Goal: Task Accomplishment & Management: Manage account settings

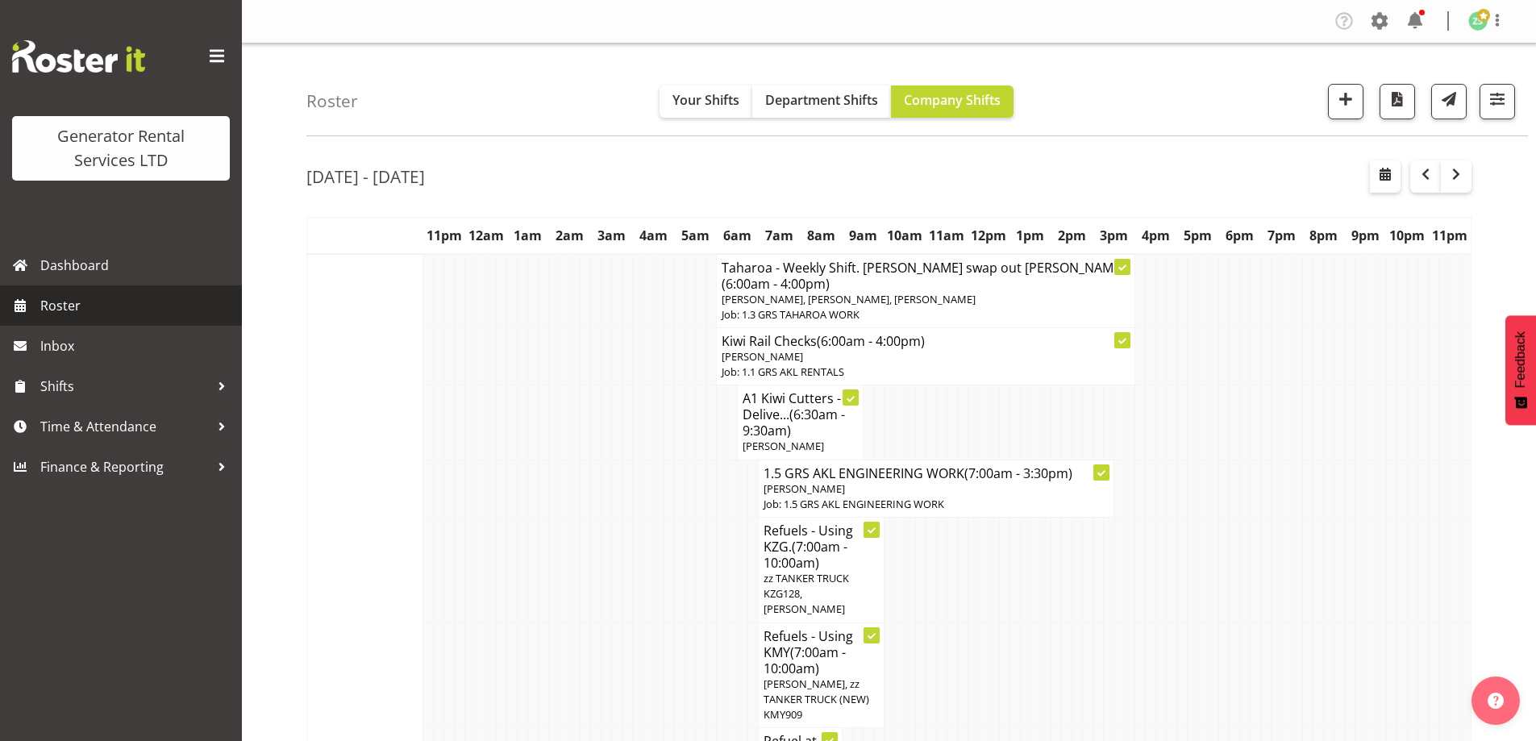
click at [107, 303] on span "Roster" at bounding box center [136, 305] width 193 height 24
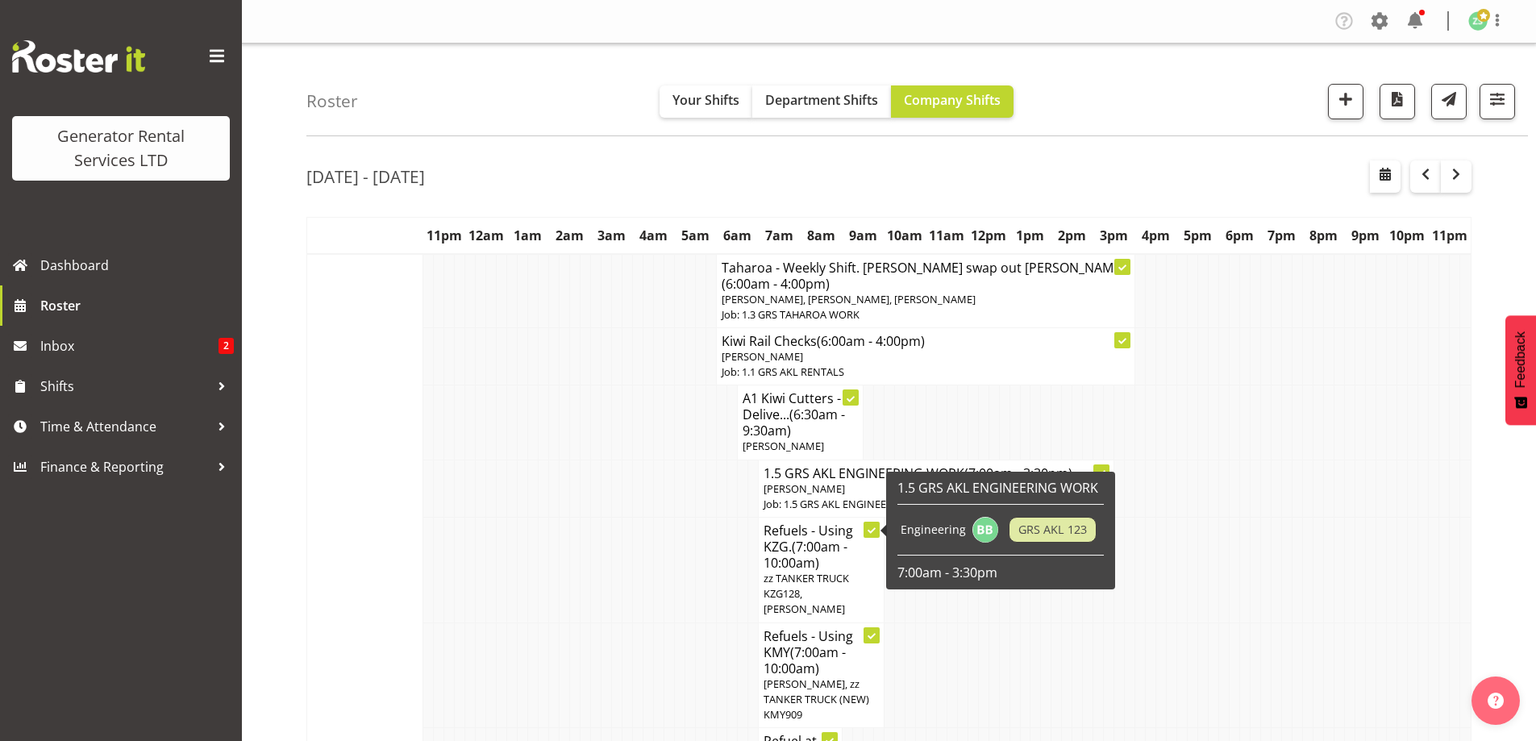
click at [701, 568] on td at bounding box center [700, 570] width 10 height 106
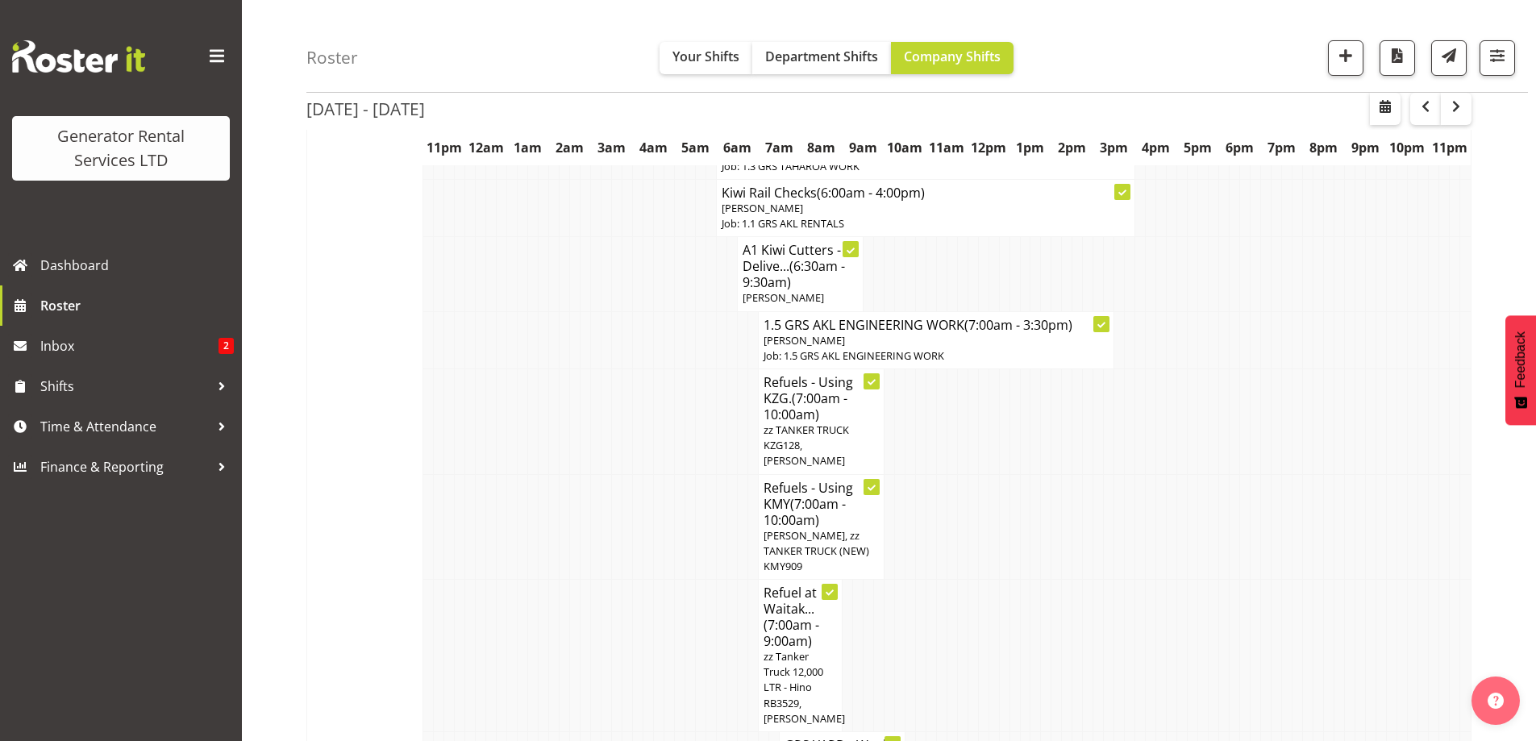
scroll to position [322, 0]
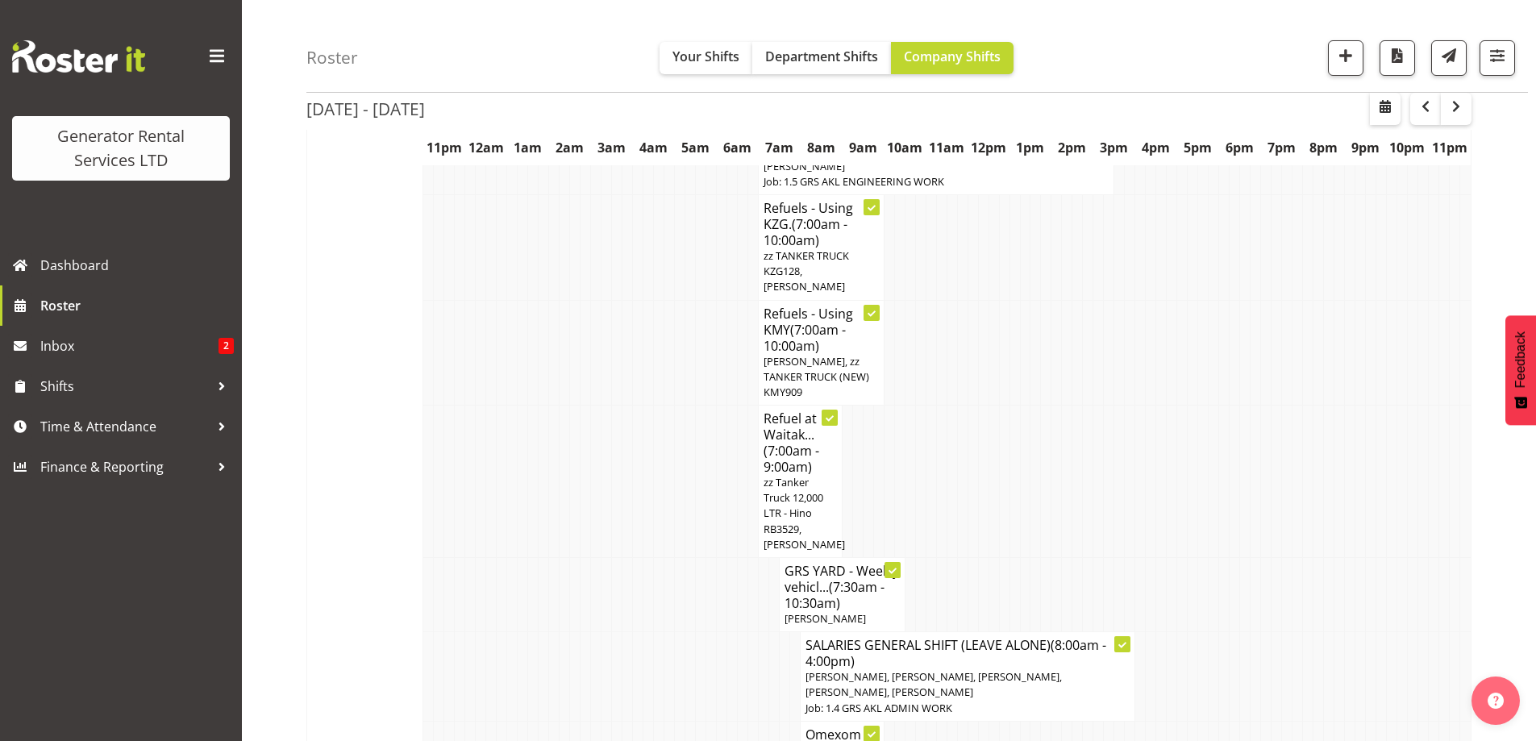
click at [712, 486] on td at bounding box center [710, 482] width 10 height 152
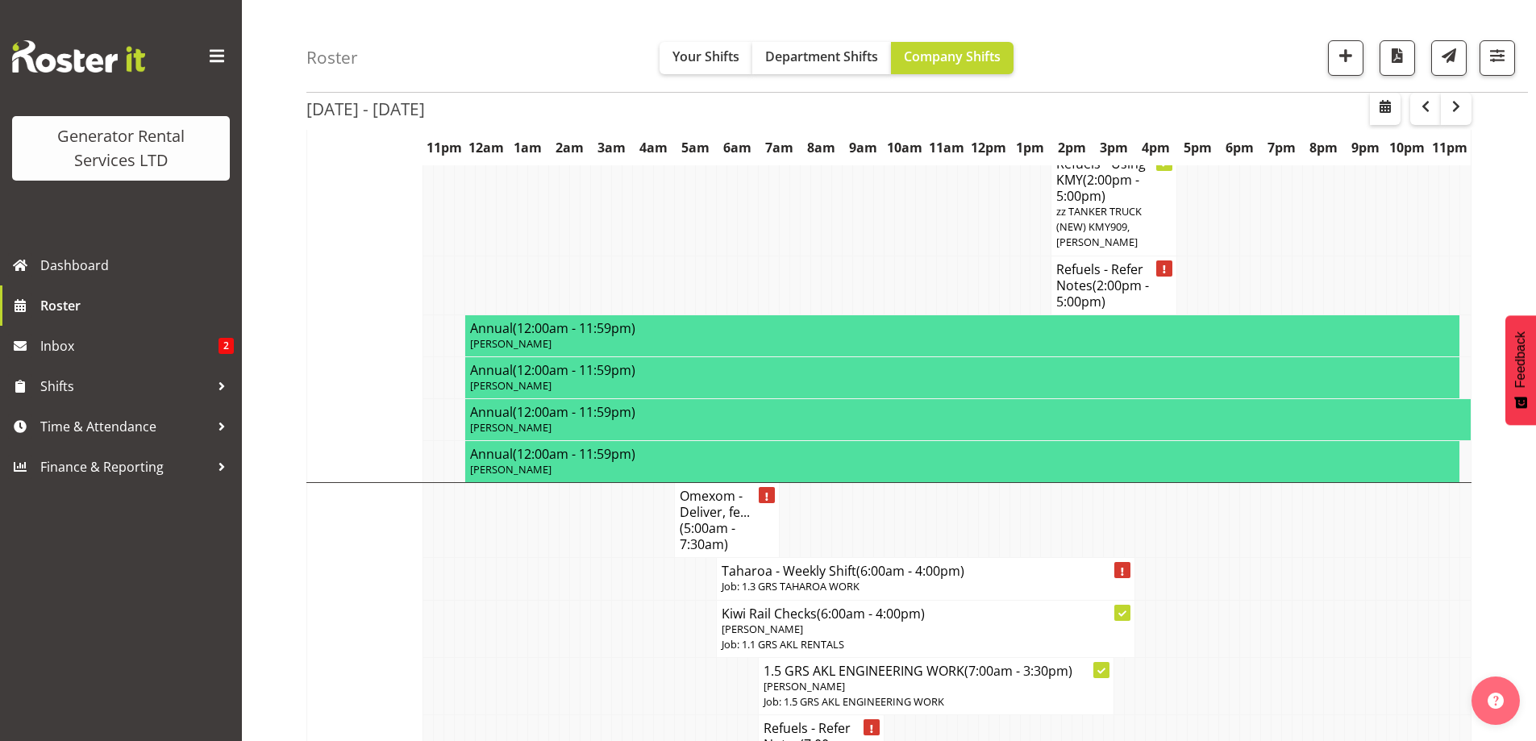
scroll to position [1451, 0]
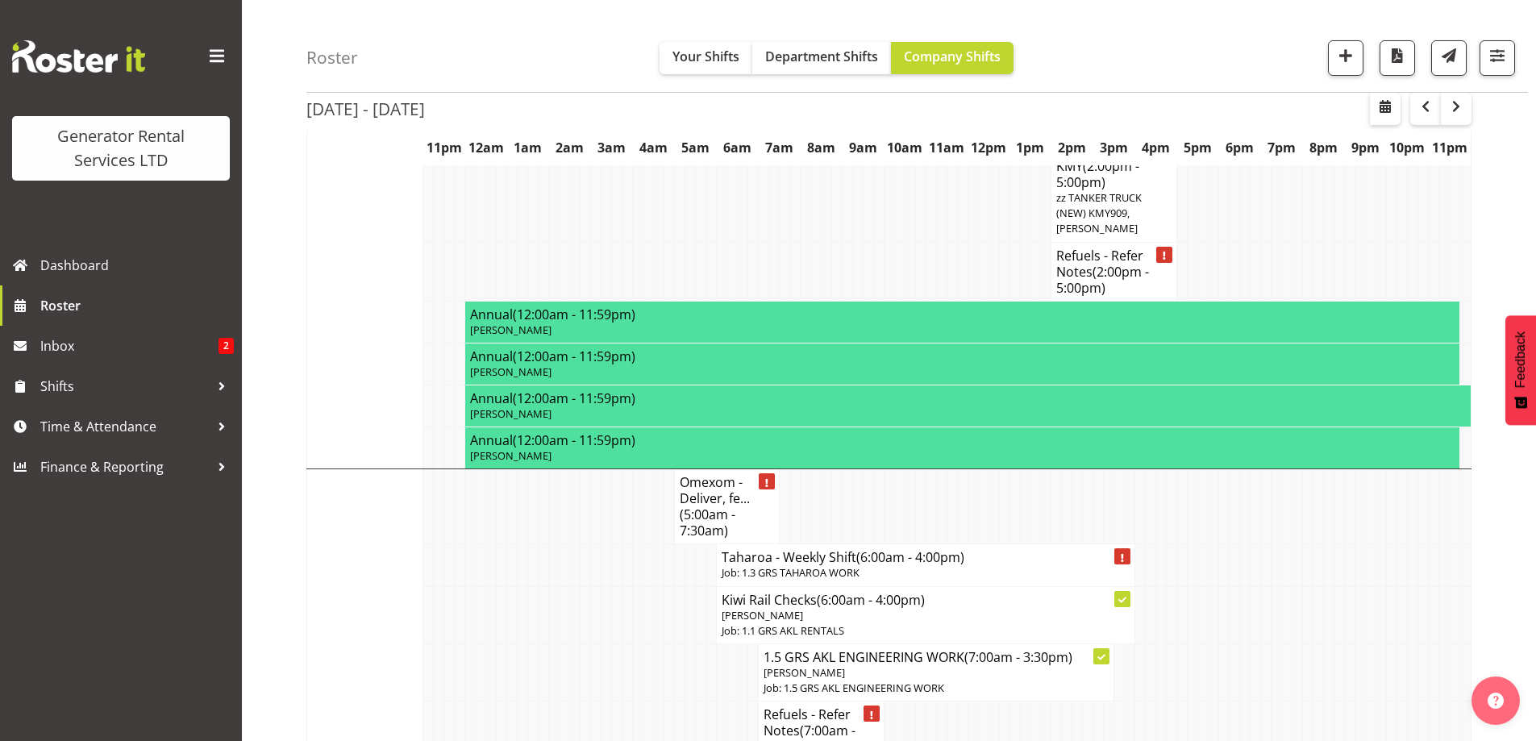
click at [668, 544] on td at bounding box center [669, 565] width 10 height 42
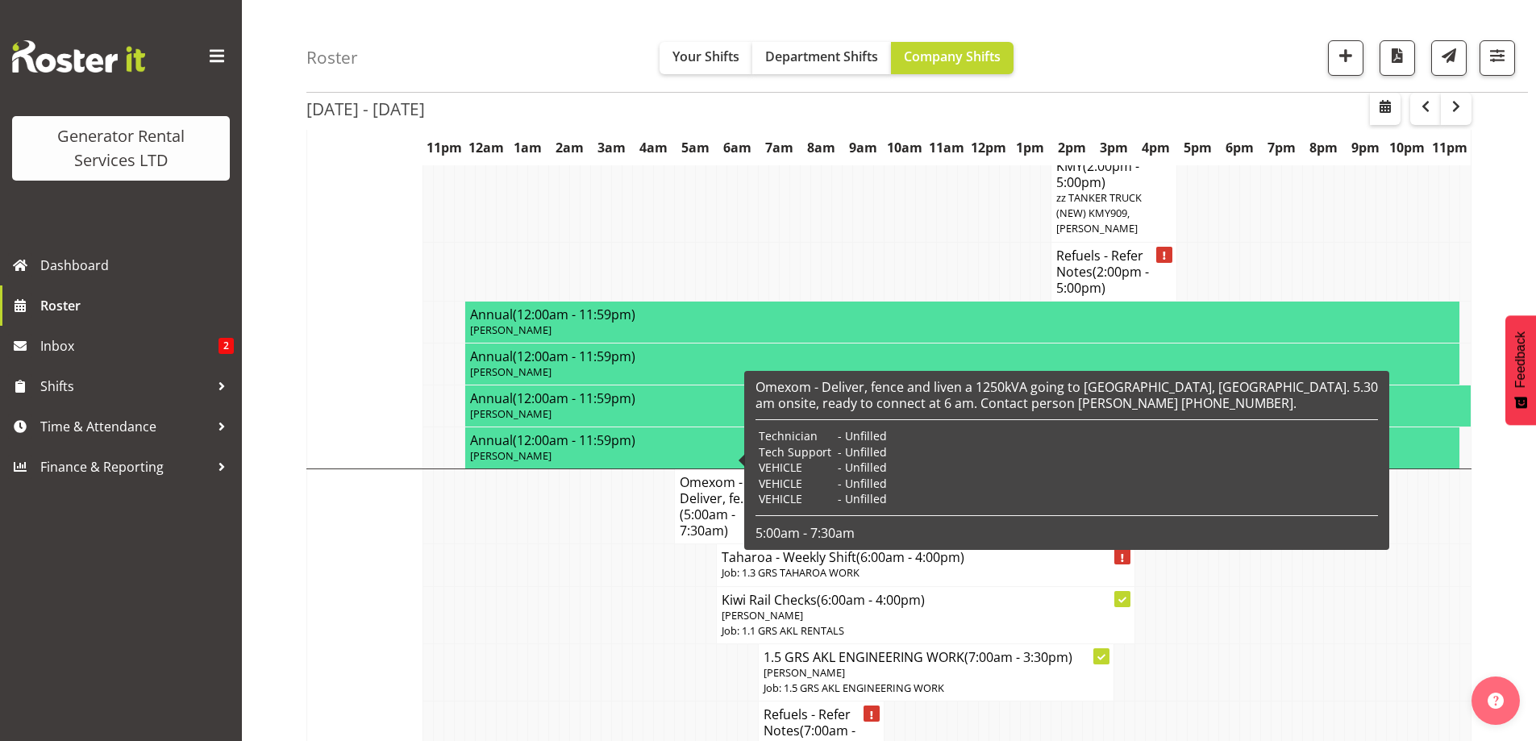
click at [673, 701] on td at bounding box center [669, 730] width 10 height 59
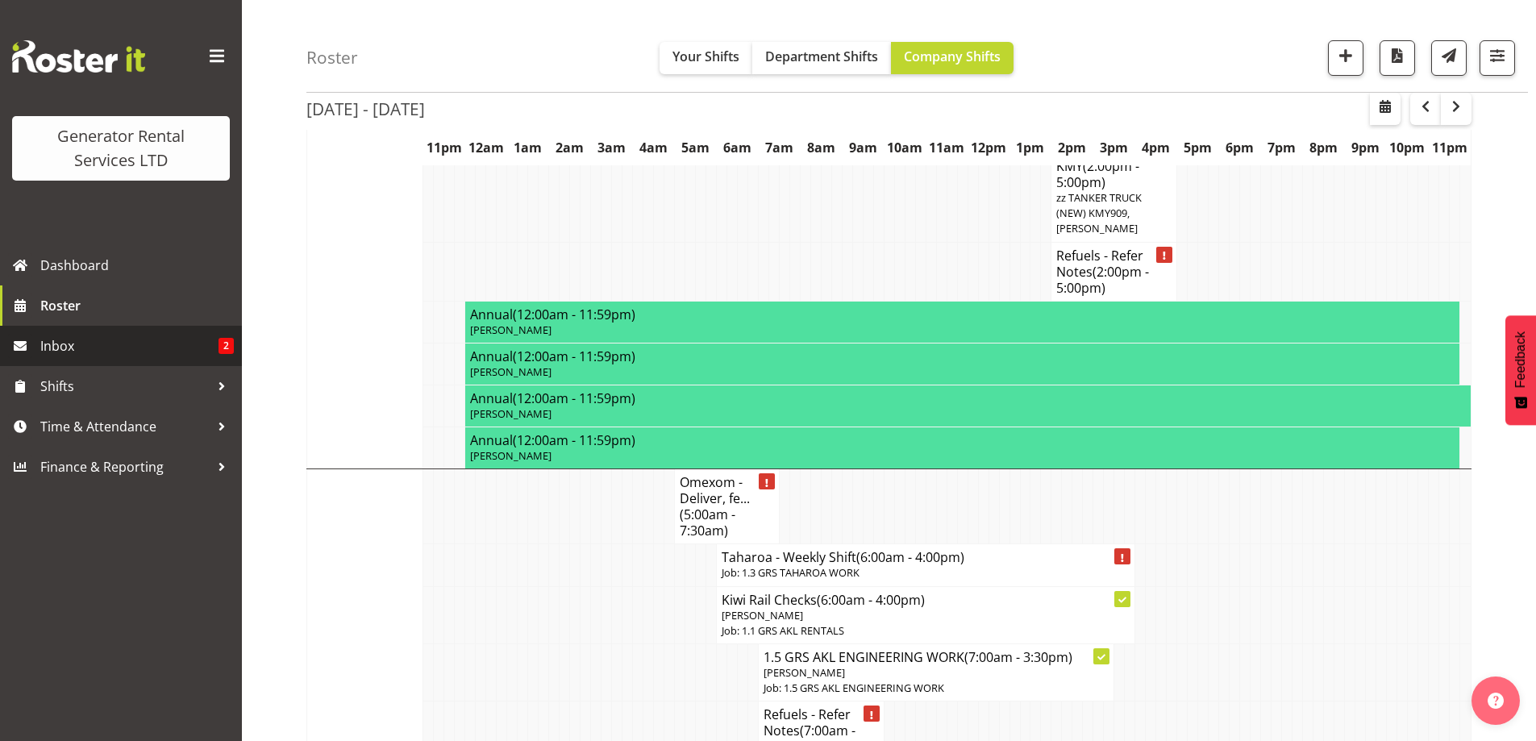
click at [124, 335] on span "Inbox" at bounding box center [129, 346] width 178 height 24
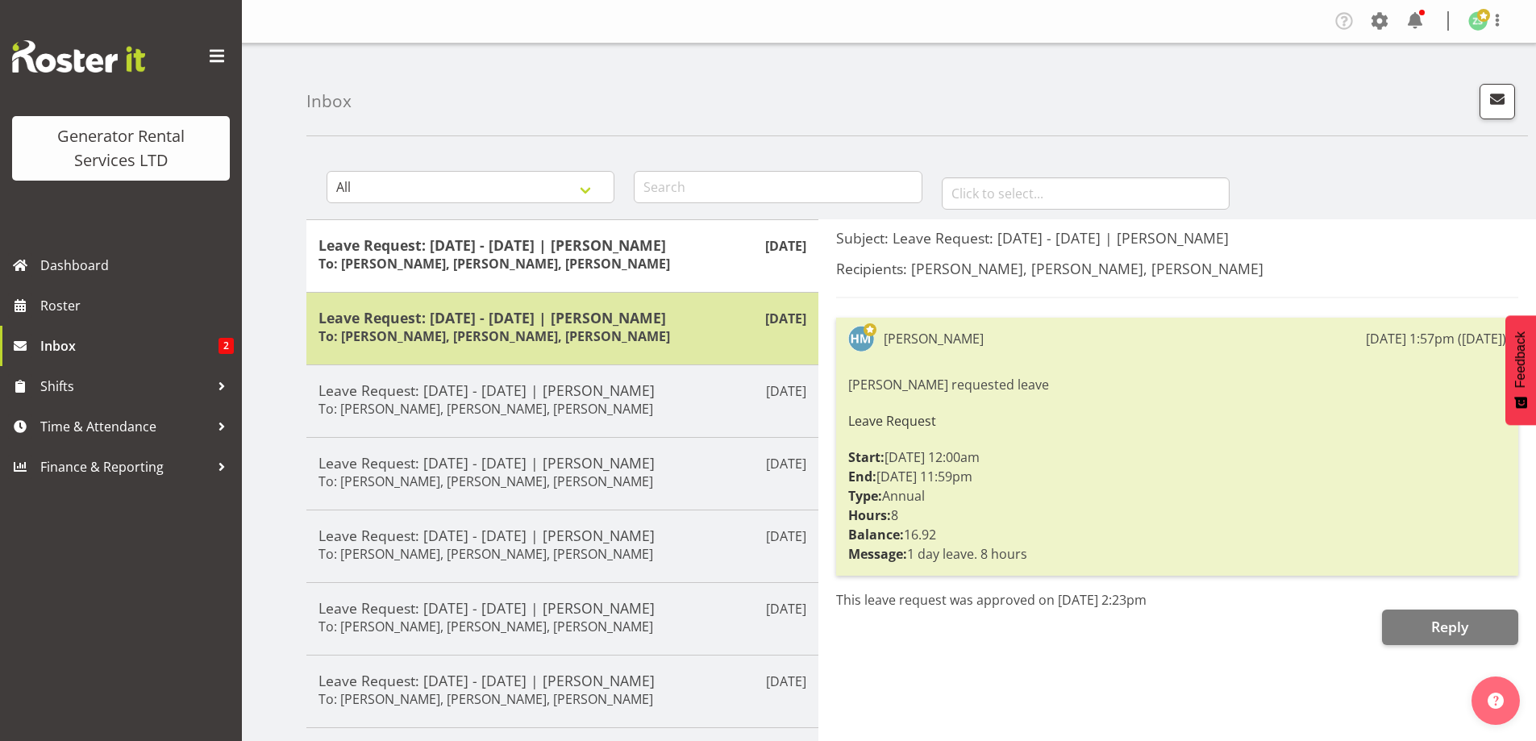
click at [517, 298] on div "Aug 15th Leave Request: 21/08/25 - 21/08/25 | Hamish MacMillan To: Dave Wallace…" at bounding box center [562, 328] width 512 height 73
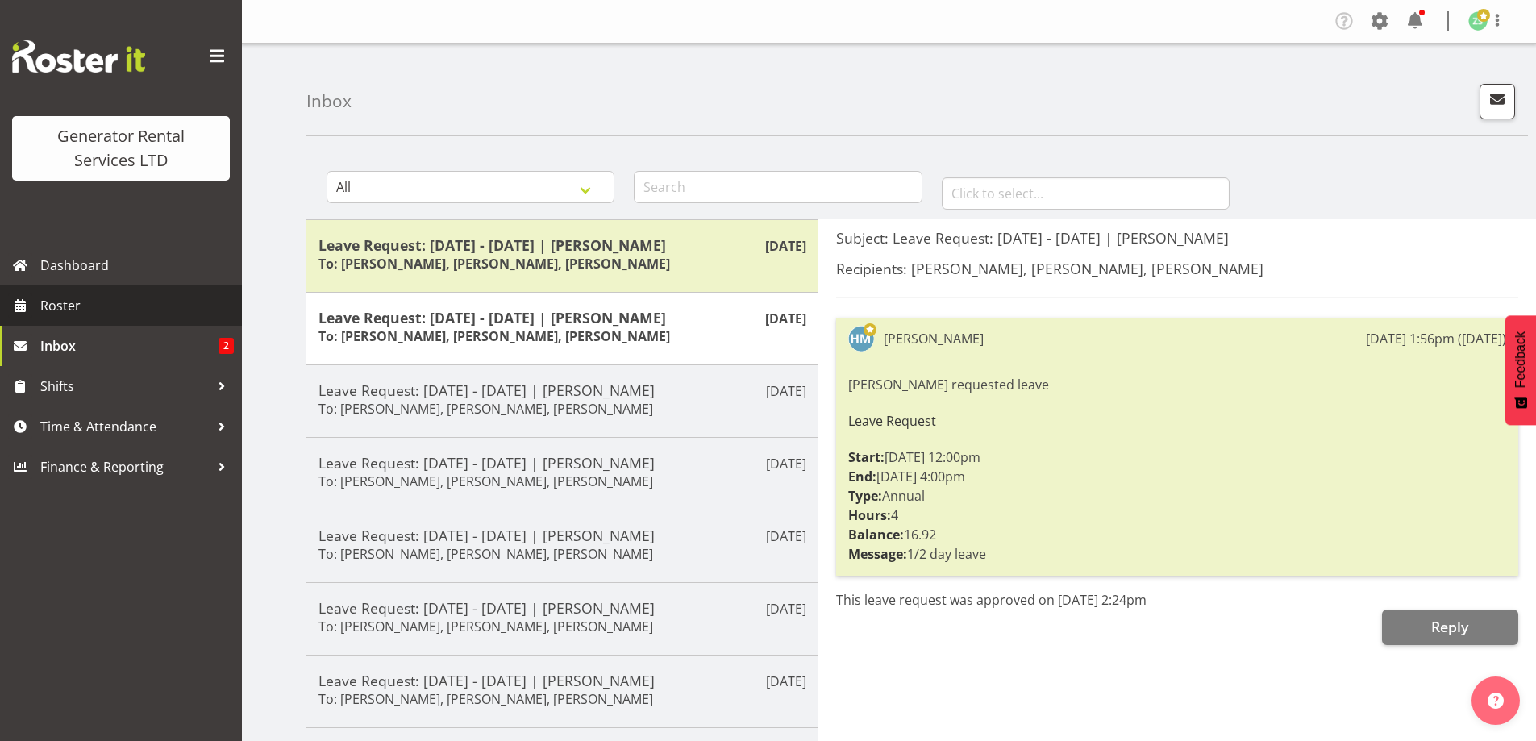
click at [163, 311] on span "Roster" at bounding box center [136, 305] width 193 height 24
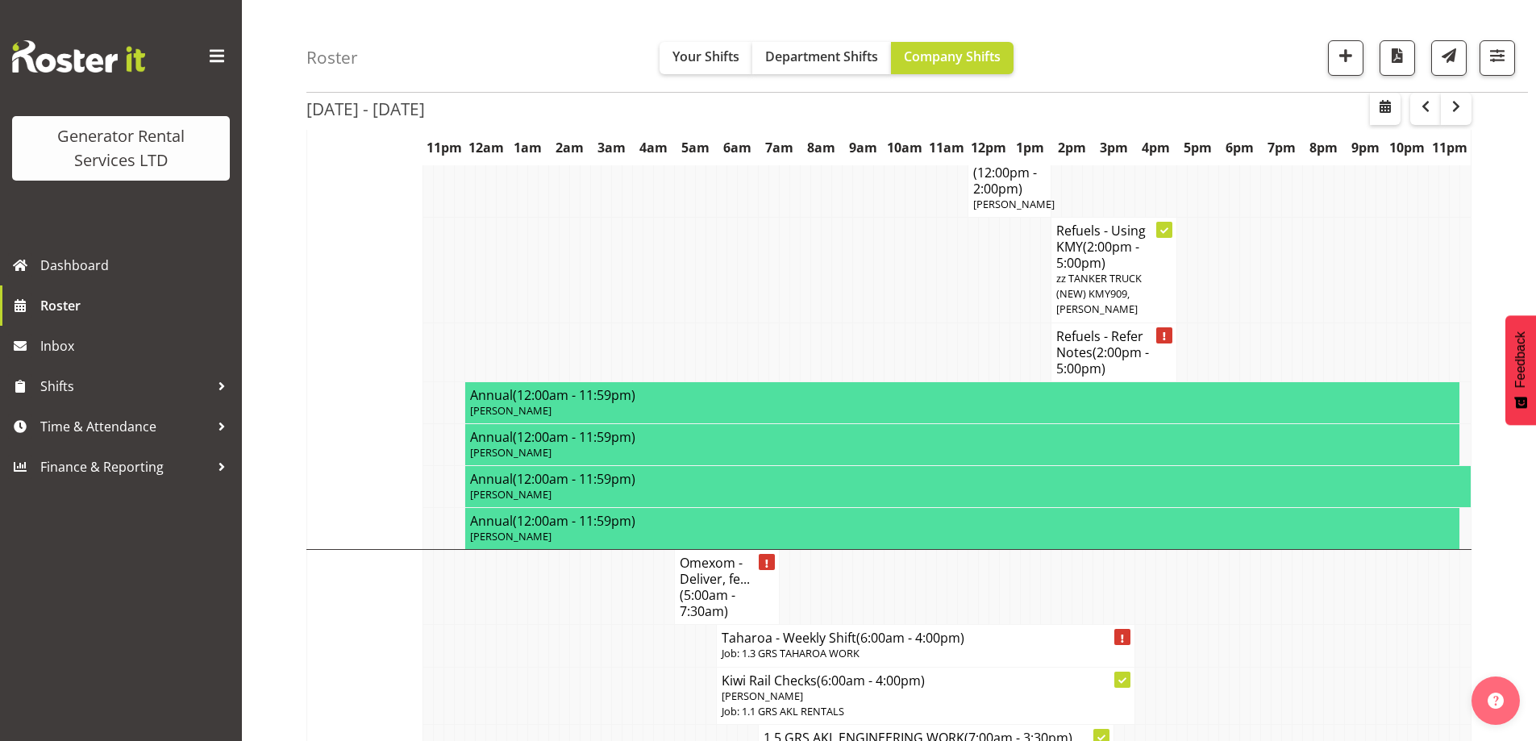
scroll to position [1532, 0]
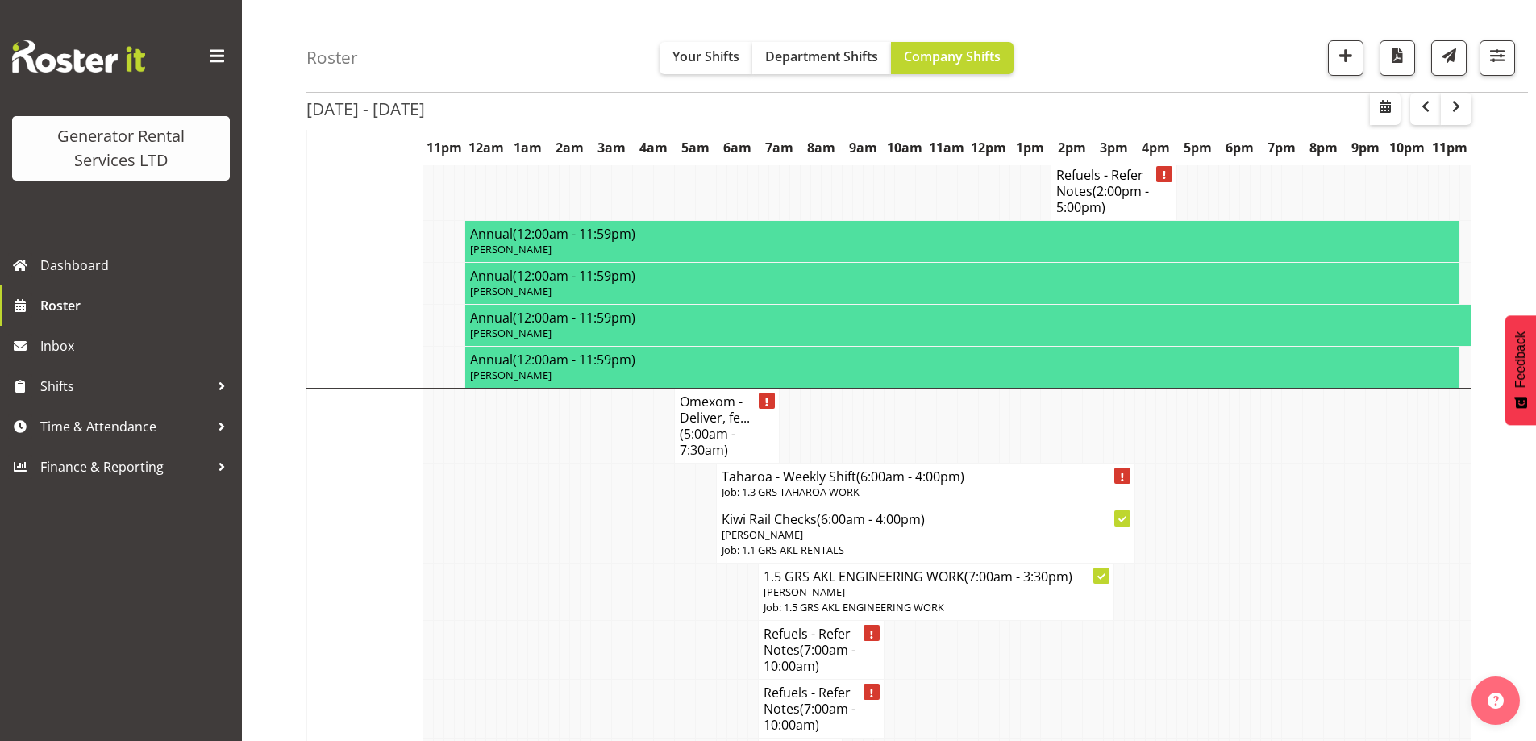
click at [576, 563] on td at bounding box center [575, 591] width 10 height 57
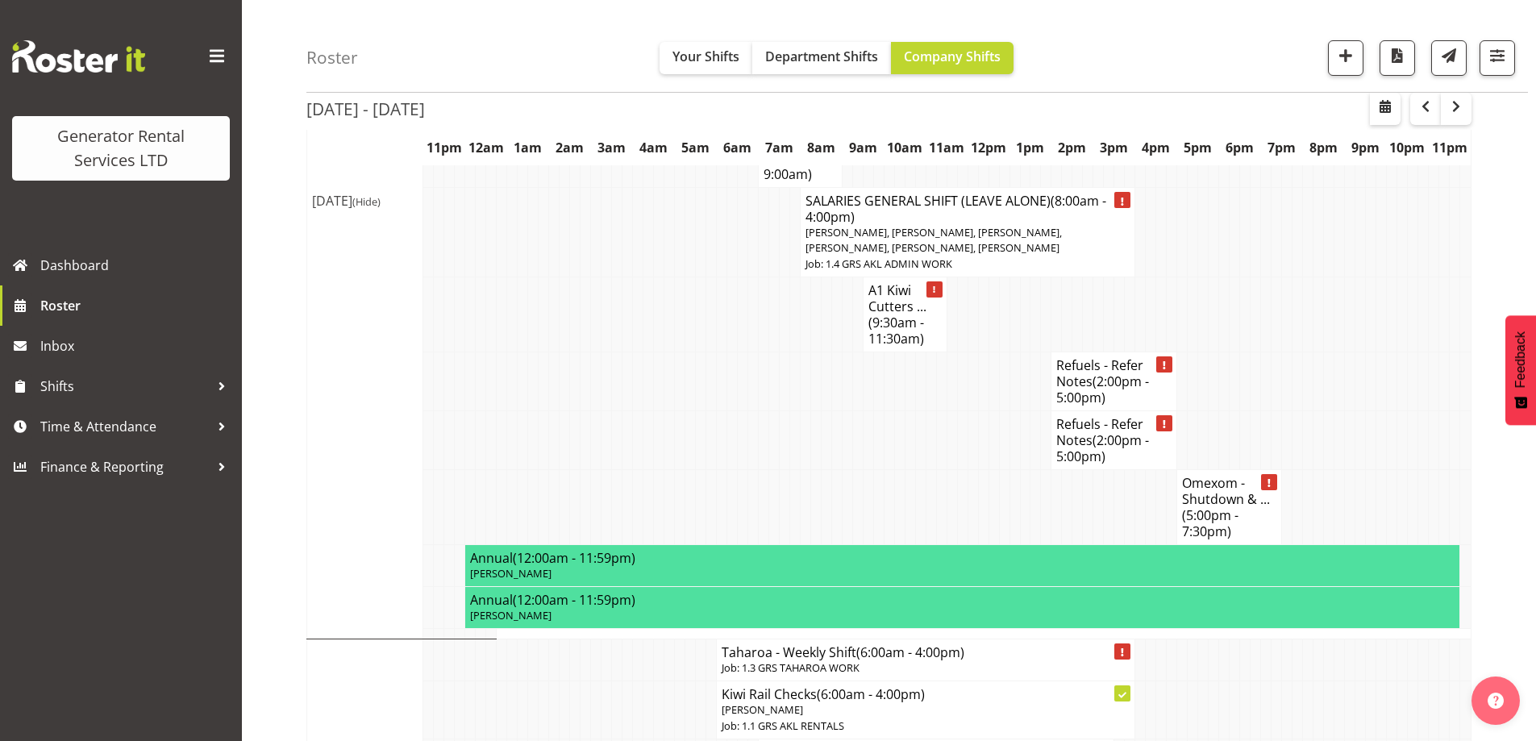
scroll to position [2016, 0]
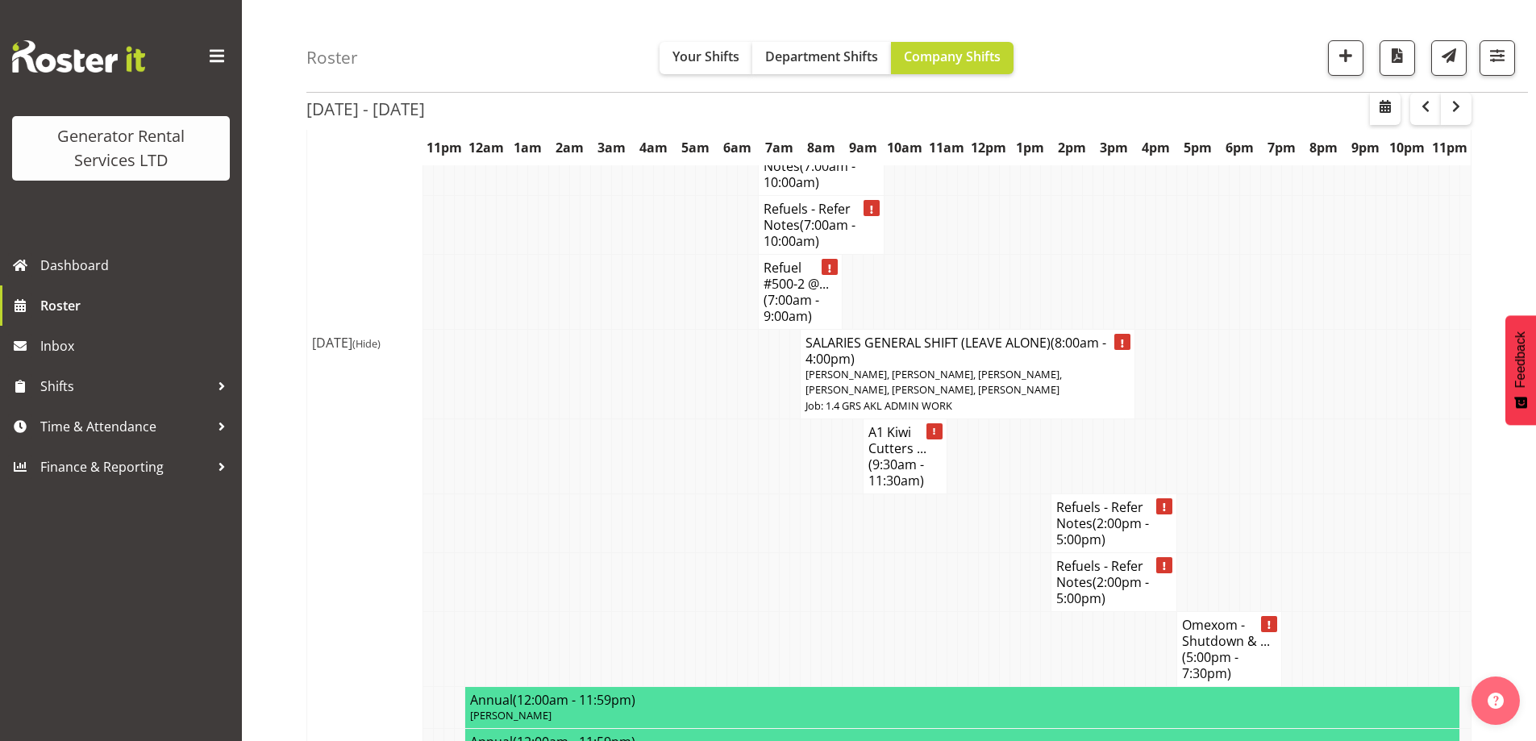
click at [751, 552] on td at bounding box center [752, 581] width 10 height 59
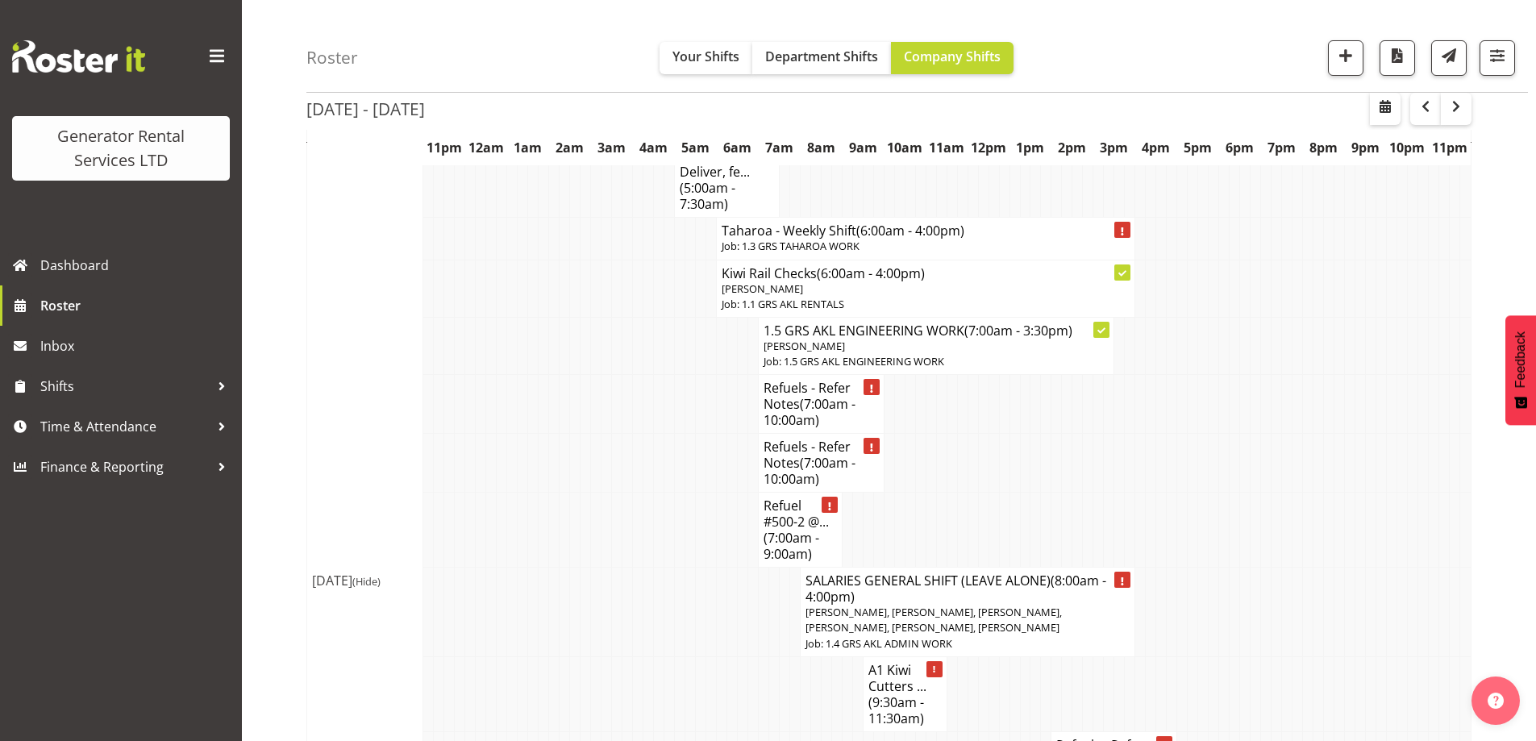
scroll to position [1774, 0]
click at [624, 508] on td at bounding box center [627, 534] width 10 height 75
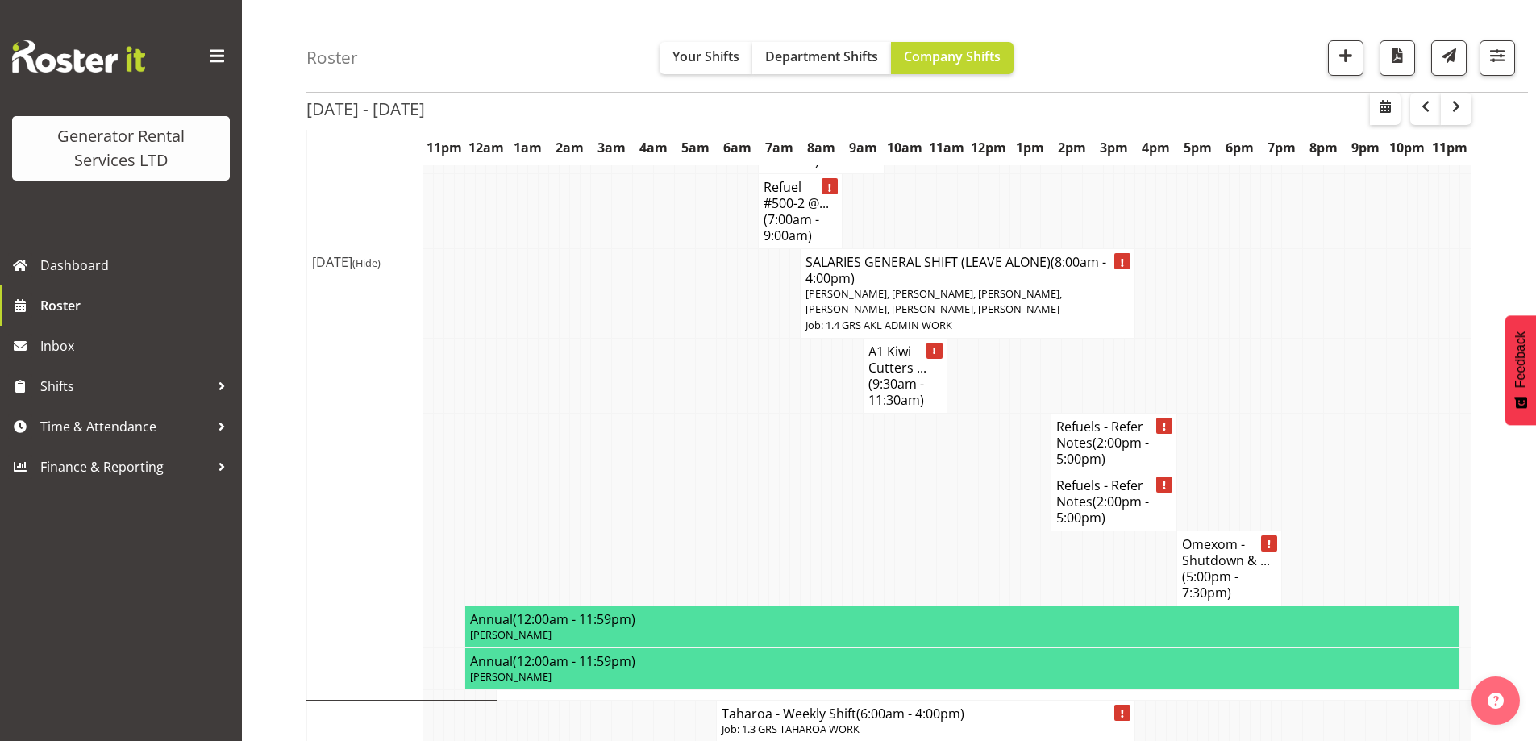
scroll to position [1612, 0]
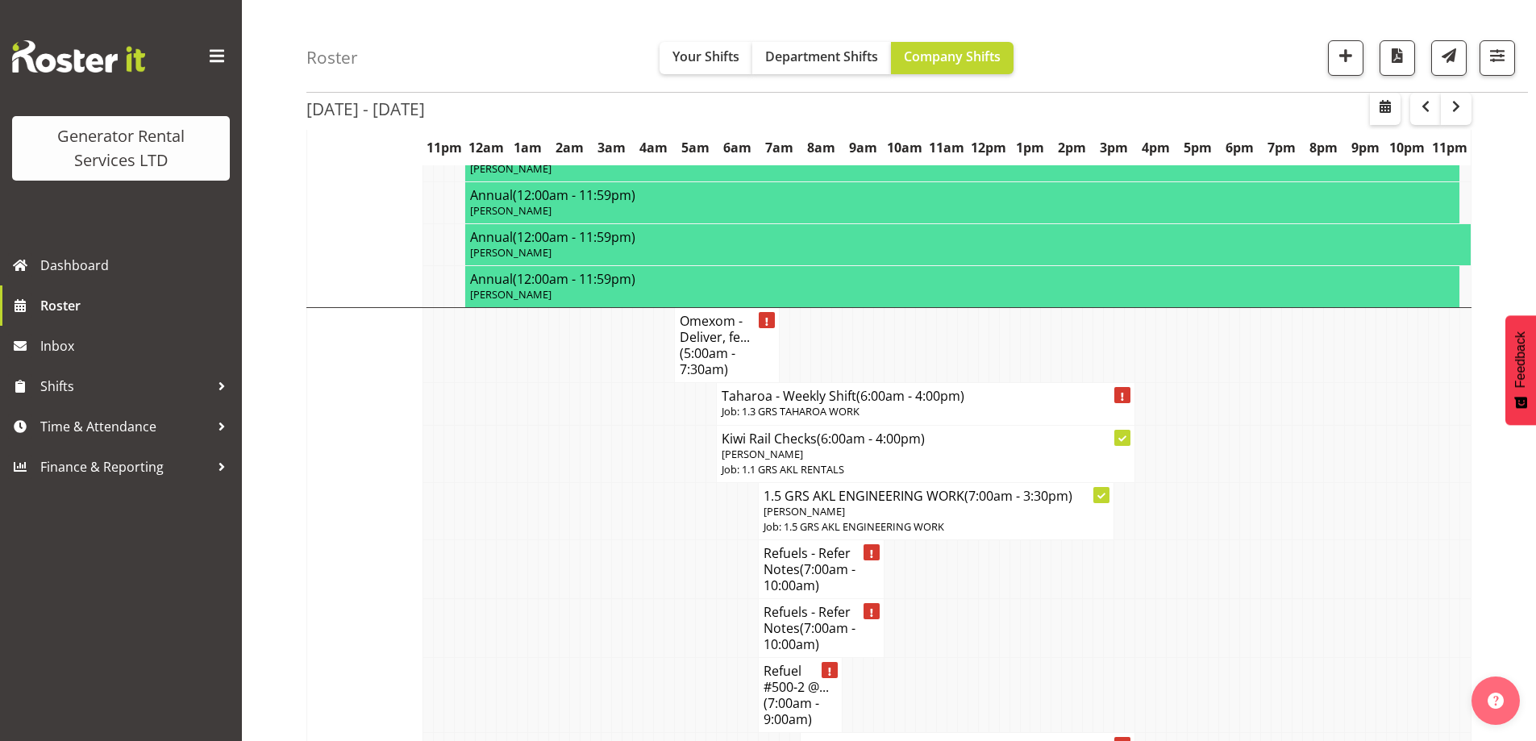
click at [620, 482] on td at bounding box center [617, 510] width 10 height 57
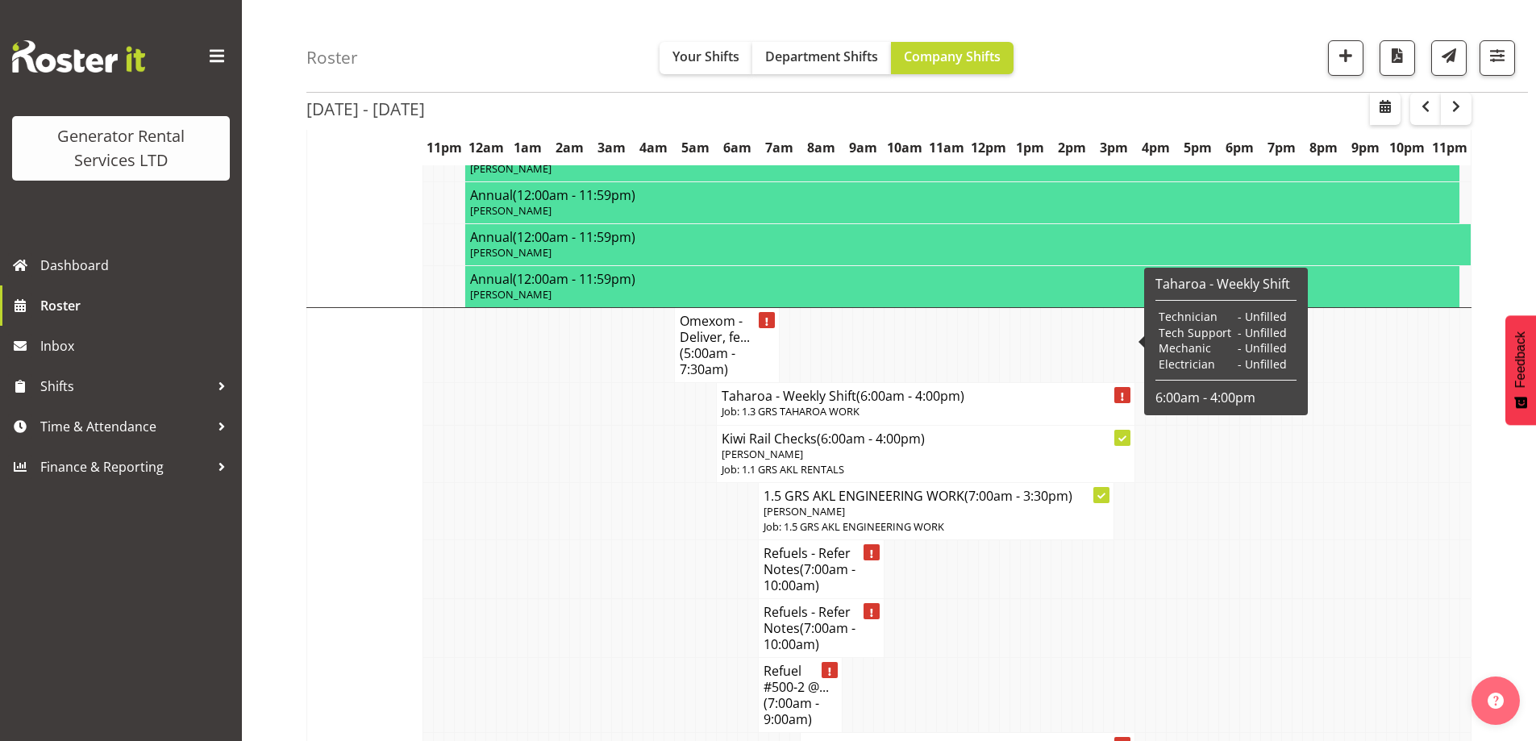
click at [773, 404] on p "Job: 1.3 GRS TAHAROA WORK" at bounding box center [926, 411] width 408 height 15
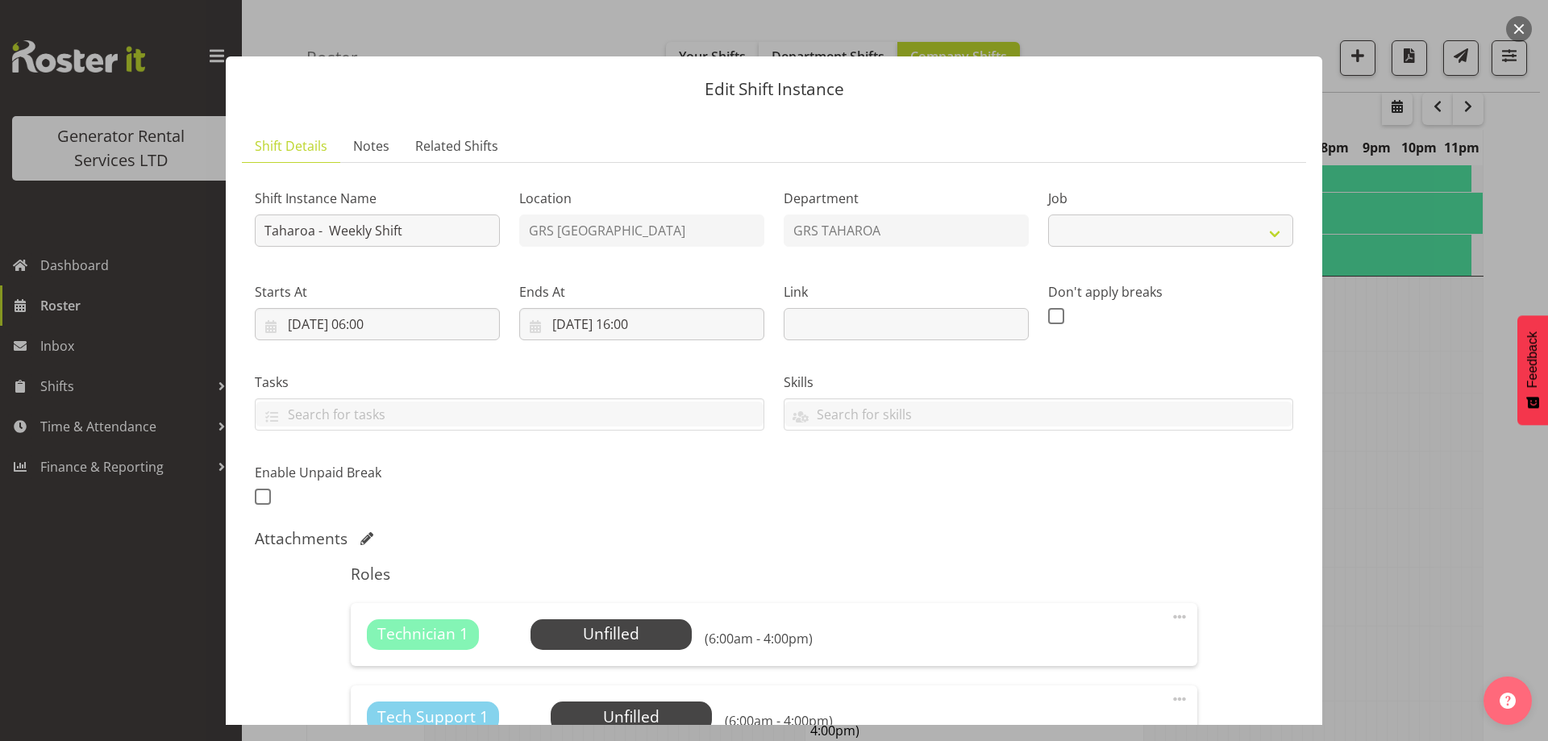
select select "874"
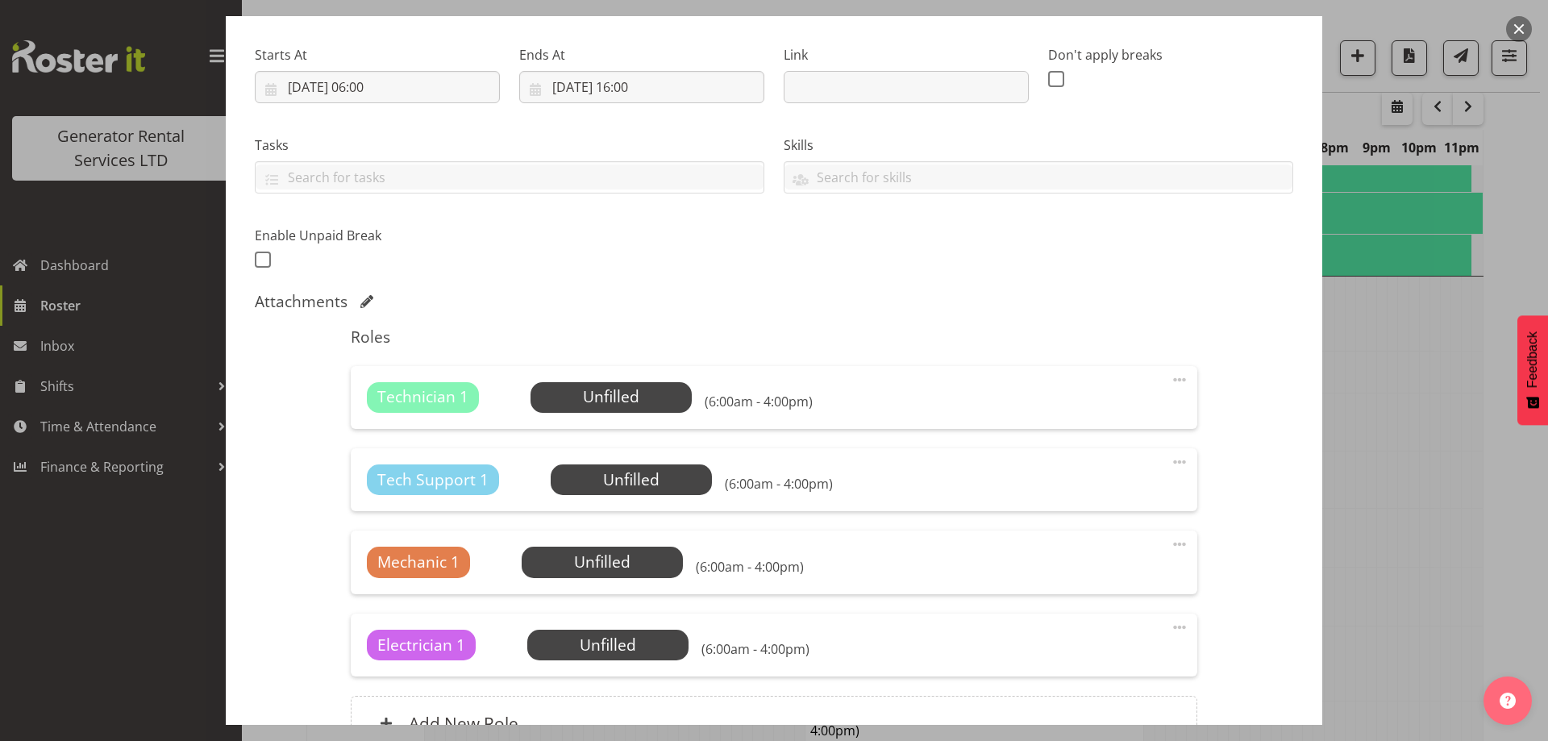
scroll to position [242, 0]
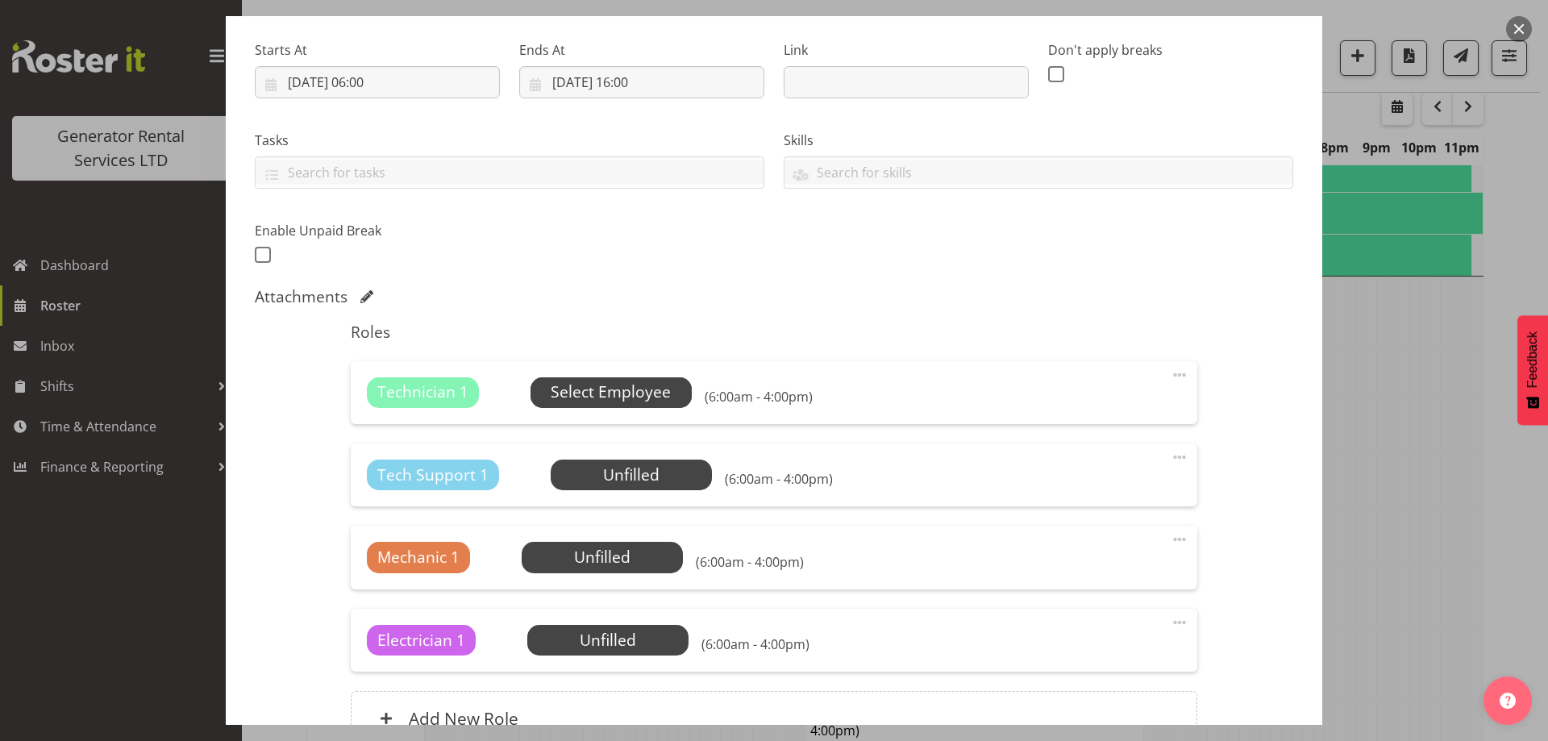
click at [626, 408] on div "Technician 1 Unfilled Select Employee (6:00am - 4:00pm) Edit Cover Role Delete" at bounding box center [774, 392] width 846 height 63
click at [626, 389] on span "Select Employee" at bounding box center [611, 392] width 120 height 23
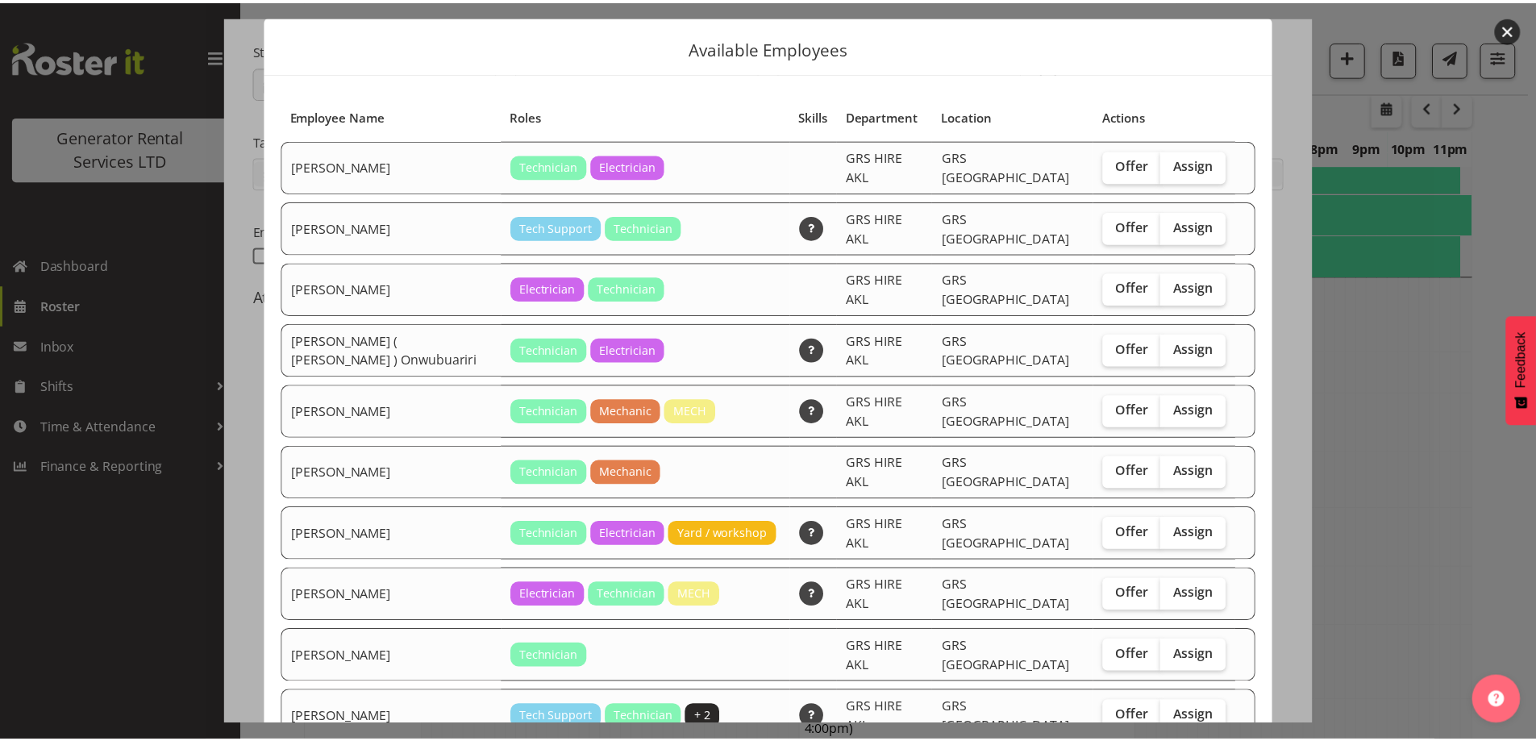
scroll to position [97, 0]
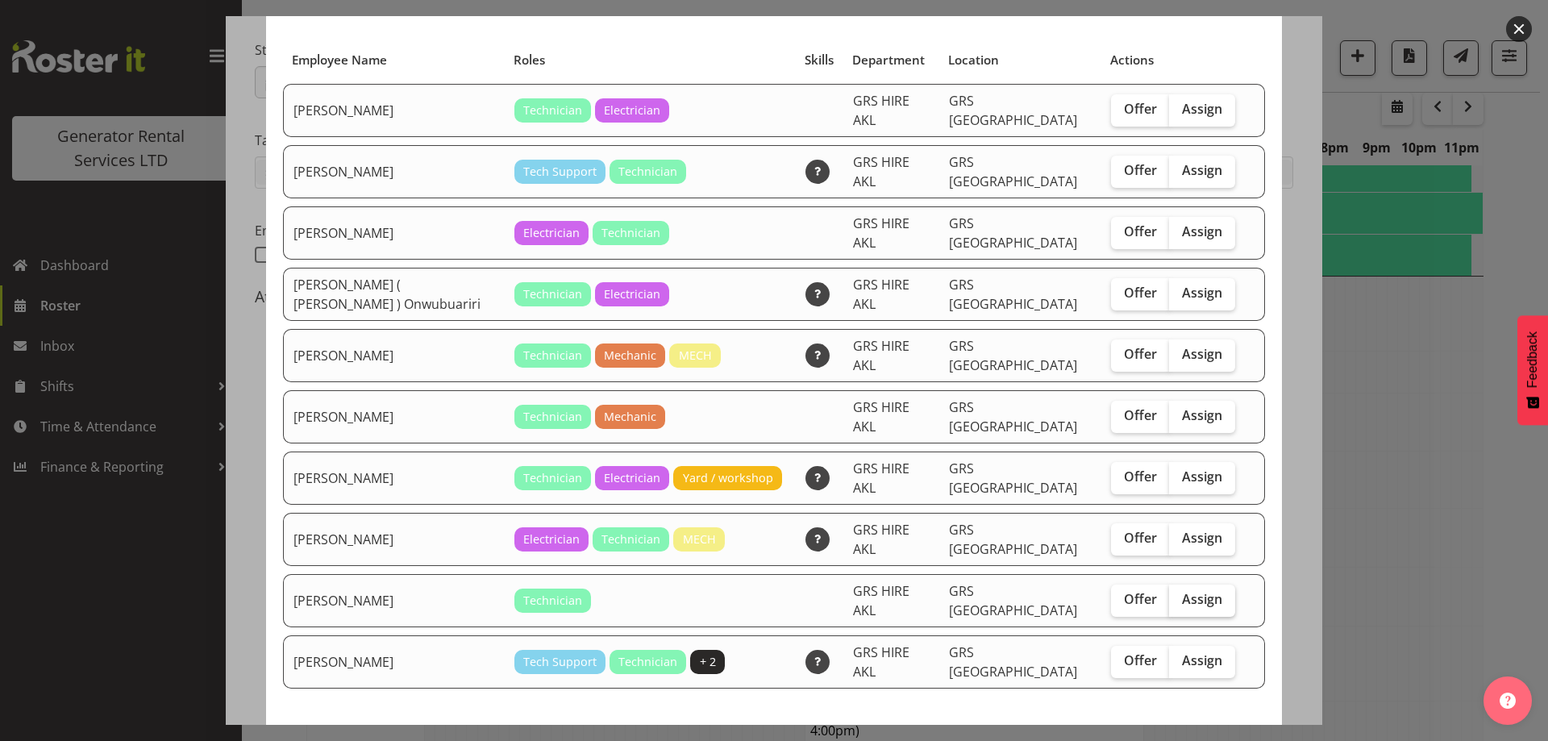
click at [1169, 594] on input "Assign" at bounding box center [1174, 599] width 10 height 10
checkbox input "true"
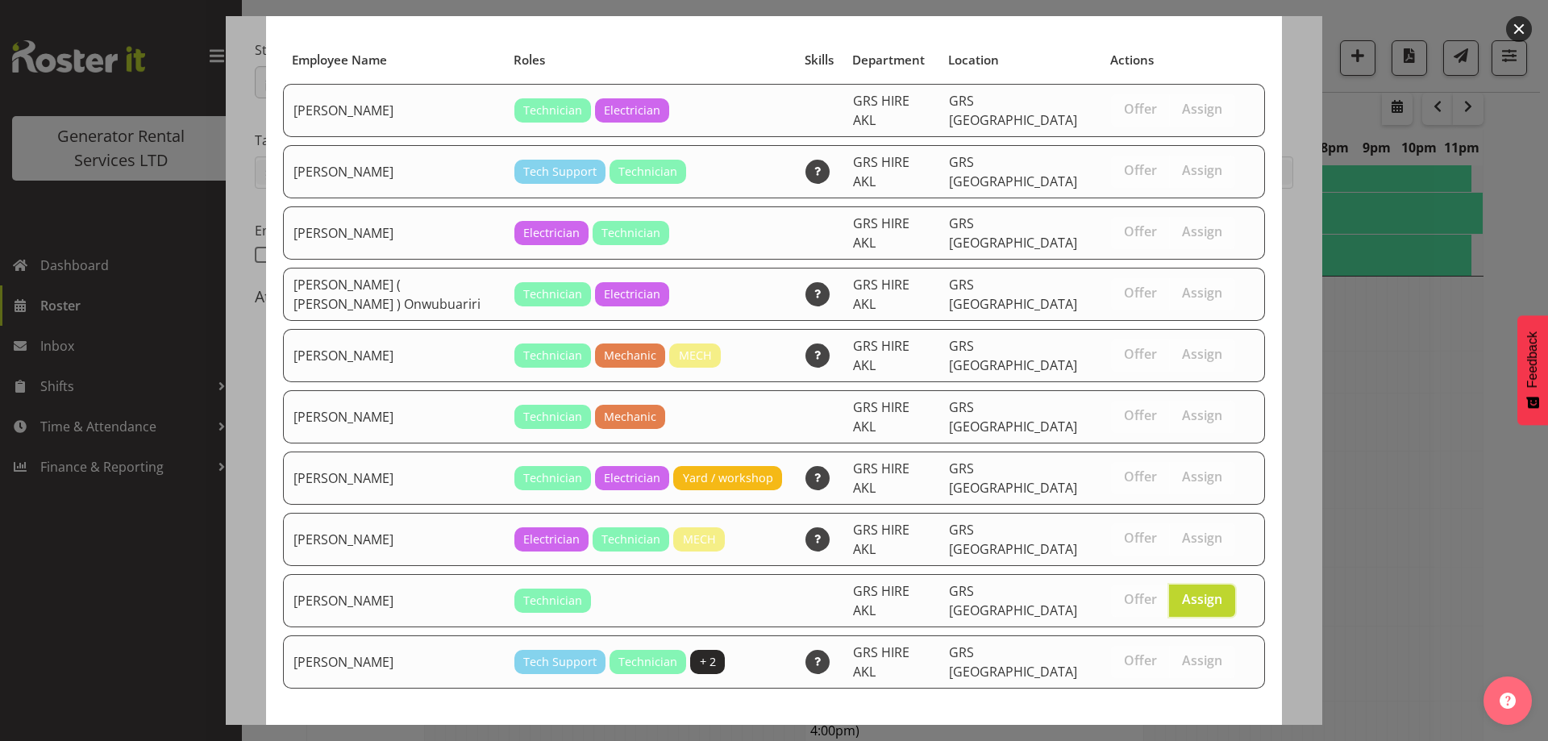
click at [1178, 738] on span "Assign Simon Earney" at bounding box center [1173, 747] width 163 height 19
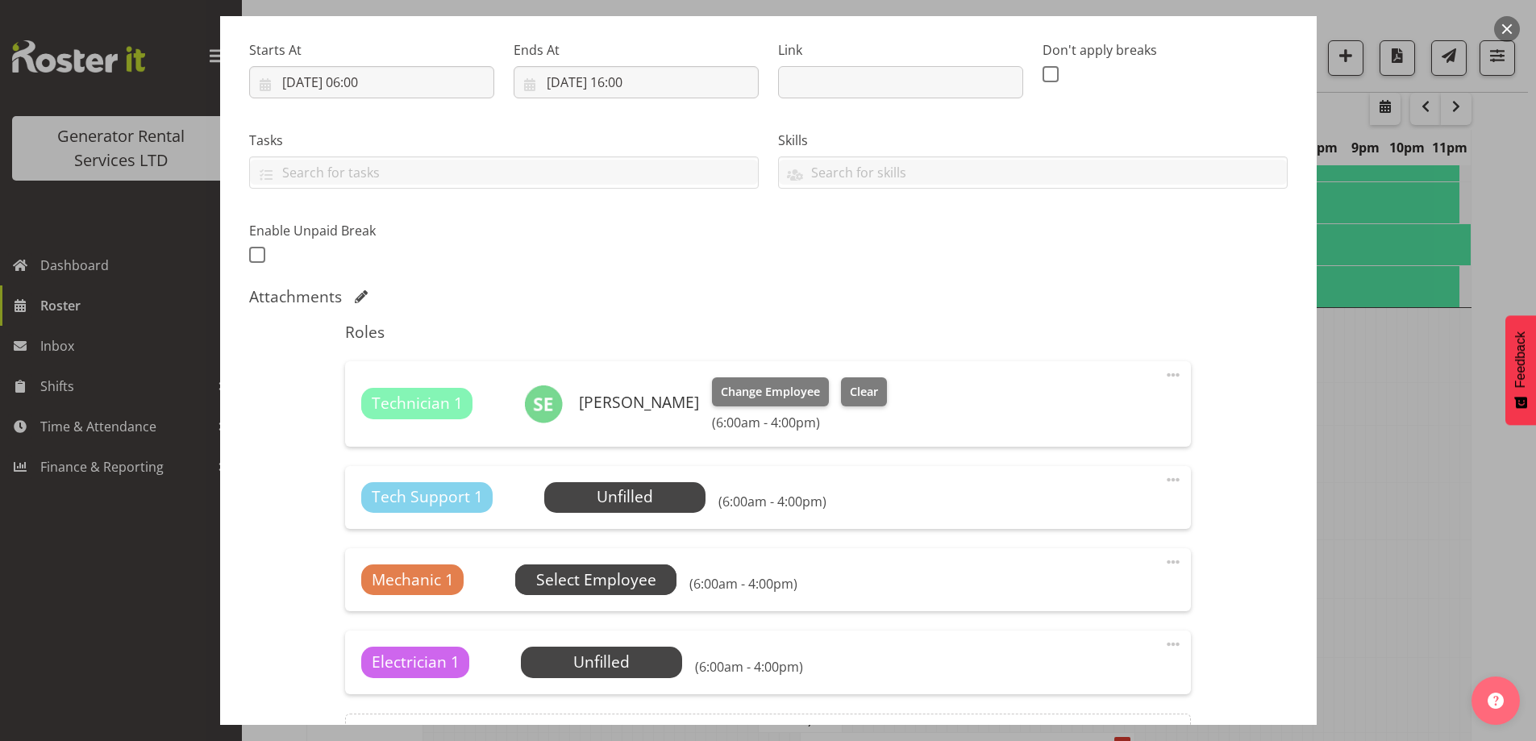
click at [0, 0] on span "Select Employee" at bounding box center [0, 0] width 0 height 0
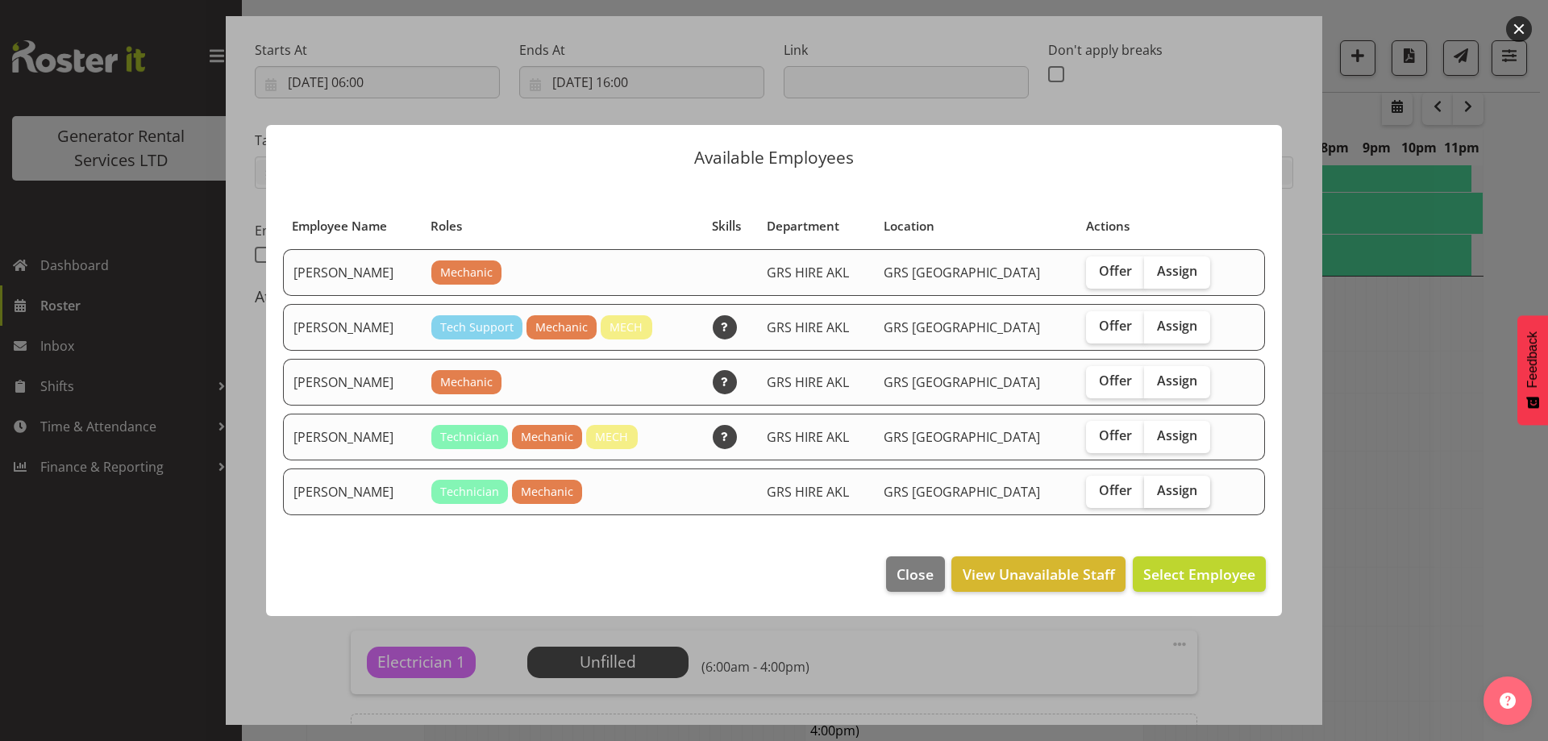
click at [1176, 497] on span "Assign" at bounding box center [1177, 490] width 40 height 16
click at [1155, 496] on input "Assign" at bounding box center [1149, 490] width 10 height 10
checkbox input "true"
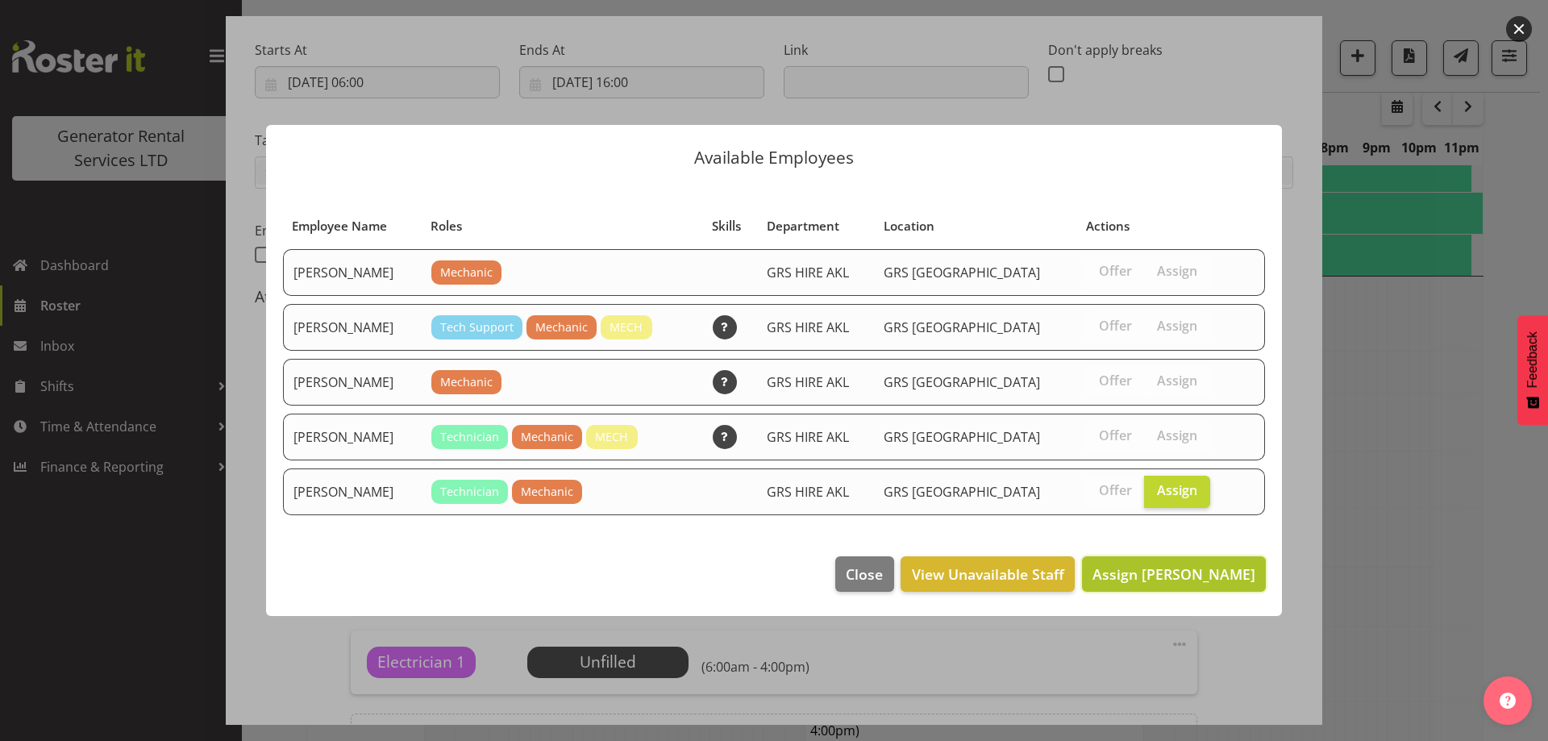
click at [1196, 564] on span "Assign Mike McDonald" at bounding box center [1173, 573] width 163 height 19
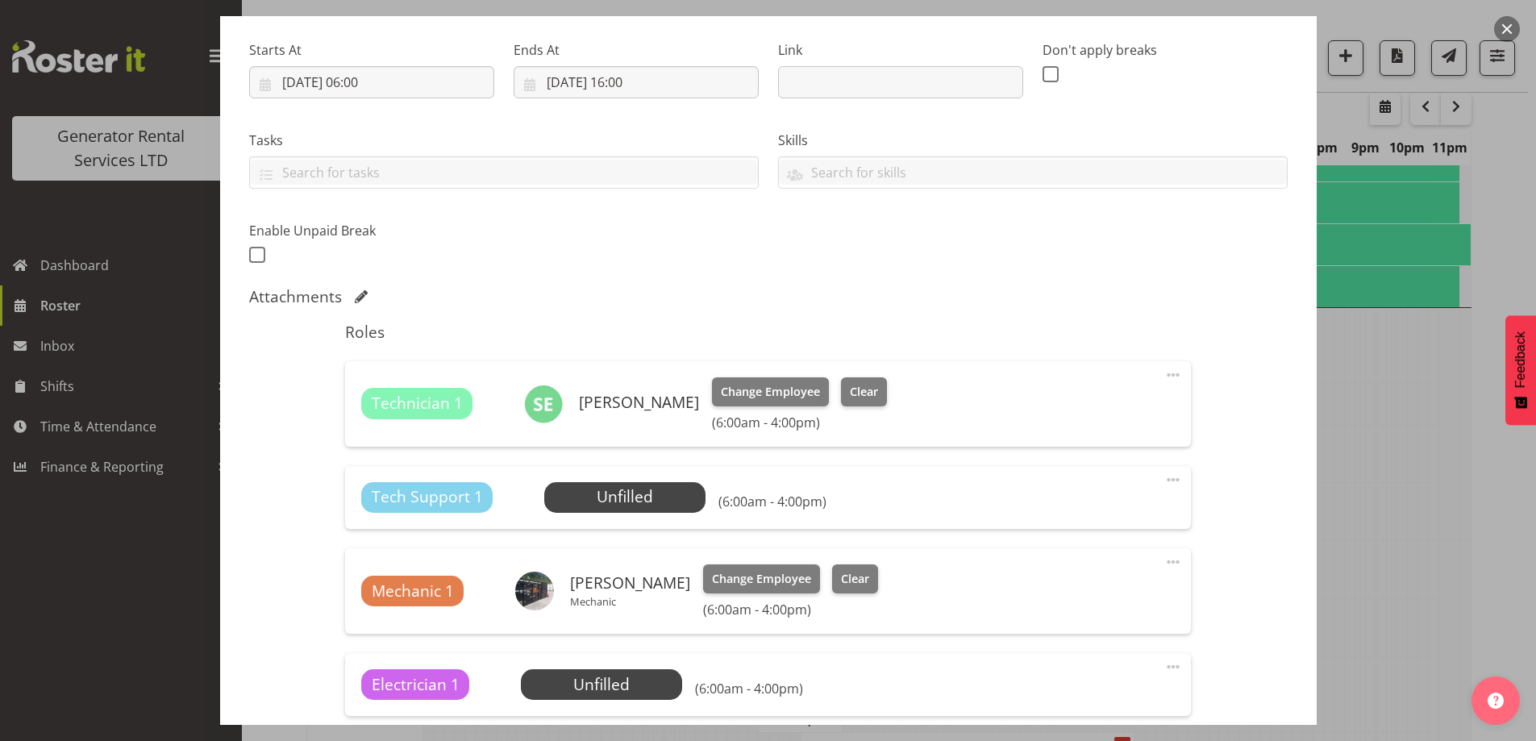
click at [1163, 477] on span at bounding box center [1172, 479] width 19 height 19
click at [1142, 580] on link "Delete" at bounding box center [1105, 573] width 155 height 29
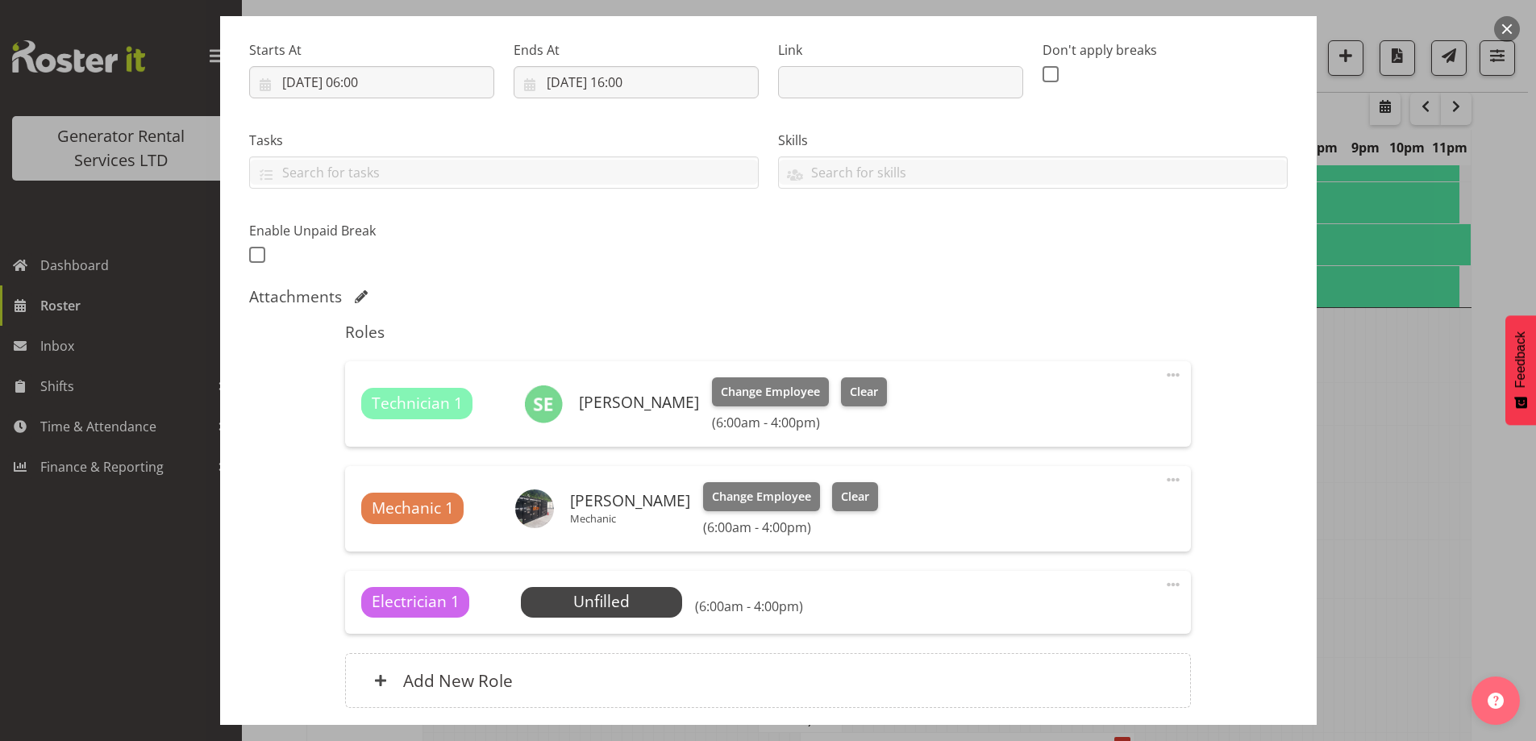
click at [1163, 584] on span at bounding box center [1172, 584] width 19 height 19
drag, startPoint x: 1092, startPoint y: 658, endPoint x: 1086, endPoint y: 676, distance: 19.4
click at [1086, 676] on div "Edit Cover Role Delete" at bounding box center [1105, 649] width 155 height 100
click at [1086, 676] on link "Delete" at bounding box center [1105, 678] width 155 height 29
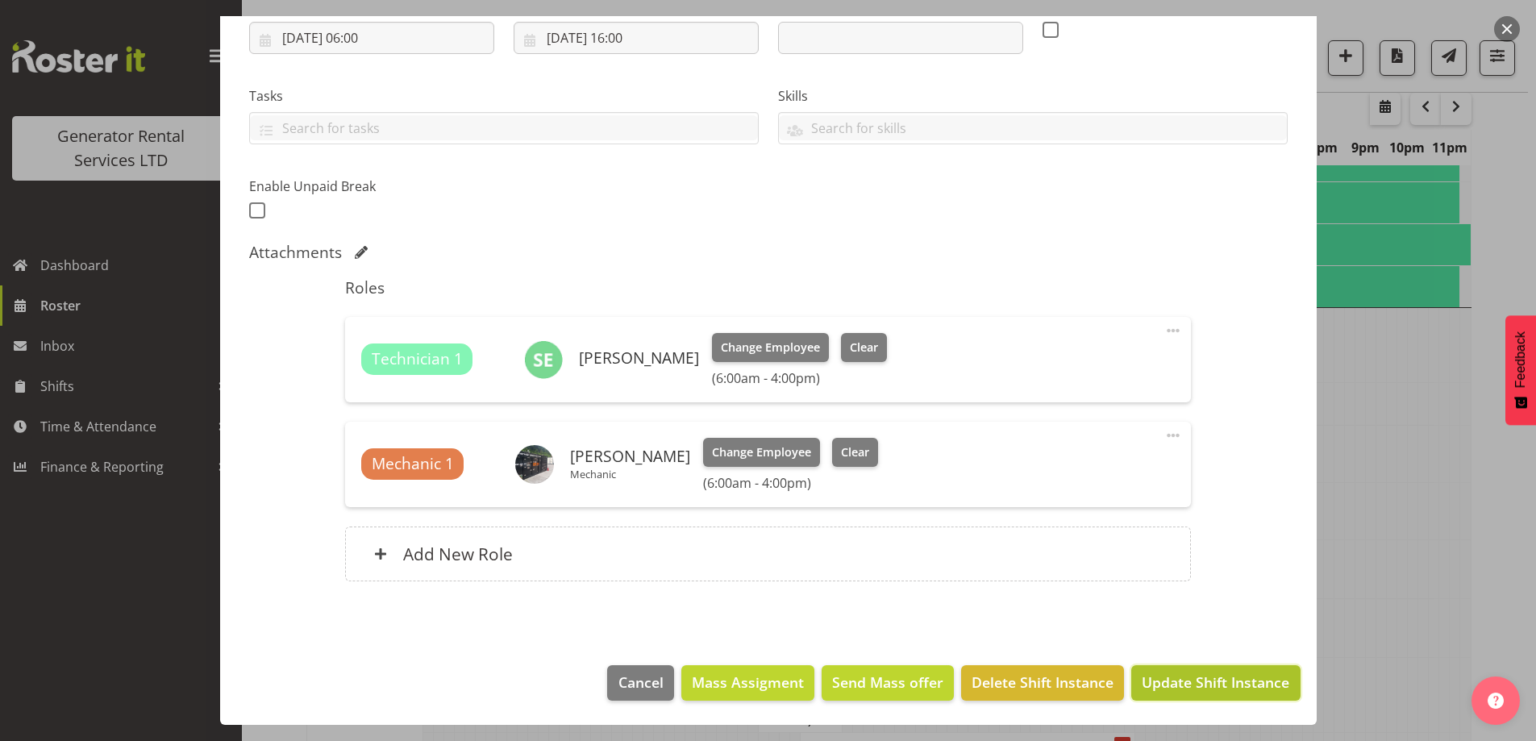
click at [1179, 681] on span "Update Shift Instance" at bounding box center [1216, 682] width 148 height 21
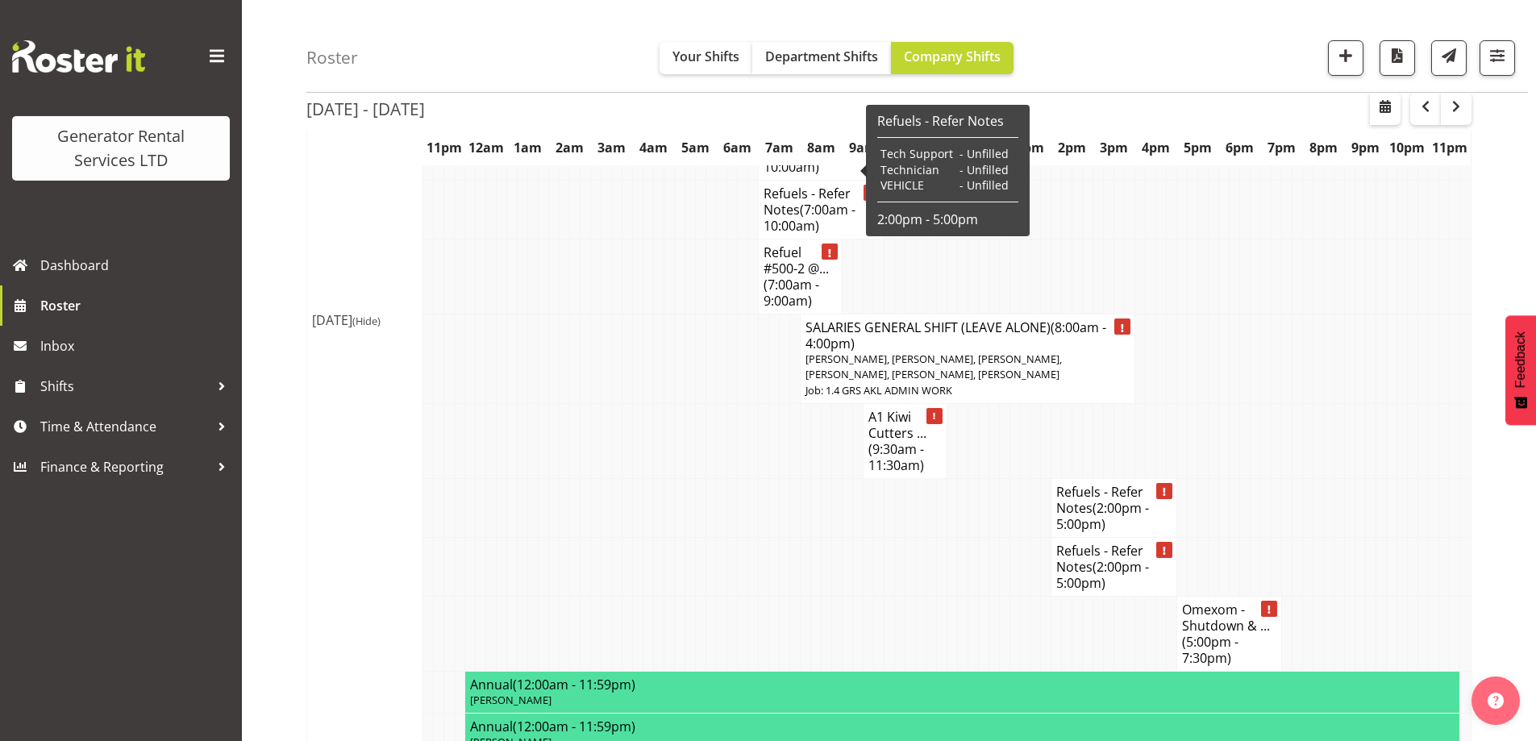
scroll to position [2096, 0]
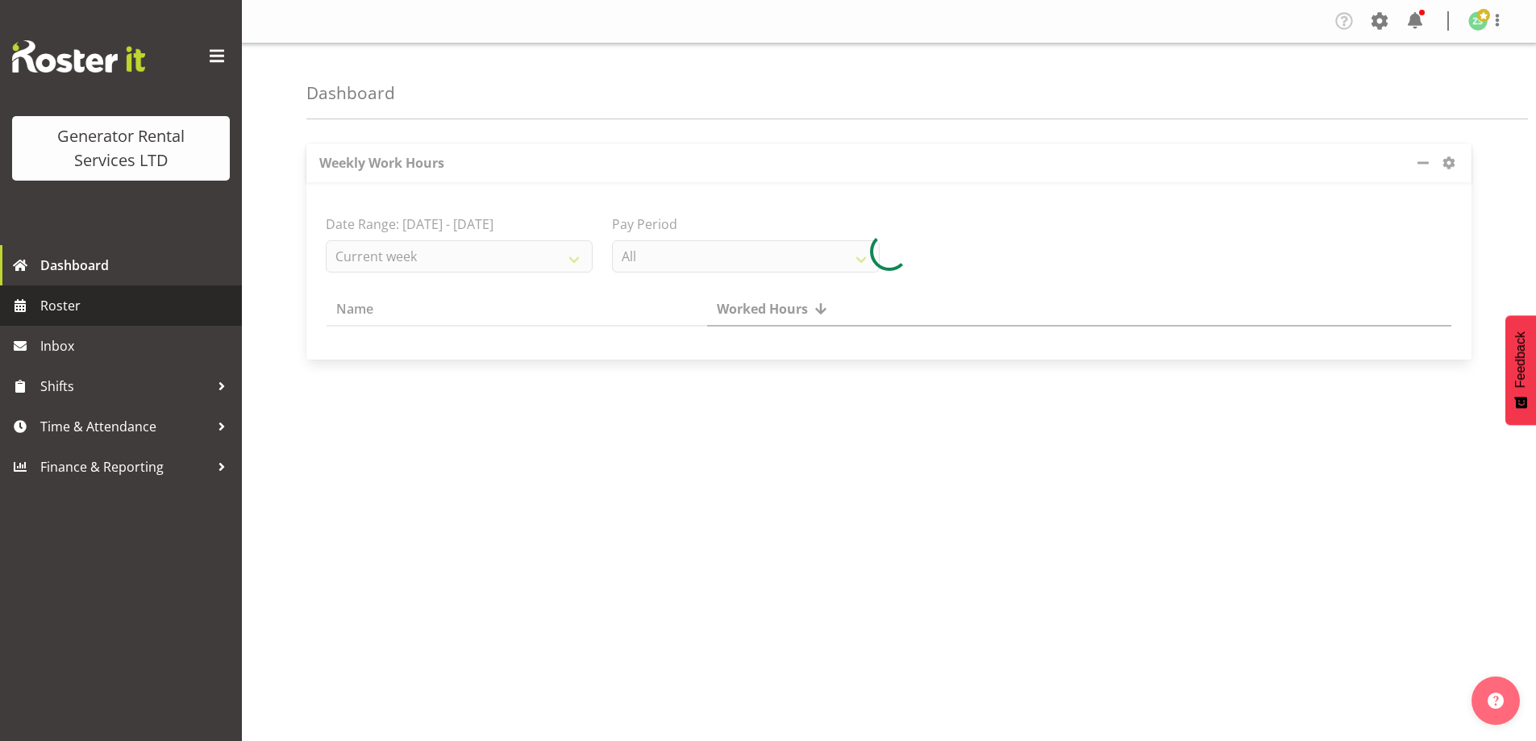
click at [65, 304] on span "Roster" at bounding box center [136, 305] width 193 height 24
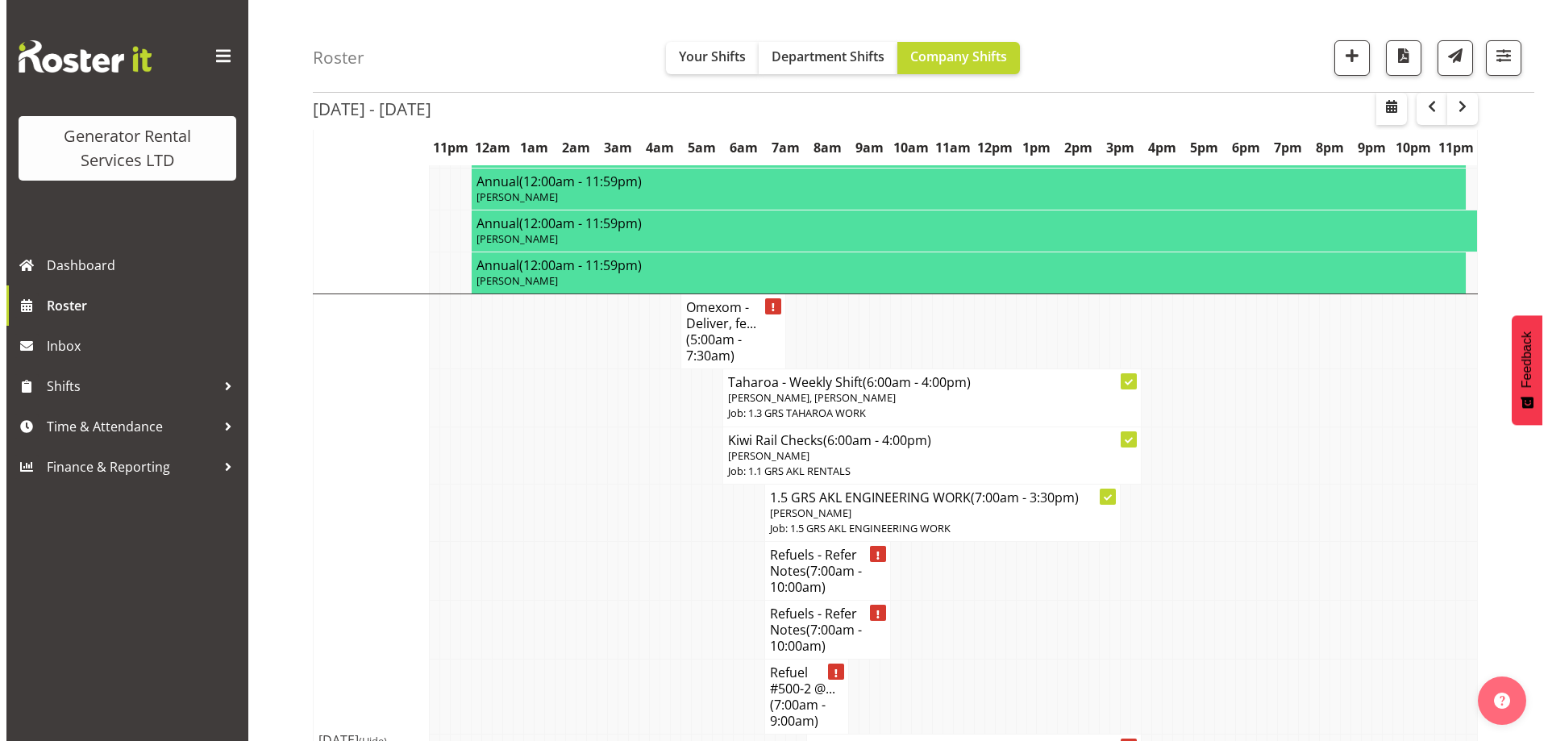
scroll to position [1612, 0]
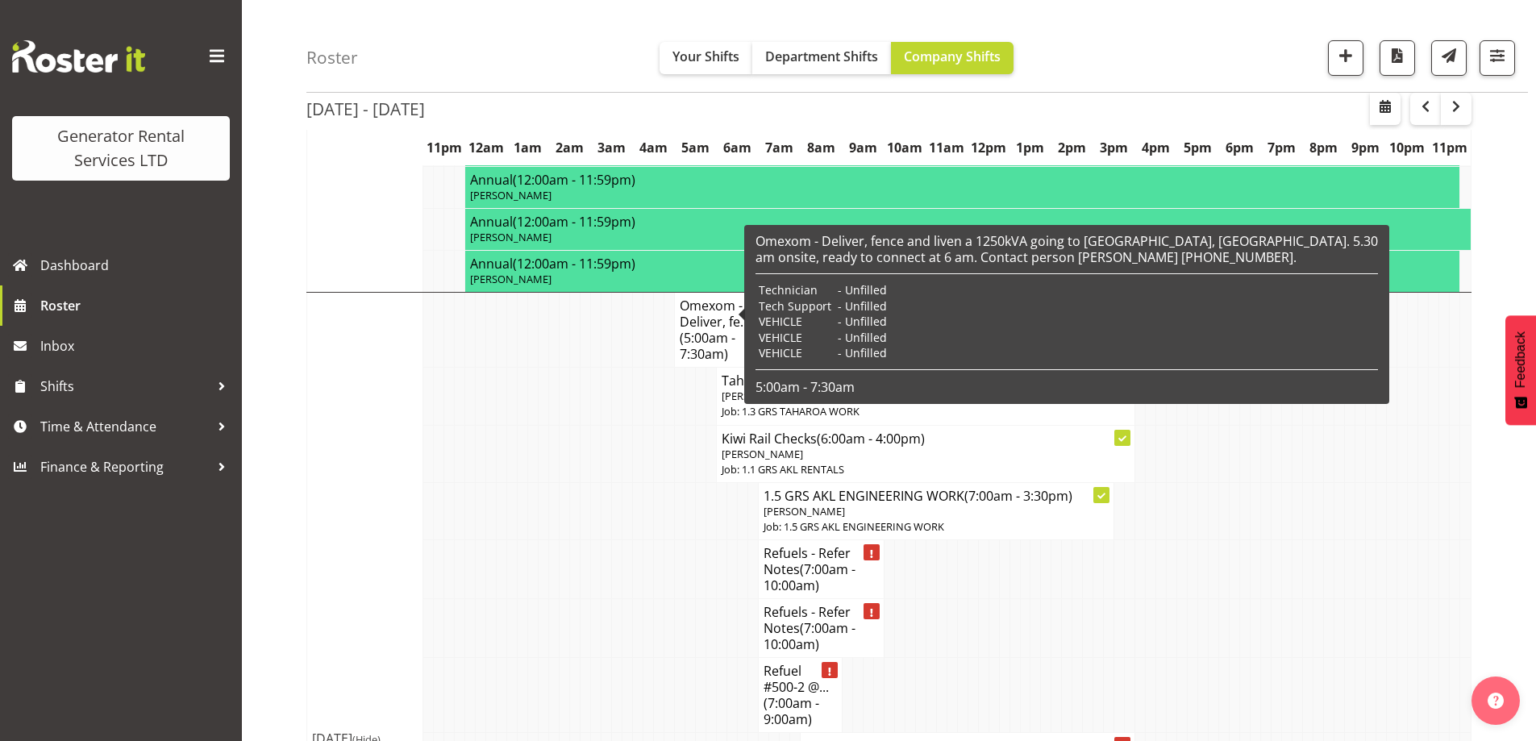
click at [705, 329] on span "(5:00am - 7:30am)" at bounding box center [708, 346] width 56 height 34
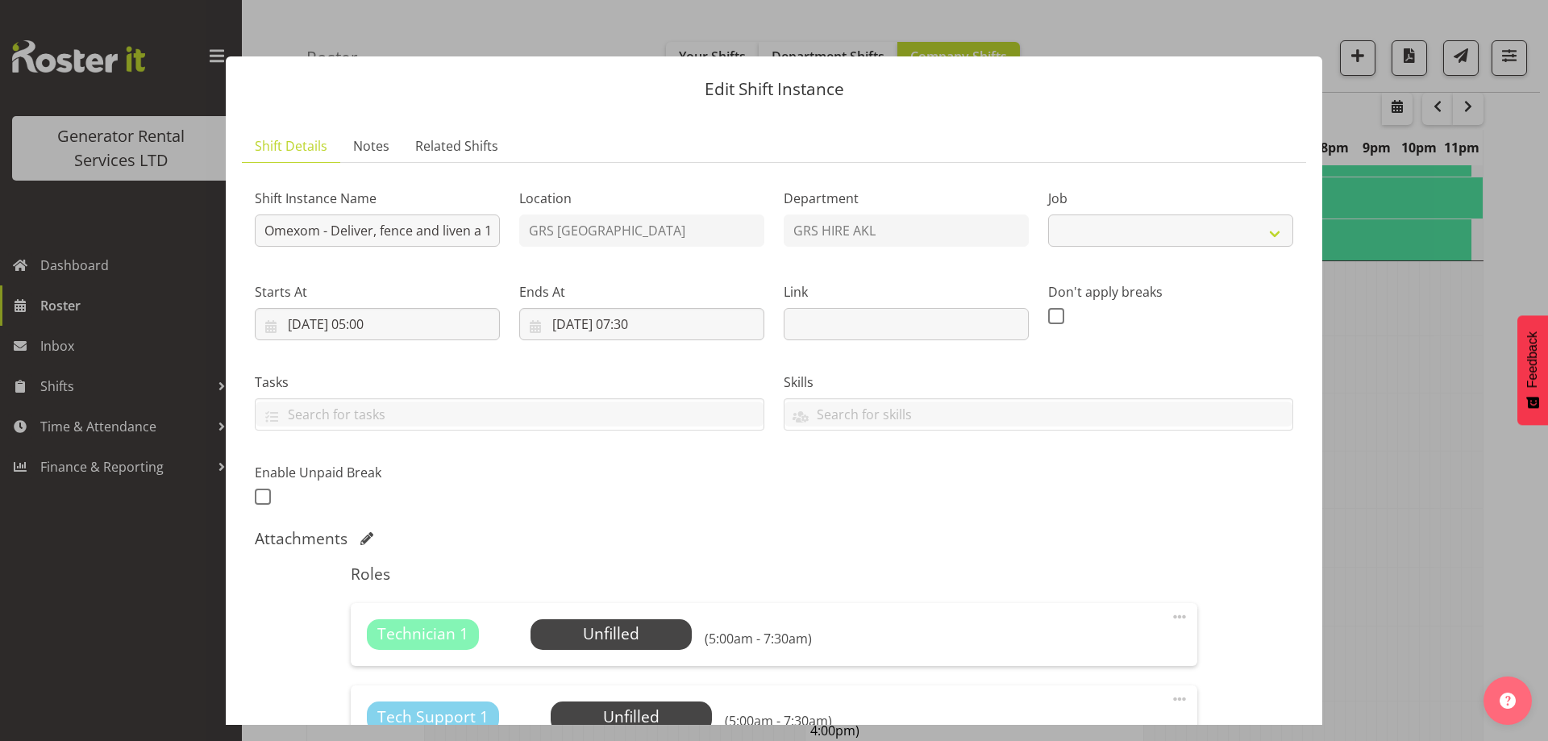
select select "7504"
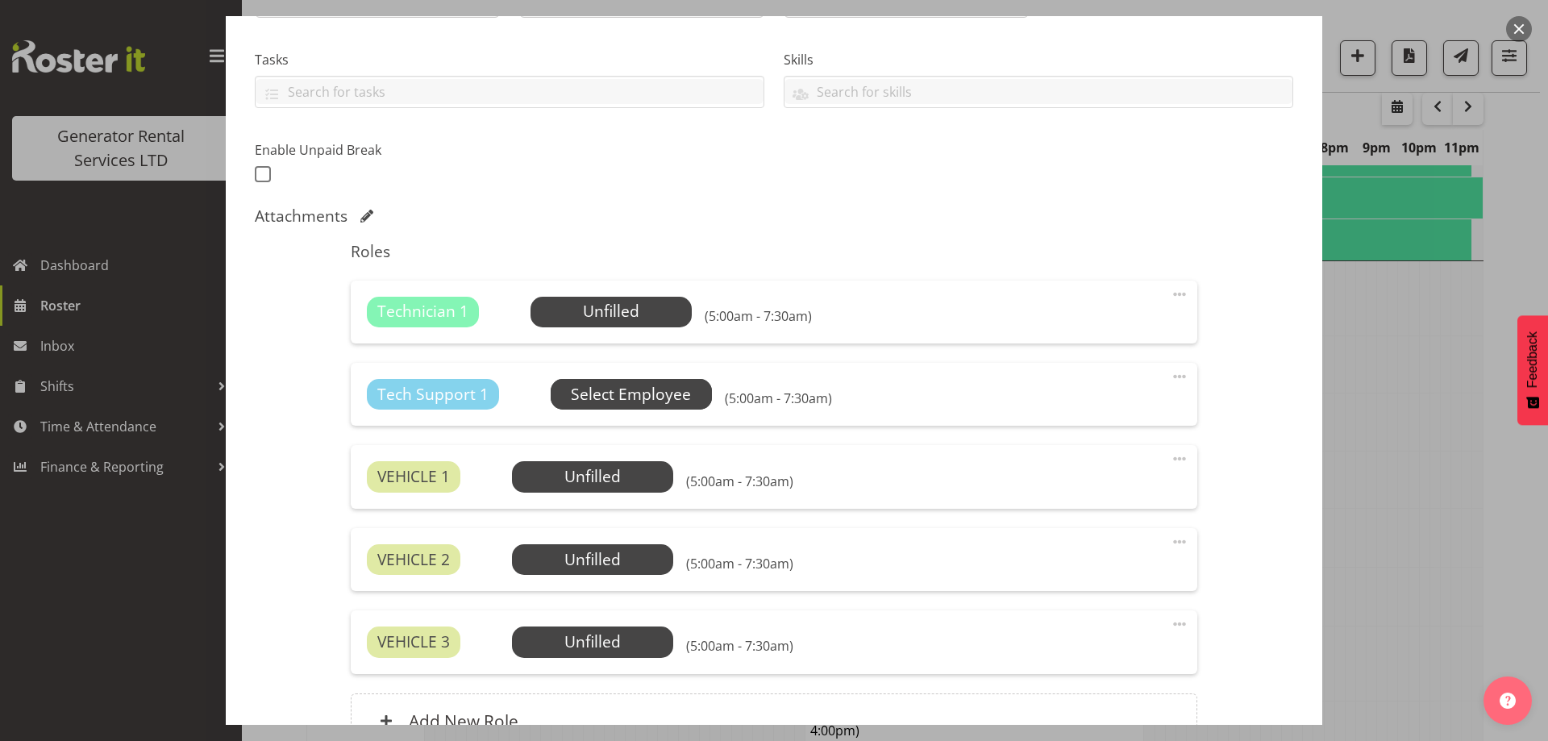
click at [0, 0] on span "Select Employee" at bounding box center [0, 0] width 0 height 0
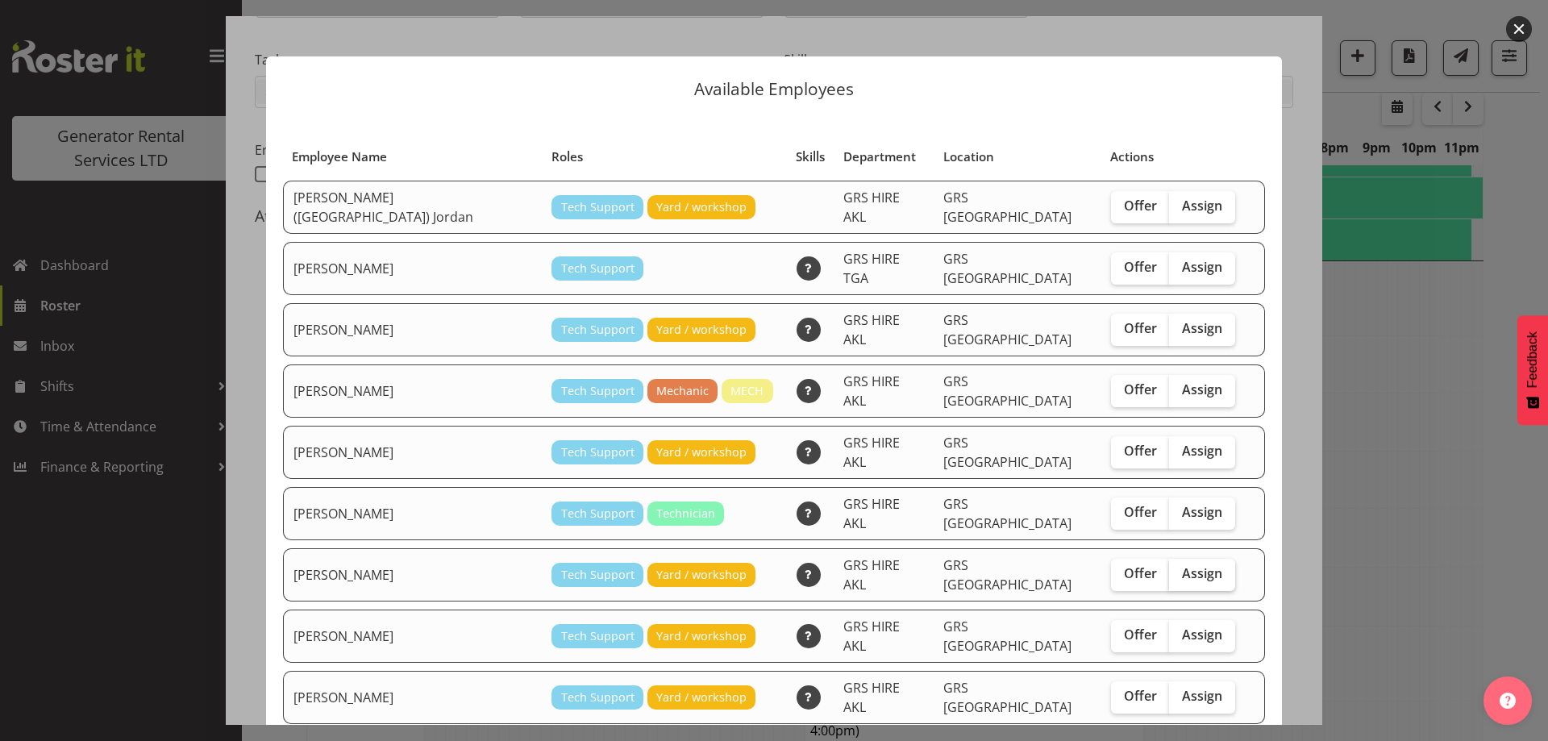
click at [1182, 565] on span "Assign" at bounding box center [1202, 573] width 40 height 16
click at [1169, 568] on input "Assign" at bounding box center [1174, 573] width 10 height 10
checkbox input "true"
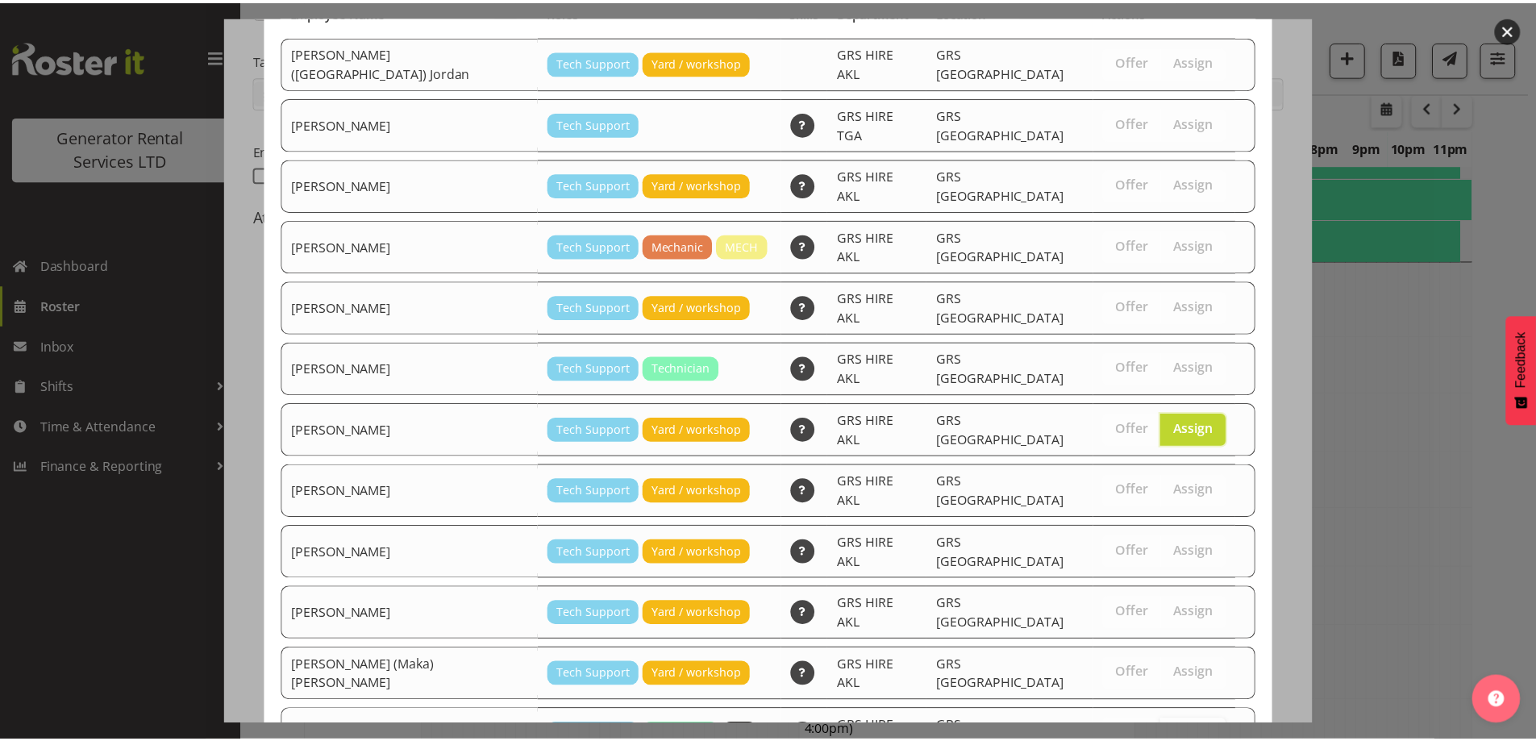
scroll to position [206, 0]
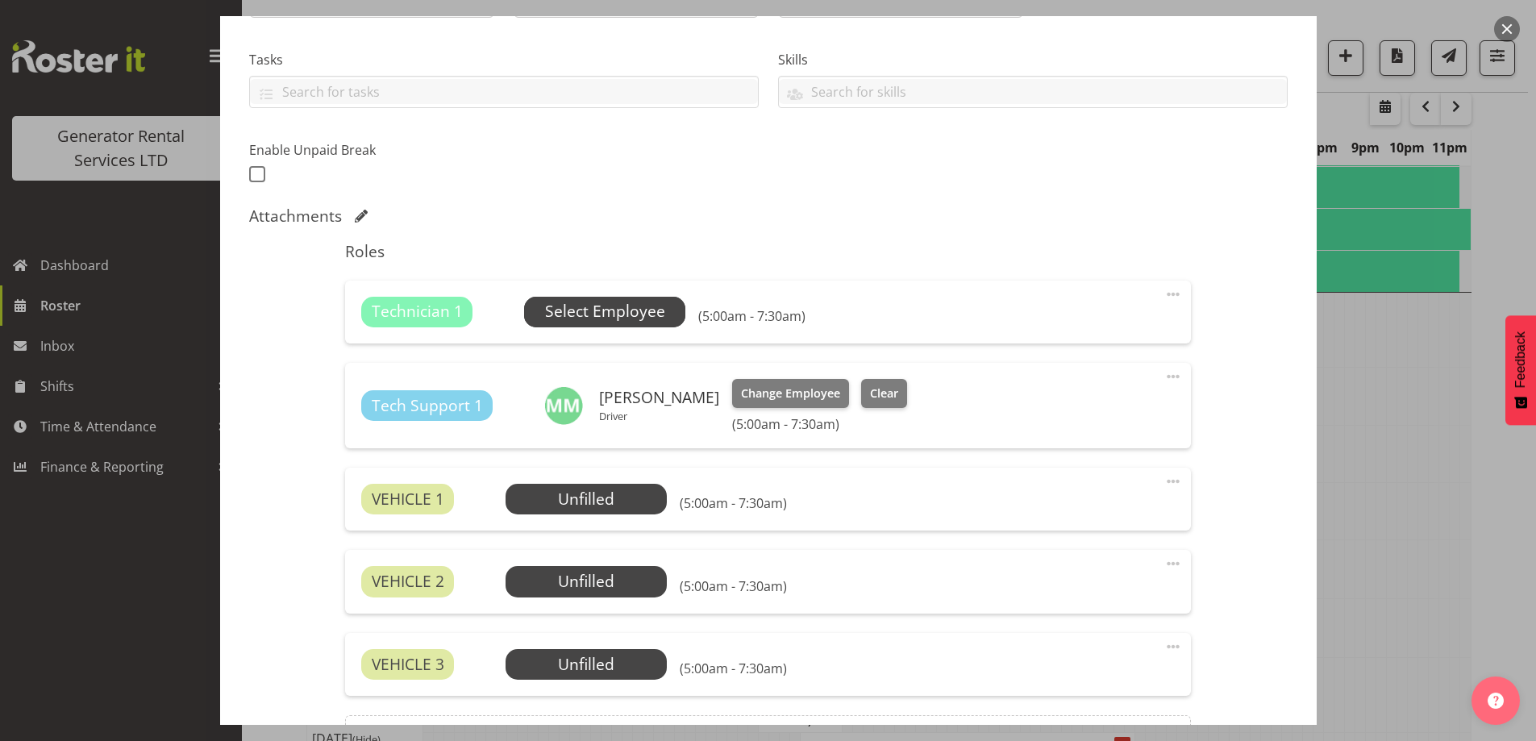
click at [622, 315] on span "Select Employee" at bounding box center [605, 311] width 120 height 23
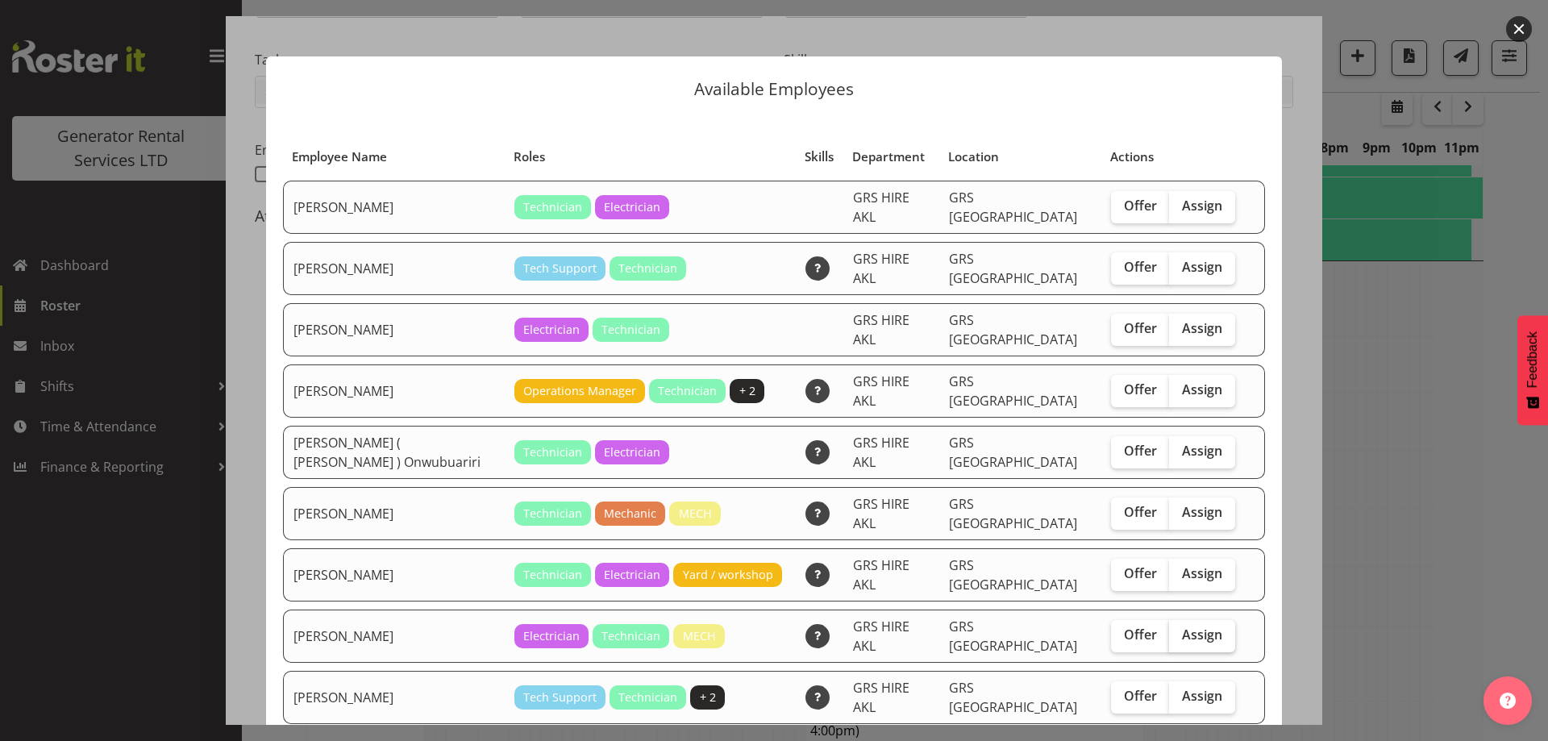
click at [1209, 620] on label "Assign" at bounding box center [1202, 636] width 66 height 32
click at [1180, 630] on input "Assign" at bounding box center [1174, 635] width 10 height 10
checkbox input "true"
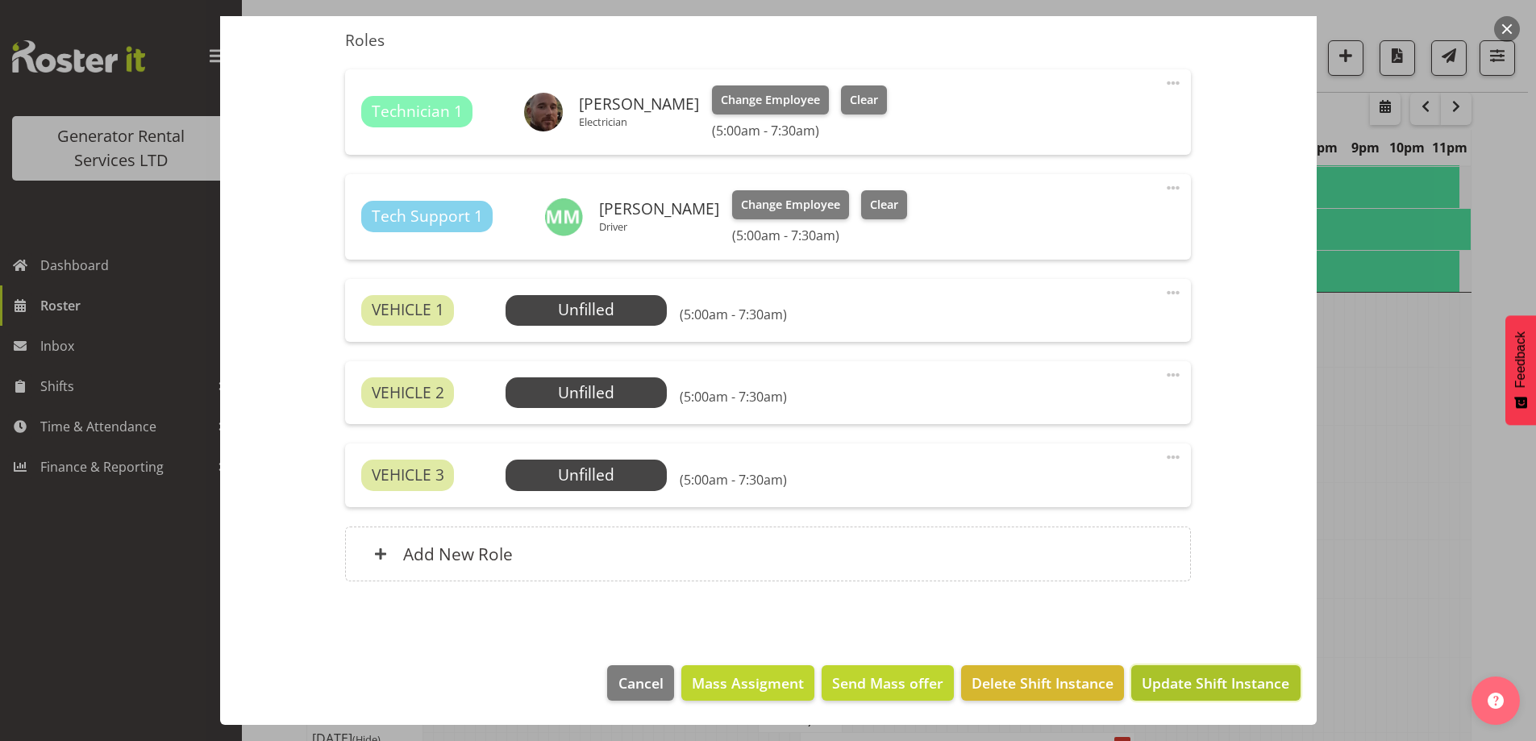
click at [1204, 679] on span "Update Shift Instance" at bounding box center [1216, 682] width 148 height 21
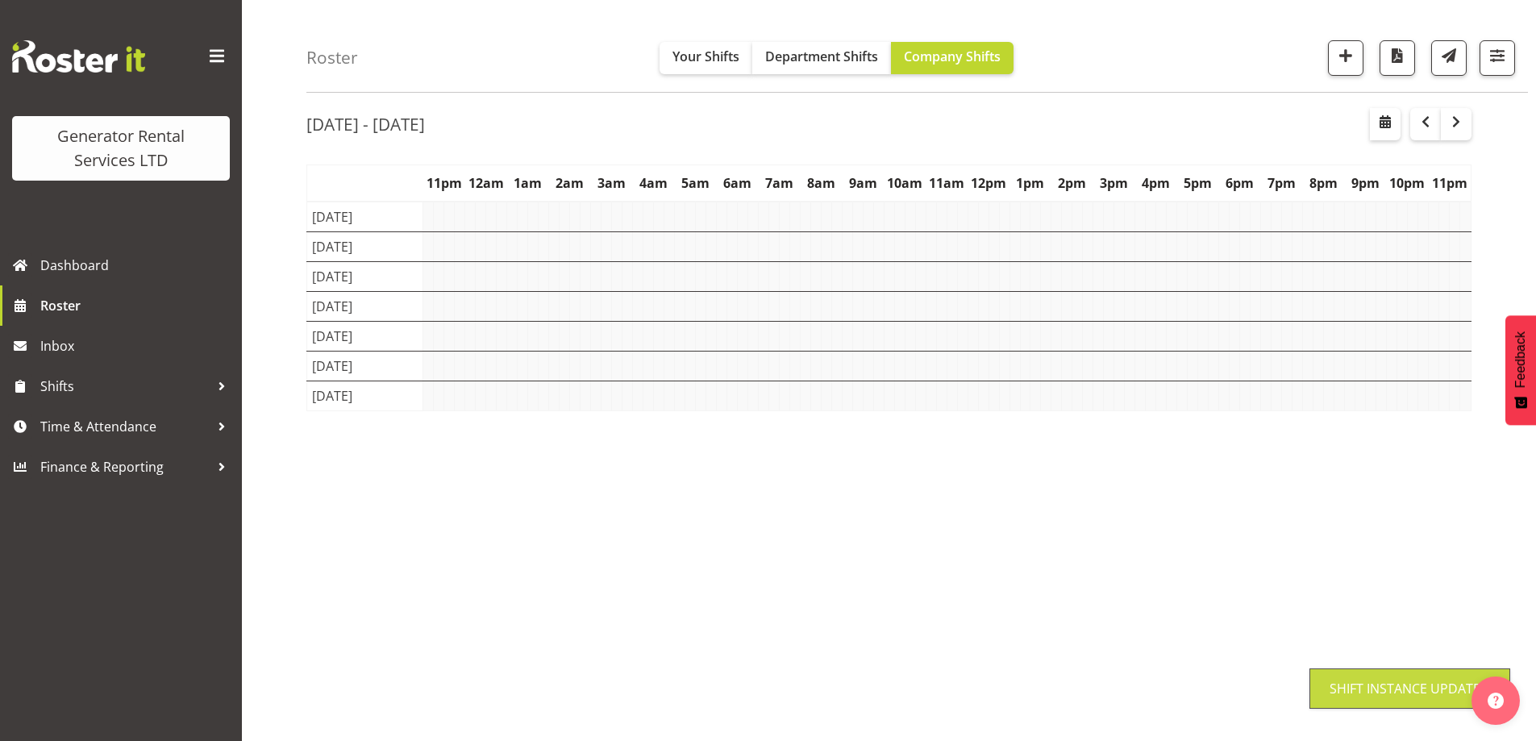
scroll to position [52, 0]
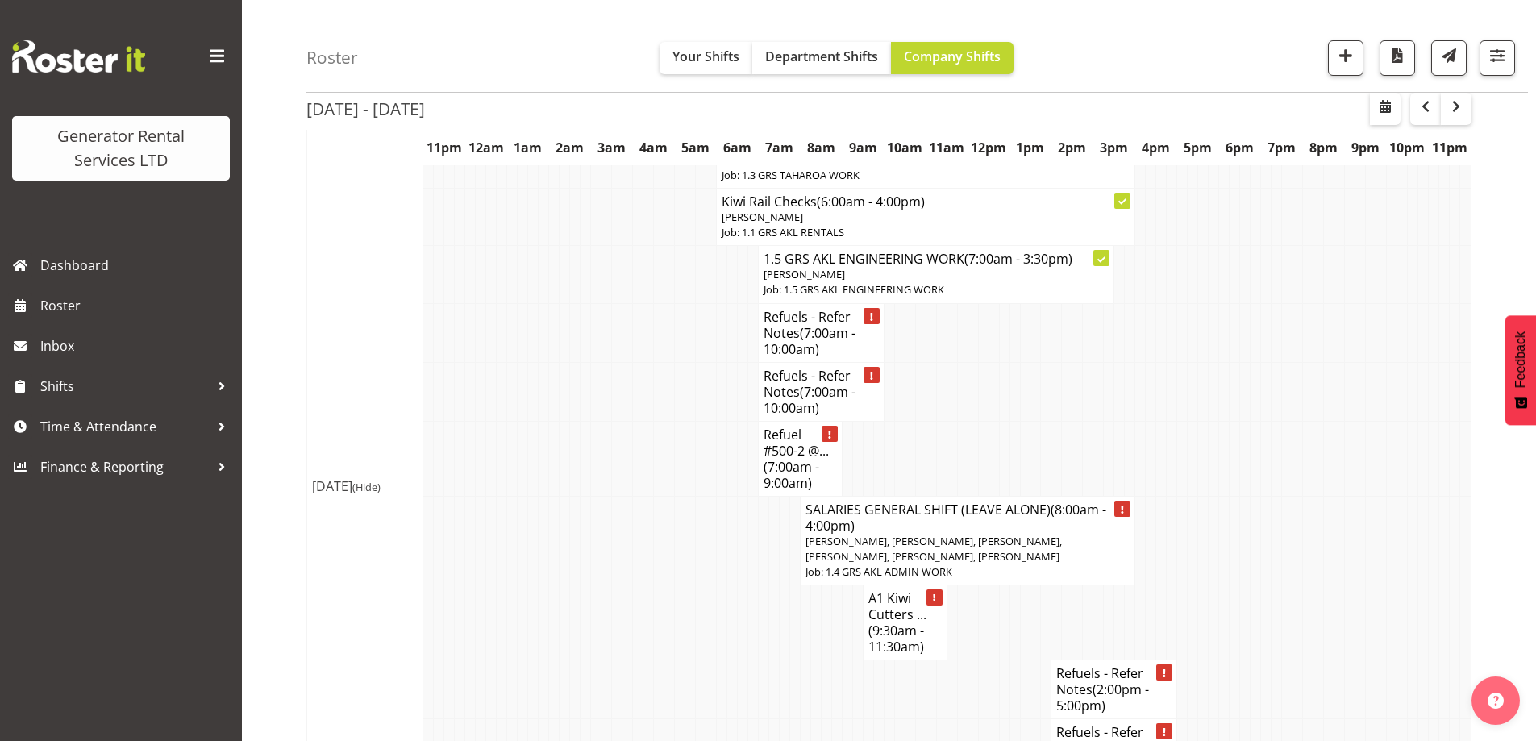
scroll to position [1907, 0]
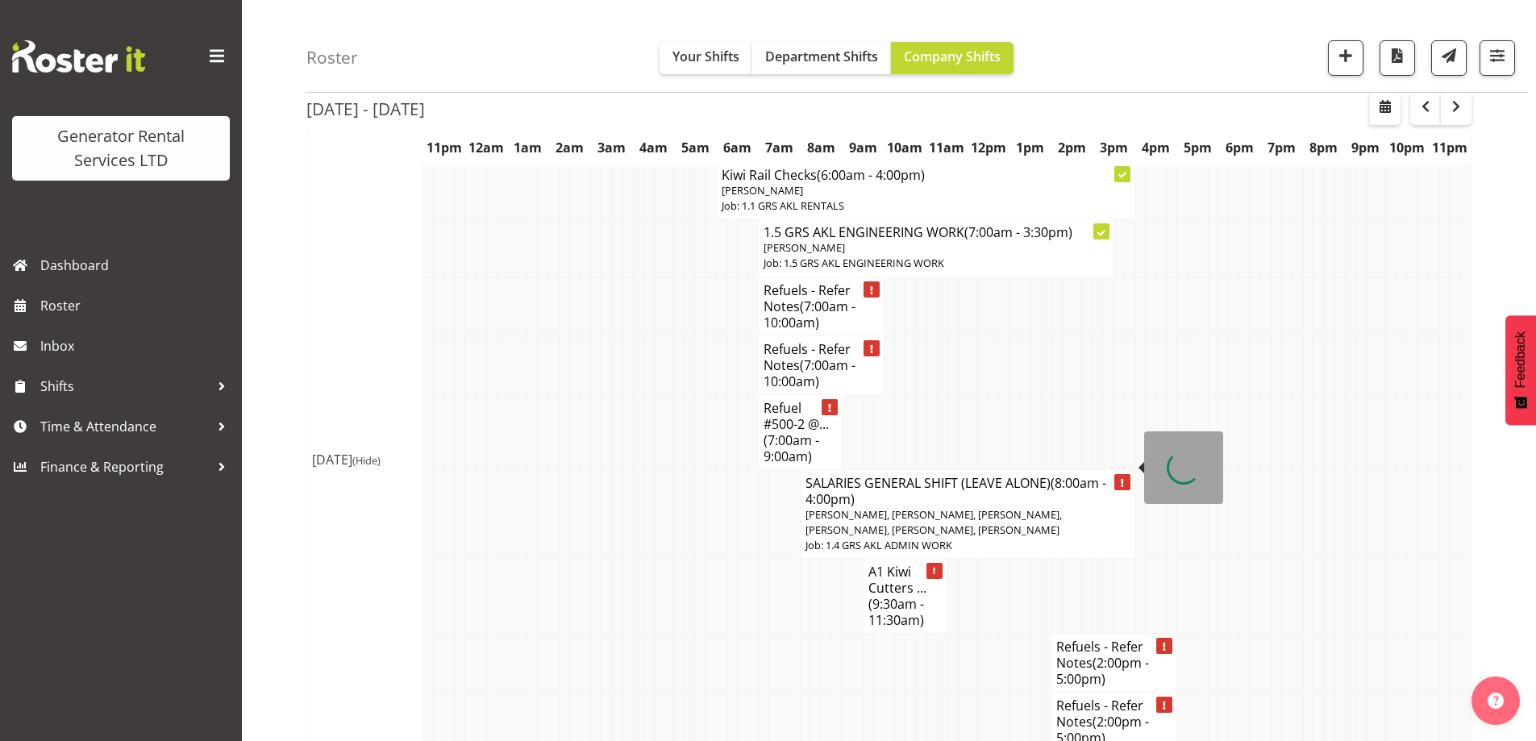
click at [894, 507] on span "[PERSON_NAME], [PERSON_NAME], [PERSON_NAME], [PERSON_NAME], [PERSON_NAME], [PER…" at bounding box center [933, 522] width 256 height 30
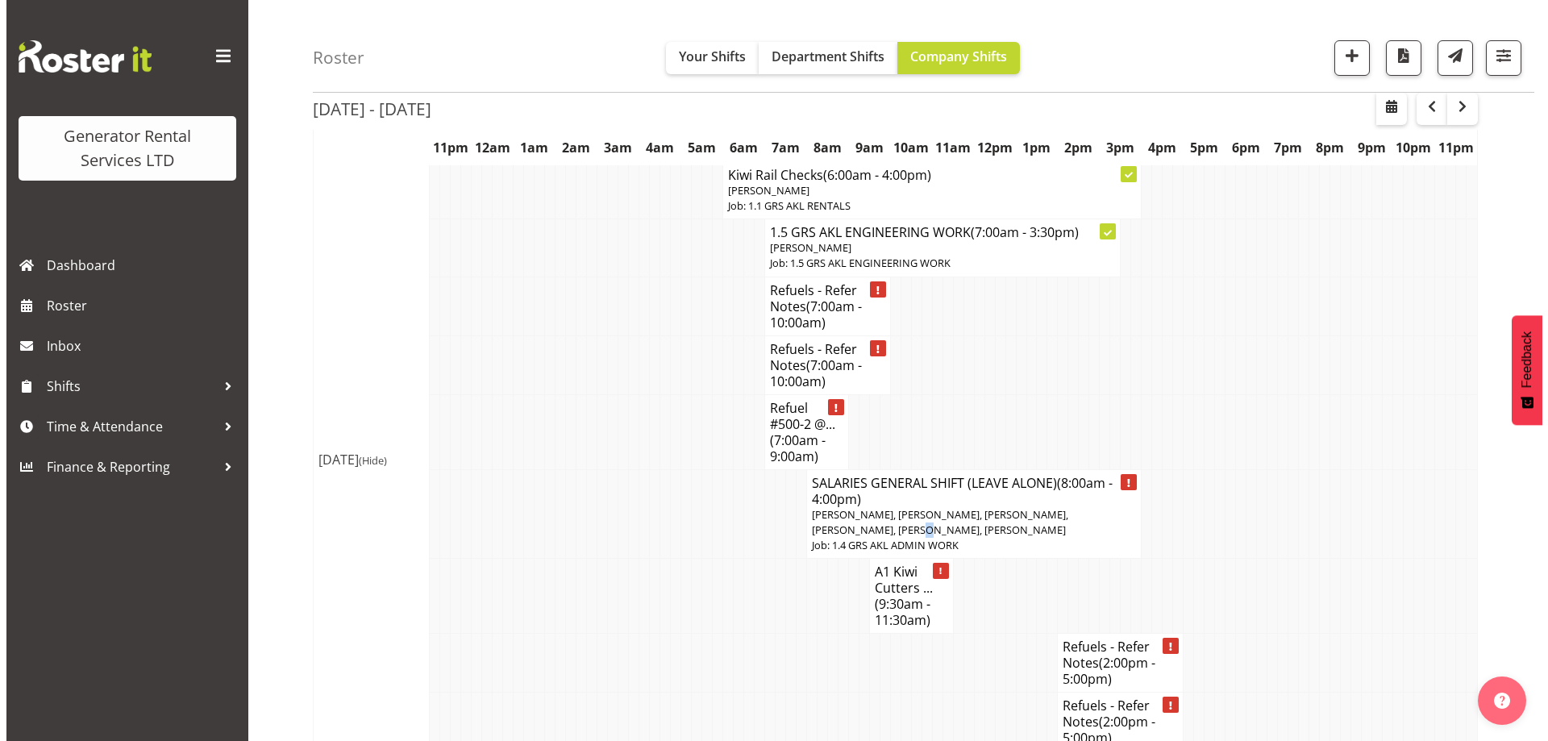
scroll to position [1891, 0]
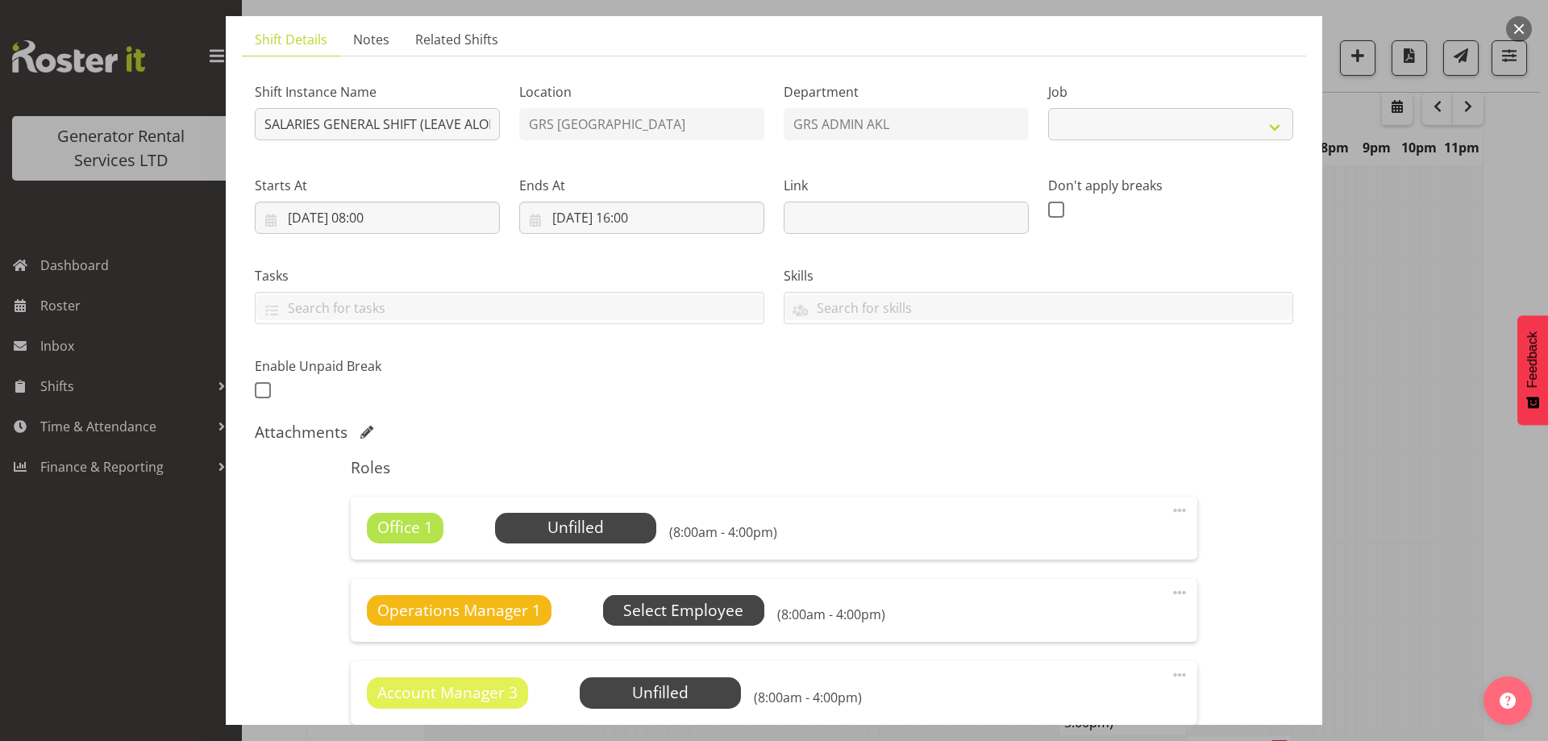
select select "875"
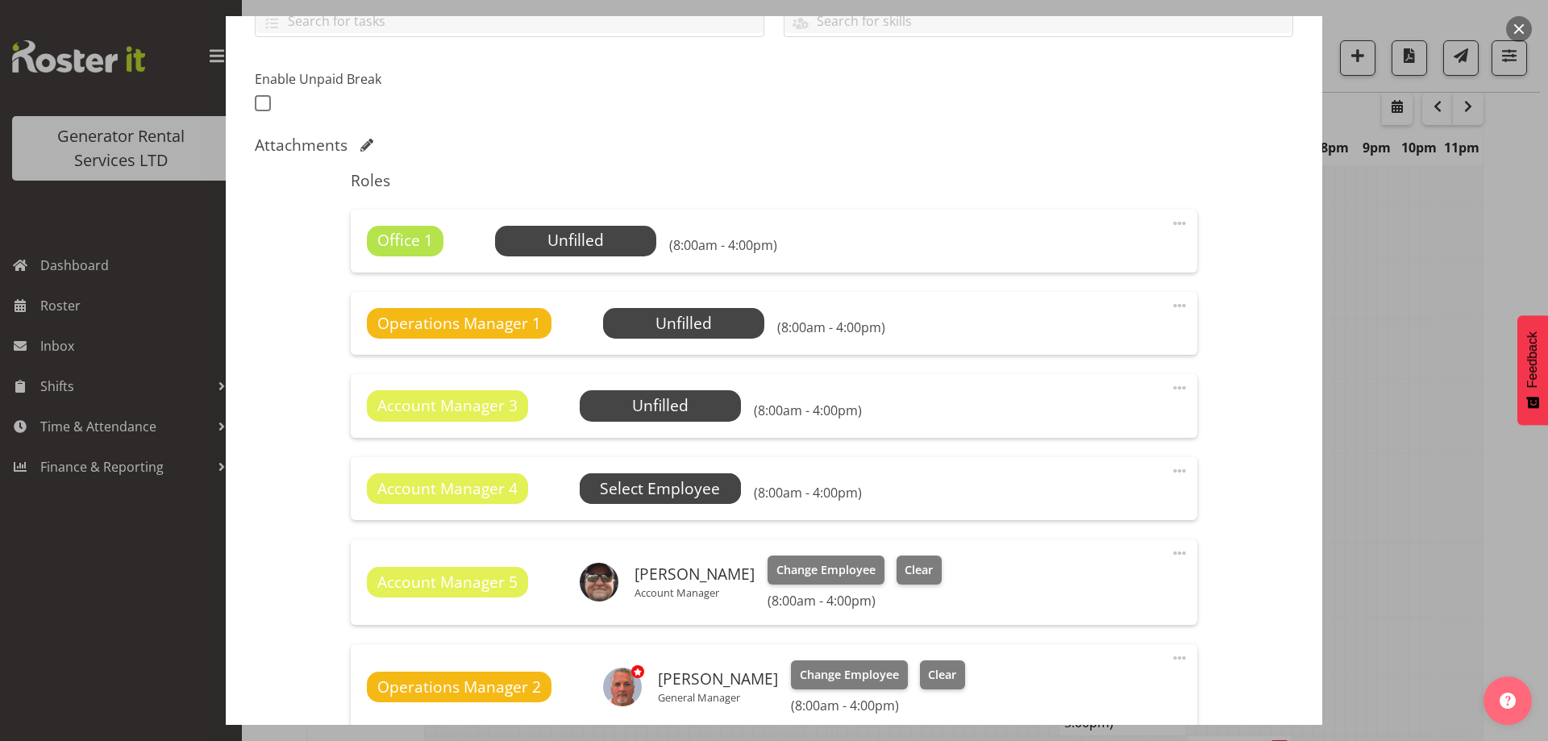
scroll to position [484, 0]
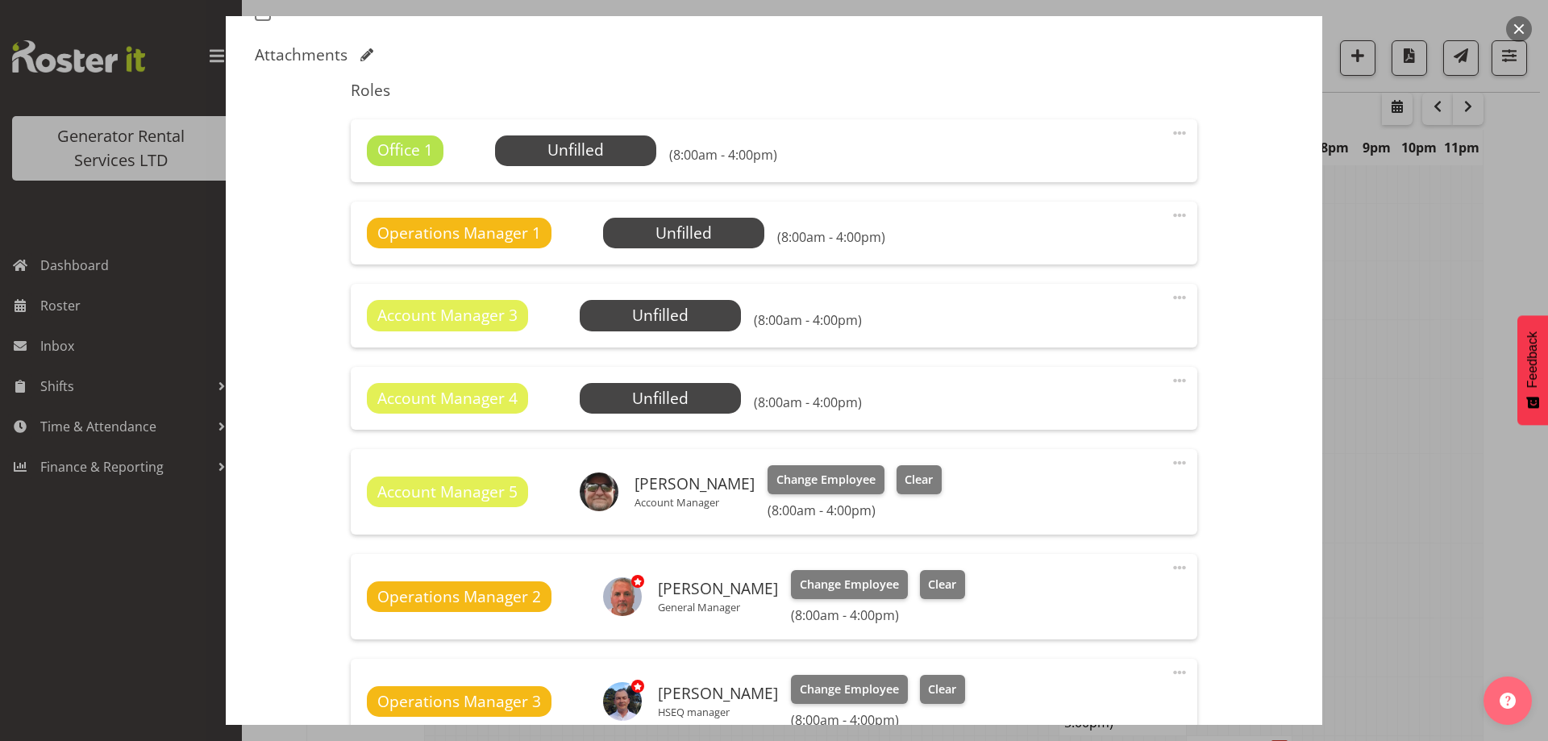
drag, startPoint x: 1188, startPoint y: 124, endPoint x: 1174, endPoint y: 134, distance: 16.8
click at [1176, 133] on div "Roles Office 1 Unfilled Select Employee (8:00am - 4:00pm) Edit Cover Role Delet…" at bounding box center [773, 742] width 865 height 1342
click at [1174, 134] on span at bounding box center [1179, 132] width 19 height 19
click at [1095, 223] on link "Delete" at bounding box center [1111, 226] width 155 height 29
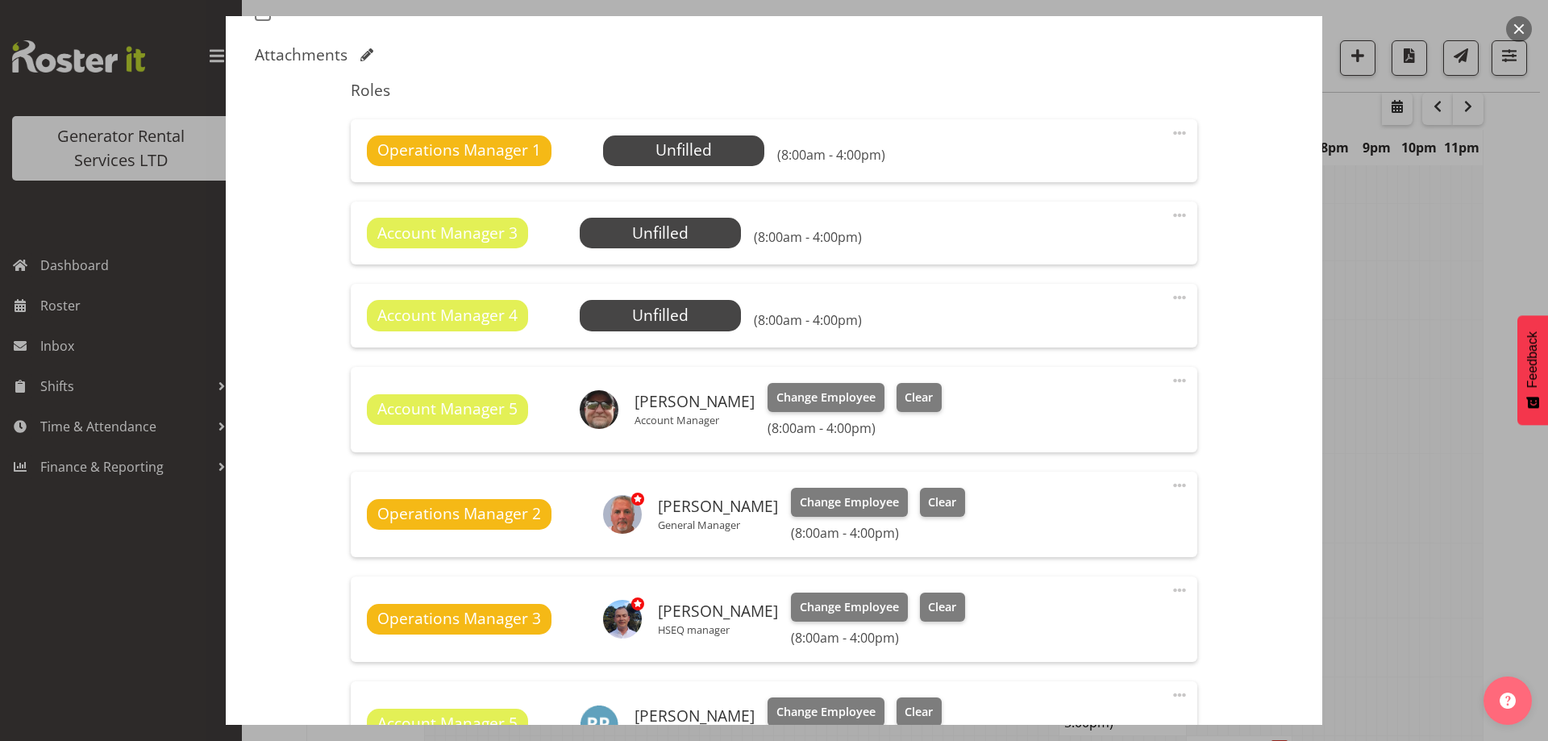
click at [1170, 134] on span at bounding box center [1179, 132] width 19 height 19
click at [1124, 223] on link "Delete" at bounding box center [1111, 226] width 155 height 29
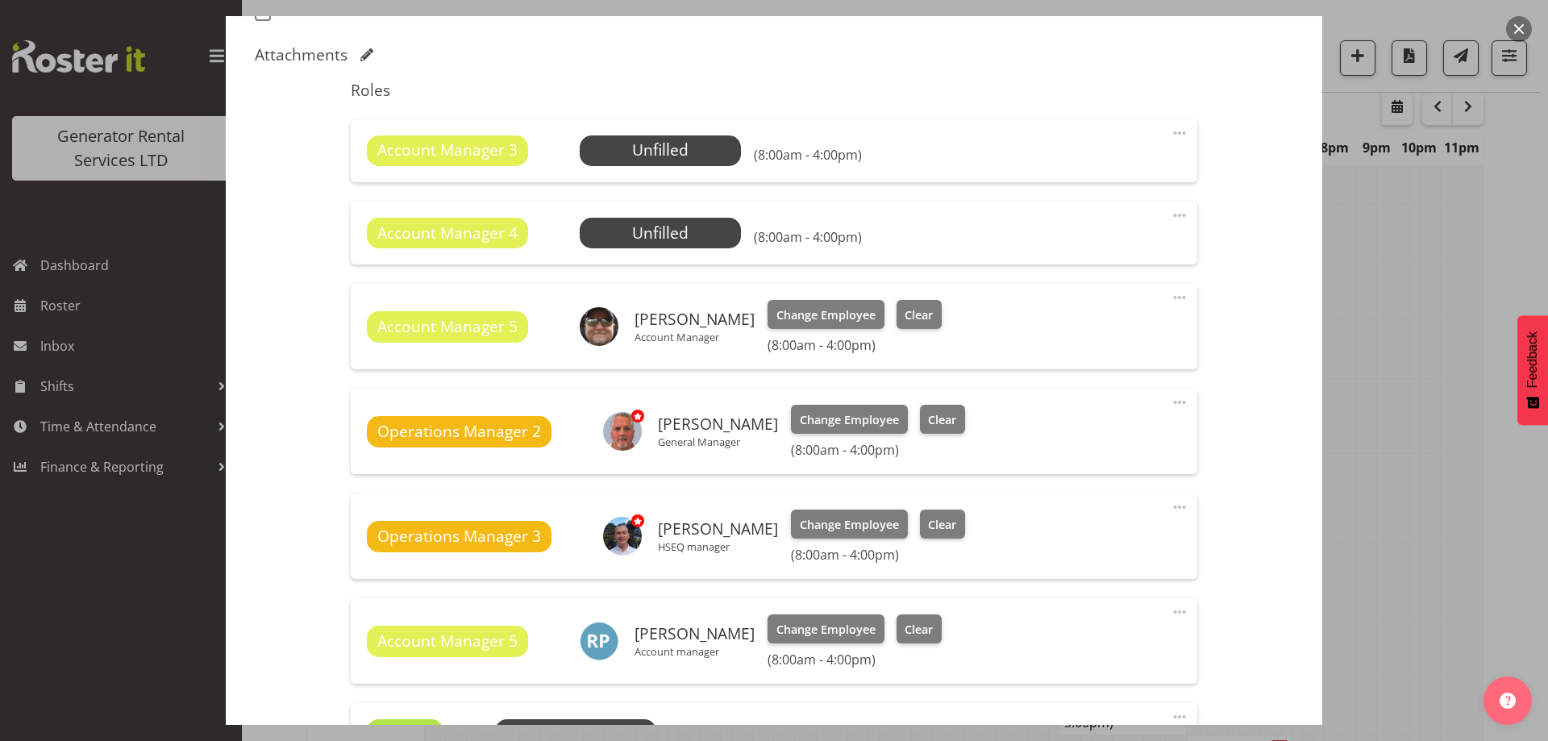
drag, startPoint x: 1175, startPoint y: 134, endPoint x: 1171, endPoint y: 150, distance: 16.4
click at [1175, 135] on span at bounding box center [1179, 132] width 19 height 19
click at [1102, 227] on link "Delete" at bounding box center [1111, 226] width 155 height 29
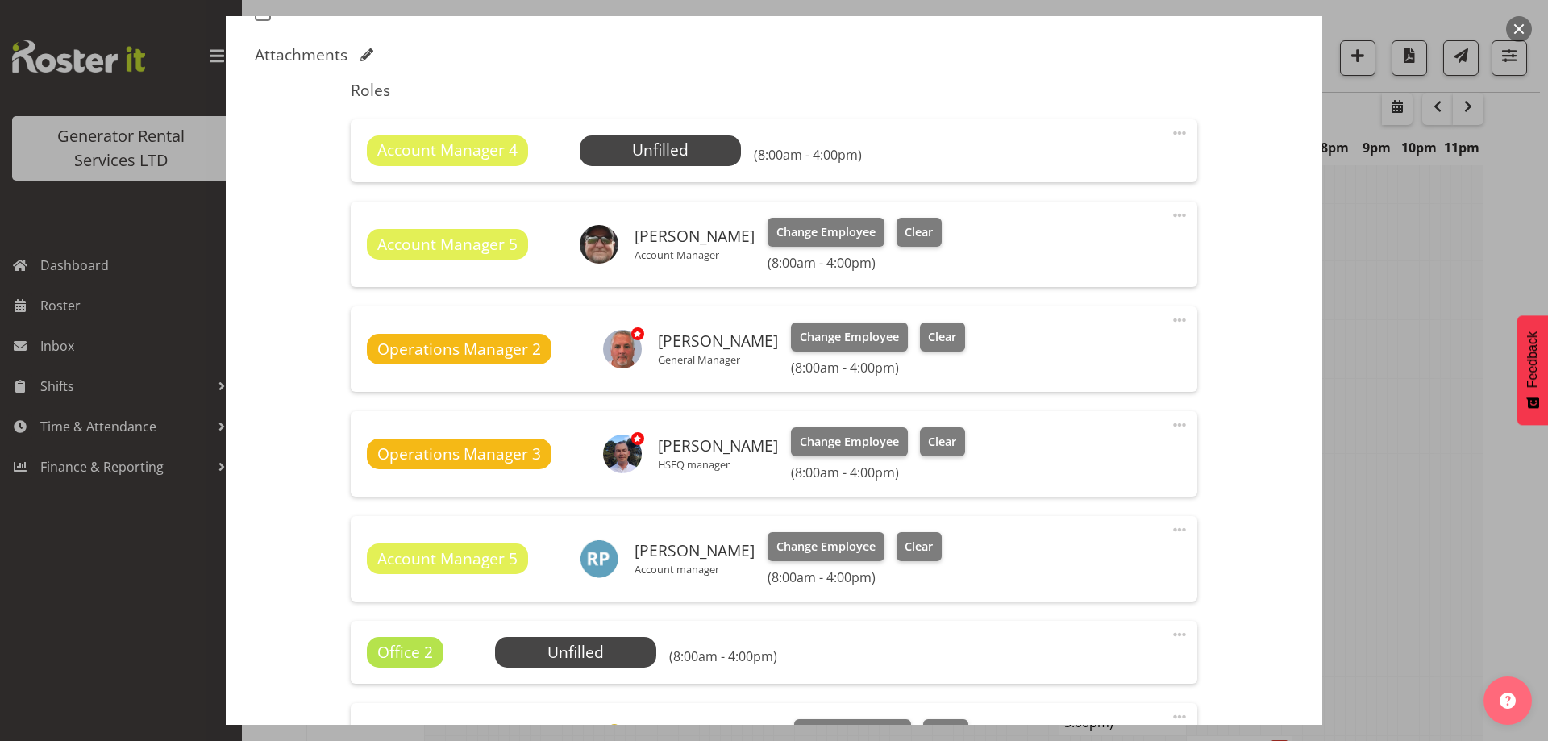
click at [1170, 140] on span at bounding box center [1179, 132] width 19 height 19
click at [1119, 214] on link "Delete" at bounding box center [1111, 226] width 155 height 29
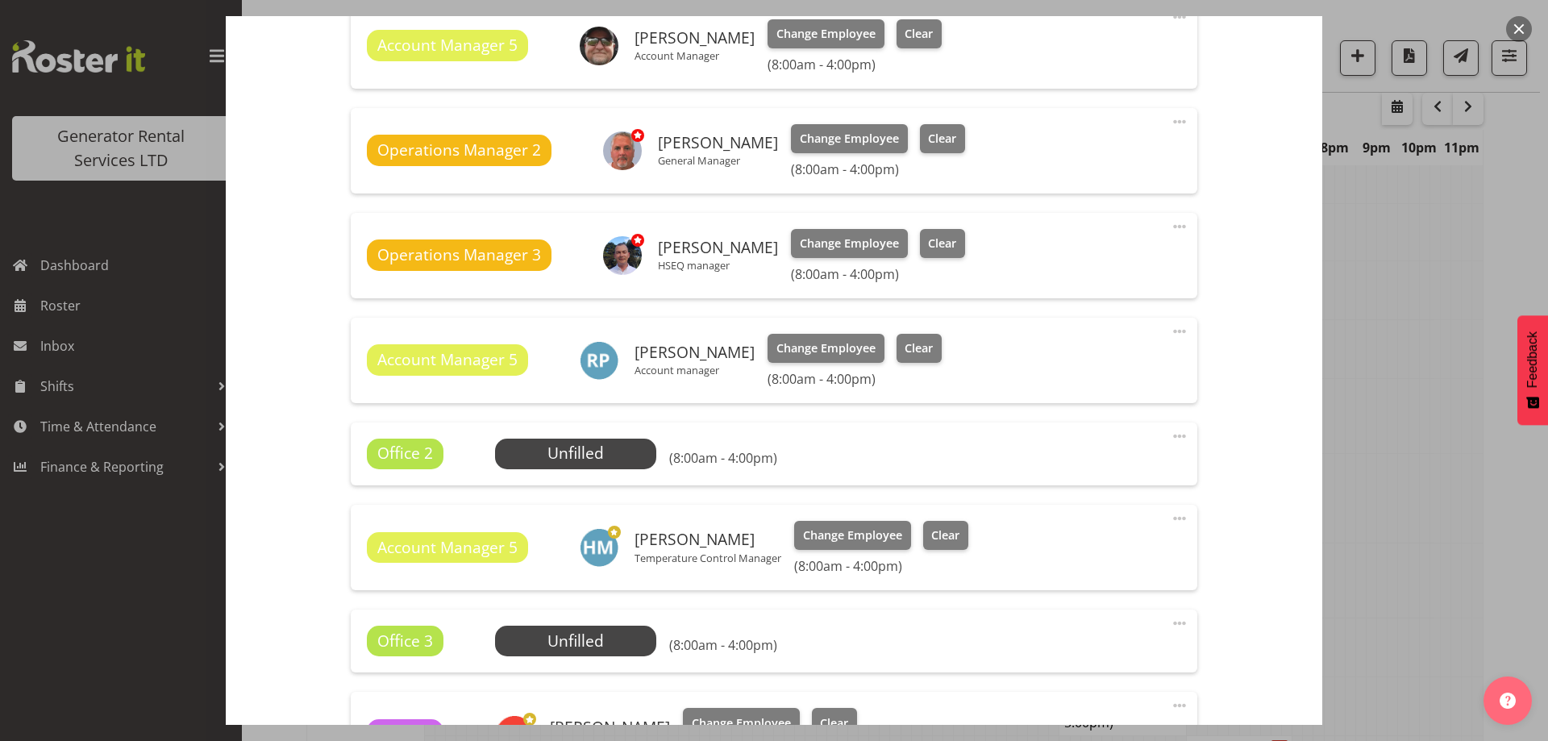
scroll to position [806, 0]
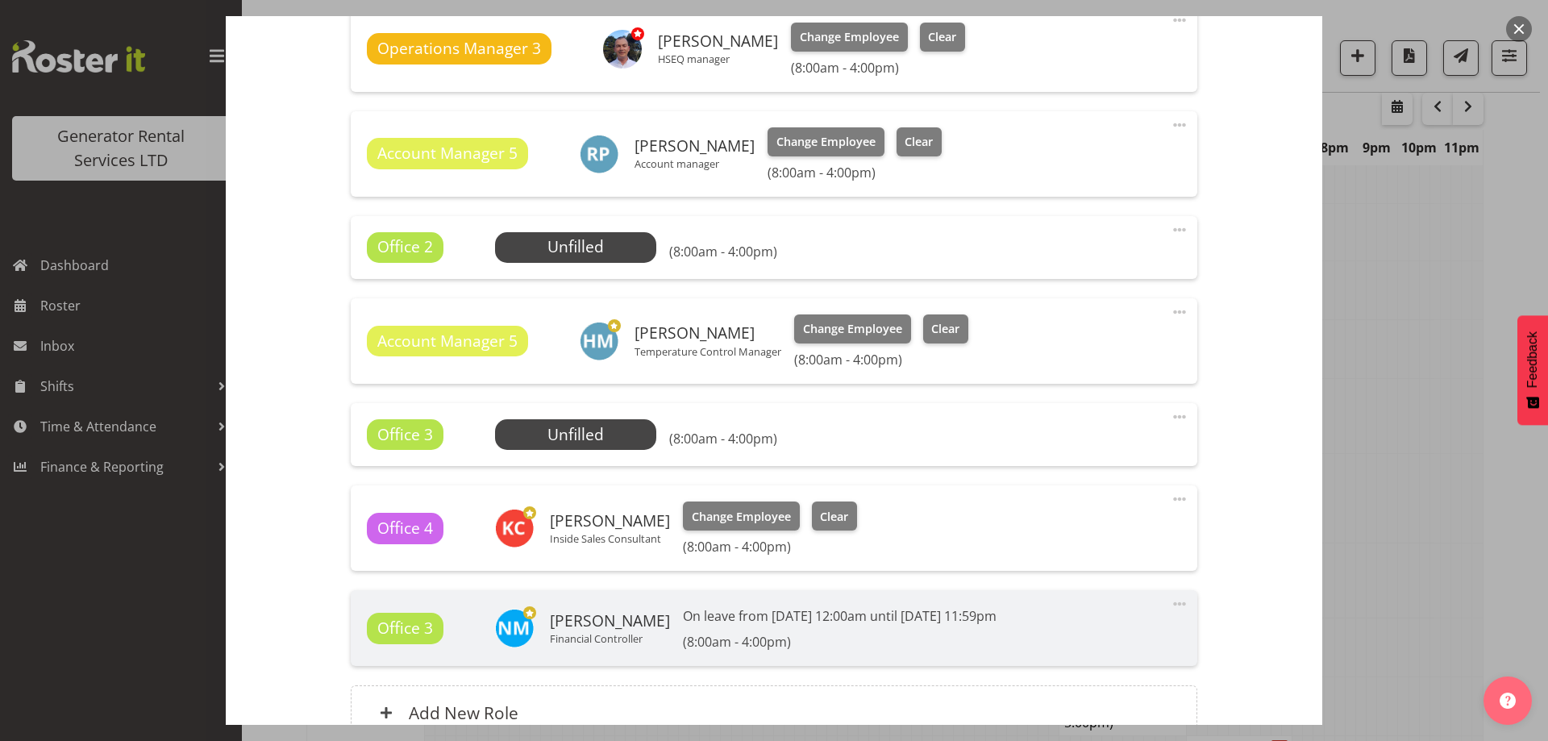
click at [1170, 231] on span at bounding box center [1179, 229] width 19 height 19
click at [1089, 315] on link "Delete" at bounding box center [1111, 323] width 155 height 29
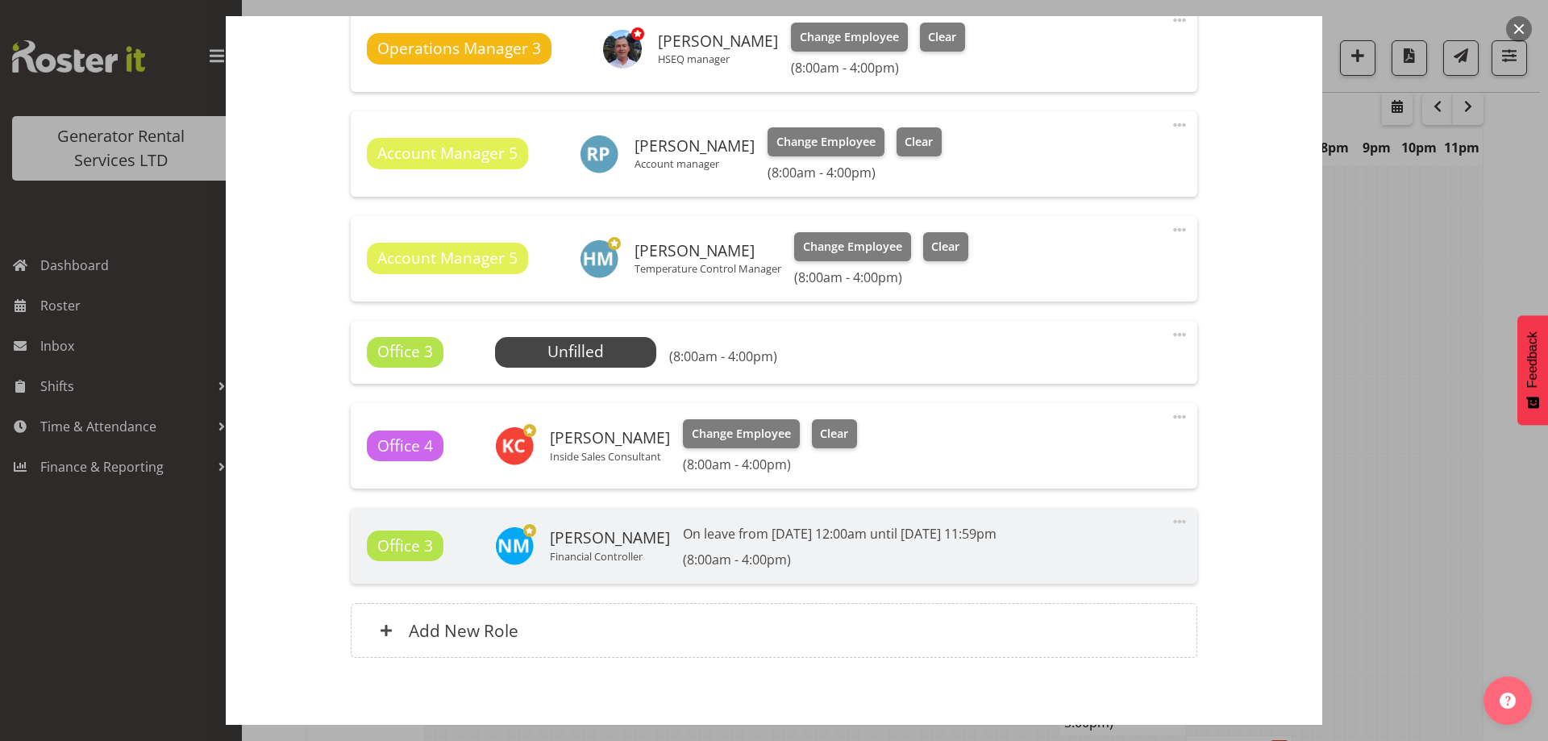
click at [1170, 331] on span at bounding box center [1179, 334] width 19 height 19
click at [1092, 427] on link "Delete" at bounding box center [1111, 428] width 155 height 29
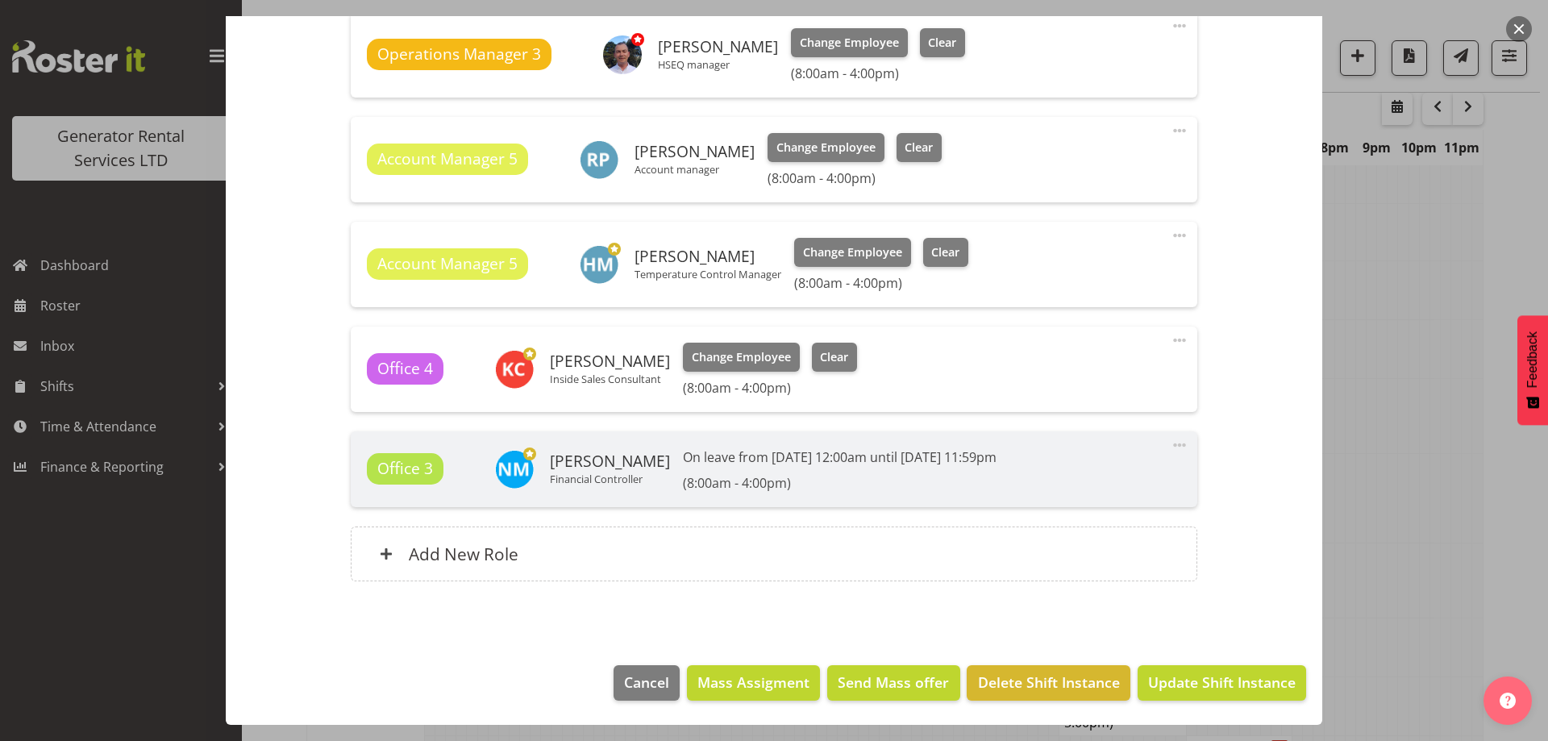
scroll to position [801, 0]
click at [1148, 688] on span "Update Shift Instance" at bounding box center [1222, 682] width 148 height 21
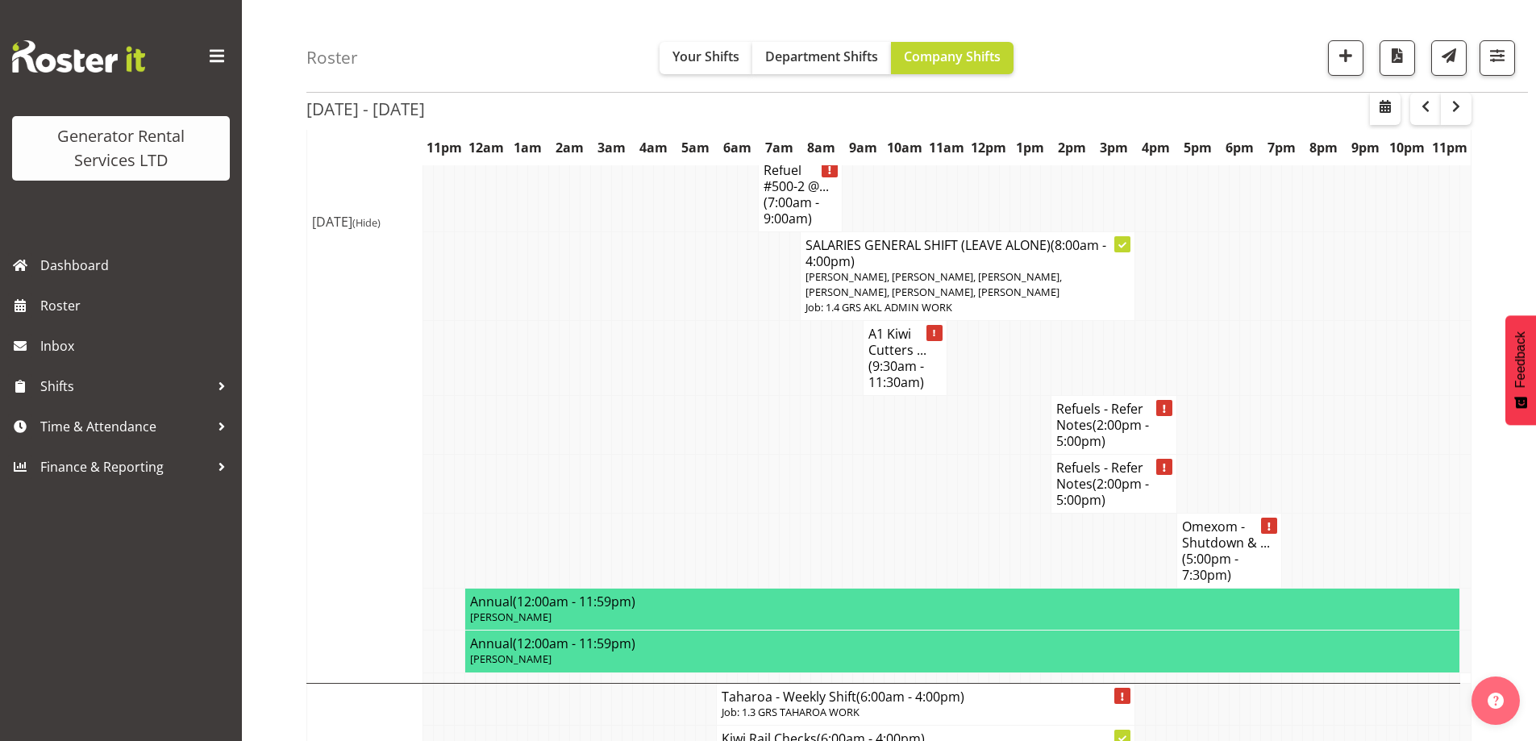
scroll to position [2149, 0]
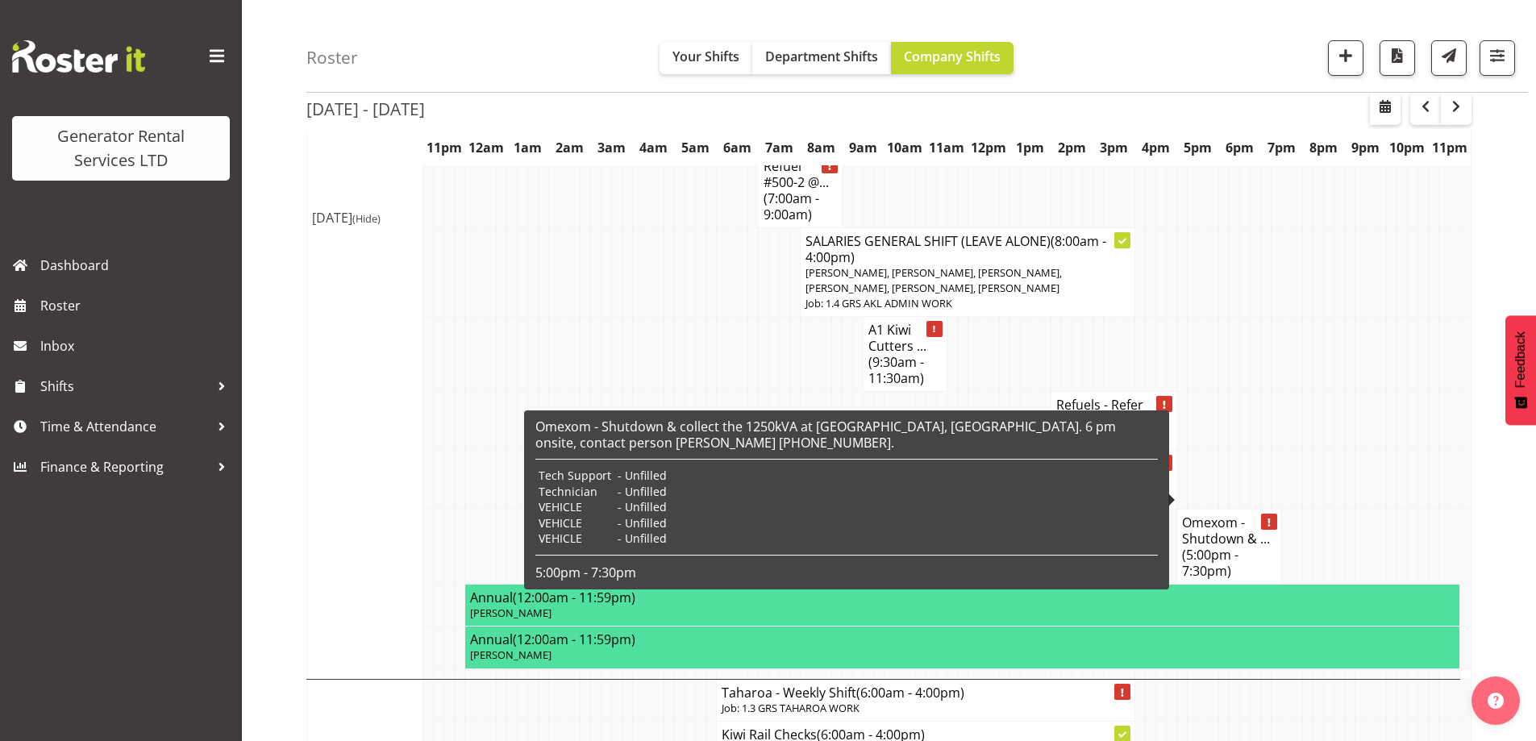
click at [1234, 514] on h4 "Omexom - Shutdown & ... (5:00pm - 7:30pm)" at bounding box center [1229, 546] width 94 height 64
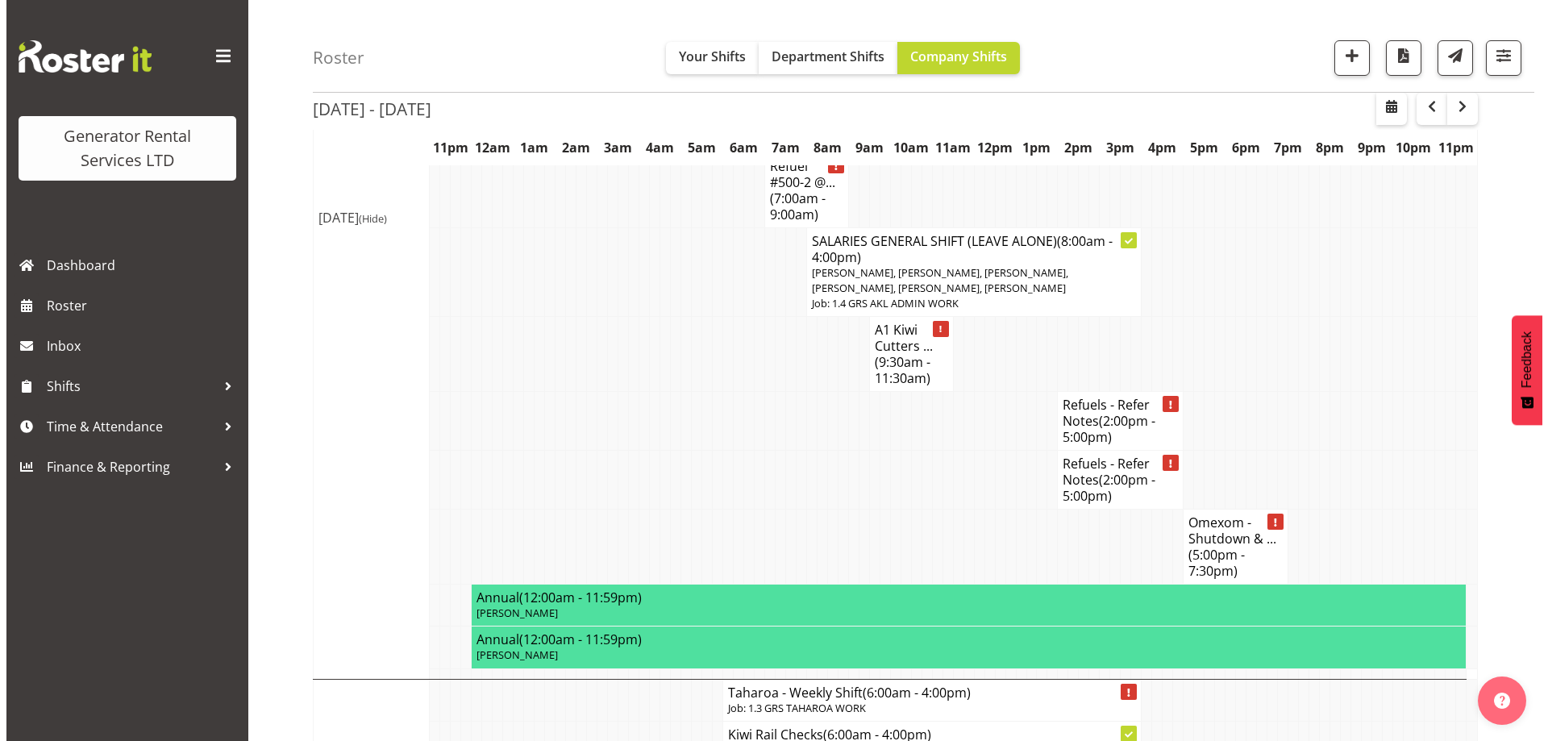
scroll to position [2133, 0]
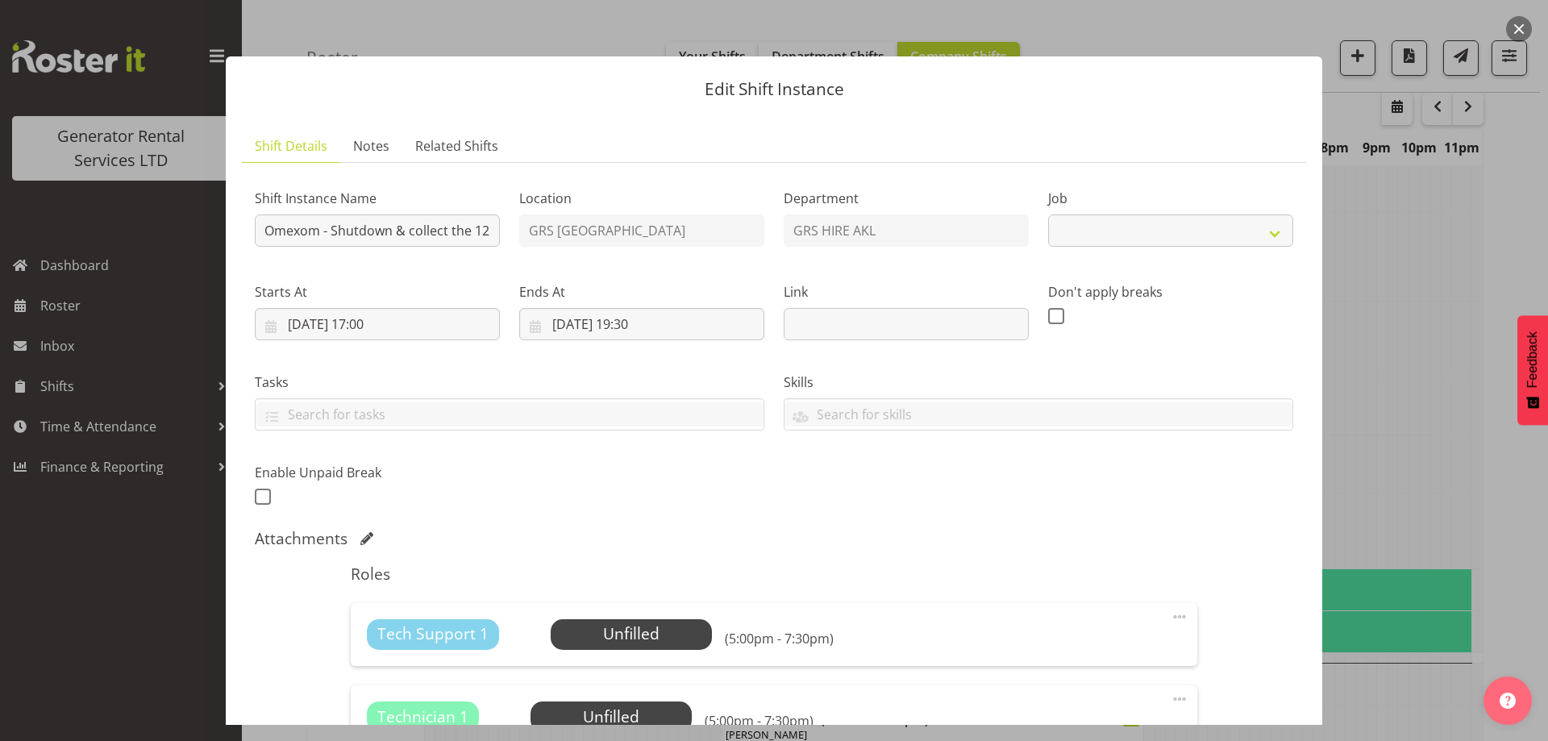
select select "7504"
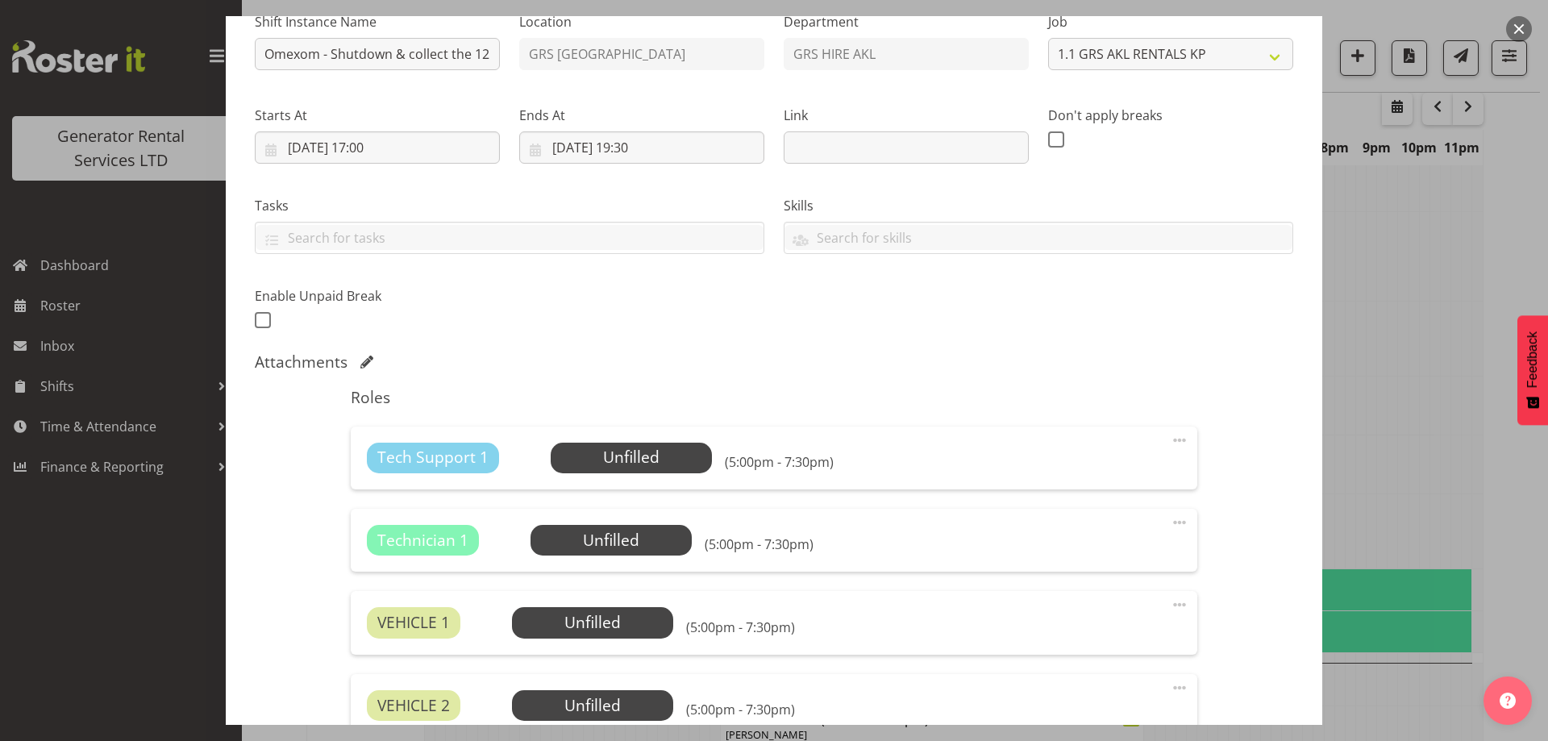
scroll to position [484, 0]
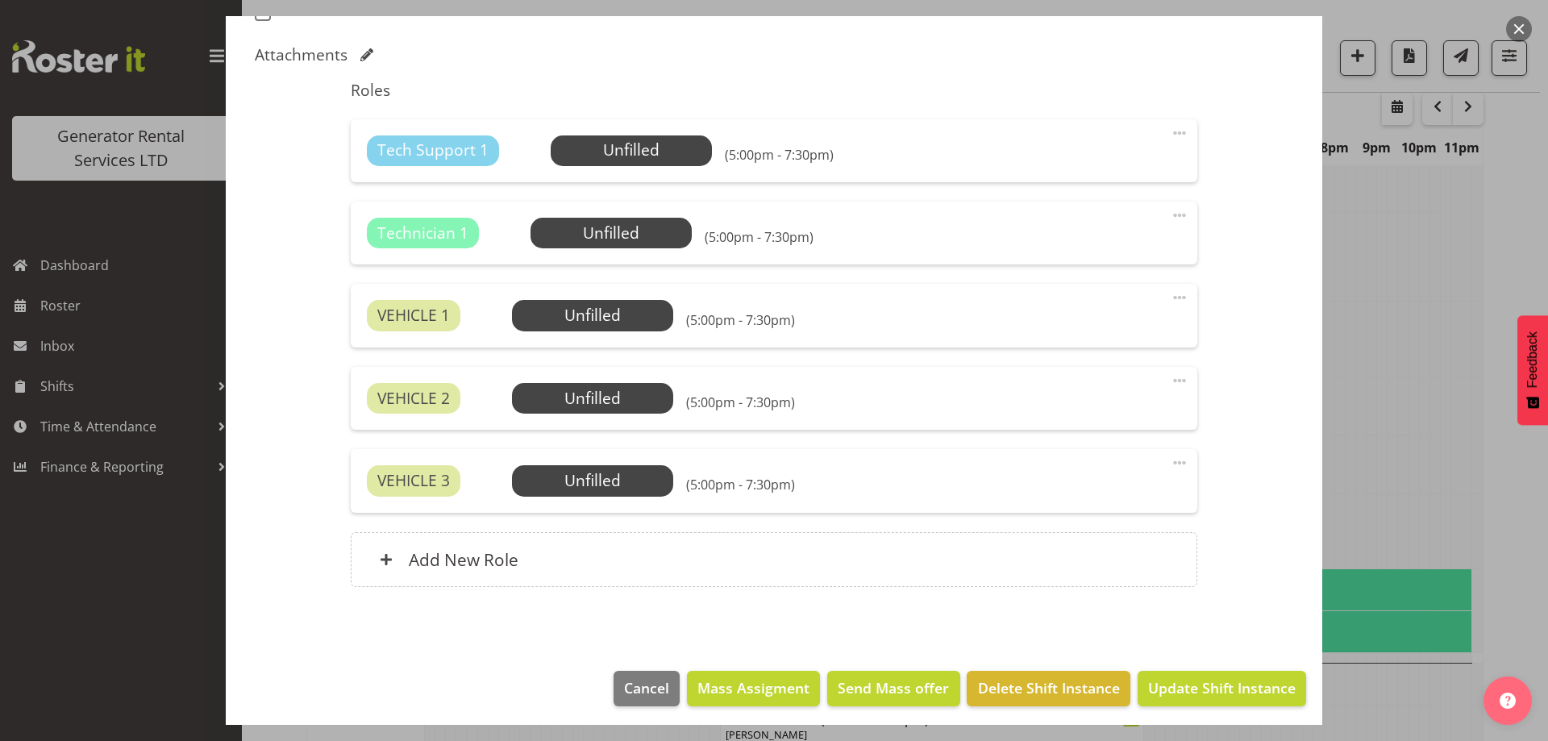
click at [660, 250] on div "Technician 1 Unfilled Select Employee (5:00pm - 7:30pm) Edit Cover Role Delete" at bounding box center [774, 233] width 846 height 63
click at [0, 0] on span "Select Employee" at bounding box center [0, 0] width 0 height 0
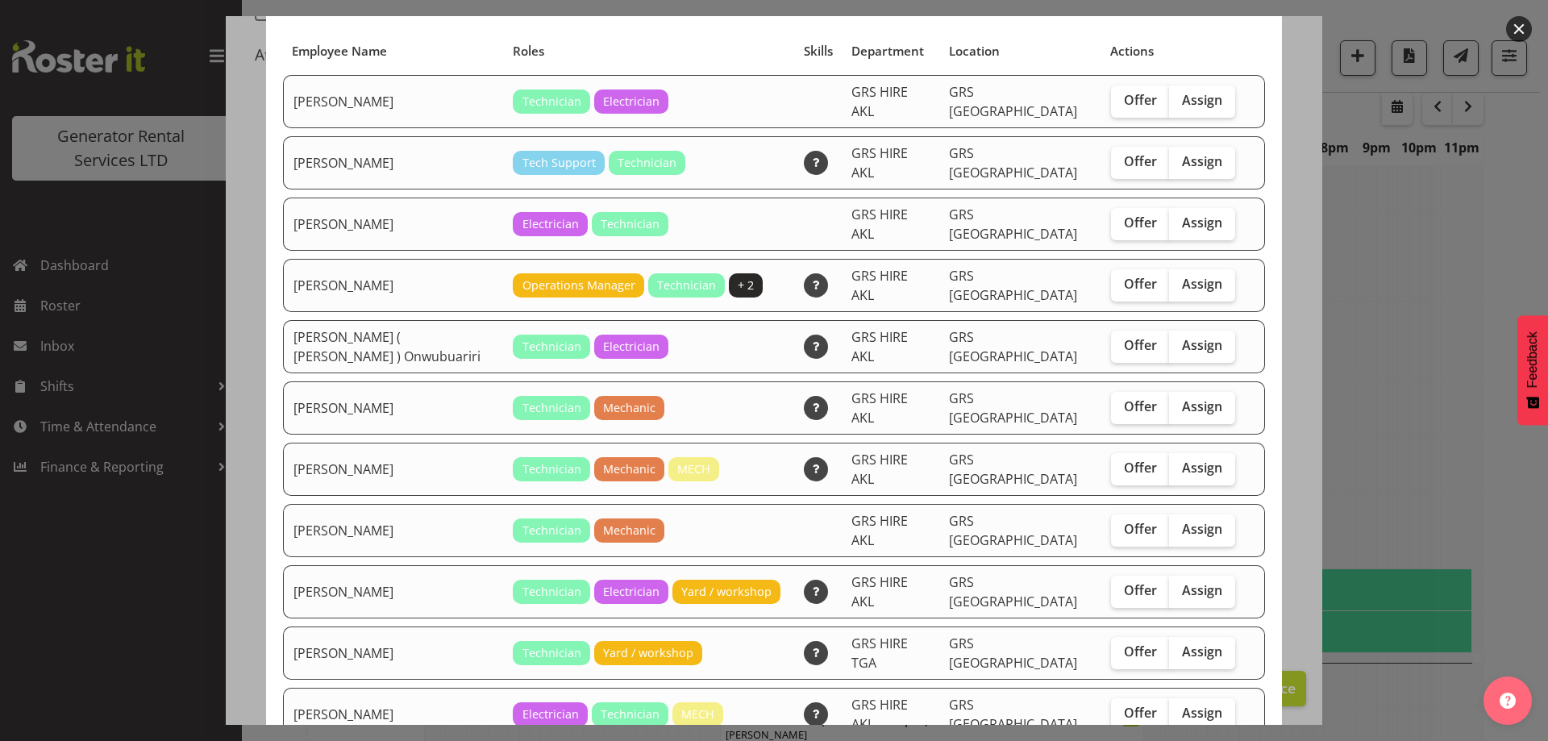
scroll to position [161, 0]
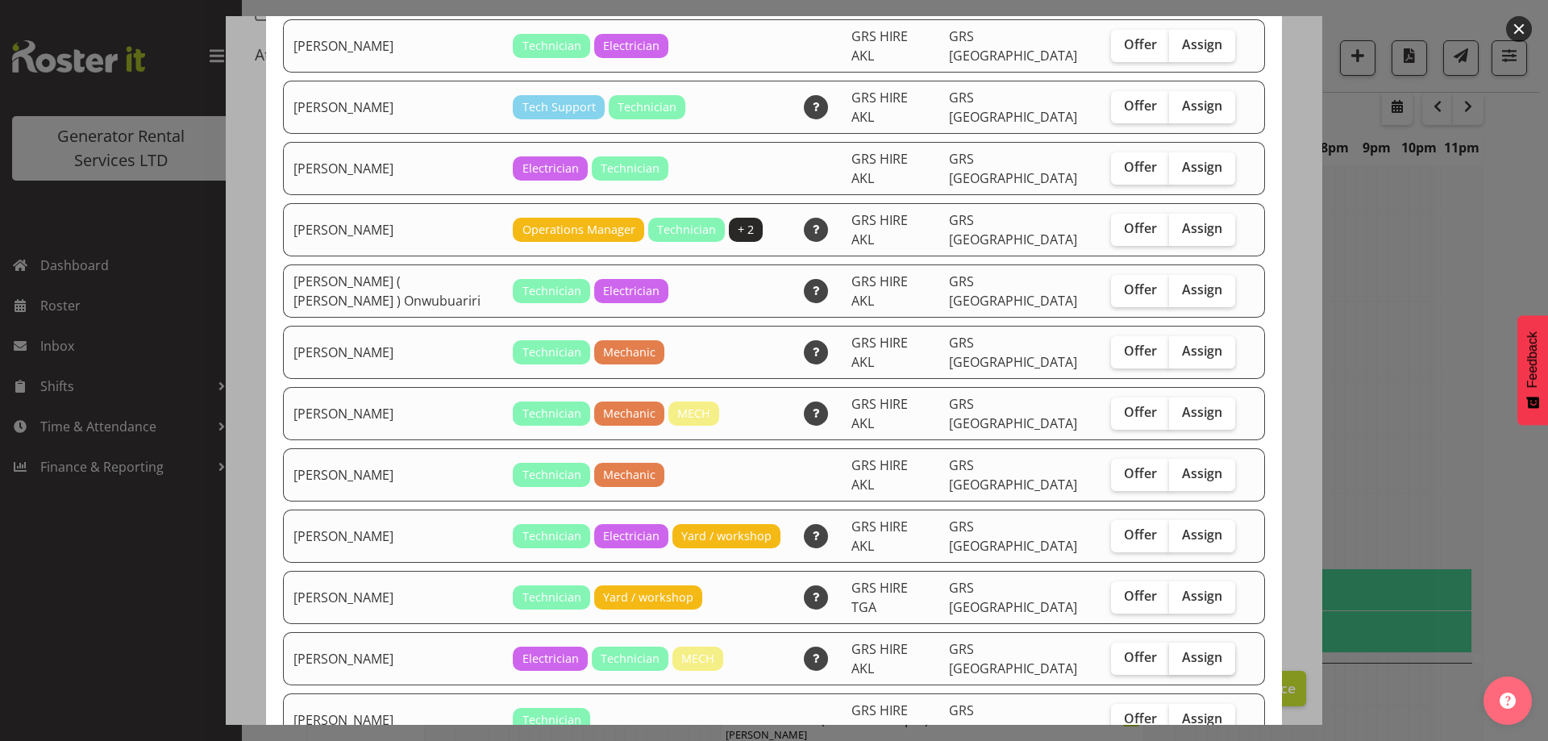
click at [1188, 649] on span "Assign" at bounding box center [1202, 657] width 40 height 16
click at [1180, 652] on input "Assign" at bounding box center [1174, 657] width 10 height 10
checkbox input "true"
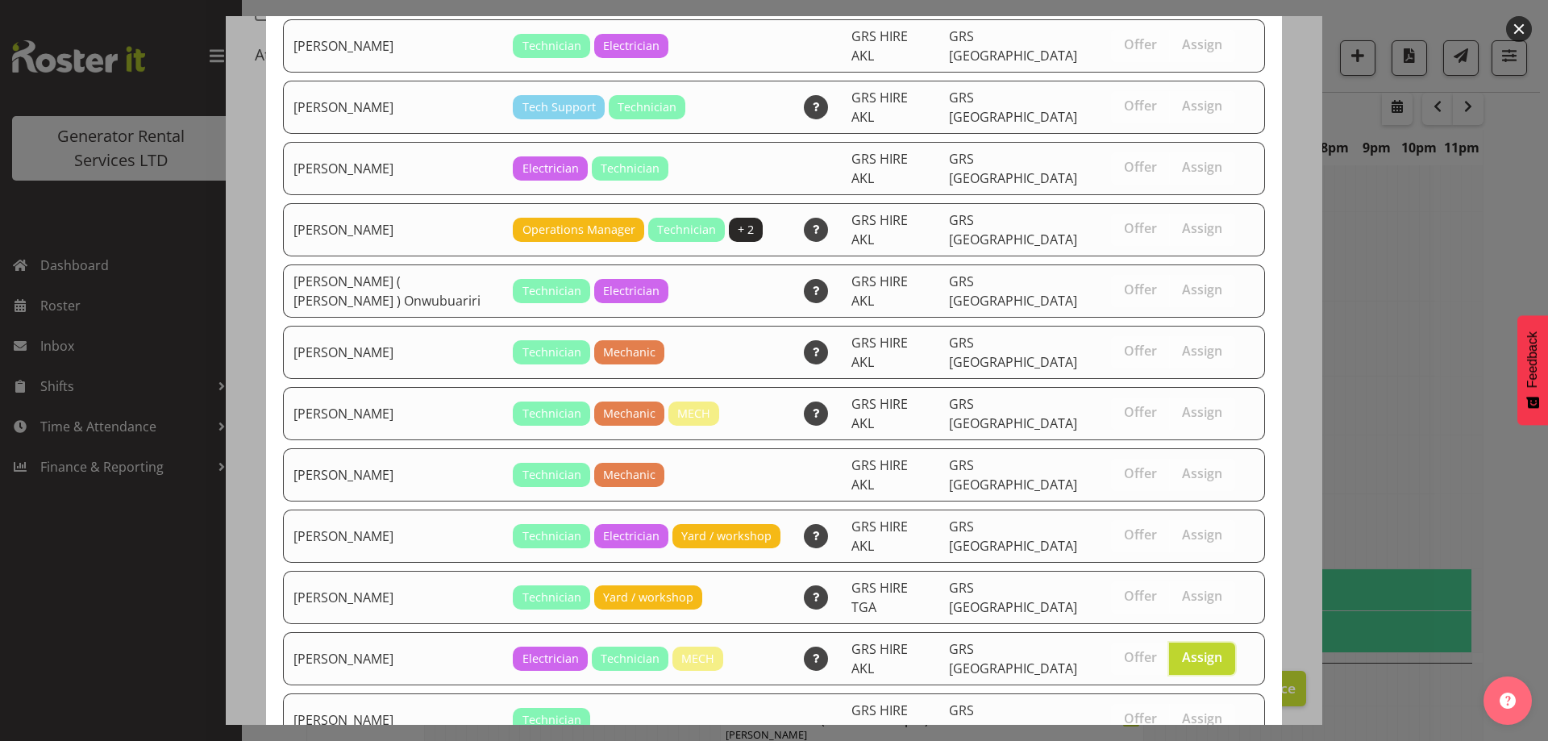
scroll to position [261, 0]
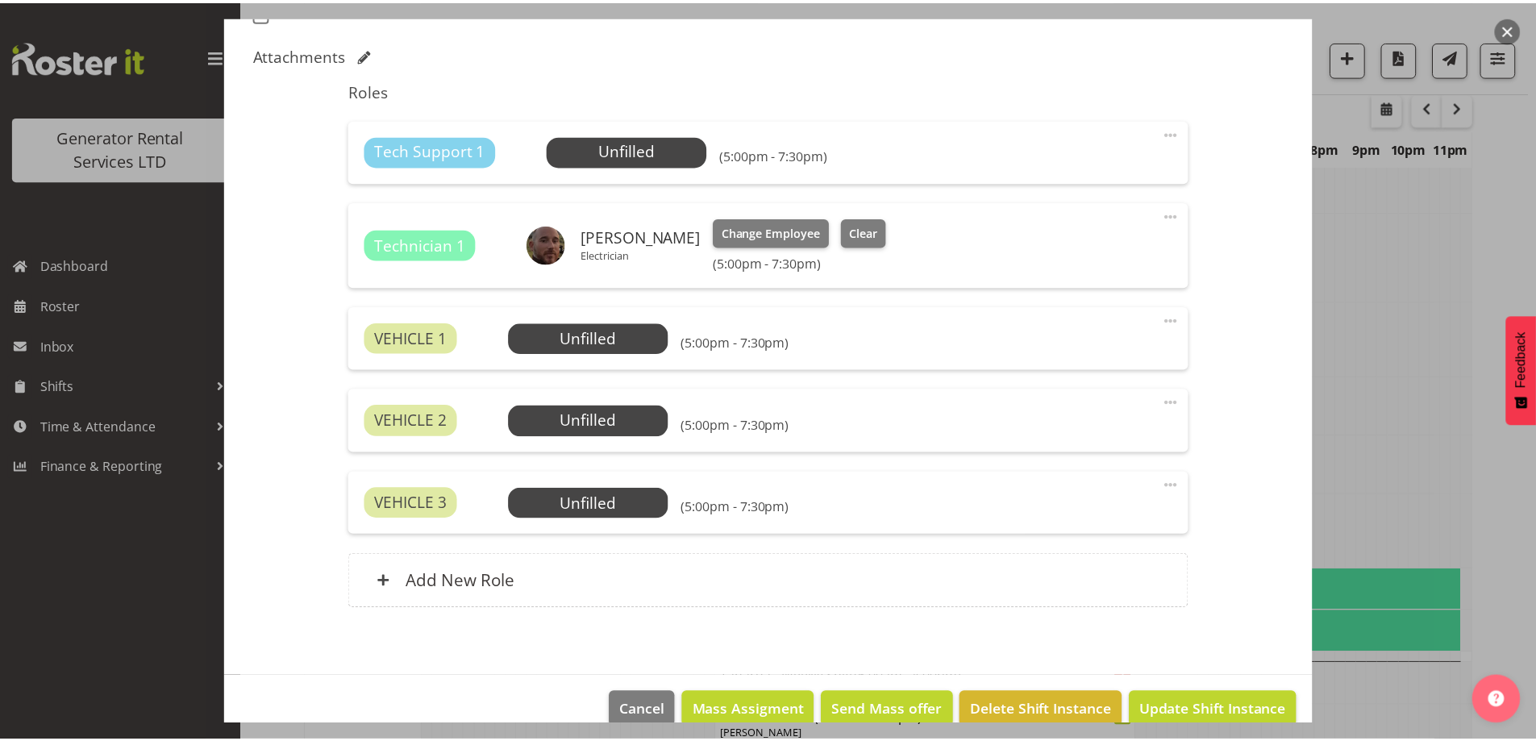
scroll to position [2149, 0]
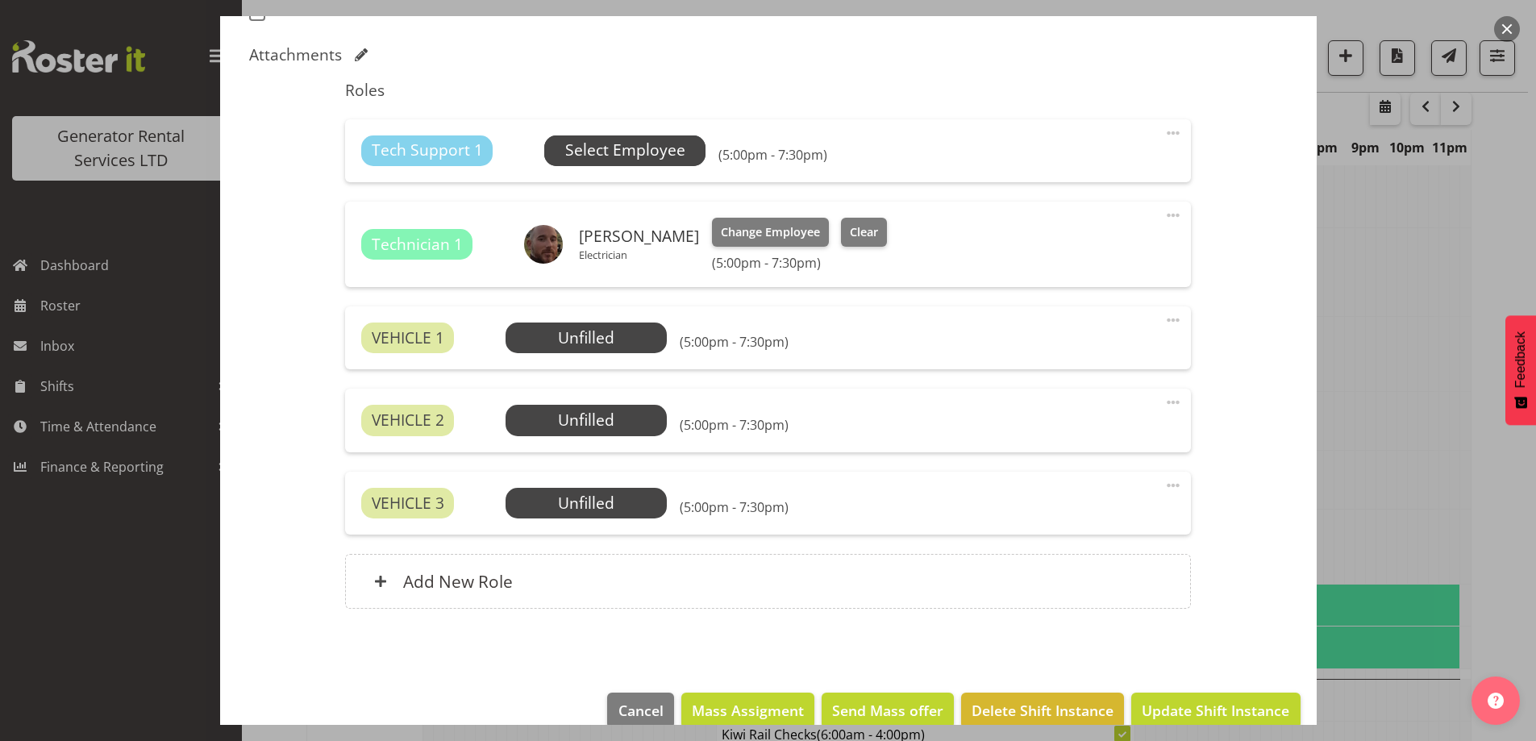
click at [625, 146] on span "Select Employee" at bounding box center [625, 150] width 120 height 23
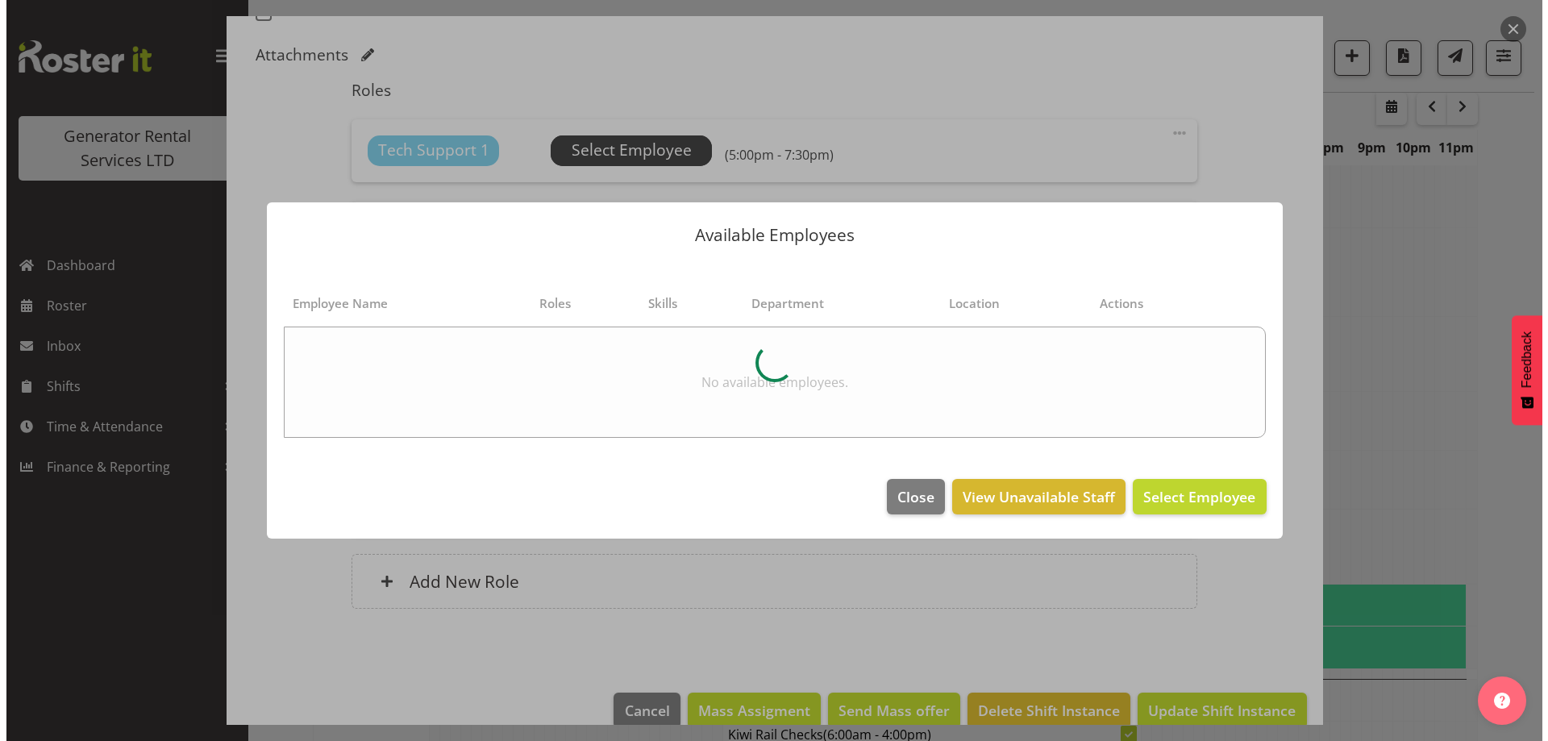
scroll to position [2133, 0]
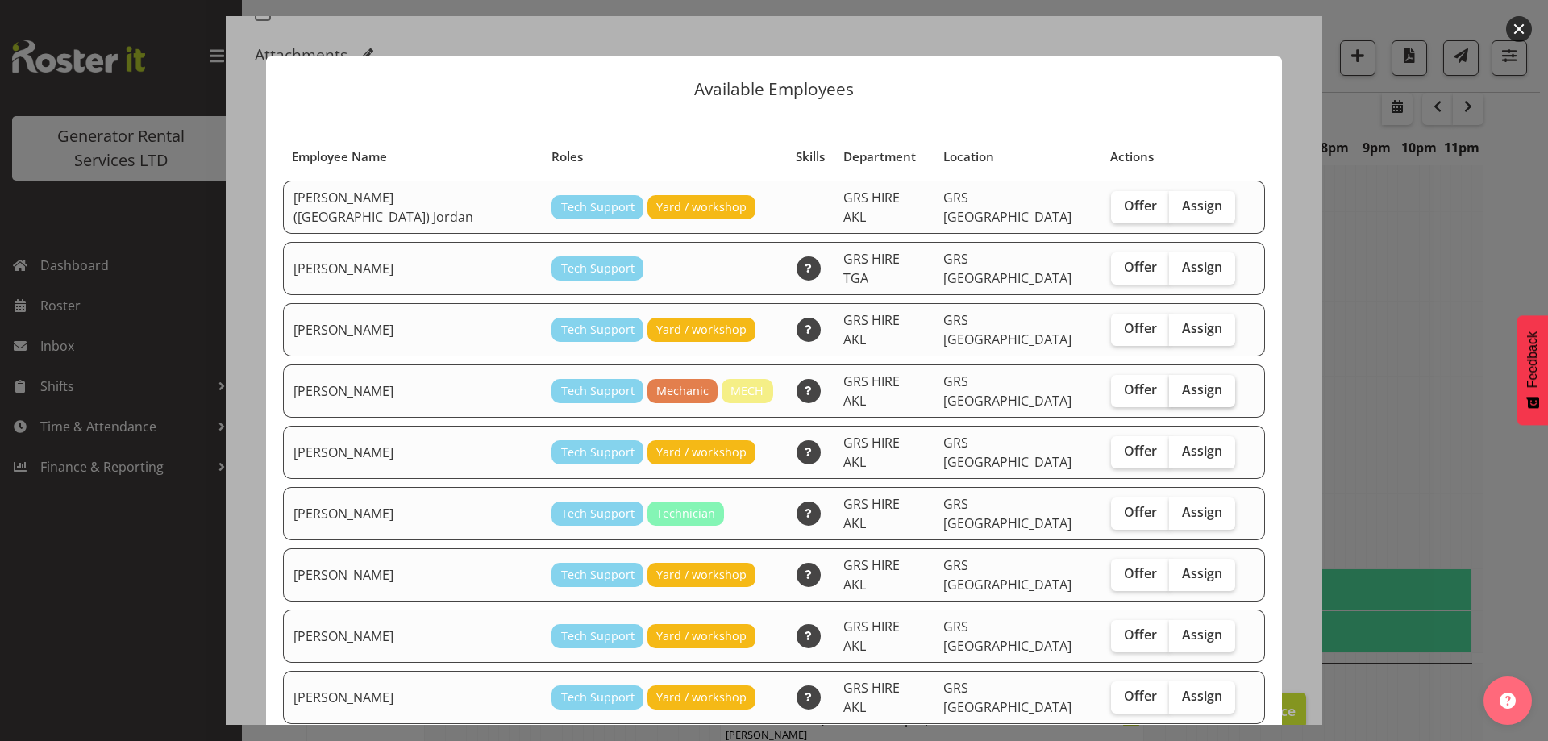
click at [1190, 377] on label "Assign" at bounding box center [1202, 391] width 66 height 32
click at [1180, 385] on input "Assign" at bounding box center [1174, 390] width 10 height 10
checkbox input "true"
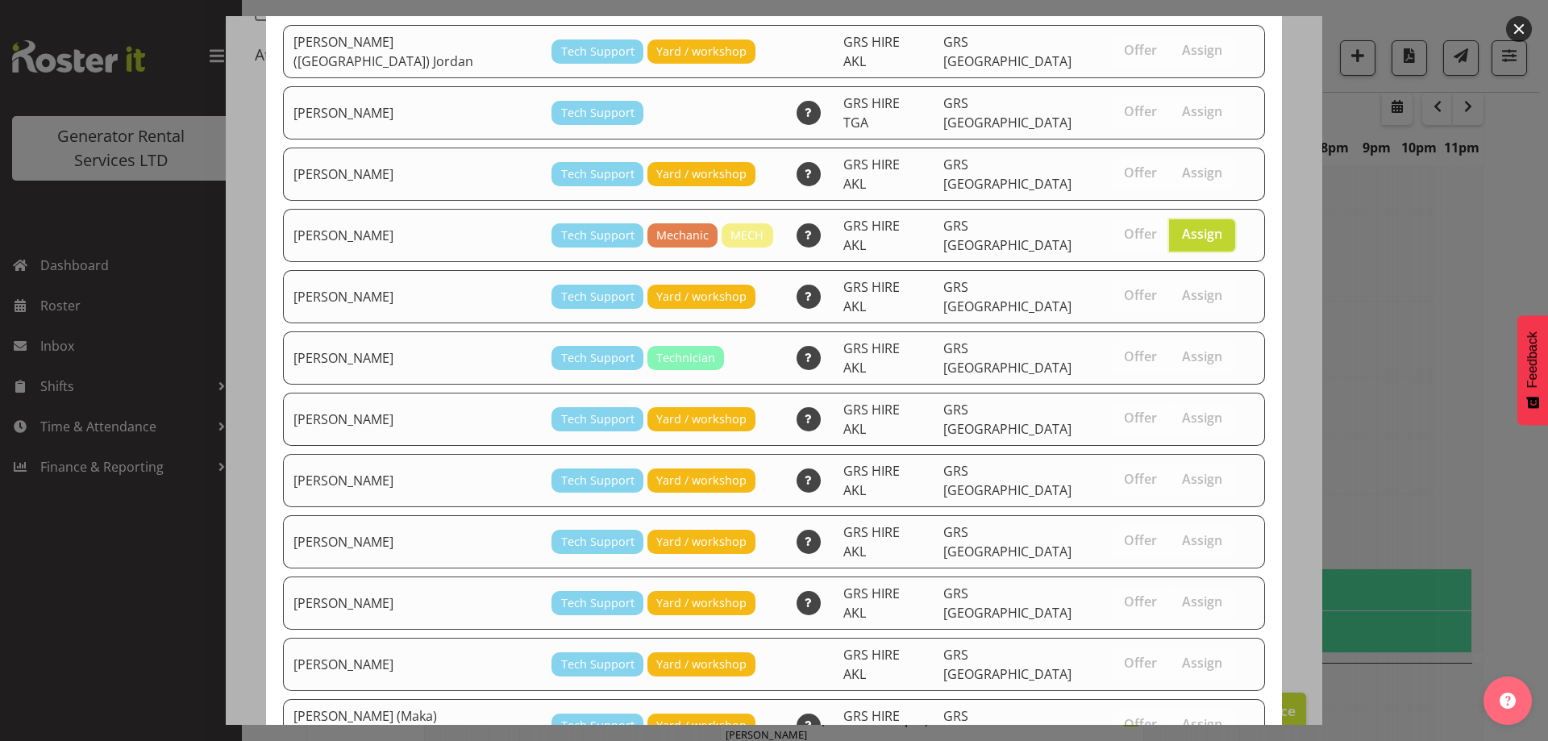
scroll to position [261, 0]
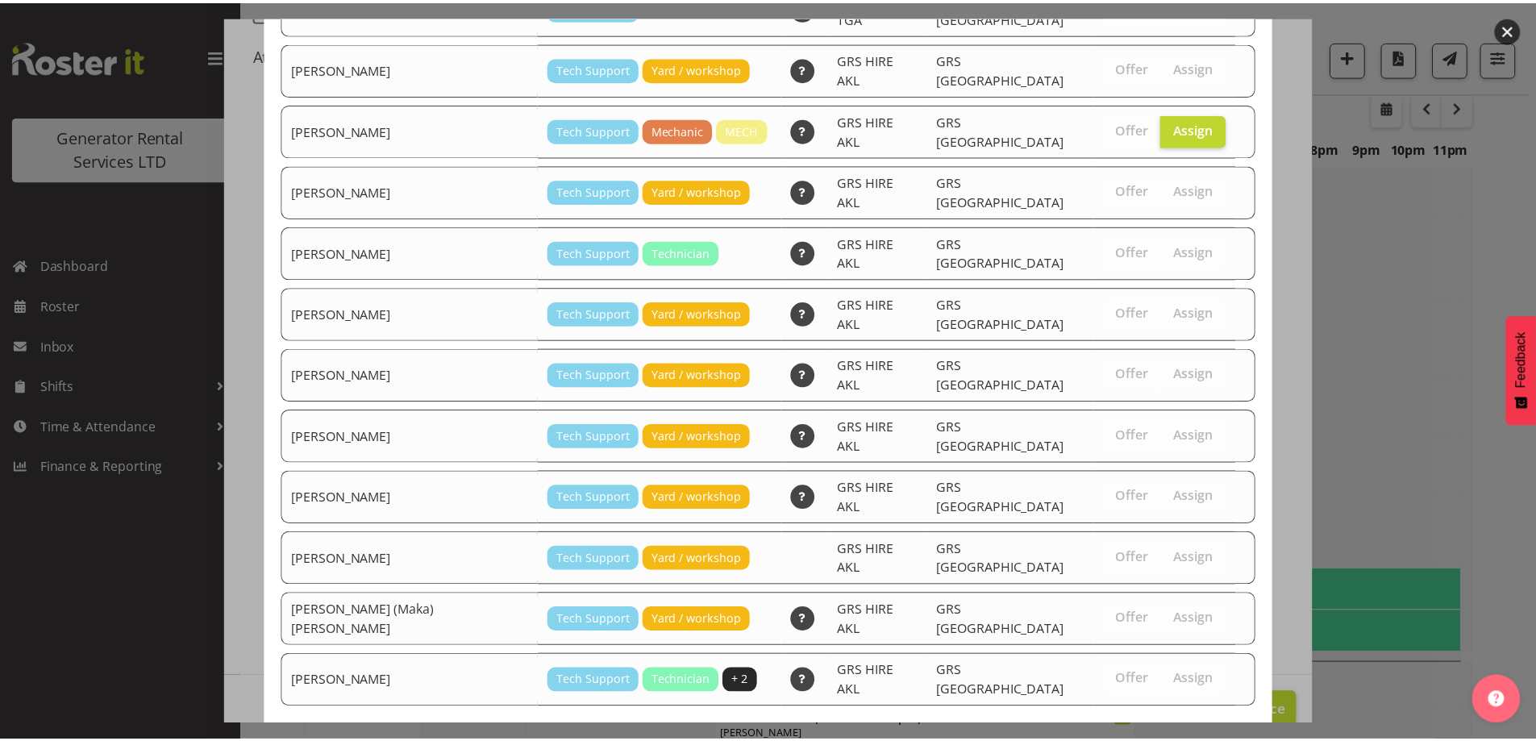
scroll to position [2149, 0]
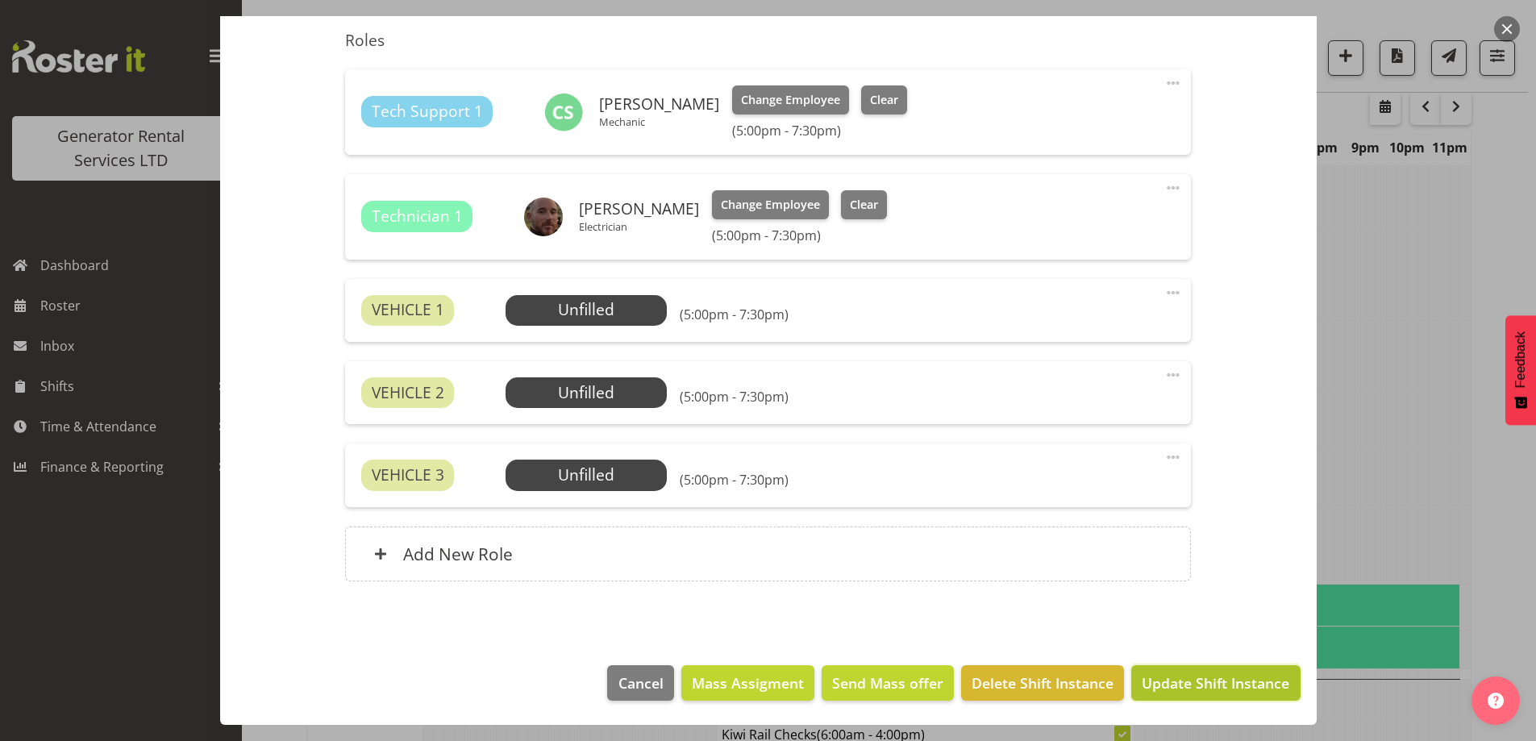
click at [1159, 668] on button "Update Shift Instance" at bounding box center [1215, 682] width 169 height 35
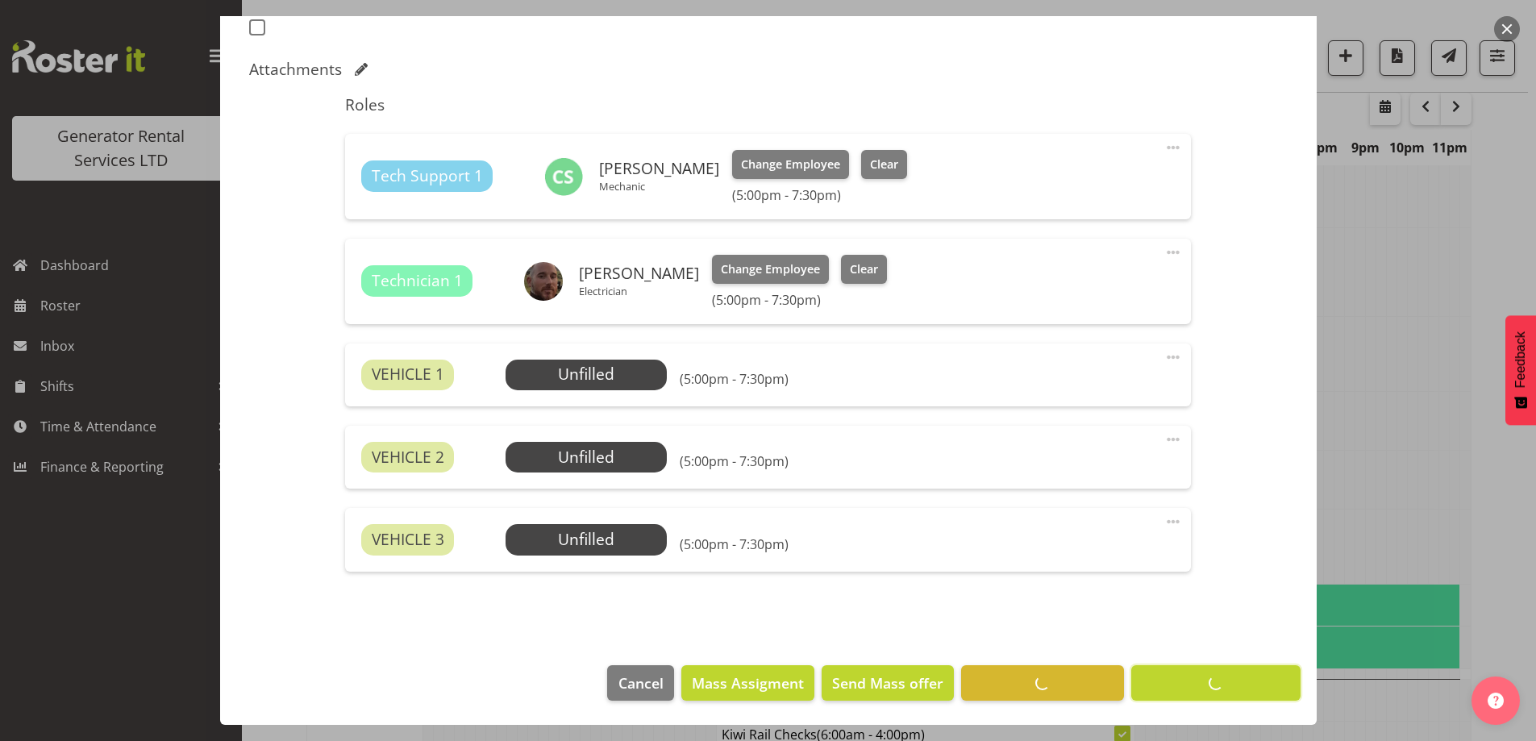
scroll to position [52, 0]
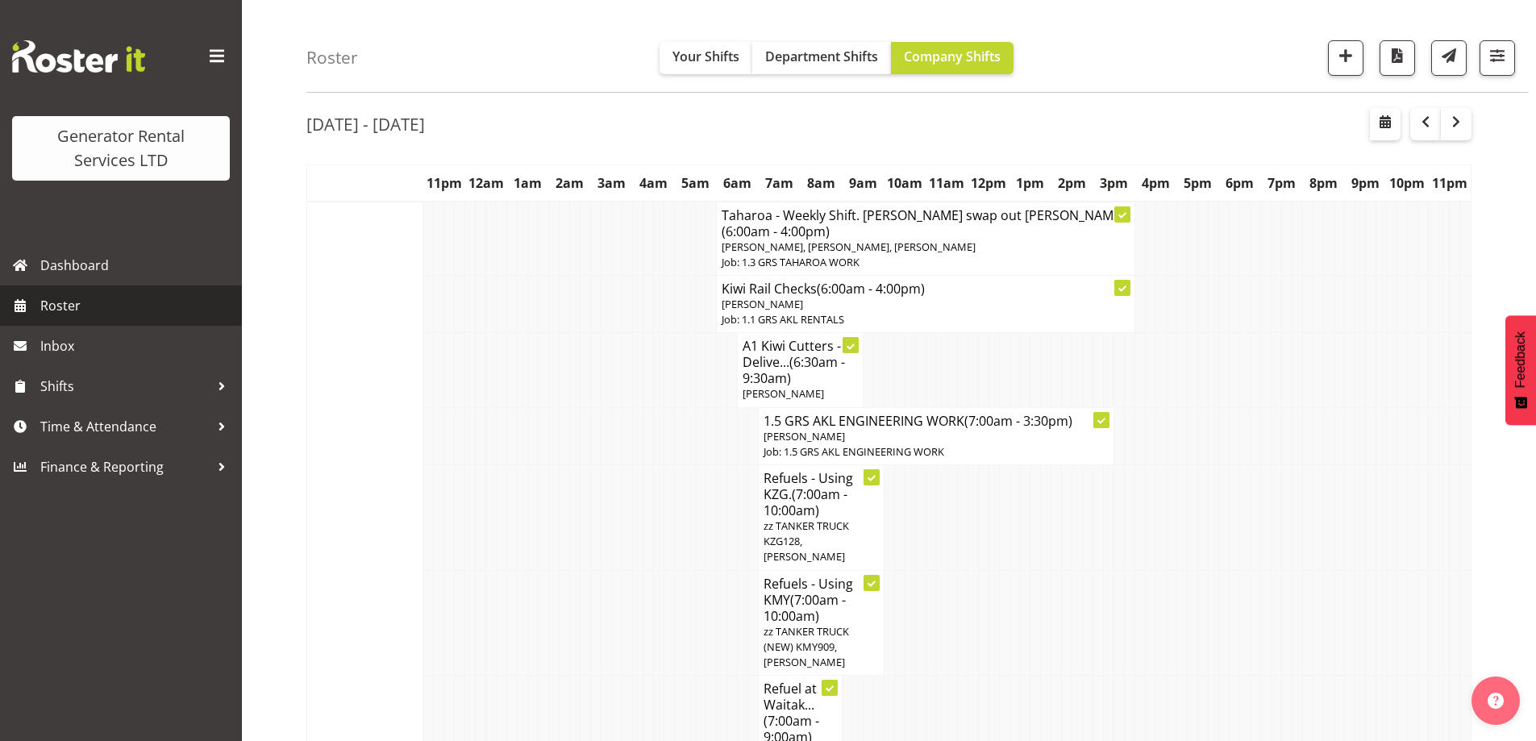
click at [68, 287] on link "Roster" at bounding box center [121, 305] width 242 height 40
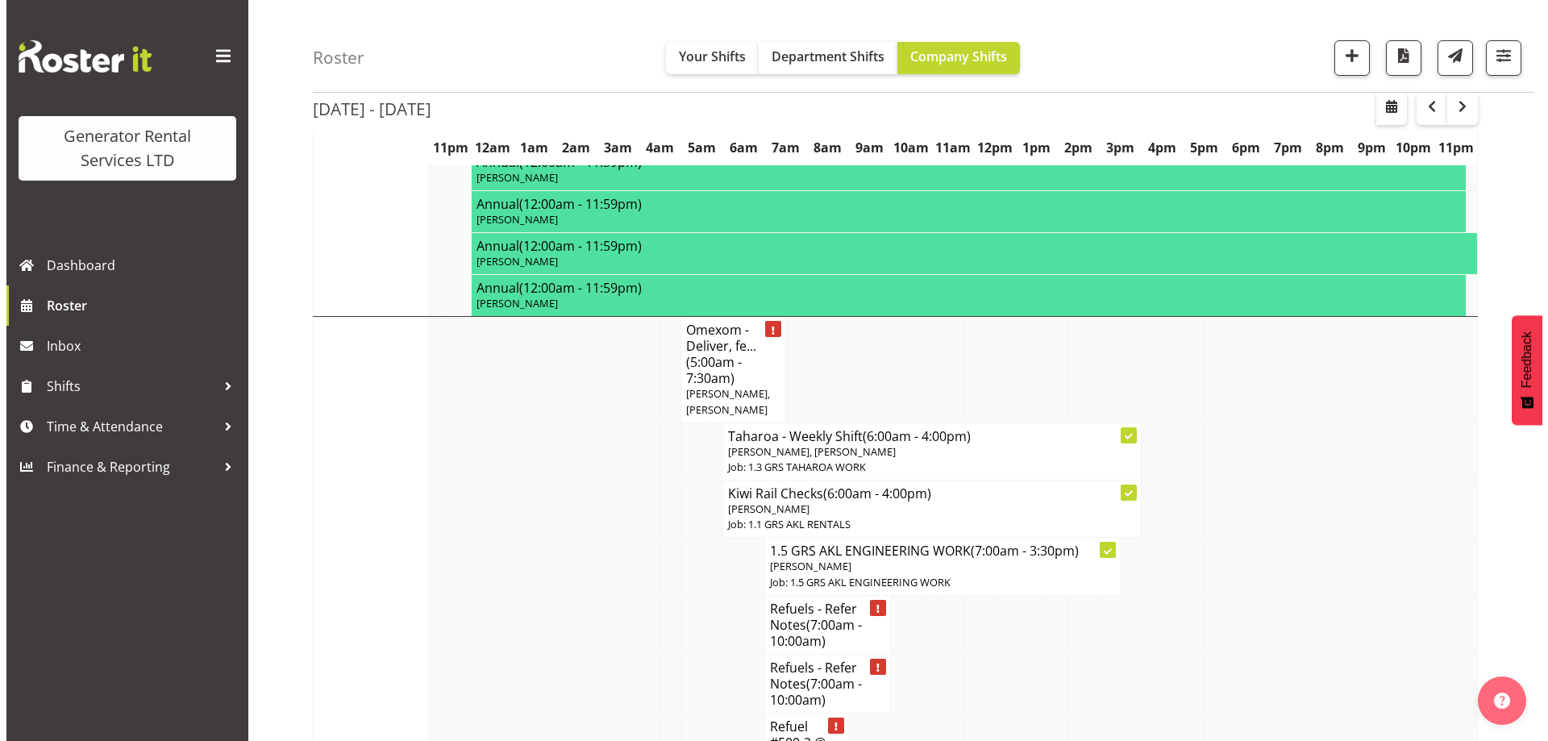
scroll to position [1371, 0]
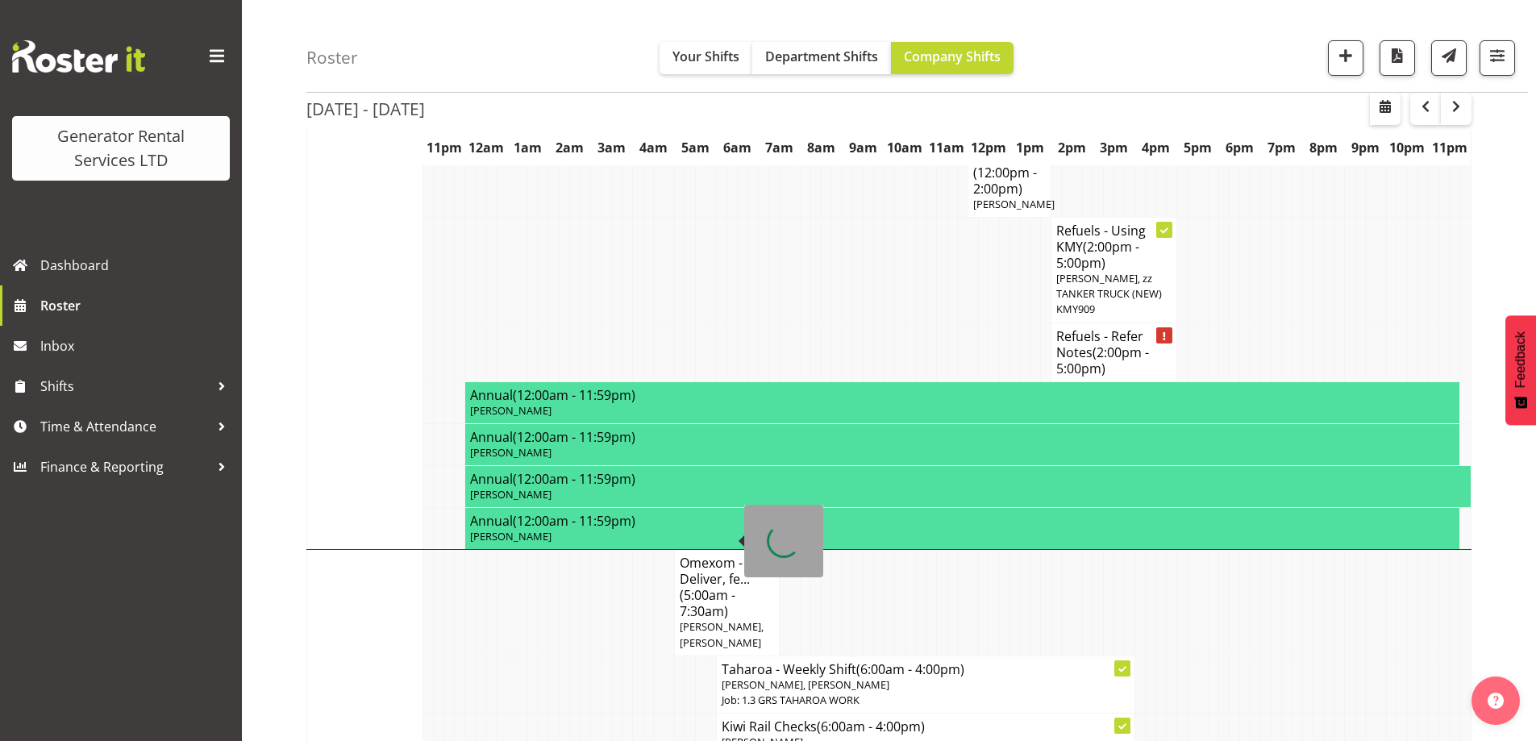
click at [747, 550] on div at bounding box center [783, 541] width 79 height 73
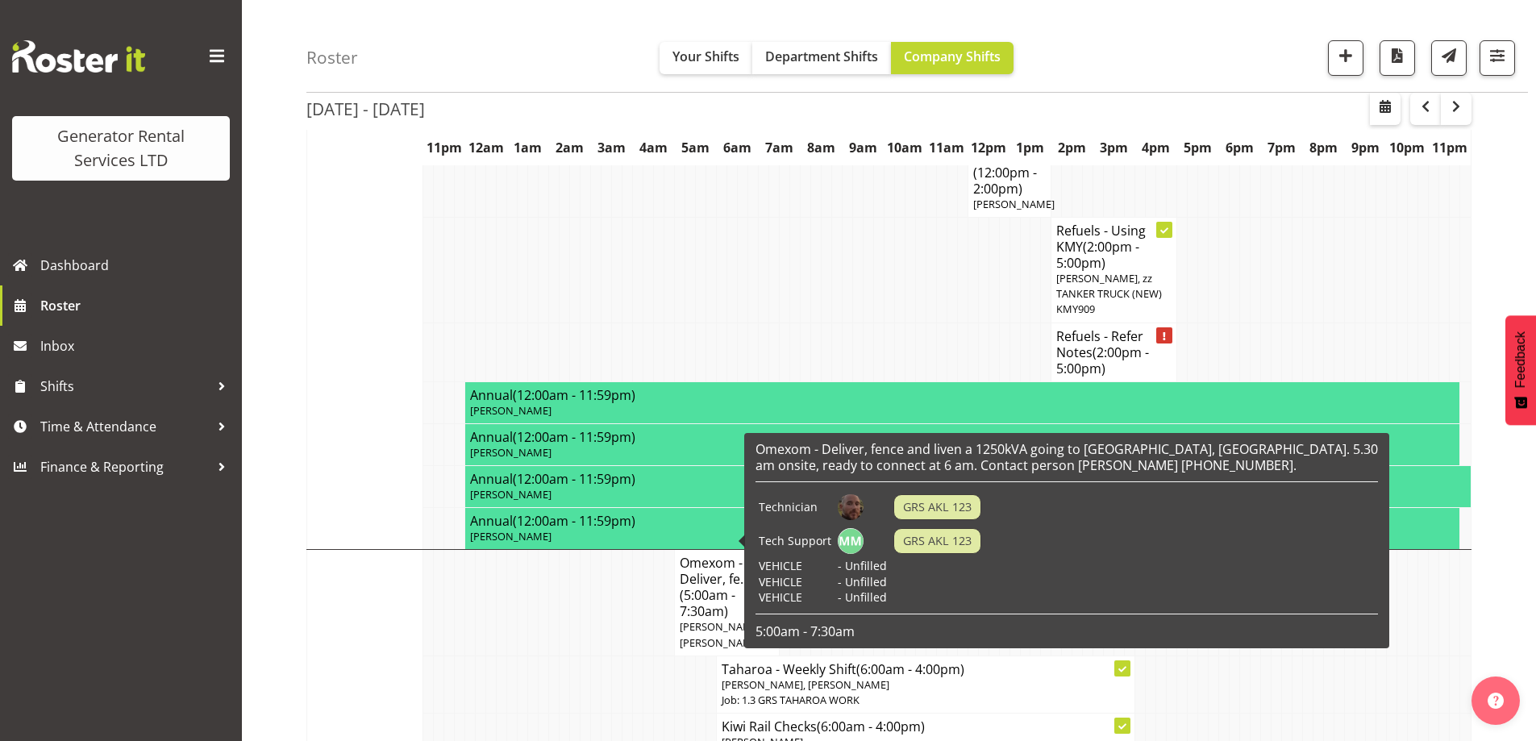
click at [716, 586] on span "(5:00am - 7:30am)" at bounding box center [708, 603] width 56 height 34
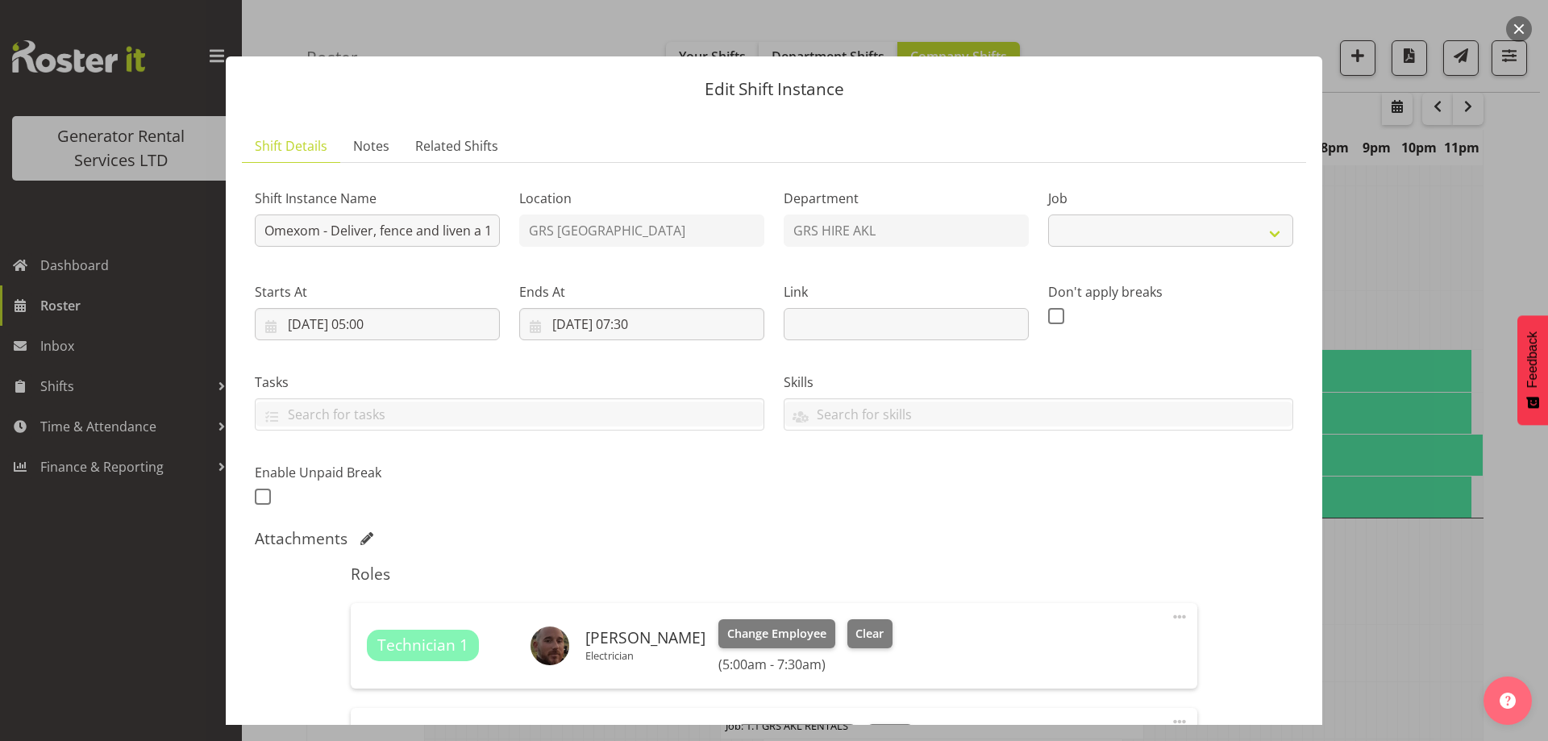
select select "7504"
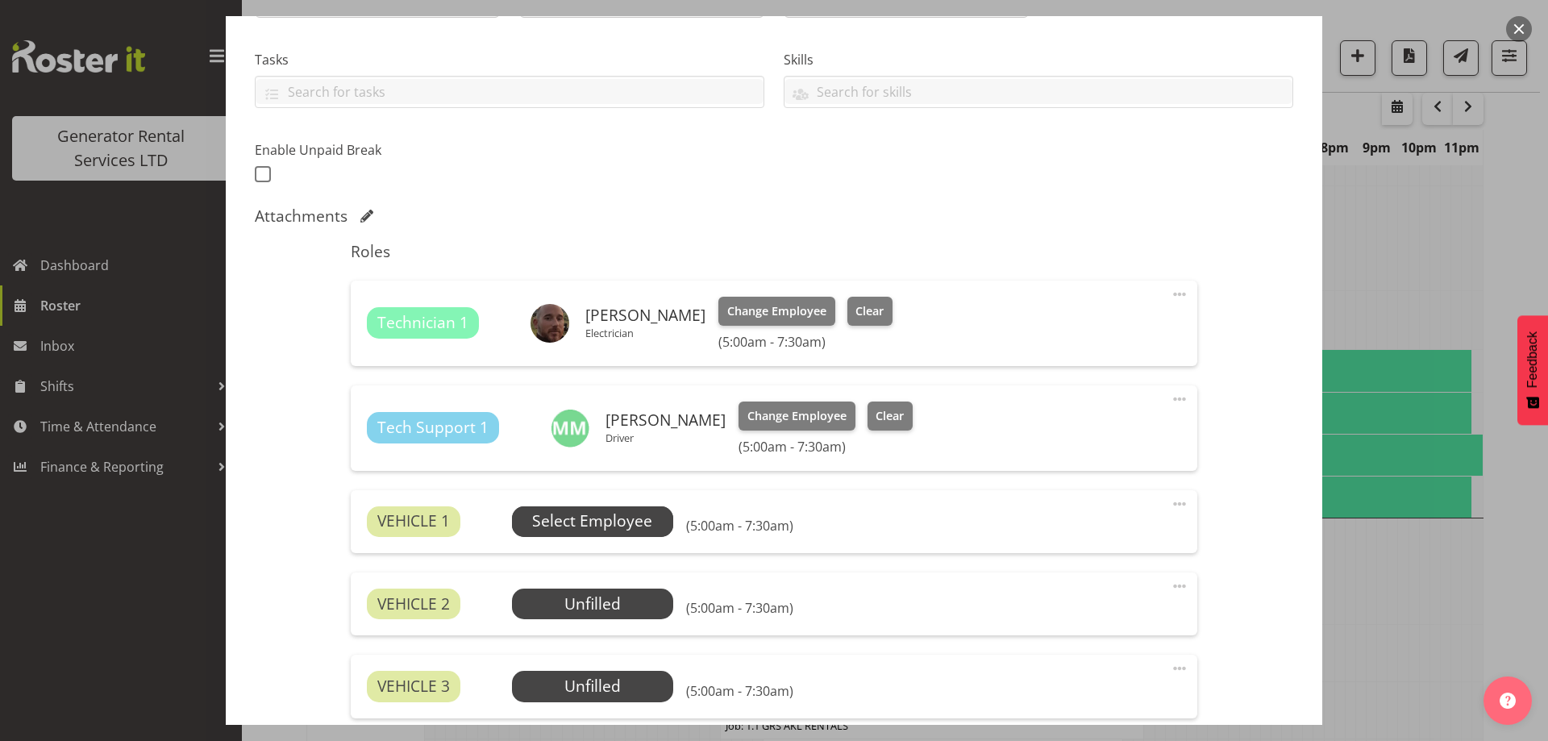
click at [657, 513] on span "Select Employee" at bounding box center [592, 521] width 161 height 31
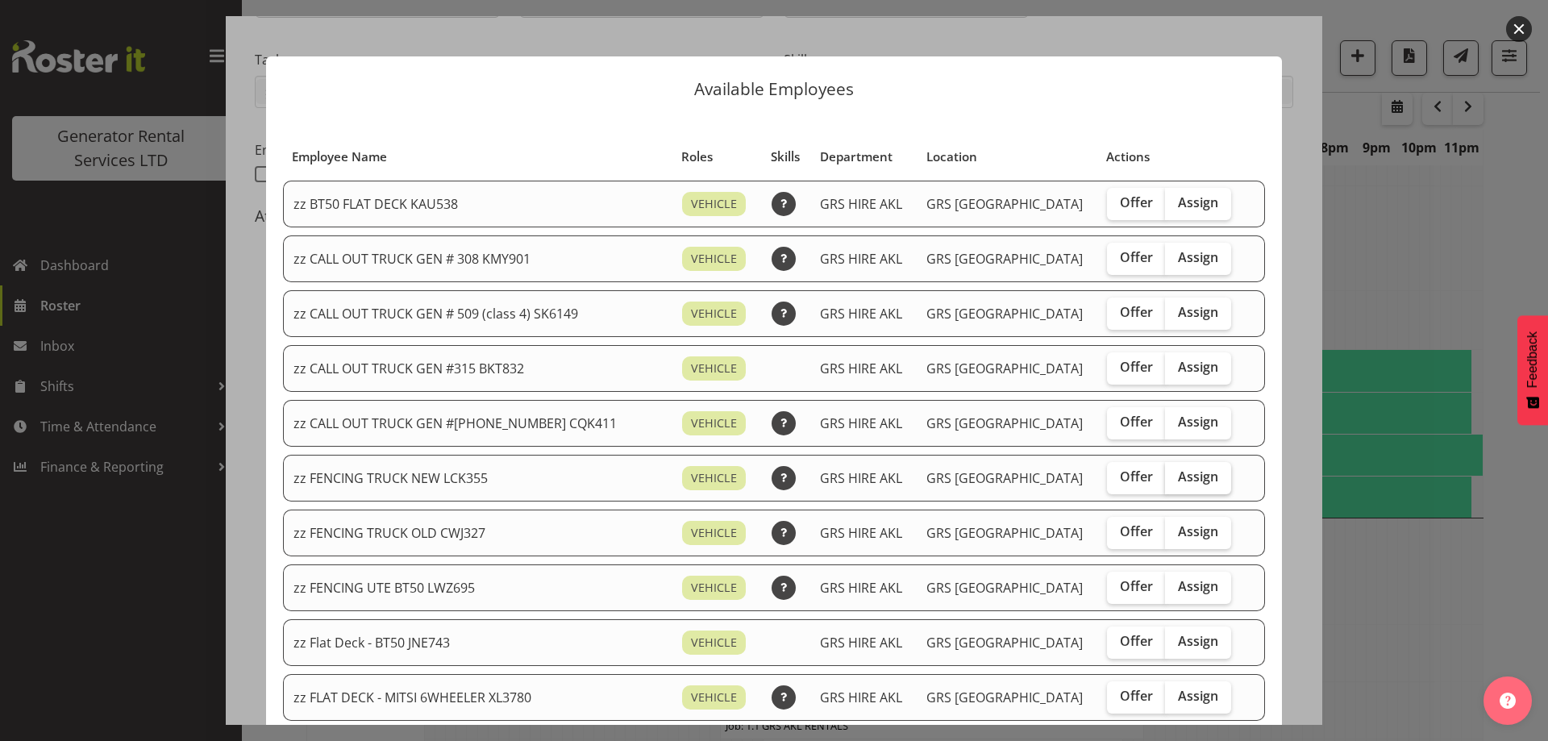
click at [1178, 479] on span "Assign" at bounding box center [1198, 476] width 40 height 16
click at [1172, 479] on input "Assign" at bounding box center [1170, 477] width 10 height 10
checkbox input "true"
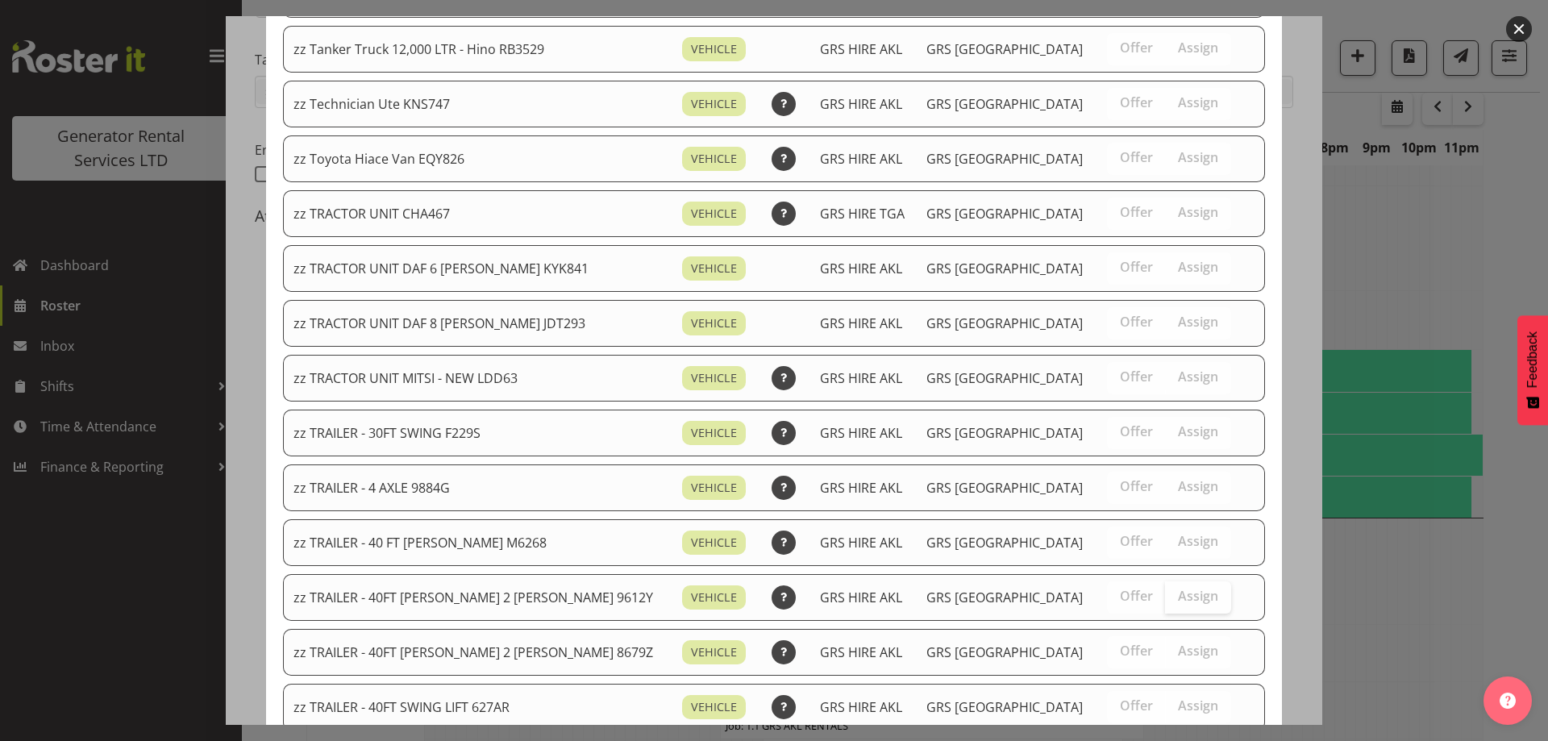
scroll to position [2016, 0]
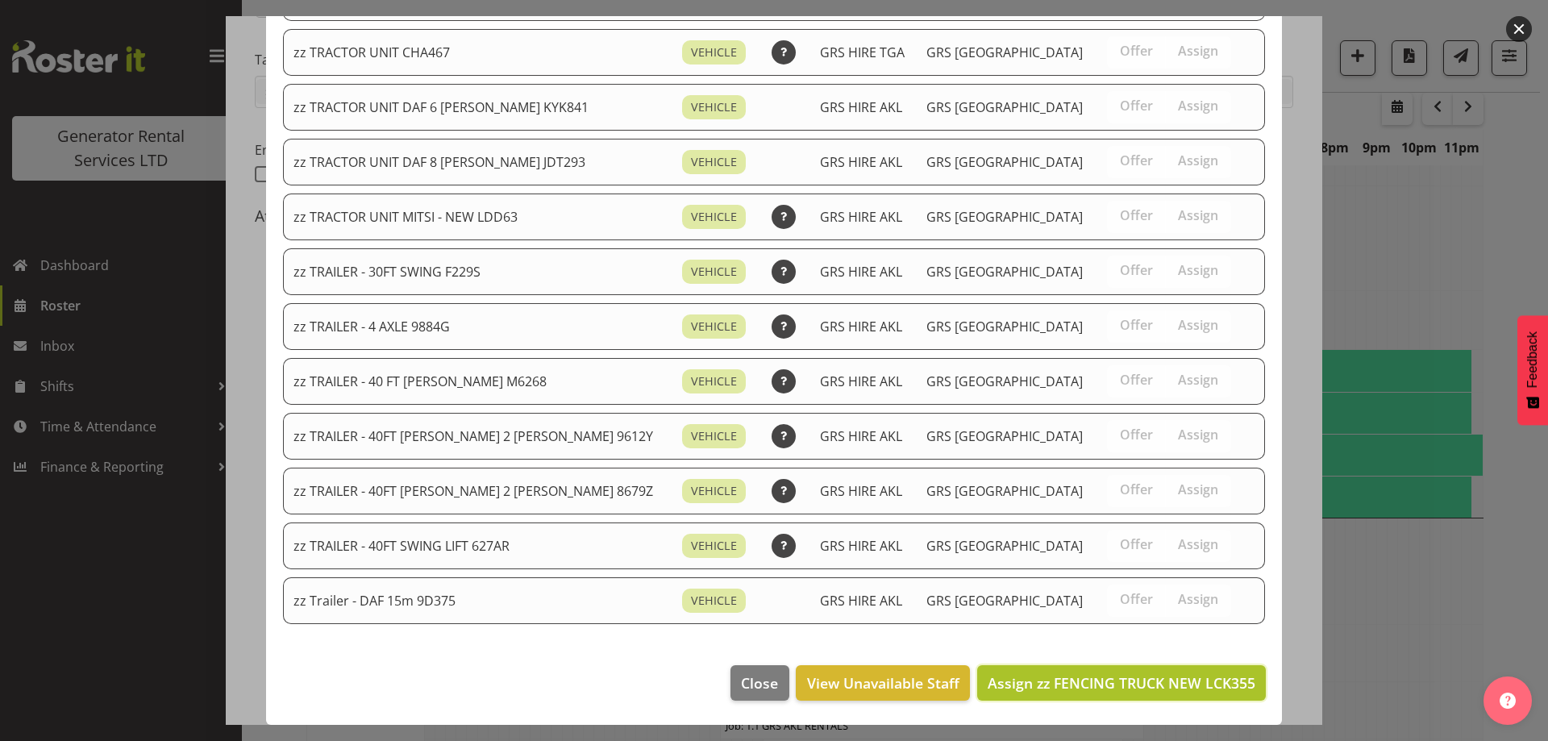
click at [1142, 668] on button "Assign zz FENCING TRUCK NEW LCK355" at bounding box center [1121, 682] width 289 height 35
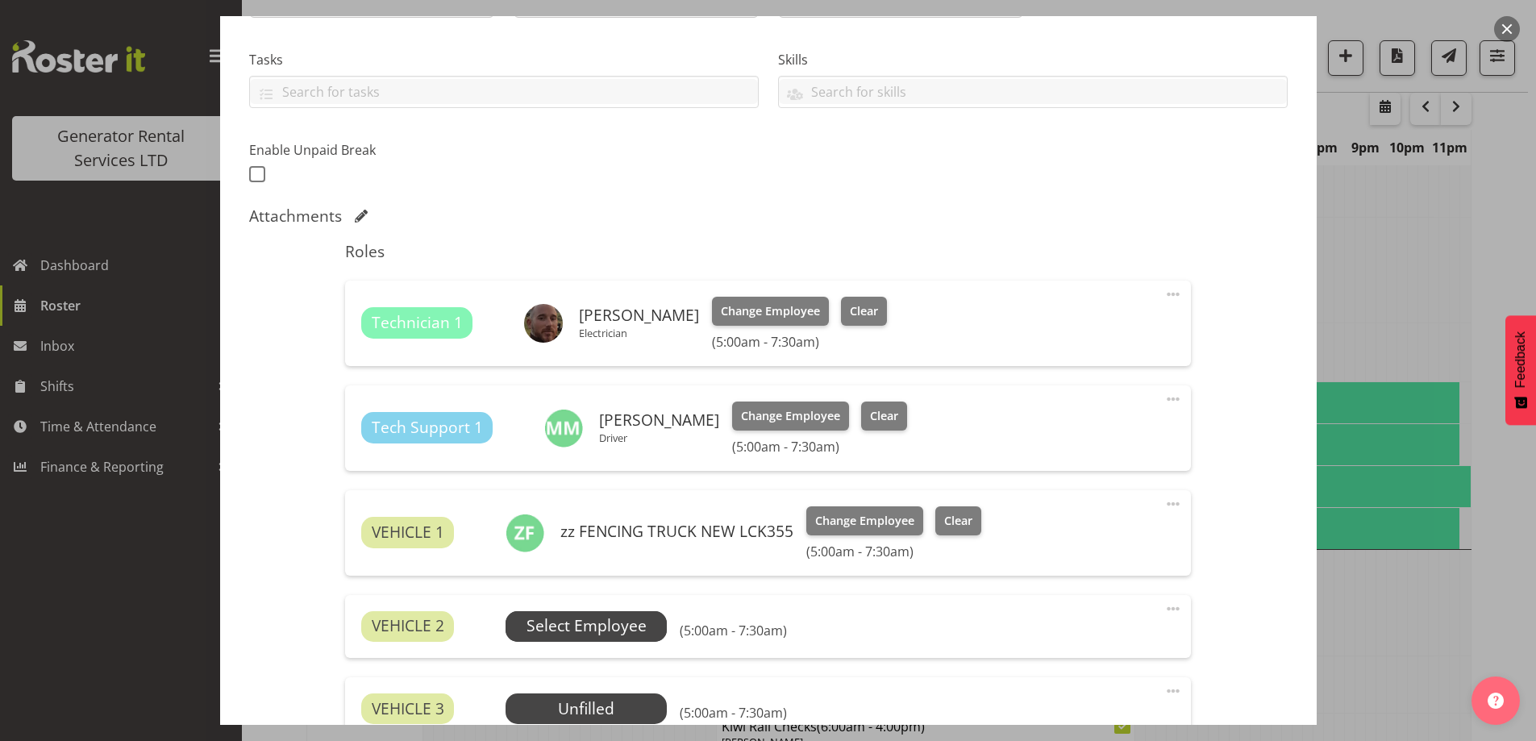
click at [551, 627] on span "Select Employee" at bounding box center [586, 625] width 120 height 23
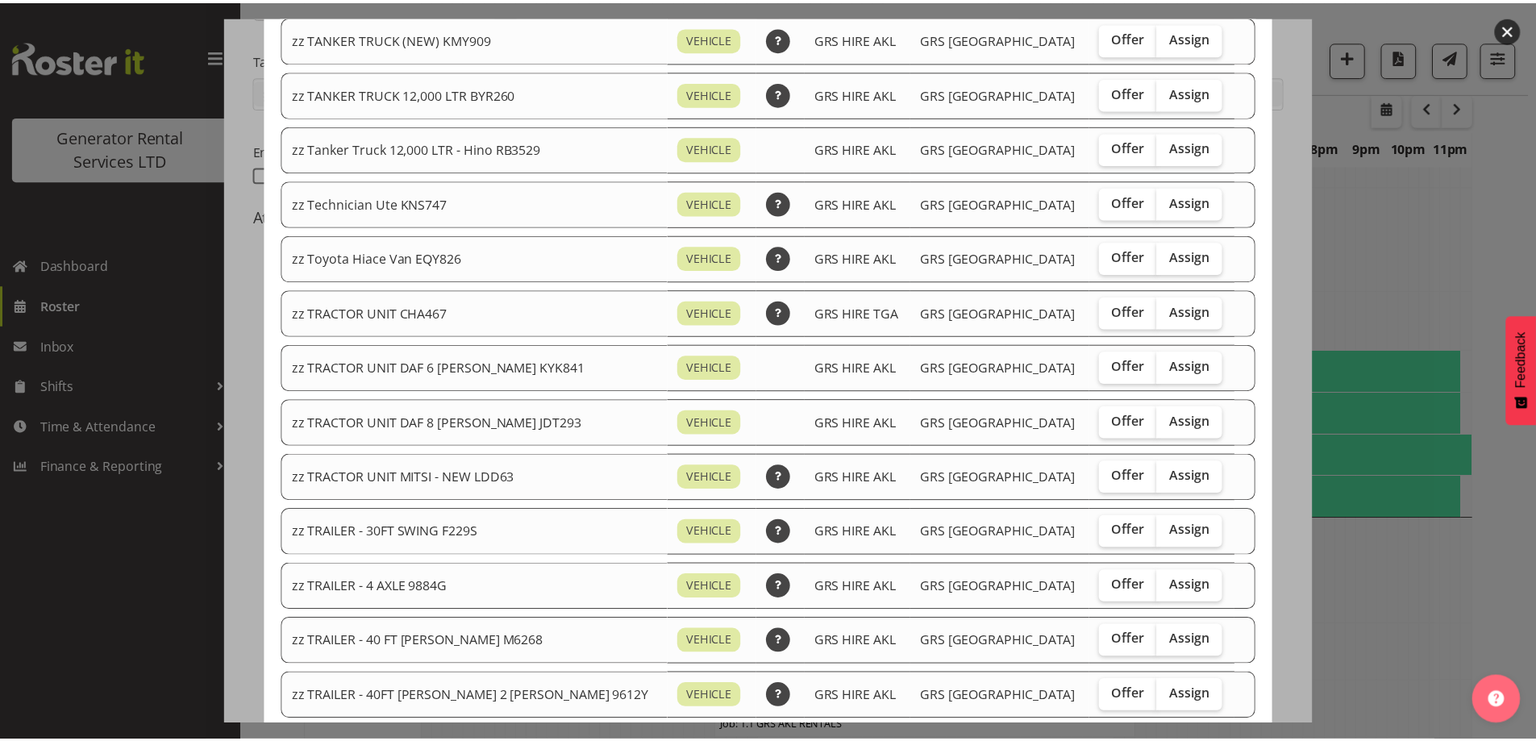
scroll to position [1961, 0]
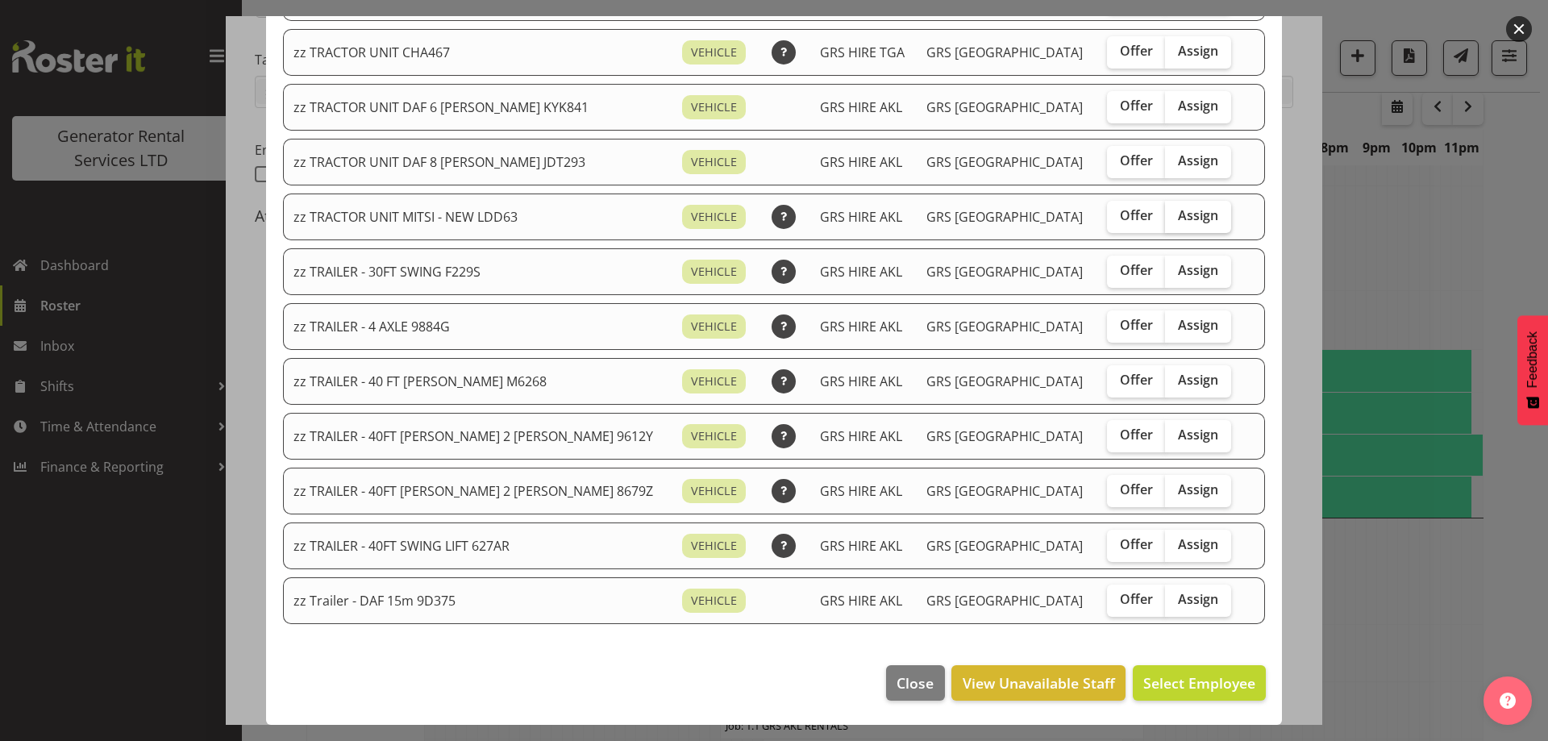
drag, startPoint x: 1163, startPoint y: 216, endPoint x: 1165, endPoint y: 257, distance: 41.2
click at [1178, 216] on span "Assign" at bounding box center [1198, 215] width 40 height 16
click at [1165, 216] on input "Assign" at bounding box center [1170, 215] width 10 height 10
checkbox input "true"
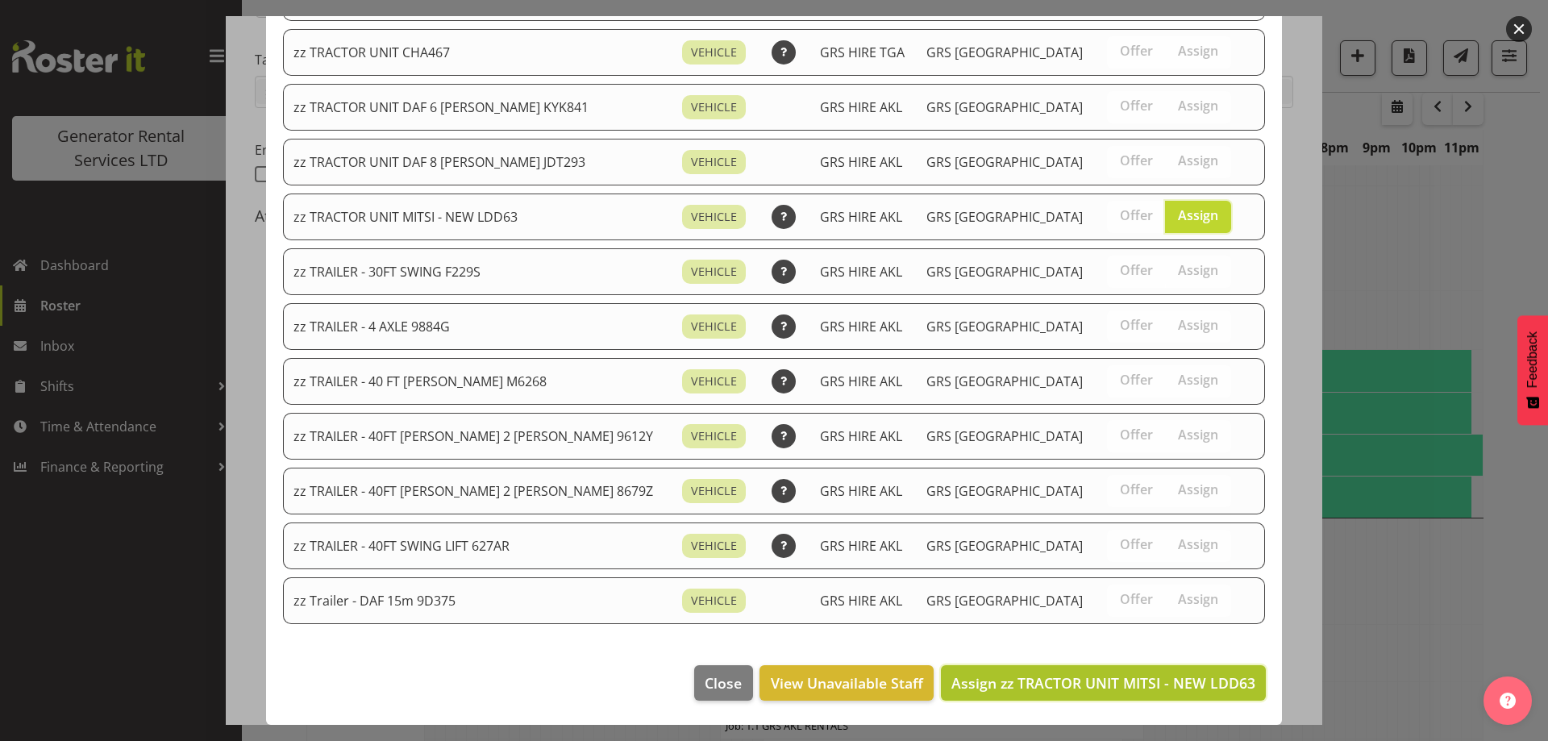
click at [1202, 697] on button "Assign zz TRACTOR UNIT MITSI - NEW LDD63" at bounding box center [1103, 682] width 325 height 35
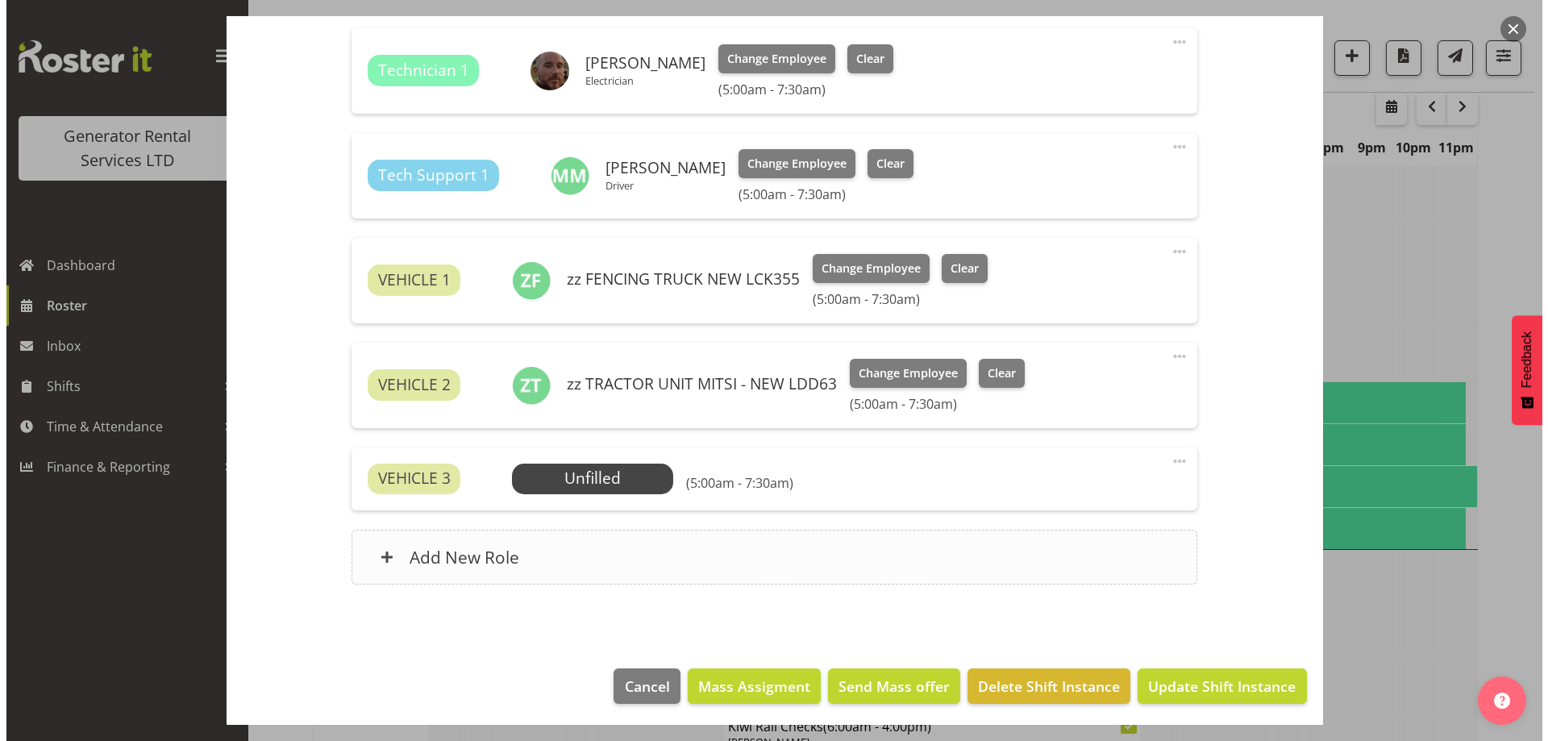
scroll to position [578, 0]
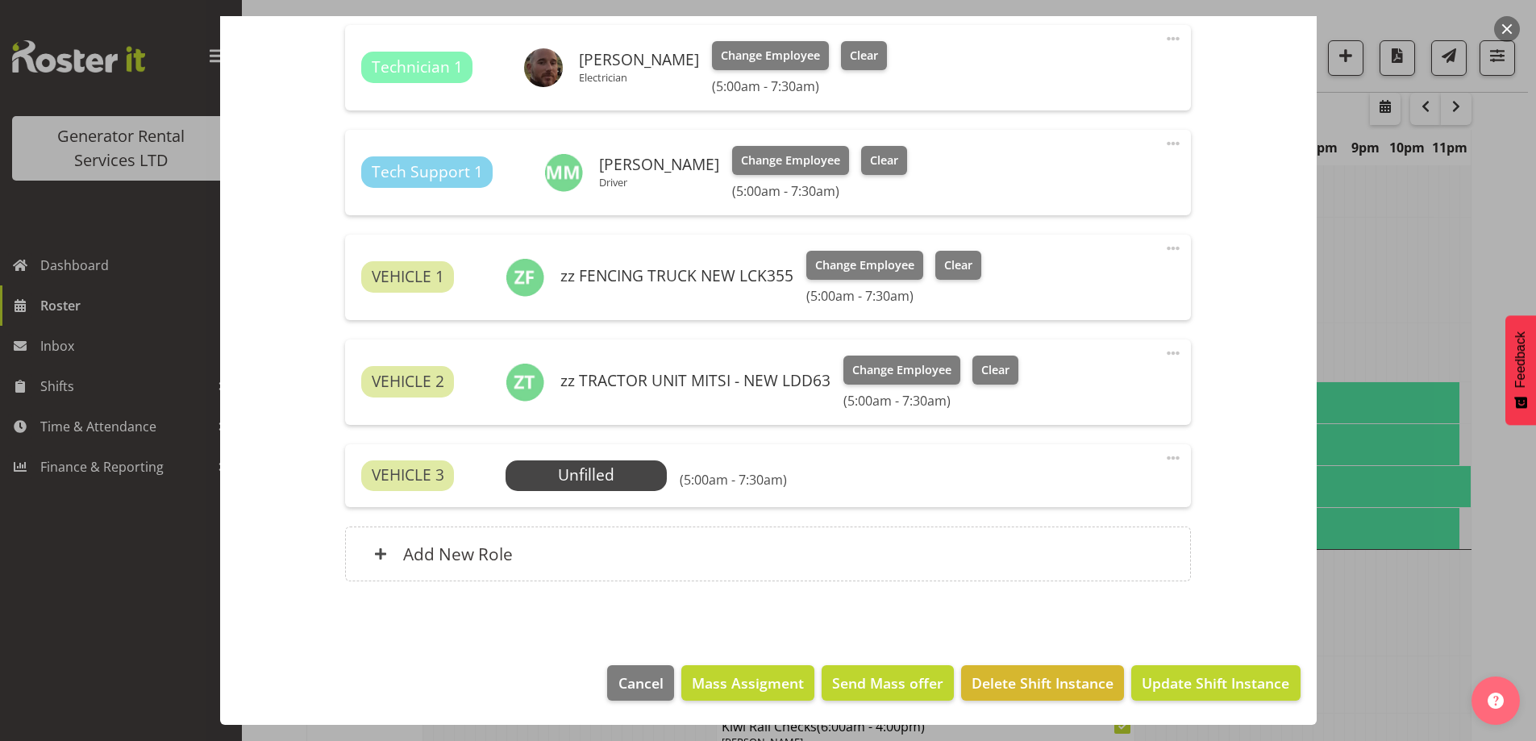
click at [619, 459] on div "VEHICLE 3 Unfilled Select Employee (5:00am - 7:30am) Edit Cover Role Delete" at bounding box center [768, 475] width 846 height 63
click at [612, 476] on span "Select Employee" at bounding box center [586, 475] width 120 height 23
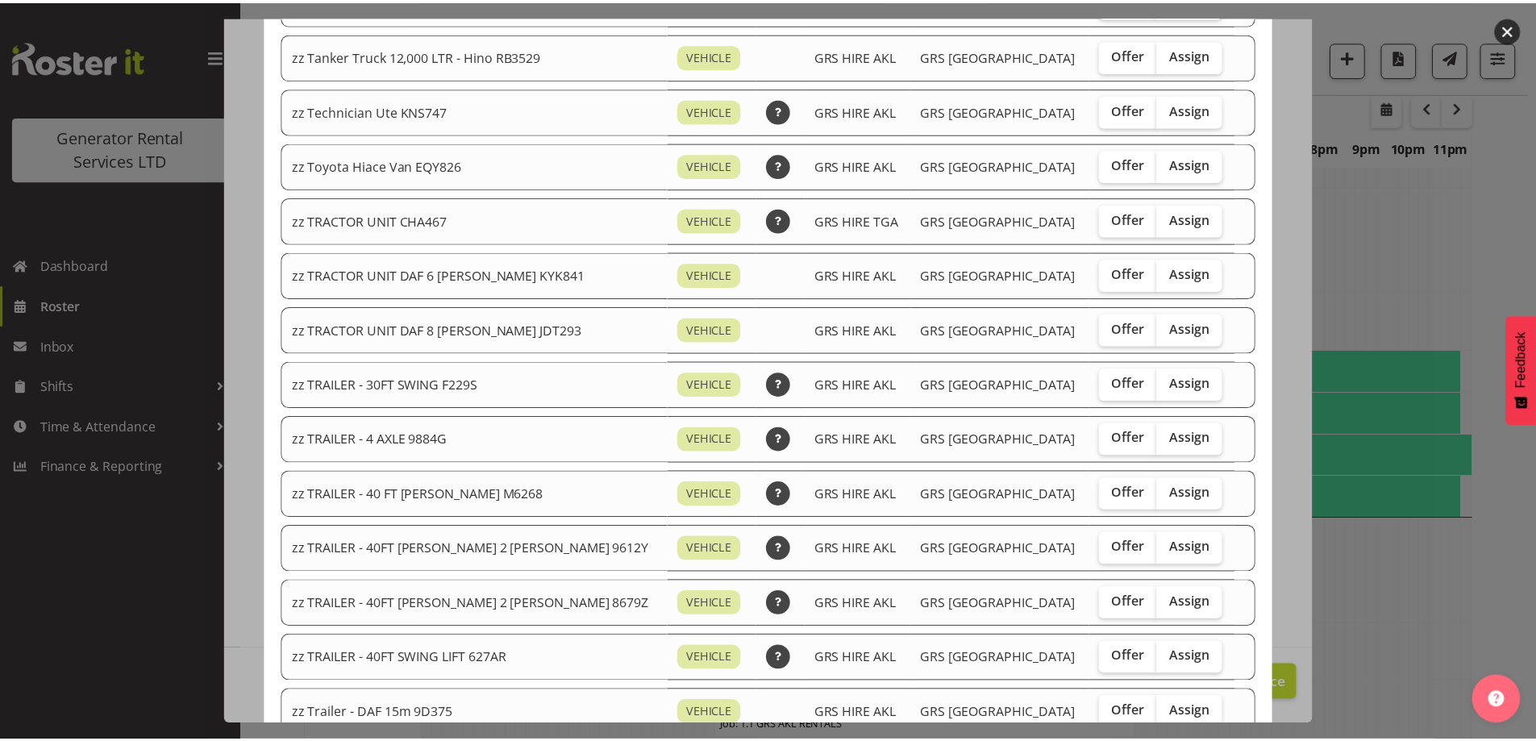
scroll to position [1906, 0]
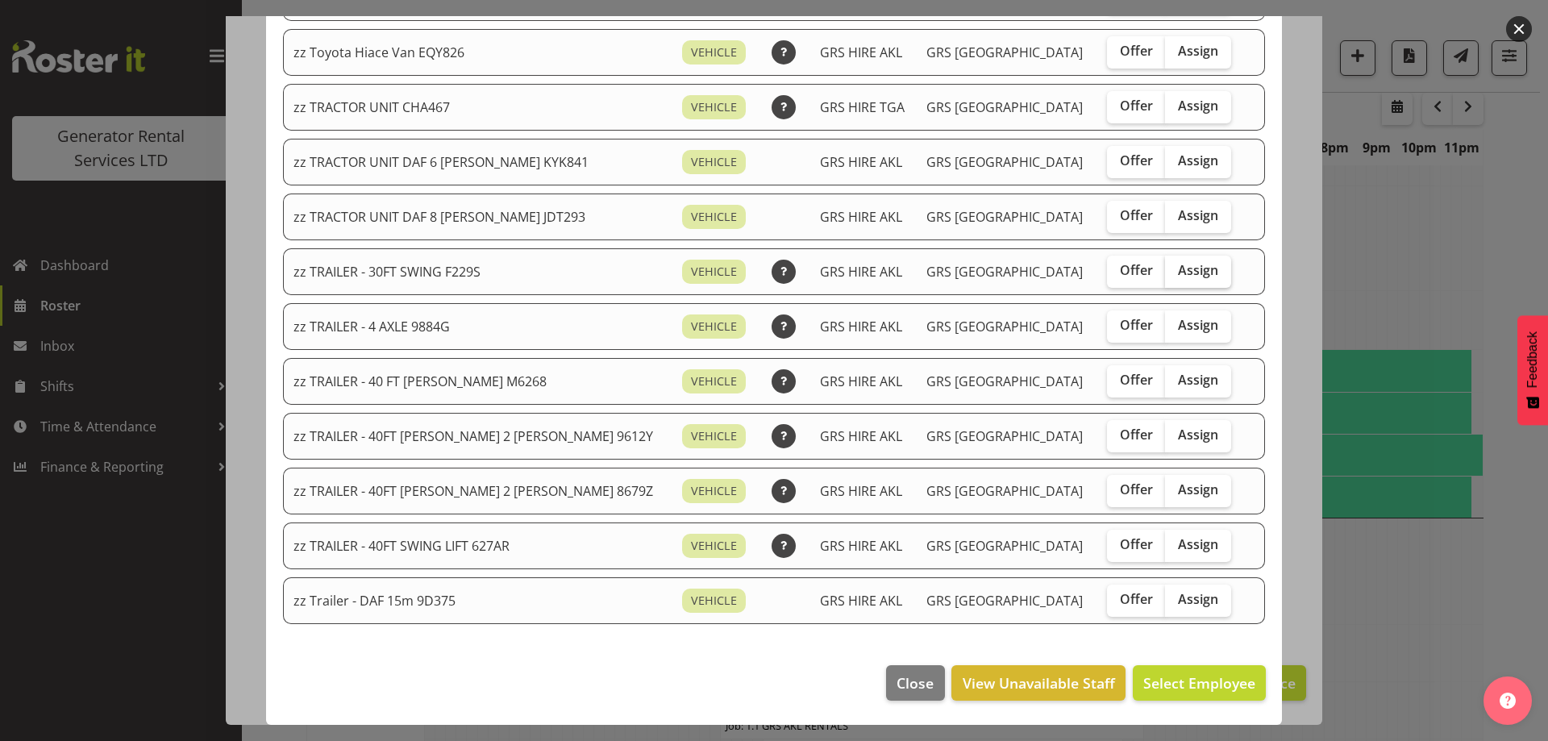
click at [1180, 264] on span "Assign" at bounding box center [1198, 270] width 40 height 16
click at [1176, 265] on input "Assign" at bounding box center [1170, 270] width 10 height 10
checkbox input "true"
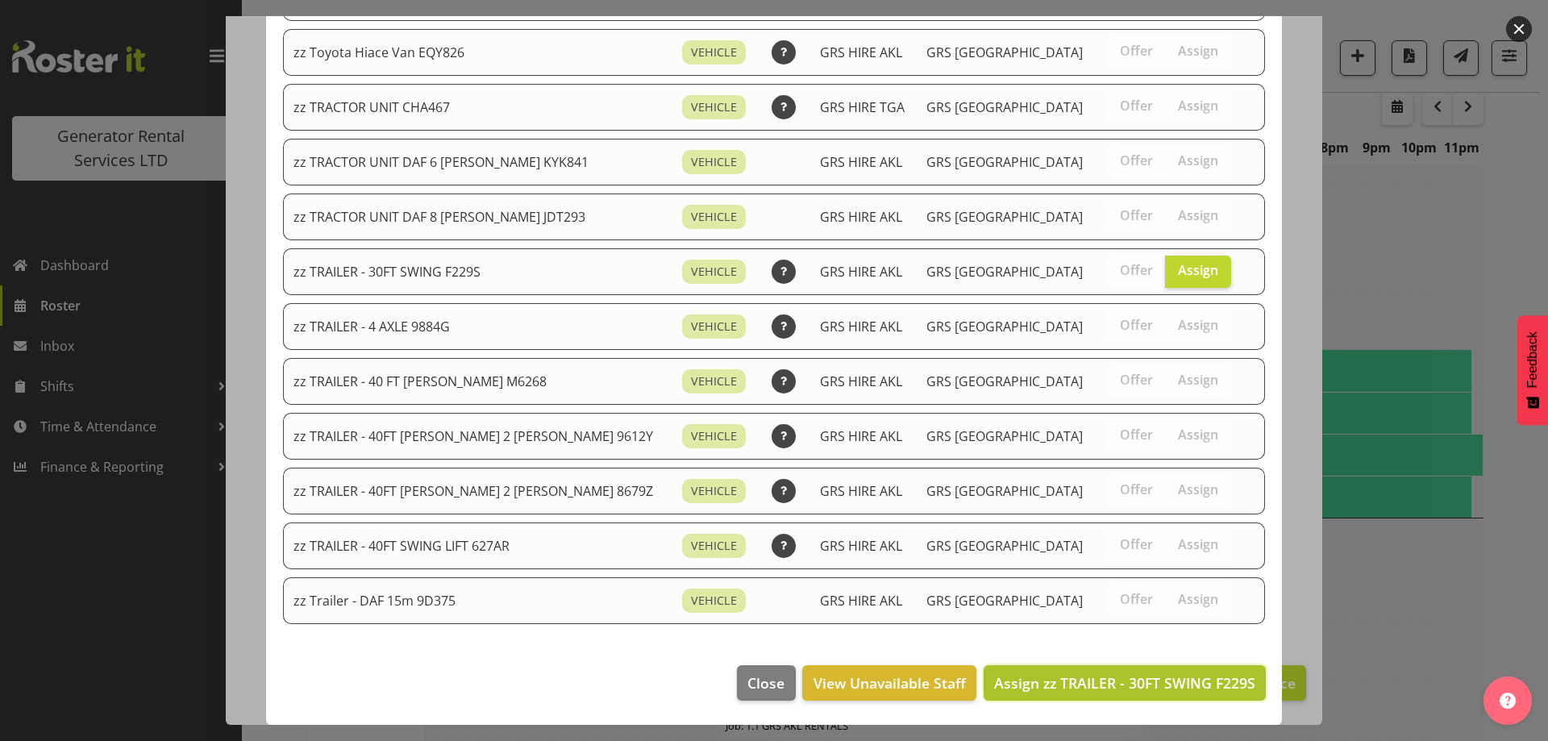
click at [1098, 681] on span "Assign zz TRAILER - 30FT SWING F229S" at bounding box center [1124, 682] width 261 height 19
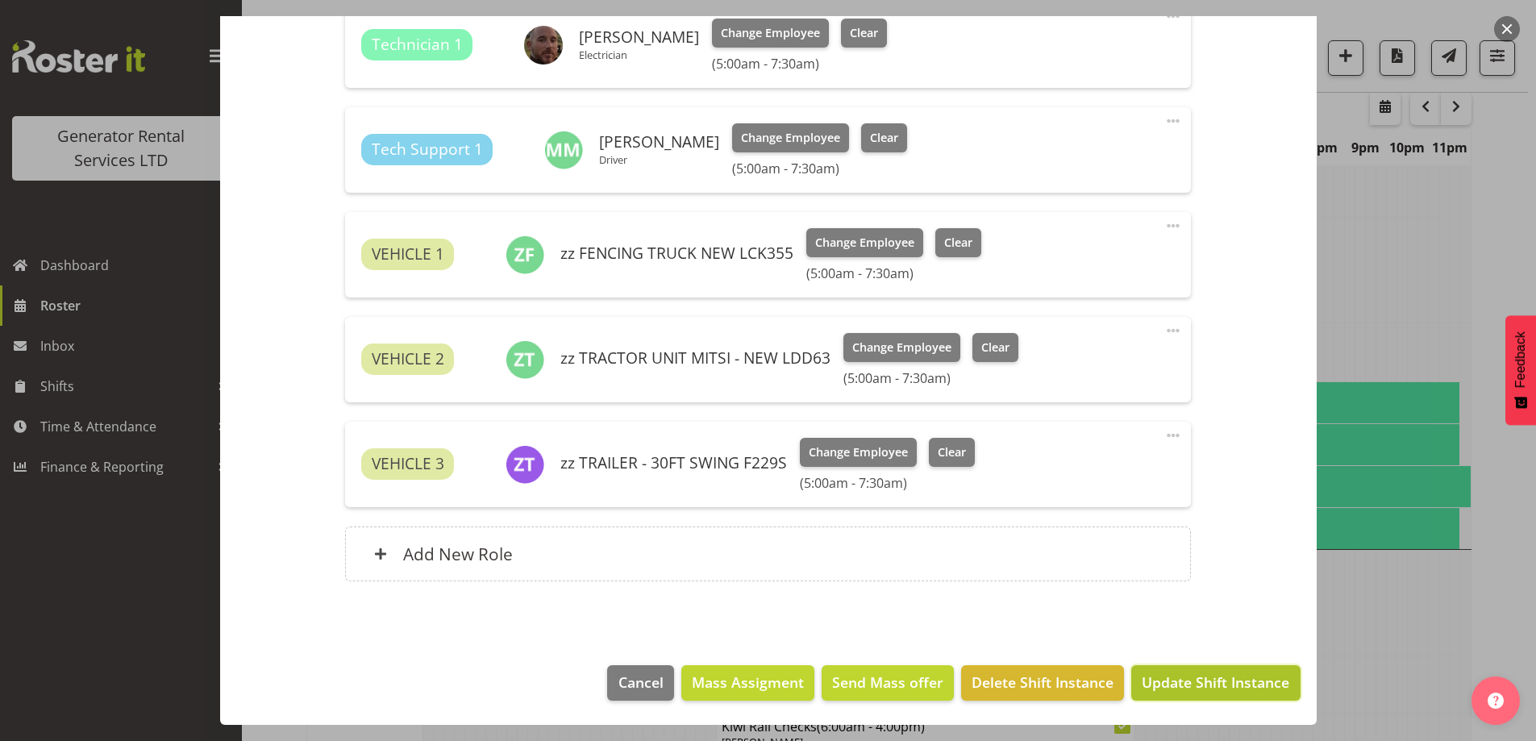
click at [1246, 681] on span "Update Shift Instance" at bounding box center [1216, 682] width 148 height 21
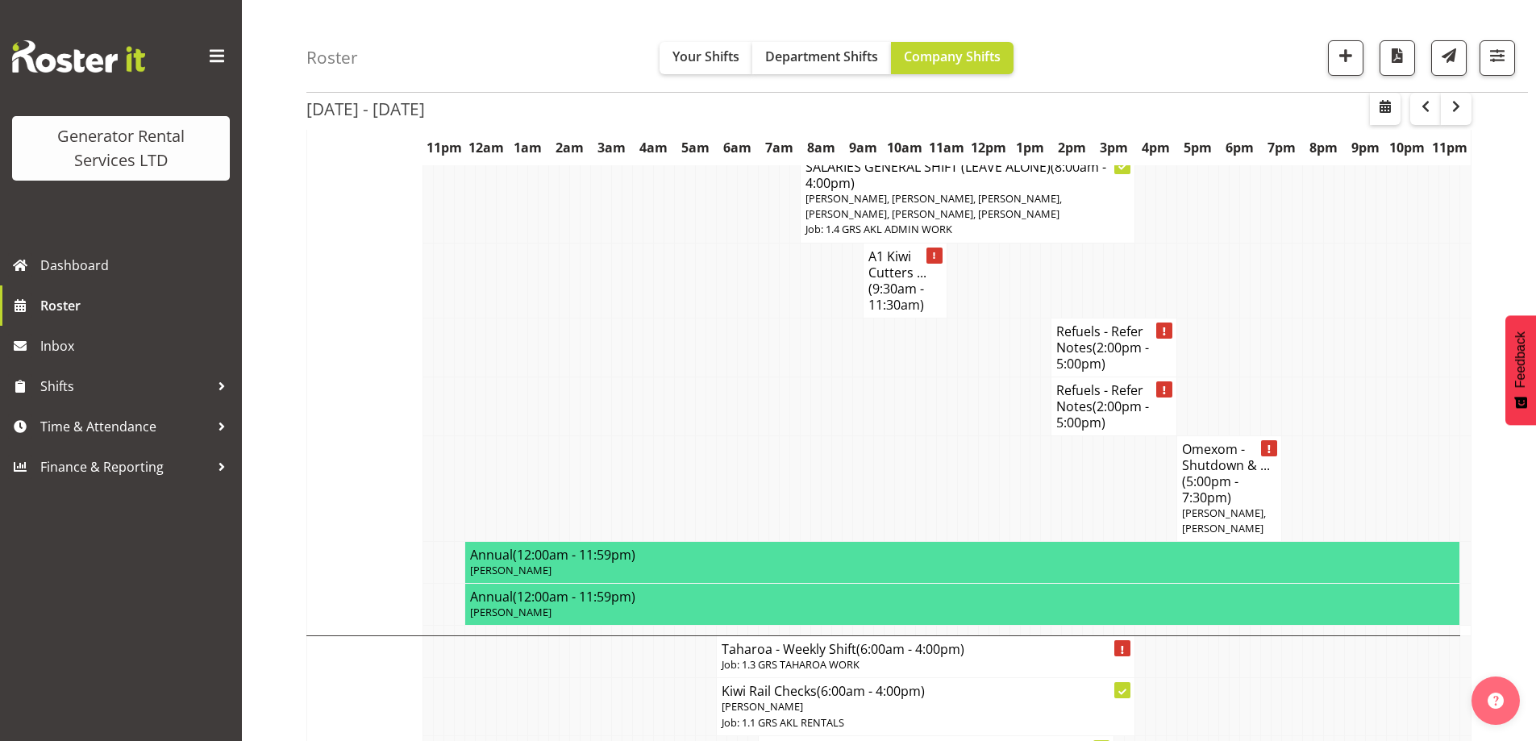
scroll to position [2310, 0]
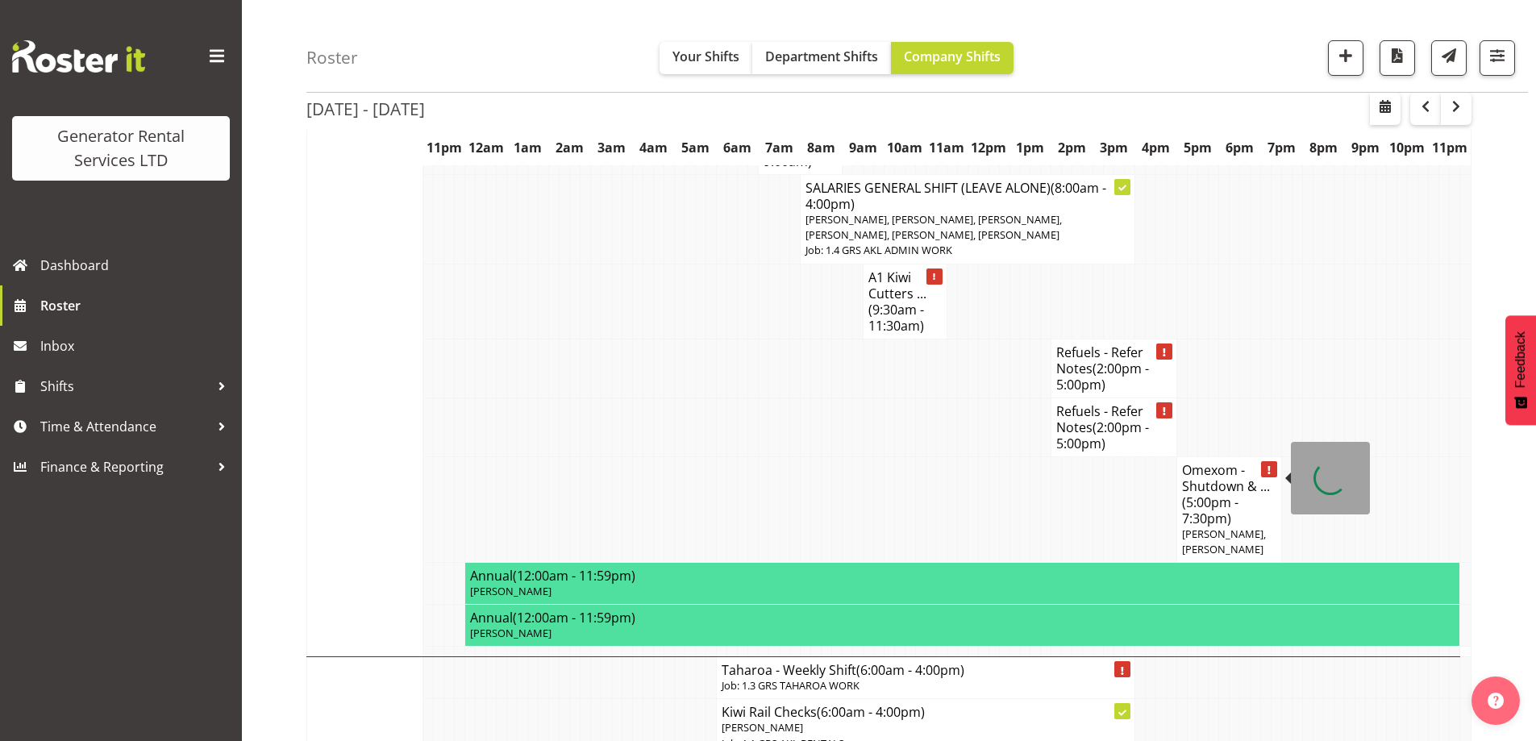
click at [1238, 526] on span "[PERSON_NAME], [PERSON_NAME]" at bounding box center [1224, 541] width 84 height 30
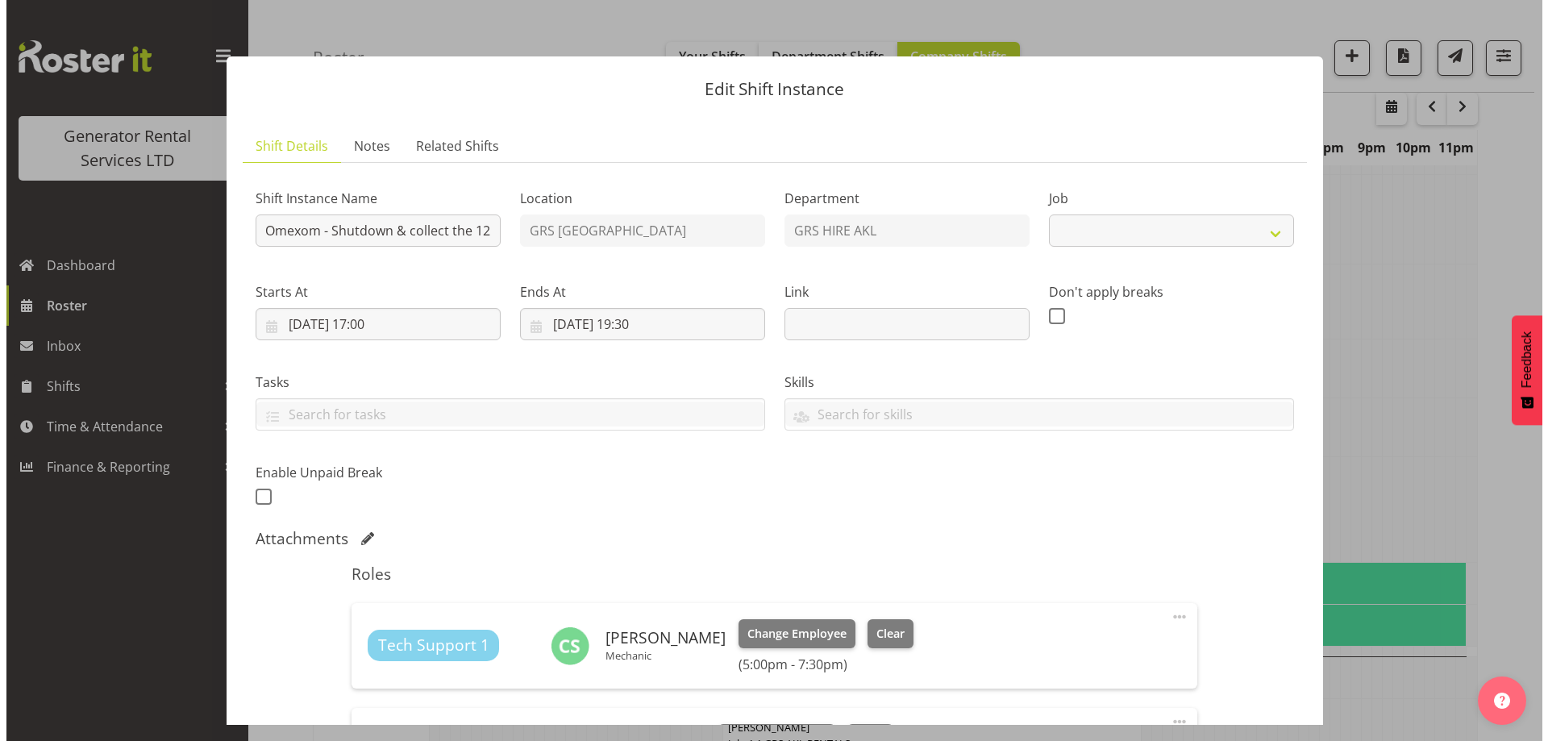
scroll to position [2286, 0]
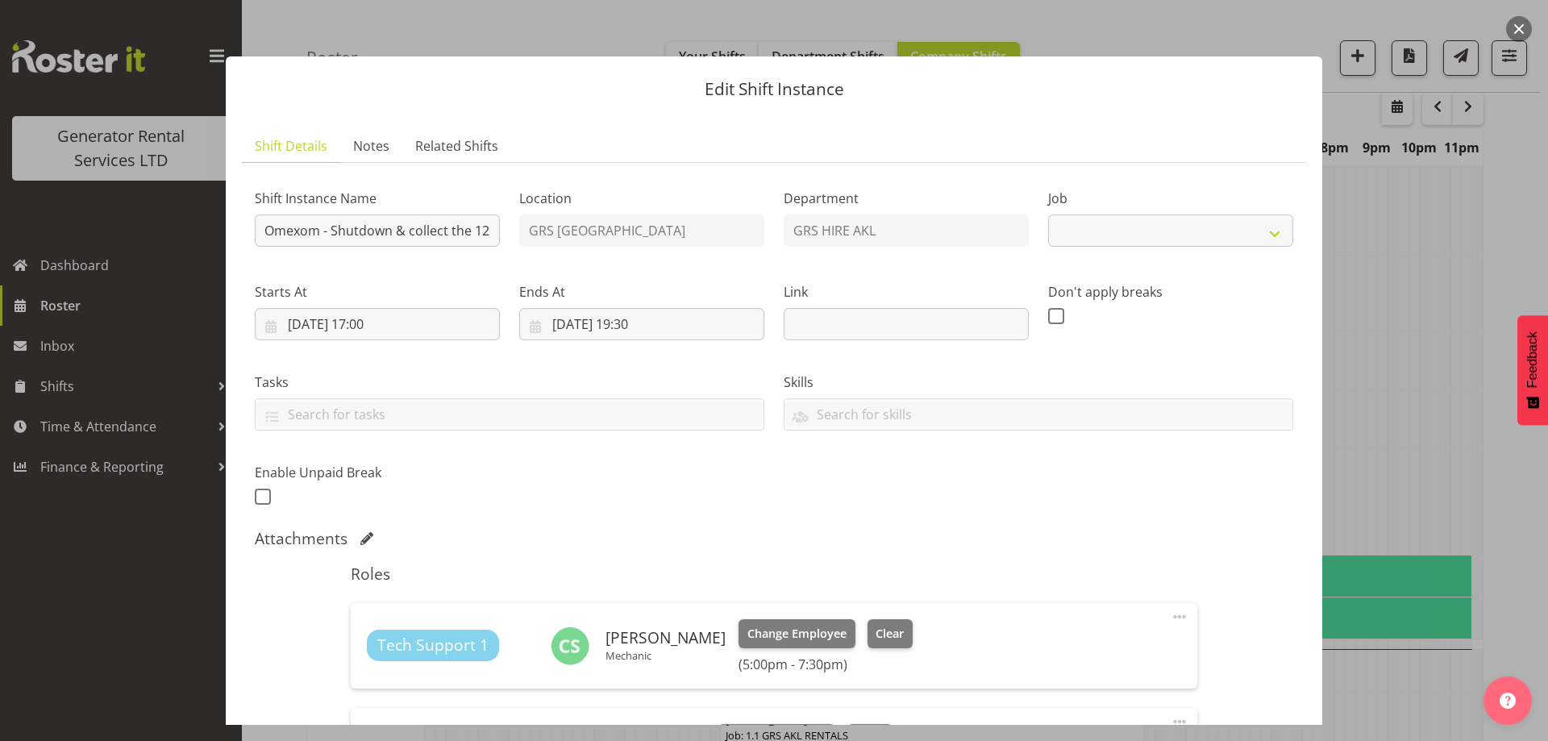
select select "7504"
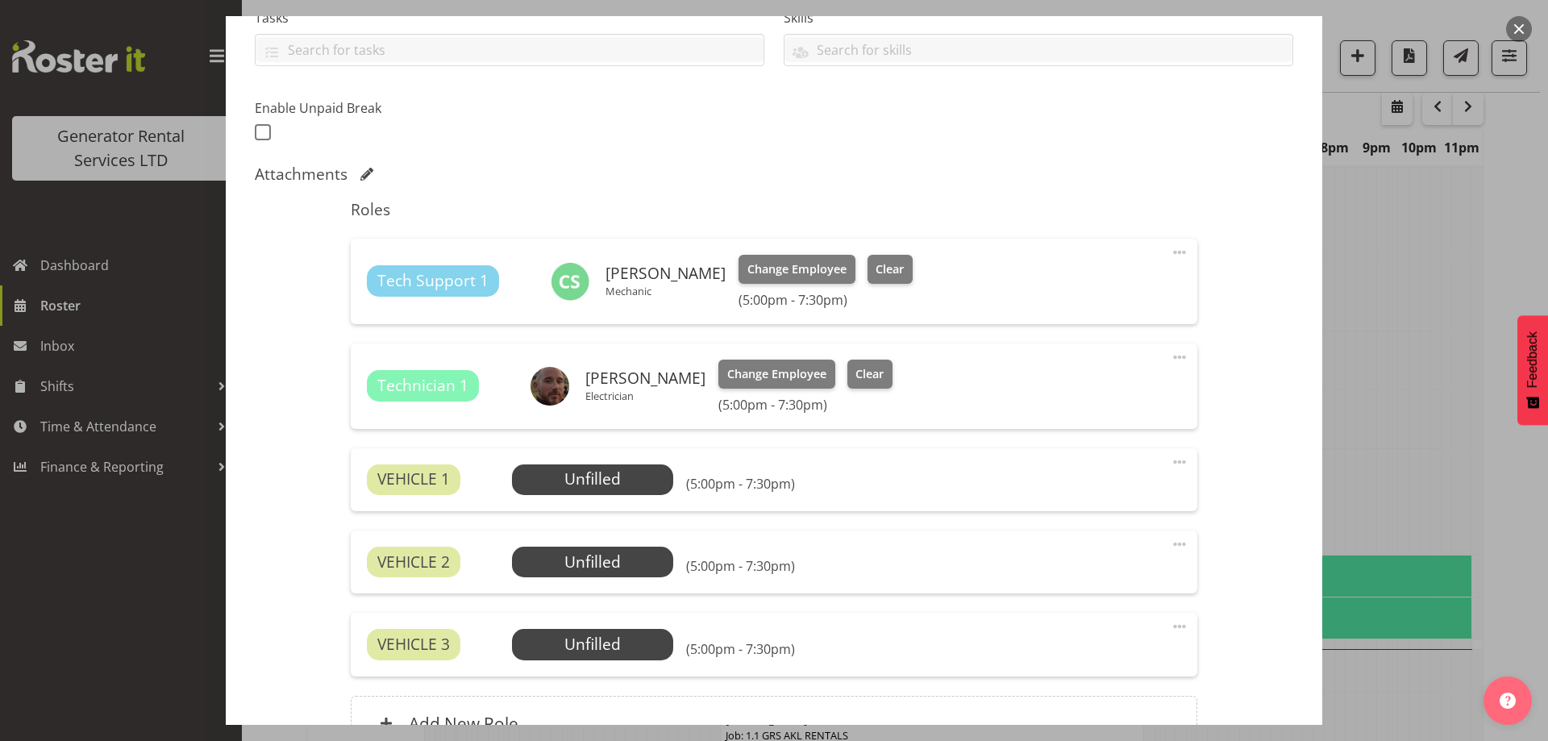
scroll to position [403, 0]
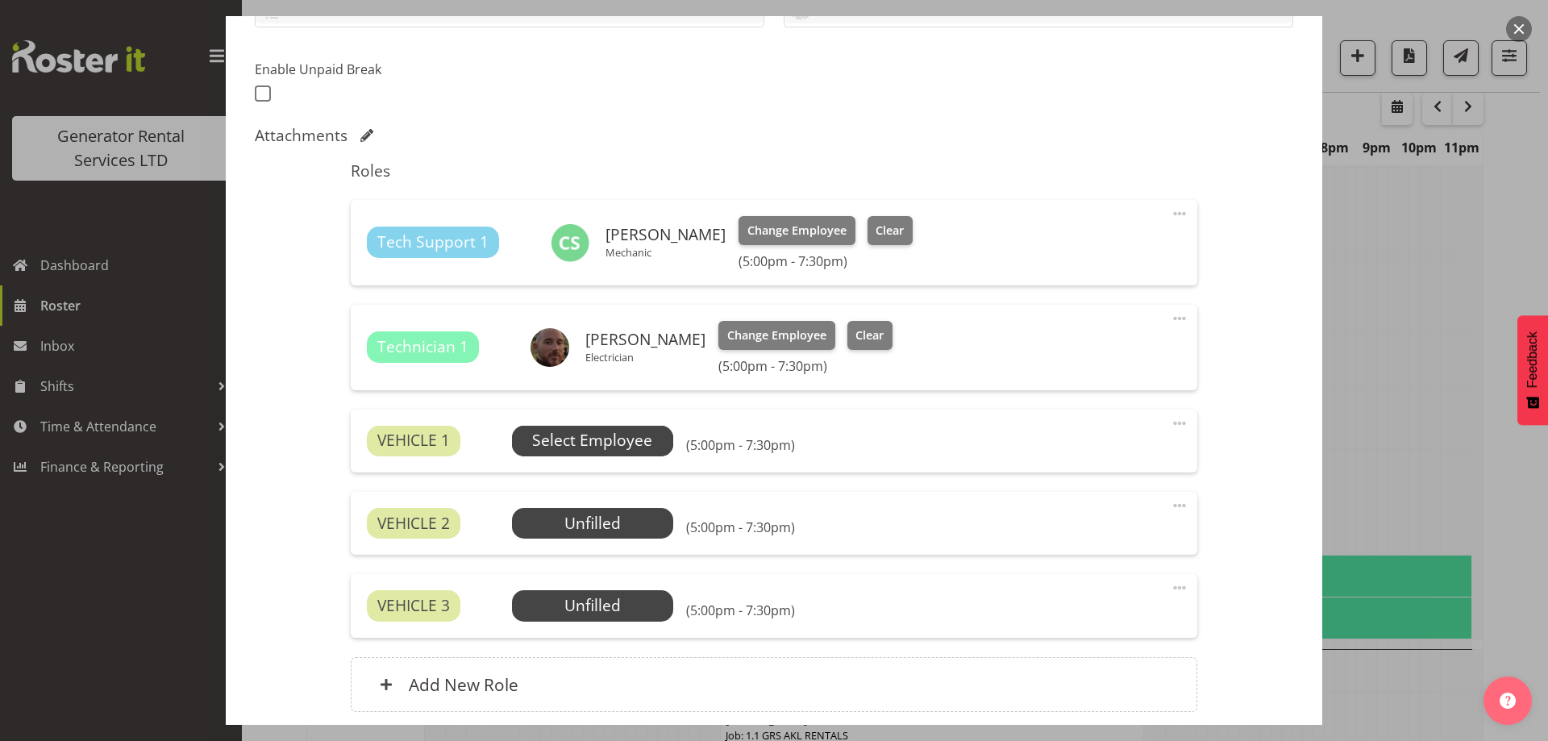
click at [586, 445] on span "Select Employee" at bounding box center [592, 440] width 120 height 23
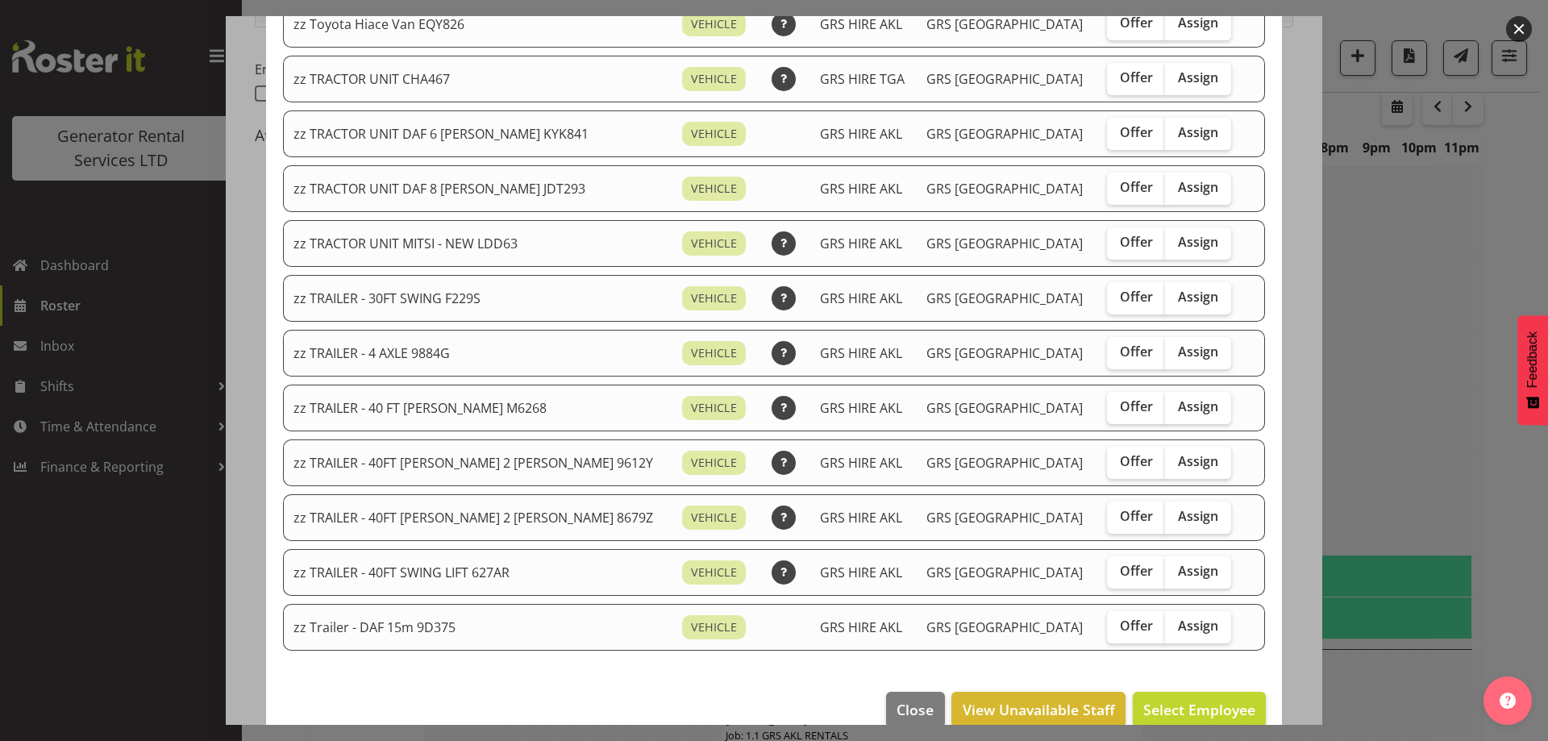
scroll to position [2016, 0]
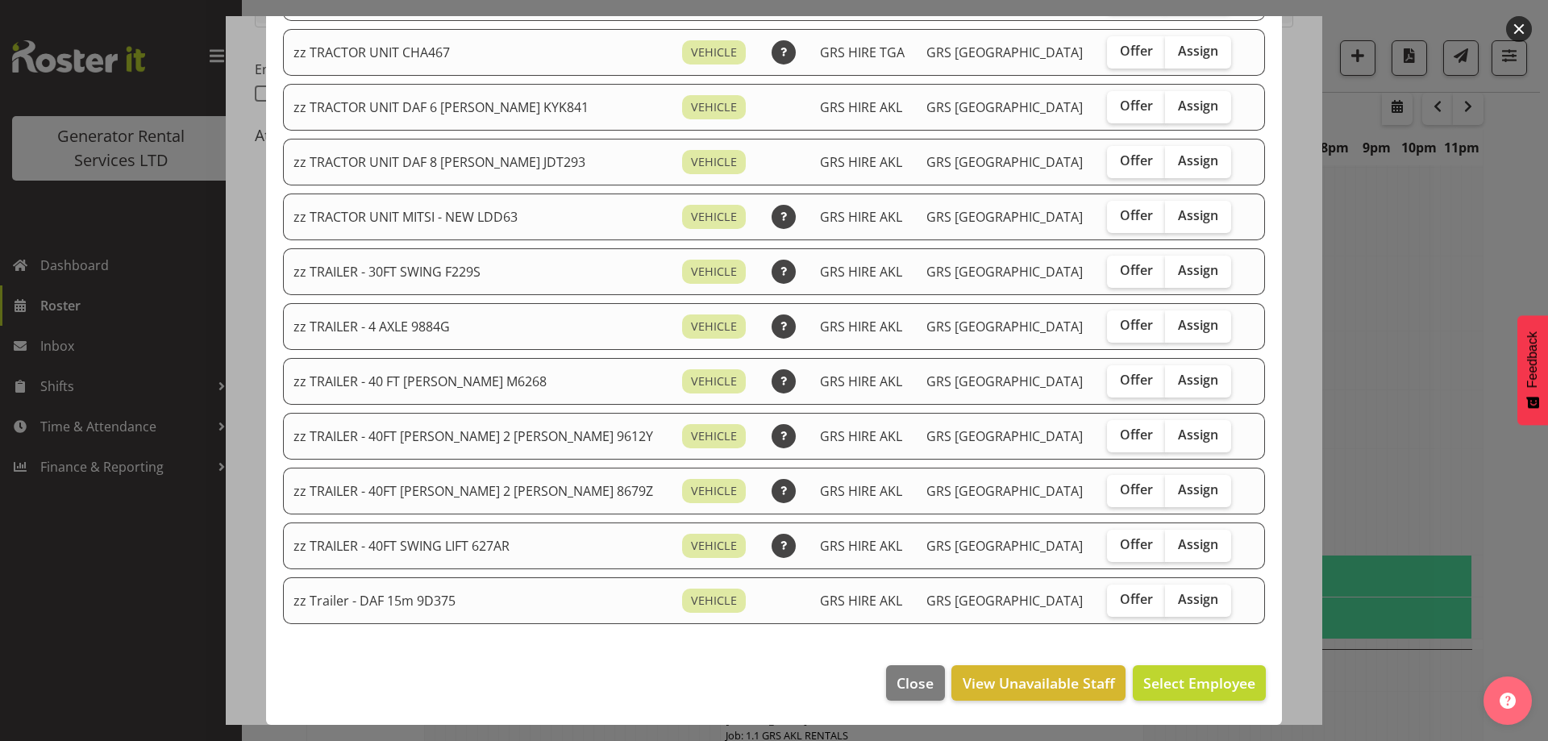
drag, startPoint x: 1166, startPoint y: 214, endPoint x: 1170, endPoint y: 253, distance: 38.9
click at [1178, 215] on span "Assign" at bounding box center [1198, 215] width 40 height 16
click at [1166, 215] on input "Assign" at bounding box center [1170, 215] width 10 height 10
checkbox input "true"
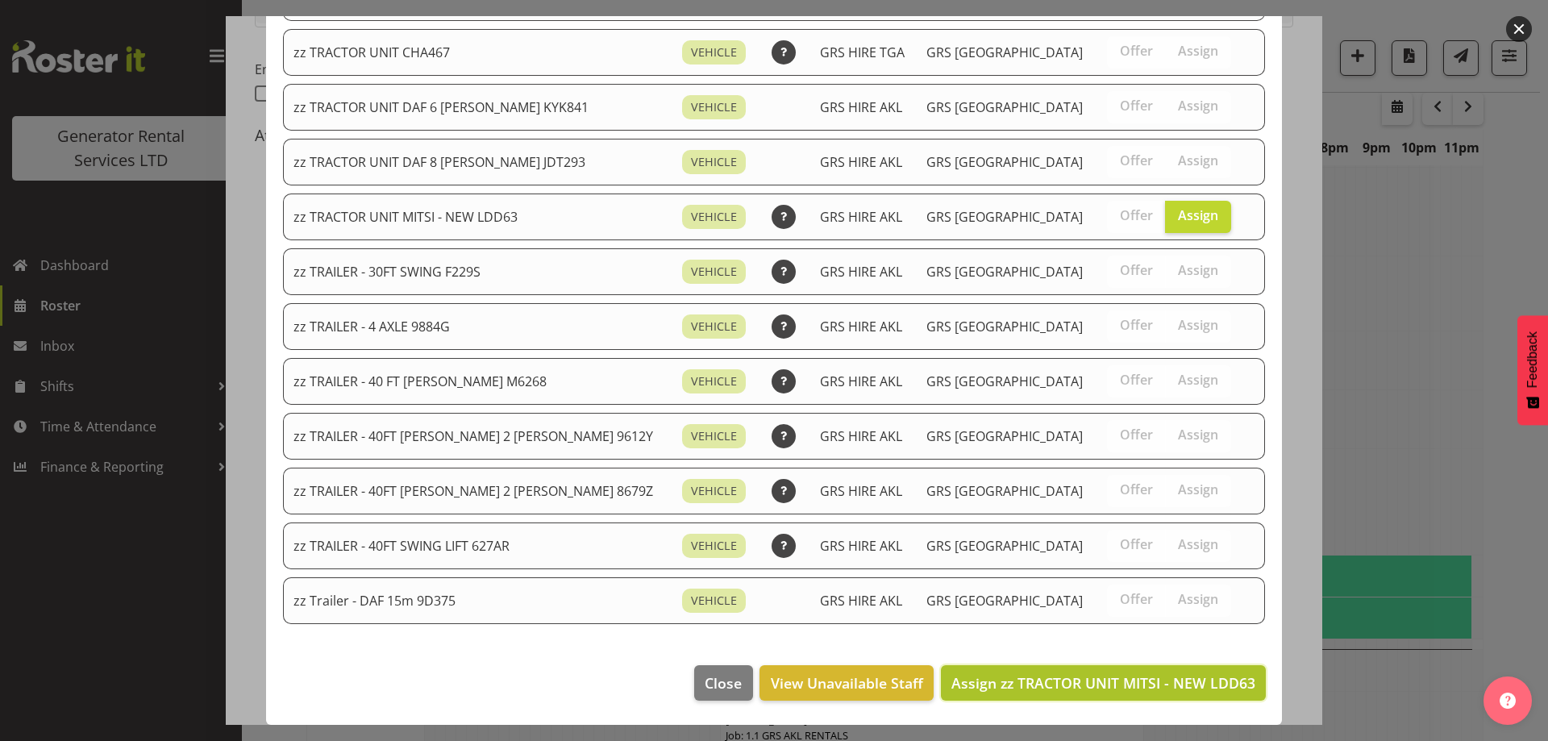
click at [1097, 673] on span "Assign zz TRACTOR UNIT MITSI - NEW LDD63" at bounding box center [1103, 682] width 304 height 19
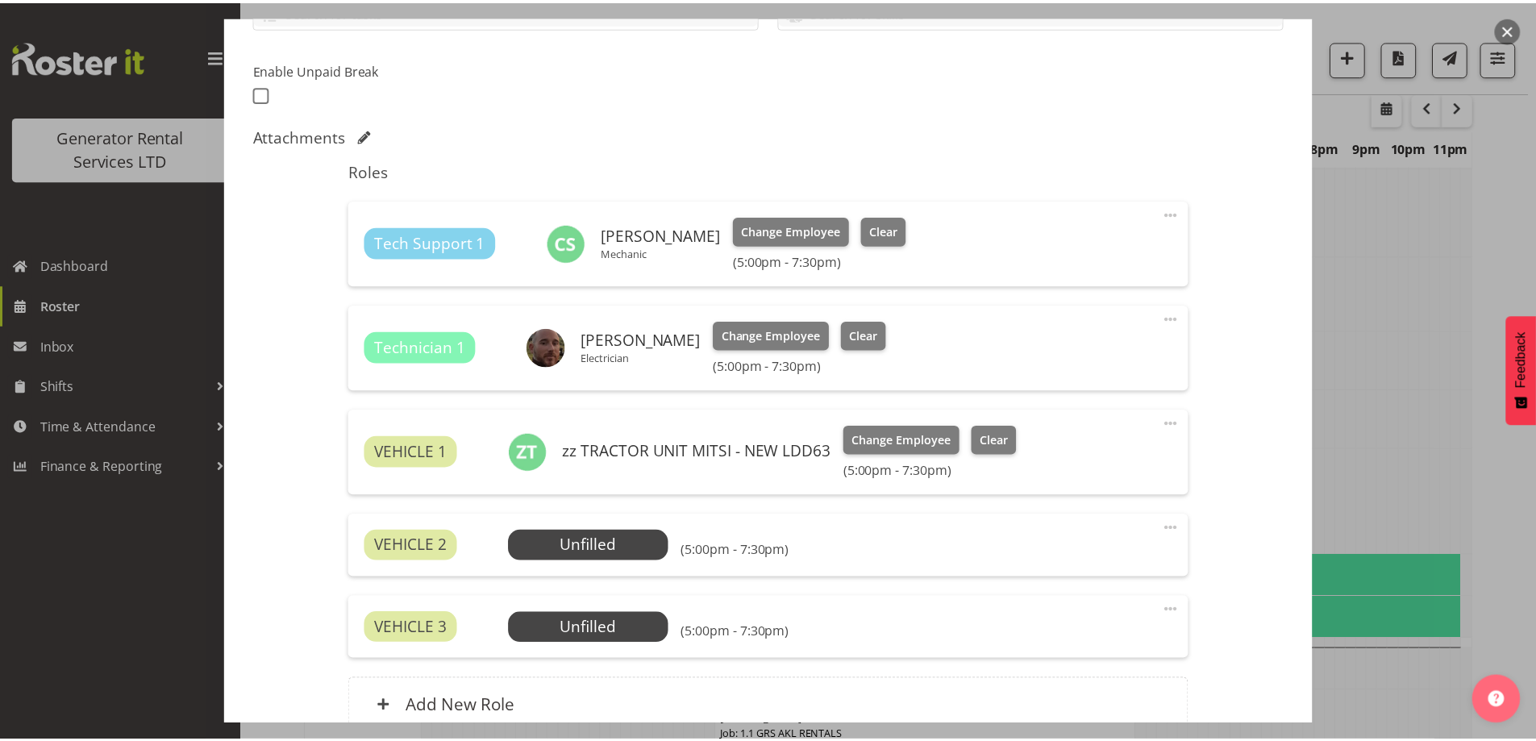
scroll to position [2310, 0]
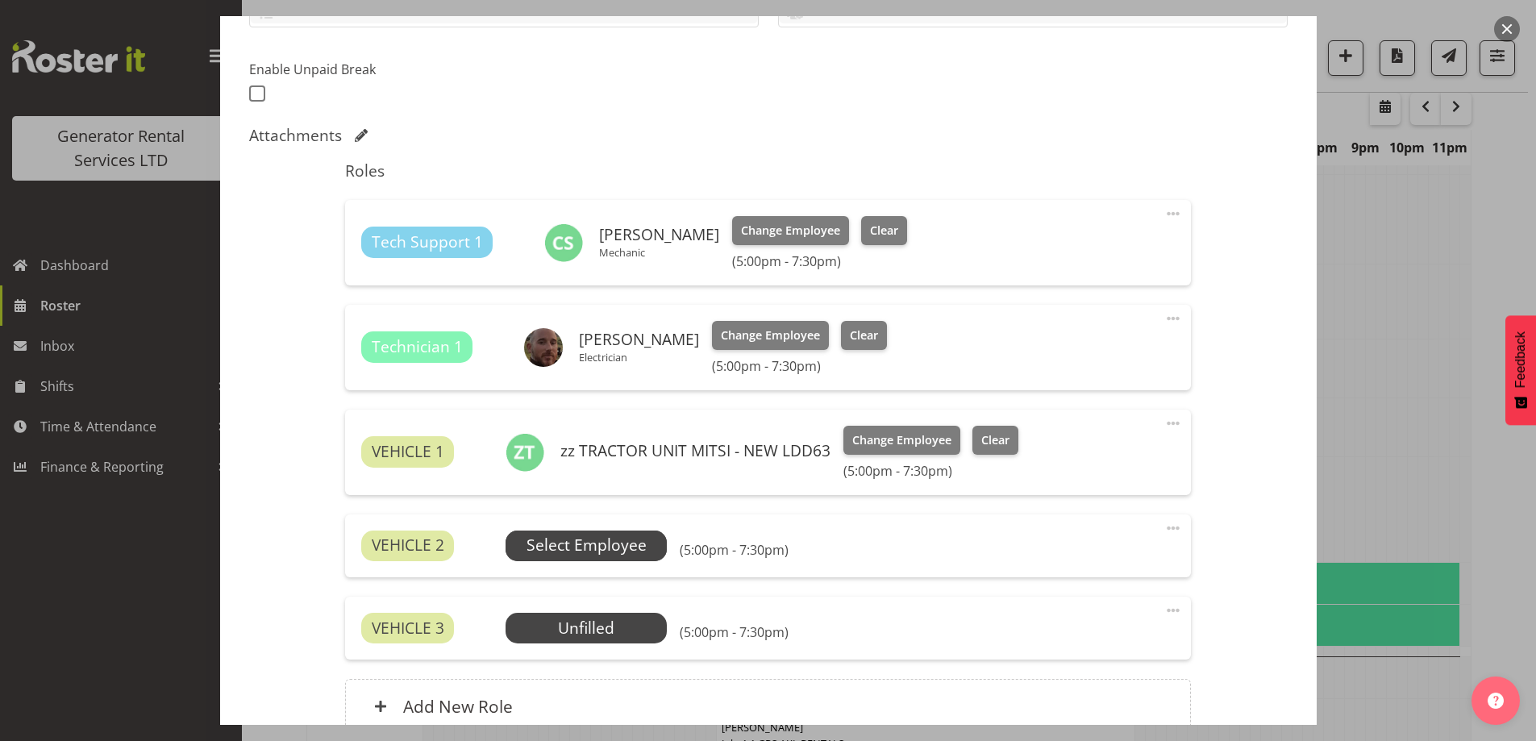
click at [619, 536] on span "Select Employee" at bounding box center [586, 545] width 120 height 23
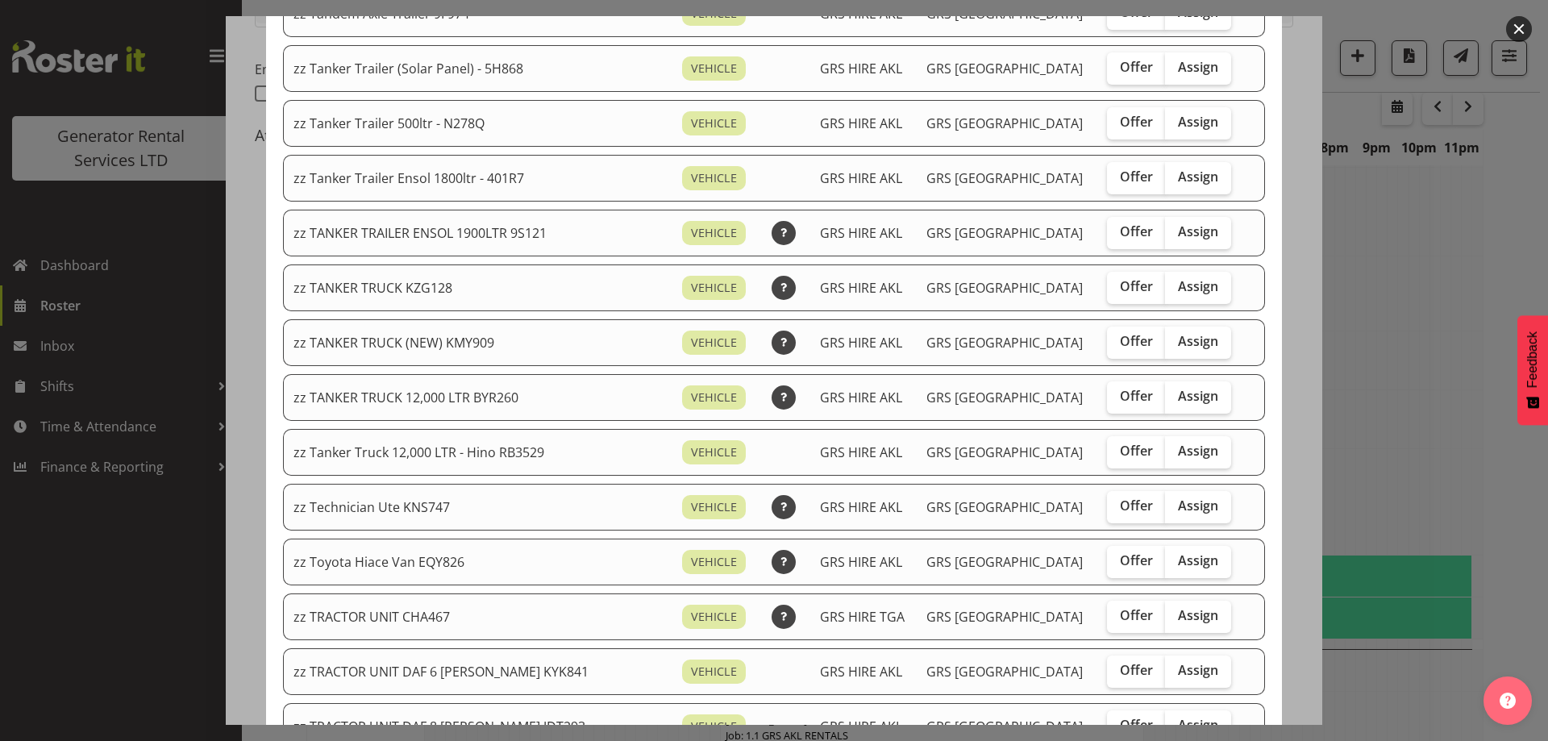
scroll to position [1961, 0]
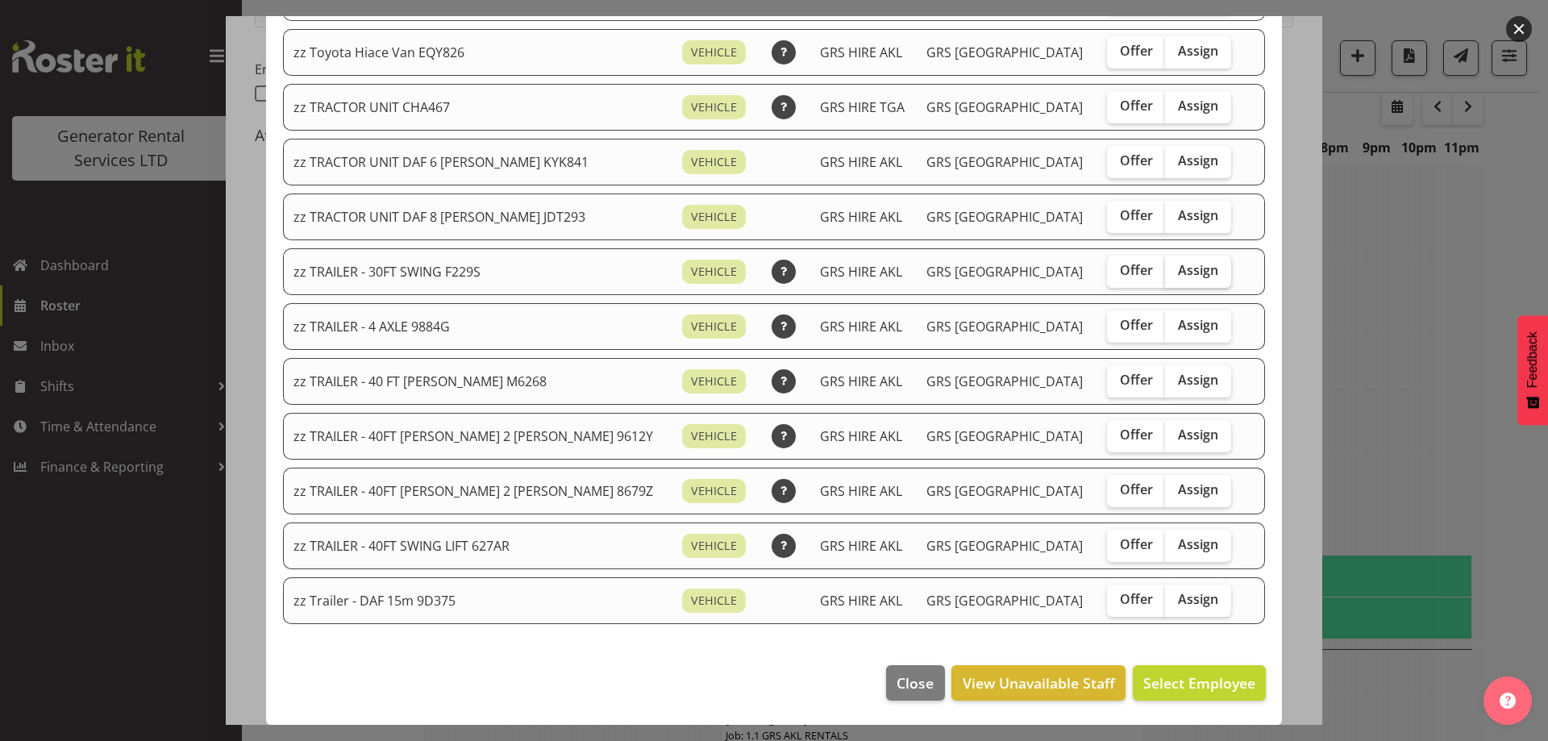
click at [1178, 263] on span "Assign" at bounding box center [1198, 270] width 40 height 16
click at [1173, 265] on input "Assign" at bounding box center [1170, 270] width 10 height 10
checkbox input "true"
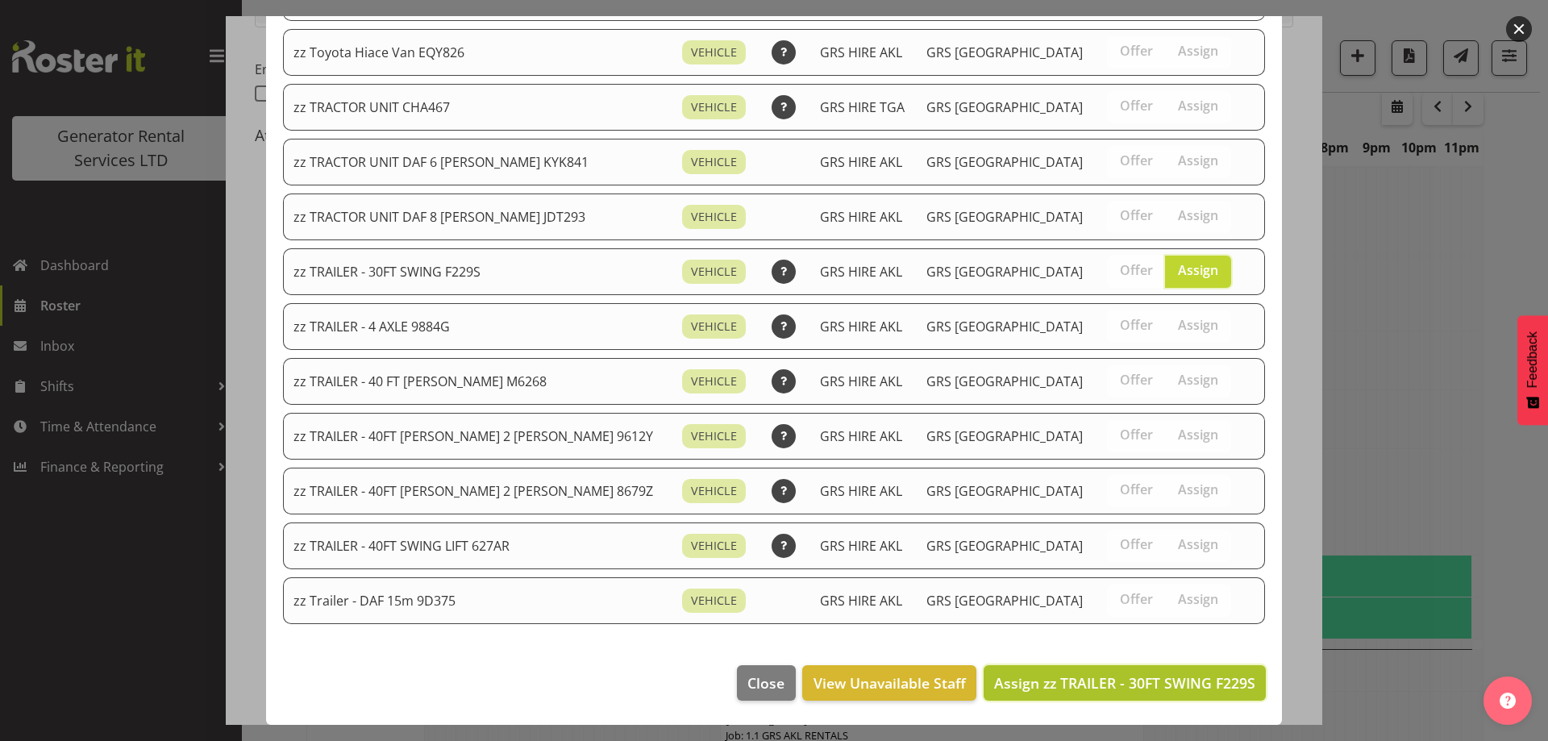
click at [1217, 675] on span "Assign zz TRAILER - 30FT SWING F229S" at bounding box center [1124, 682] width 261 height 19
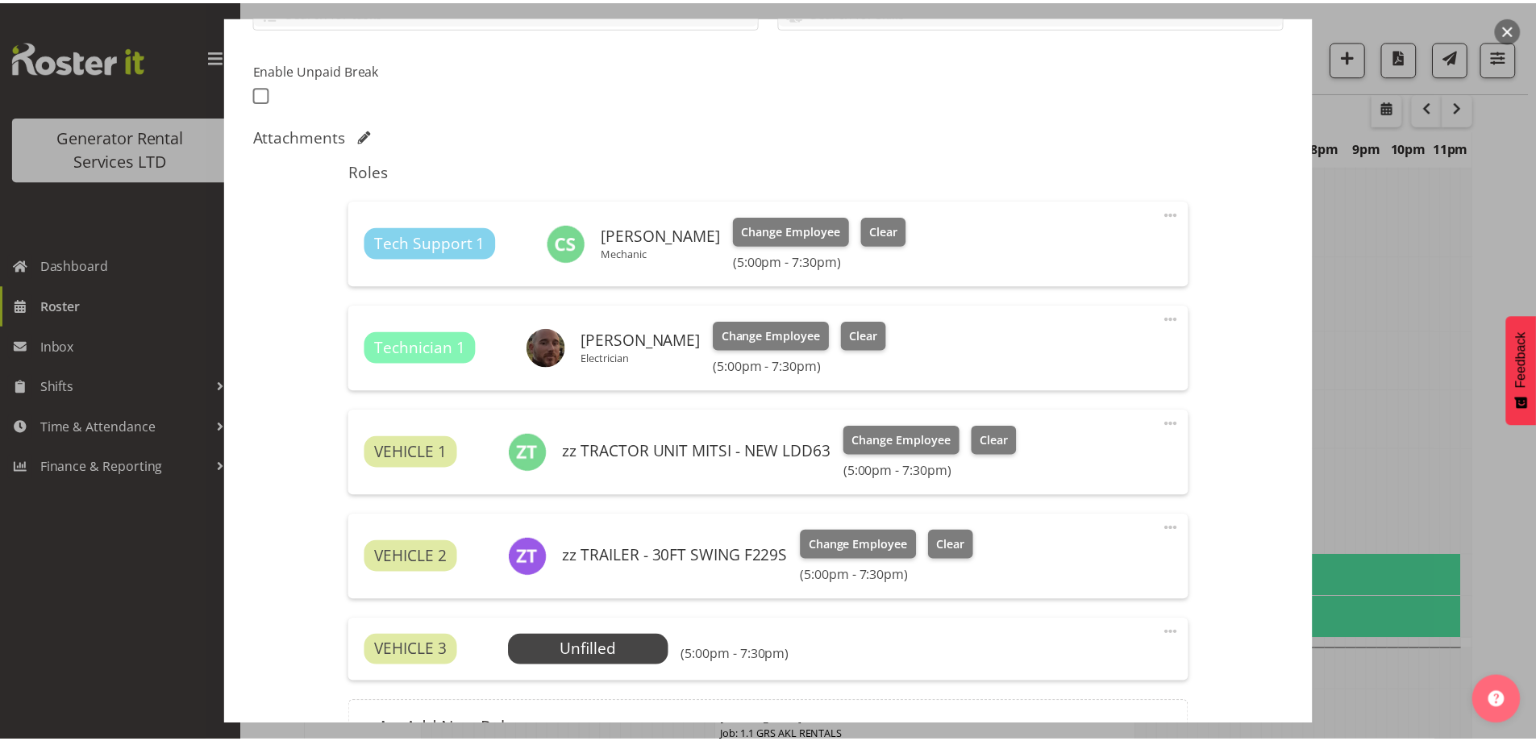
scroll to position [2310, 0]
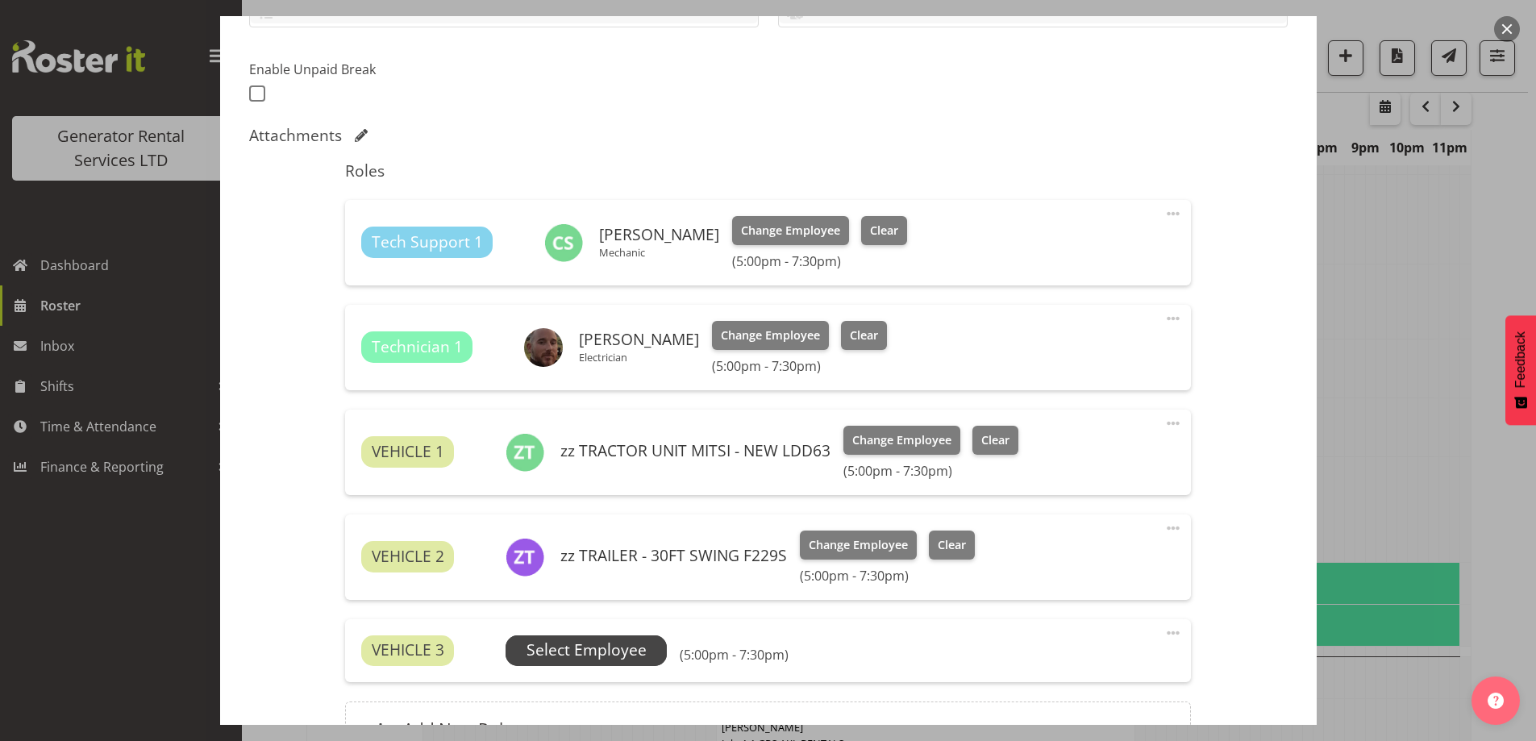
click at [544, 658] on span "Select Employee" at bounding box center [586, 650] width 120 height 23
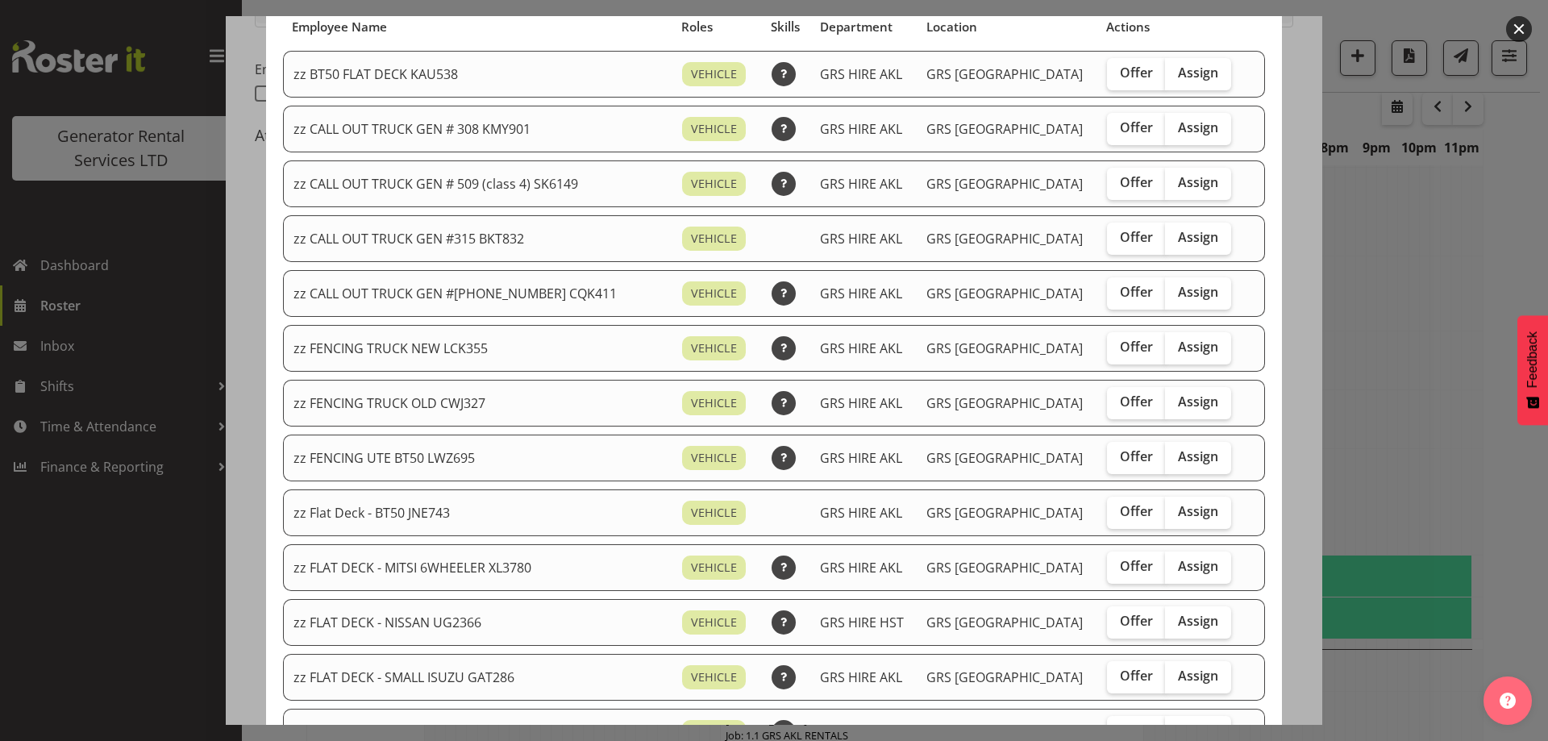
scroll to position [322, 0]
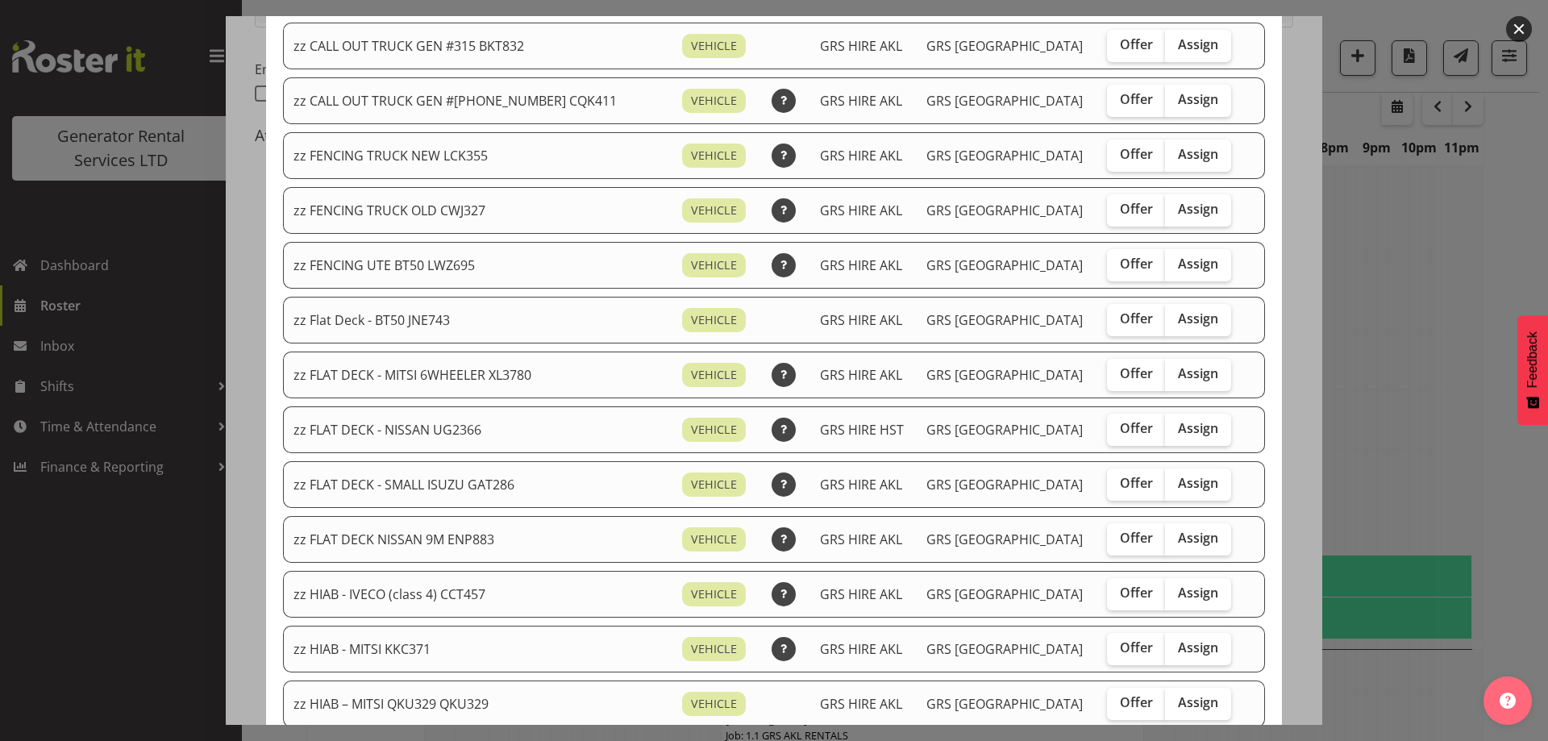
drag, startPoint x: 1173, startPoint y: 154, endPoint x: 1169, endPoint y: 192, distance: 38.1
click at [1178, 156] on span "Assign" at bounding box center [1198, 154] width 40 height 16
click at [1172, 156] on input "Assign" at bounding box center [1170, 154] width 10 height 10
checkbox input "true"
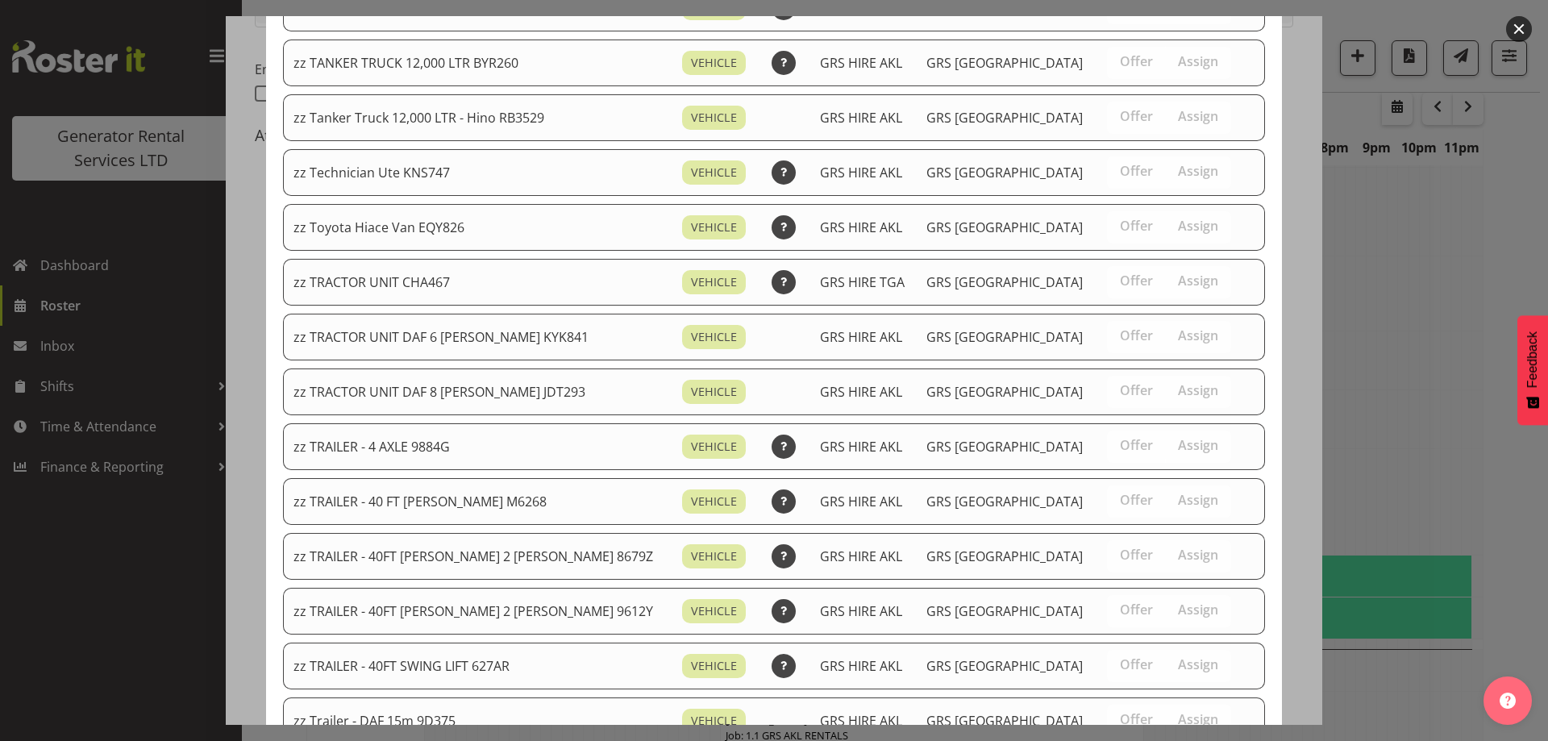
scroll to position [1906, 0]
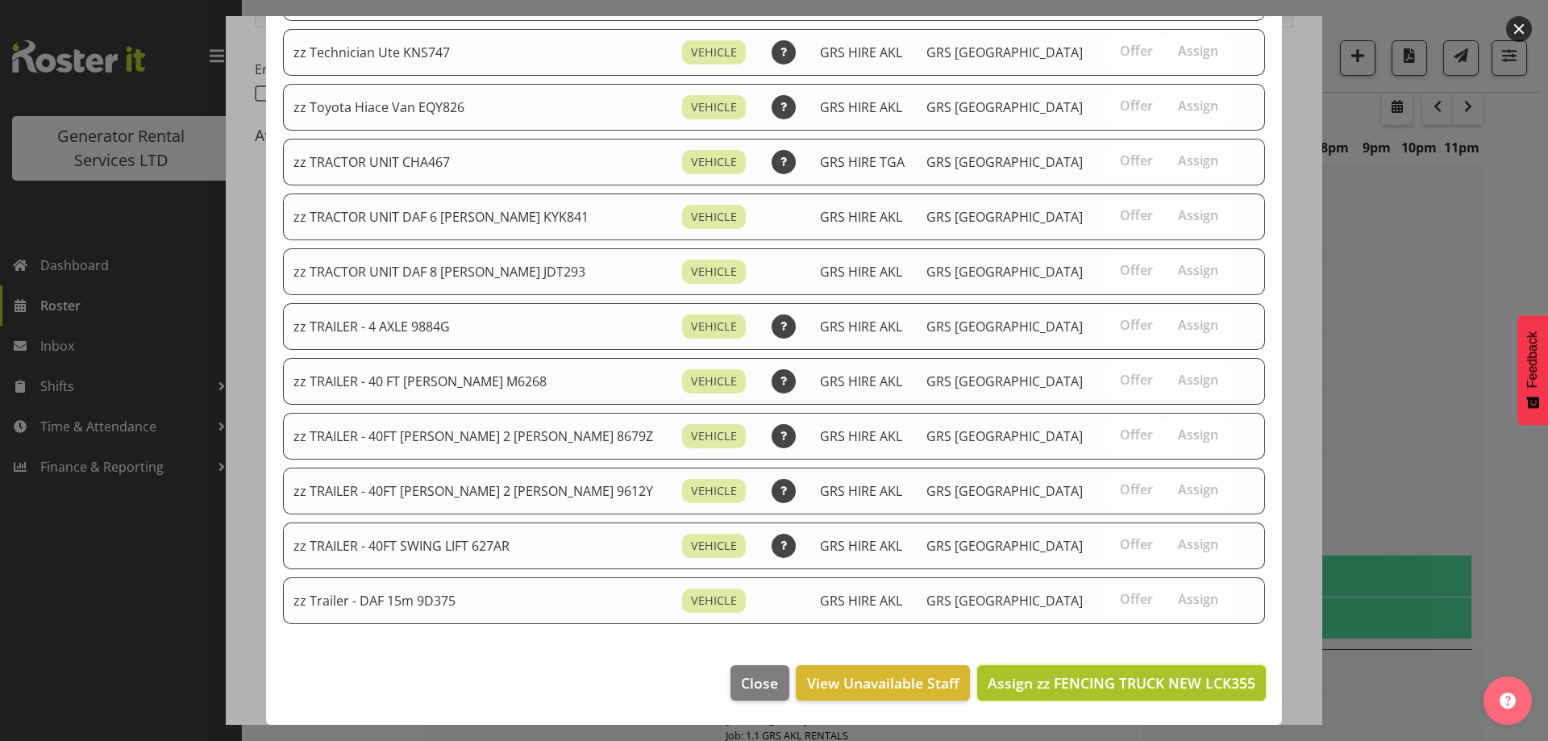
click at [1162, 680] on span "Assign zz FENCING TRUCK NEW LCK355" at bounding box center [1122, 682] width 268 height 19
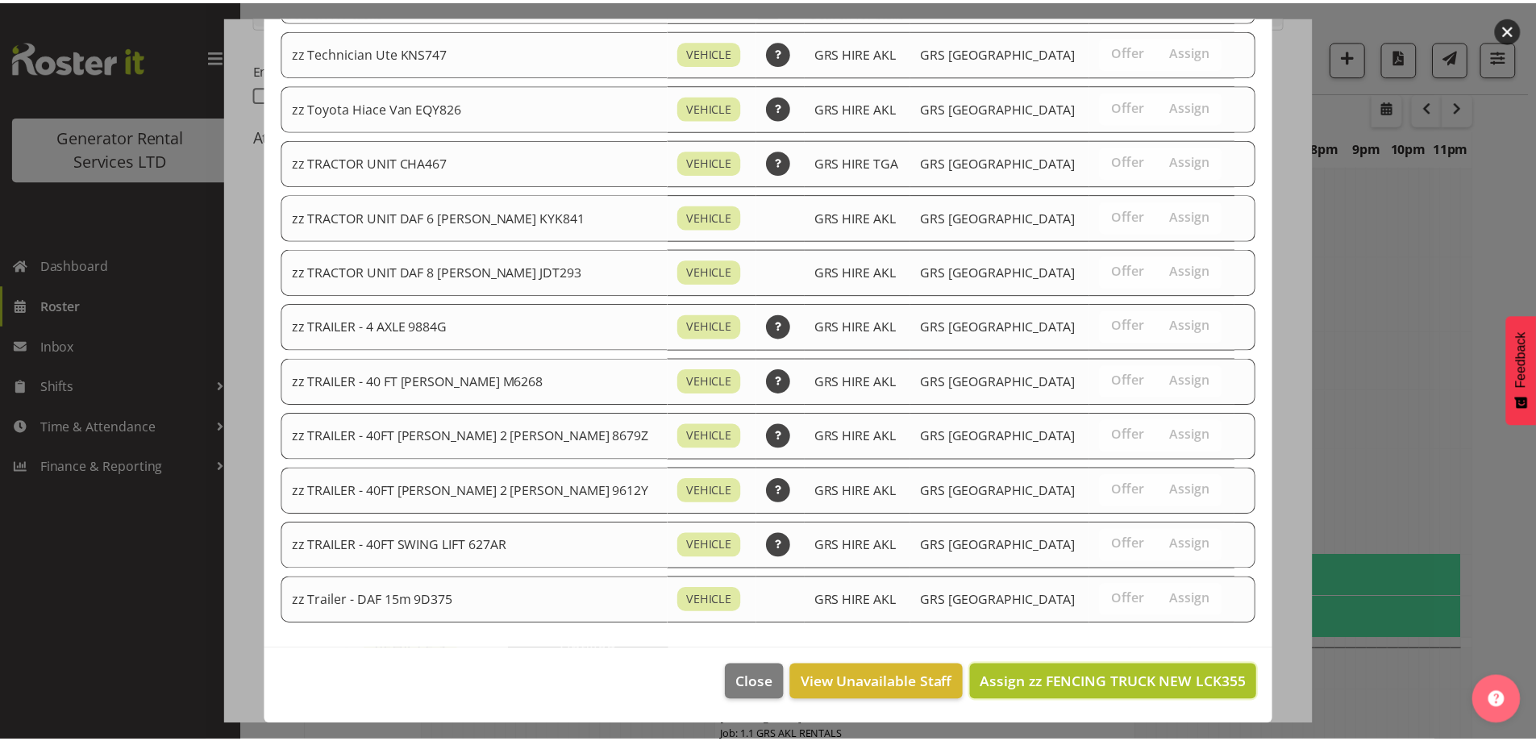
scroll to position [2310, 0]
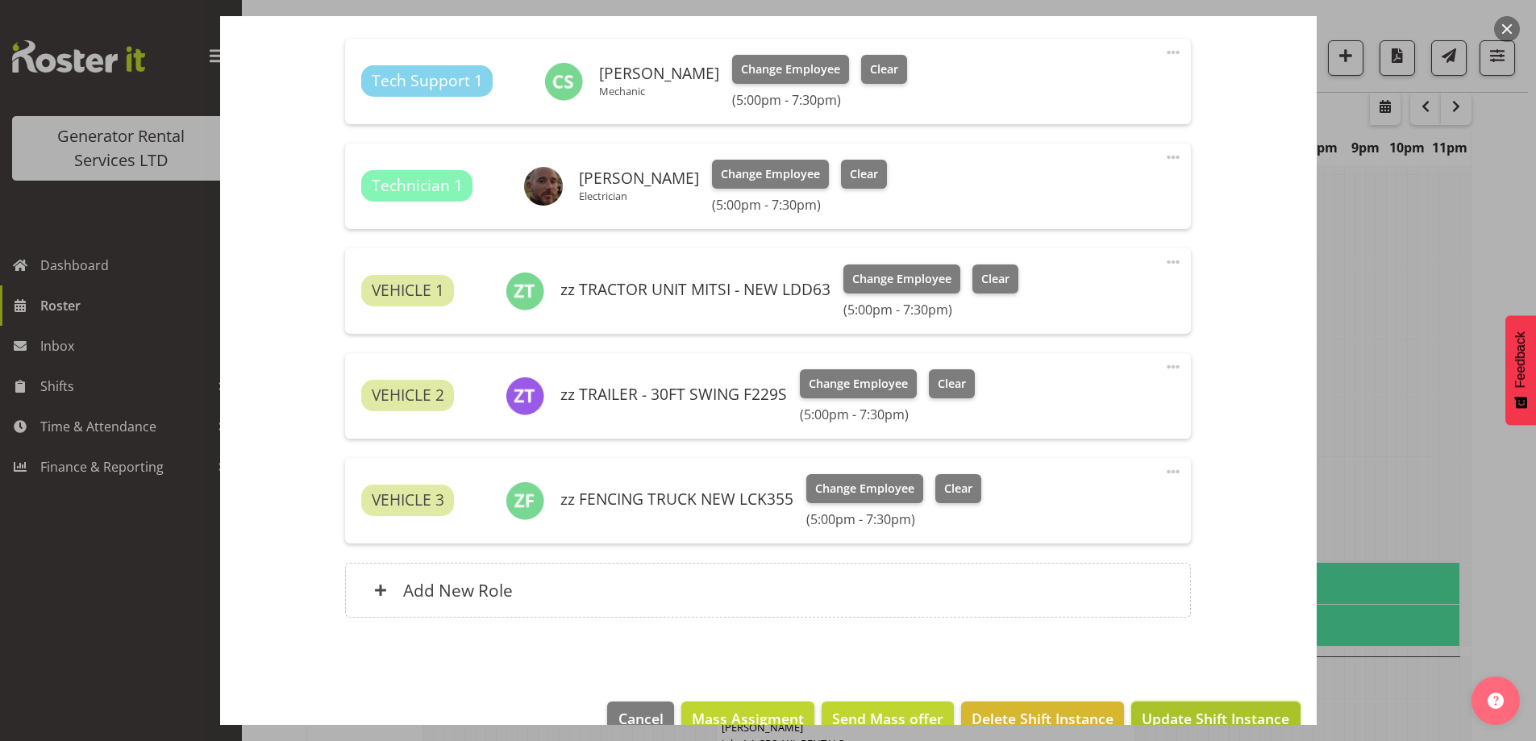
click at [1240, 720] on span "Update Shift Instance" at bounding box center [1216, 718] width 148 height 21
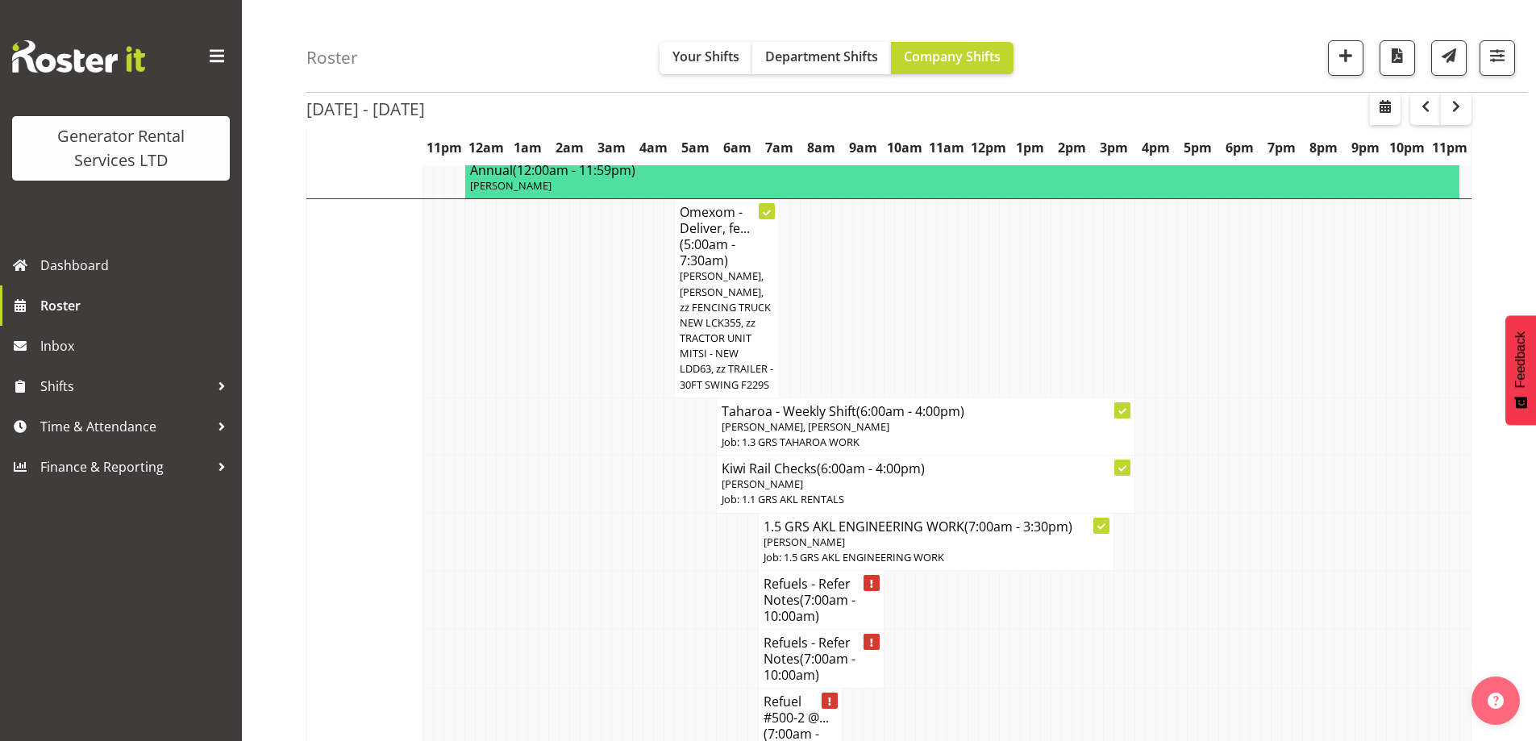
scroll to position [1907, 0]
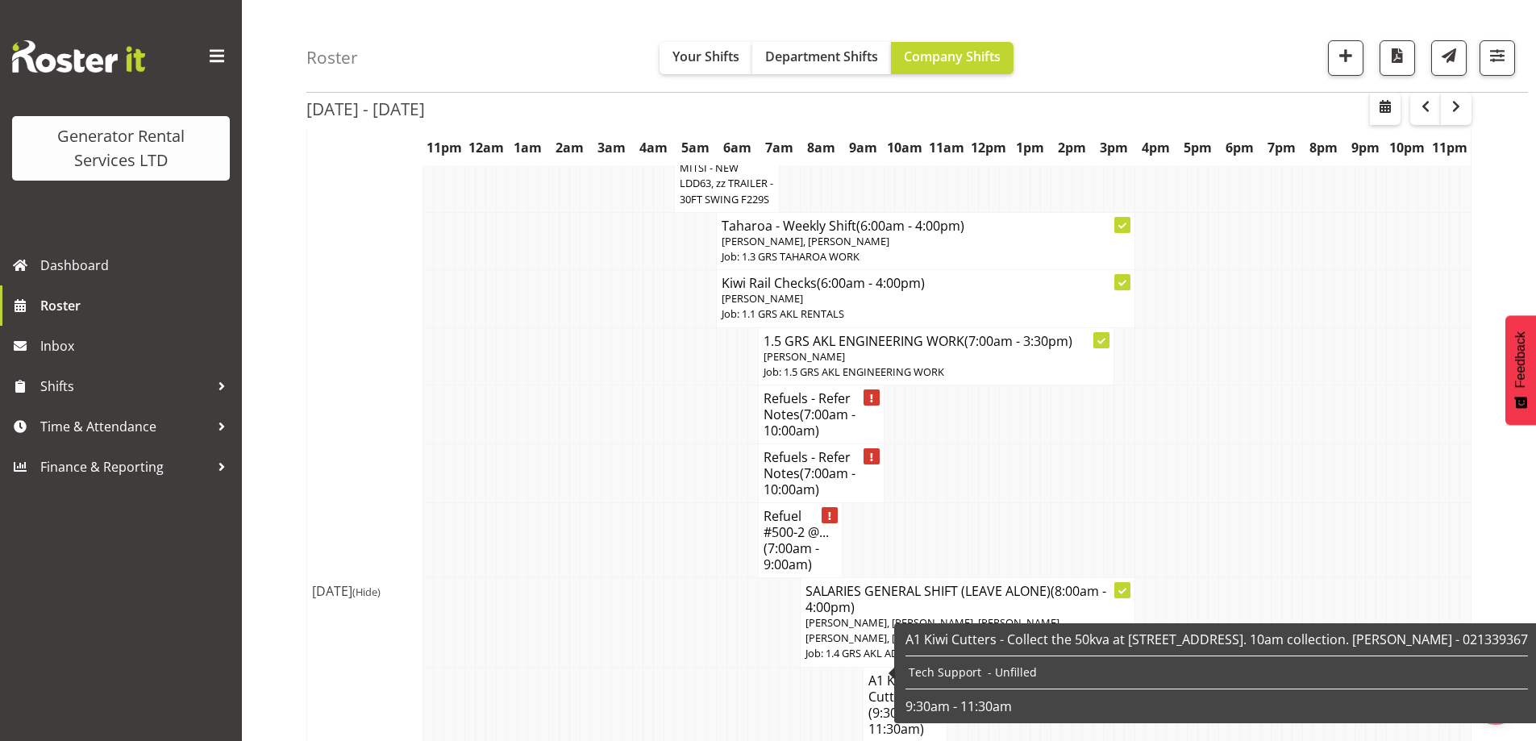
click at [864, 667] on td "A1 Kiwi Cutters ... (9:30am - 11:30am)" at bounding box center [905, 704] width 84 height 75
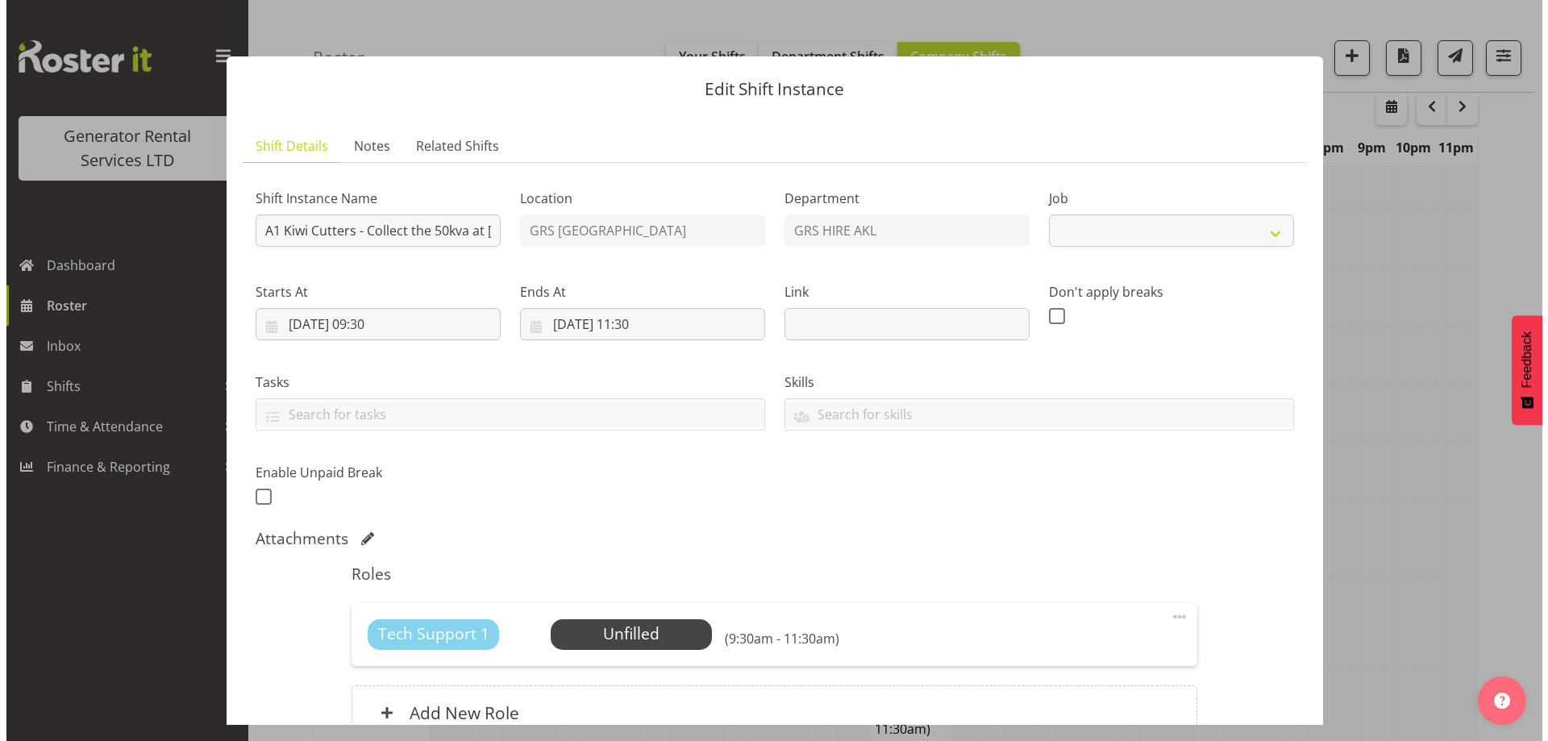
scroll to position [1883, 0]
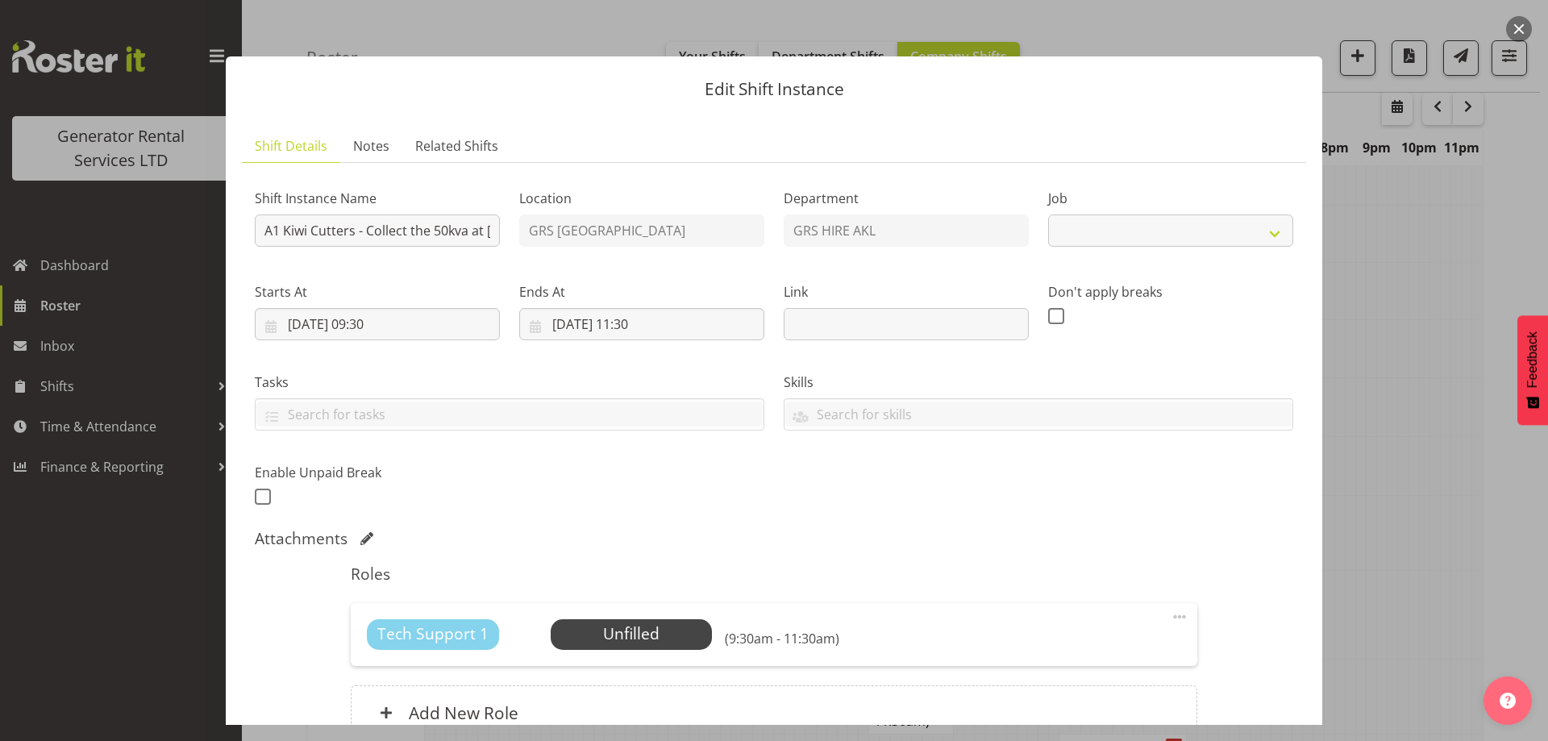
select select "9"
click at [685, 643] on span "Select Employee" at bounding box center [631, 633] width 120 height 23
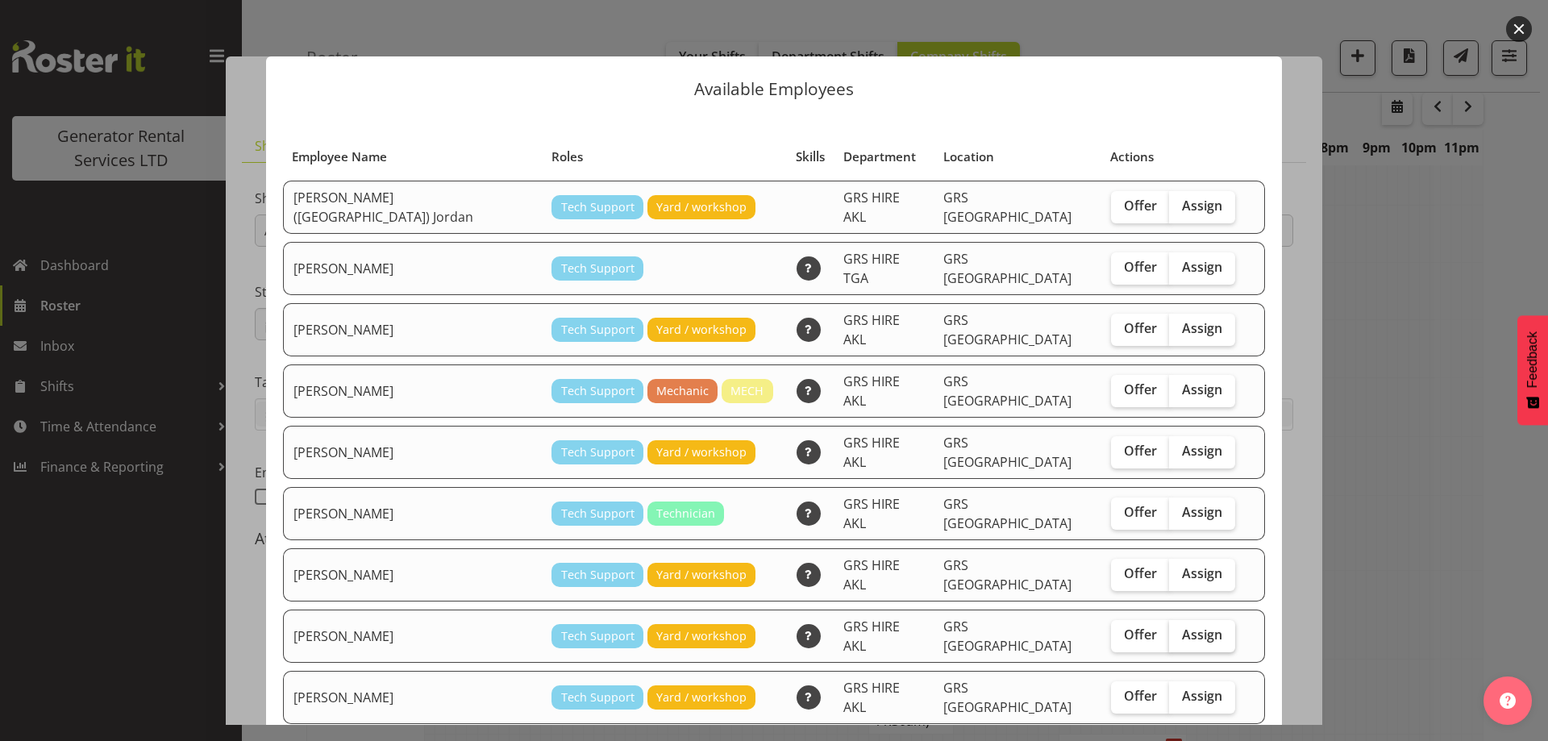
click at [1182, 626] on span "Assign" at bounding box center [1202, 634] width 40 height 16
click at [1169, 630] on input "Assign" at bounding box center [1174, 635] width 10 height 10
checkbox input "true"
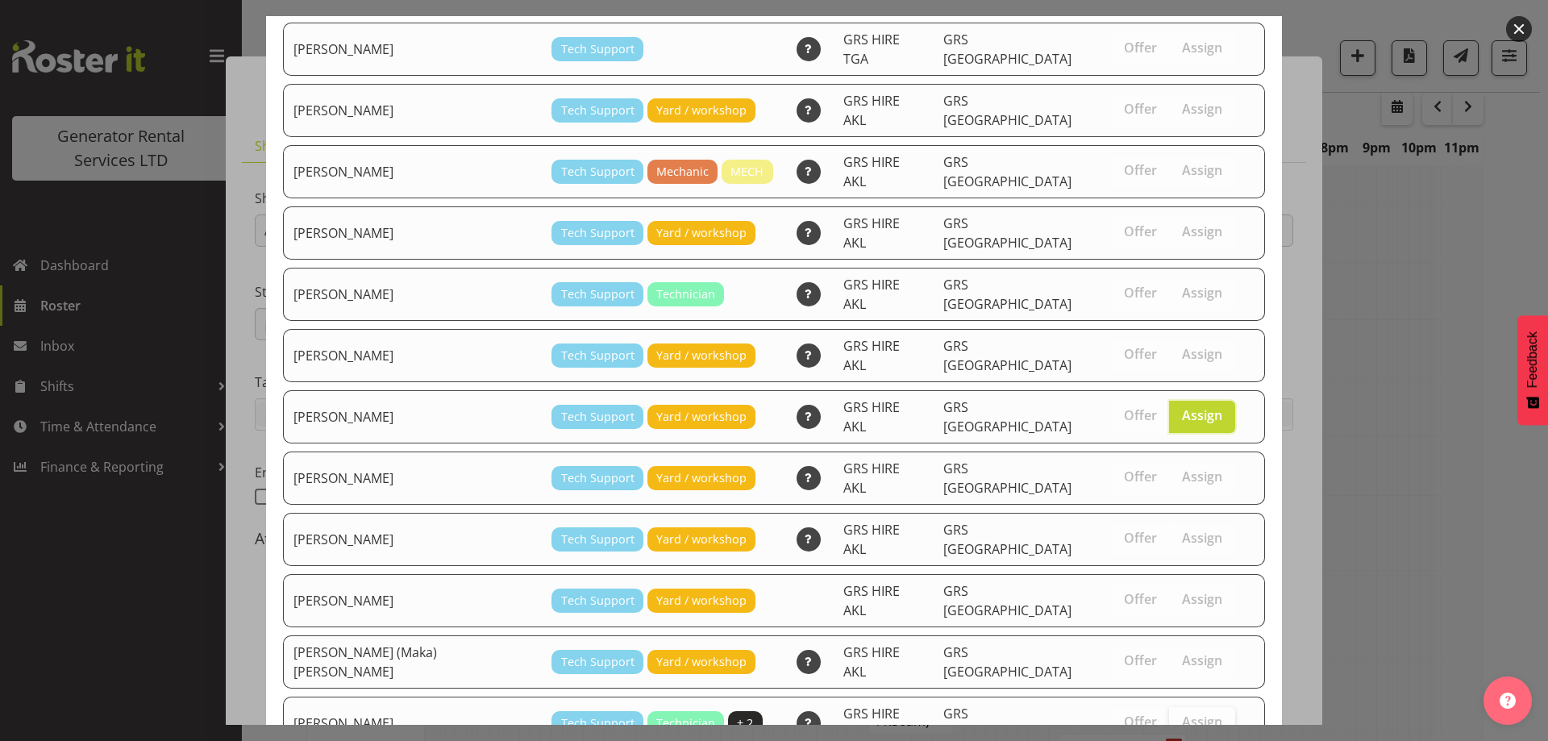
scroll to position [261, 0]
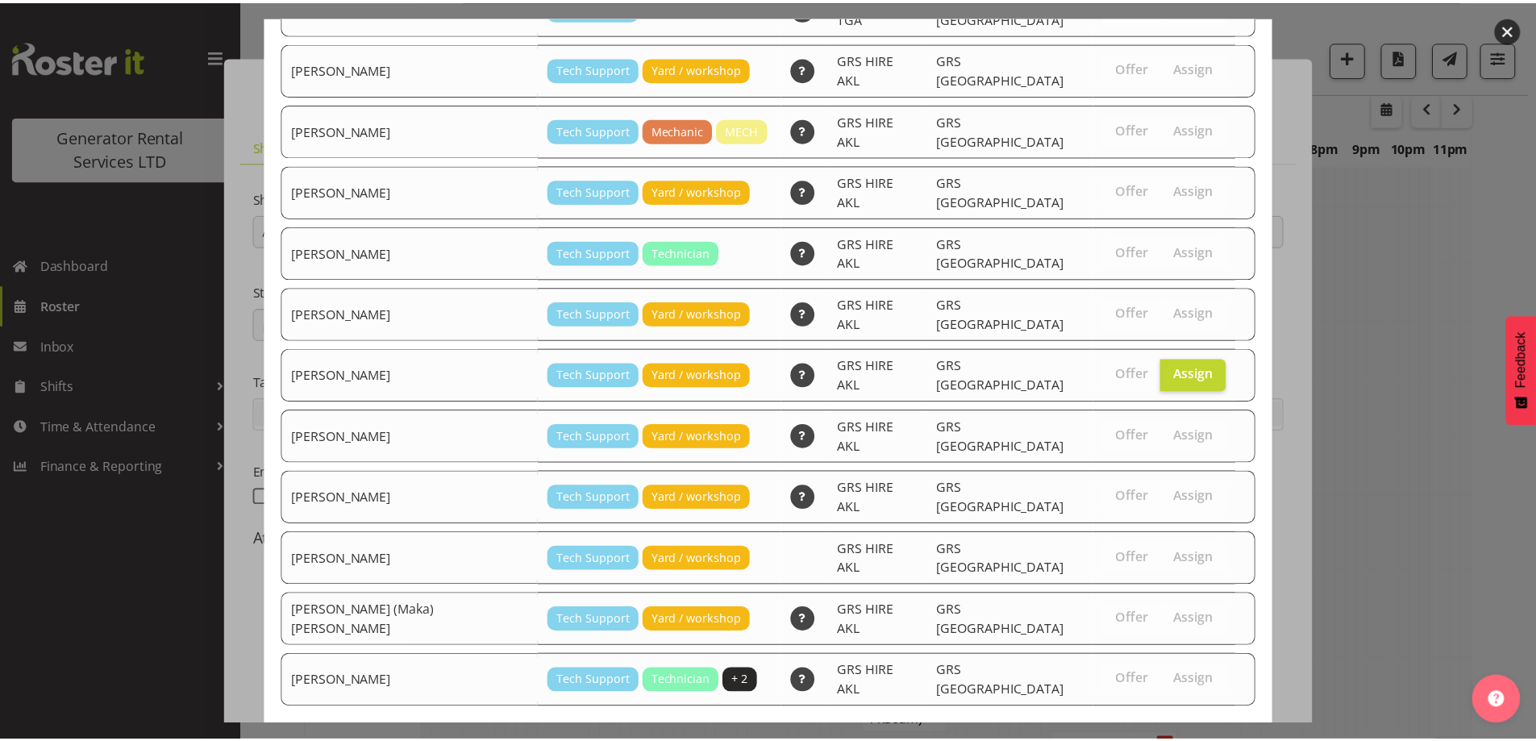
scroll to position [1907, 0]
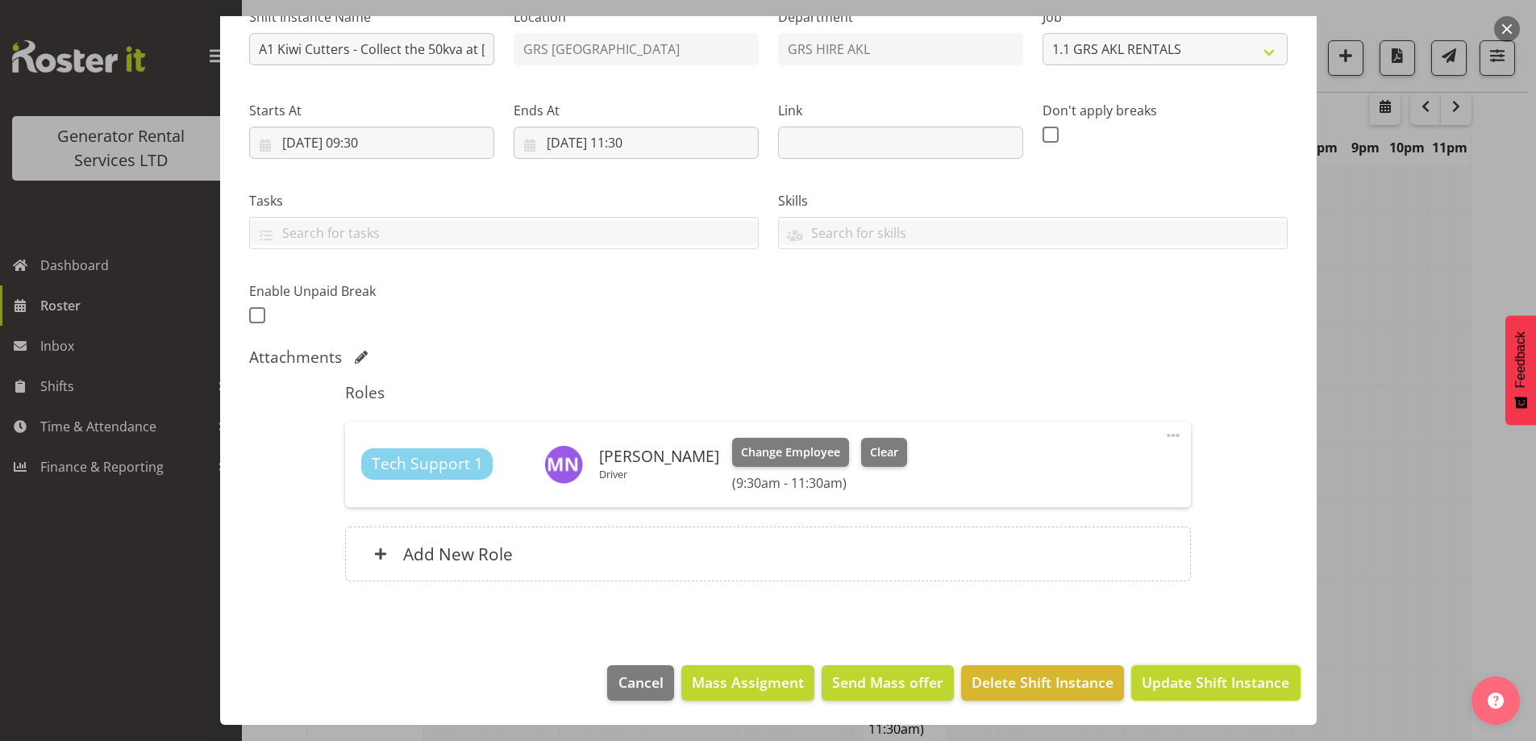
click at [1209, 690] on span "Update Shift Instance" at bounding box center [1216, 682] width 148 height 21
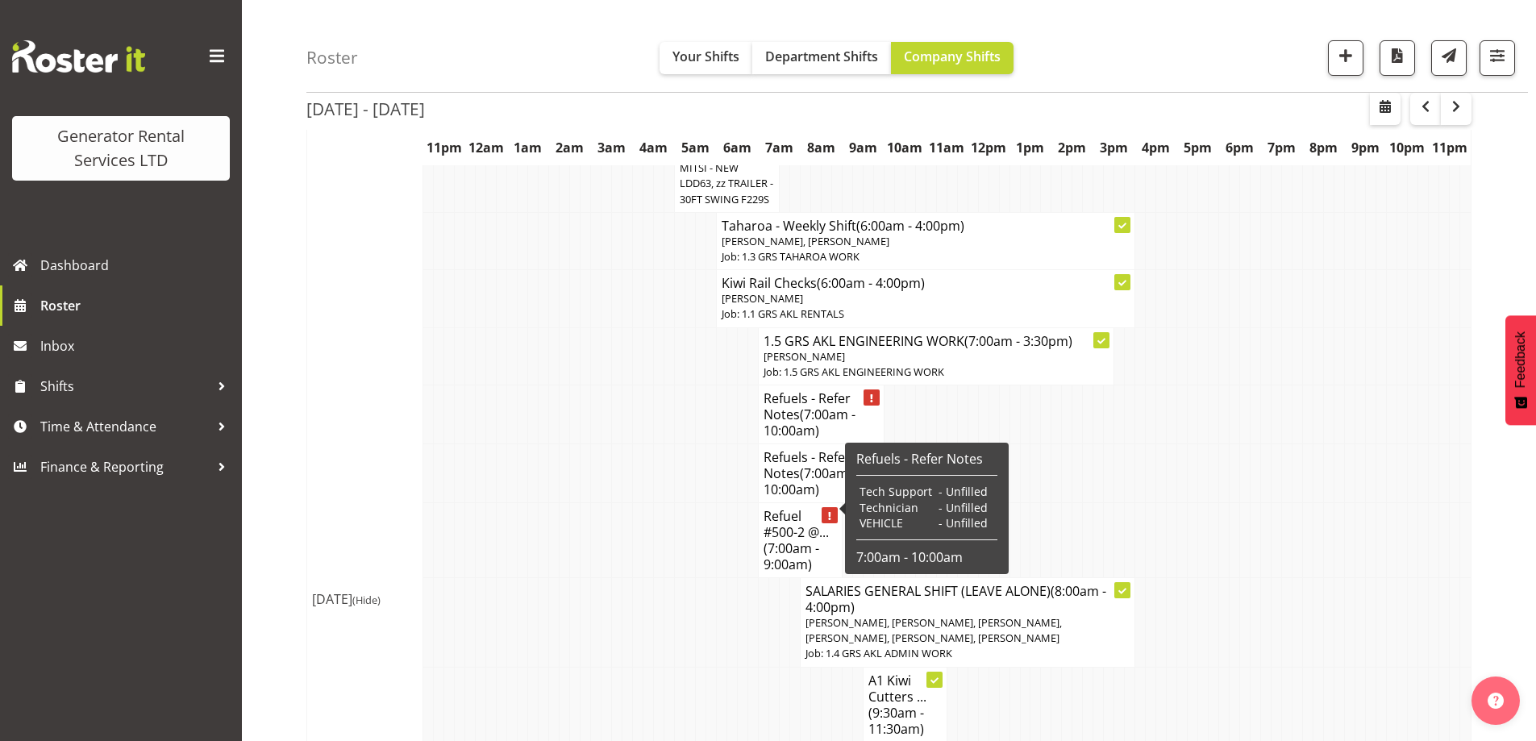
click at [797, 539] on span "(7:00am - 9:00am)" at bounding box center [792, 556] width 56 height 34
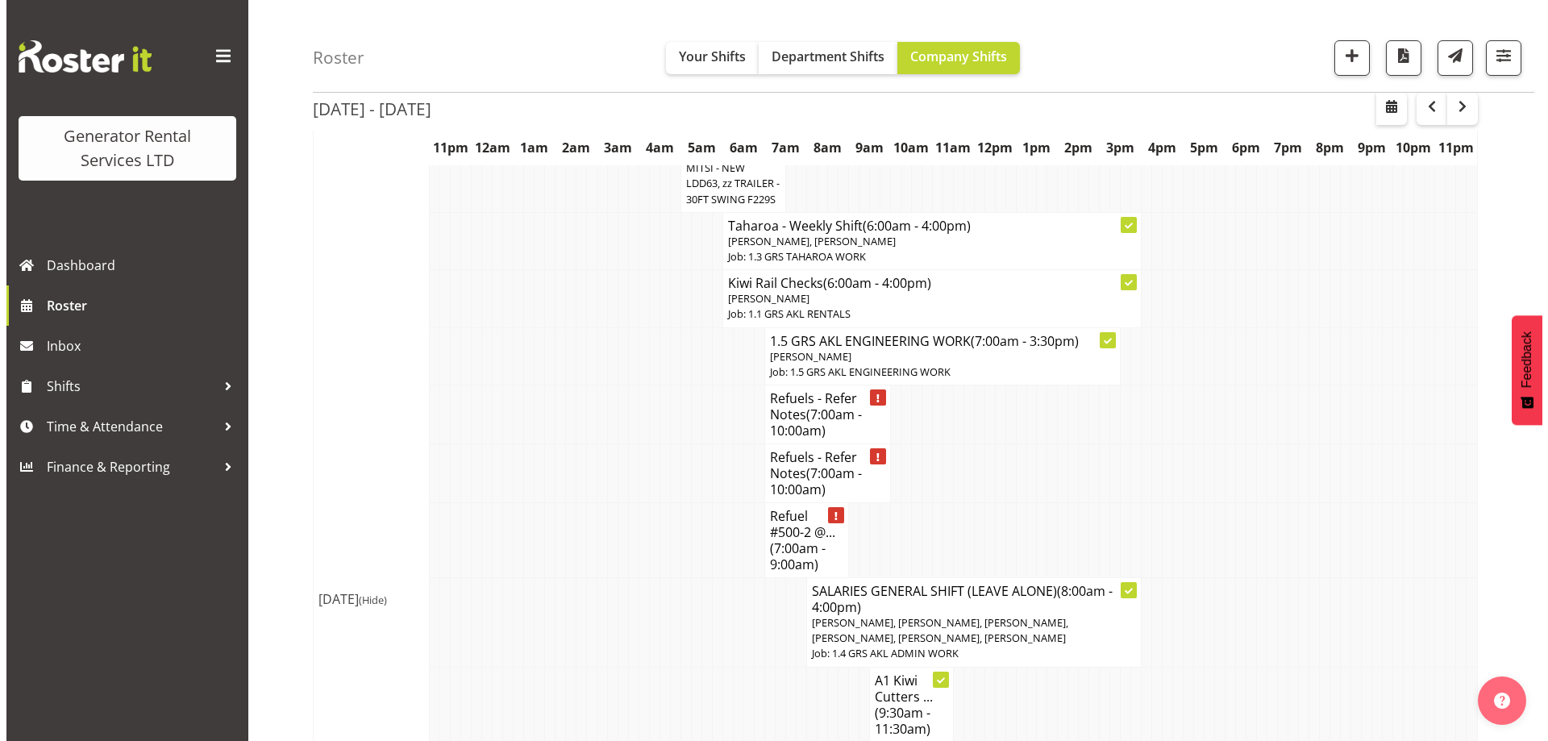
scroll to position [1883, 0]
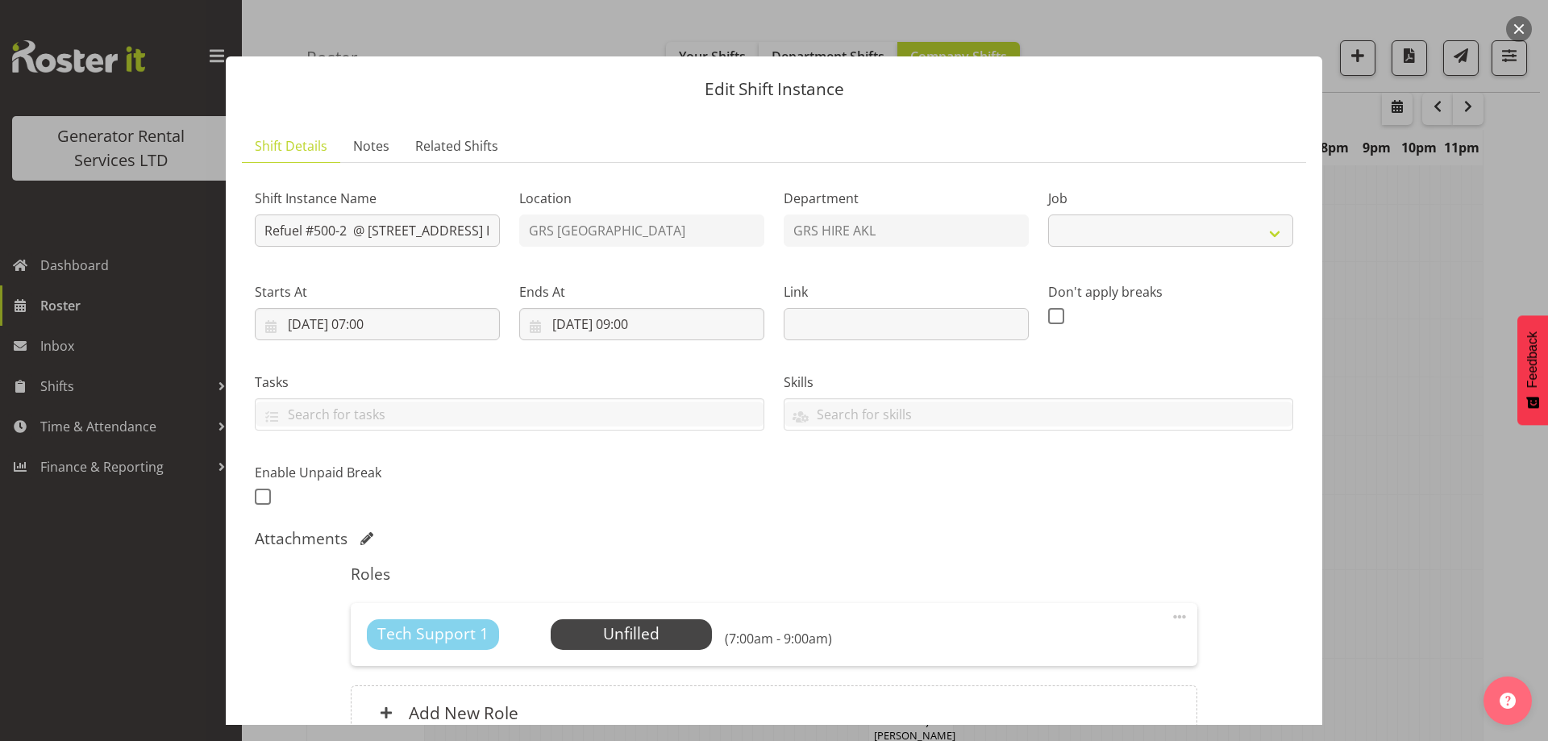
select select "9"
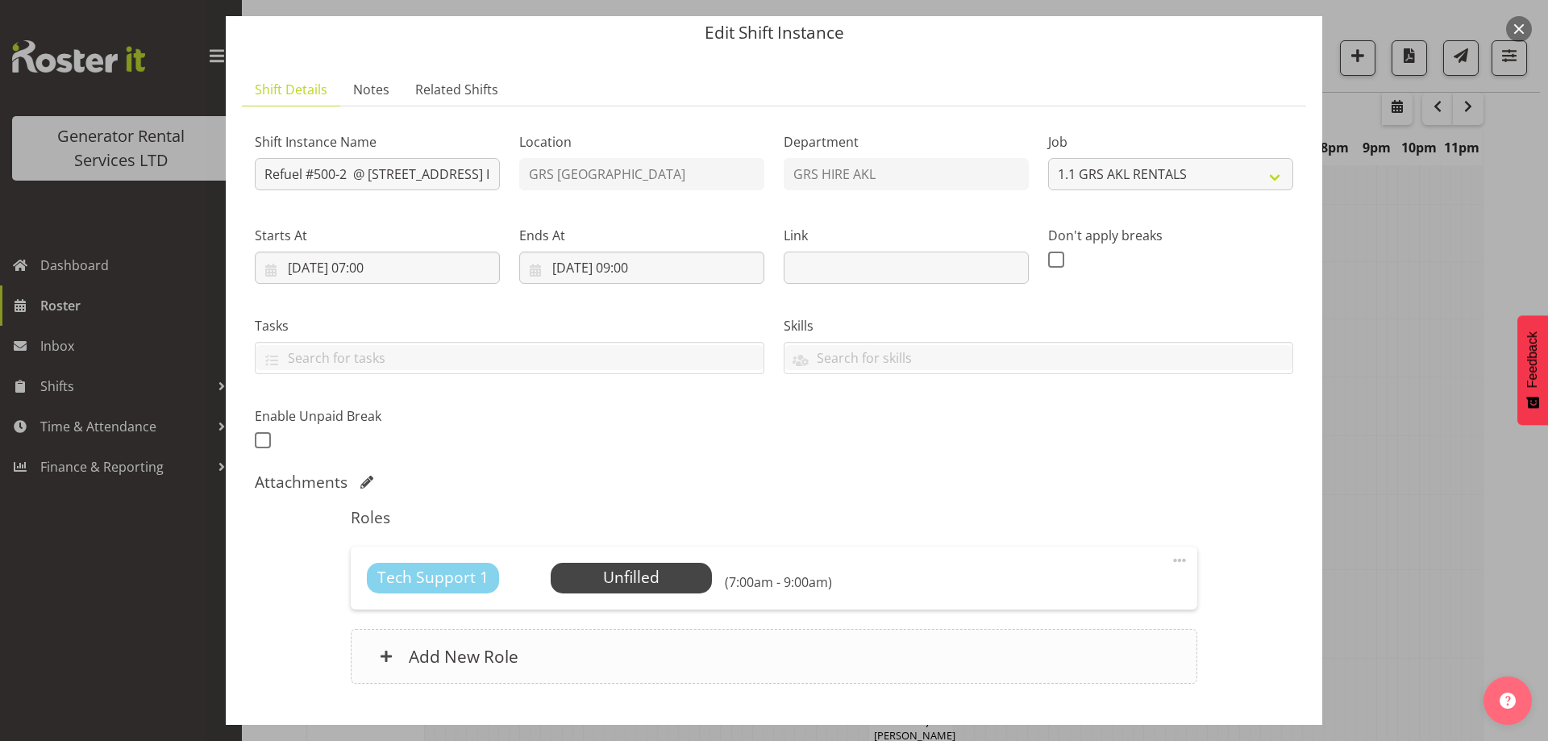
scroll to position [159, 0]
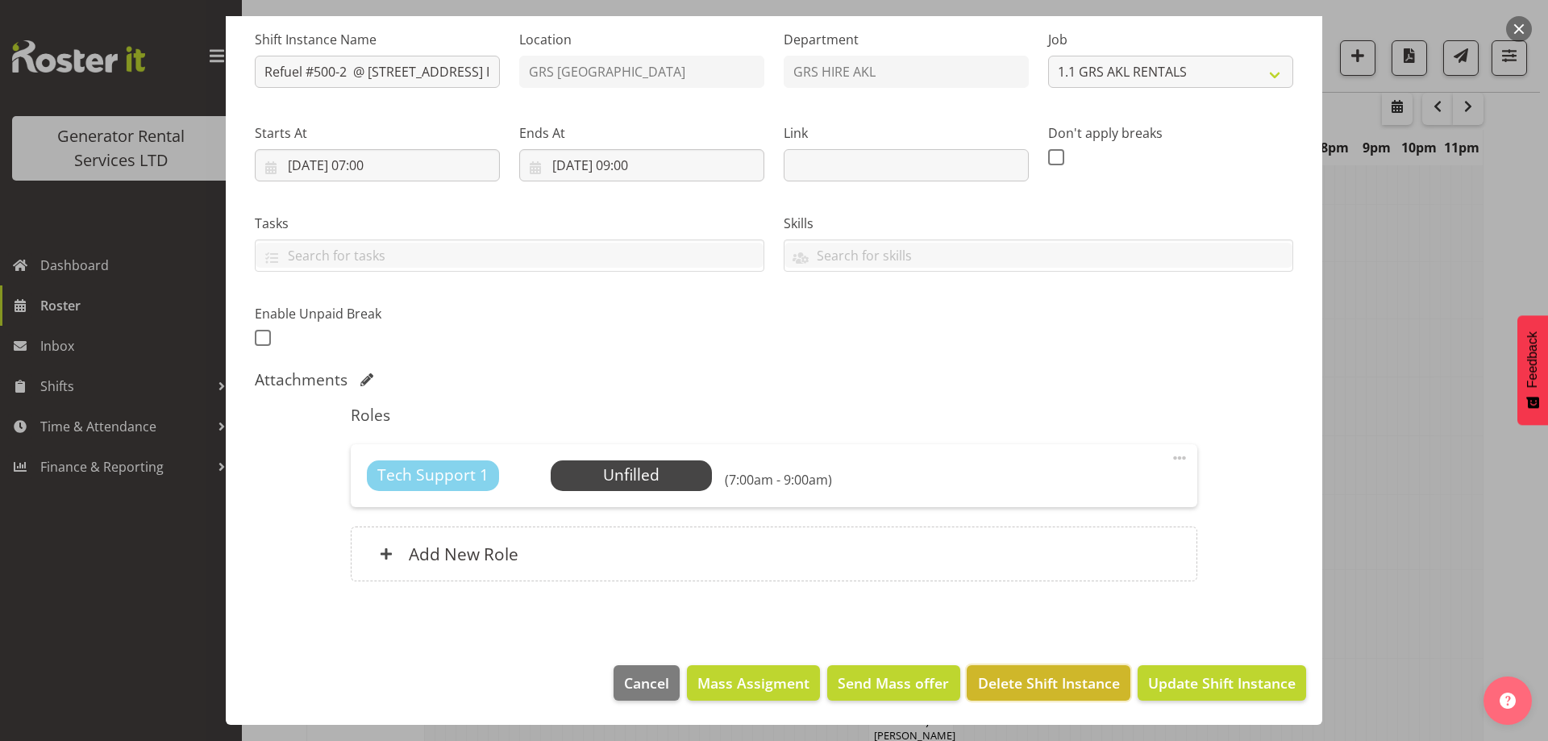
click at [1065, 672] on span "Delete Shift Instance" at bounding box center [1049, 682] width 142 height 21
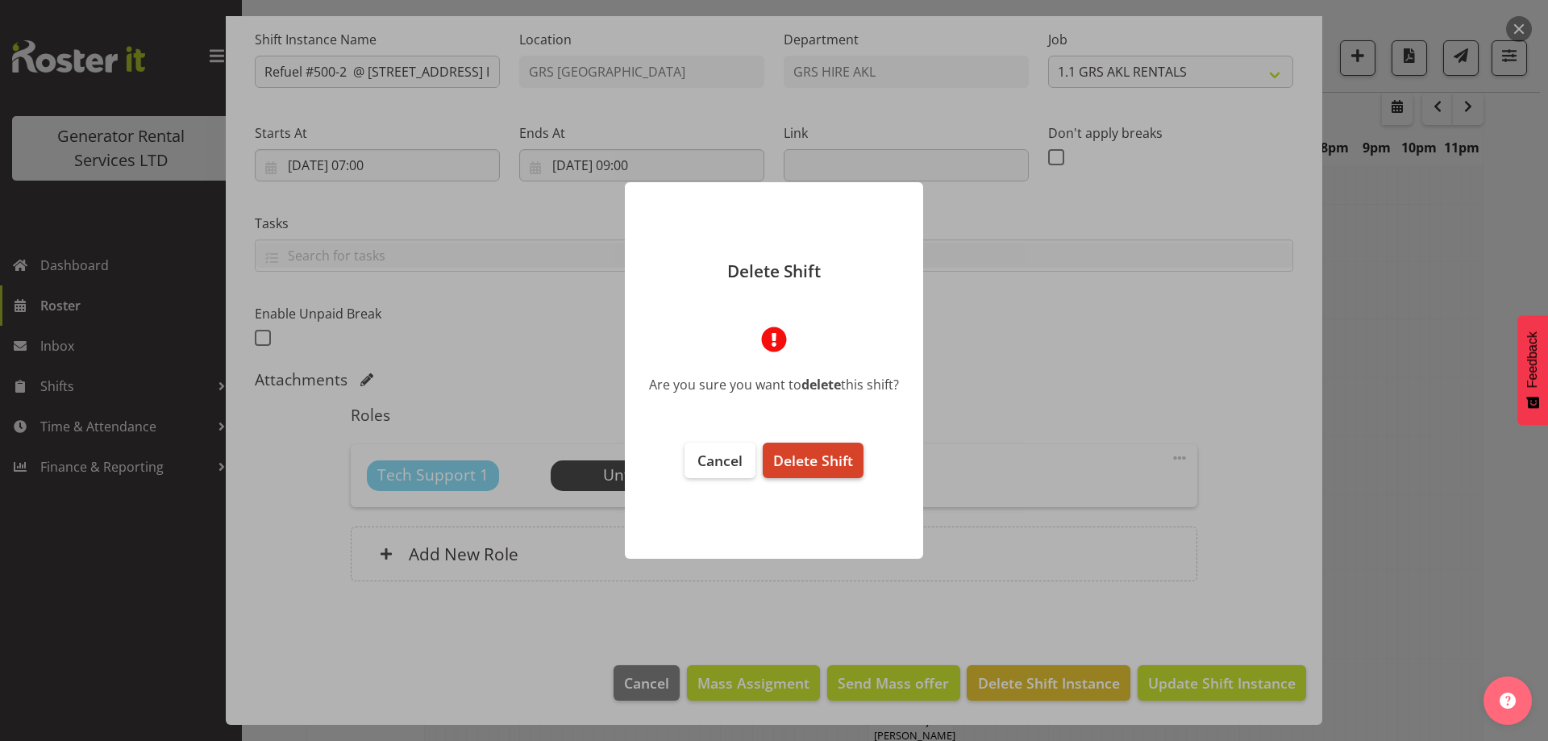
click at [837, 470] on button "Delete Shift" at bounding box center [813, 460] width 101 height 35
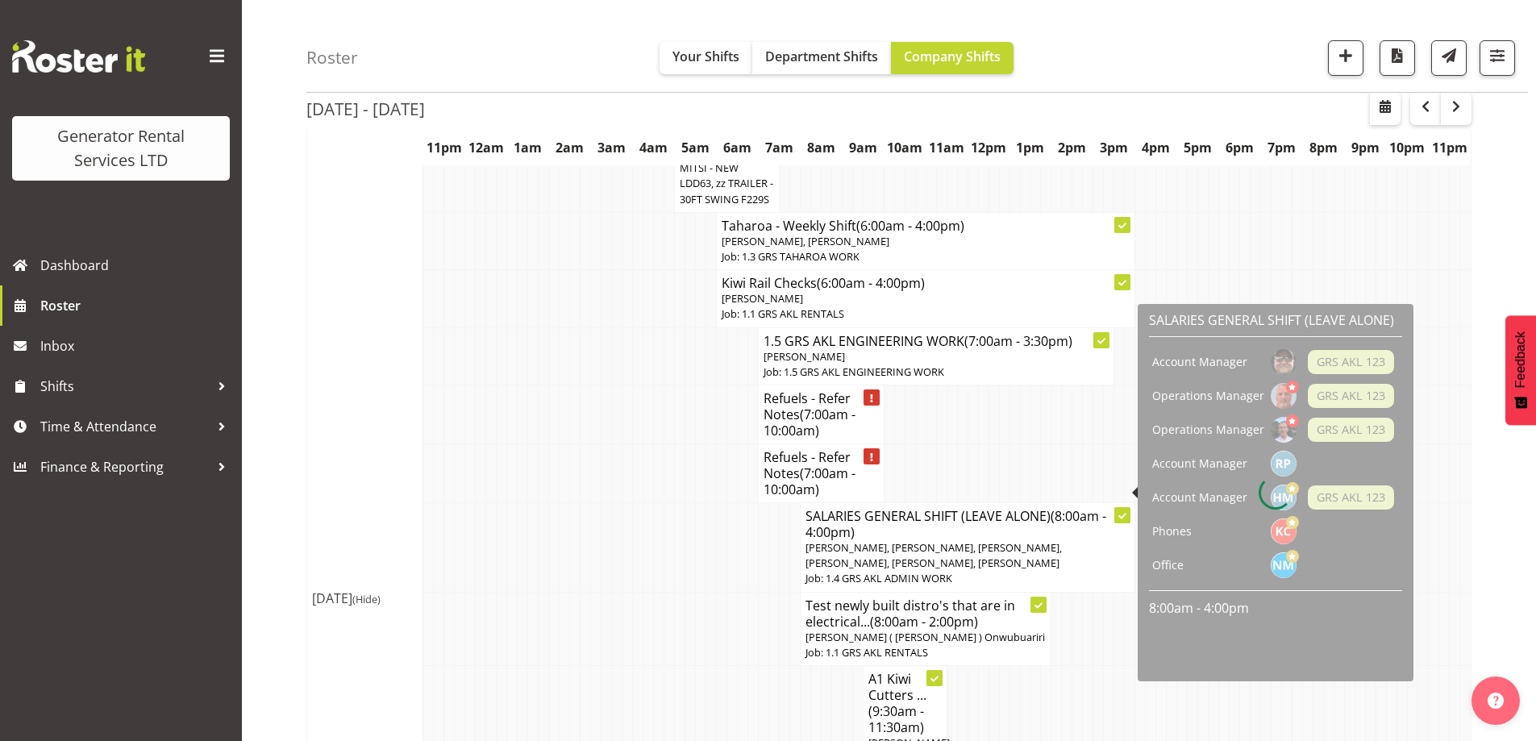
scroll to position [2149, 0]
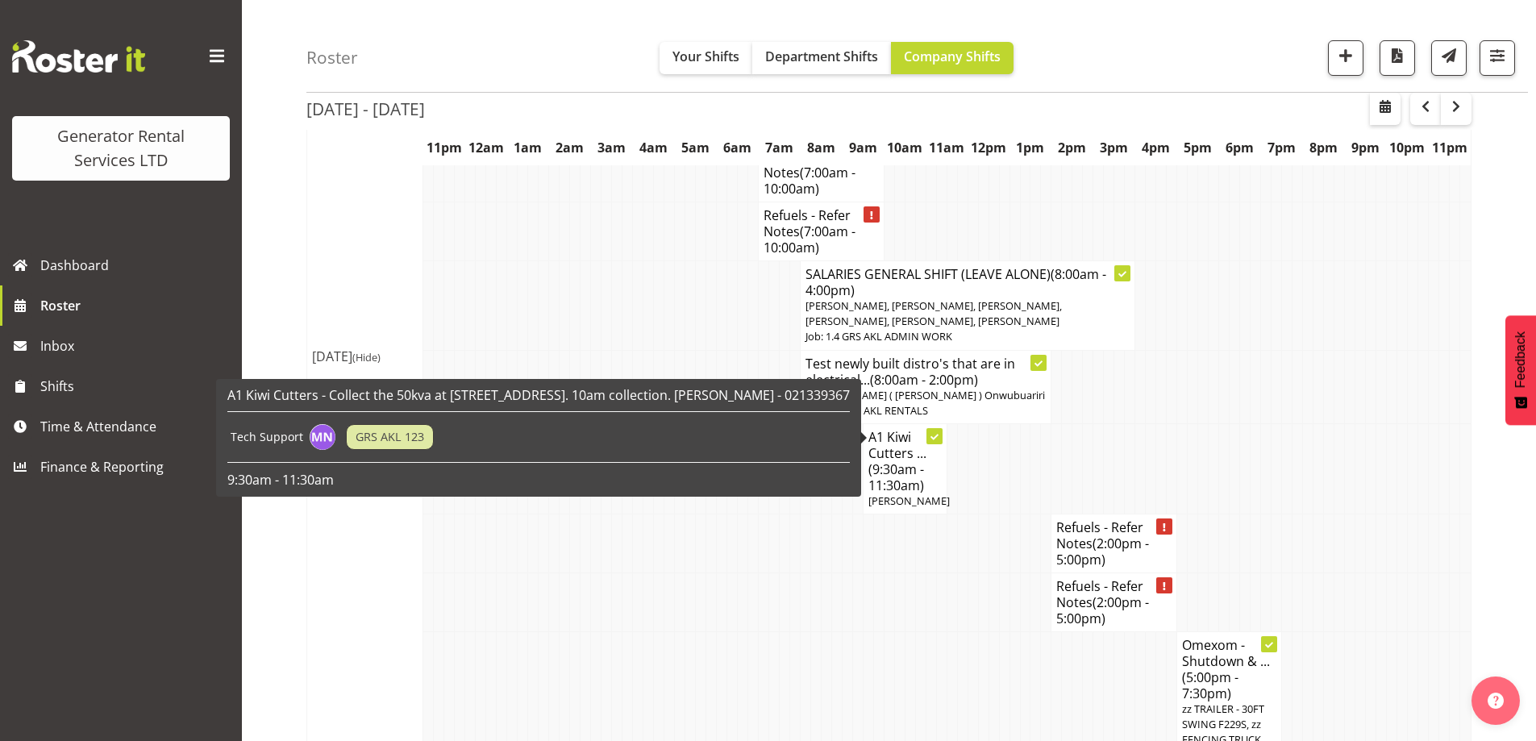
click at [893, 429] on h4 "A1 Kiwi Cutters ... (9:30am - 11:30am)" at bounding box center [904, 461] width 73 height 64
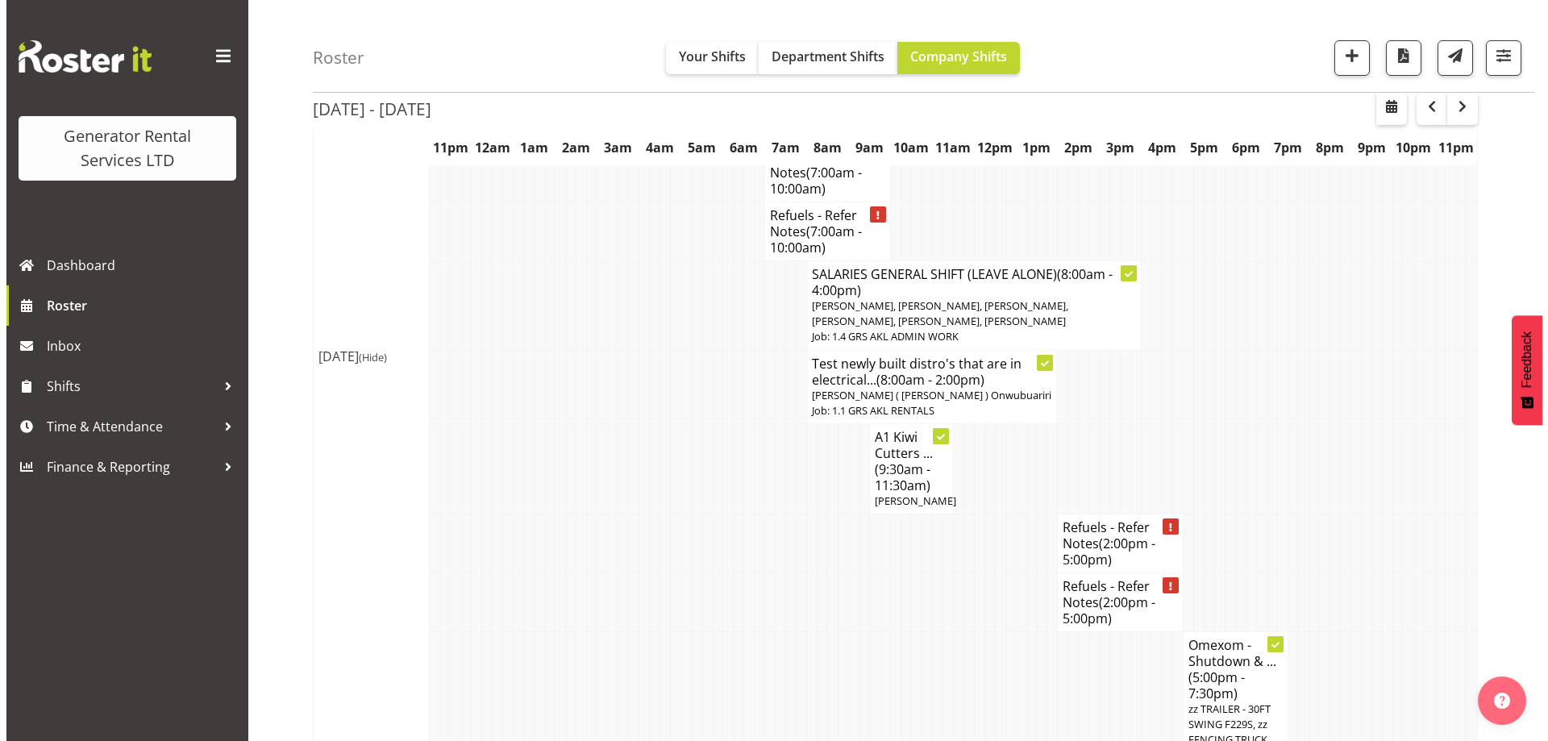
scroll to position [2117, 0]
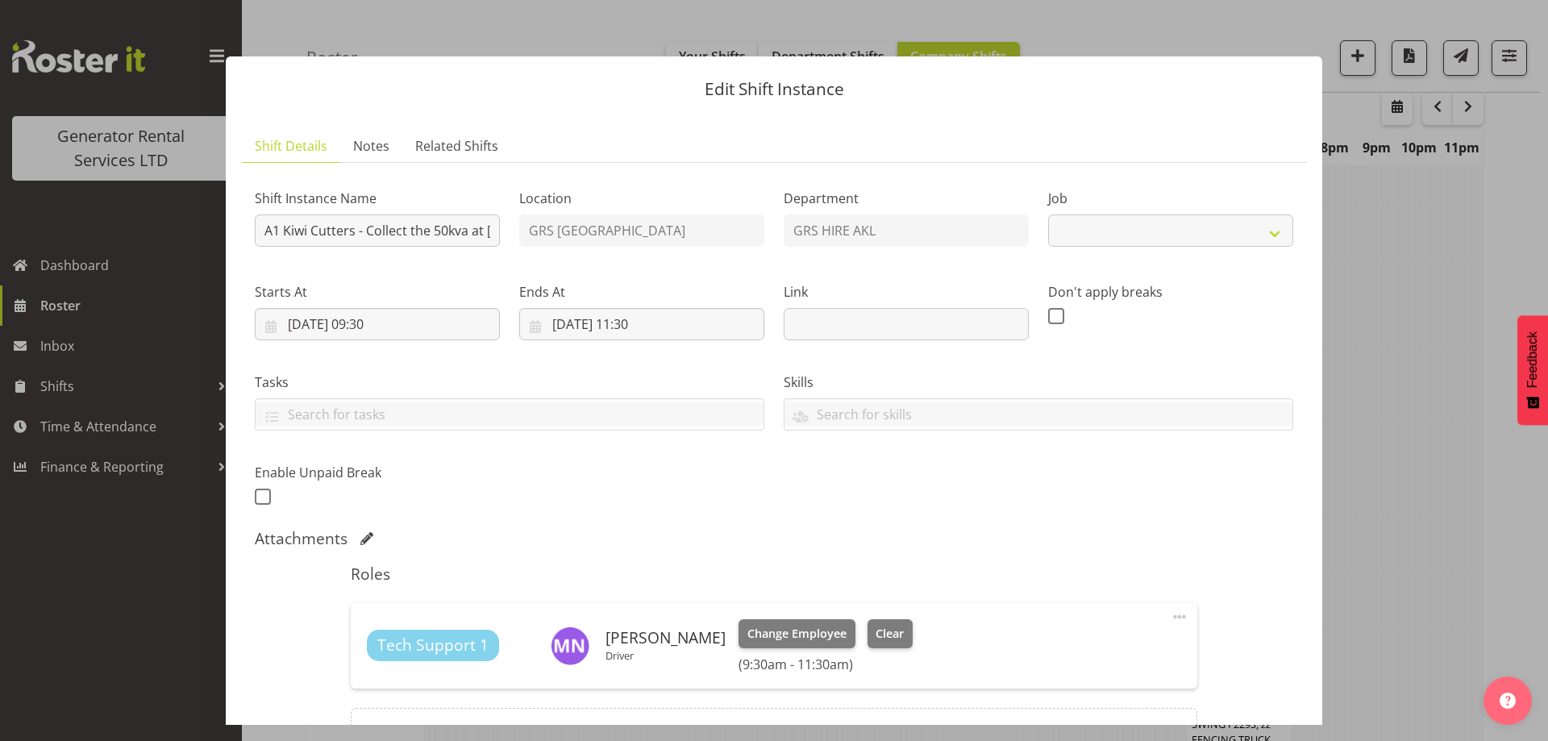
select select "9"
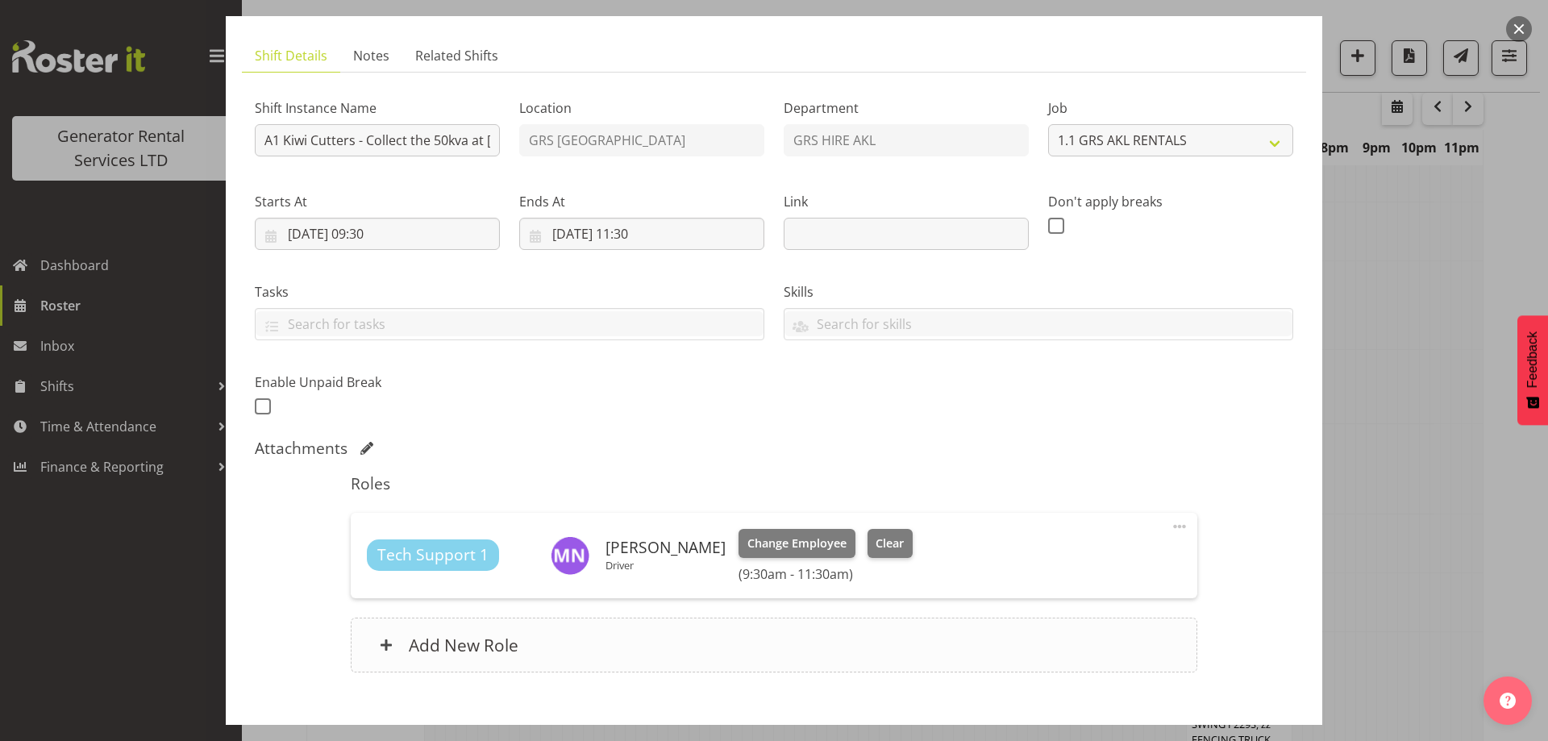
scroll to position [181, 0]
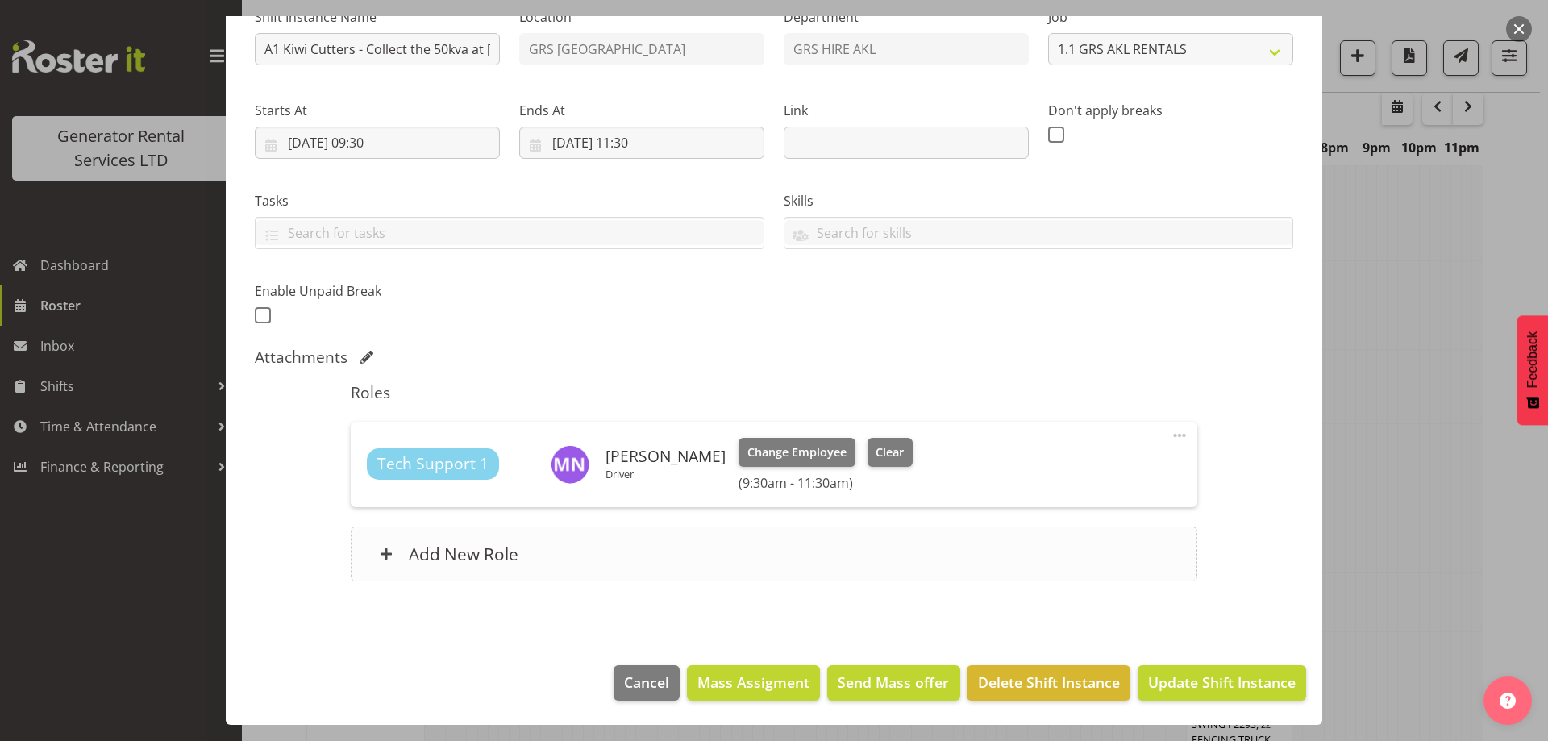
click at [795, 553] on div "Add New Role" at bounding box center [774, 553] width 846 height 55
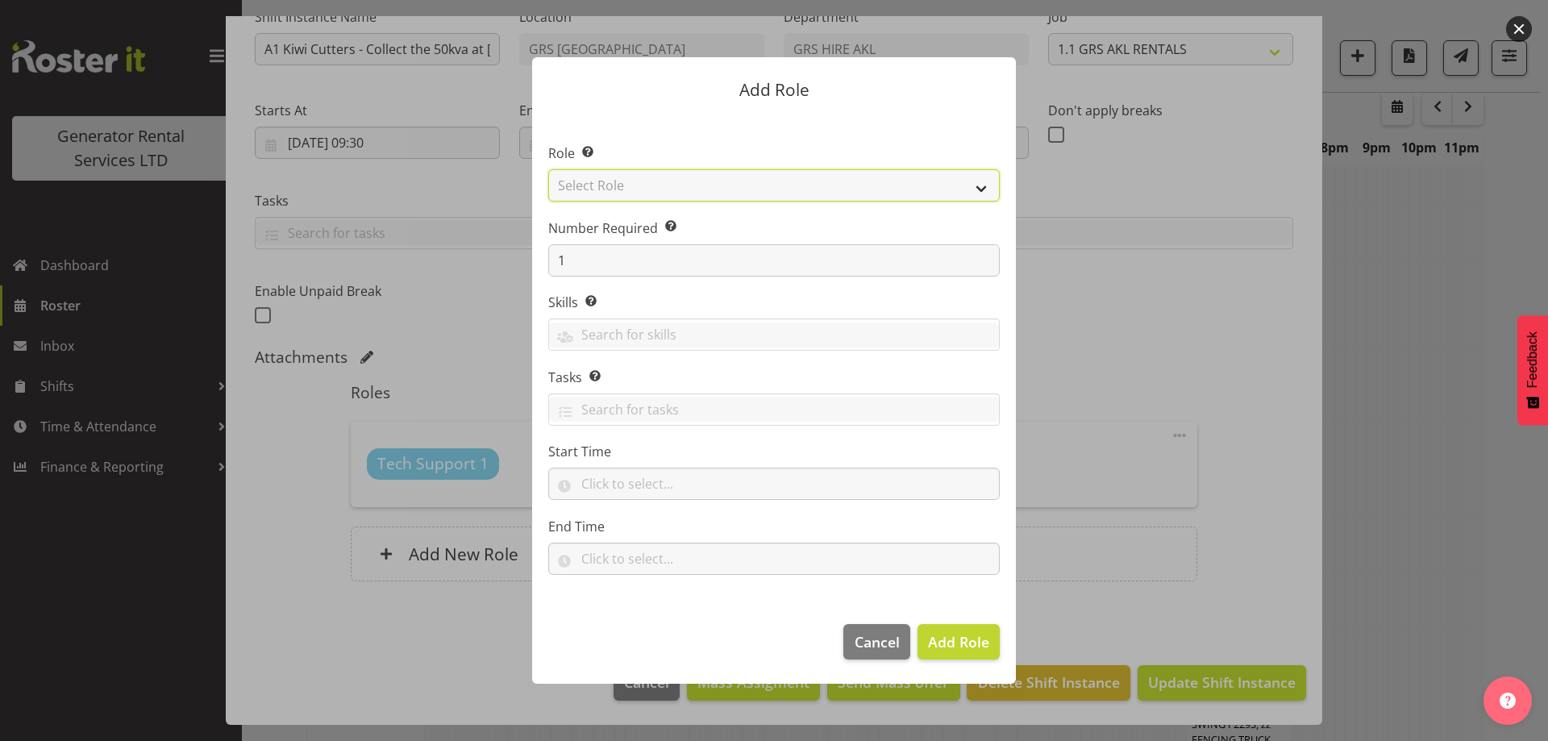
click at [660, 192] on select "Select Role Account Manager Electrician Engineering GM HSEQ manager MECH Mechan…" at bounding box center [773, 185] width 451 height 32
select select "24"
click at [548, 169] on select "Select Role Account Manager Electrician Engineering GM HSEQ manager MECH Mechan…" at bounding box center [773, 185] width 451 height 32
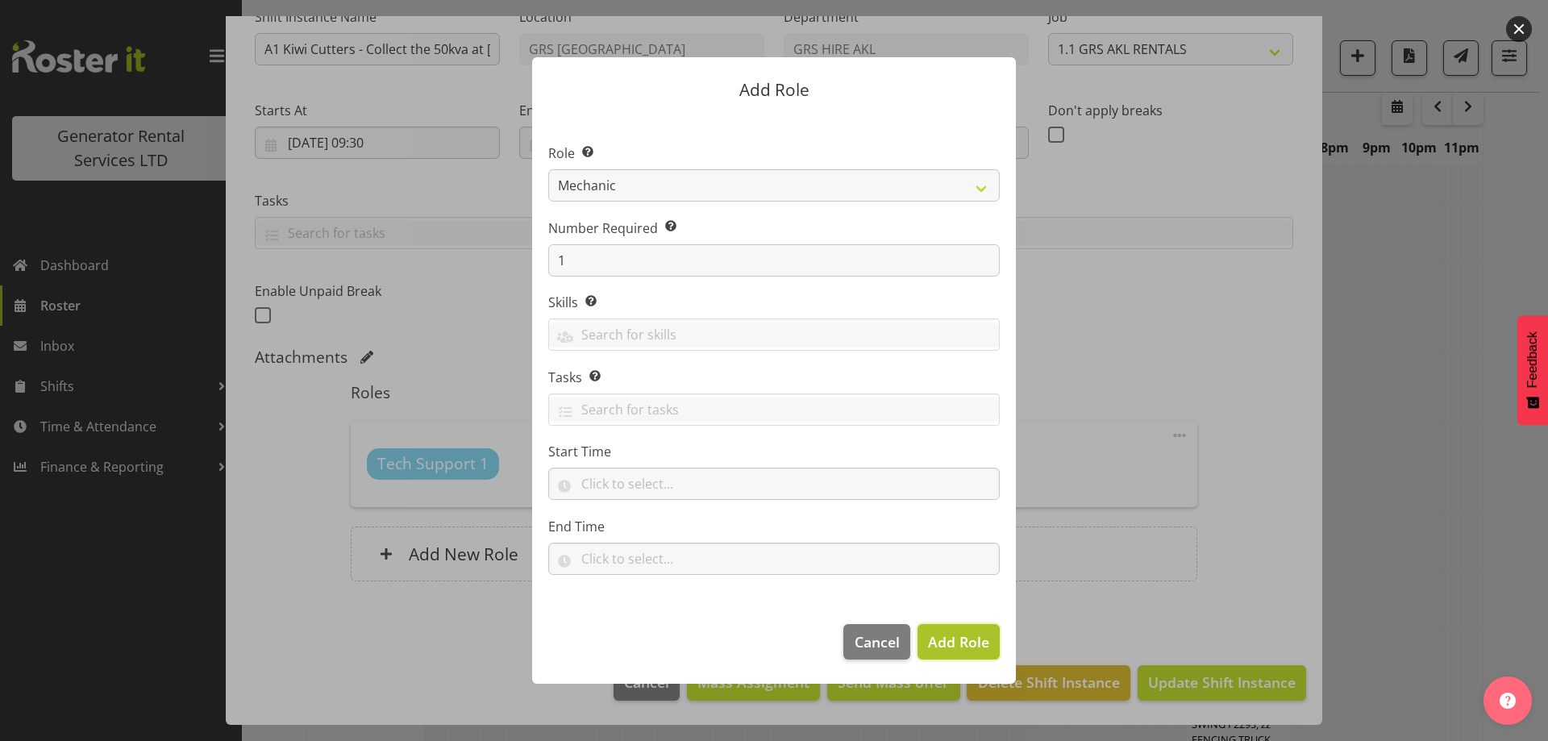
click at [959, 642] on span "Add Role" at bounding box center [958, 641] width 61 height 19
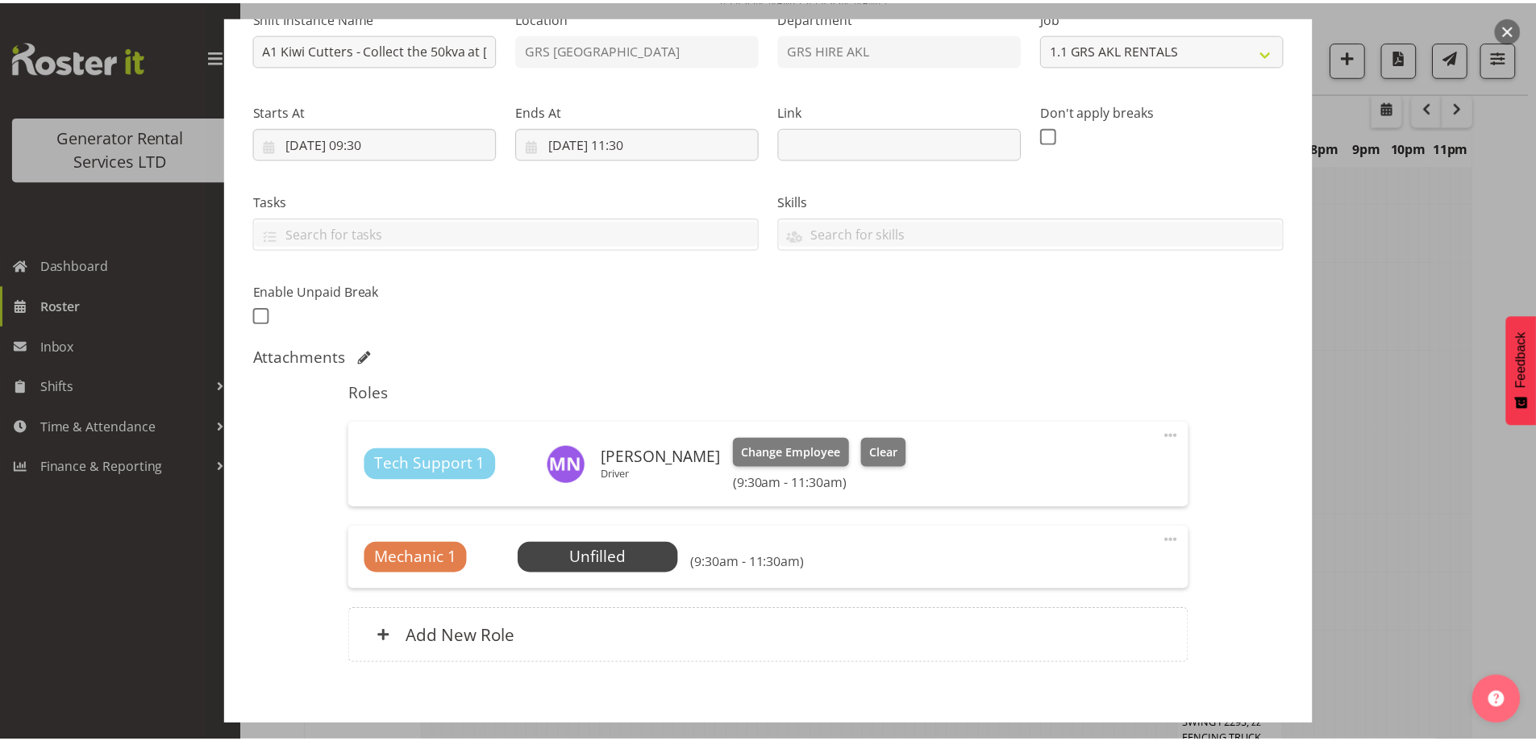
scroll to position [2149, 0]
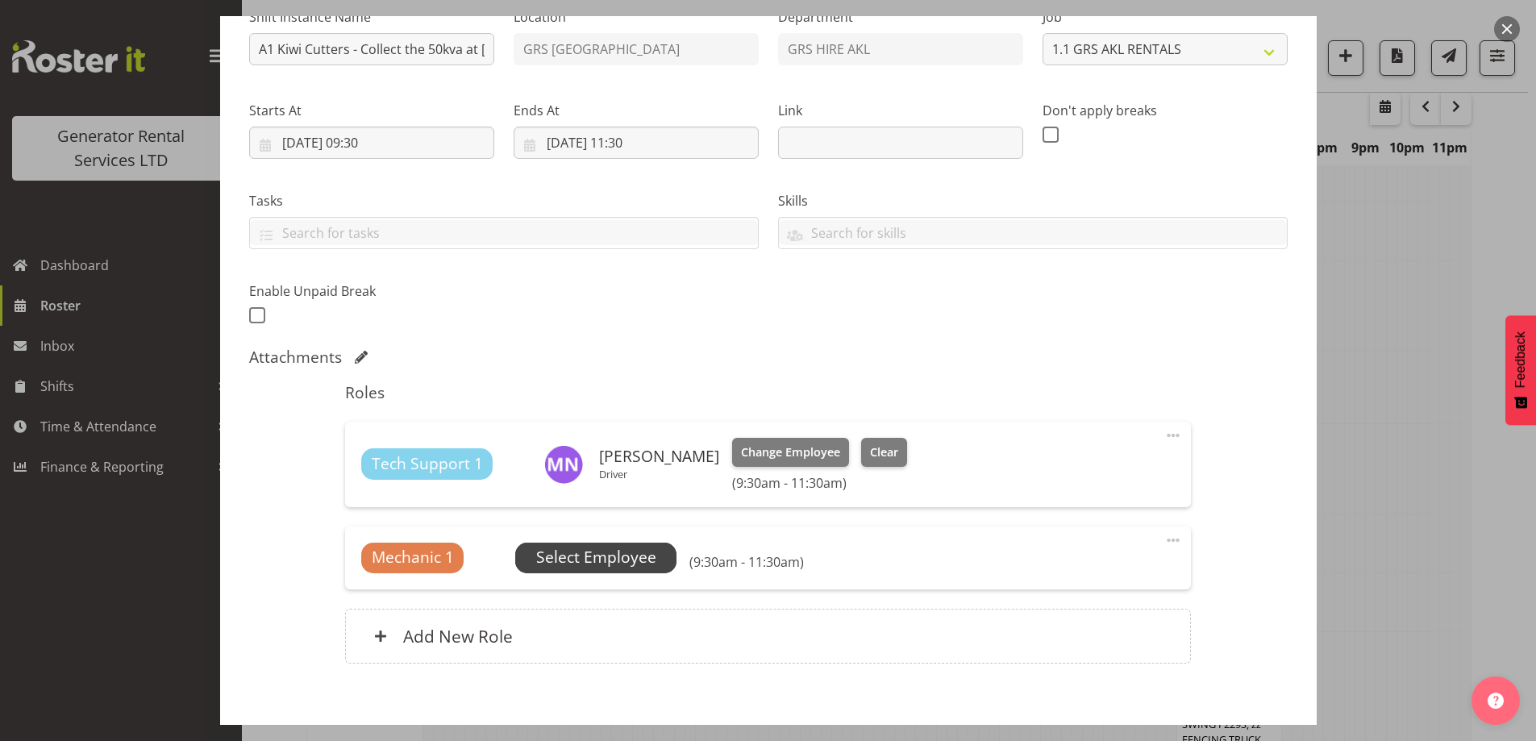
click at [646, 555] on span "Select Employee" at bounding box center [596, 557] width 120 height 23
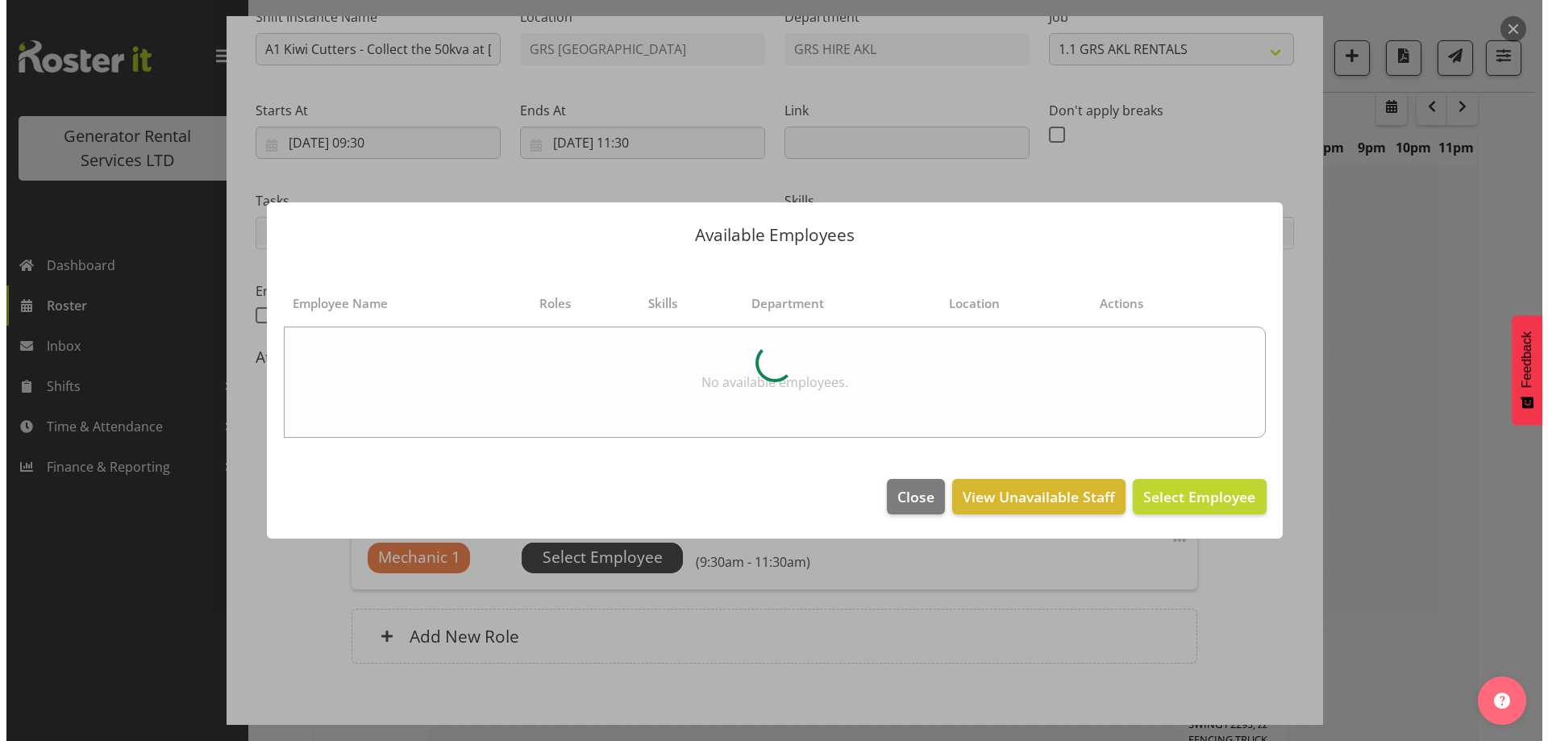
scroll to position [2117, 0]
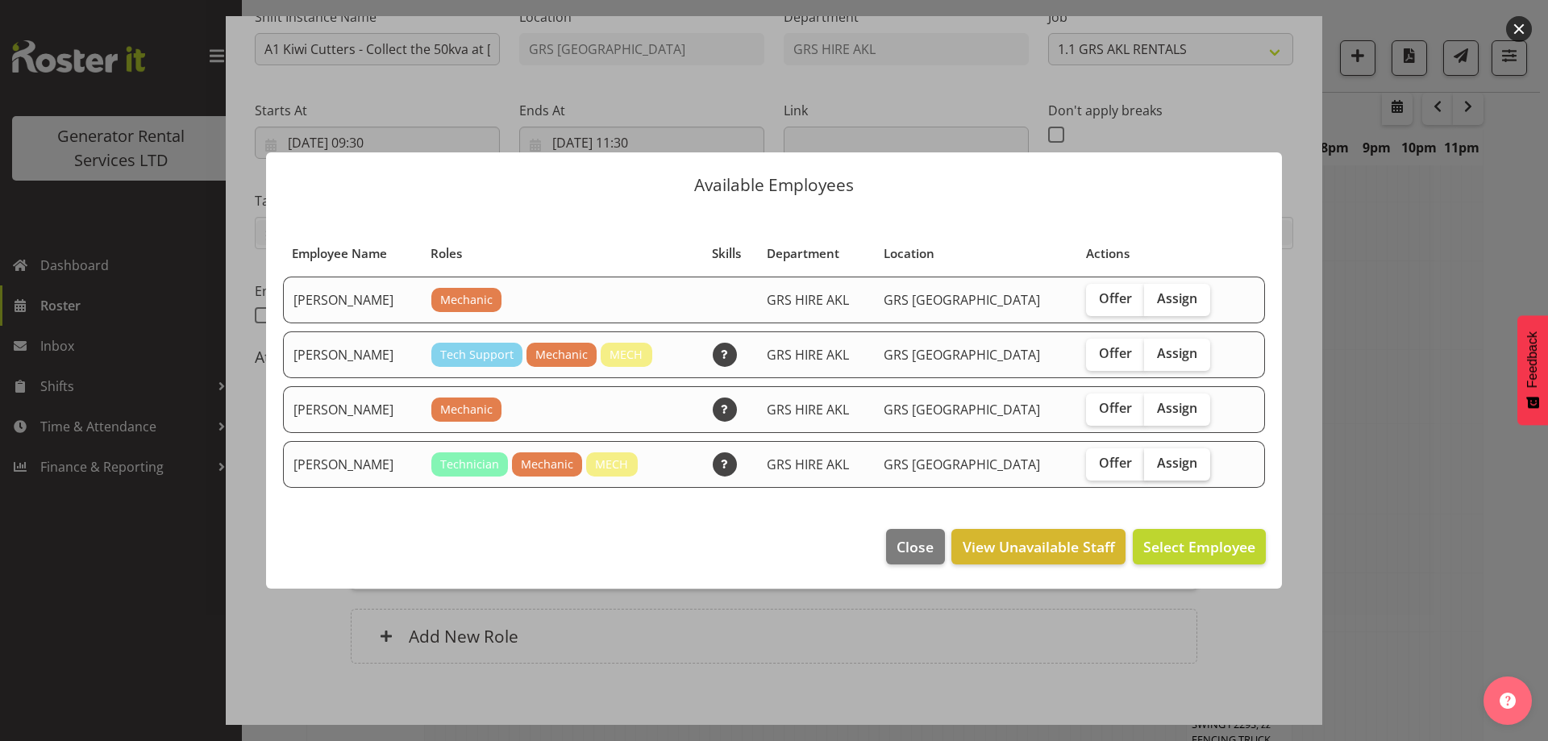
click at [1157, 465] on span "Assign" at bounding box center [1177, 463] width 40 height 16
click at [1144, 465] on input "Assign" at bounding box center [1149, 463] width 10 height 10
checkbox input "true"
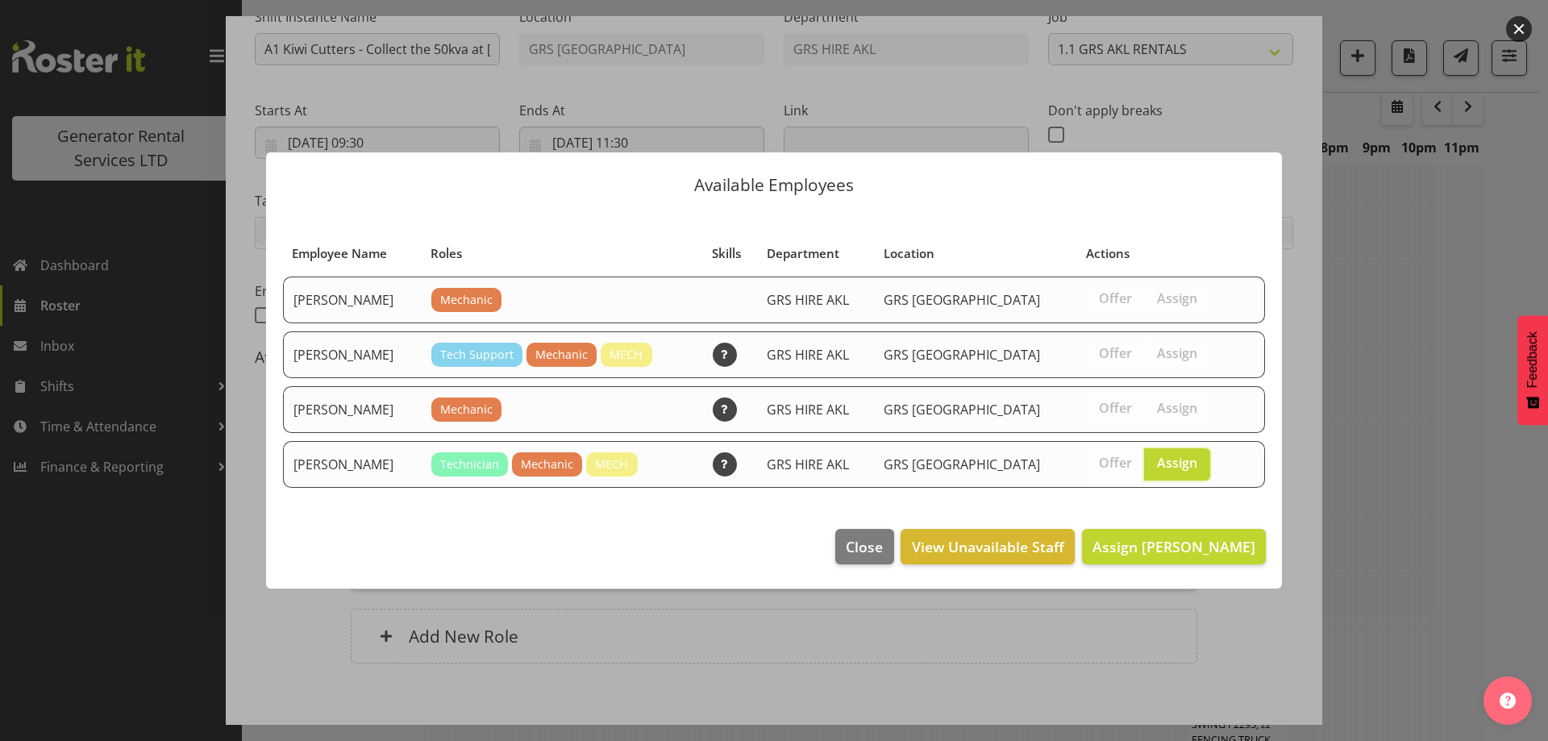
click at [1157, 527] on footer "Close View Unavailable Staff Assign Mike Chalmers" at bounding box center [774, 551] width 1016 height 76
click at [1146, 560] on button "Assign Mike Chalmers" at bounding box center [1174, 546] width 184 height 35
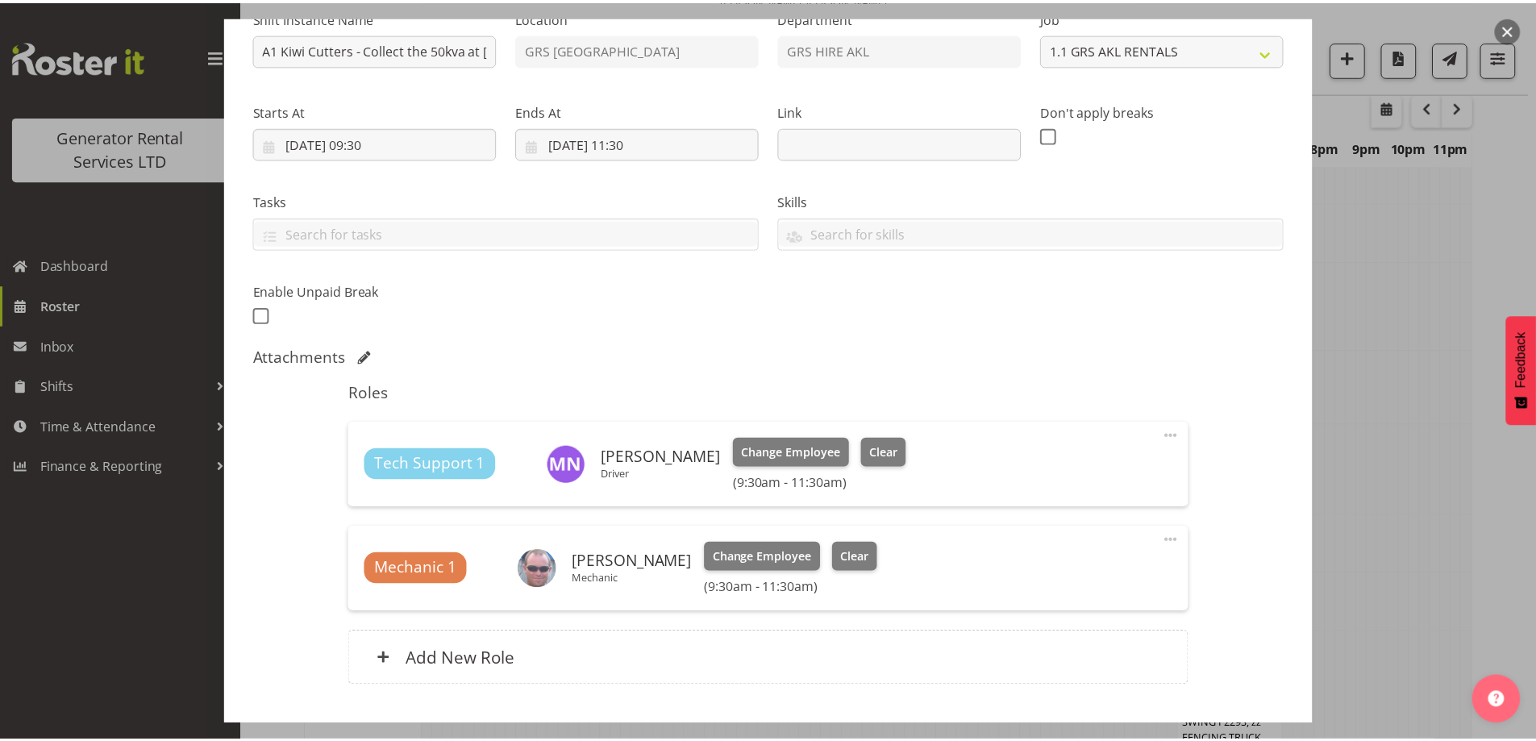
scroll to position [2149, 0]
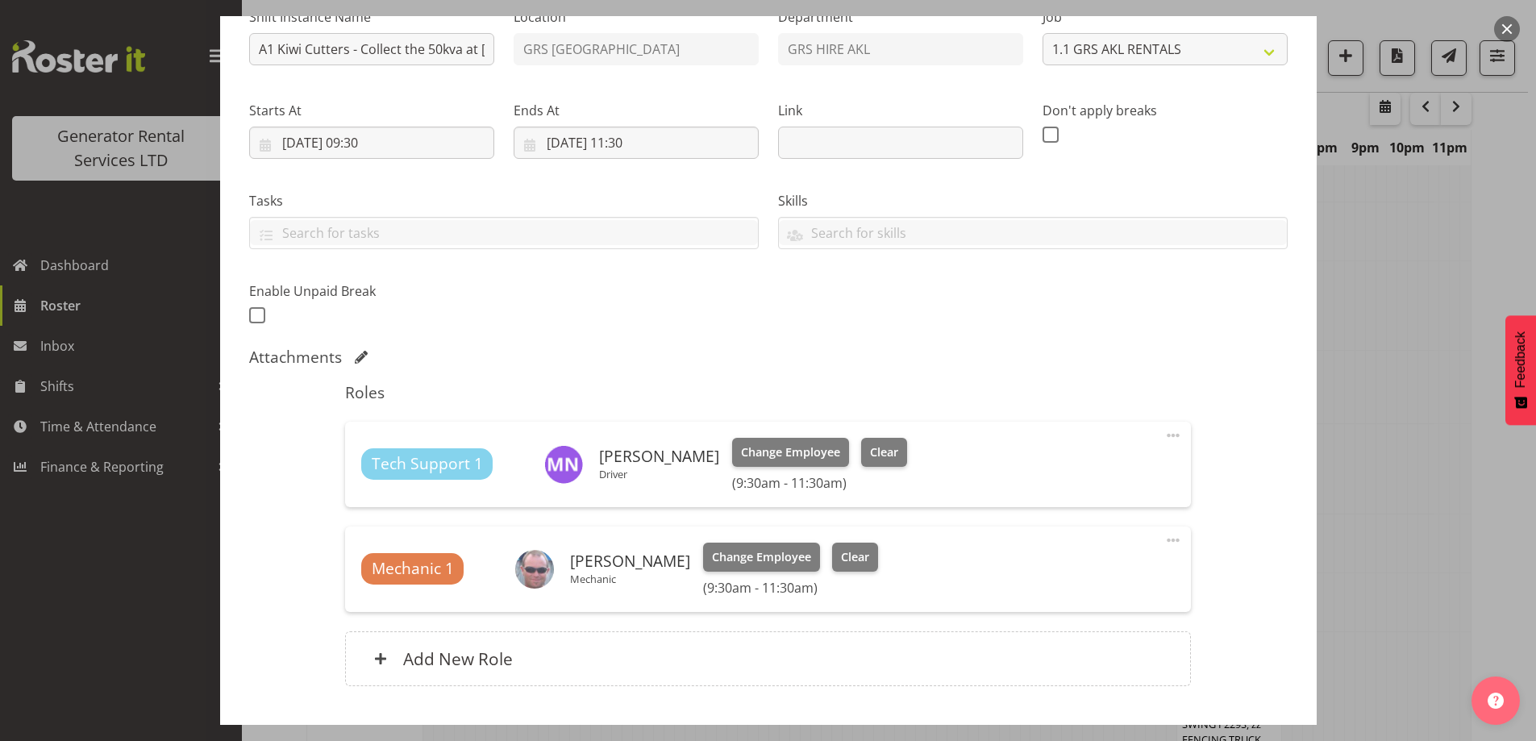
click at [1163, 430] on span at bounding box center [1172, 435] width 19 height 19
click at [1070, 526] on link "Delete" at bounding box center [1105, 528] width 155 height 29
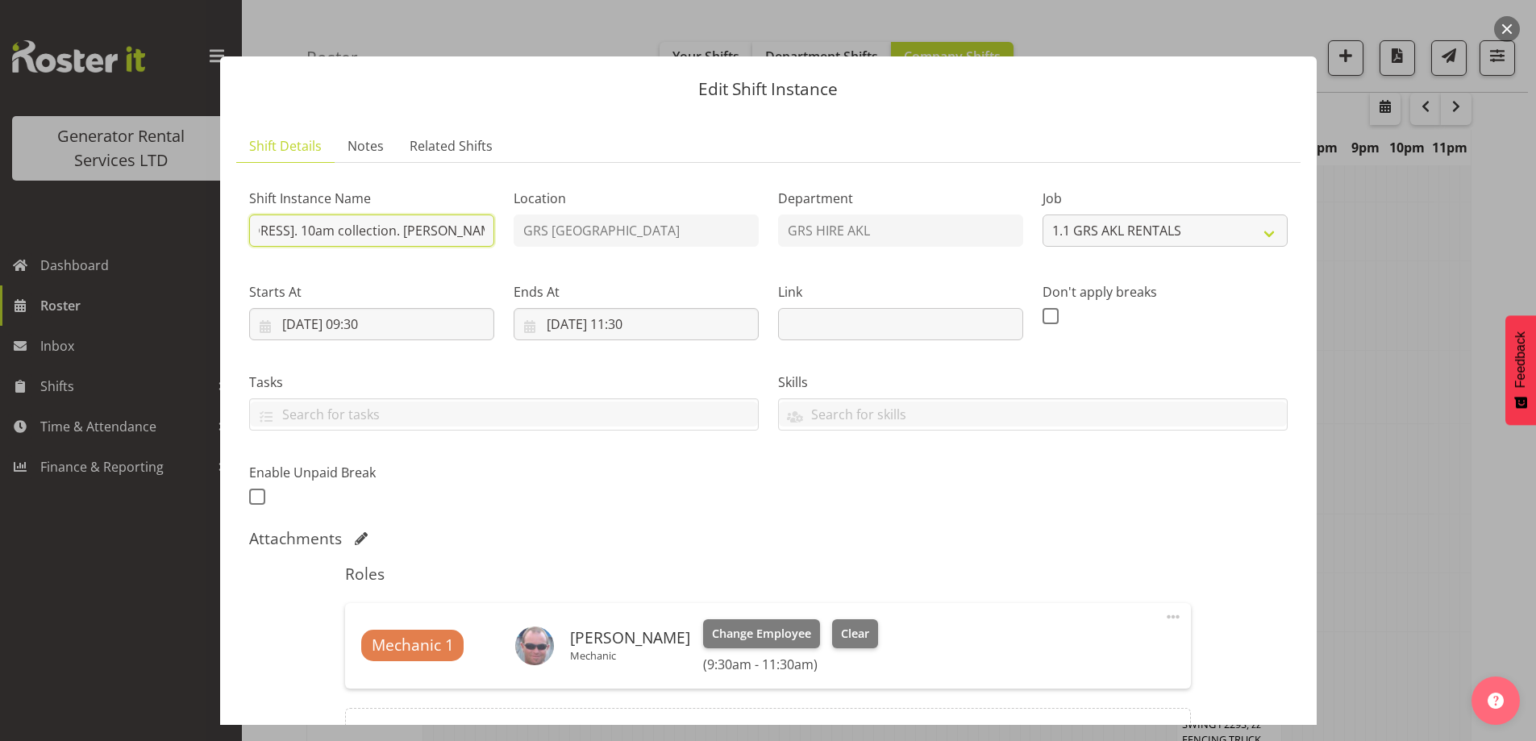
scroll to position [0, 393]
drag, startPoint x: 429, startPoint y: 238, endPoint x: 497, endPoint y: 245, distance: 68.1
click at [497, 245] on div "Shift Instance Name A1 Kiwi Cutters - Collect the 50kva at 7 Learmonth Ave, Bir…" at bounding box center [371, 213] width 264 height 94
click at [364, 227] on input "A1 Kiwi Cutters - Collect the 50kva at 7 Learmonth Ave, Birkenhead. 10am collec…" at bounding box center [371, 230] width 245 height 32
drag, startPoint x: 367, startPoint y: 227, endPoint x: 275, endPoint y: 230, distance: 91.9
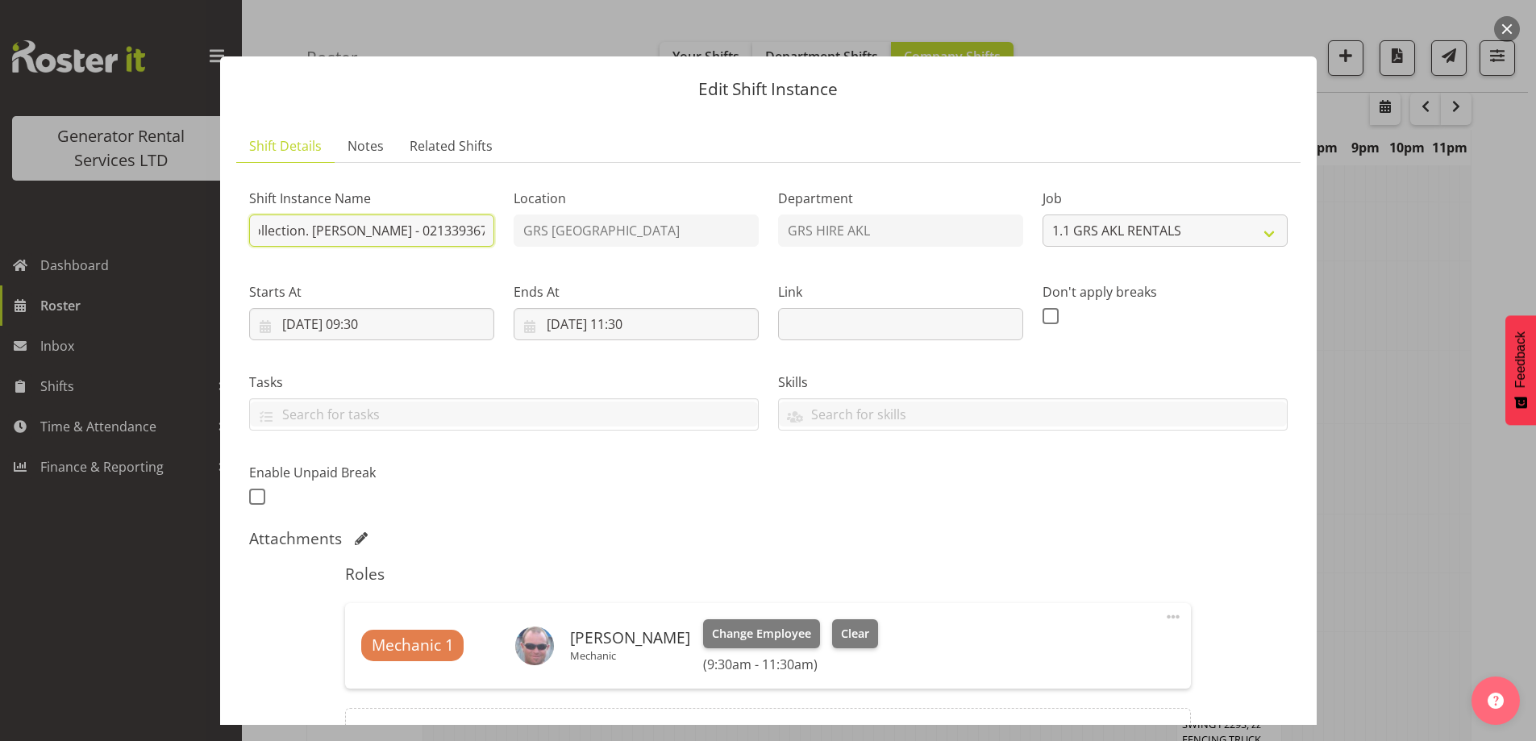
click at [275, 230] on input "A1 Kiwi Cutters - Collect the 50kva at 7 Learmonth Ave, Birkenhead. 10am collec…" at bounding box center [371, 230] width 245 height 32
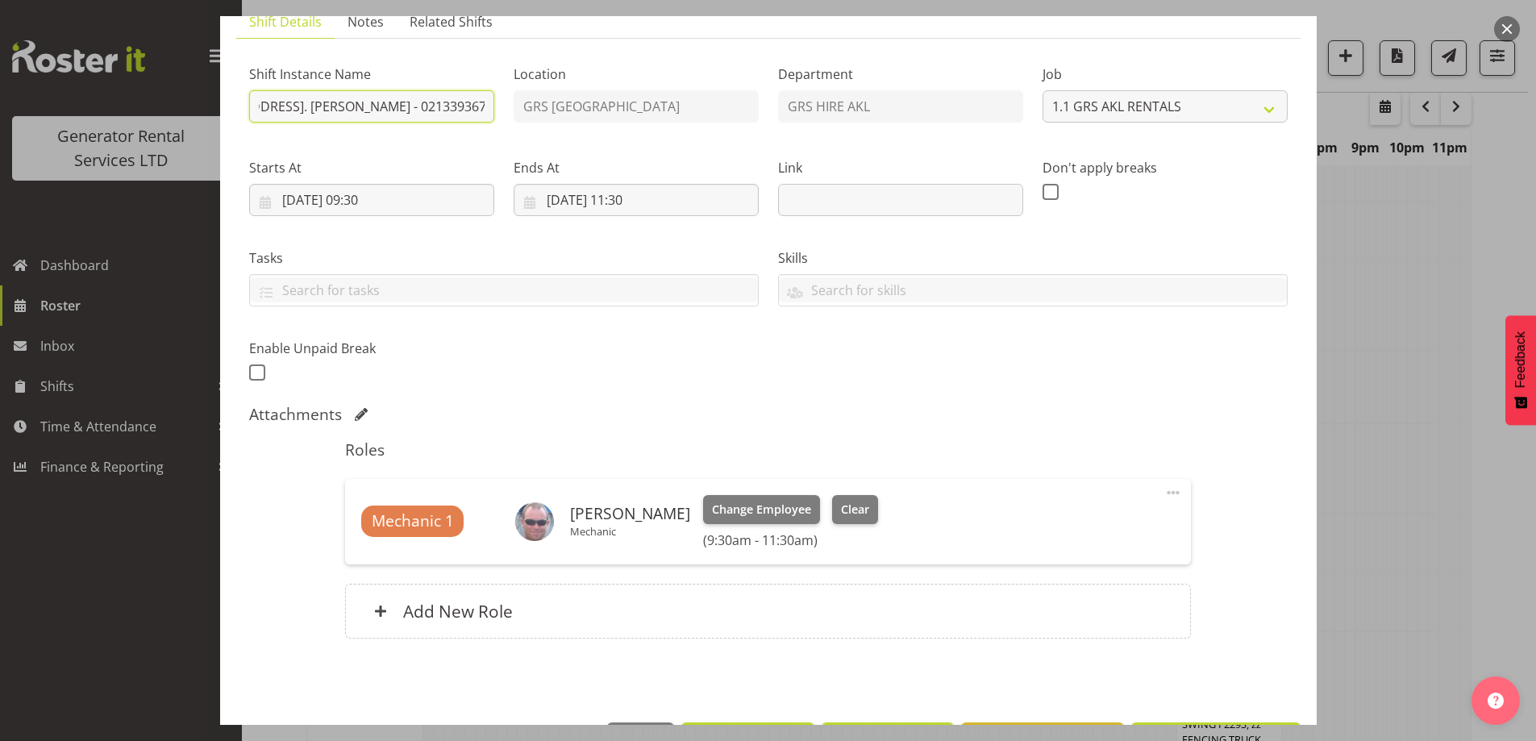
scroll to position [181, 0]
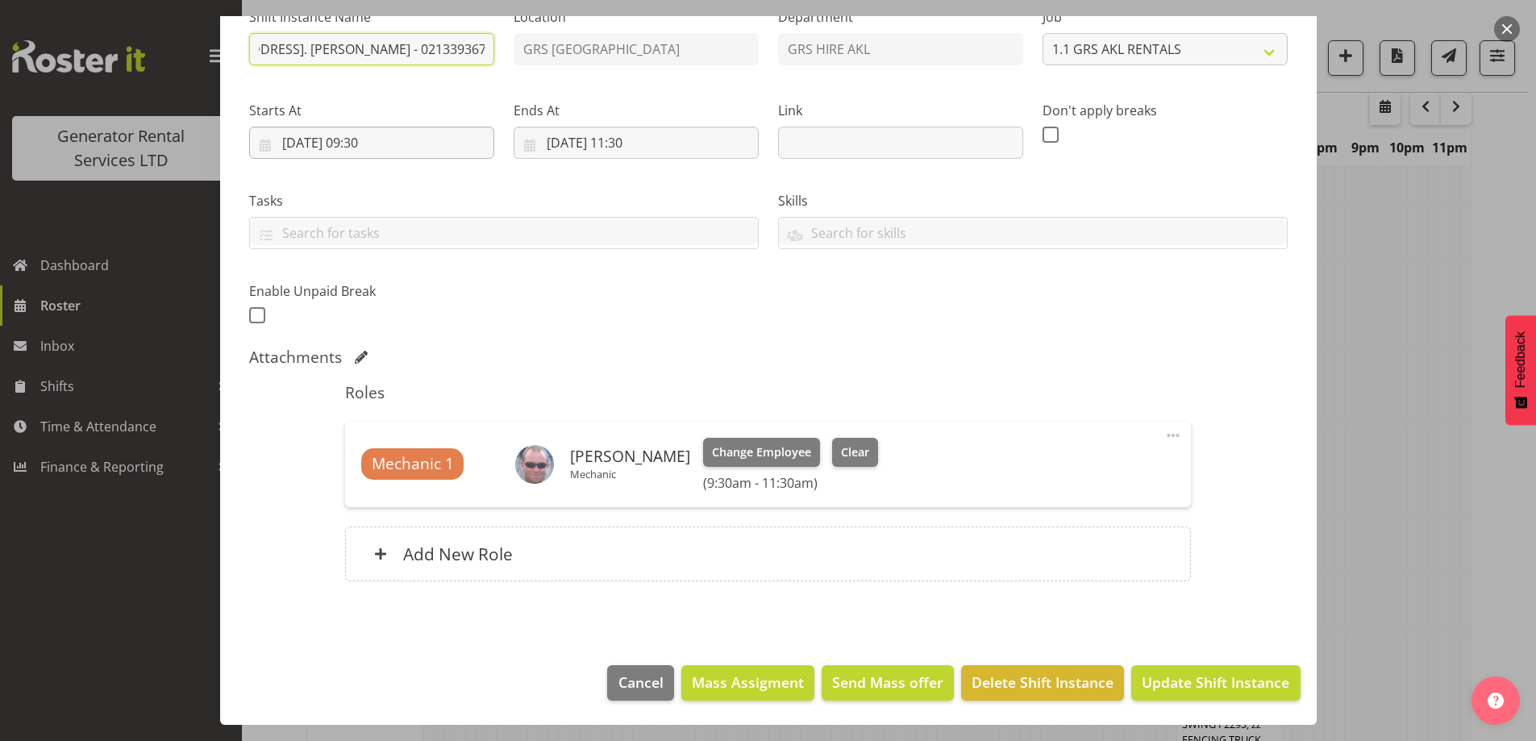
type input "A1 Kiwi Cutters - Collect the 50kva at 7 Learmonth Ave, Birkenhead. Afraz - 021…"
click at [378, 140] on input "19/08/2025, 09:30" at bounding box center [371, 143] width 245 height 32
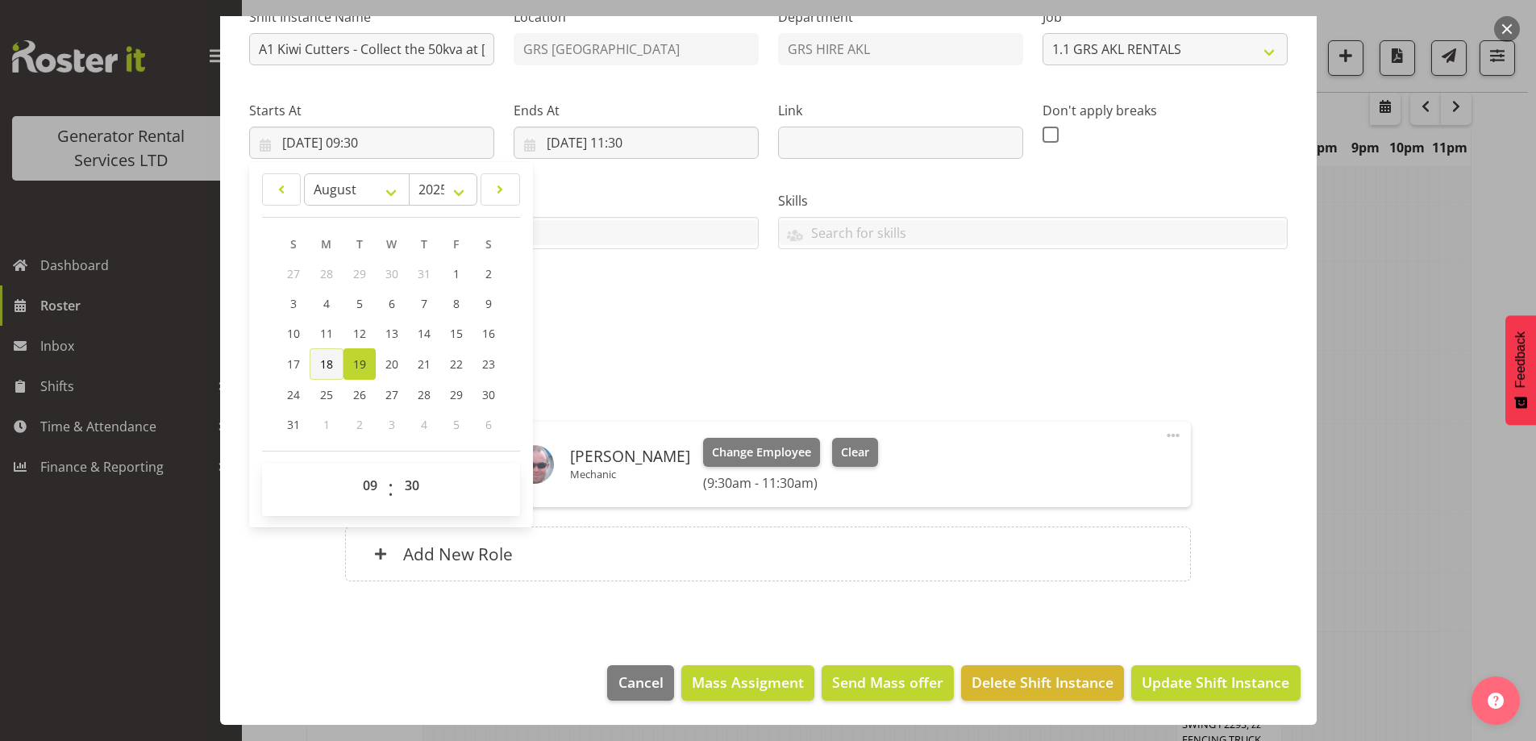
click at [331, 364] on span "18" at bounding box center [326, 363] width 13 height 15
type input "18/08/2025, 09:30"
click at [599, 143] on input "19/08/2025, 11:30" at bounding box center [636, 143] width 245 height 32
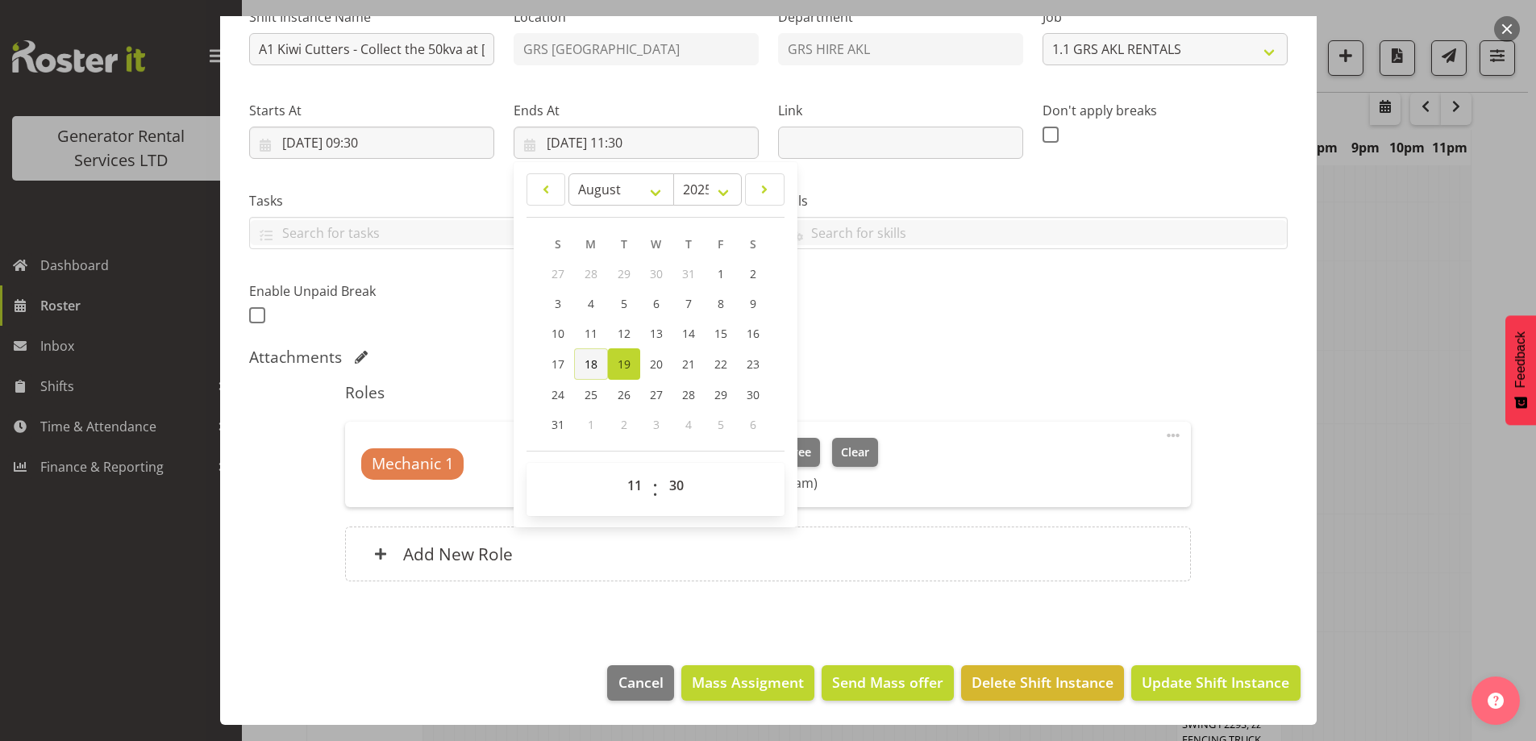
click at [586, 373] on link "18" at bounding box center [591, 363] width 34 height 31
type input "18/08/2025, 11:30"
click at [417, 155] on input "18/08/2025, 09:30" at bounding box center [371, 143] width 245 height 32
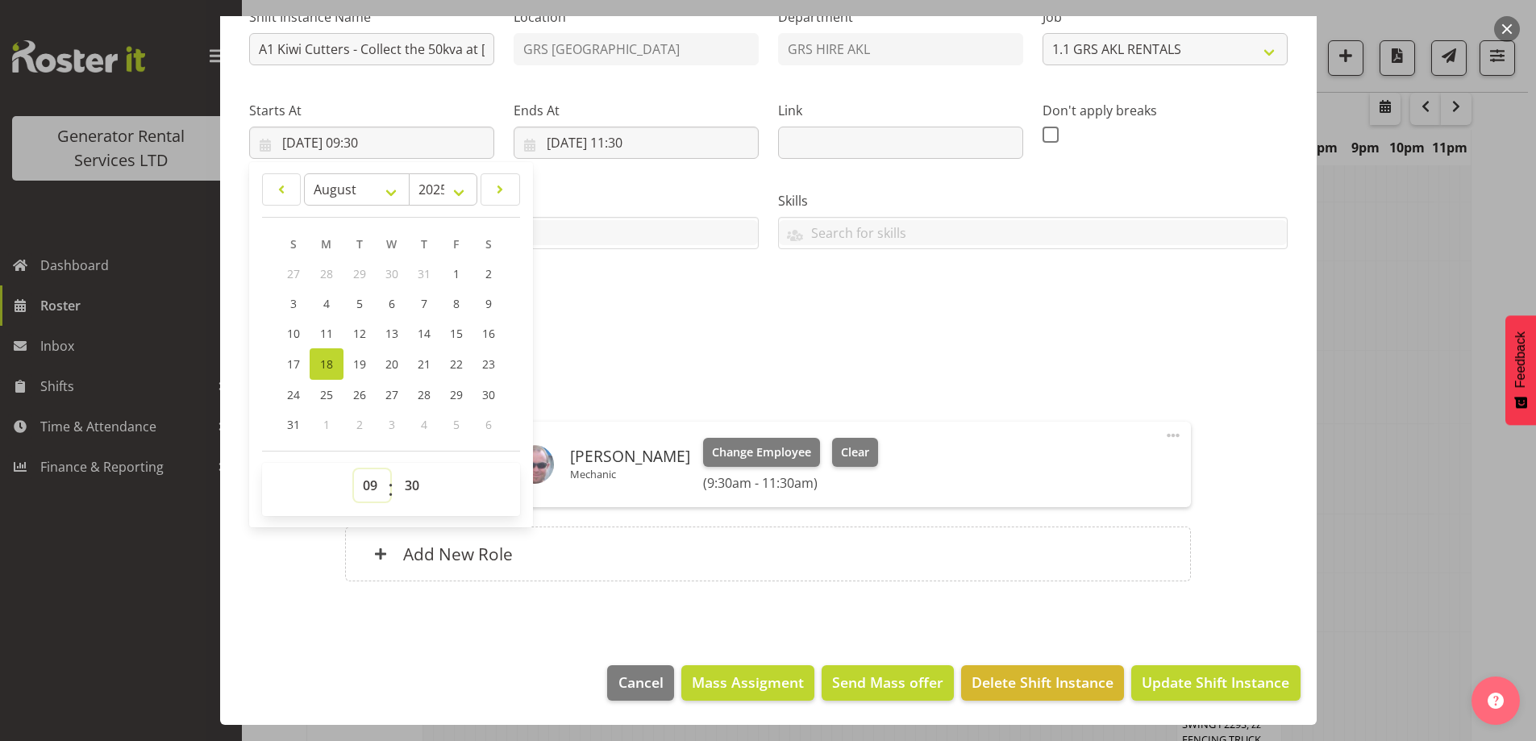
click at [371, 485] on select "00 01 02 03 04 05 06 07 08 09 10 11 12 13 14 15 16 17 18 19 20 21 22 23" at bounding box center [372, 485] width 36 height 32
select select "11"
click at [354, 469] on select "00 01 02 03 04 05 06 07 08 09 10 11 12 13 14 15 16 17 18 19 20 21 22 23" at bounding box center [372, 485] width 36 height 32
type input "18/08/2025, 11:30"
click at [659, 134] on input "18/08/2025, 11:30" at bounding box center [636, 143] width 245 height 32
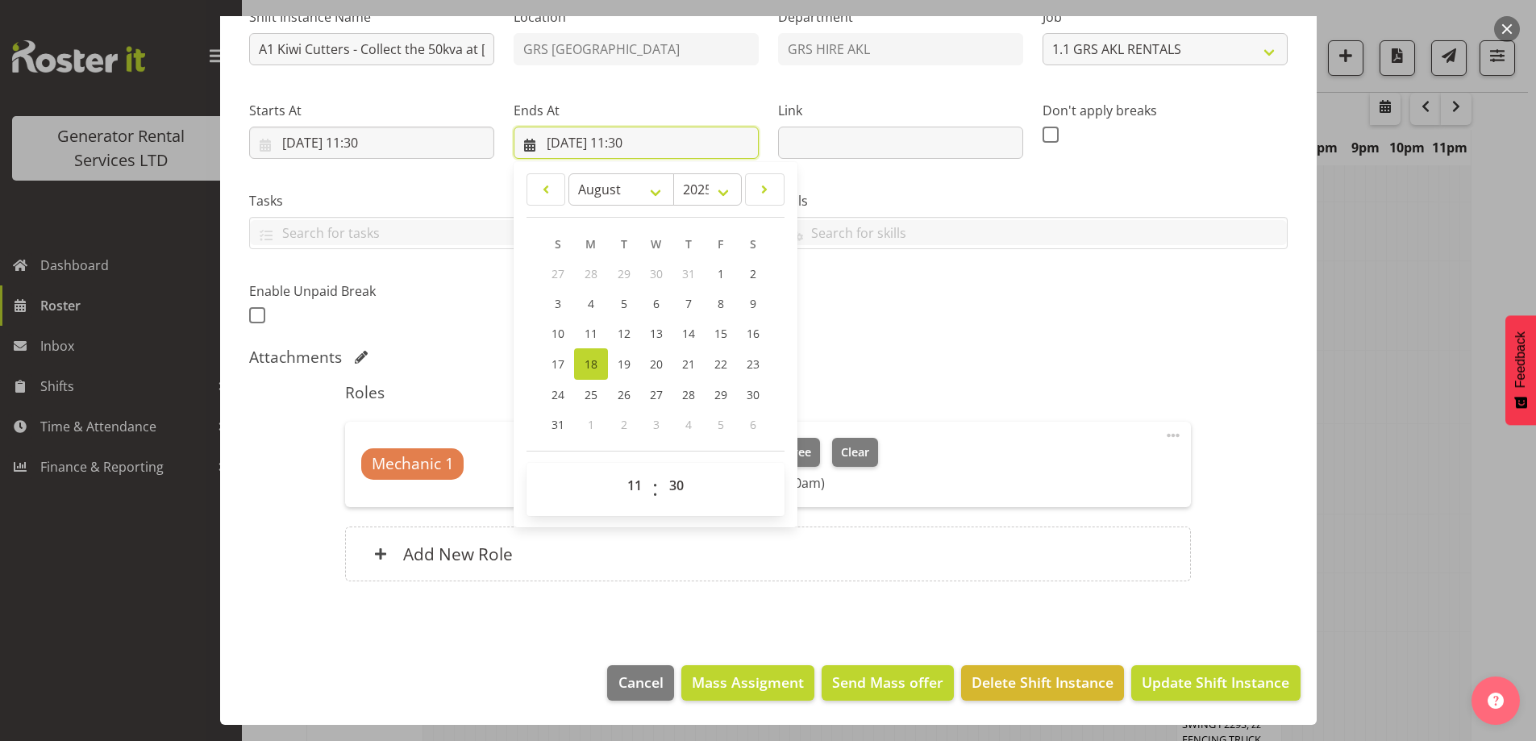
click at [647, 135] on input "18/08/2025, 11:30" at bounding box center [636, 143] width 245 height 32
click at [628, 479] on select "00 01 02 03 04 05 06 07 08 09 10 11 12 13 14 15 16 17 18 19 20 21 22 23" at bounding box center [636, 485] width 36 height 32
select select "13"
click at [618, 469] on select "00 01 02 03 04 05 06 07 08 09 10 11 12 13 14 15 16 17 18 19 20 21 22 23" at bounding box center [636, 485] width 36 height 32
type input "18/08/2025, 13:30"
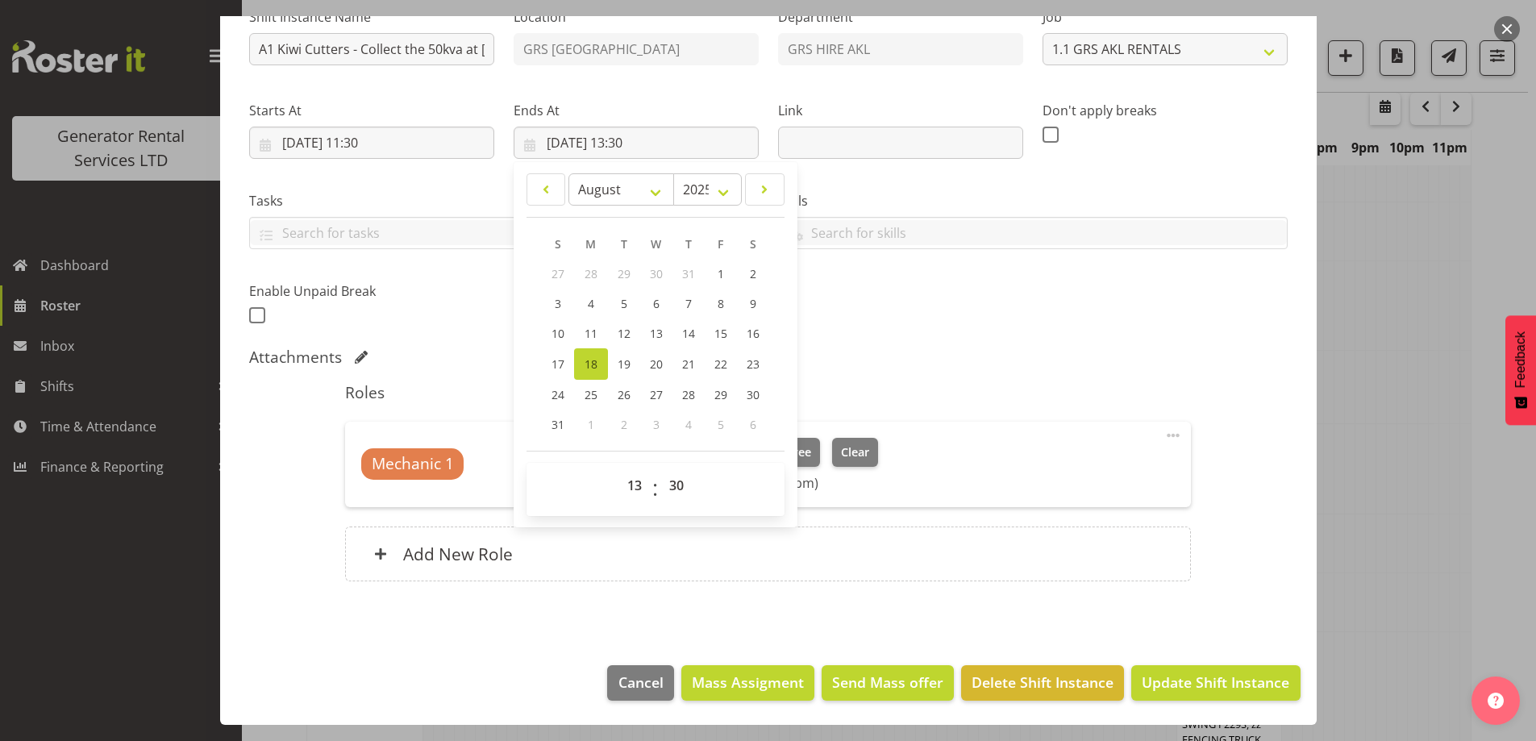
click at [855, 333] on div "Shift Instance Name A1 Kiwi Cutters - Collect the 50kva at 7 Learmonth Ave, Bir…" at bounding box center [768, 161] width 1058 height 353
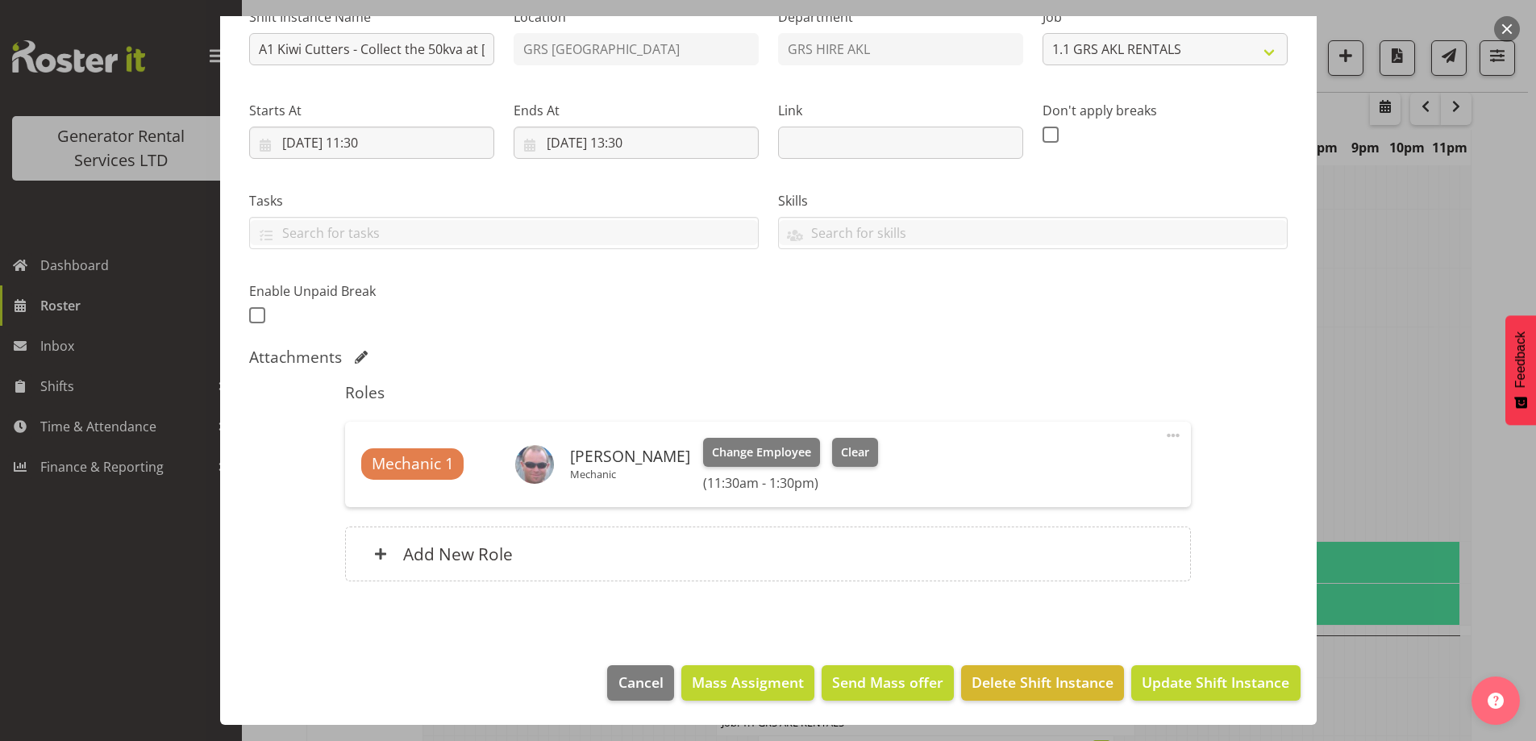
scroll to position [2471, 0]
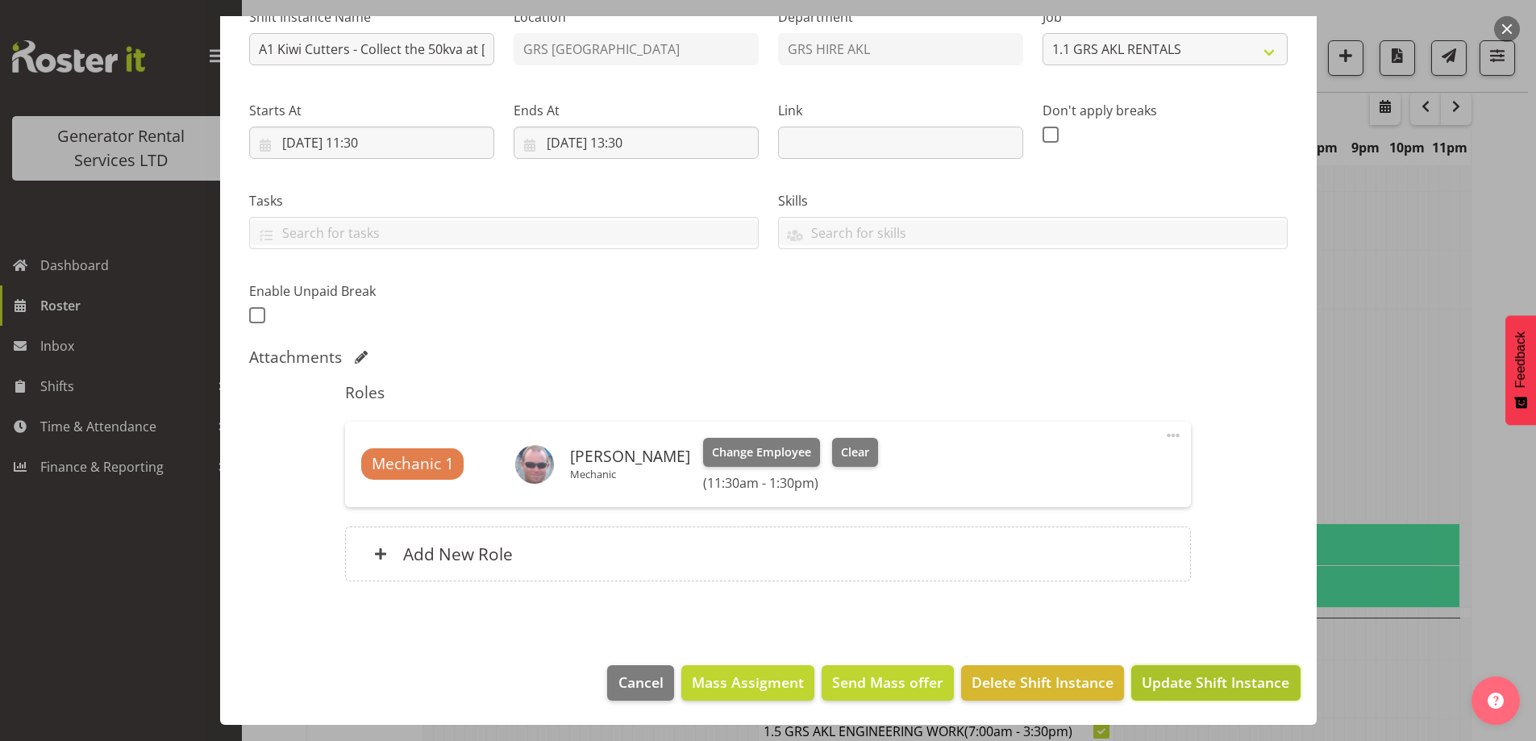
click at [1145, 680] on span "Update Shift Instance" at bounding box center [1216, 682] width 148 height 21
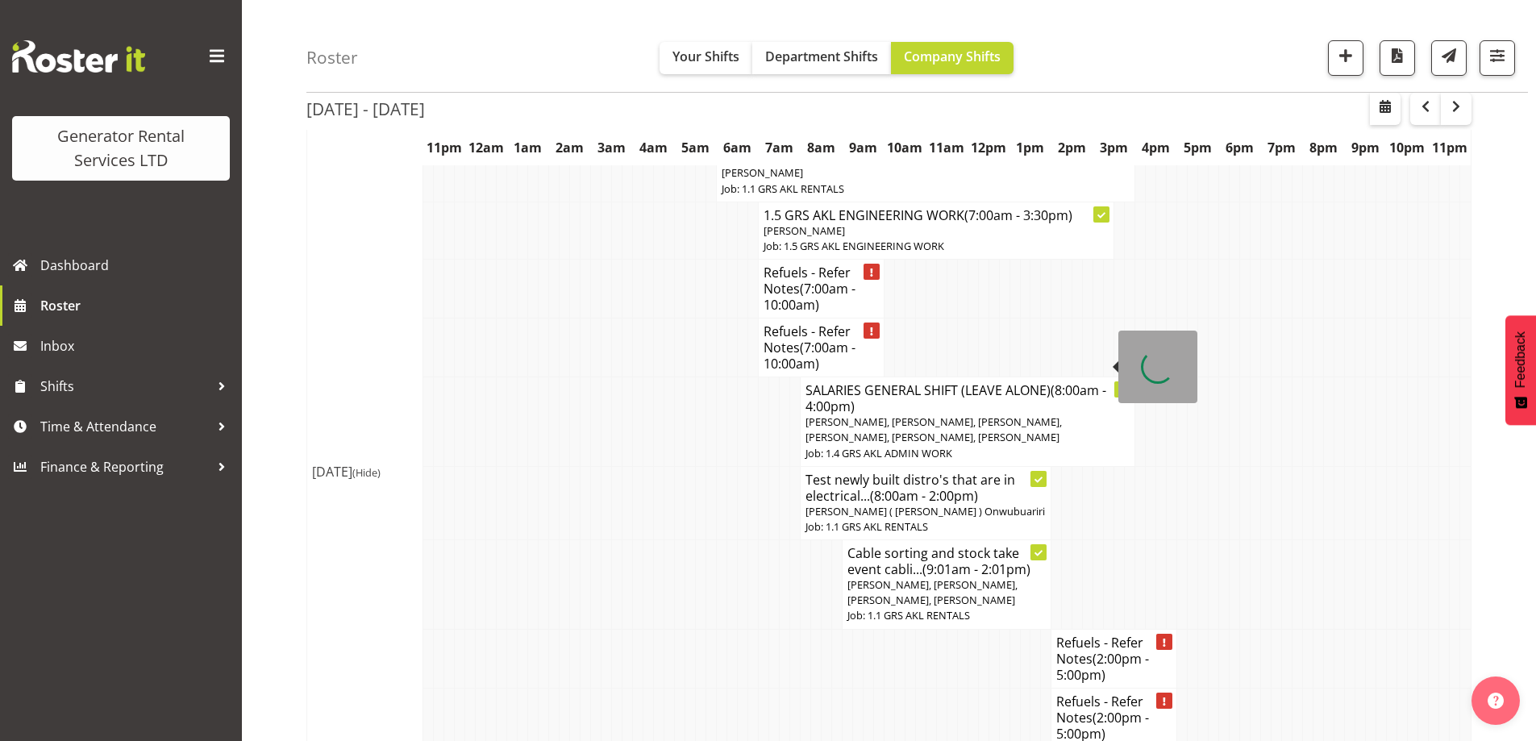
scroll to position [2149, 0]
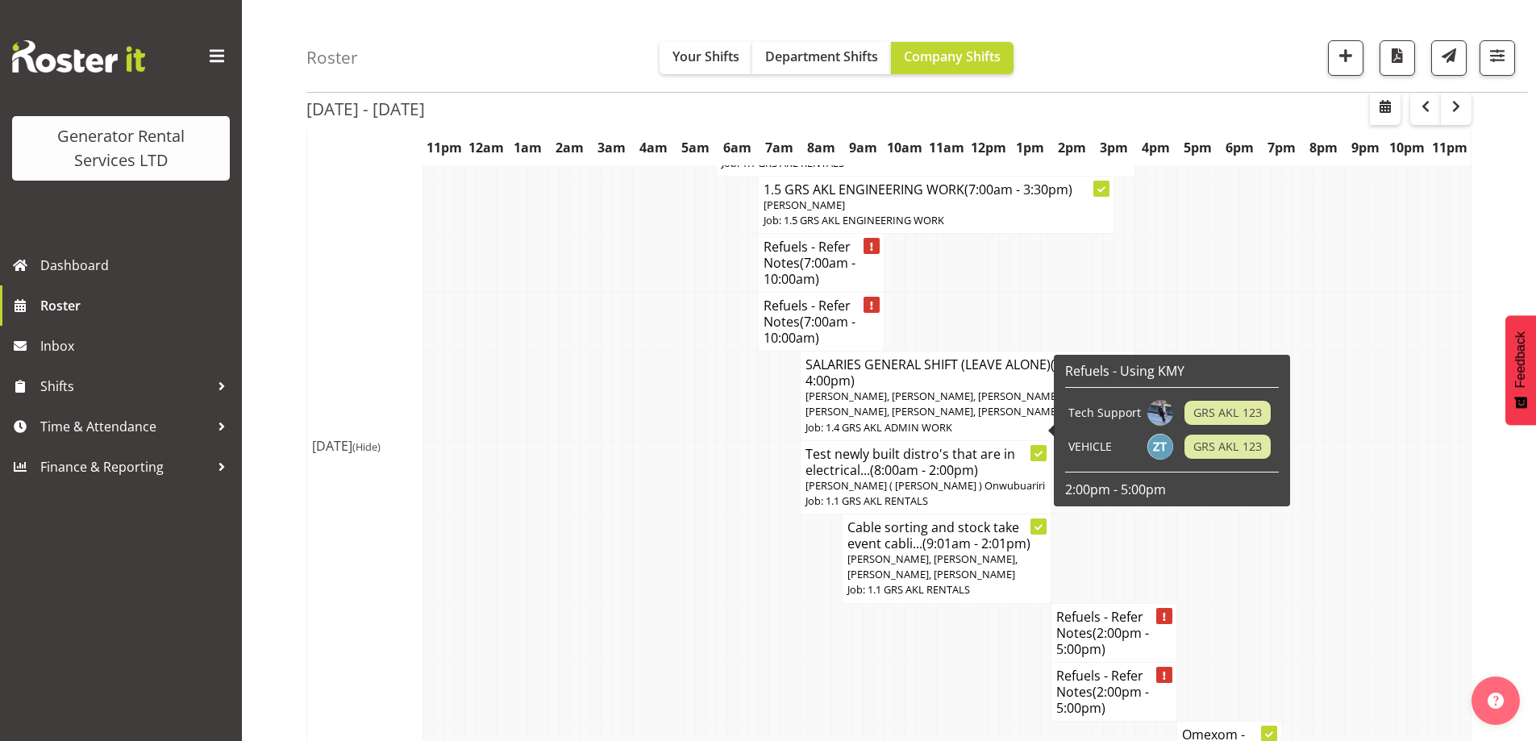
click at [715, 603] on td at bounding box center [710, 632] width 10 height 59
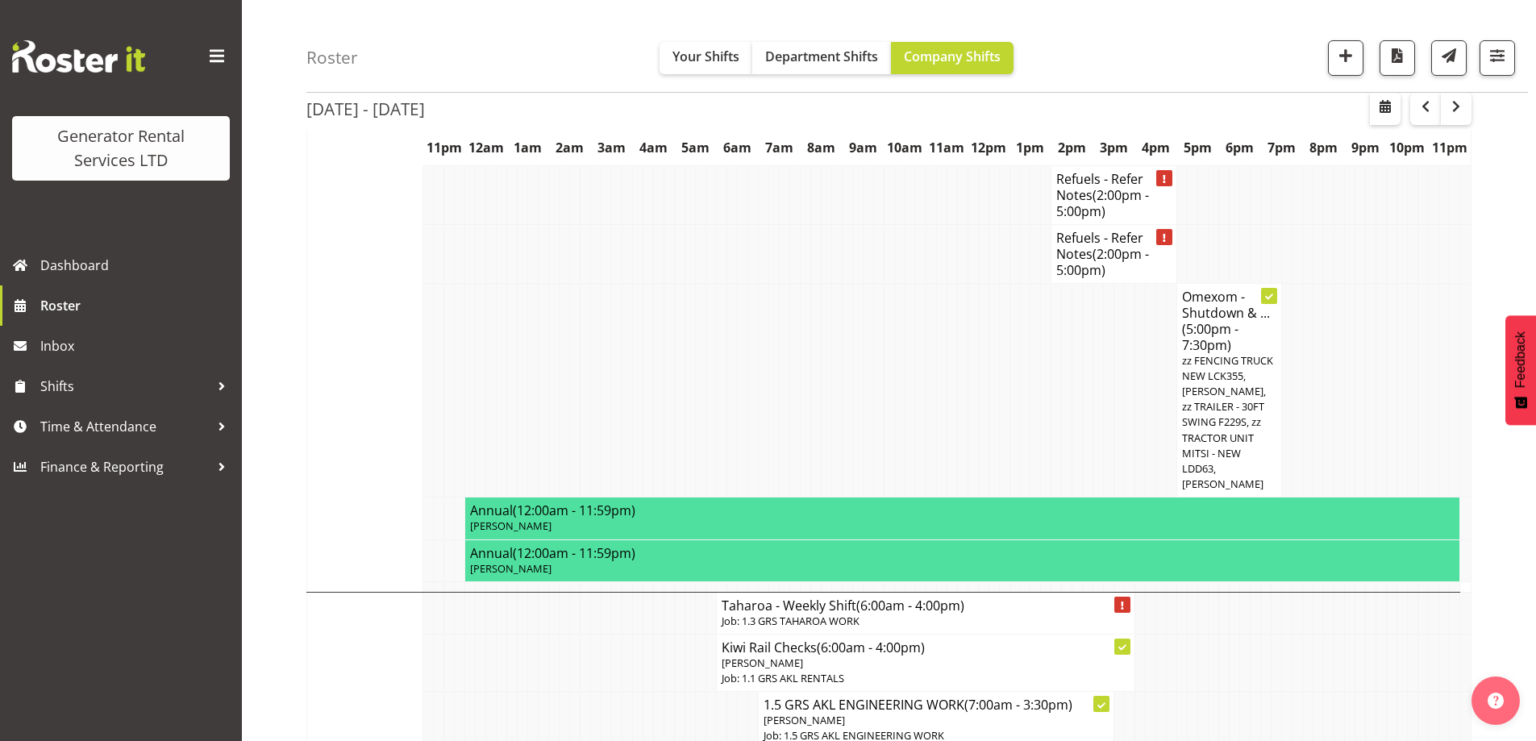
scroll to position [2391, 0]
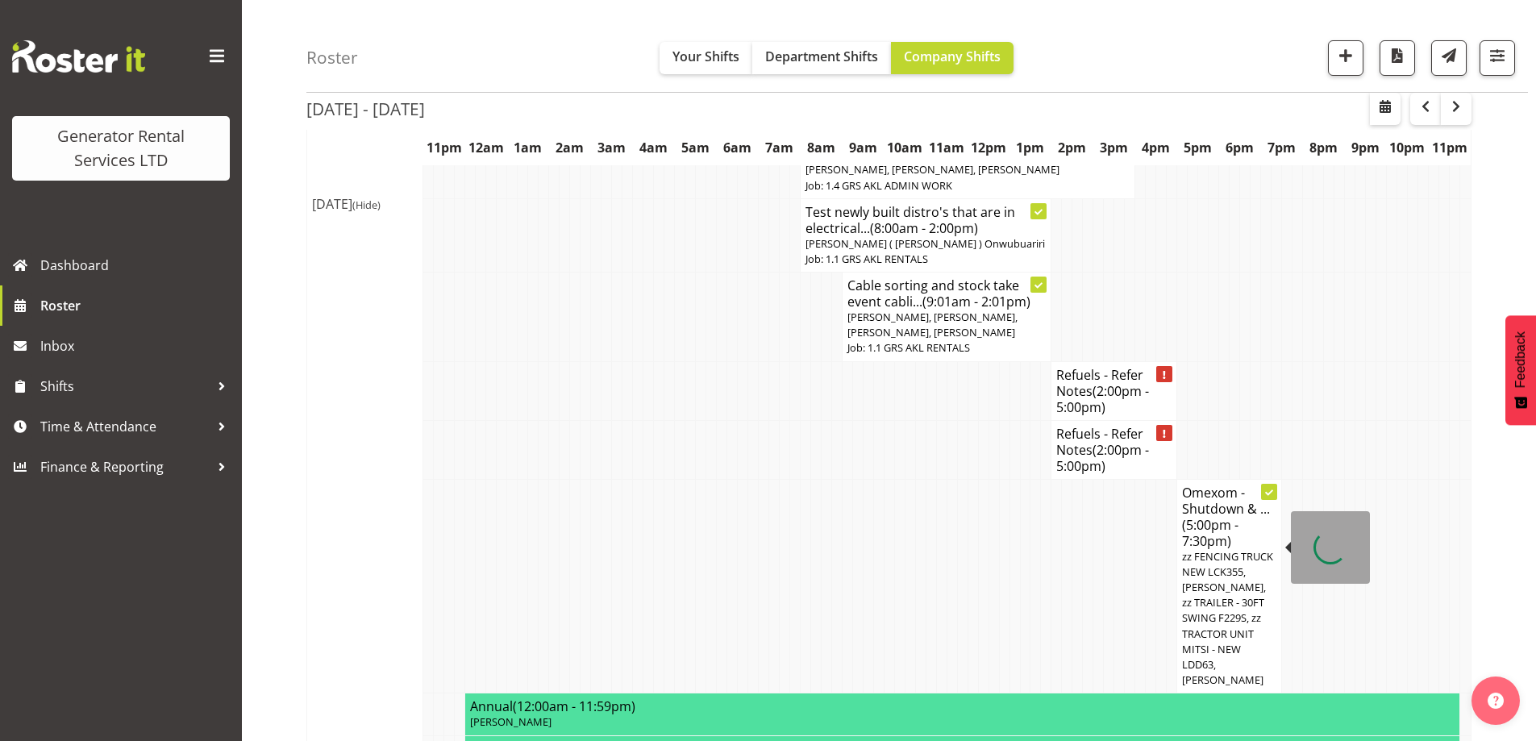
click at [1181, 528] on td "Omexom - Shutdown & ... (5:00pm - 7:30pm) zz FENCING TRUCK NEW LCK355, Sam Pete…" at bounding box center [1229, 586] width 105 height 214
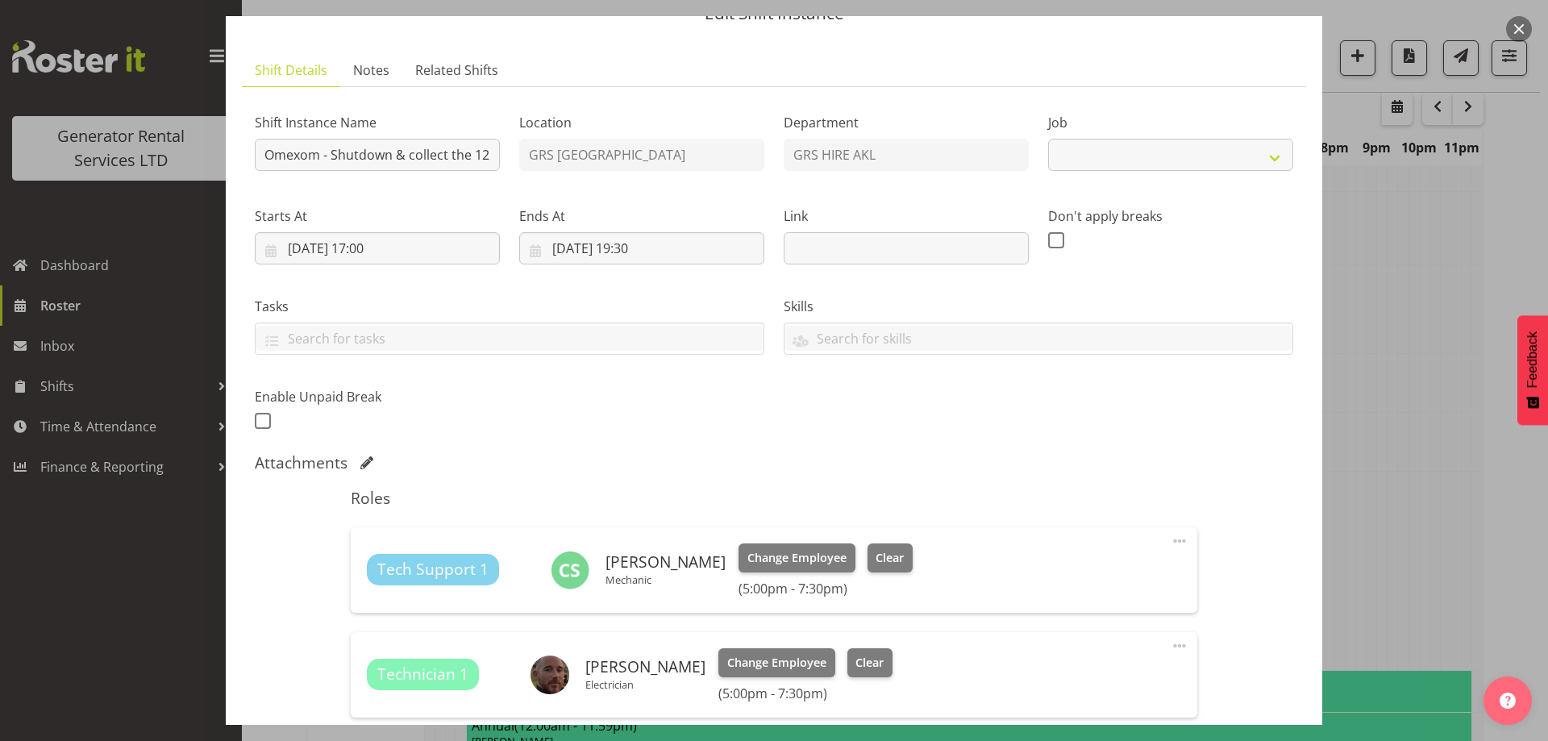
scroll to position [161, 0]
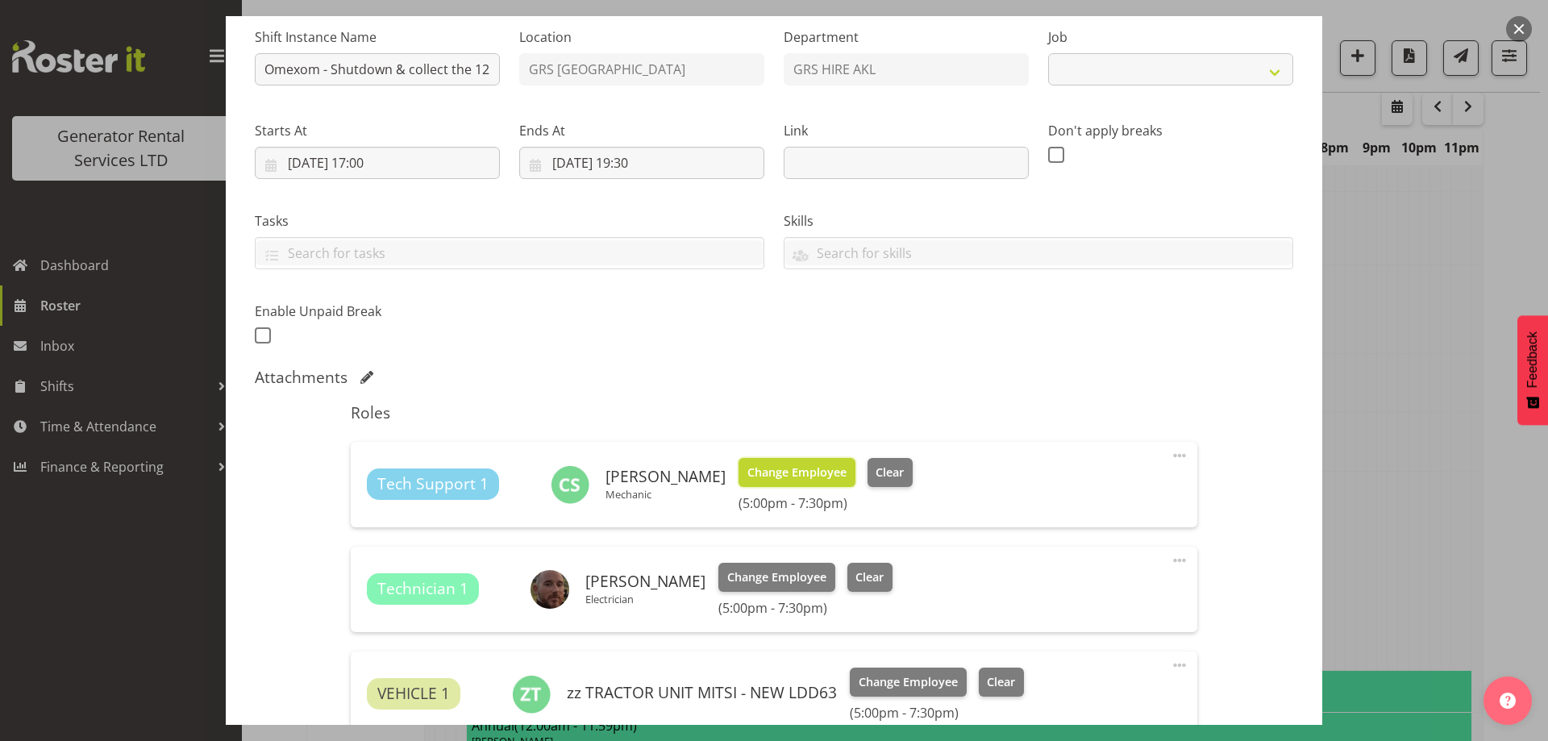
select select "7504"
click at [784, 473] on span "Change Employee" at bounding box center [796, 473] width 99 height 18
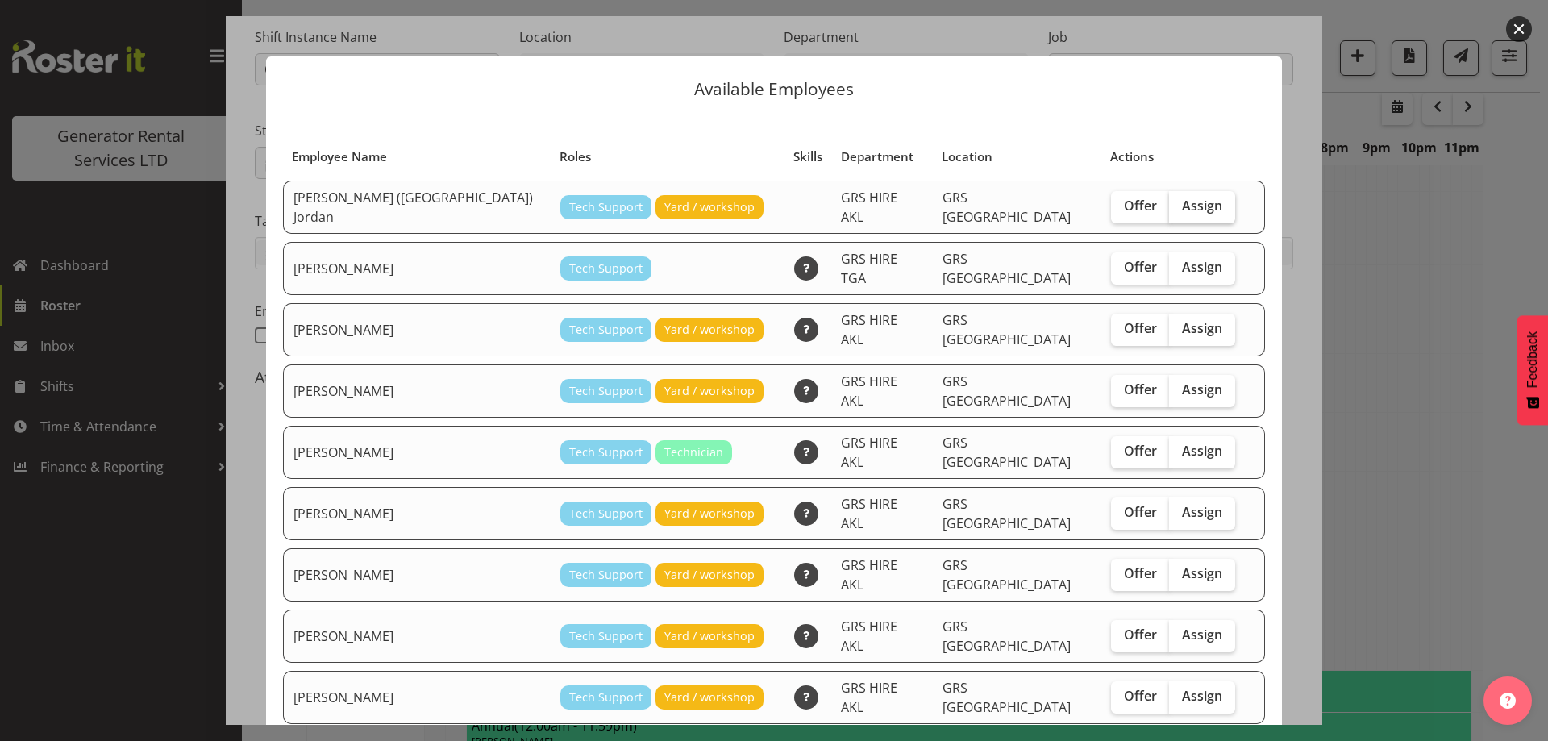
click at [1182, 200] on span "Assign" at bounding box center [1202, 206] width 40 height 16
click at [1169, 201] on input "Assign" at bounding box center [1174, 206] width 10 height 10
checkbox input "true"
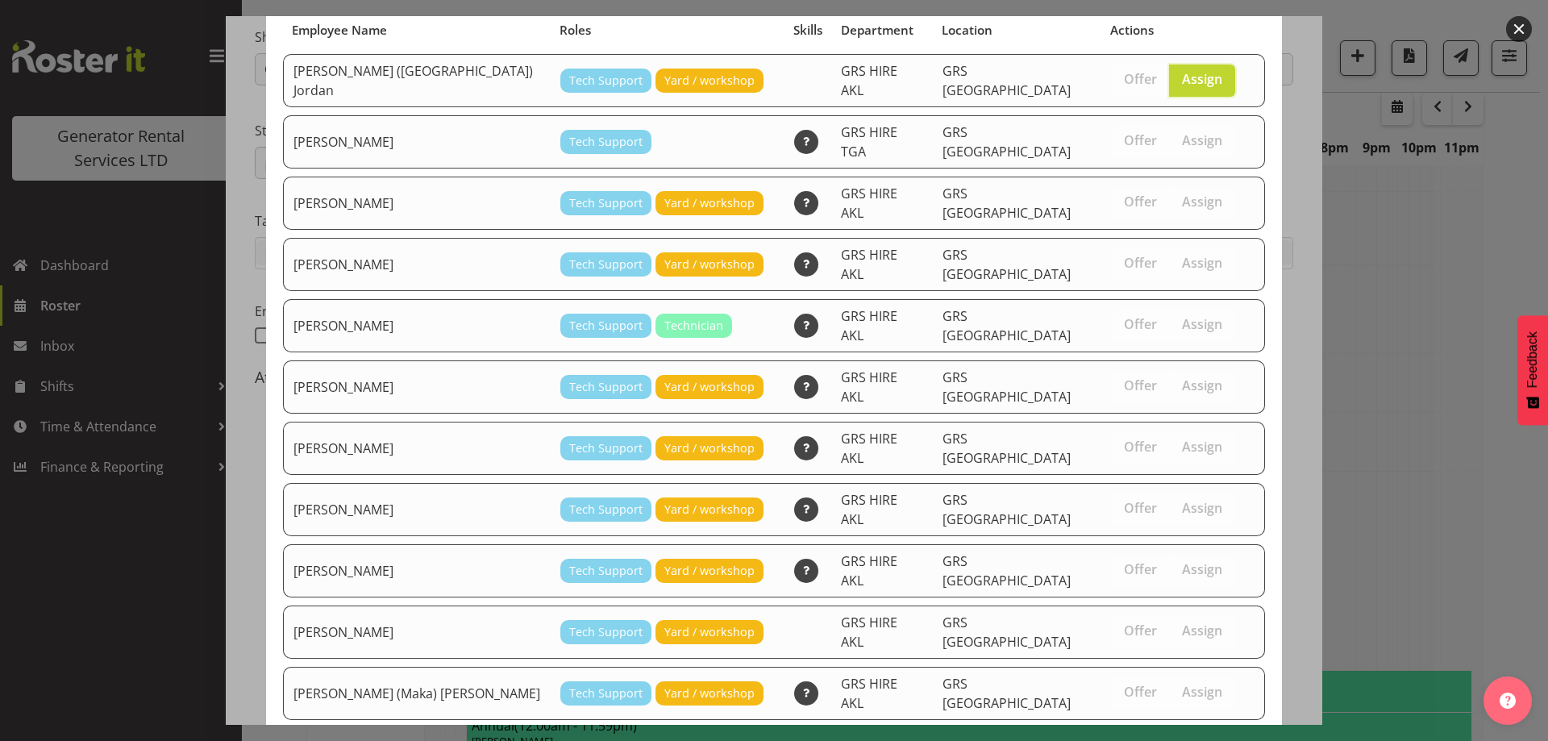
scroll to position [206, 0]
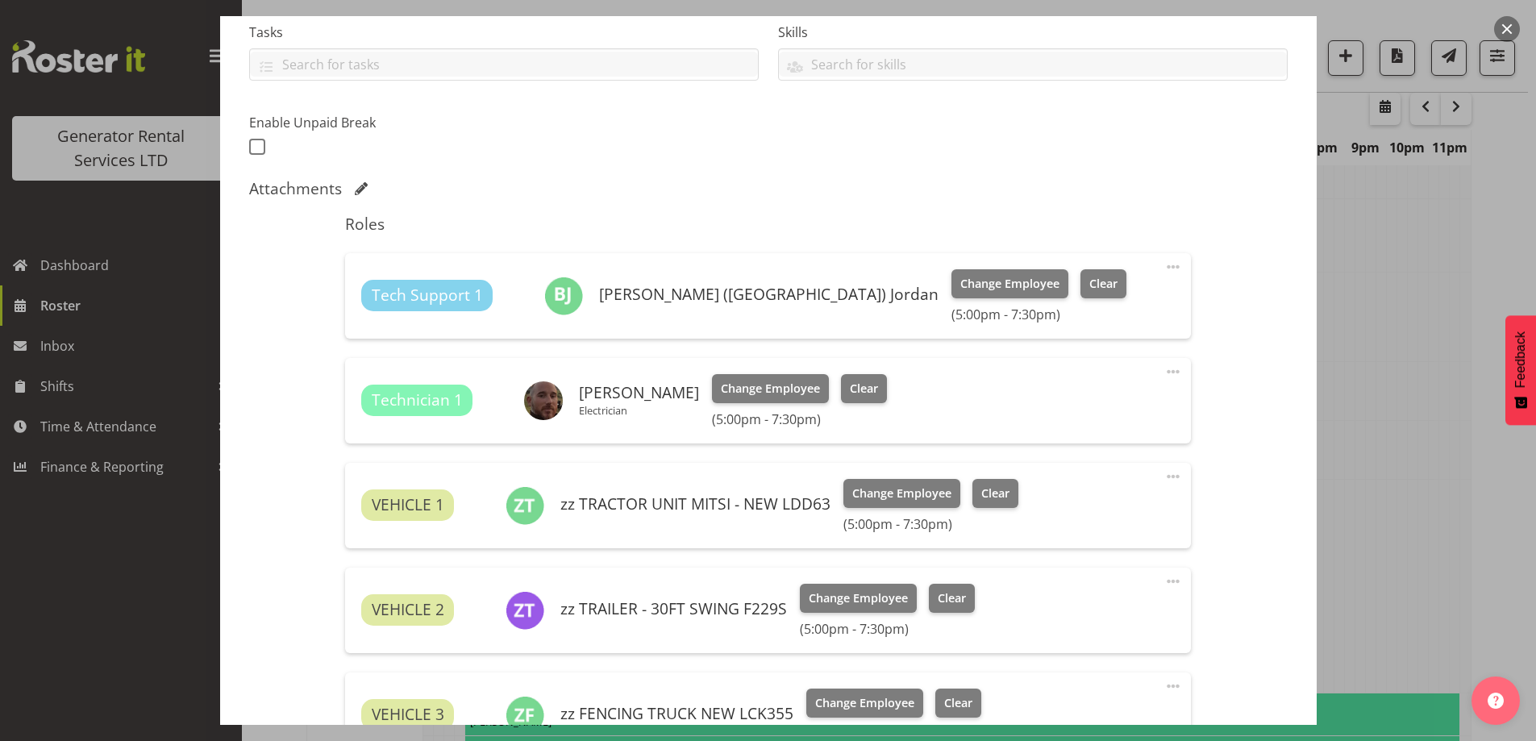
scroll to position [601, 0]
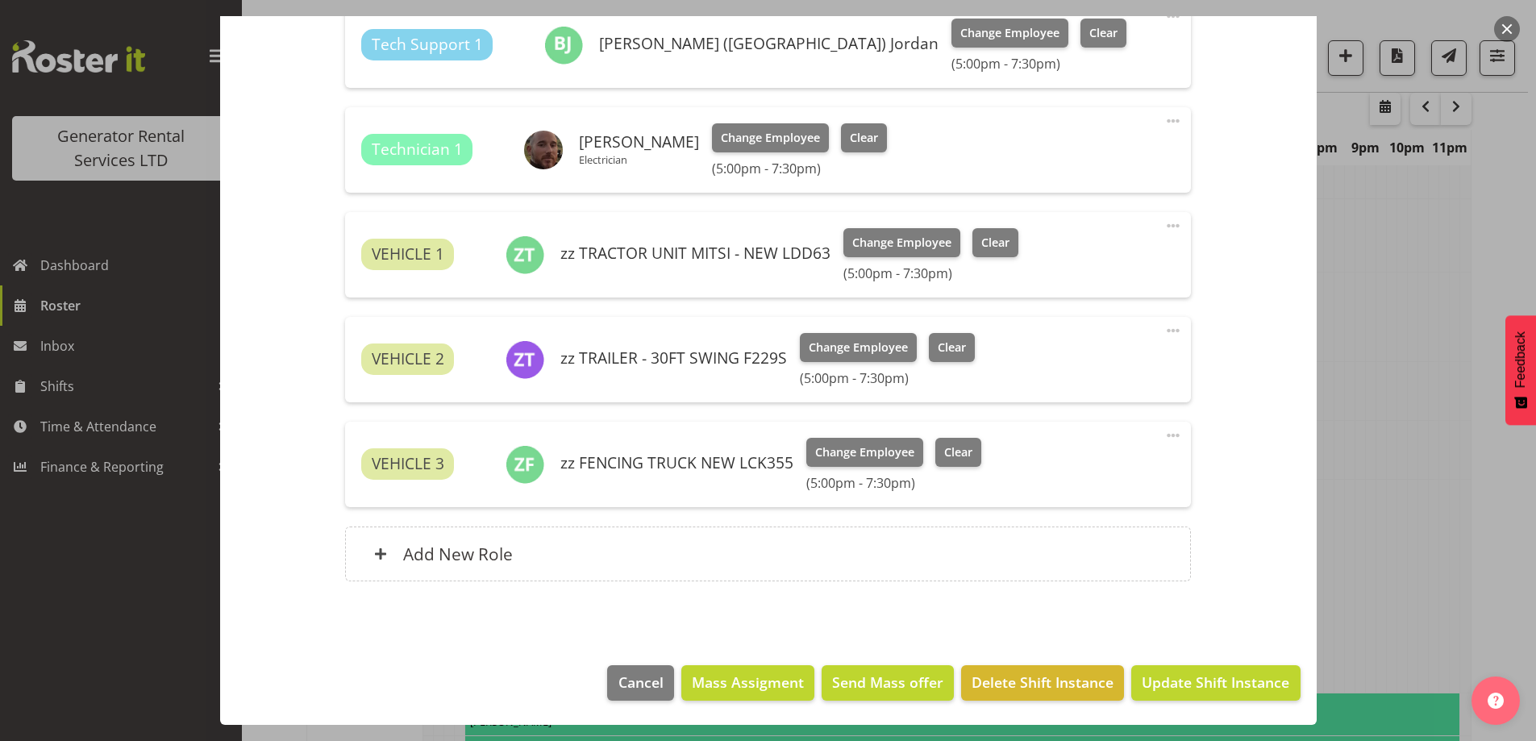
click at [1174, 662] on footer "Cancel Mass Assigment Send Mass offer Delete Shift Instance Update Shift Instan…" at bounding box center [768, 687] width 1096 height 76
click at [1178, 675] on span "Update Shift Instance" at bounding box center [1216, 682] width 148 height 21
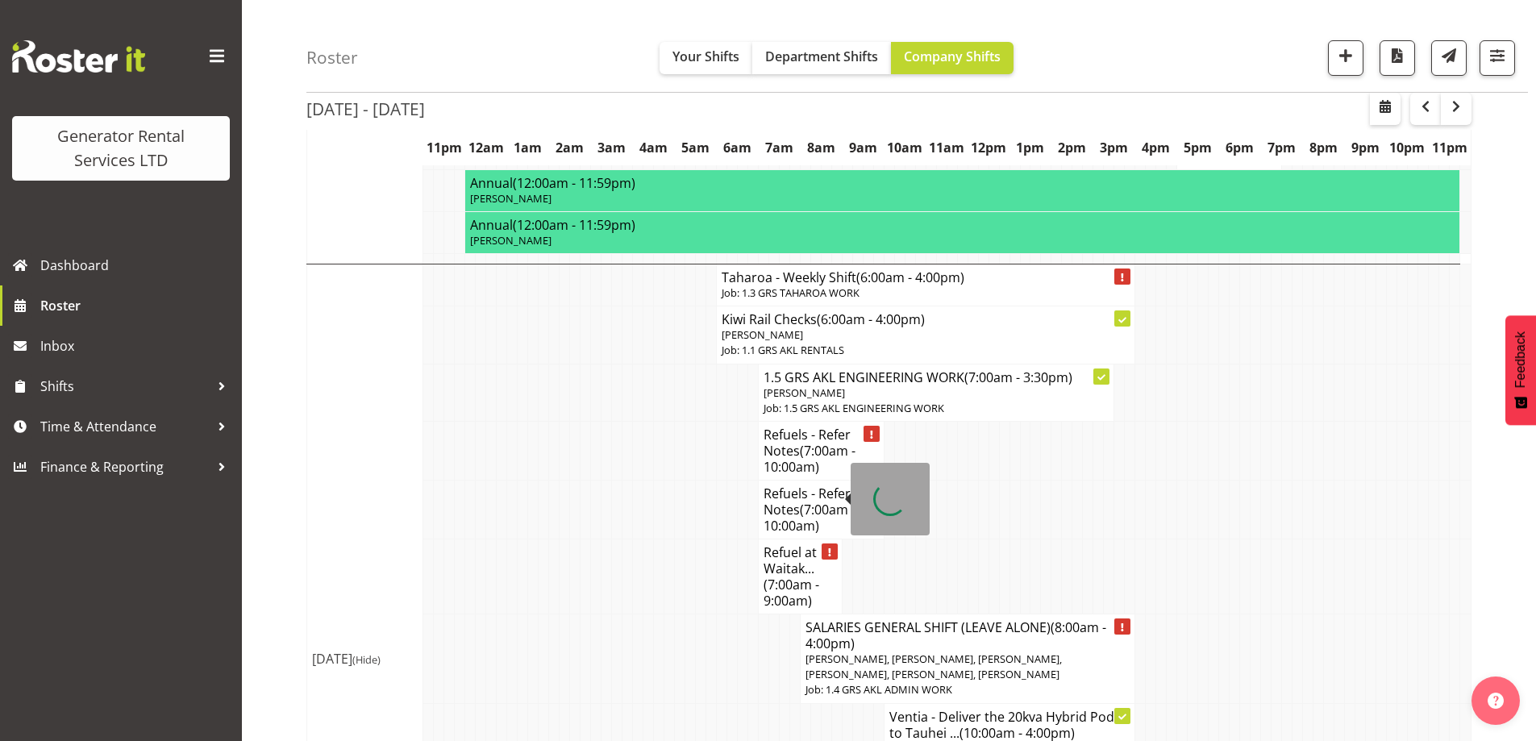
scroll to position [3277, 0]
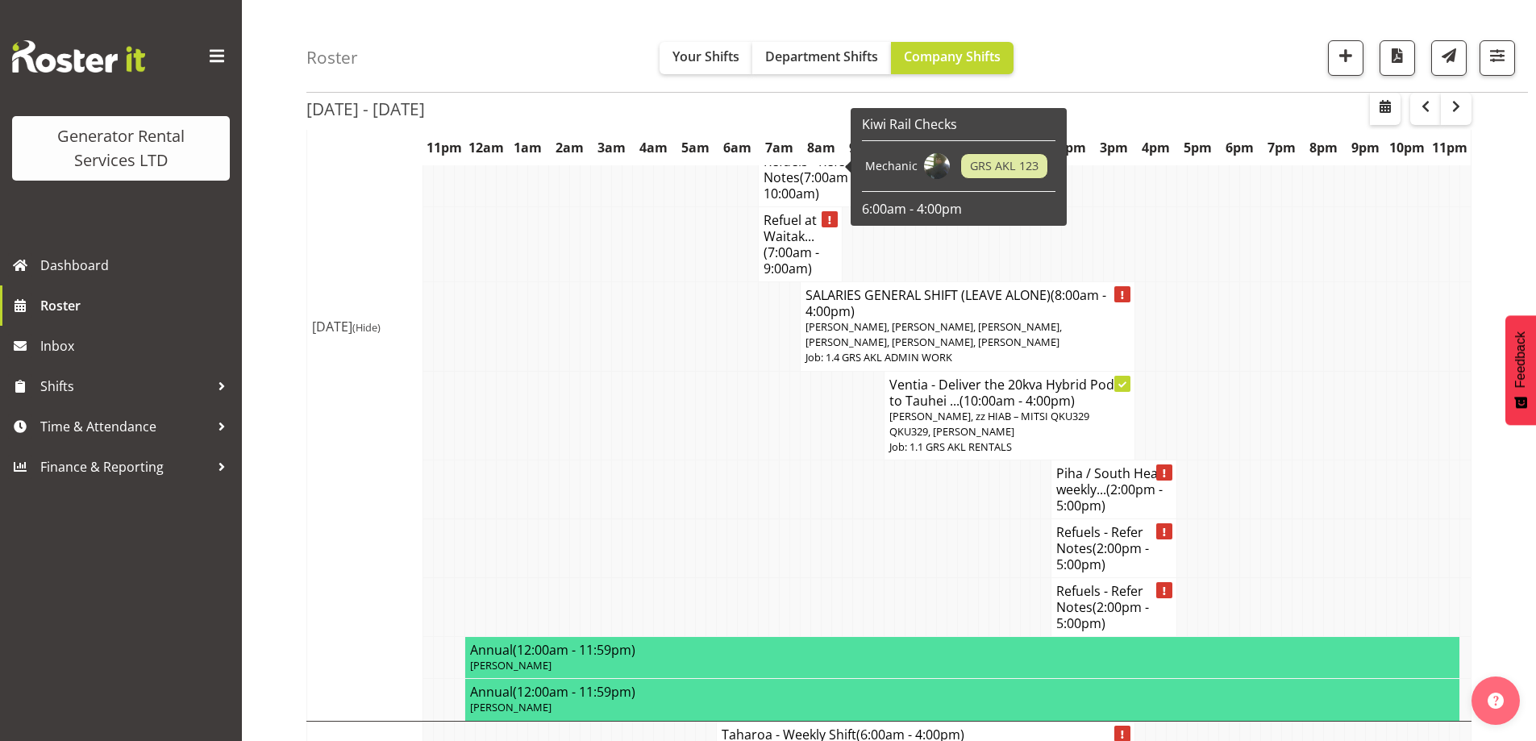
click at [671, 519] on td at bounding box center [669, 548] width 10 height 59
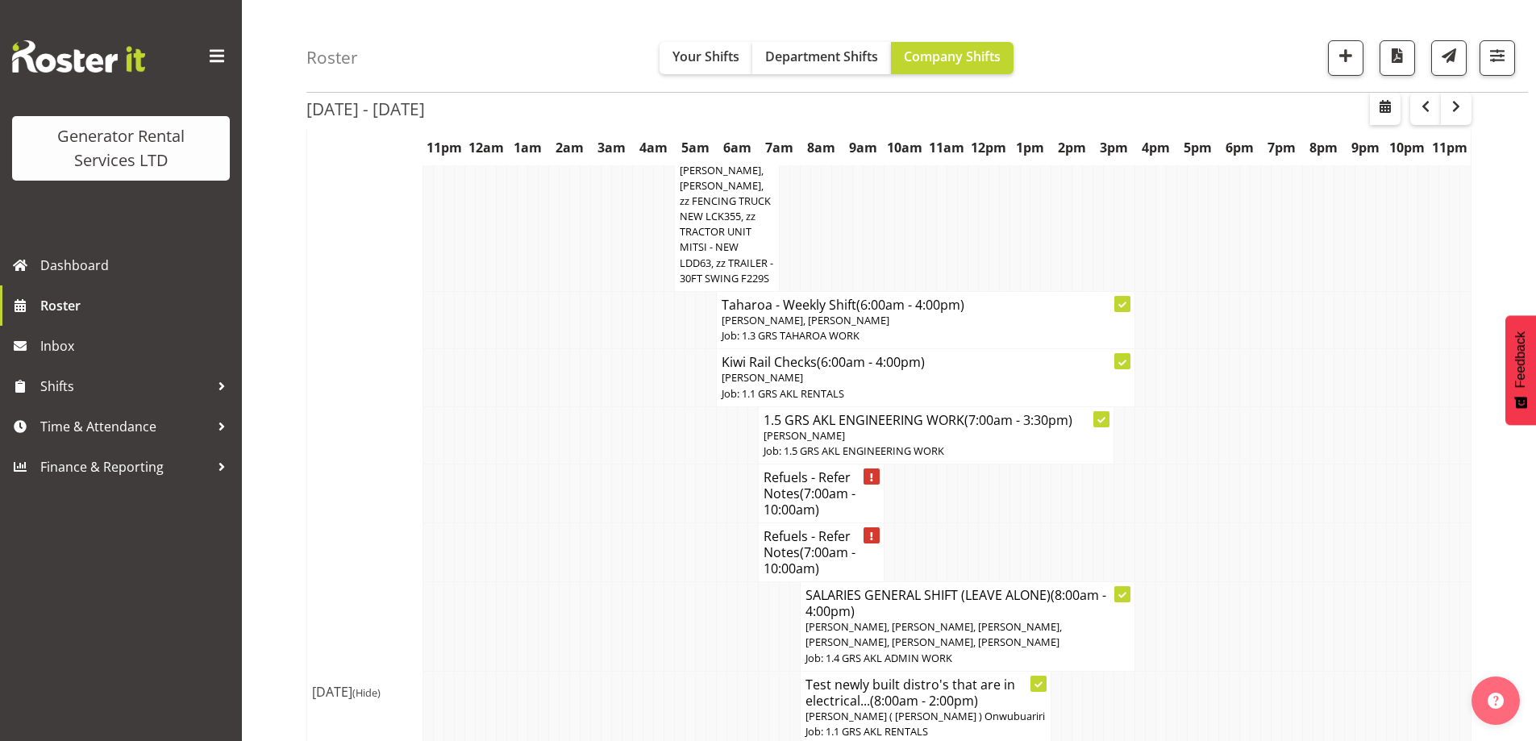
scroll to position [2229, 0]
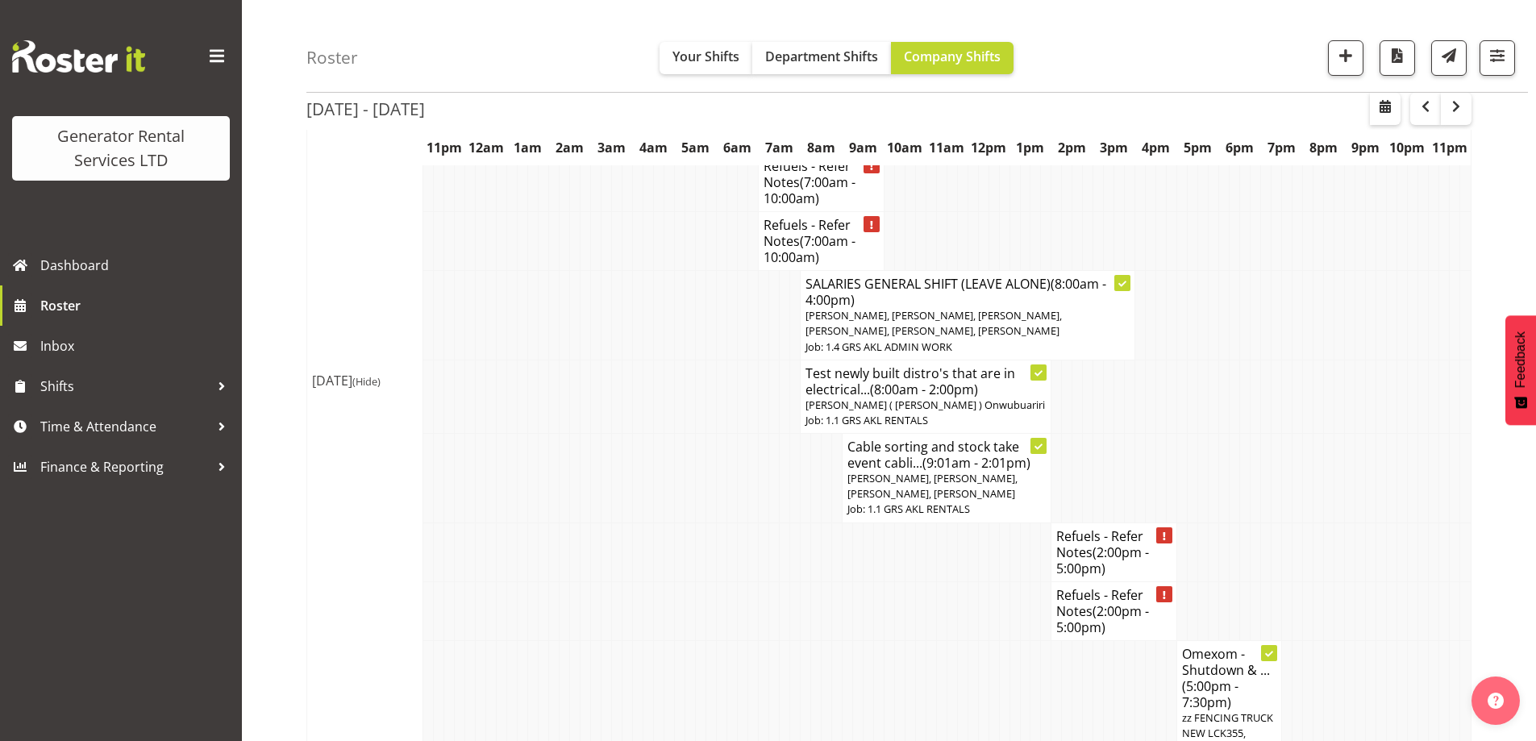
click at [740, 588] on td at bounding box center [742, 610] width 10 height 59
click at [729, 443] on td at bounding box center [731, 478] width 10 height 89
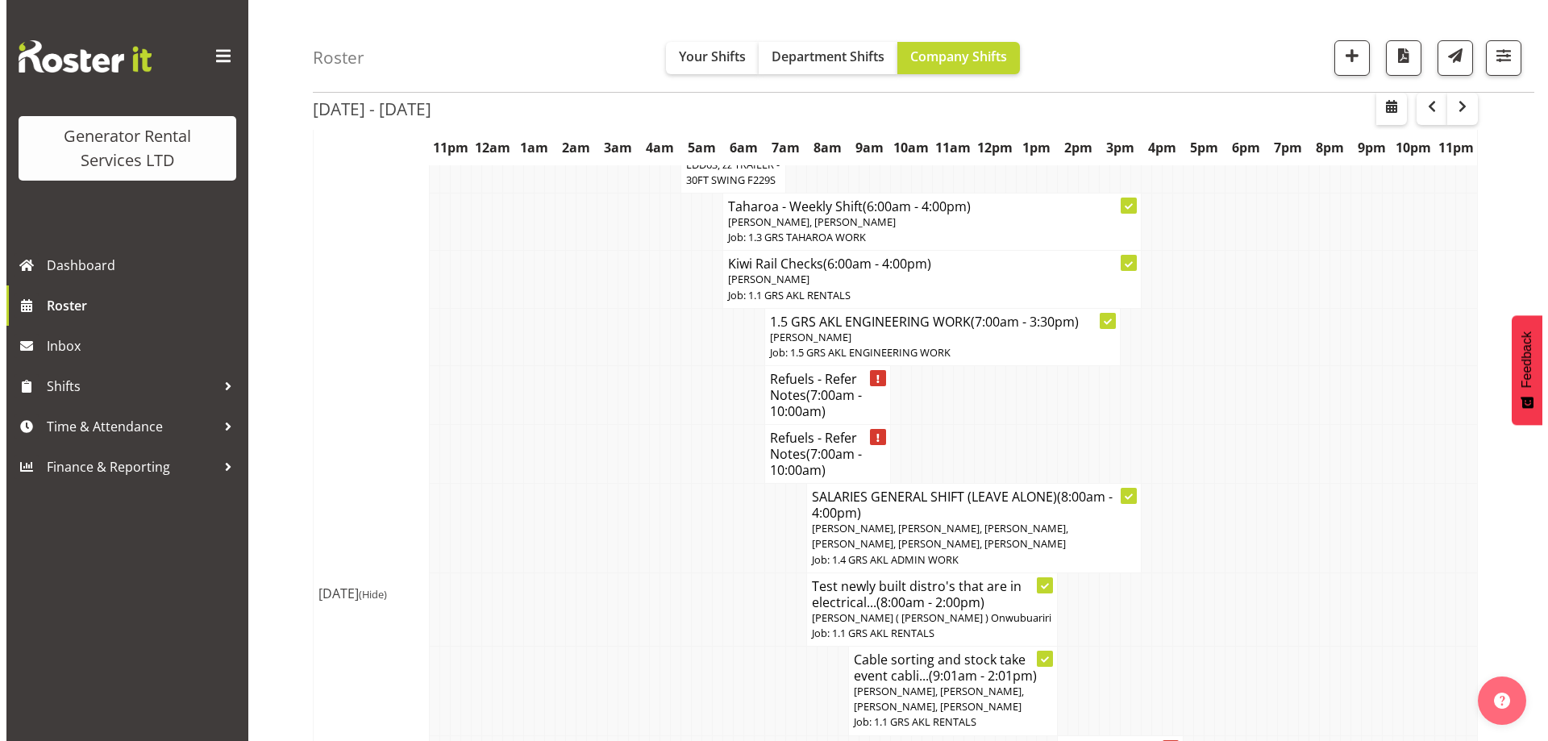
scroll to position [1907, 0]
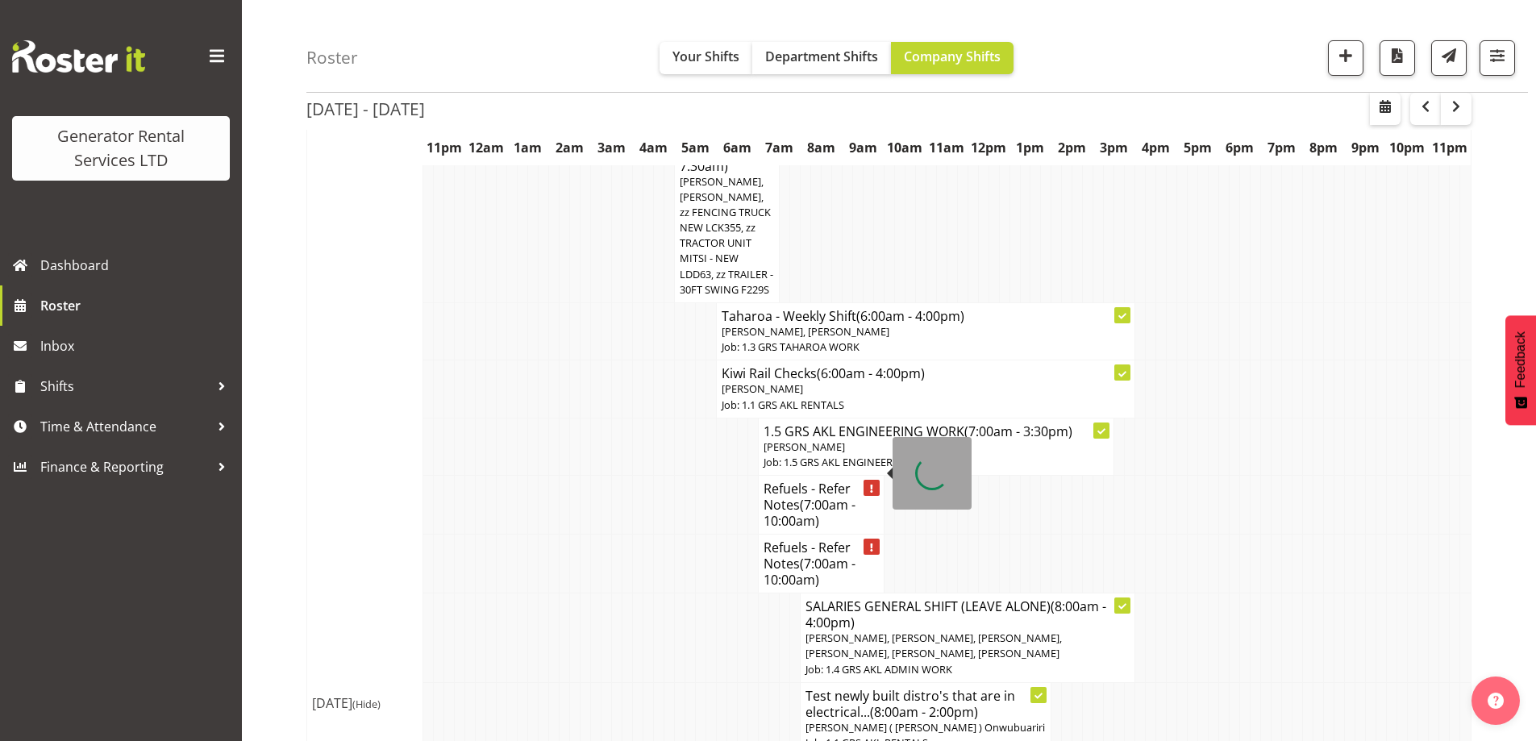
click at [784, 481] on h4 "Refuels - Refer Notes (7:00am - 10:00am)" at bounding box center [821, 505] width 115 height 48
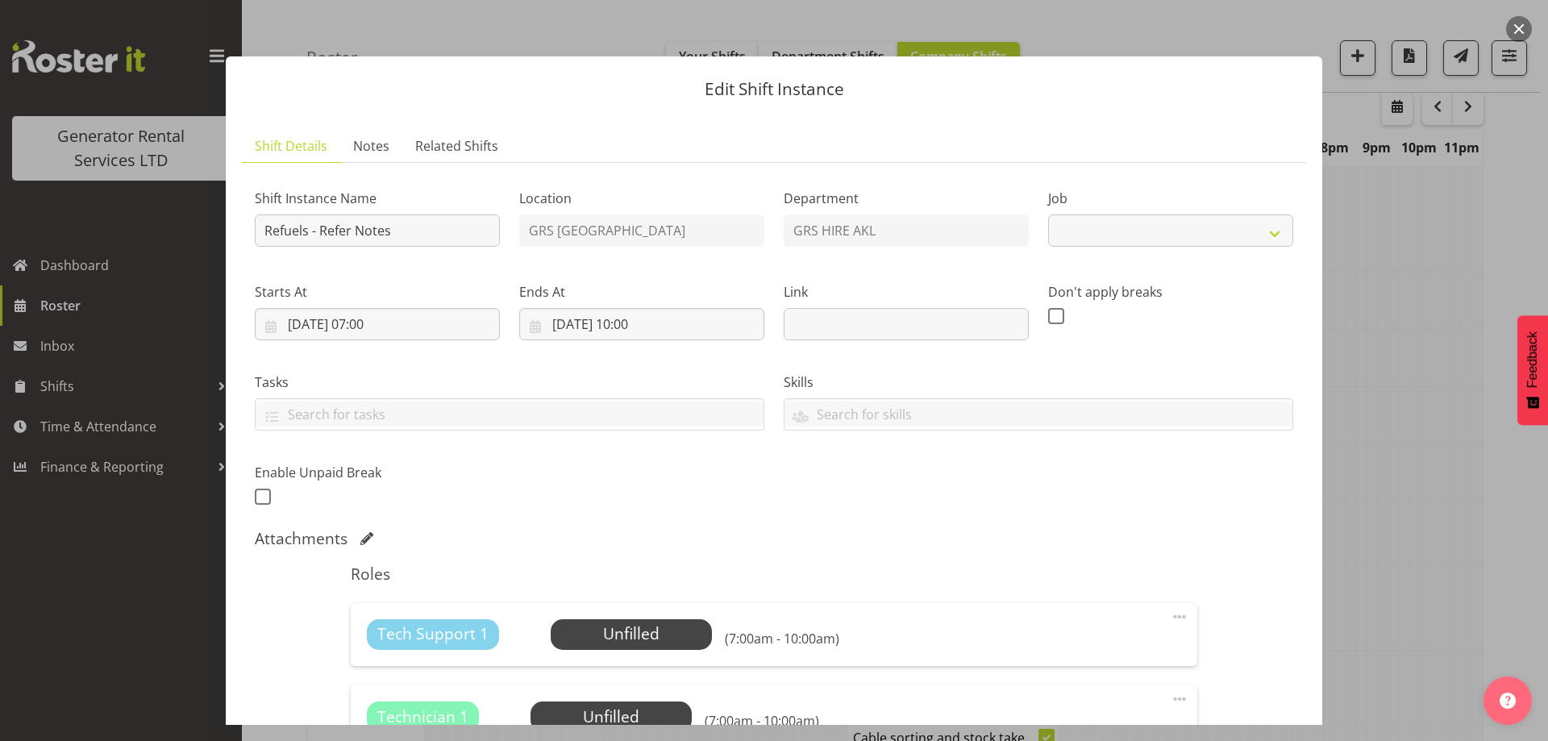
select select "9"
drag, startPoint x: 377, startPoint y: 144, endPoint x: 385, endPoint y: 149, distance: 9.4
click at [378, 145] on span "Notes" at bounding box center [371, 145] width 36 height 19
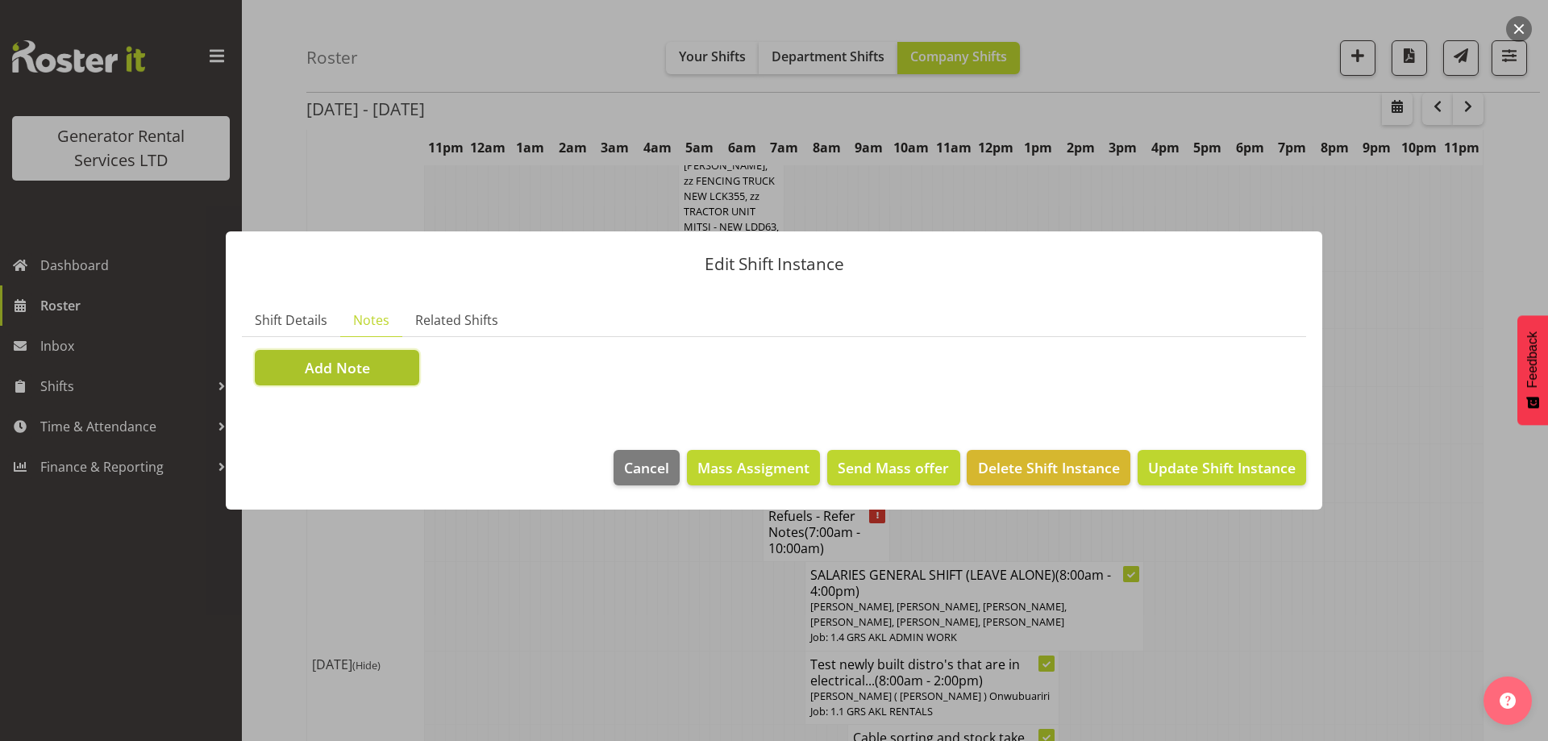
click at [353, 370] on span "Add Note" at bounding box center [337, 367] width 65 height 21
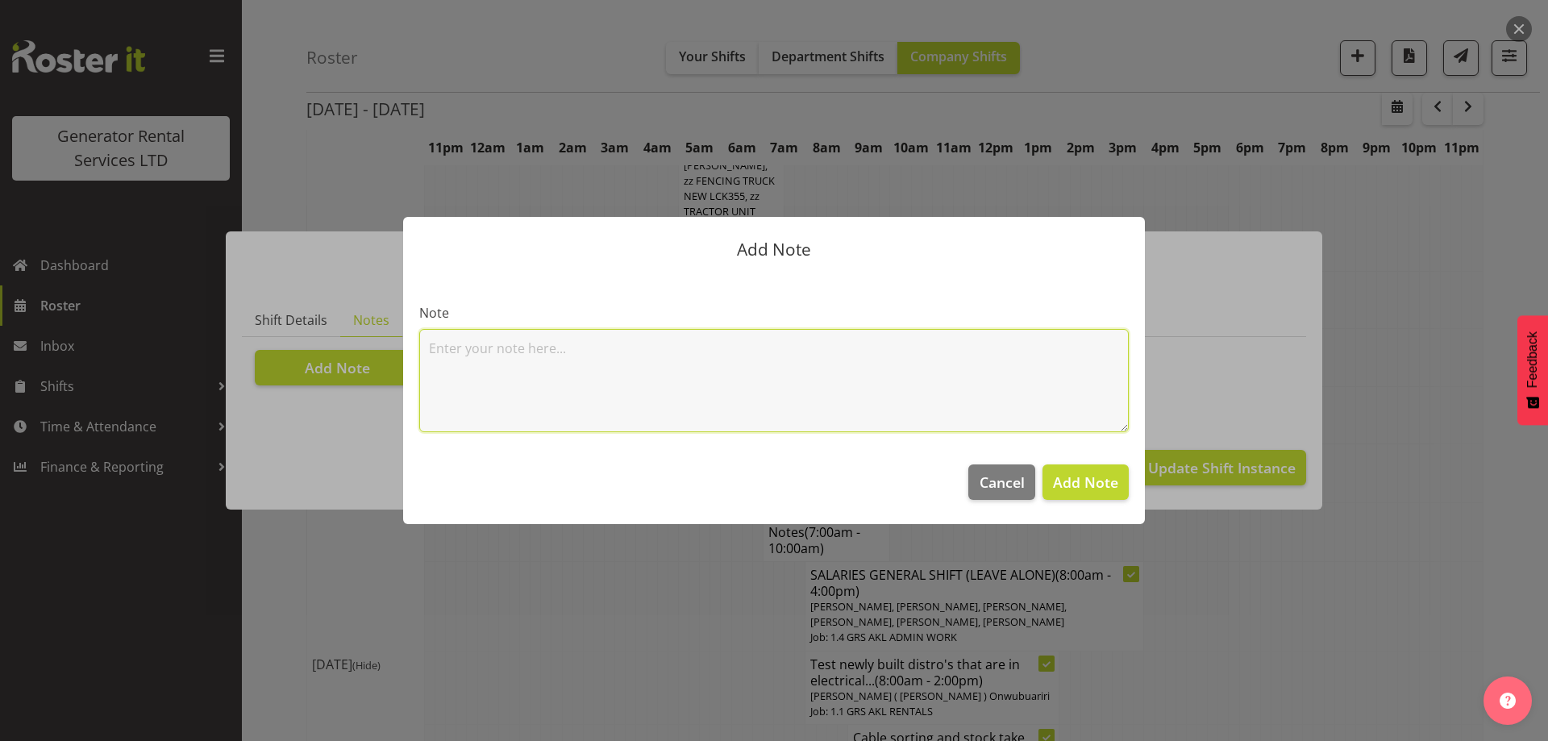
click at [499, 352] on textarea at bounding box center [773, 380] width 709 height 103
paste textarea "100kva @ Macrennie Construction Site, 6 Carr Rd Mt Roskill (There is a driveway…"
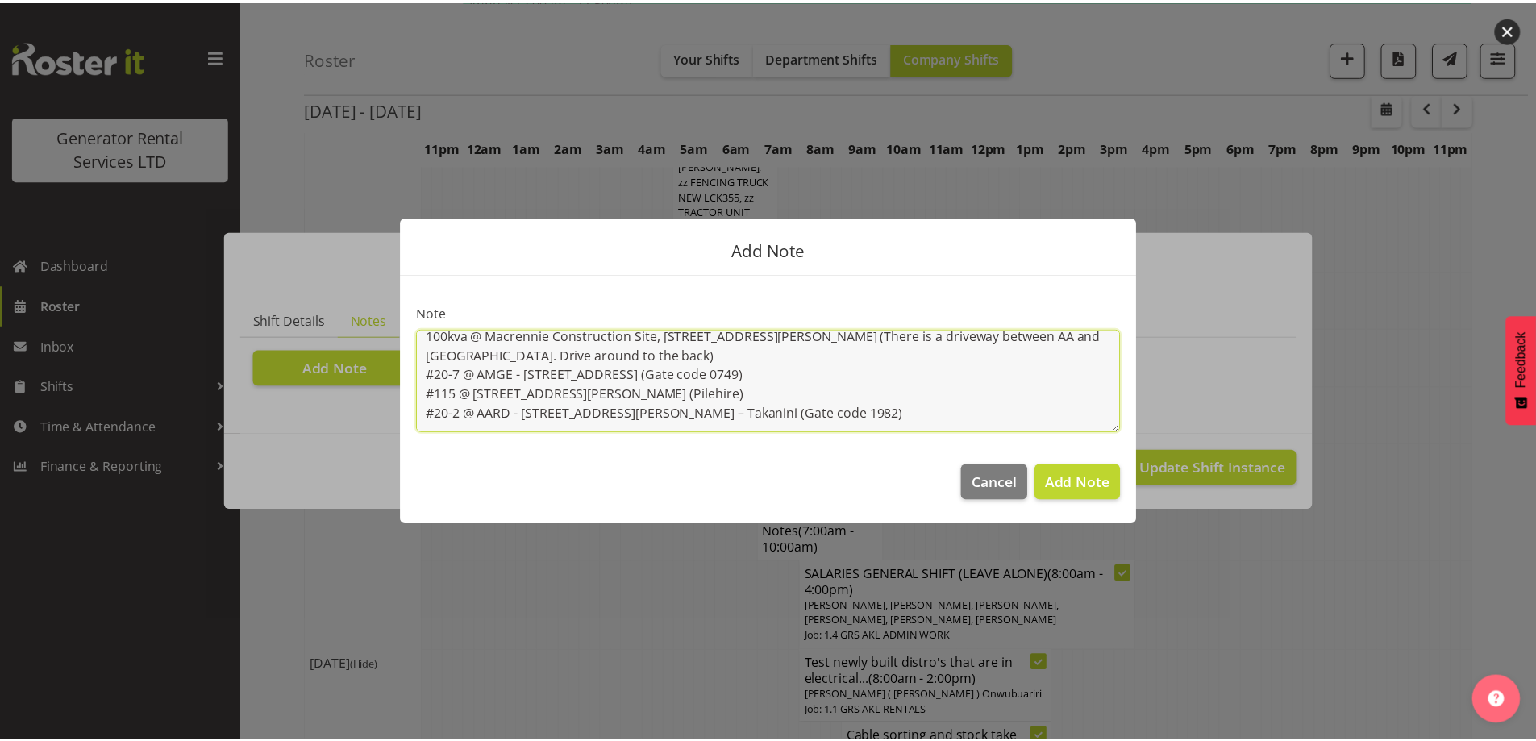
scroll to position [13, 0]
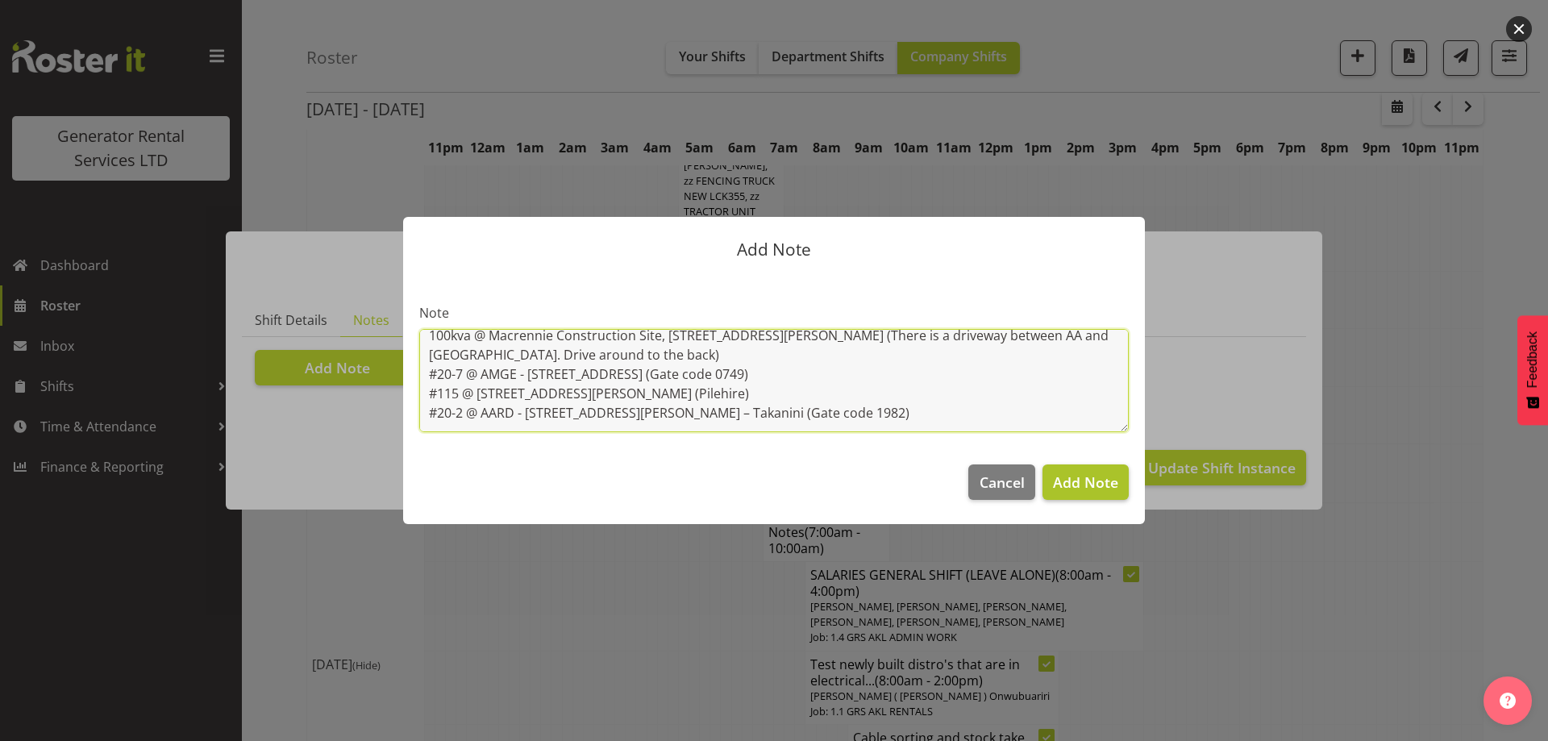
type textarea "100kva @ Macrennie Construction Site, 6 Carr Rd Mt Roskill (There is a driveway…"
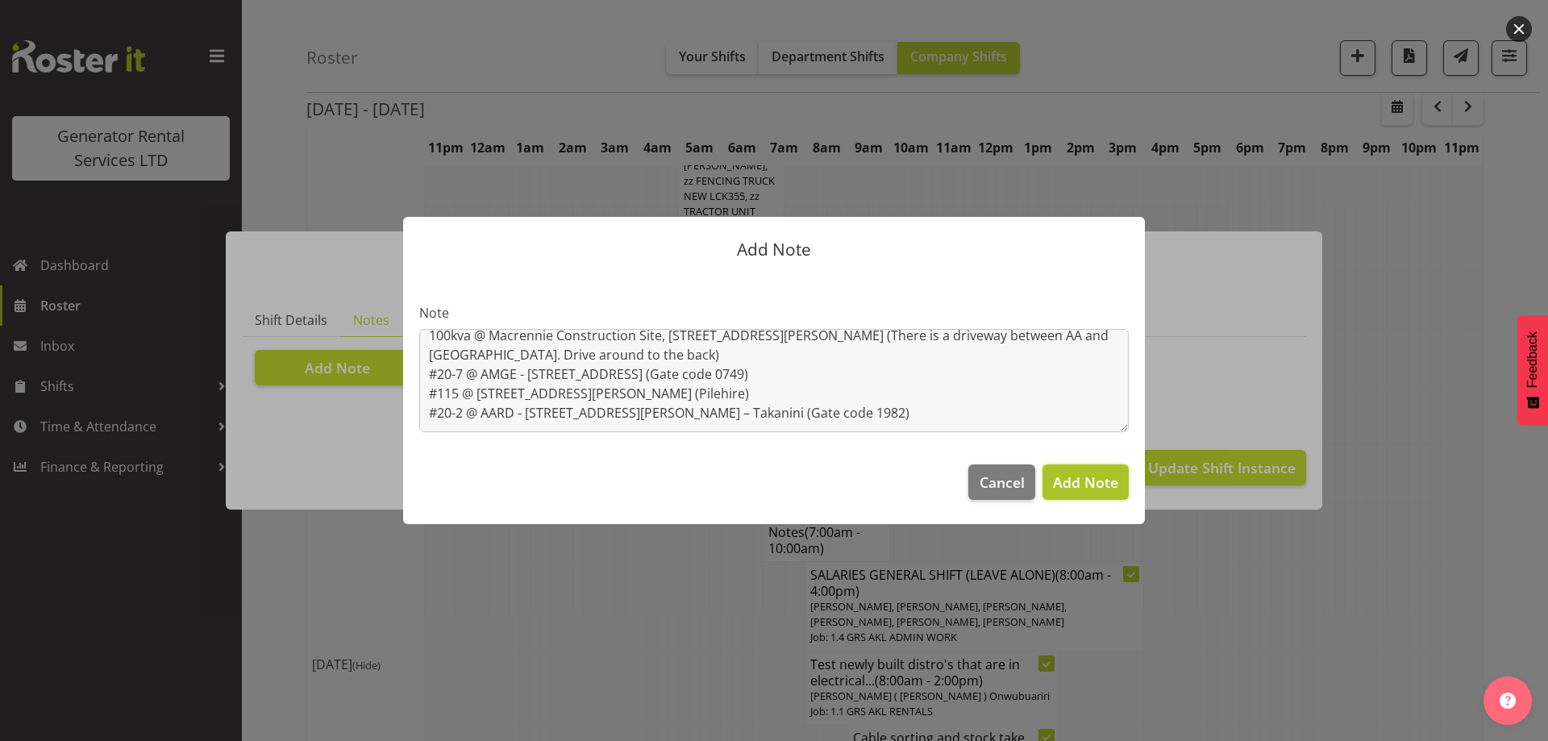
click at [1084, 496] on button "Add Note" at bounding box center [1085, 481] width 86 height 35
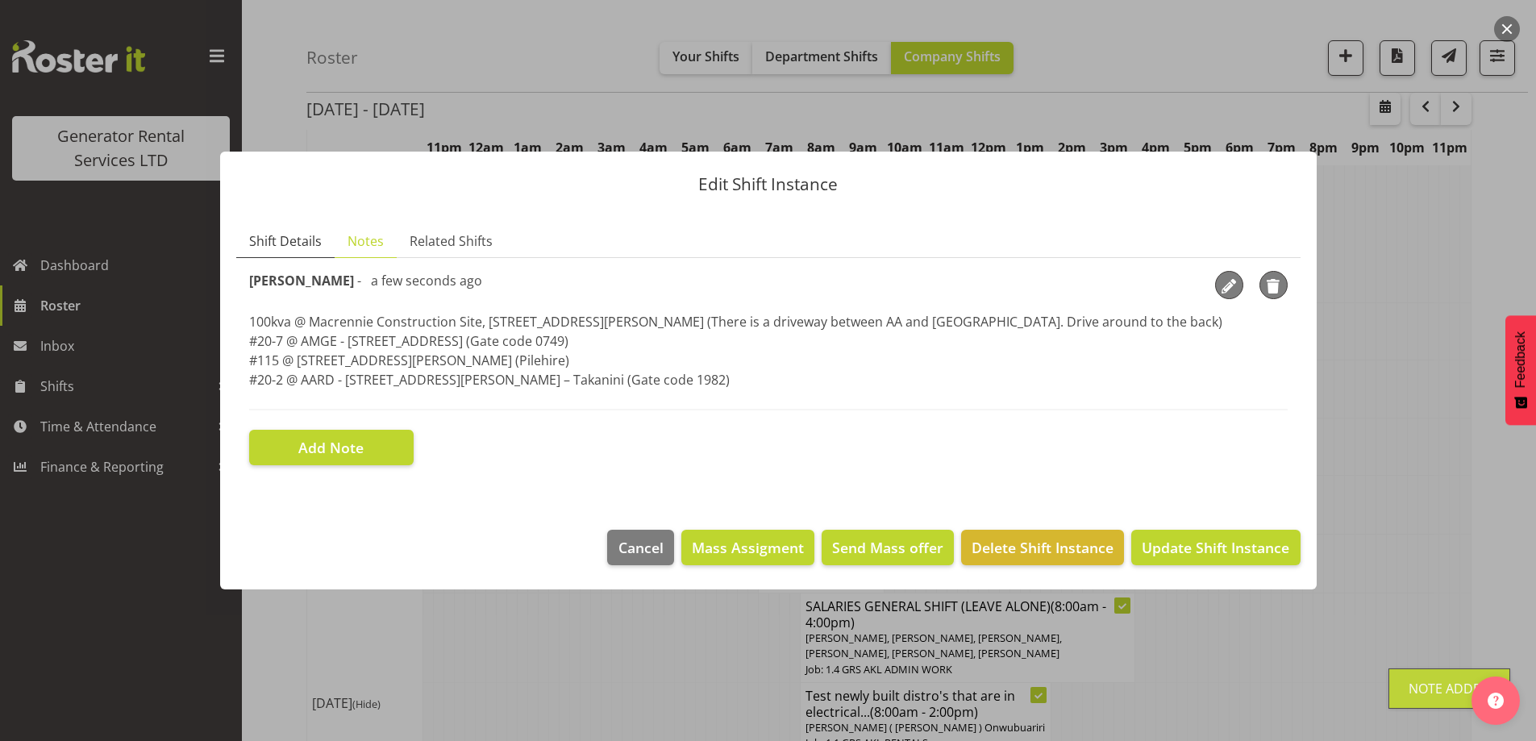
click at [310, 247] on span "Shift Details" at bounding box center [285, 240] width 73 height 19
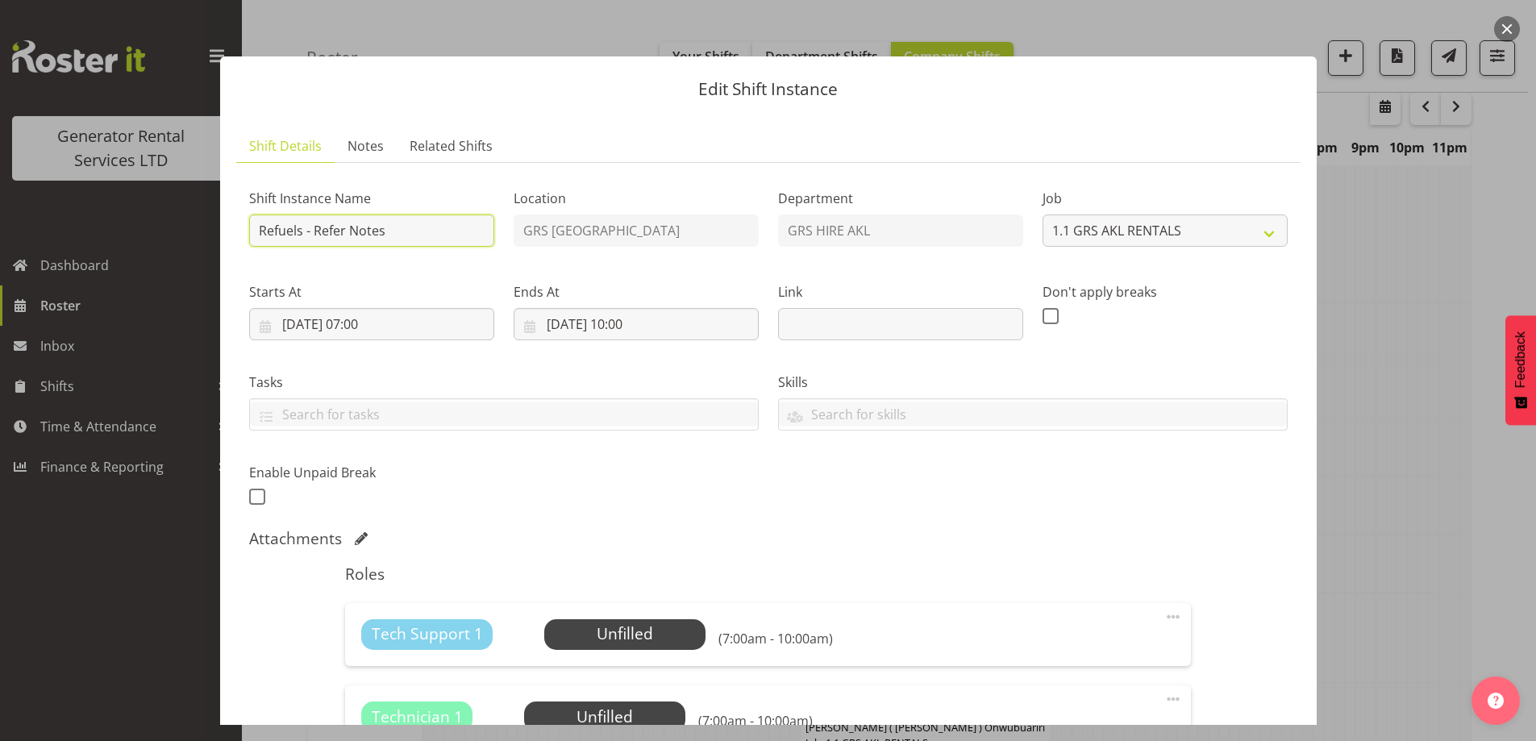
drag, startPoint x: 409, startPoint y: 227, endPoint x: 310, endPoint y: 227, distance: 98.4
click at [310, 227] on input "Refuels - Refer Notes" at bounding box center [371, 230] width 245 height 32
type input "Refuels - Using KMY"
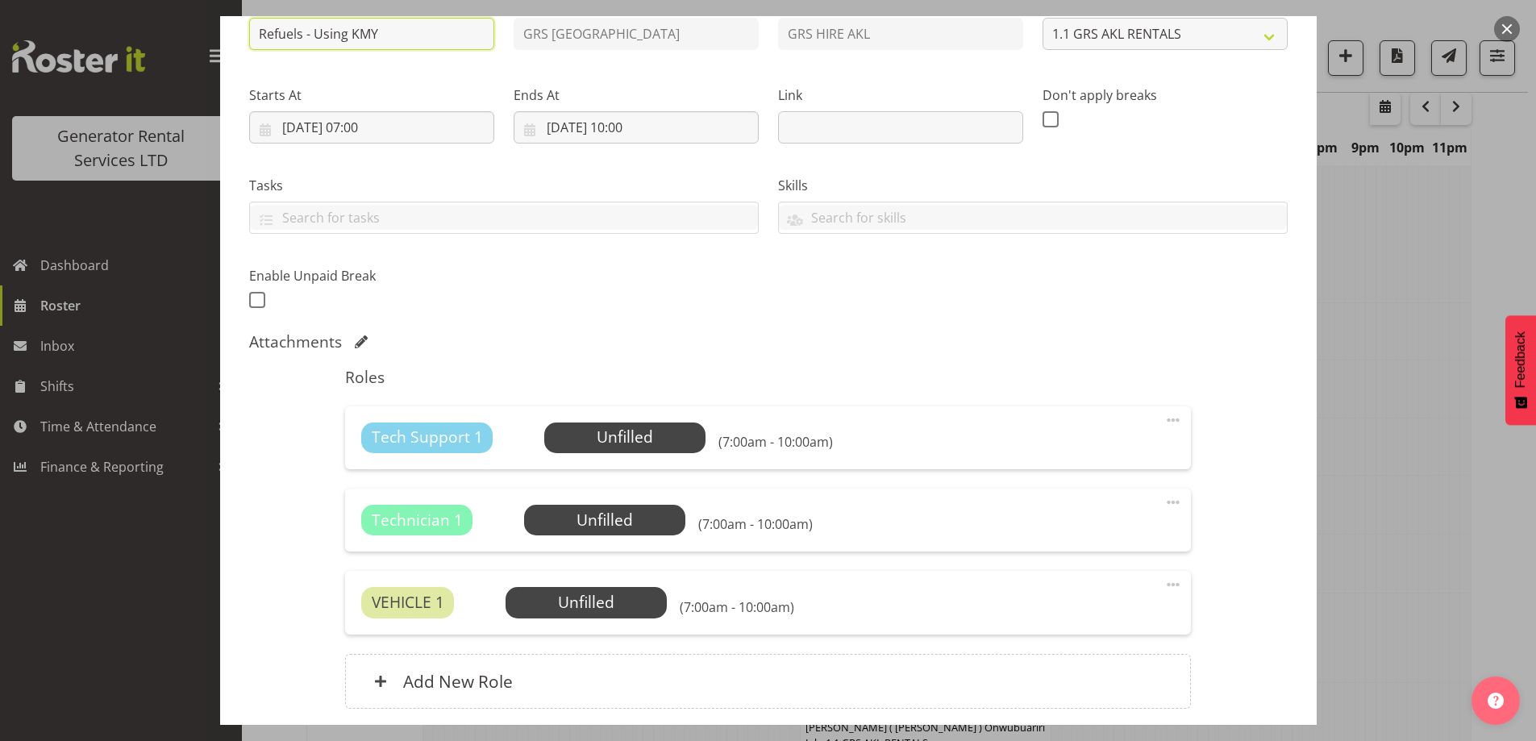
scroll to position [324, 0]
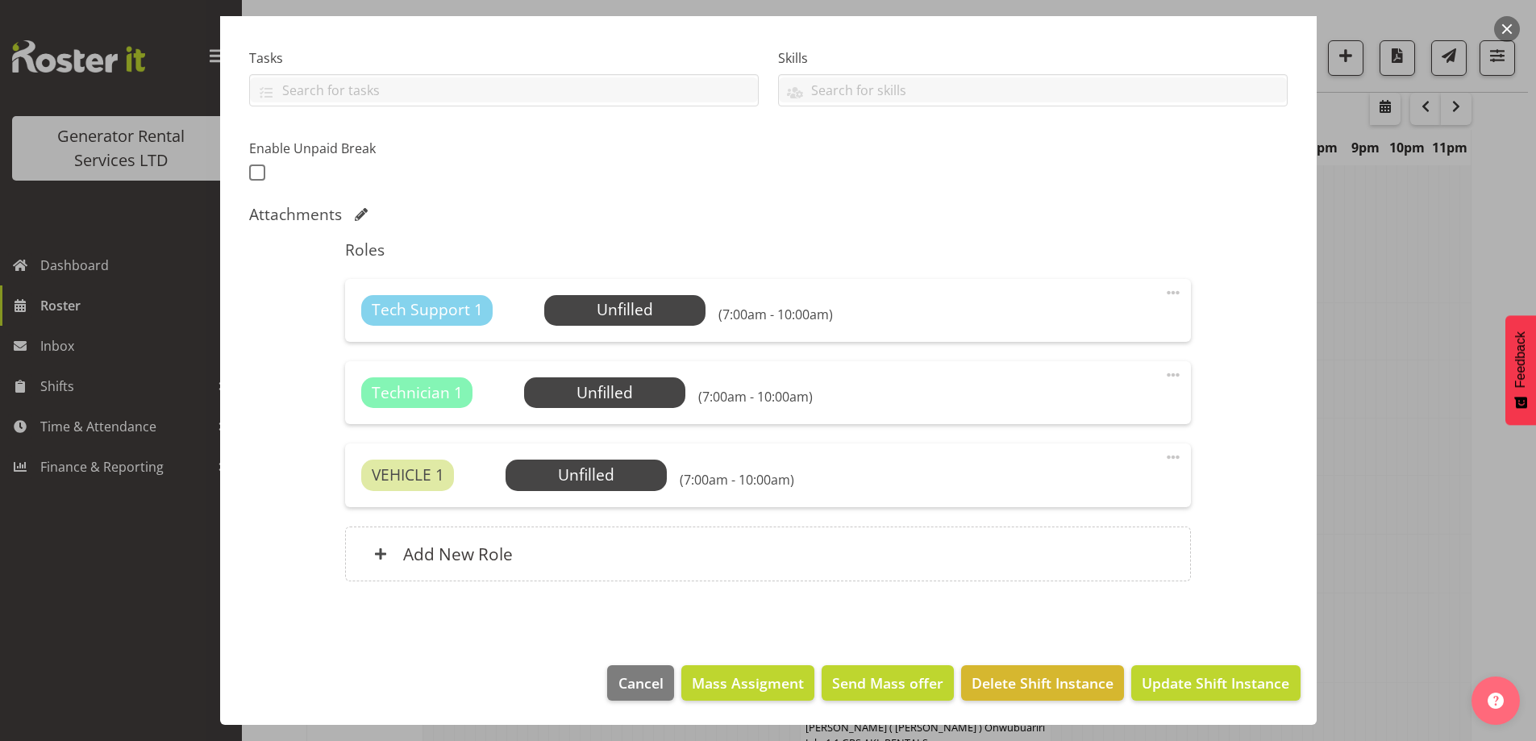
click at [1173, 380] on div "Technician 1 Unfilled Select Employee (7:00am - 10:00am) Edit Cover Role Delete" at bounding box center [768, 392] width 846 height 63
click at [1163, 376] on span at bounding box center [1172, 374] width 19 height 19
drag, startPoint x: 1104, startPoint y: 466, endPoint x: 1092, endPoint y: 464, distance: 11.5
click at [1103, 466] on link "Delete" at bounding box center [1105, 468] width 155 height 29
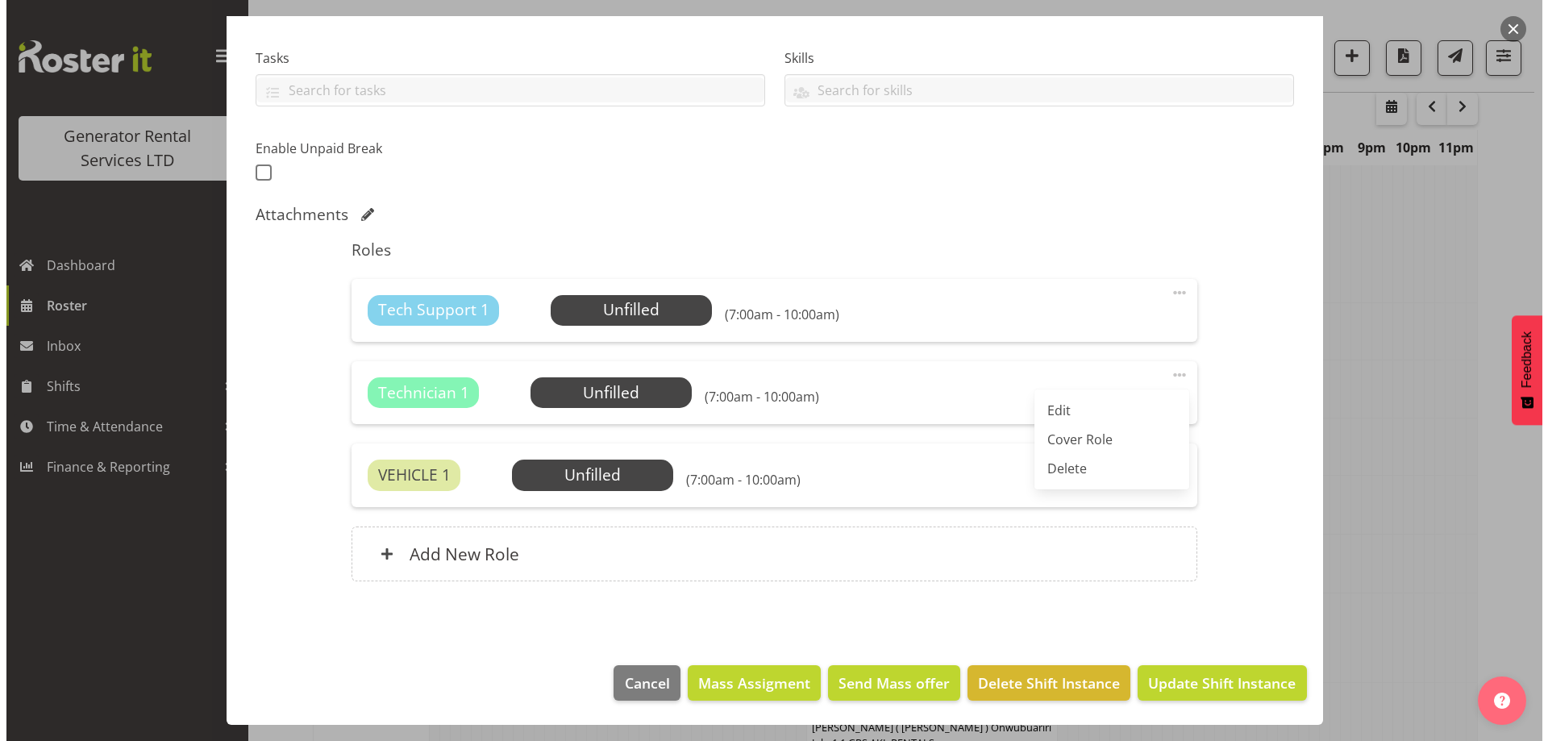
scroll to position [241, 0]
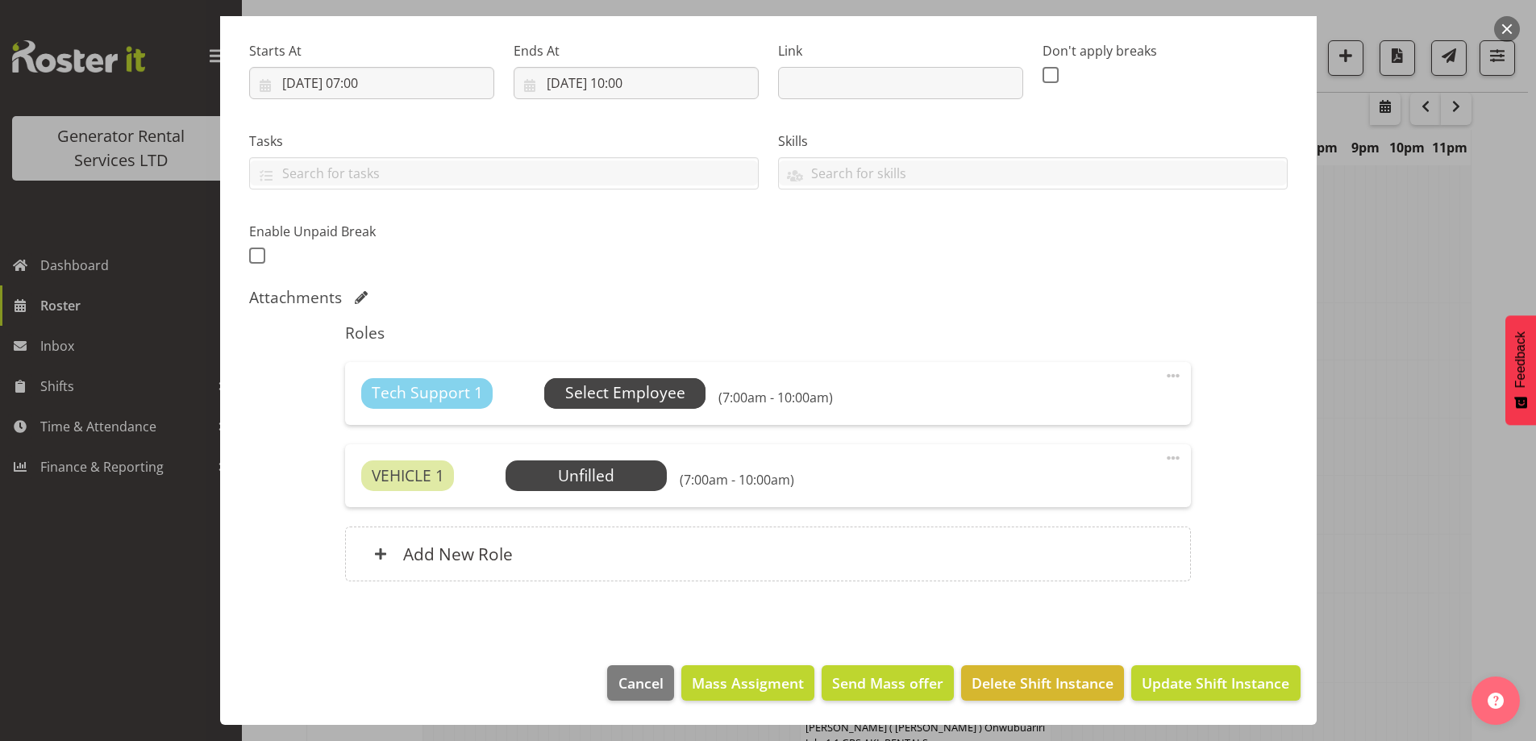
click at [680, 397] on span "Select Employee" at bounding box center [625, 392] width 120 height 23
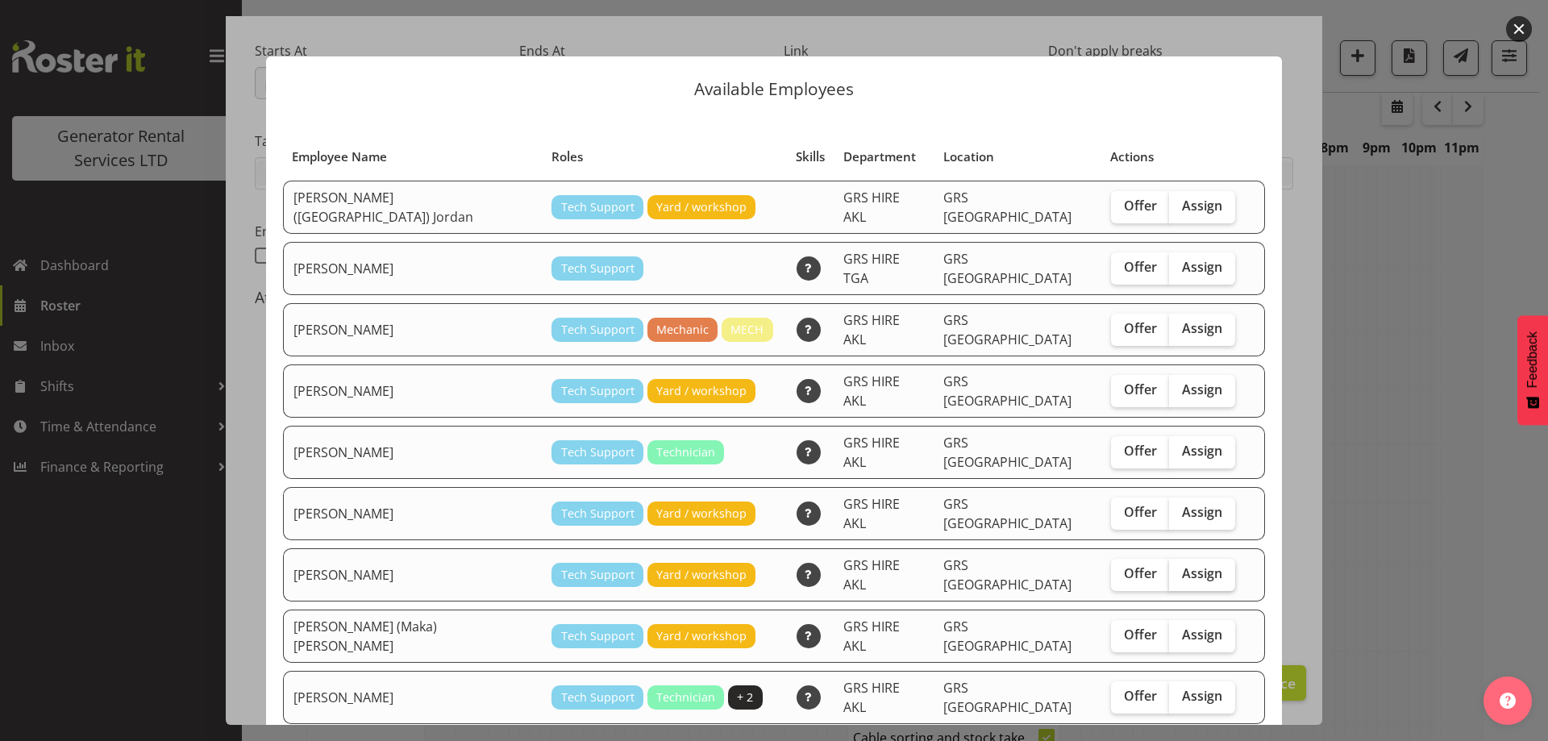
click at [1182, 565] on span "Assign" at bounding box center [1202, 573] width 40 height 16
click at [1177, 568] on input "Assign" at bounding box center [1174, 573] width 10 height 10
checkbox input "true"
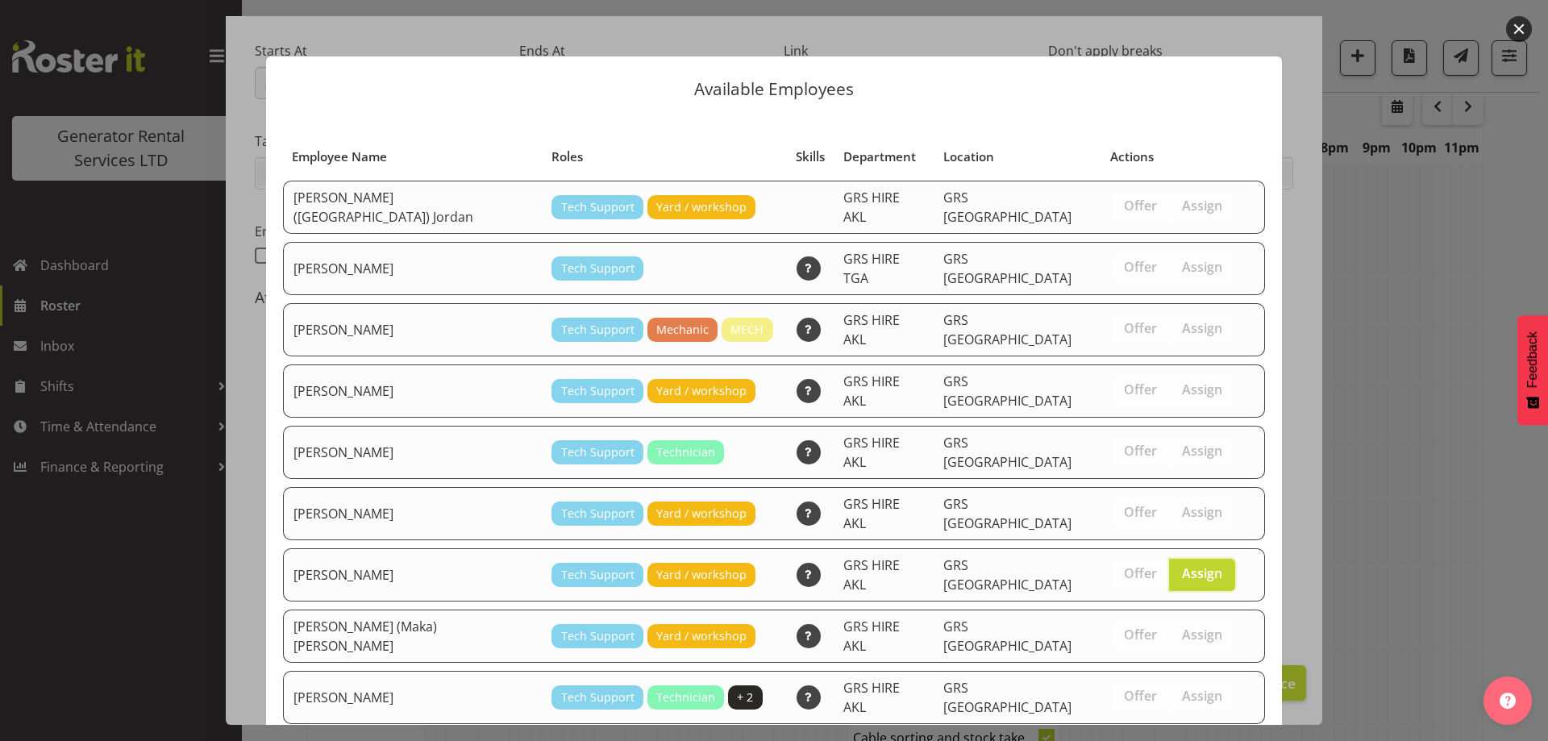
scroll to position [42, 0]
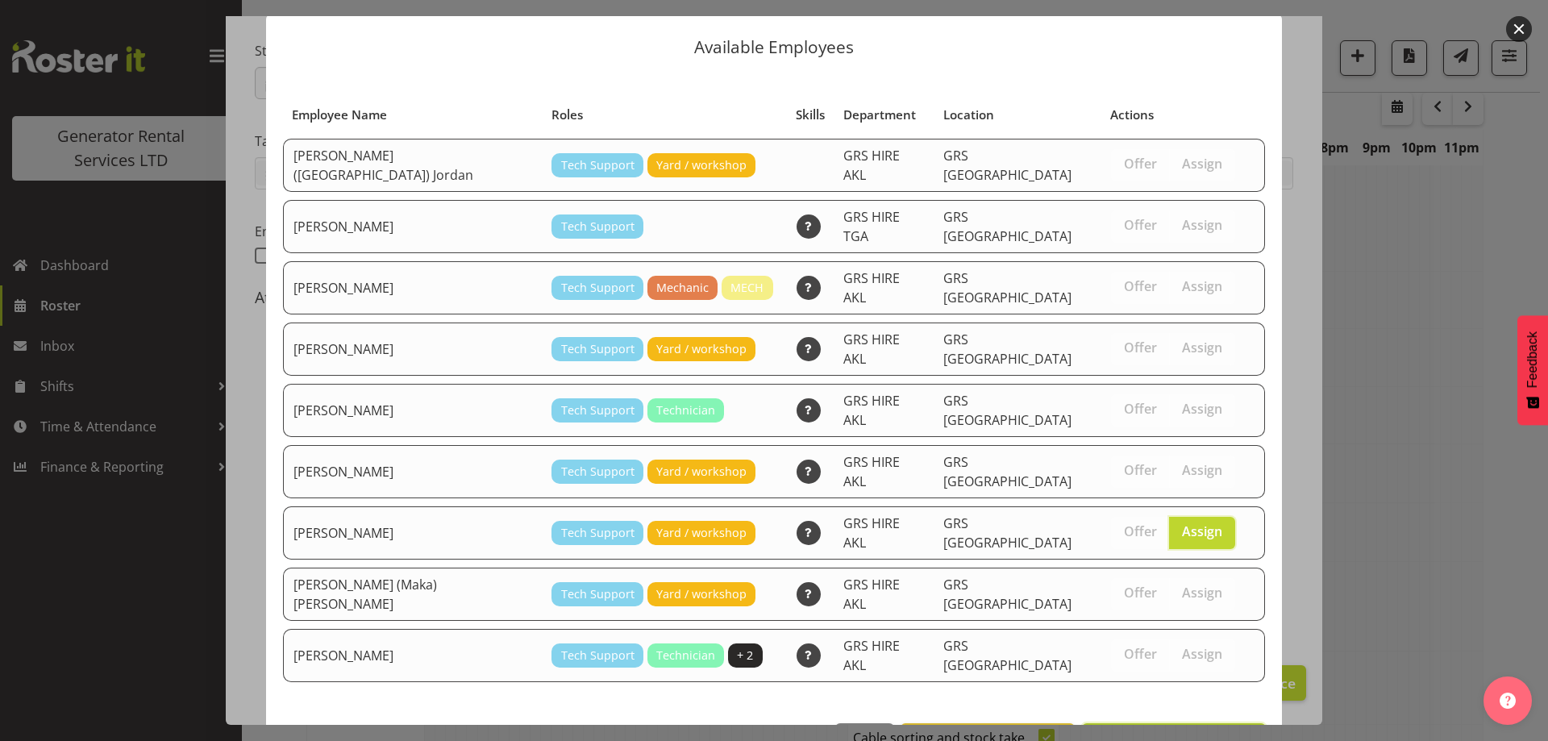
click at [1182, 731] on span "Assign Sam Carter" at bounding box center [1173, 740] width 163 height 19
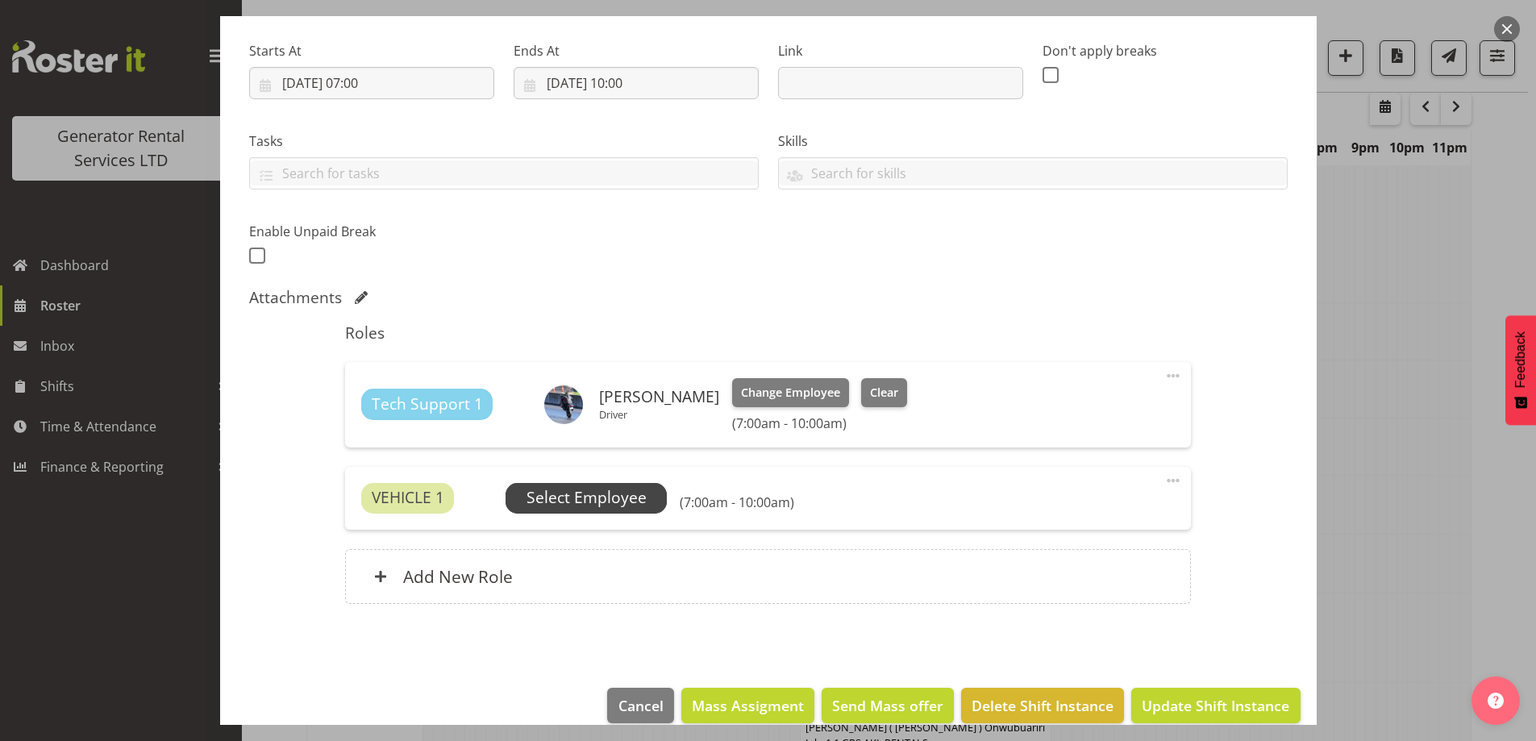
click at [616, 496] on span "Select Employee" at bounding box center [586, 497] width 120 height 23
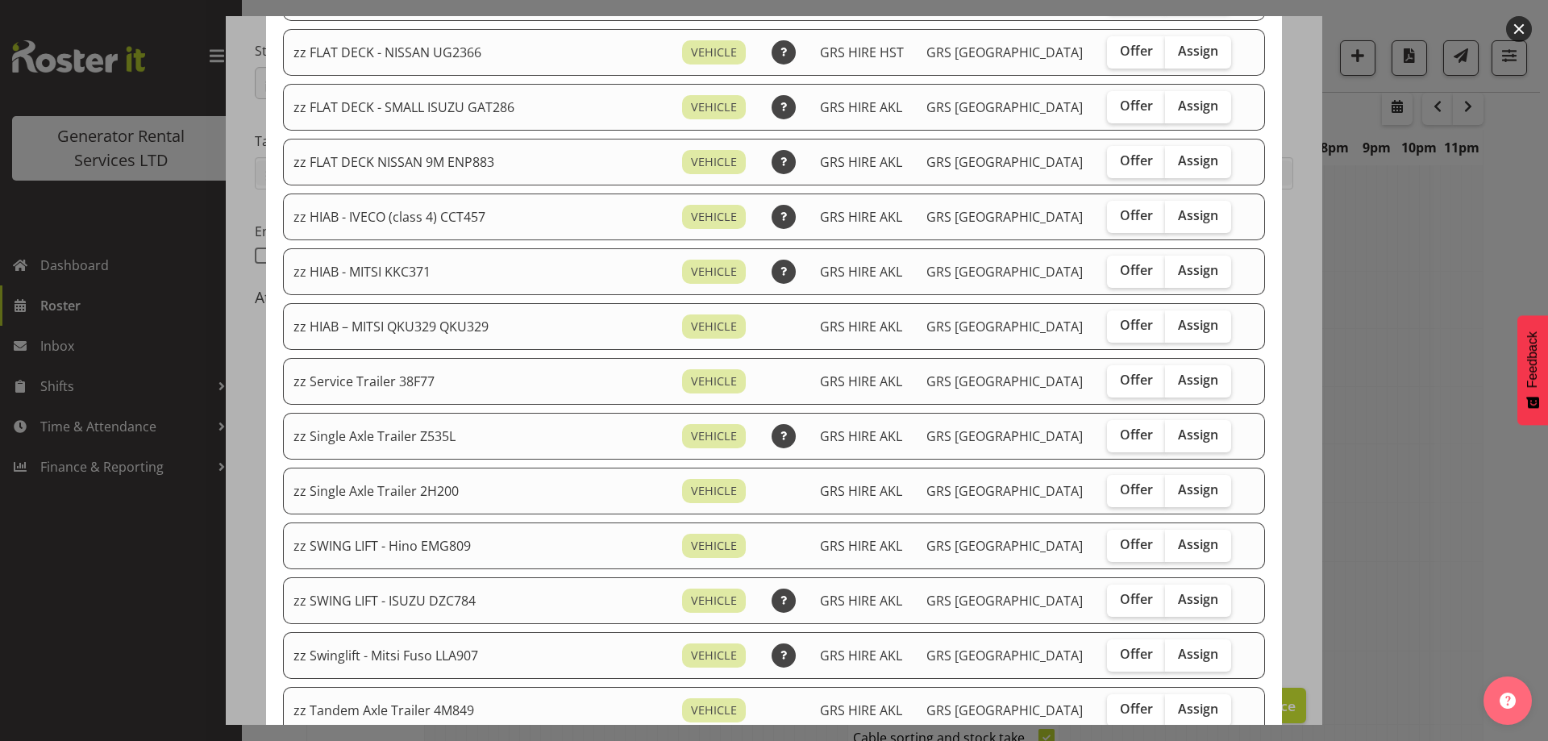
scroll to position [1129, 0]
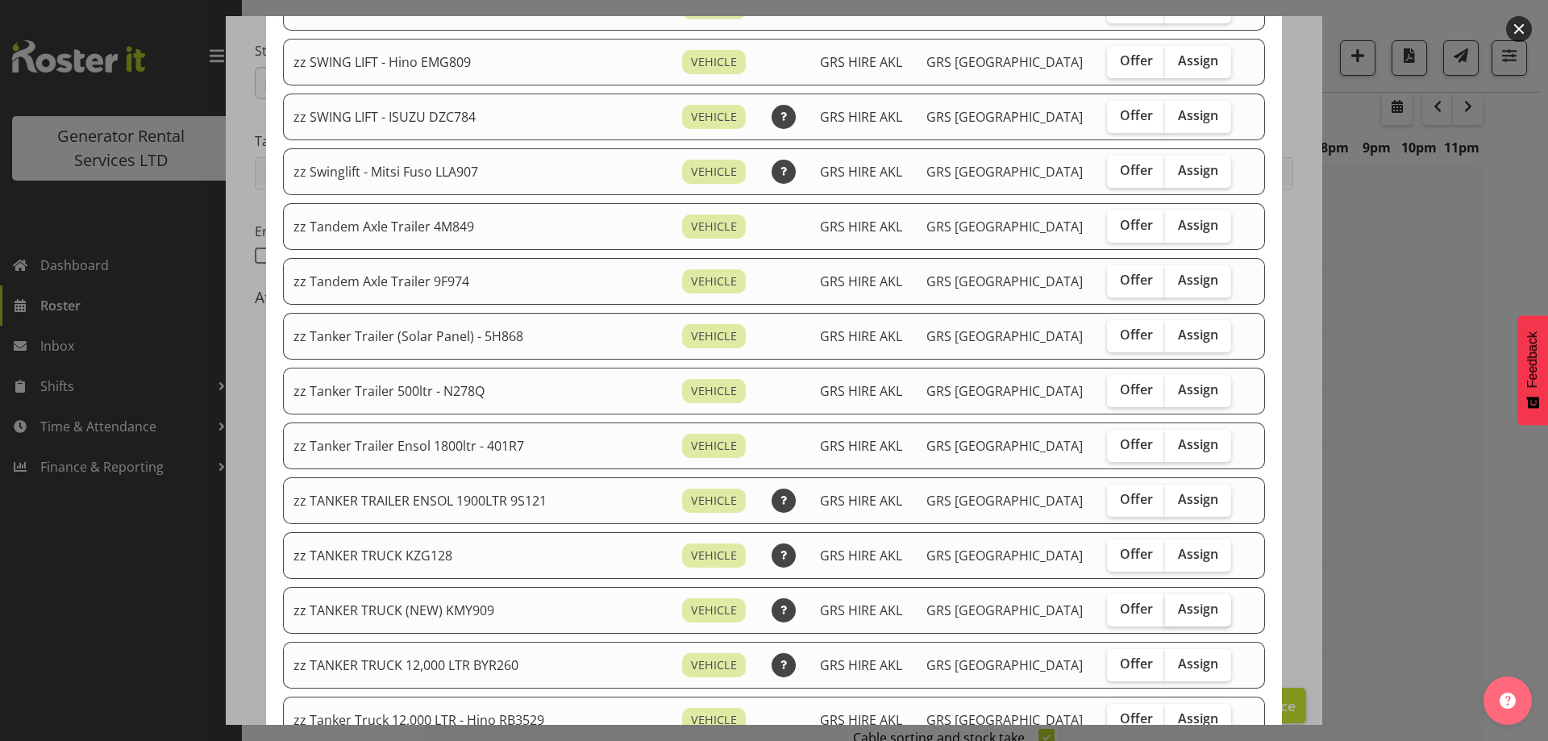
click at [1178, 605] on span "Assign" at bounding box center [1198, 609] width 40 height 16
click at [1172, 605] on input "Assign" at bounding box center [1170, 609] width 10 height 10
checkbox input "true"
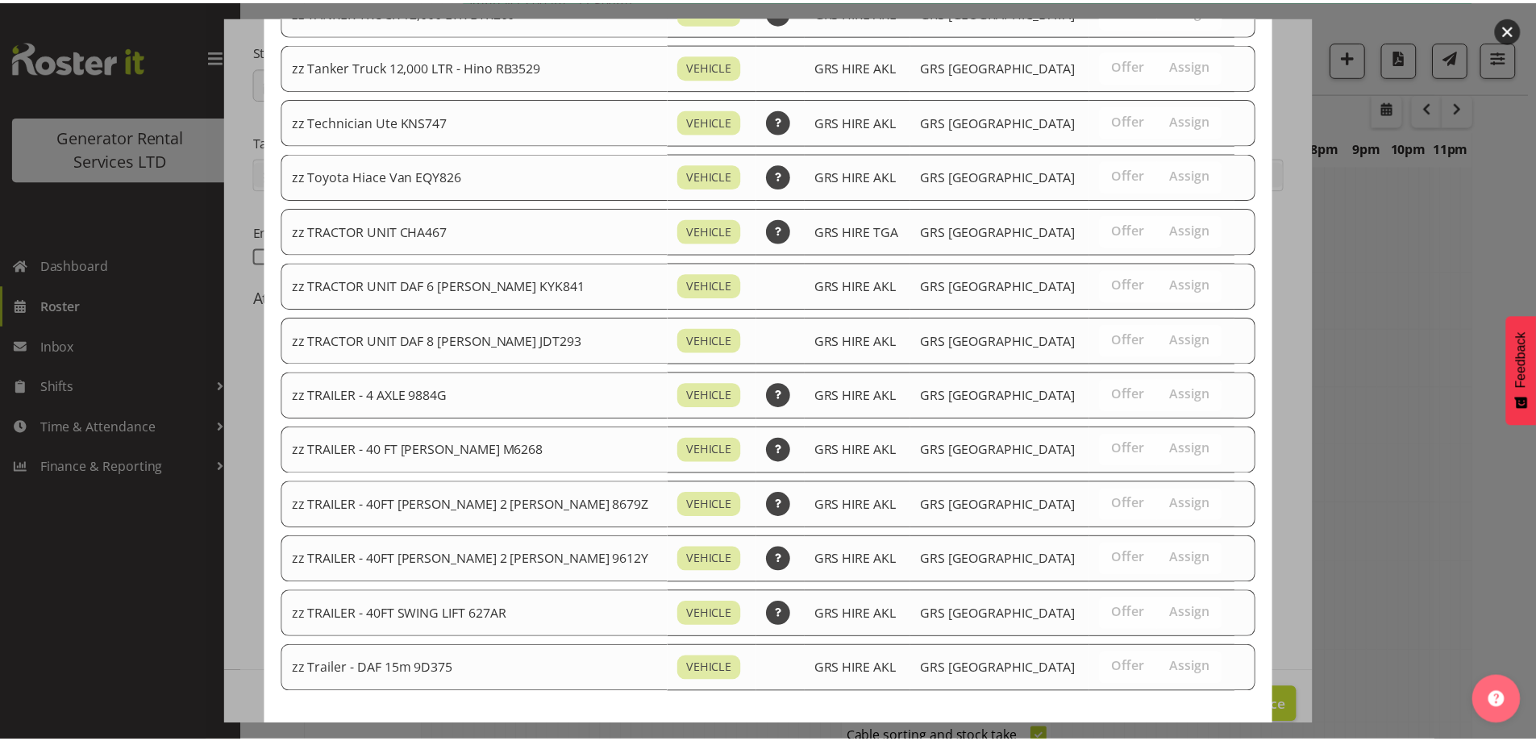
scroll to position [1851, 0]
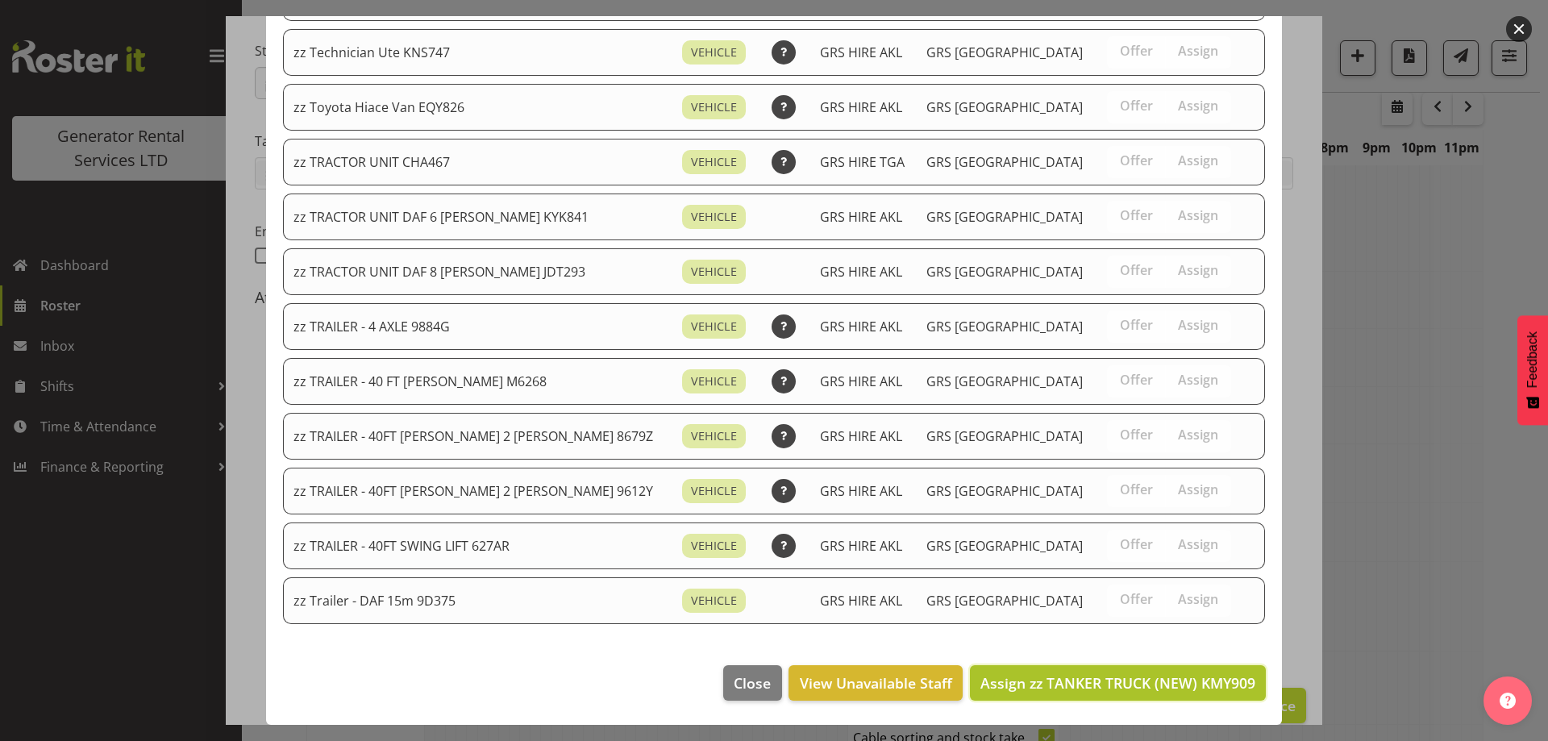
click at [1163, 667] on button "Assign zz TANKER TRUCK (NEW) KMY909" at bounding box center [1118, 682] width 296 height 35
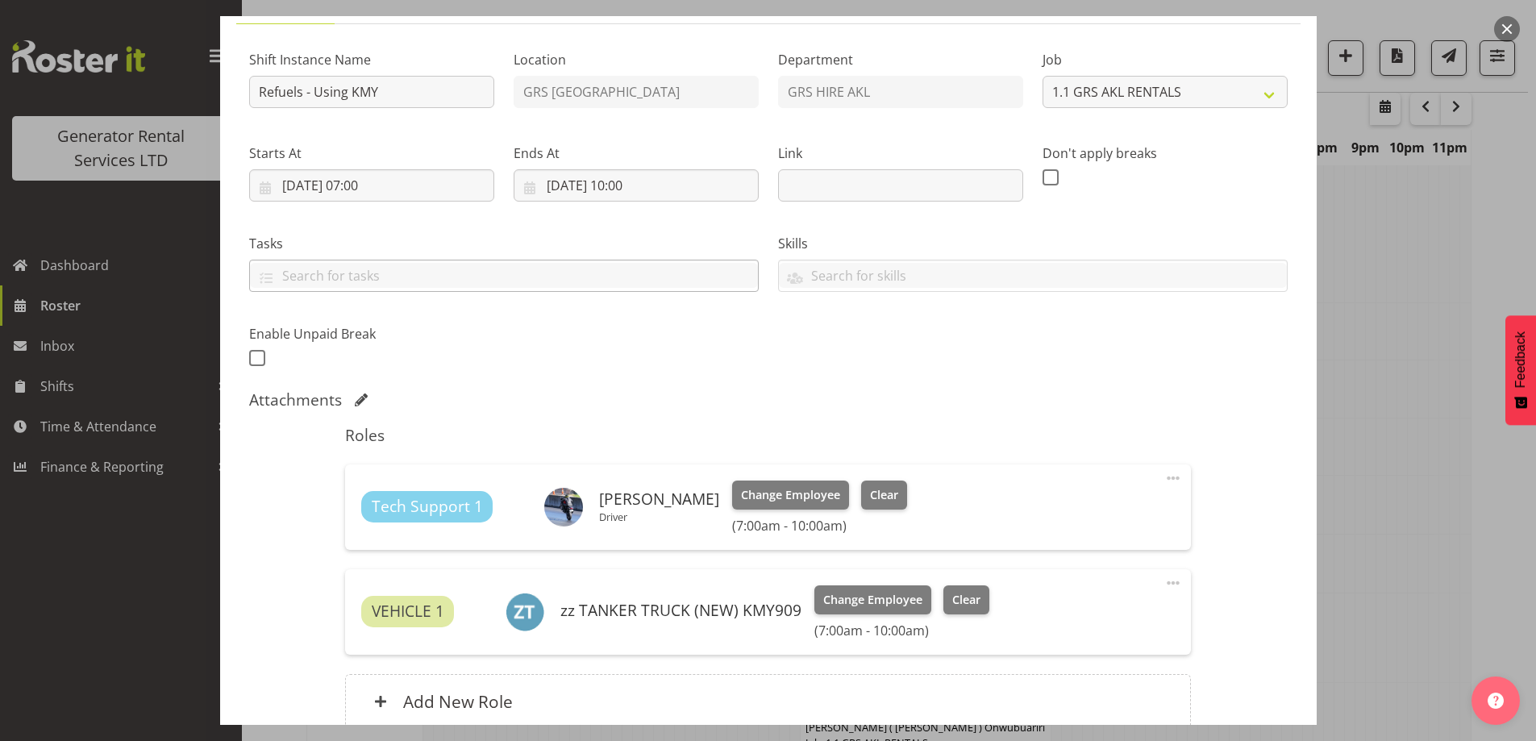
scroll to position [0, 0]
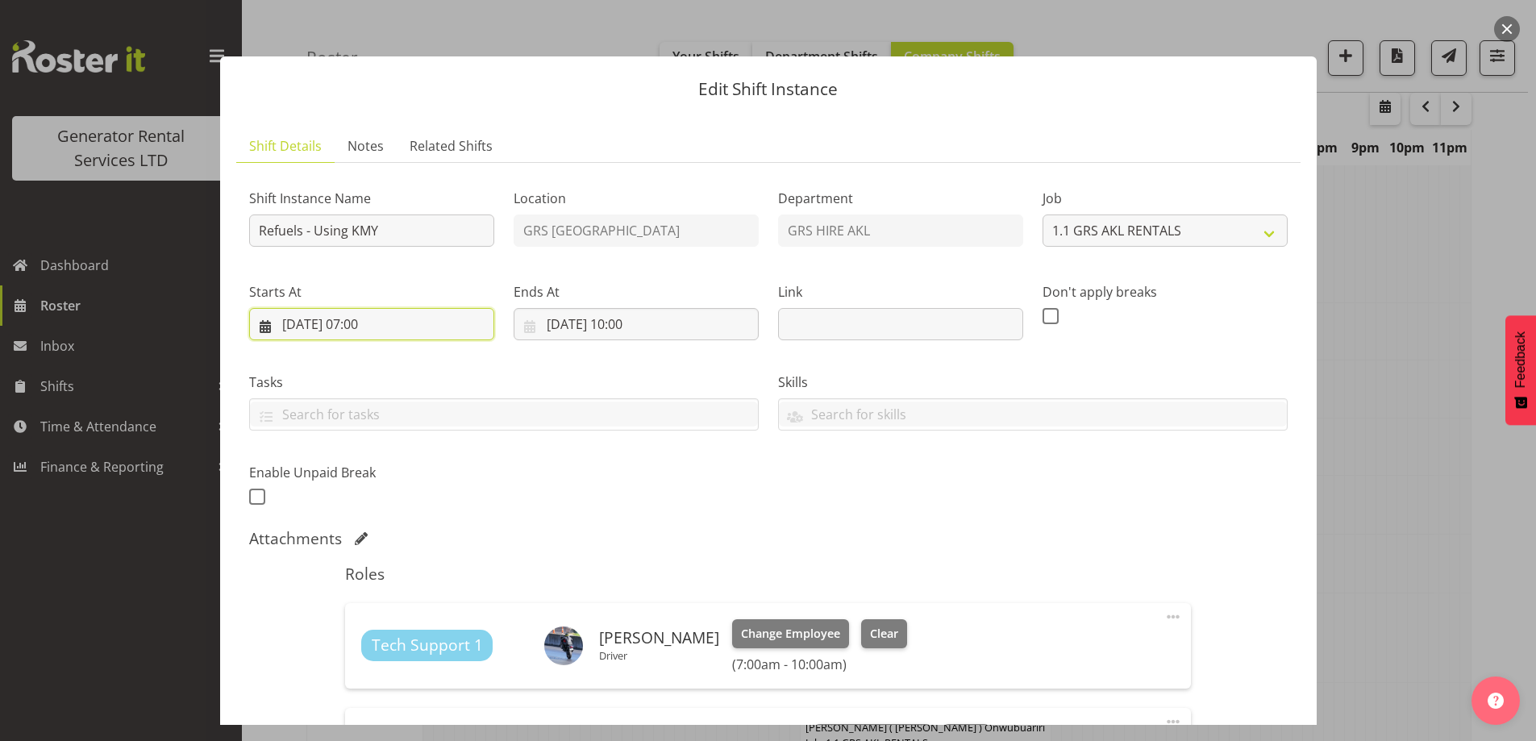
click at [438, 317] on input "19/08/2025, 07:00" at bounding box center [371, 324] width 245 height 32
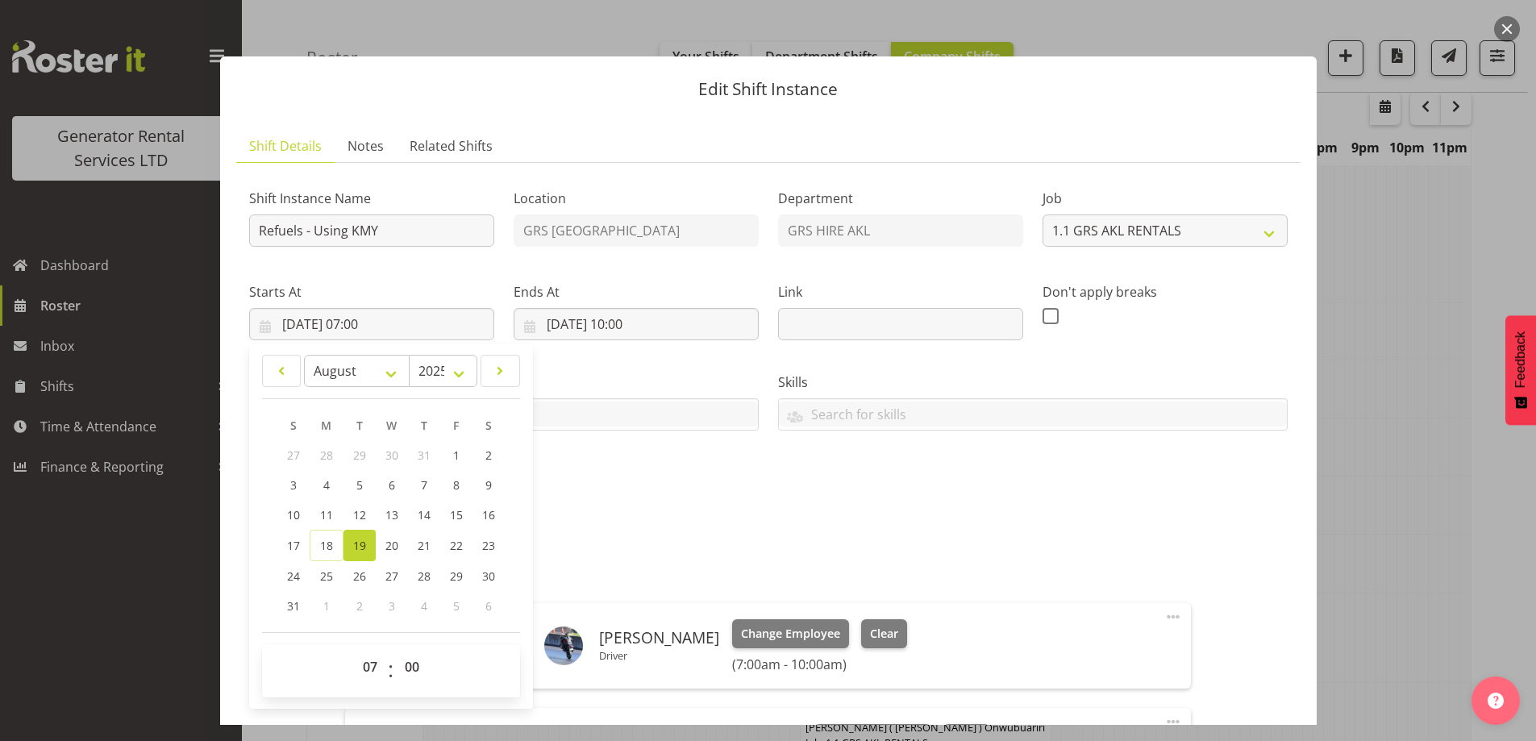
click at [375, 635] on div "January February March April May June July August September October November De…" at bounding box center [391, 526] width 284 height 352
click at [374, 656] on select "00 01 02 03 04 05 06 07 08 09 10 11 12 13 14 15 16 17 18 19 20 21 22 23" at bounding box center [372, 667] width 36 height 32
select select "6"
click at [354, 651] on select "00 01 02 03 04 05 06 07 08 09 10 11 12 13 14 15 16 17 18 19 20 21 22 23" at bounding box center [372, 667] width 36 height 32
type input "19/08/2025, 06:00"
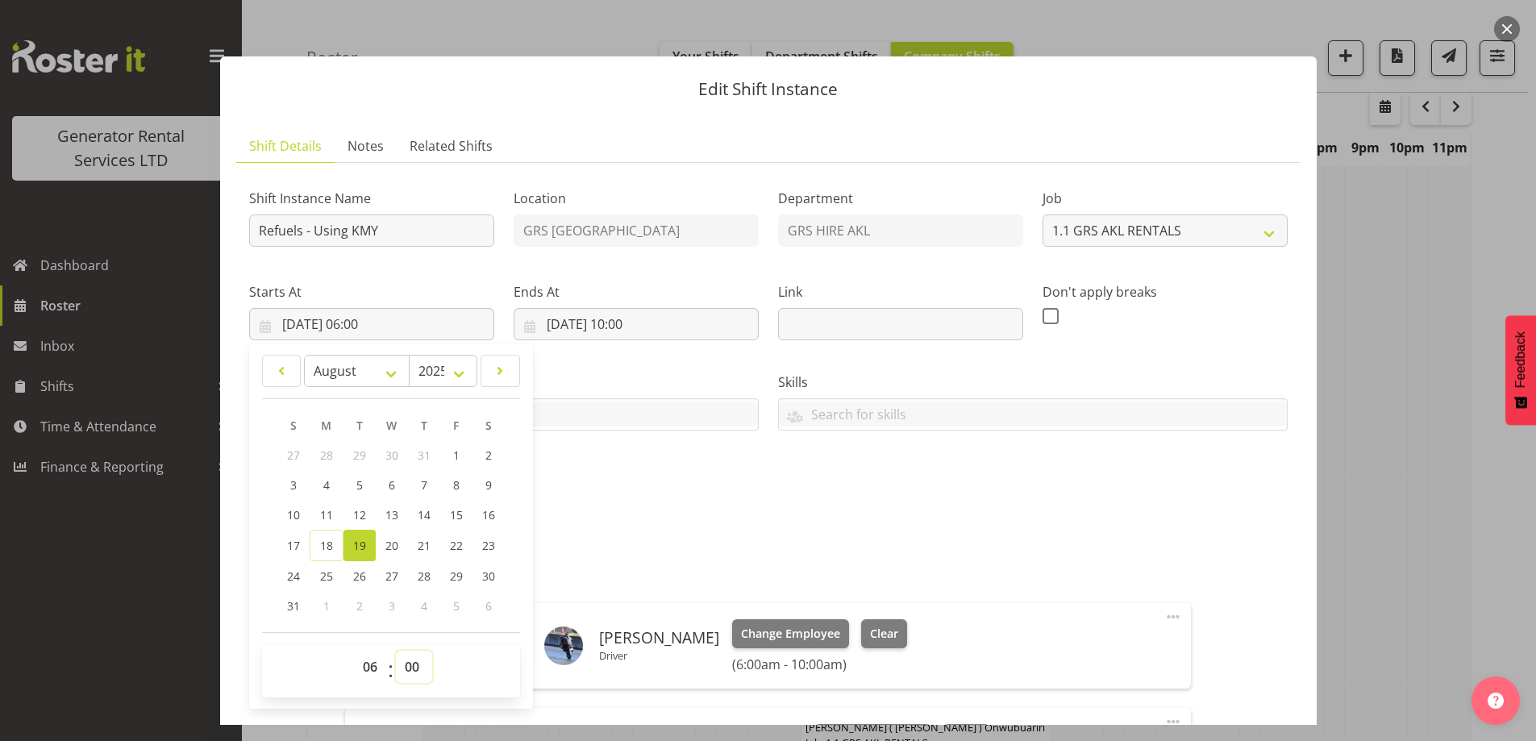
click at [415, 668] on select "00 01 02 03 04 05 06 07 08 09 10 11 12 13 14 15 16 17 18 19 20 21 22 23 24 25 2…" at bounding box center [414, 667] width 36 height 32
select select "30"
click at [396, 651] on select "00 01 02 03 04 05 06 07 08 09 10 11 12 13 14 15 16 17 18 19 20 21 22 23 24 25 2…" at bounding box center [414, 667] width 36 height 32
type input "19/08/2025, 06:30"
click at [635, 497] on div "Shift Instance Name Refuels - Using KMY Location GRS Auckland Department GRS HI…" at bounding box center [768, 342] width 1058 height 353
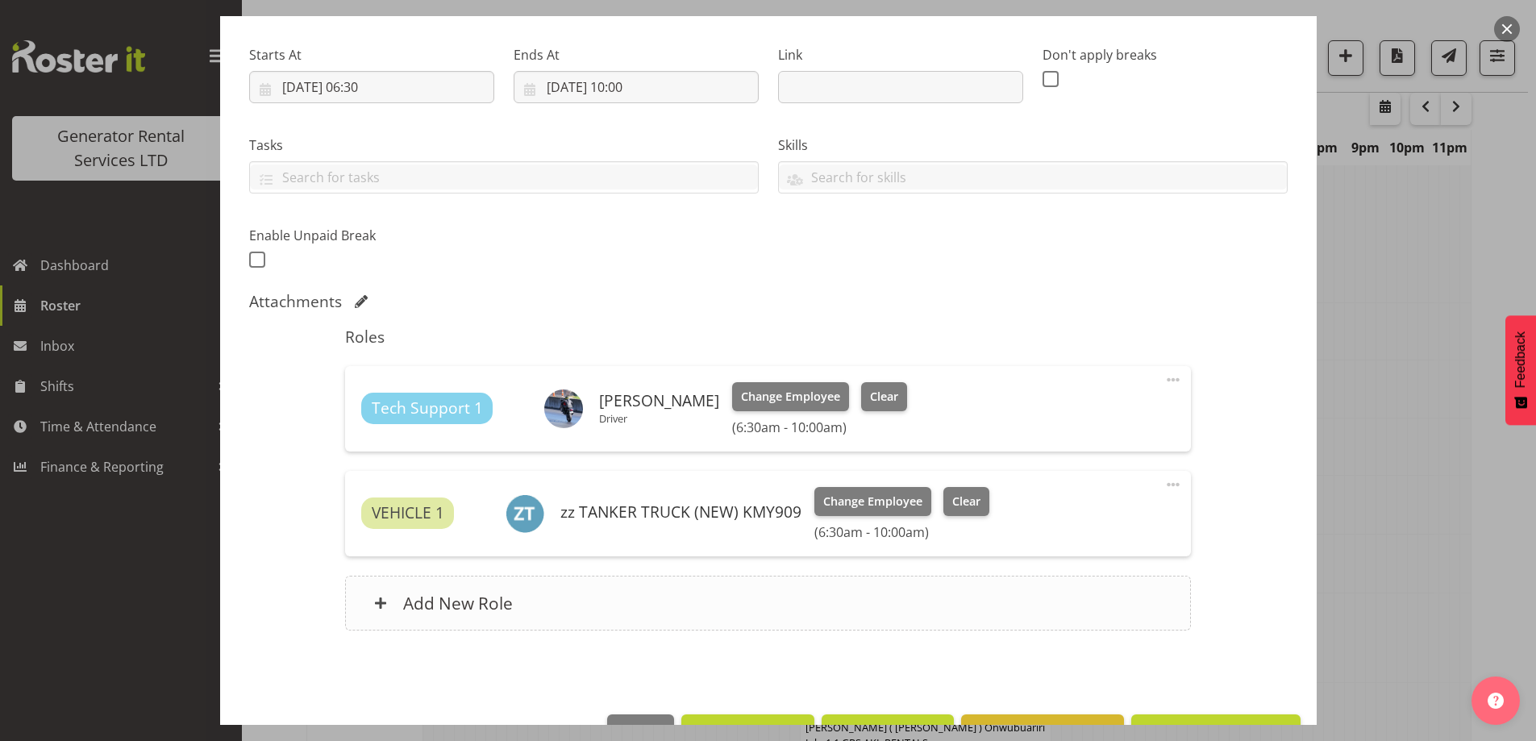
scroll to position [286, 0]
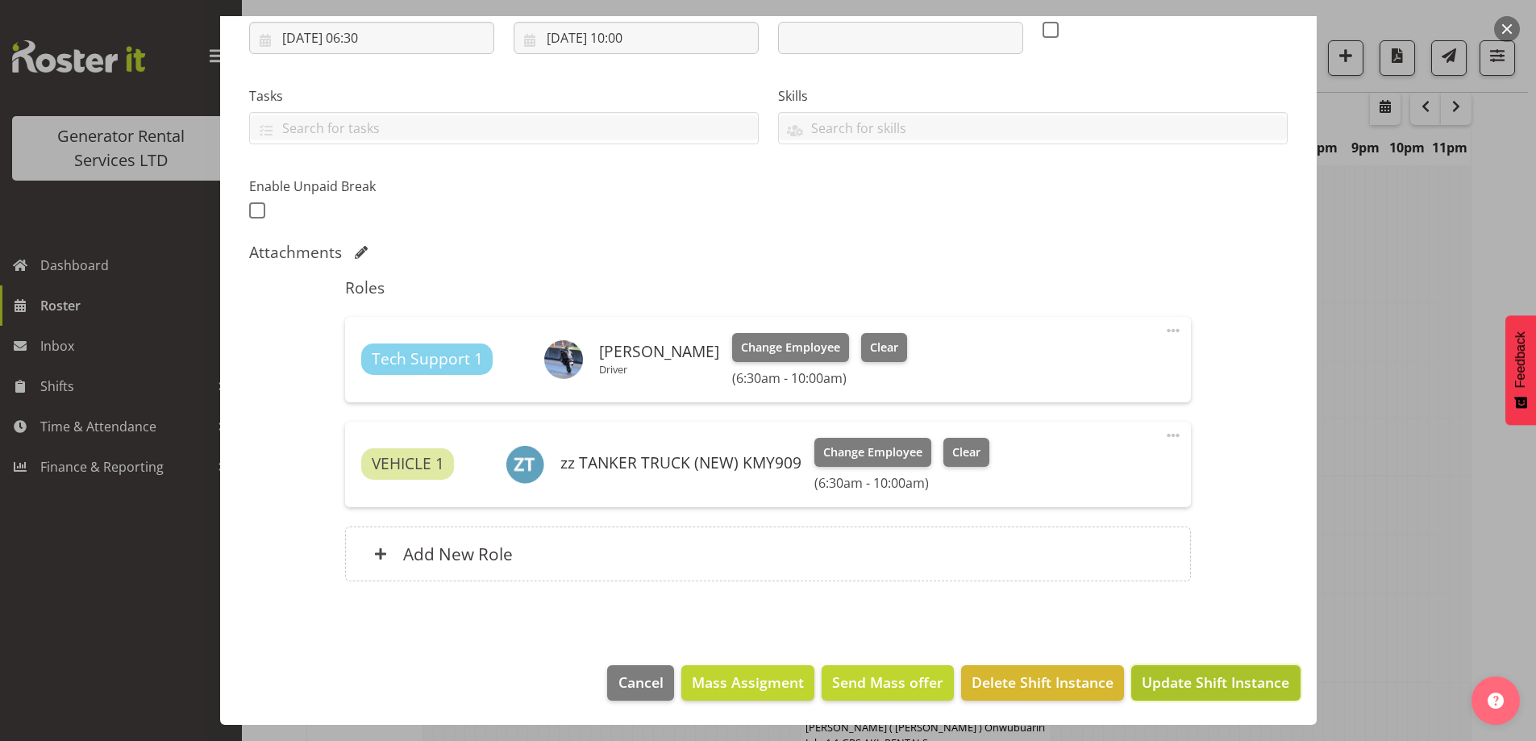
click at [1148, 672] on span "Update Shift Instance" at bounding box center [1216, 682] width 148 height 21
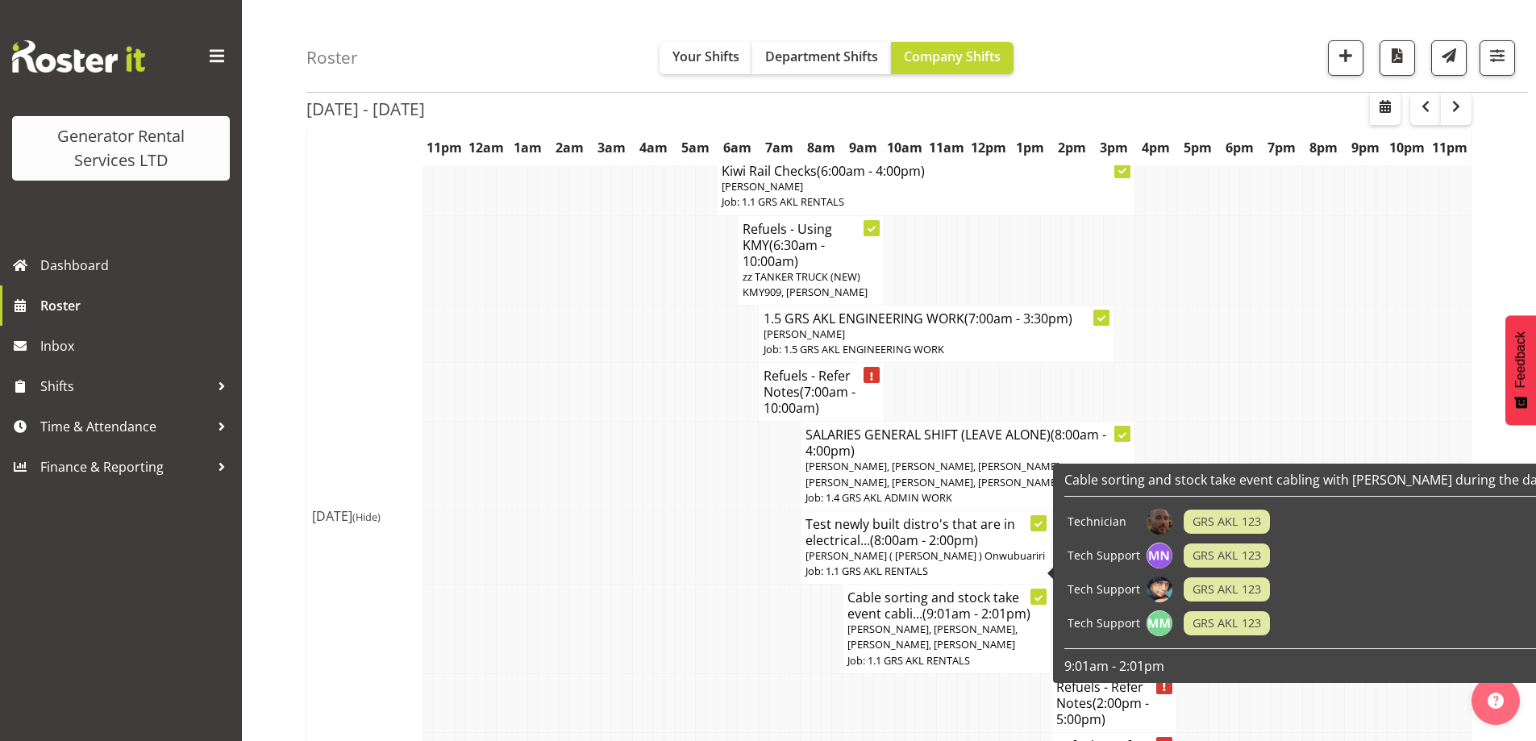
scroll to position [2068, 0]
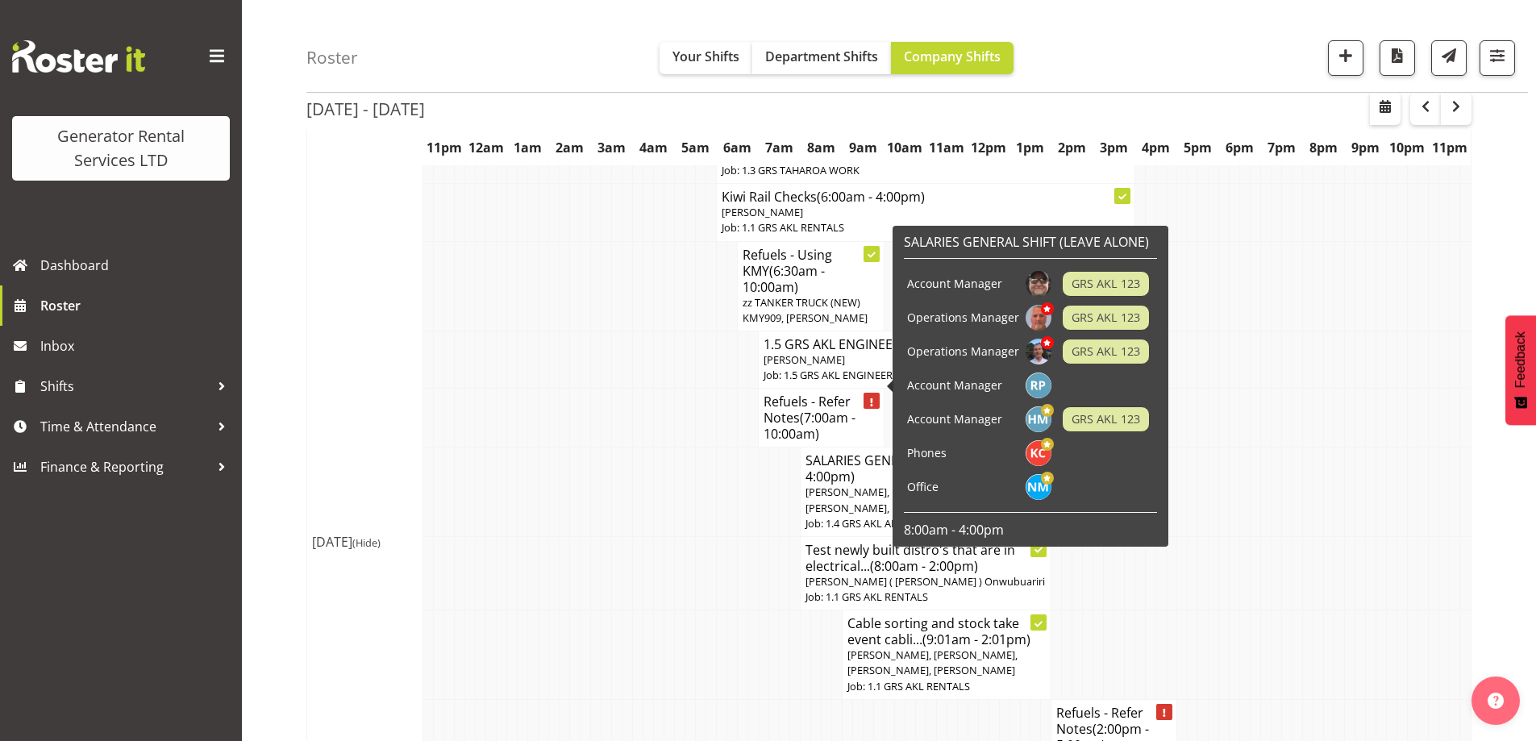
click at [800, 393] on h4 "Refuels - Refer Notes (7:00am - 10:00am)" at bounding box center [821, 417] width 115 height 48
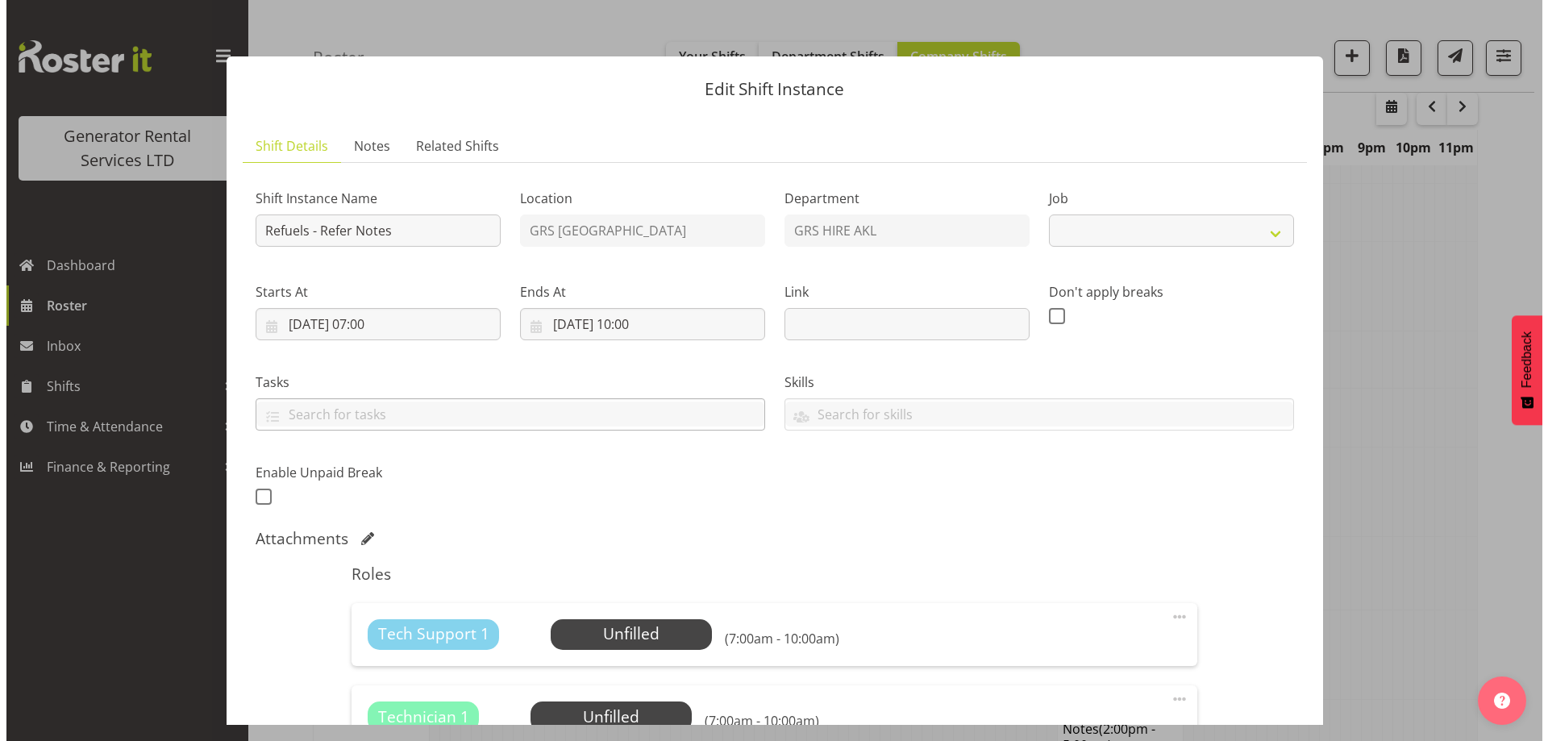
scroll to position [2044, 0]
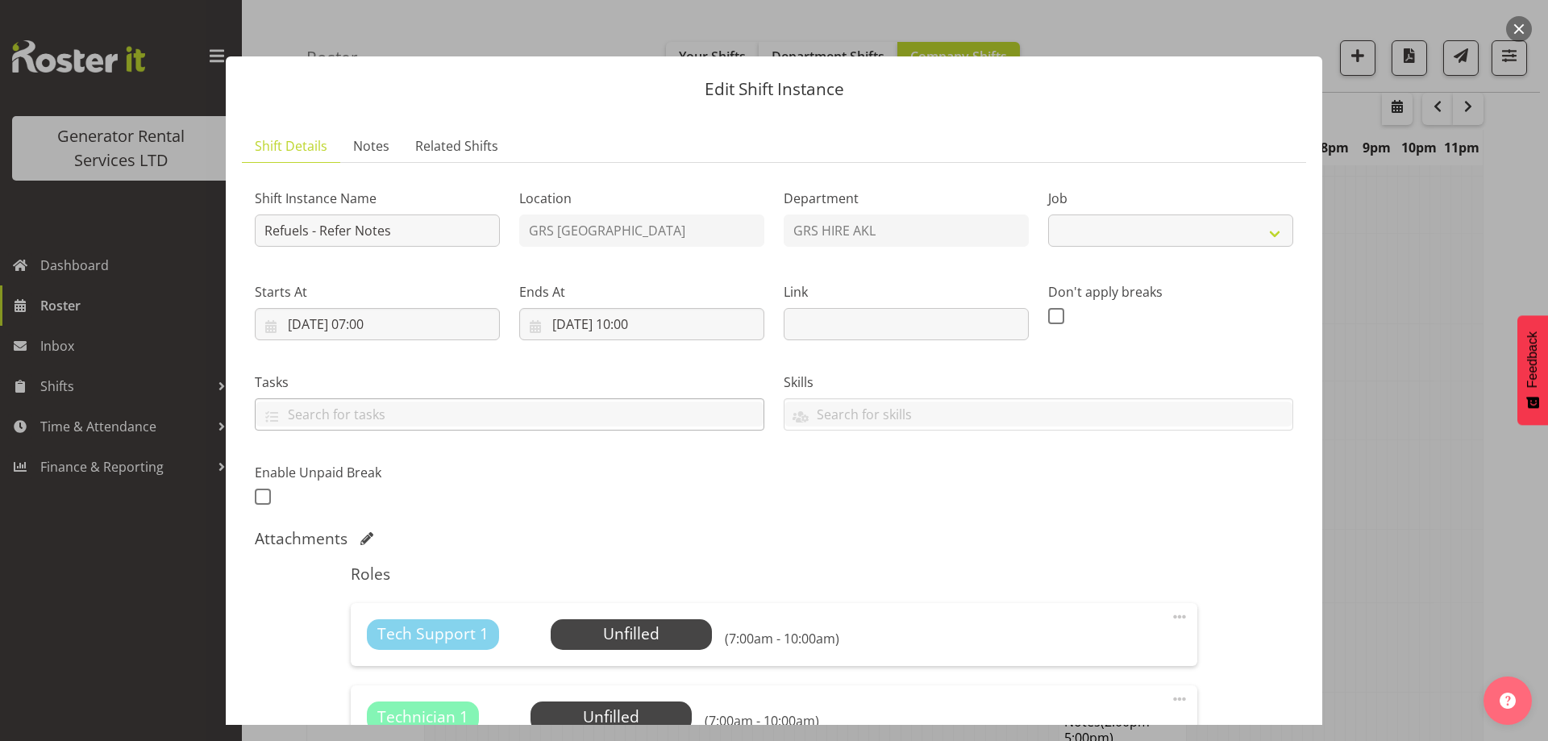
select select "9"
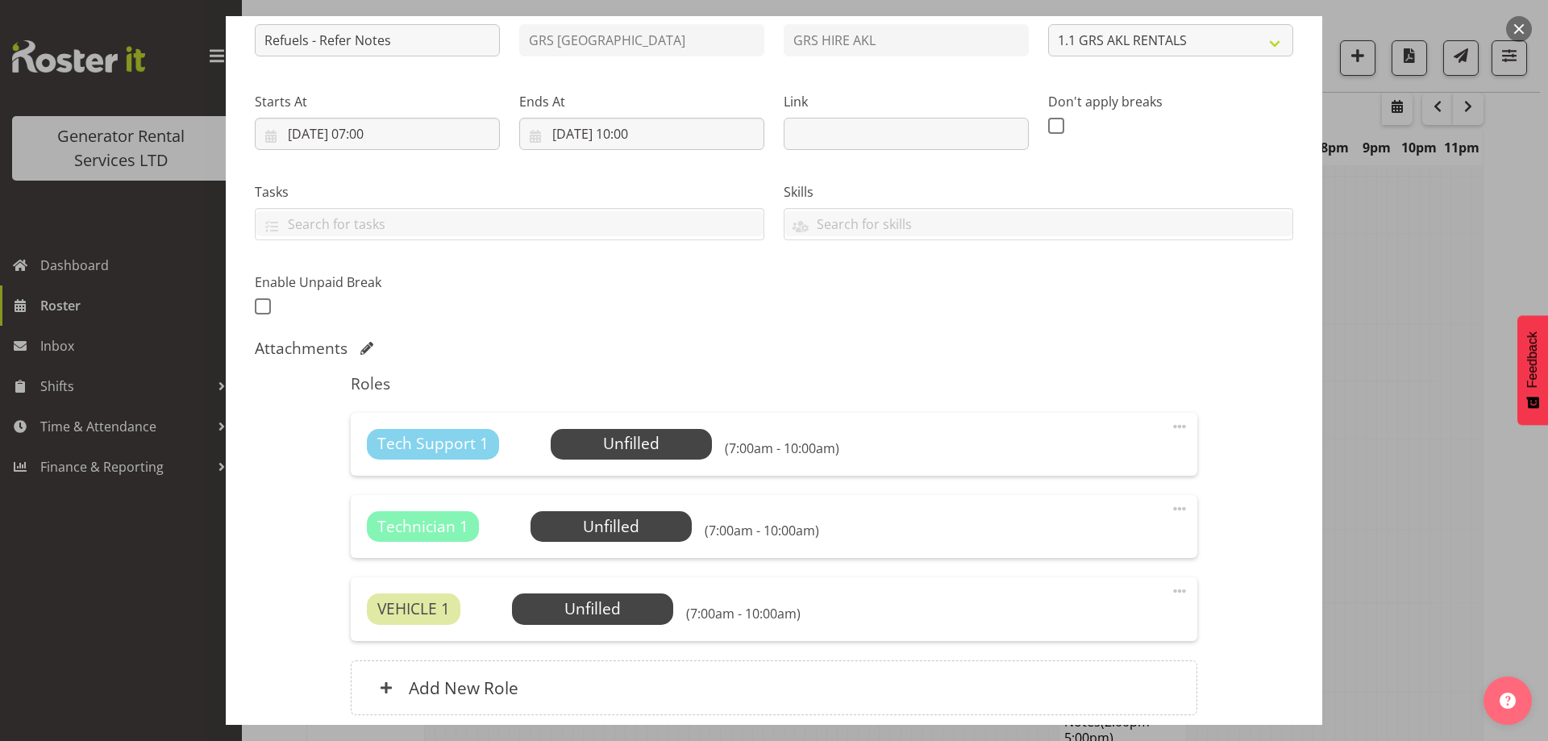
scroll to position [324, 0]
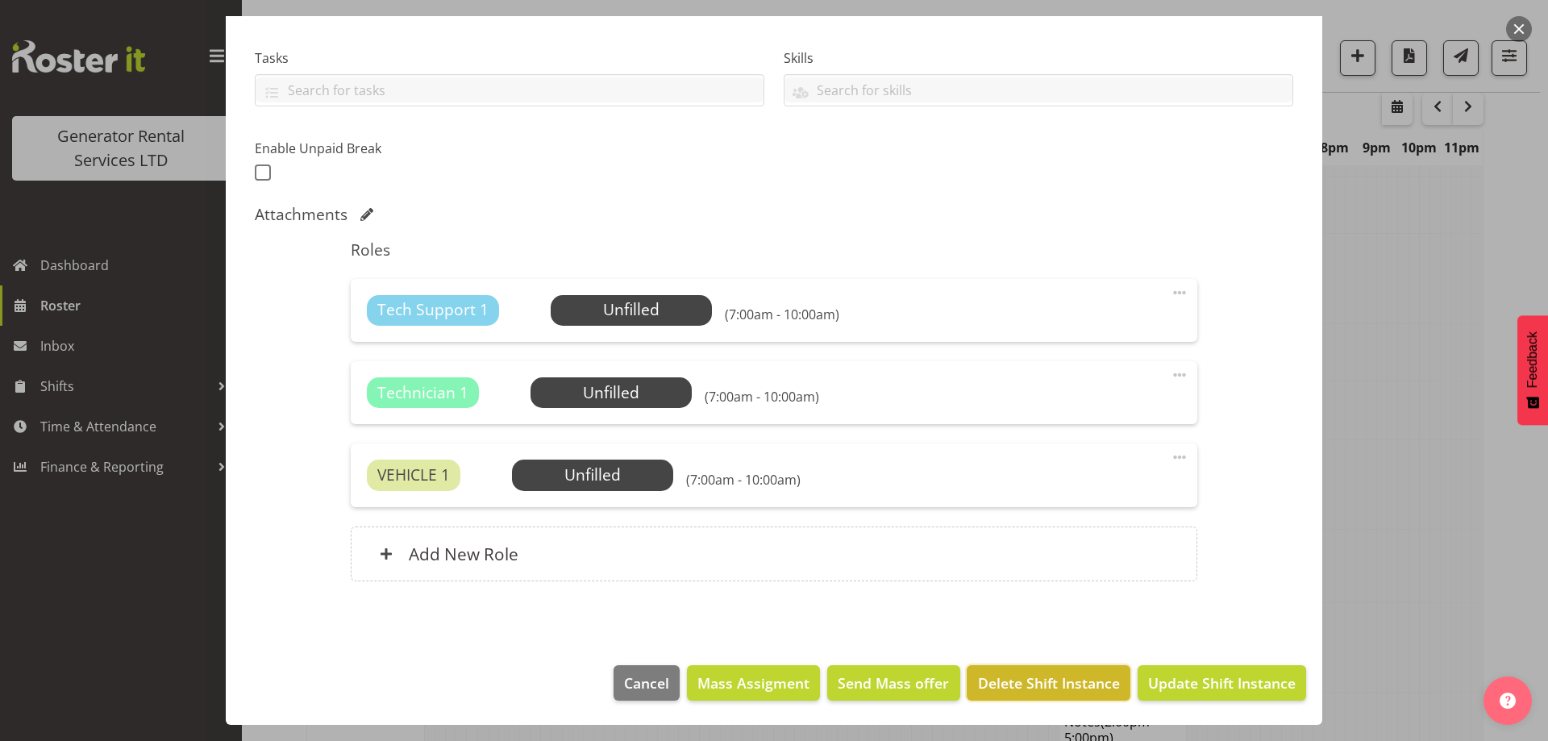
click at [1016, 693] on button "Delete Shift Instance" at bounding box center [1048, 682] width 163 height 35
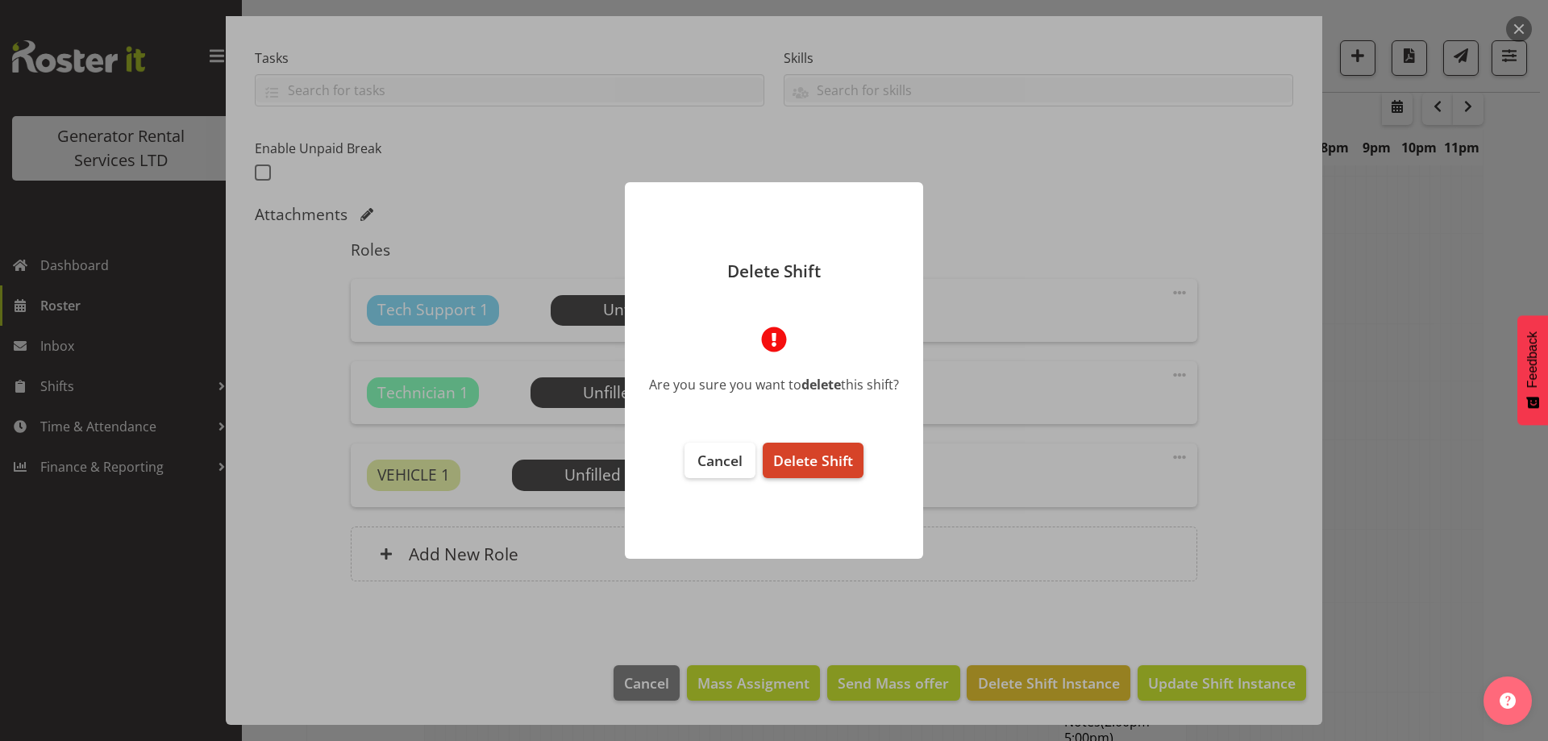
click at [816, 456] on span "Delete Shift" at bounding box center [813, 460] width 80 height 19
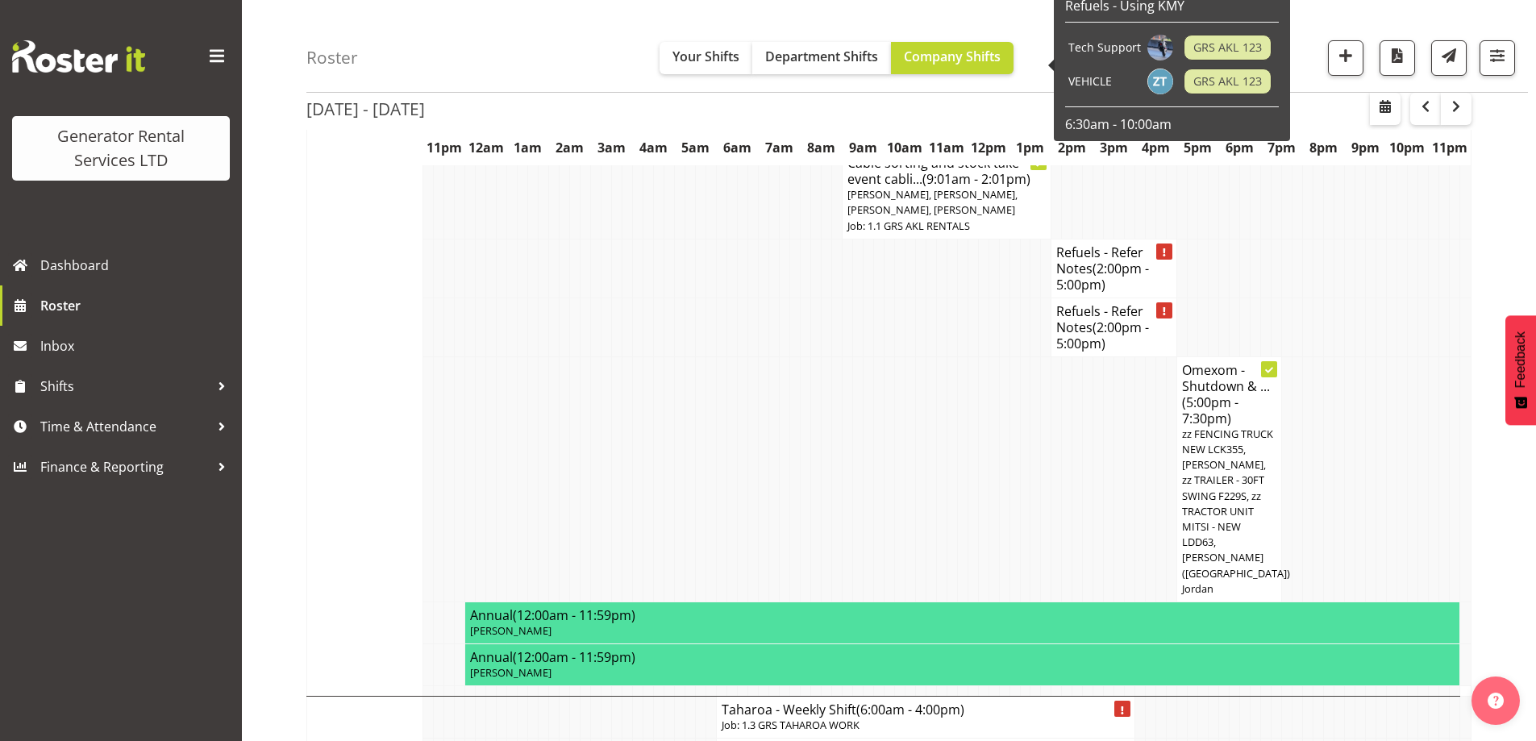
scroll to position [2471, 0]
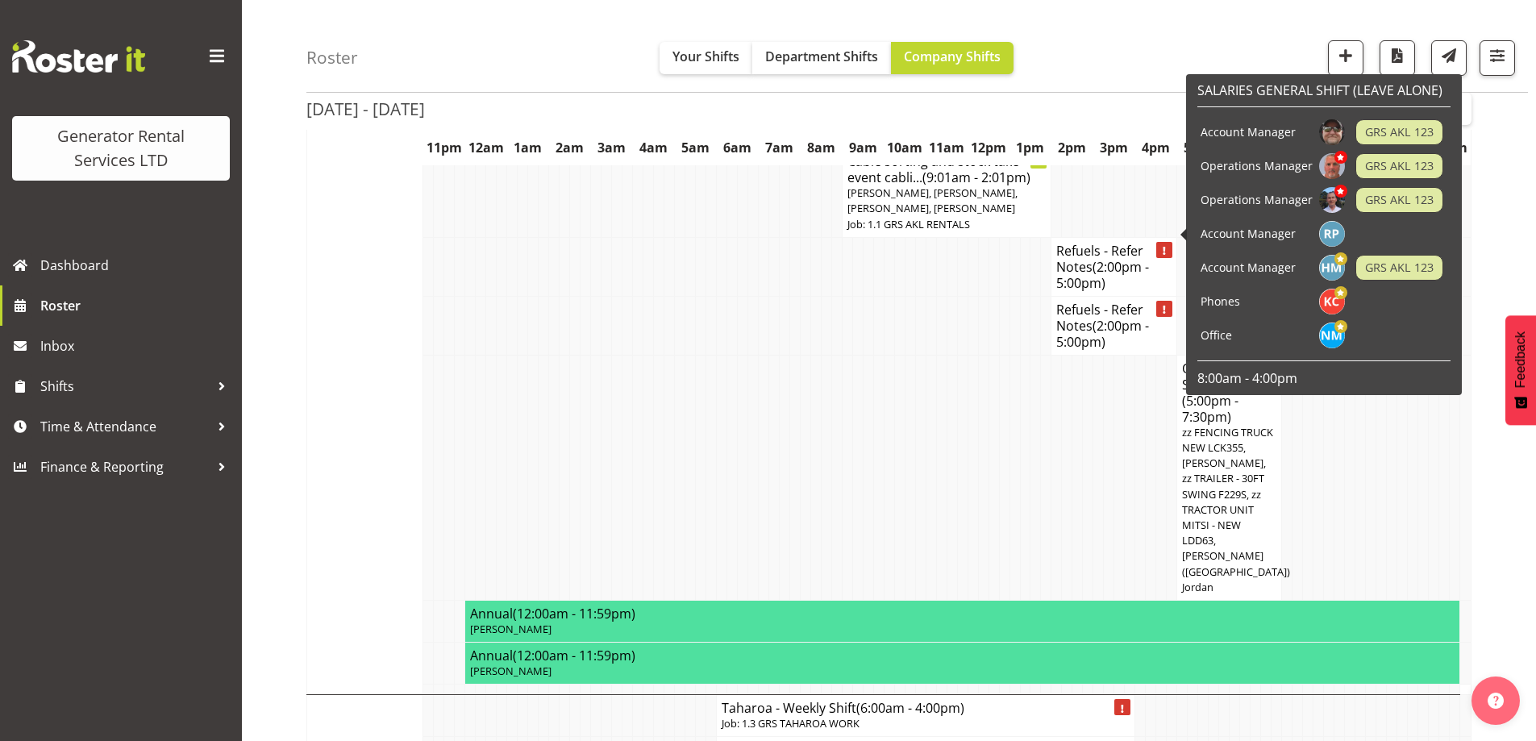
click at [1129, 243] on h4 "Refuels - Refer Notes (2:00pm - 5:00pm)" at bounding box center [1113, 267] width 115 height 48
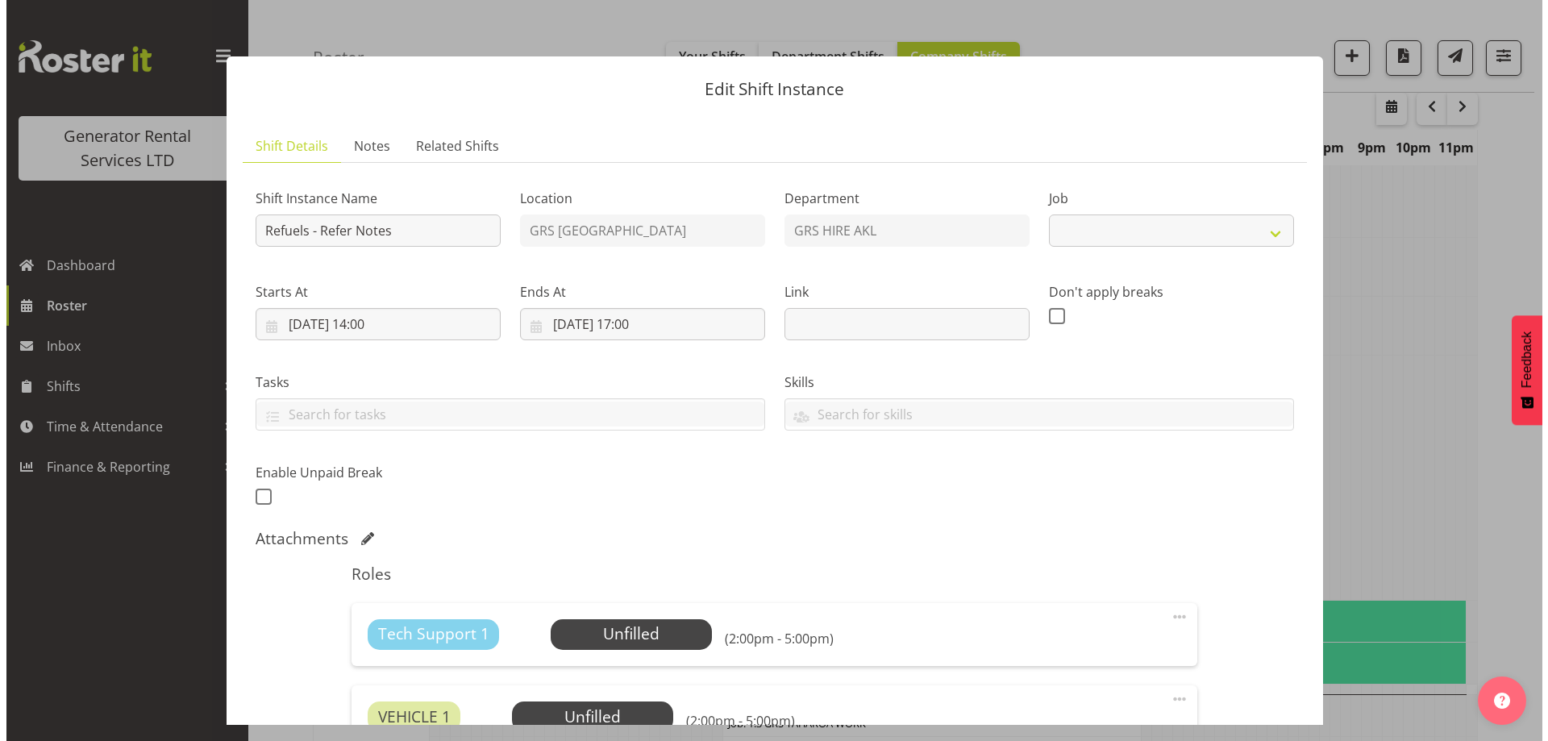
scroll to position [2448, 0]
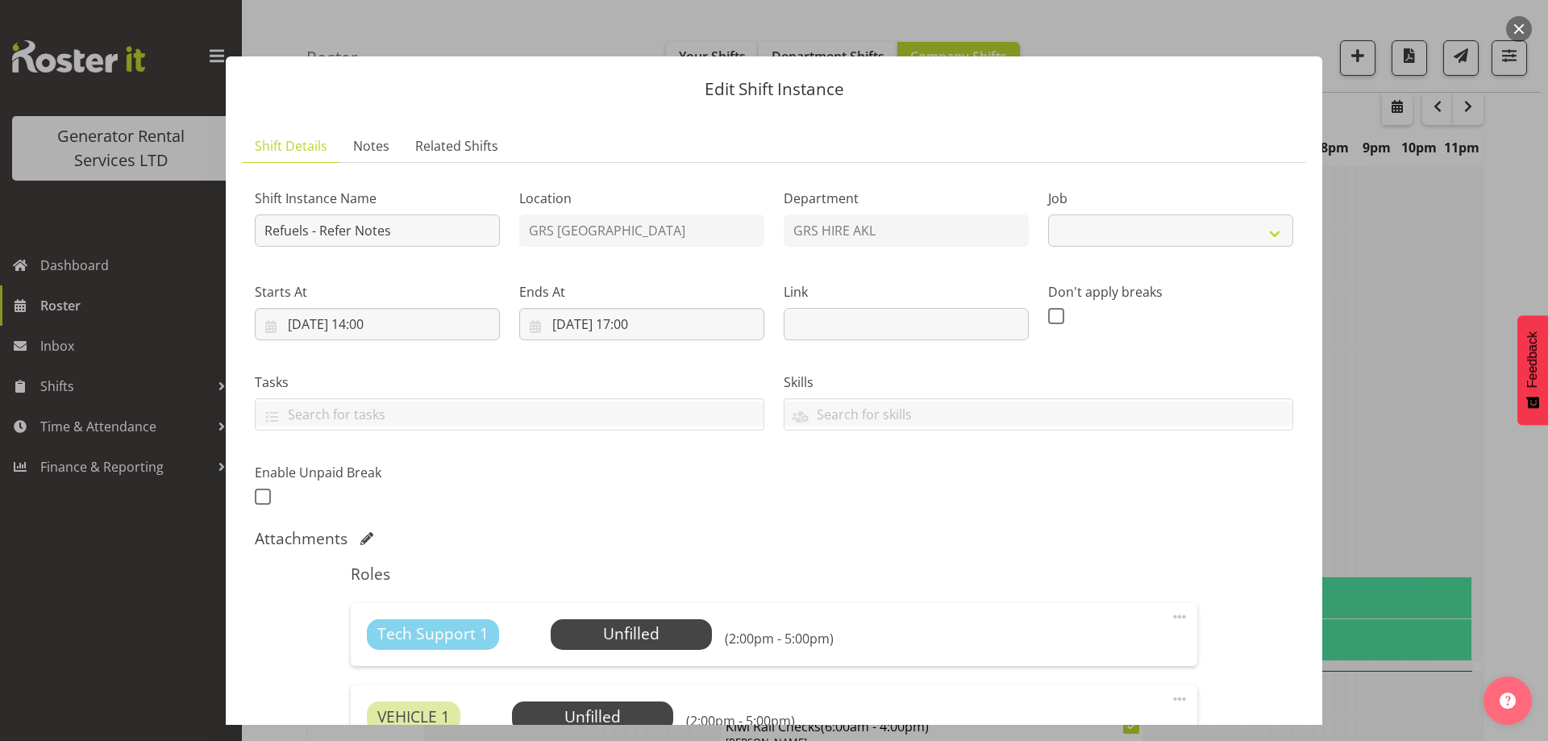
select select "9"
click at [360, 156] on link "Notes" at bounding box center [371, 146] width 62 height 33
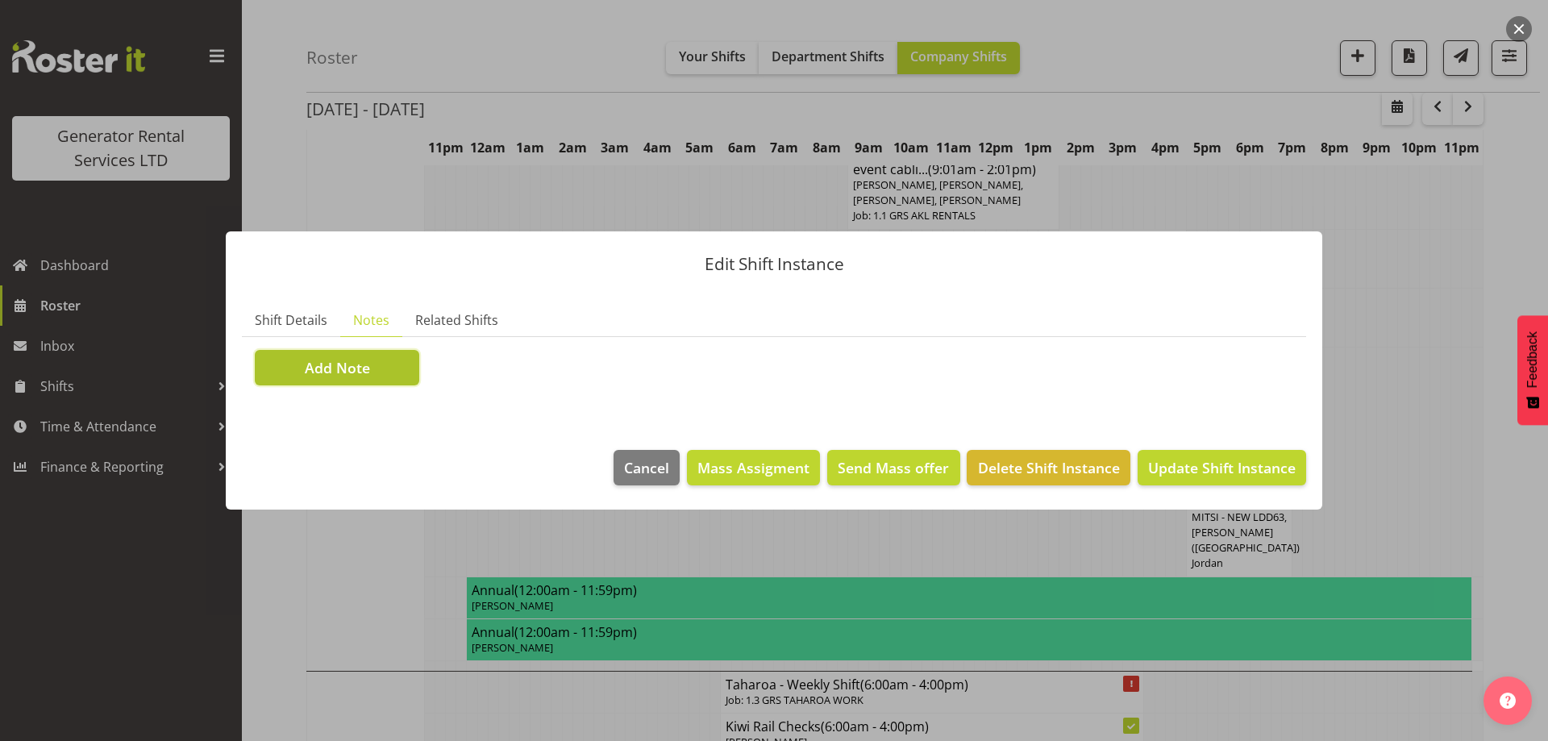
click at [381, 377] on button "Add Note" at bounding box center [337, 367] width 164 height 35
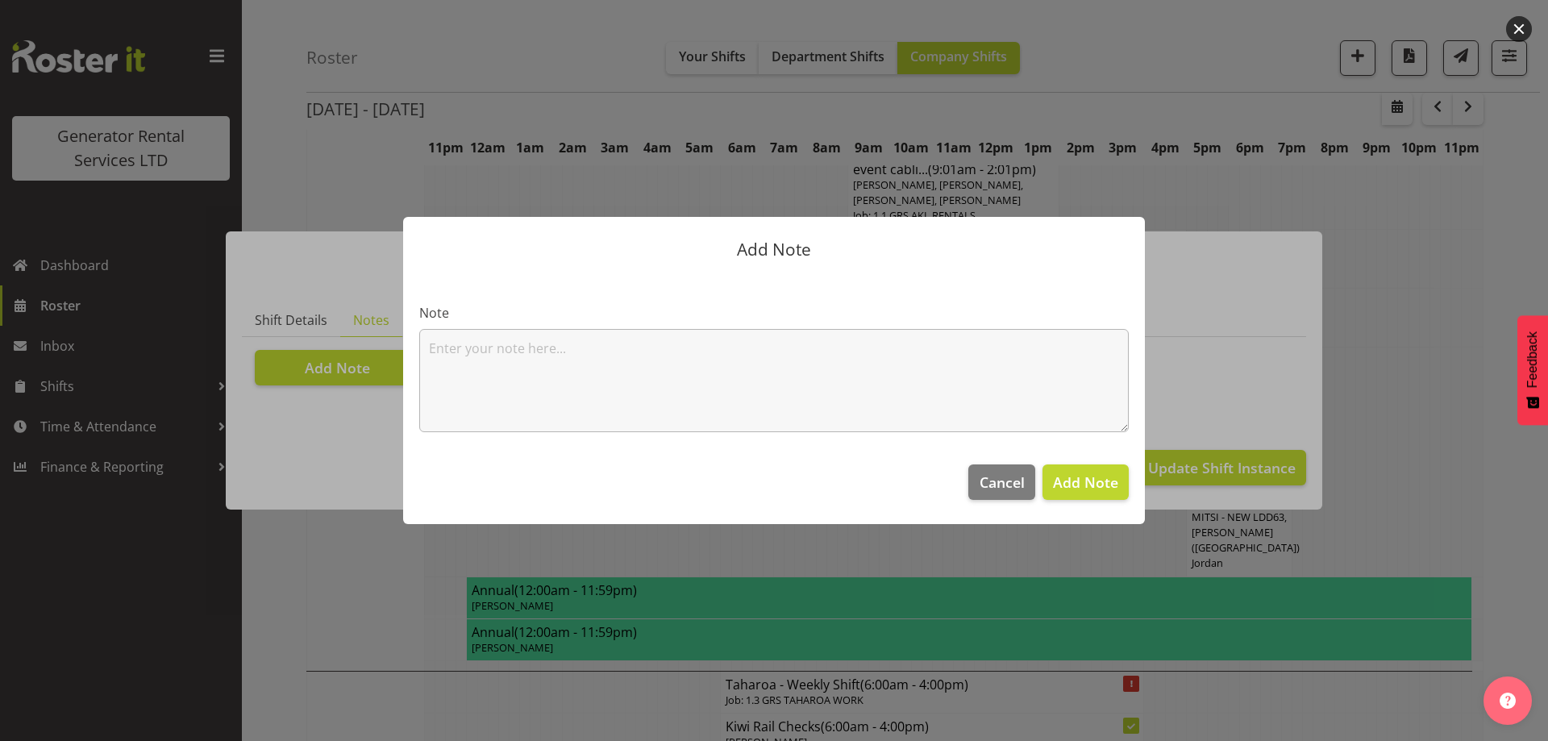
click at [442, 362] on textarea at bounding box center [773, 380] width 709 height 103
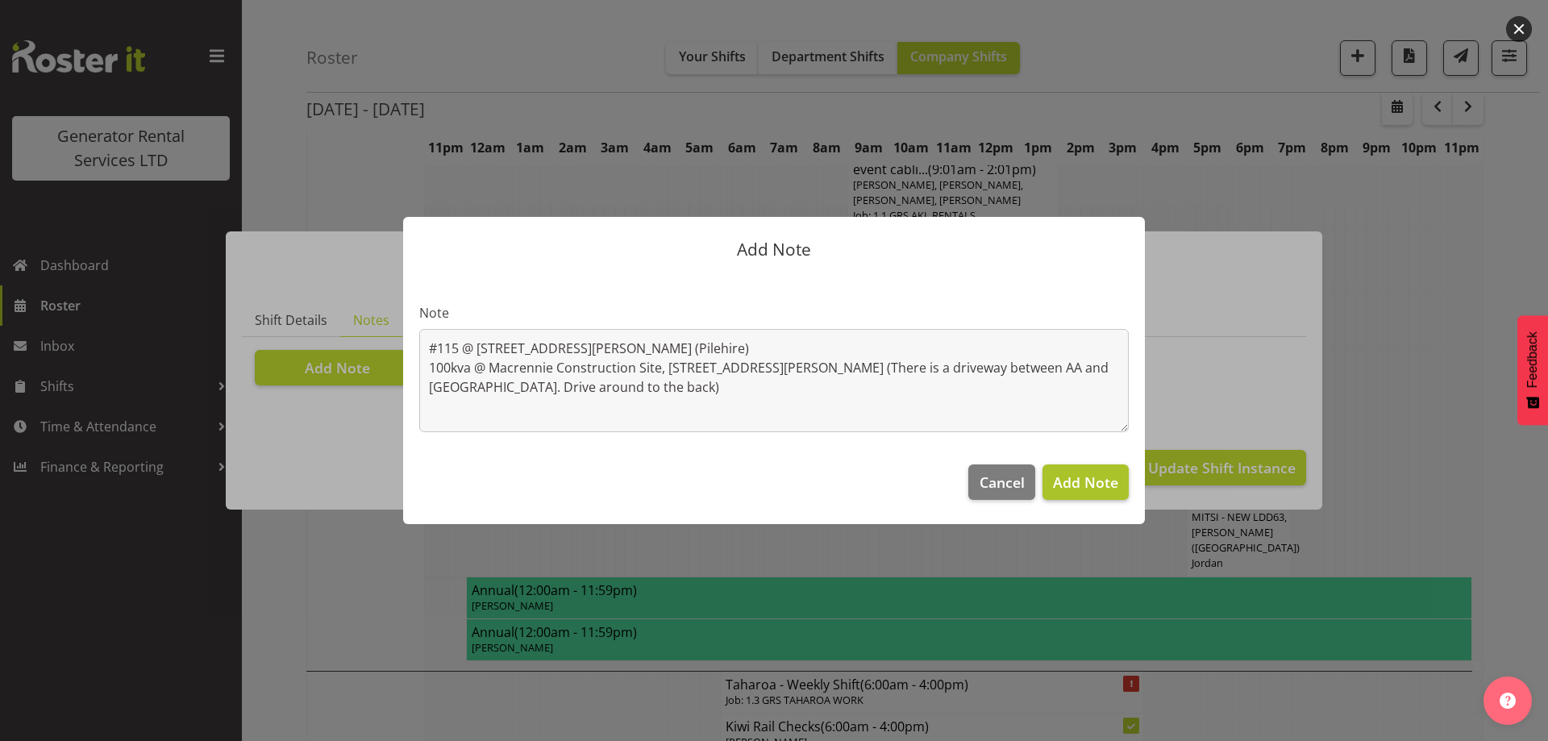
type textarea "#115 @ 102 Langley Rd, Wiri (Pilehire) 100kva @ Macrennie Construction Site, 6 …"
click at [1106, 482] on span "Add Note" at bounding box center [1085, 481] width 65 height 19
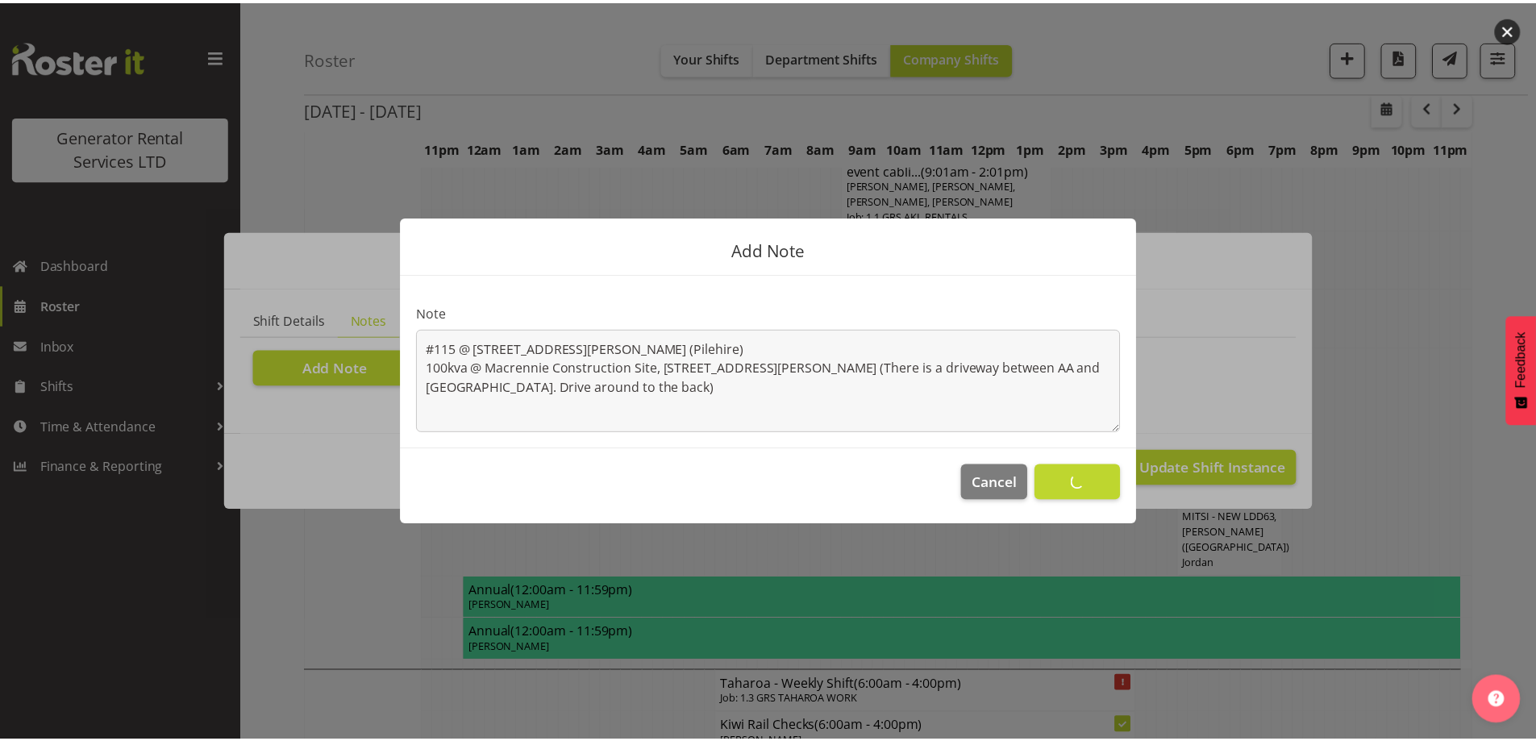
scroll to position [2471, 0]
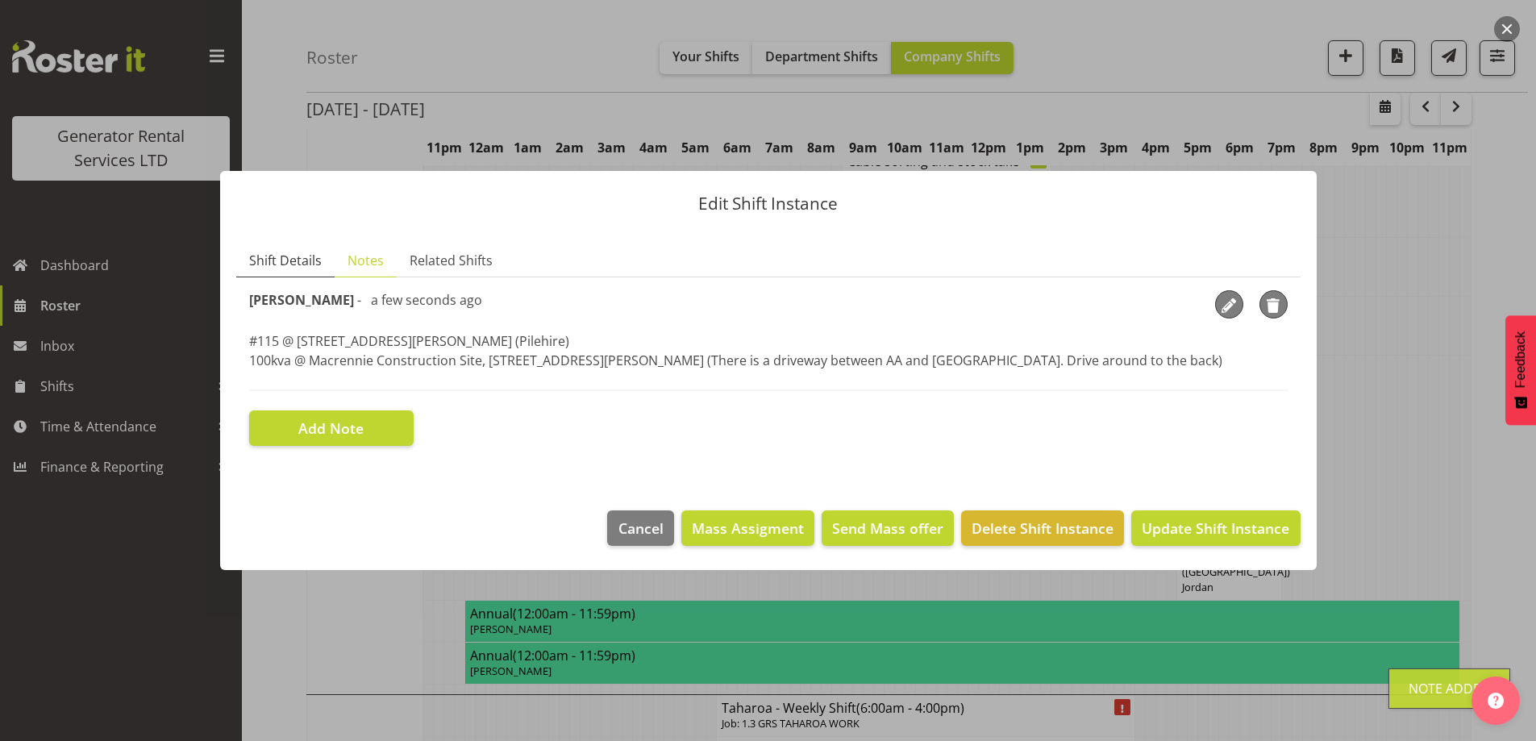
click at [300, 259] on span "Shift Details" at bounding box center [285, 260] width 73 height 19
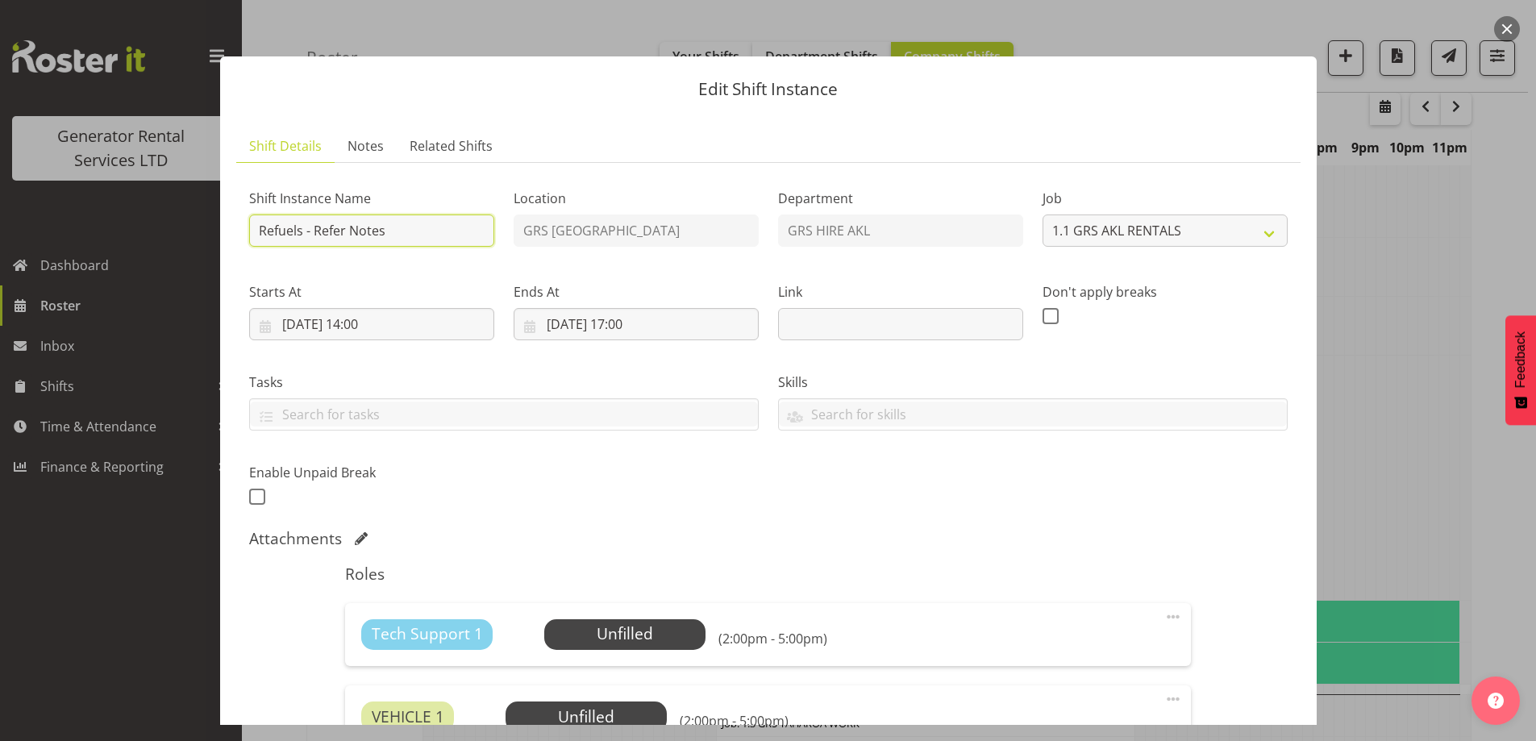
drag, startPoint x: 400, startPoint y: 236, endPoint x: 314, endPoint y: 231, distance: 85.6
click at [314, 231] on input "Refuels - Refer Notes" at bounding box center [371, 230] width 245 height 32
type input "Refuels - Using KMY"
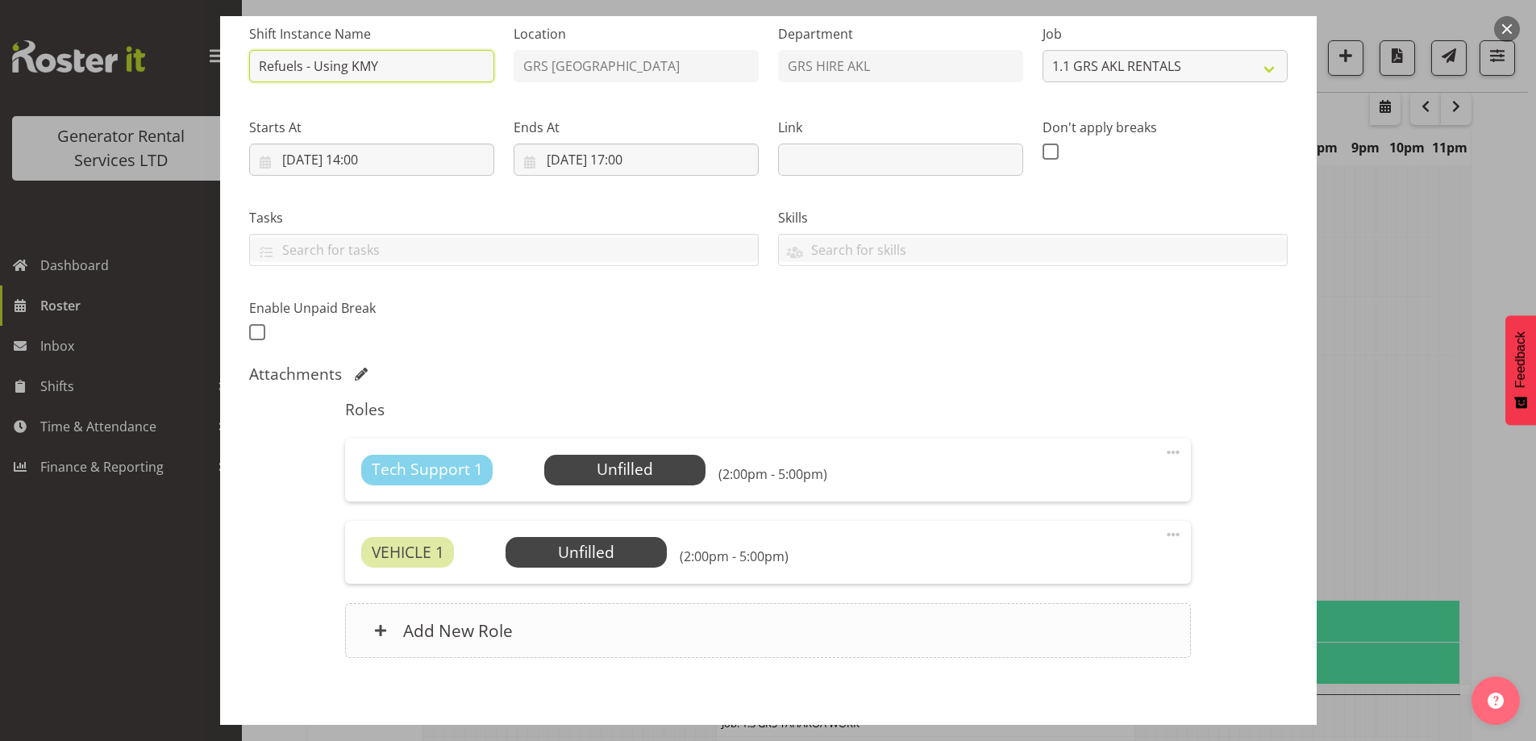
scroll to position [241, 0]
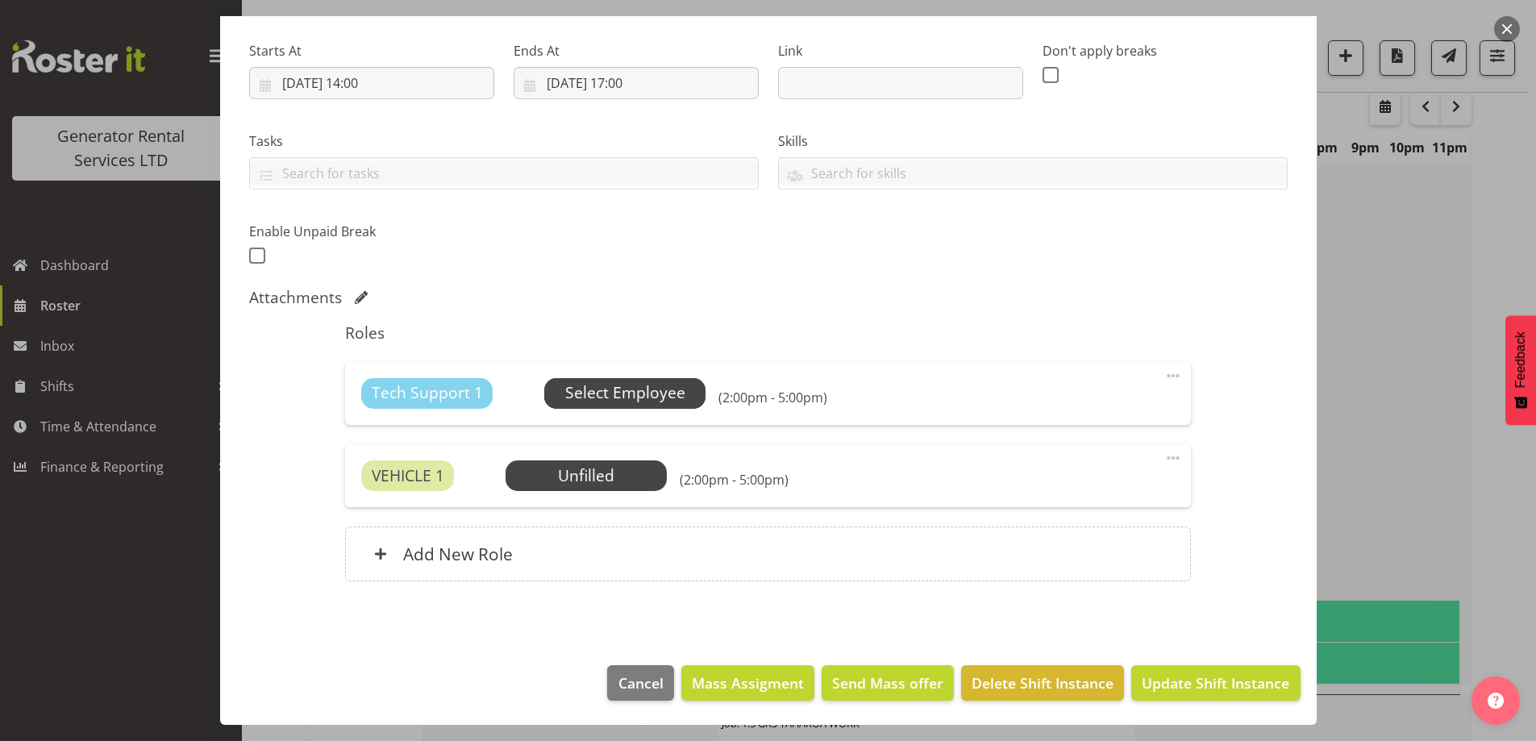
click at [622, 385] on span "Select Employee" at bounding box center [625, 392] width 120 height 23
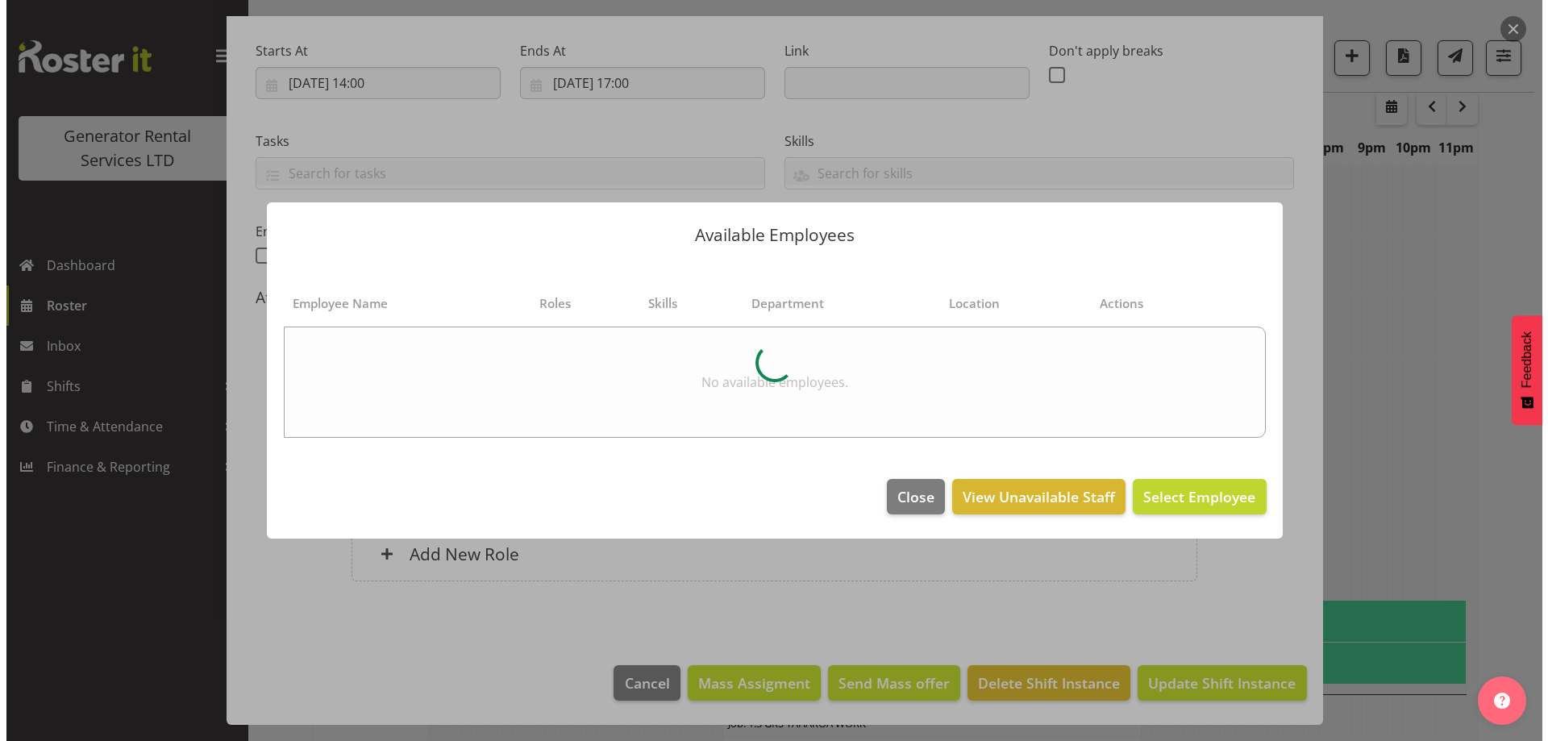
scroll to position [2448, 0]
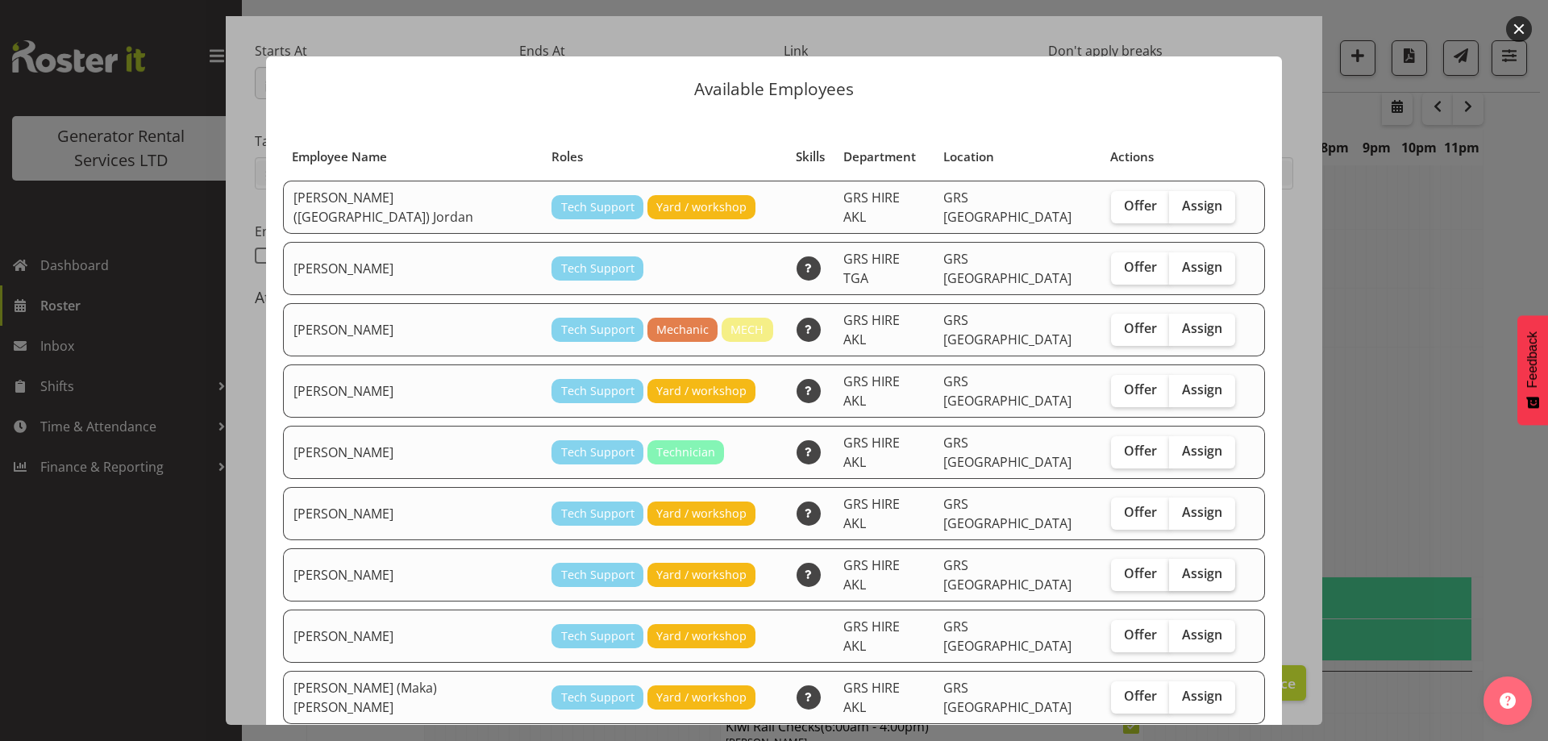
click at [1182, 565] on span "Assign" at bounding box center [1202, 573] width 40 height 16
click at [1169, 568] on input "Assign" at bounding box center [1174, 573] width 10 height 10
checkbox input "true"
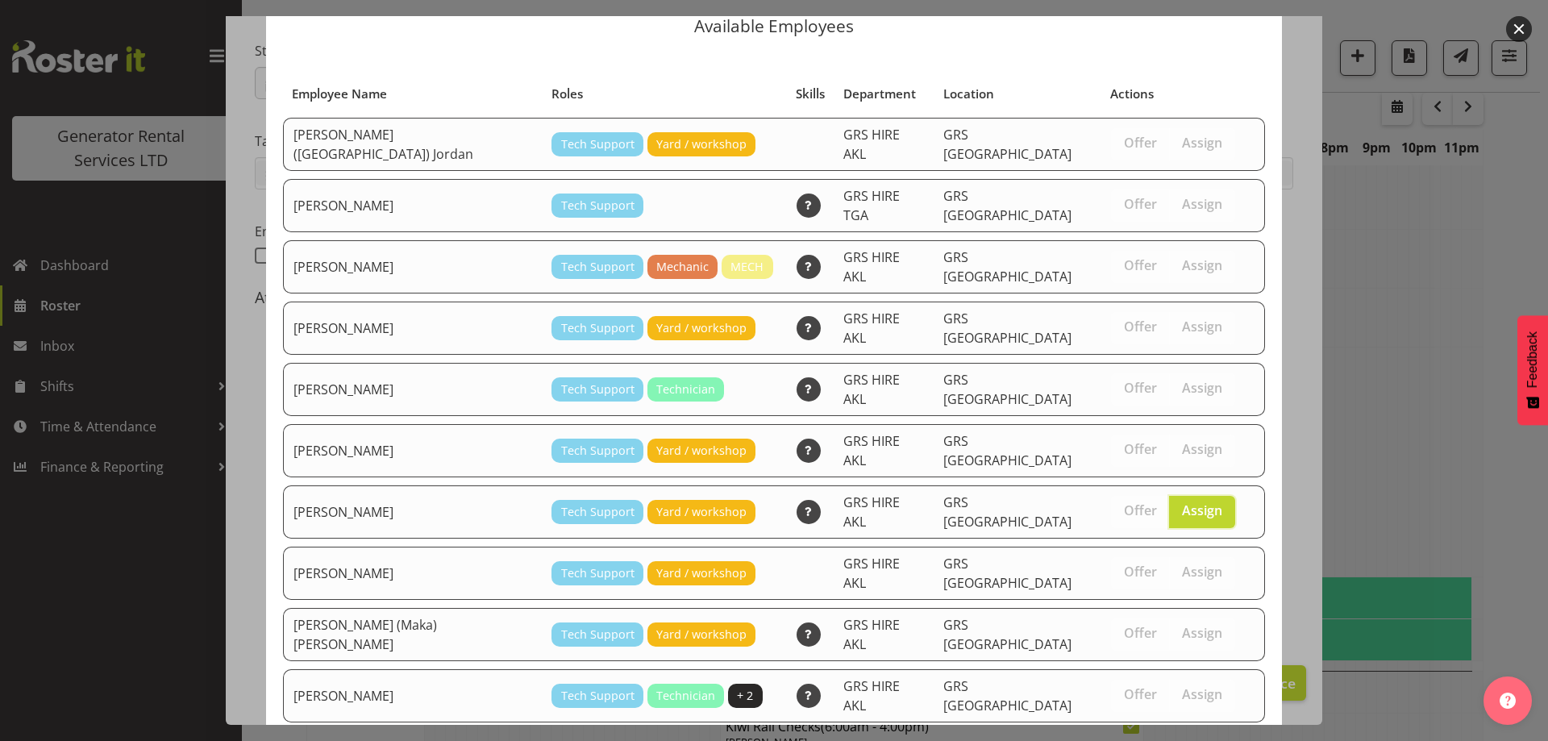
scroll to position [97, 0]
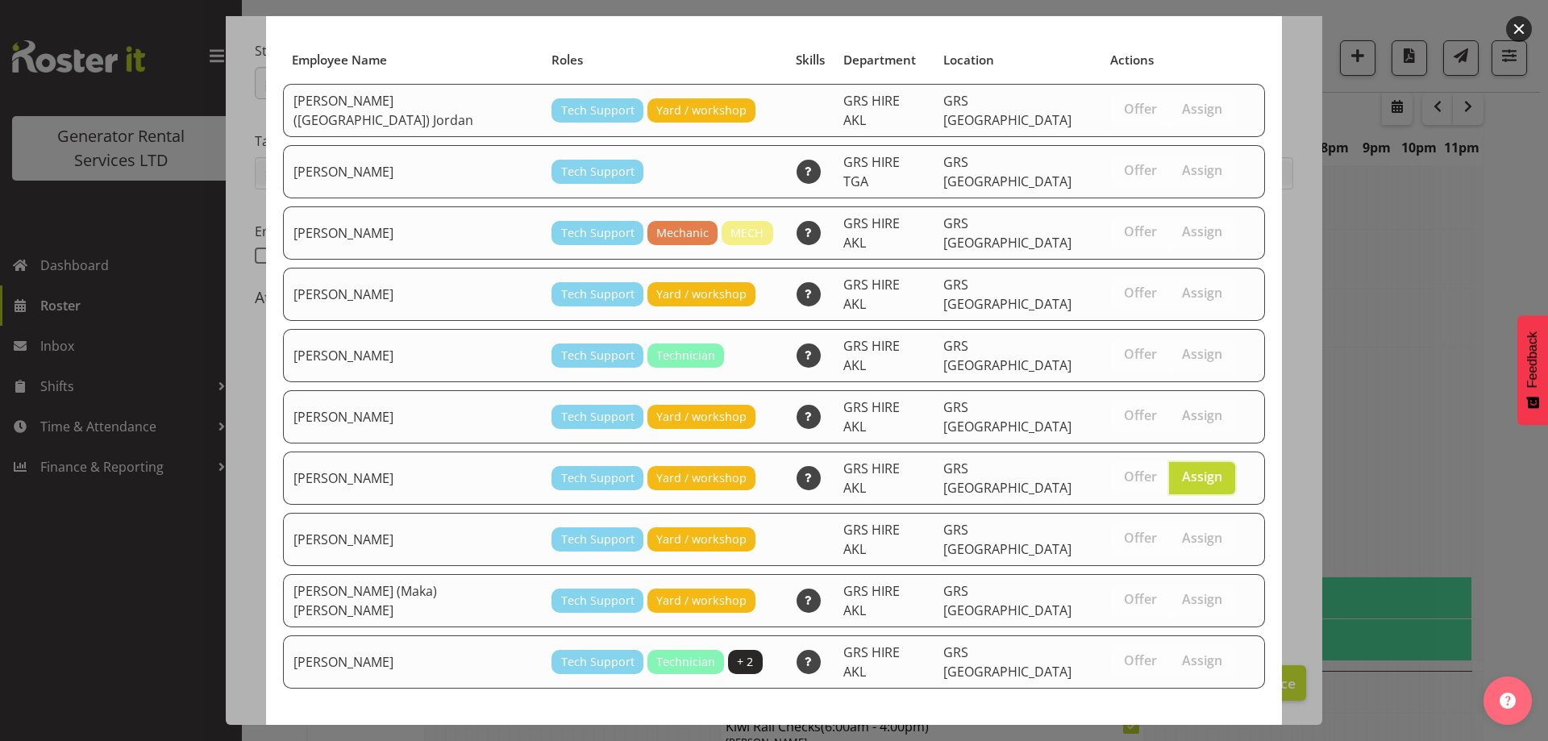
click at [1179, 738] on span "Assign Sam Carter" at bounding box center [1173, 747] width 163 height 19
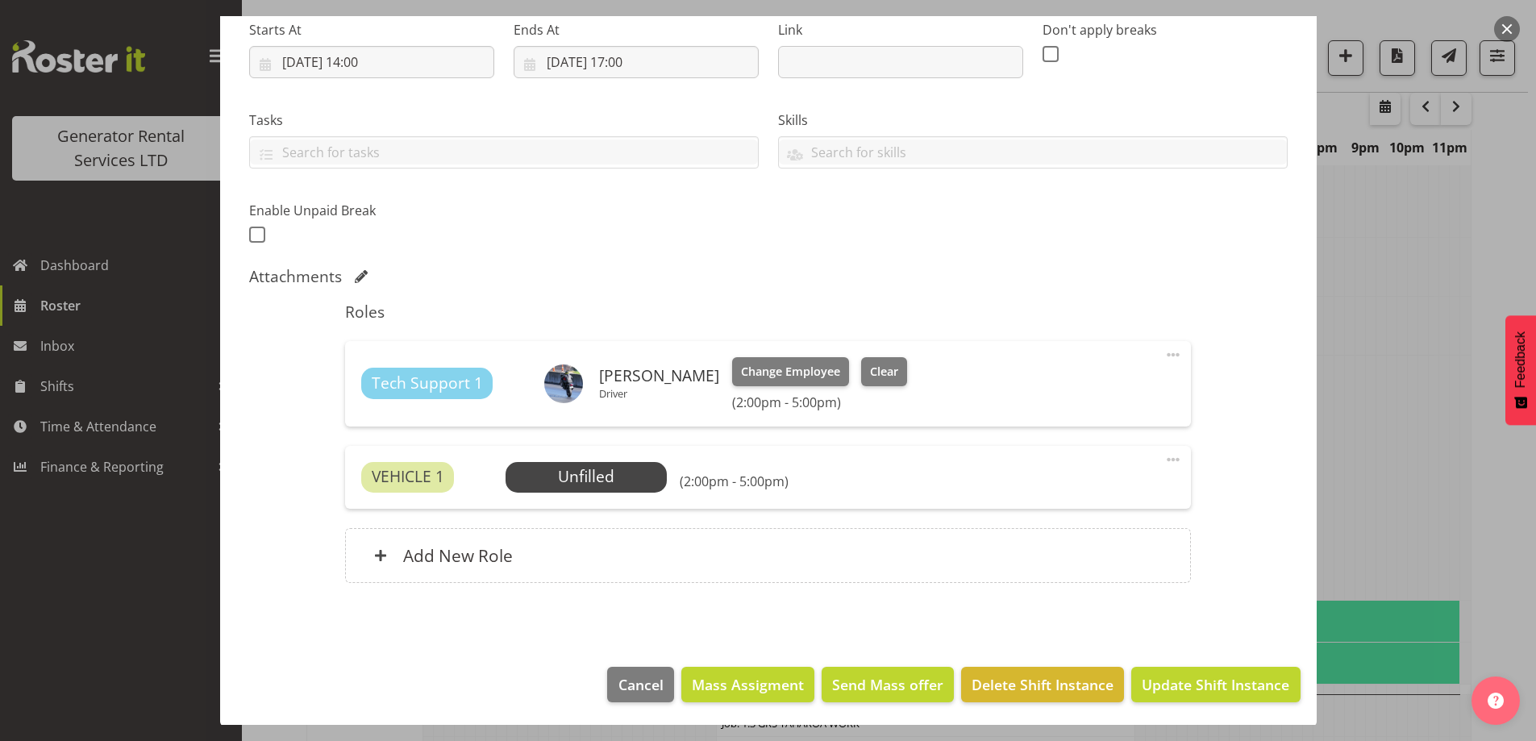
scroll to position [264, 0]
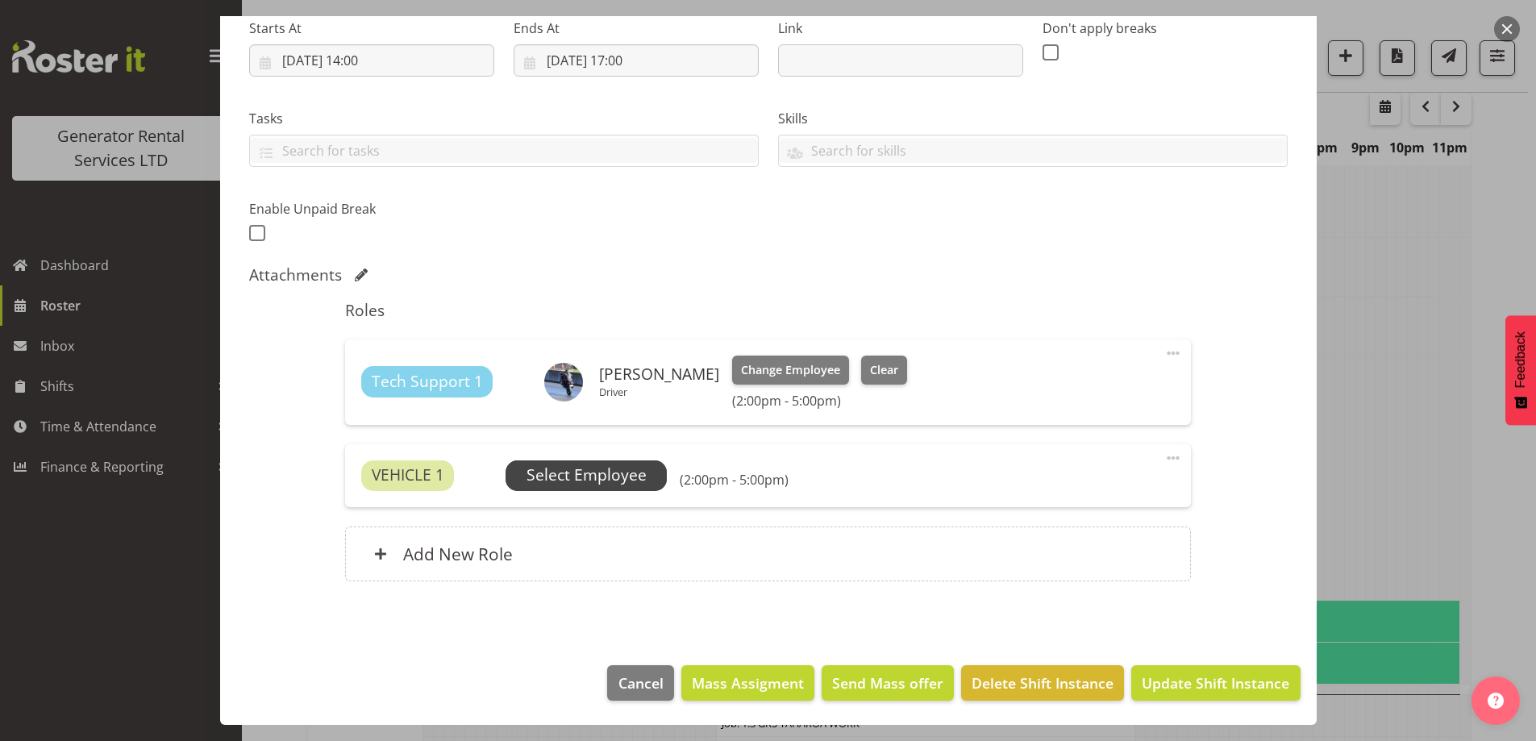
click at [627, 473] on span "Select Employee" at bounding box center [586, 475] width 120 height 23
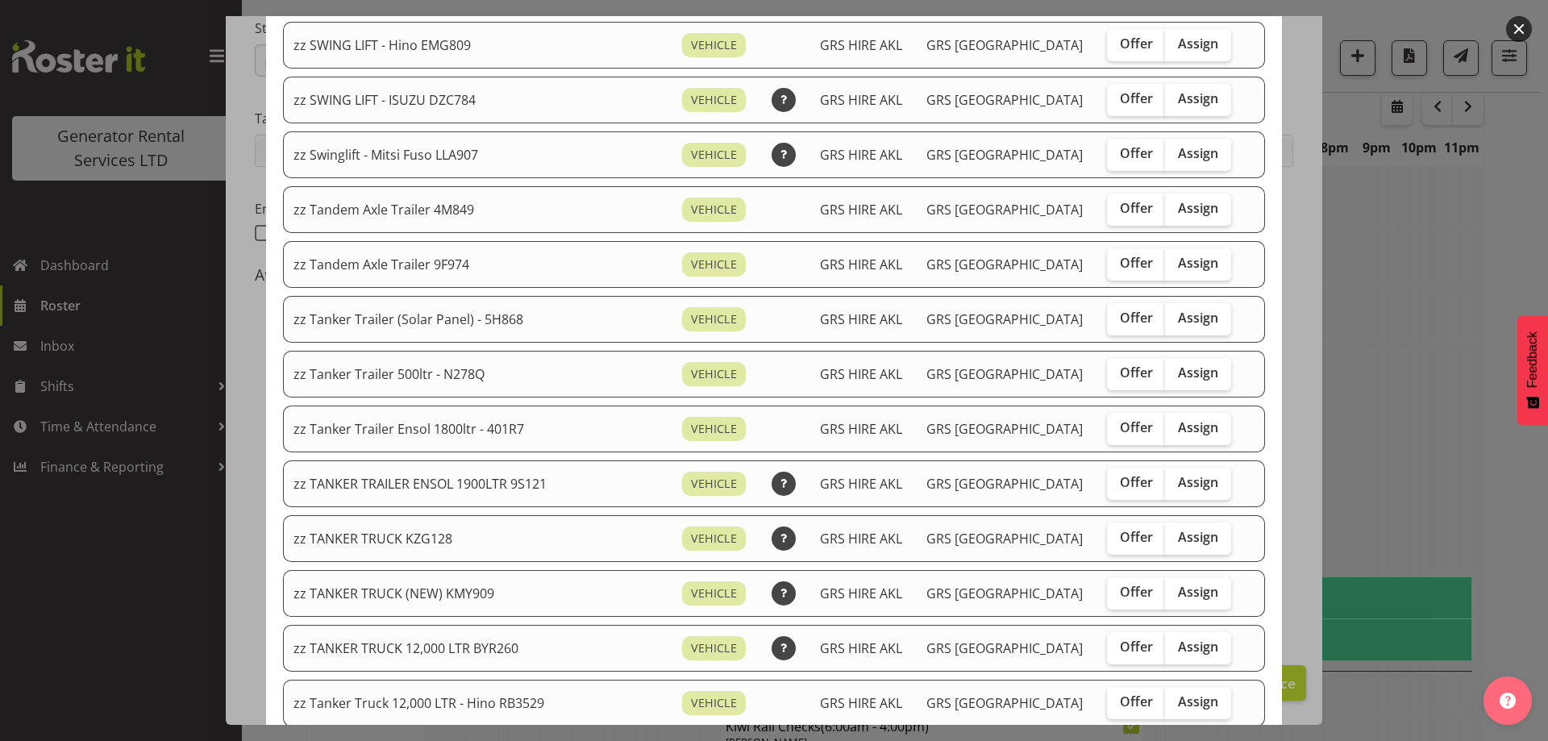
scroll to position [1209, 0]
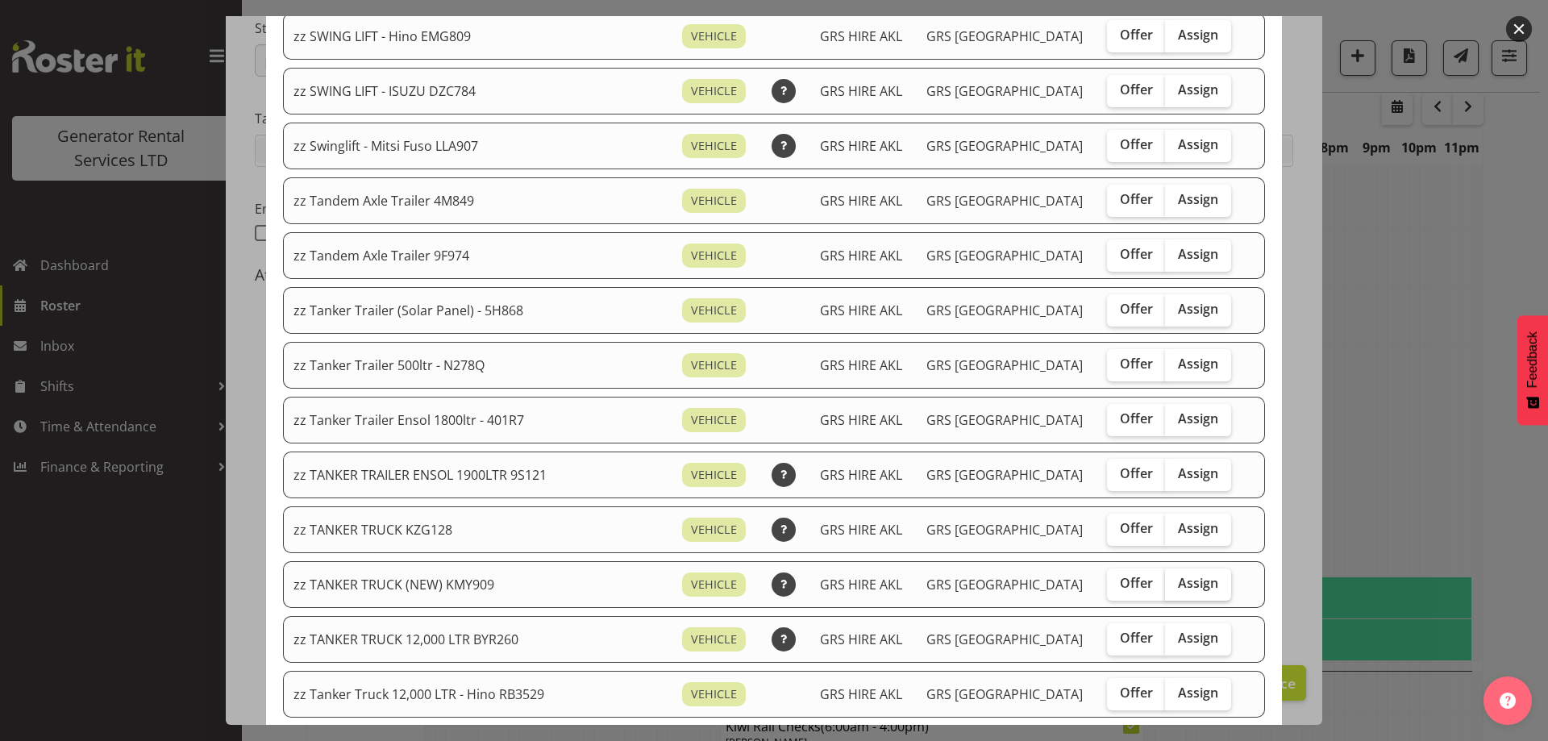
click at [1178, 584] on span "Assign" at bounding box center [1198, 583] width 40 height 16
click at [1165, 584] on input "Assign" at bounding box center [1170, 583] width 10 height 10
checkbox input "true"
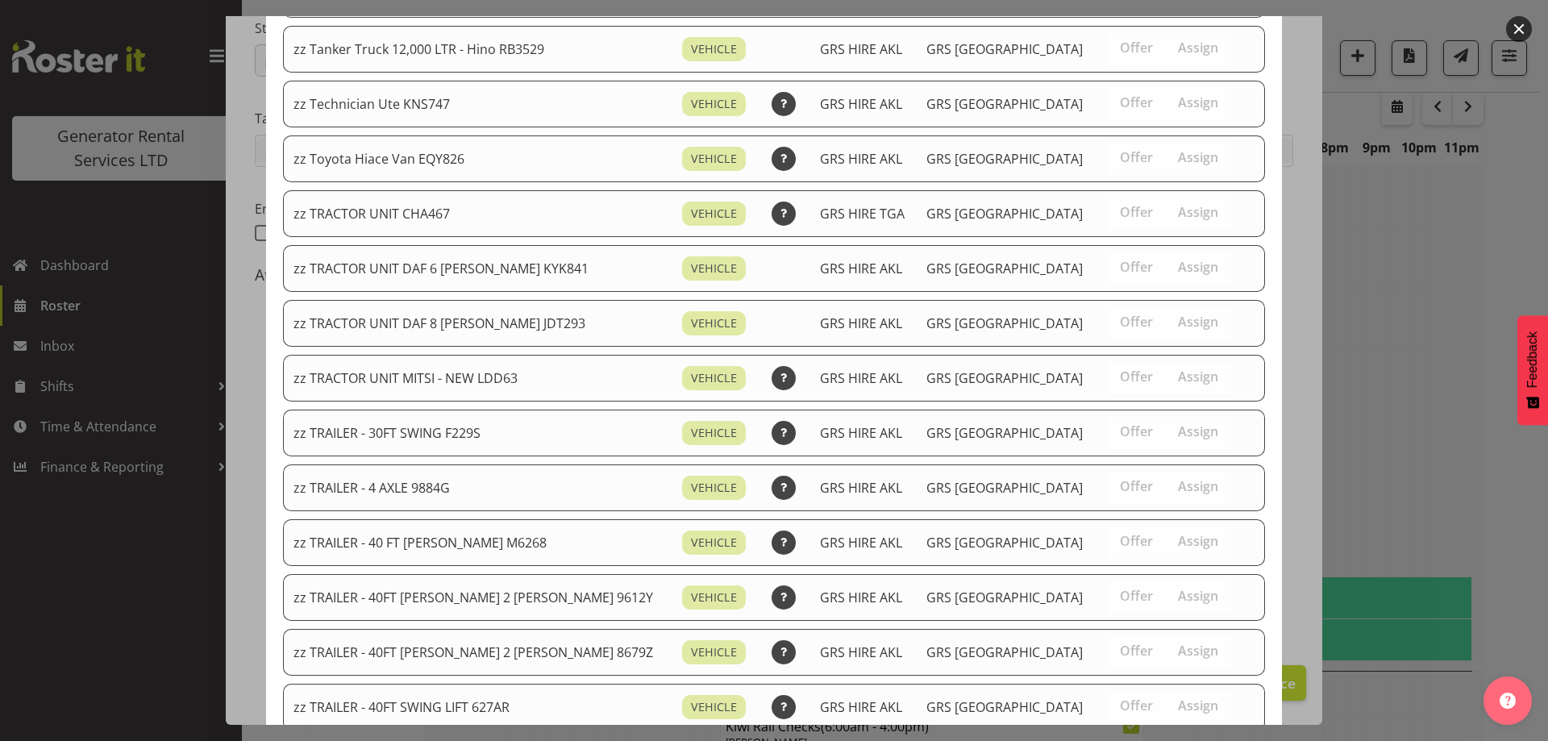
scroll to position [2016, 0]
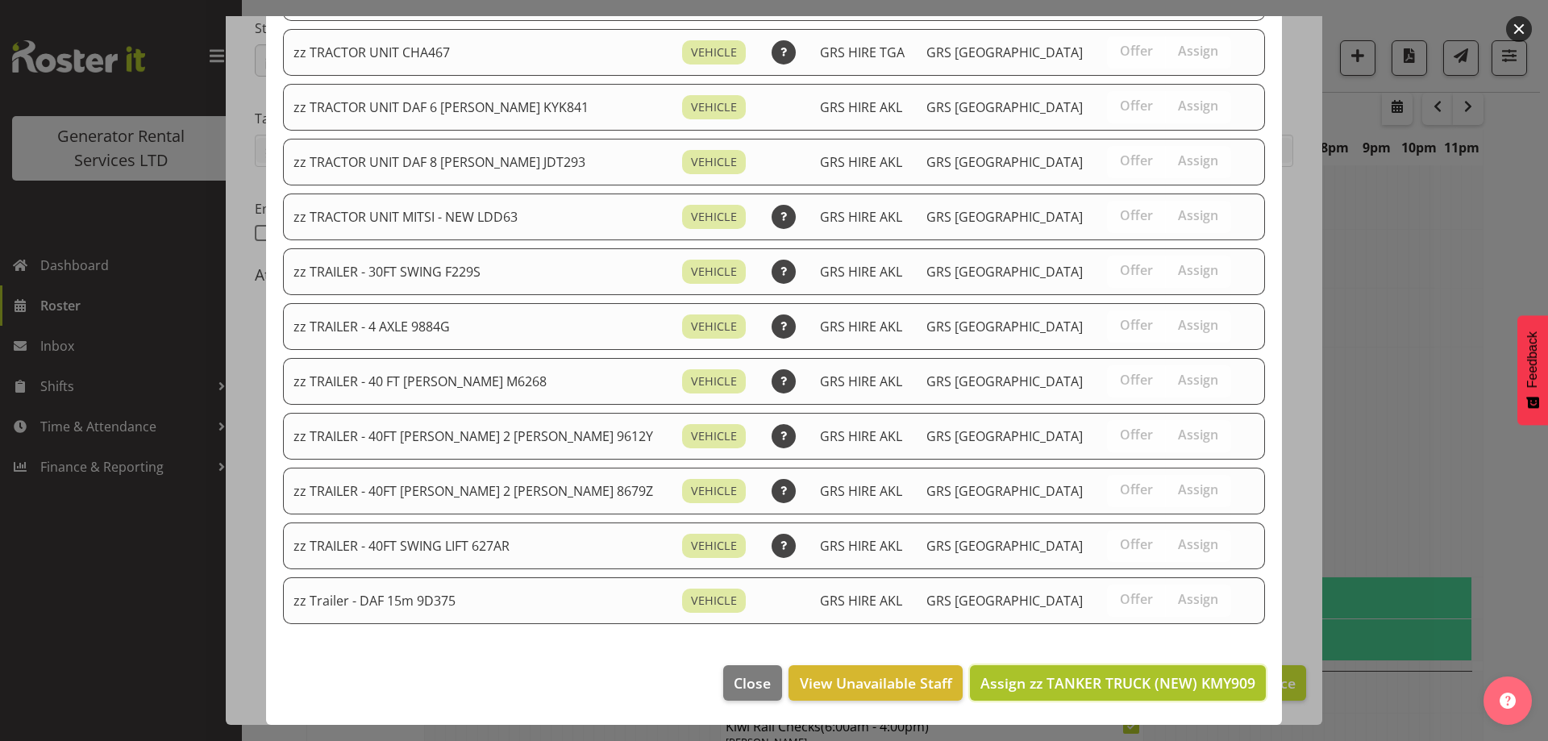
click at [1166, 673] on span "Assign zz TANKER TRUCK (NEW) KMY909" at bounding box center [1117, 682] width 275 height 19
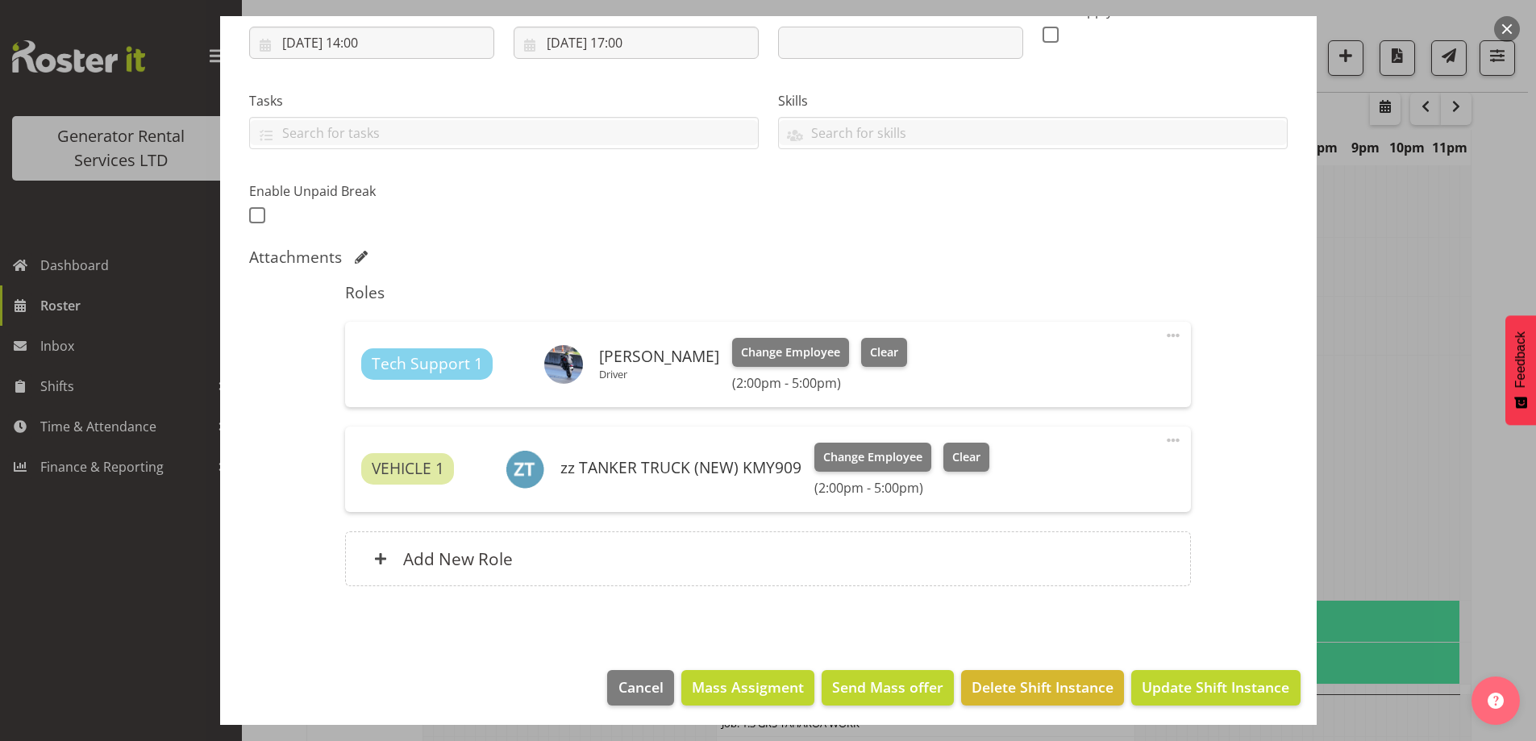
scroll to position [286, 0]
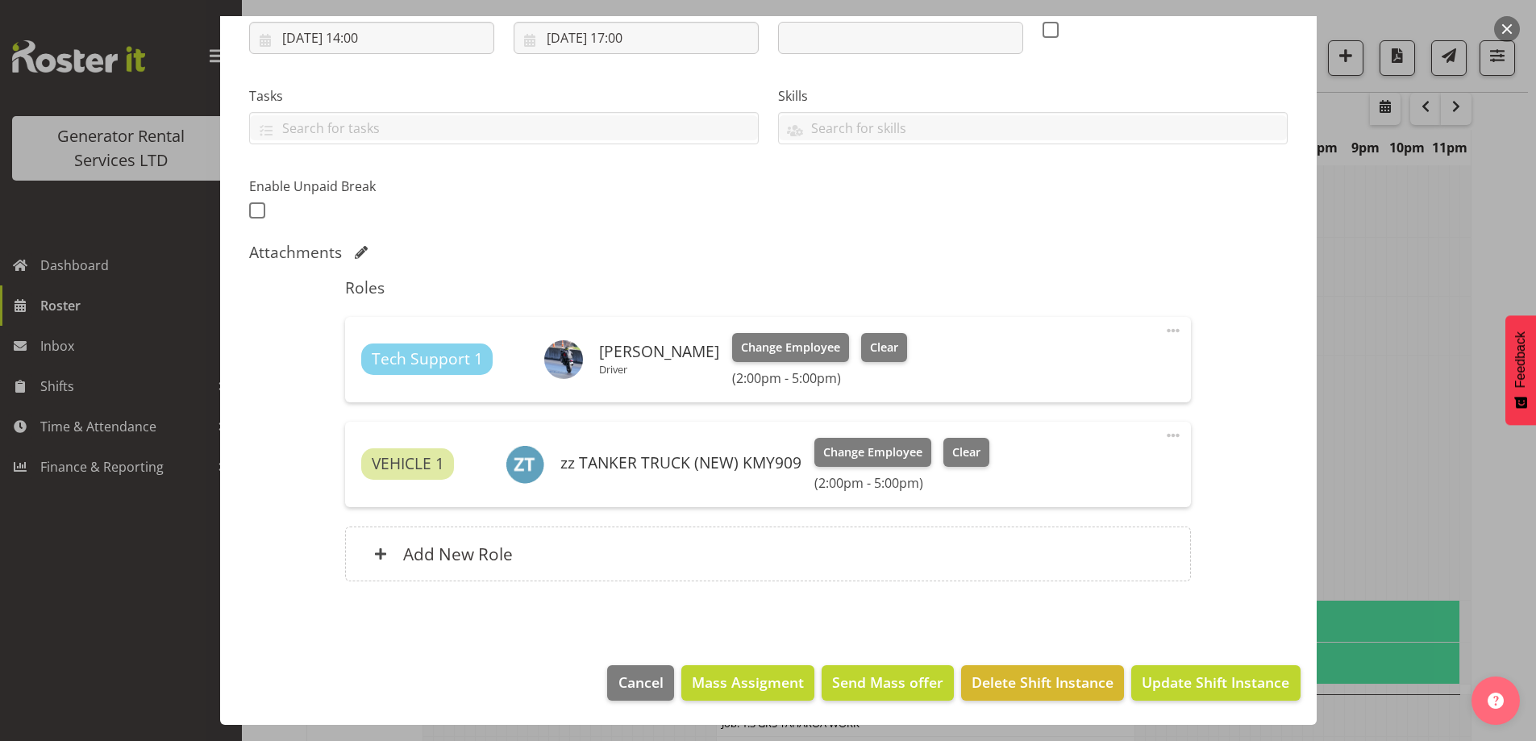
click at [1174, 663] on footer "Cancel Mass Assigment Send Mass offer Delete Shift Instance Update Shift Instan…" at bounding box center [768, 687] width 1096 height 76
click at [1182, 681] on span "Update Shift Instance" at bounding box center [1216, 682] width 148 height 21
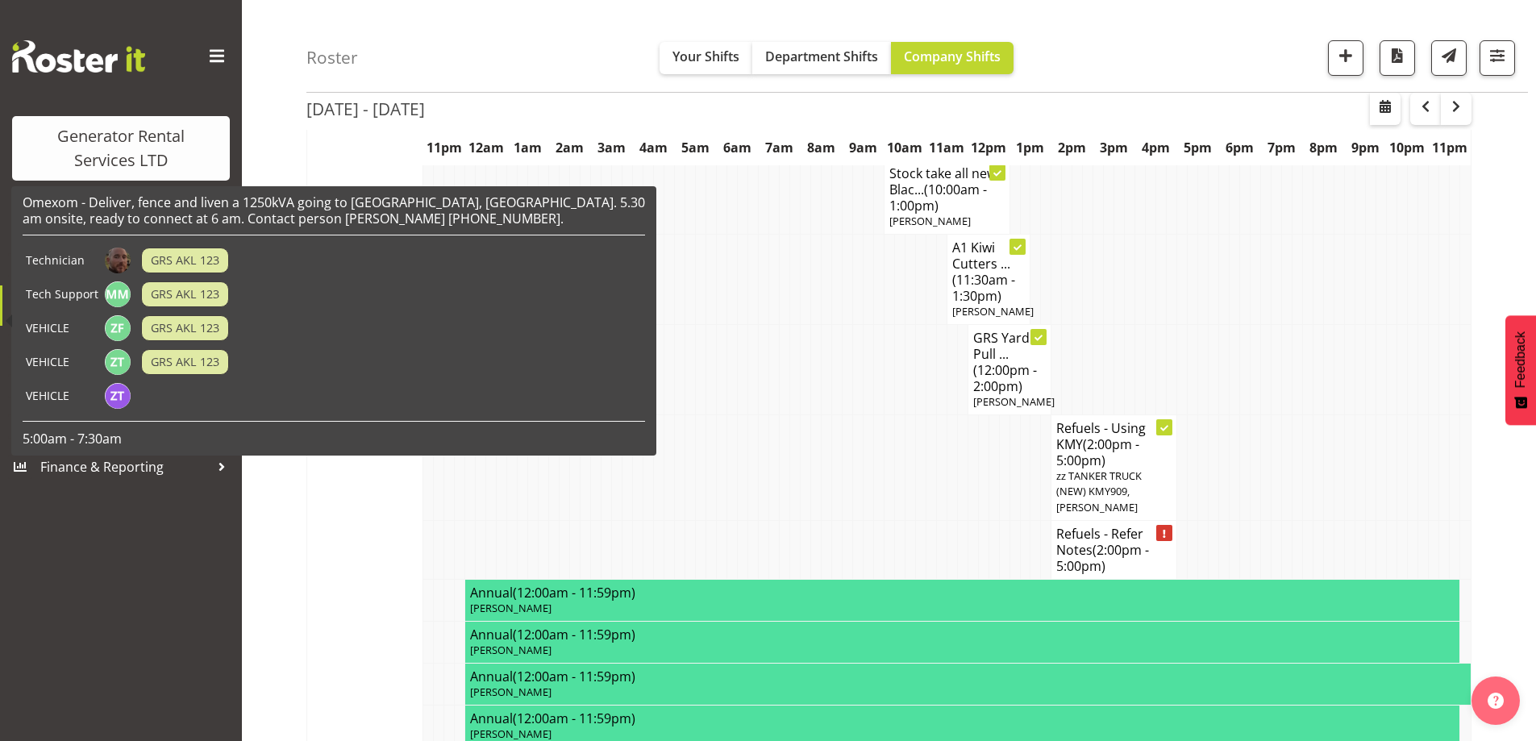
scroll to position [939, 0]
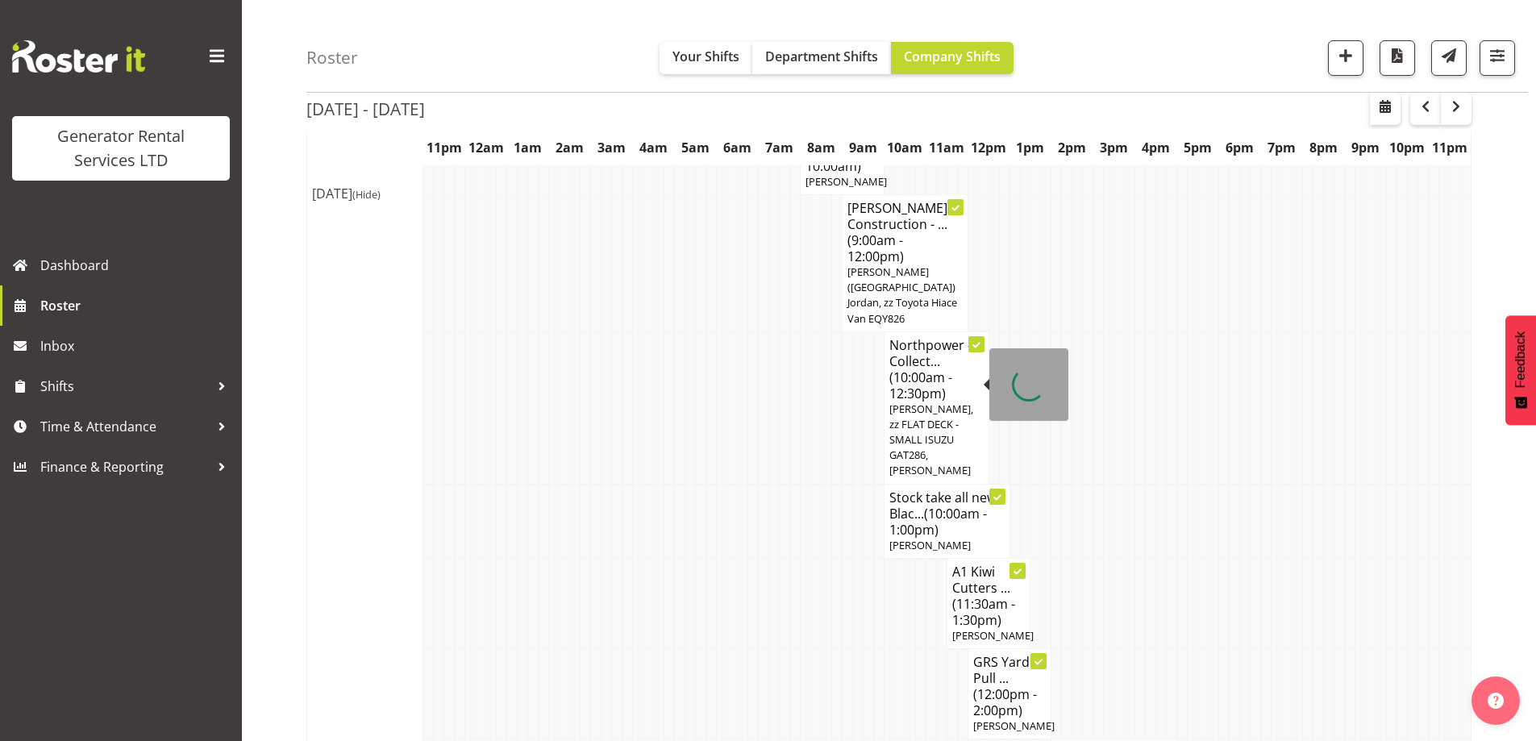
click at [725, 359] on td at bounding box center [721, 407] width 10 height 152
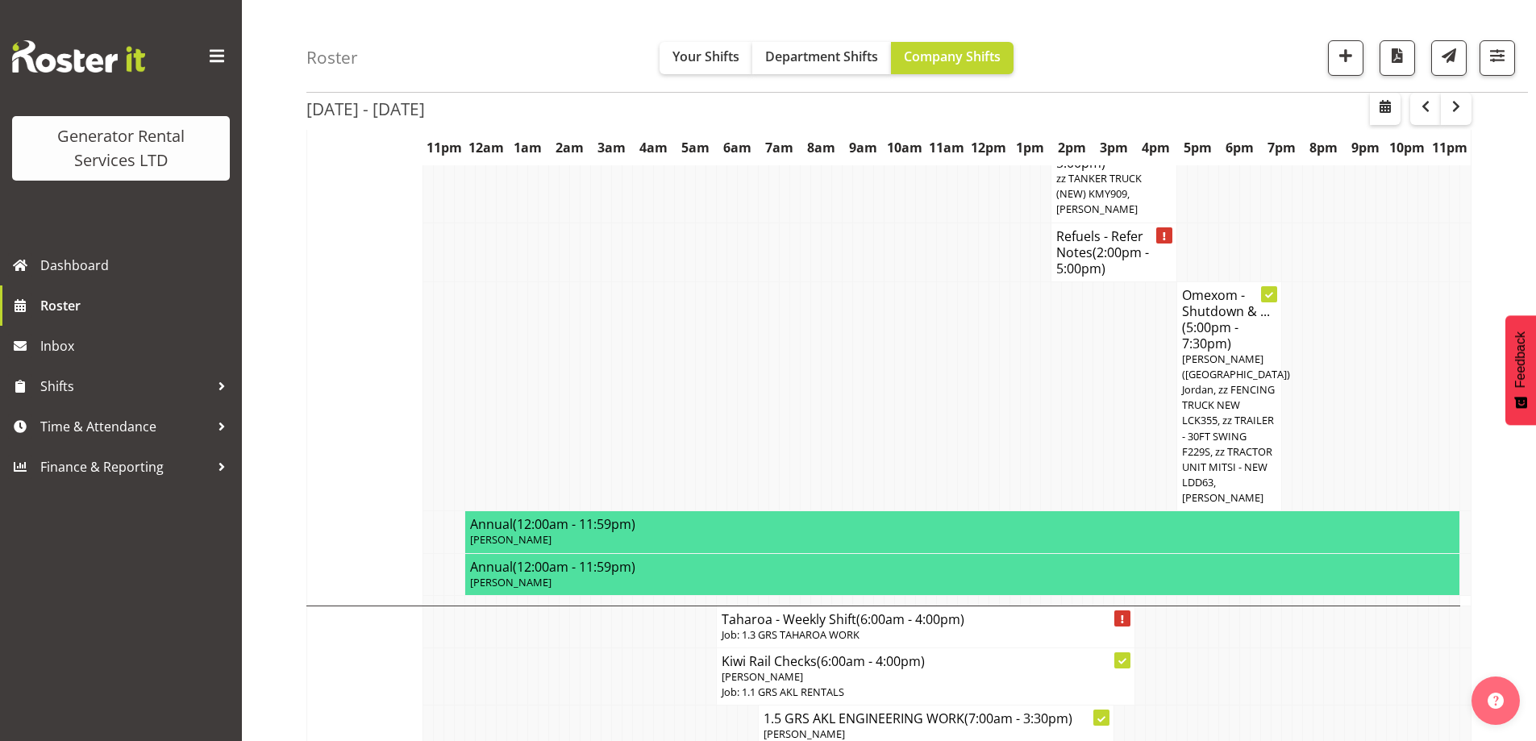
scroll to position [2471, 0]
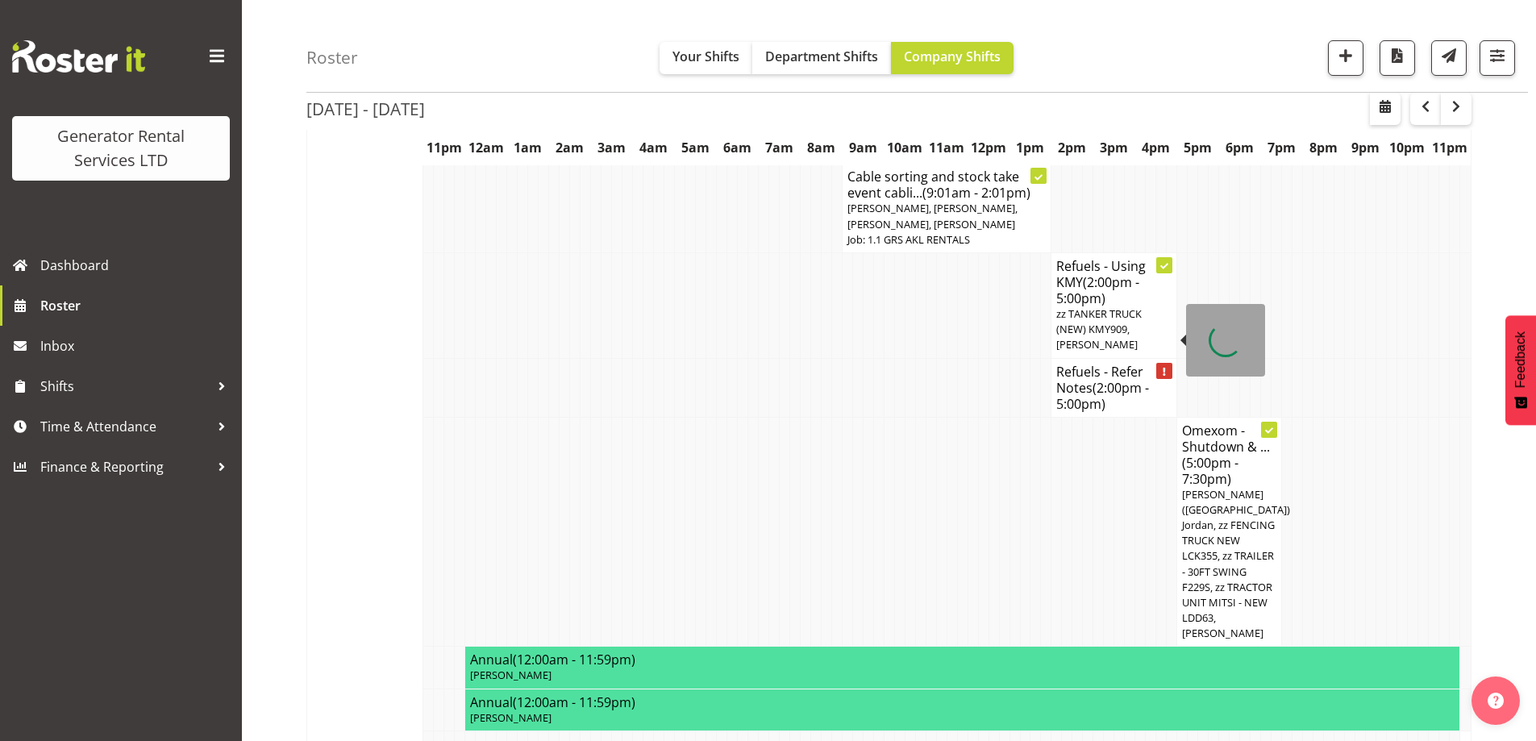
click at [1095, 364] on h4 "Refuels - Refer Notes (2:00pm - 5:00pm)" at bounding box center [1113, 388] width 115 height 48
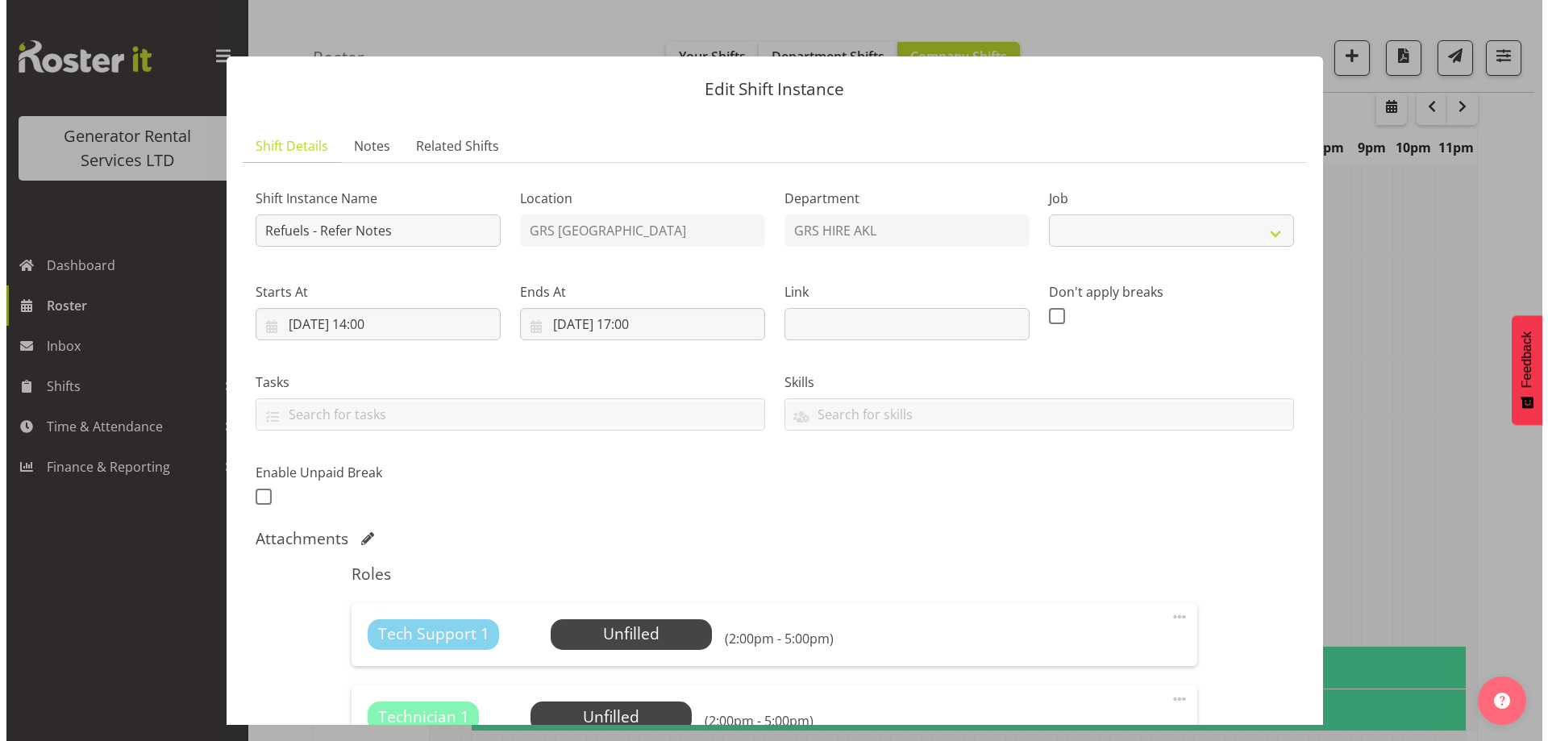
scroll to position [2448, 0]
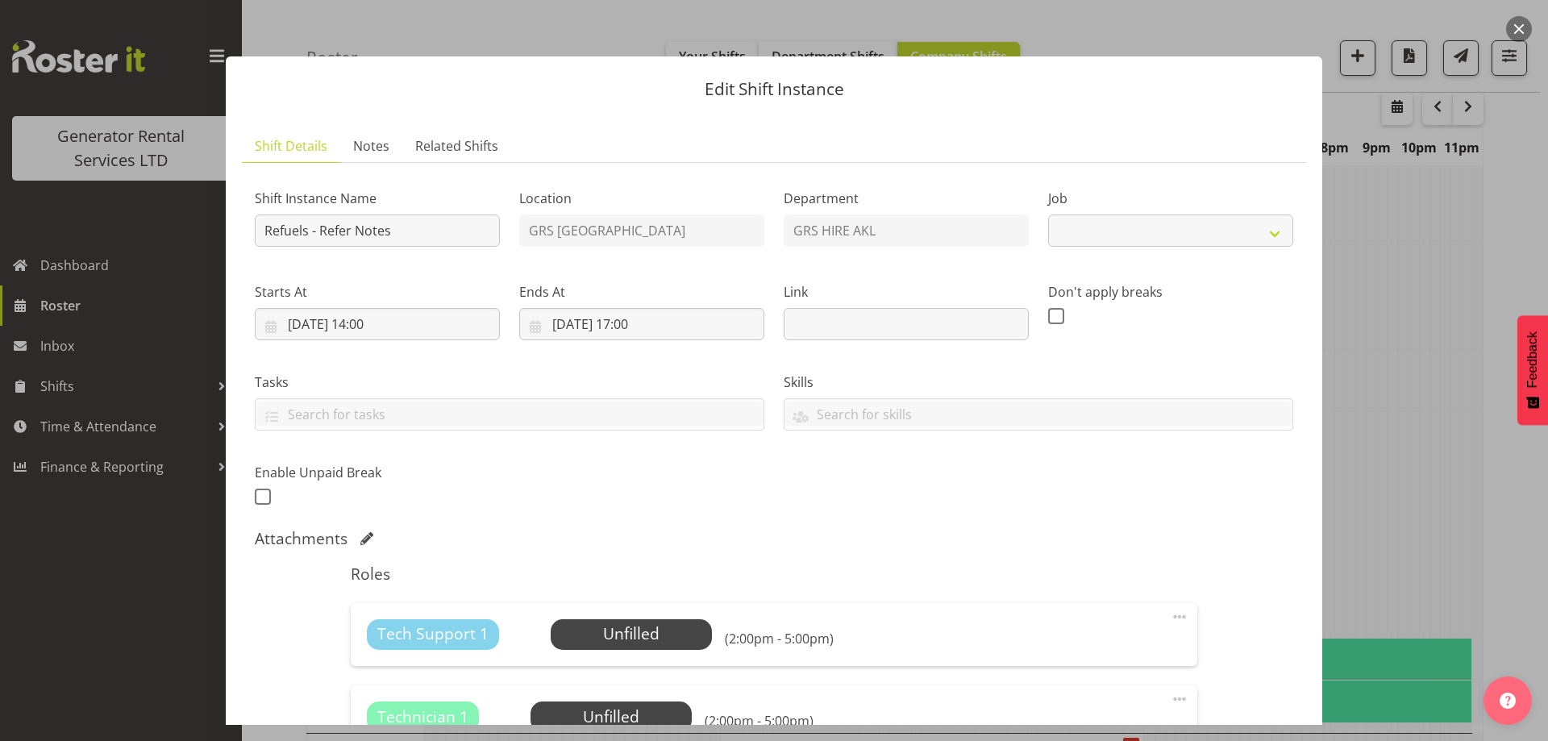
select select "9"
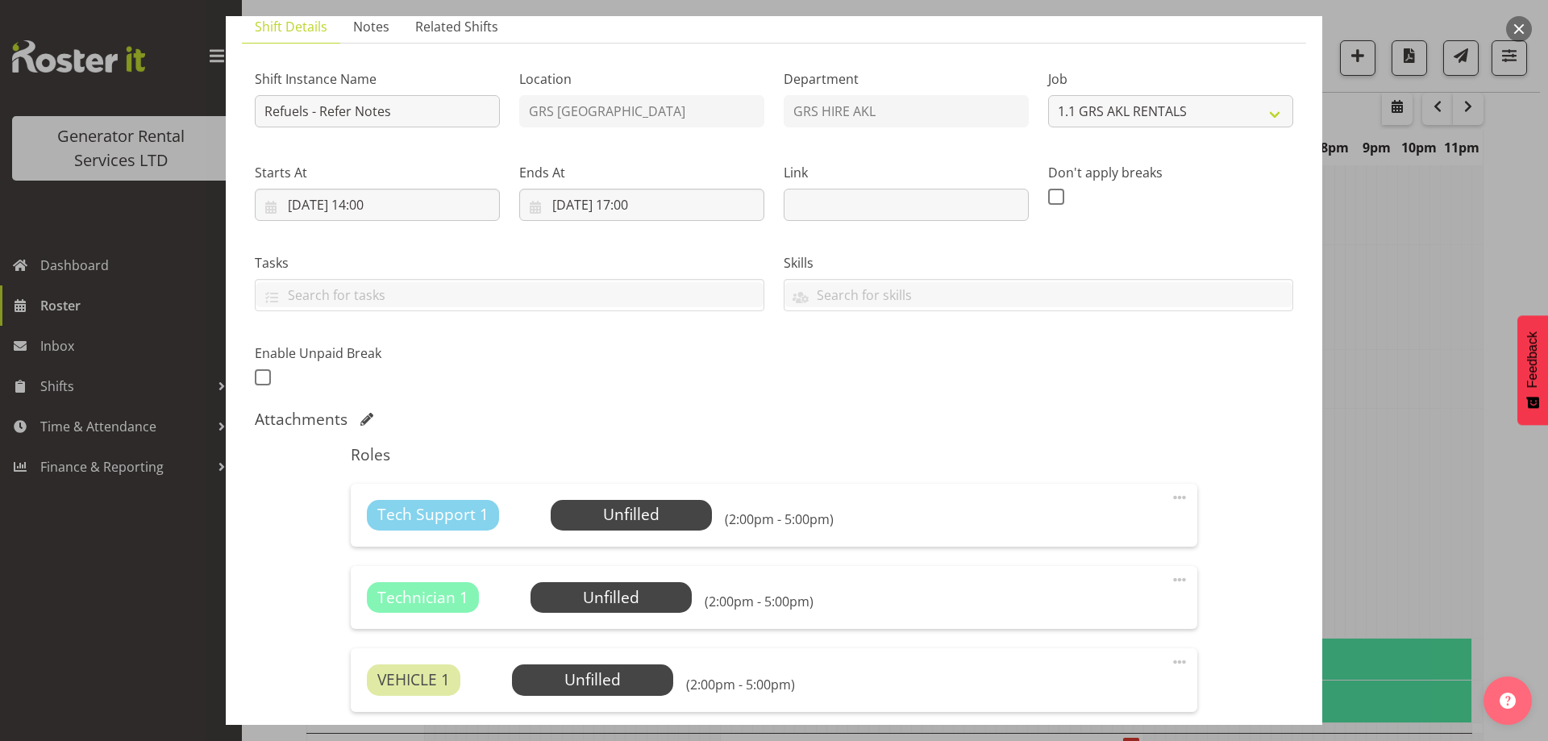
scroll to position [324, 0]
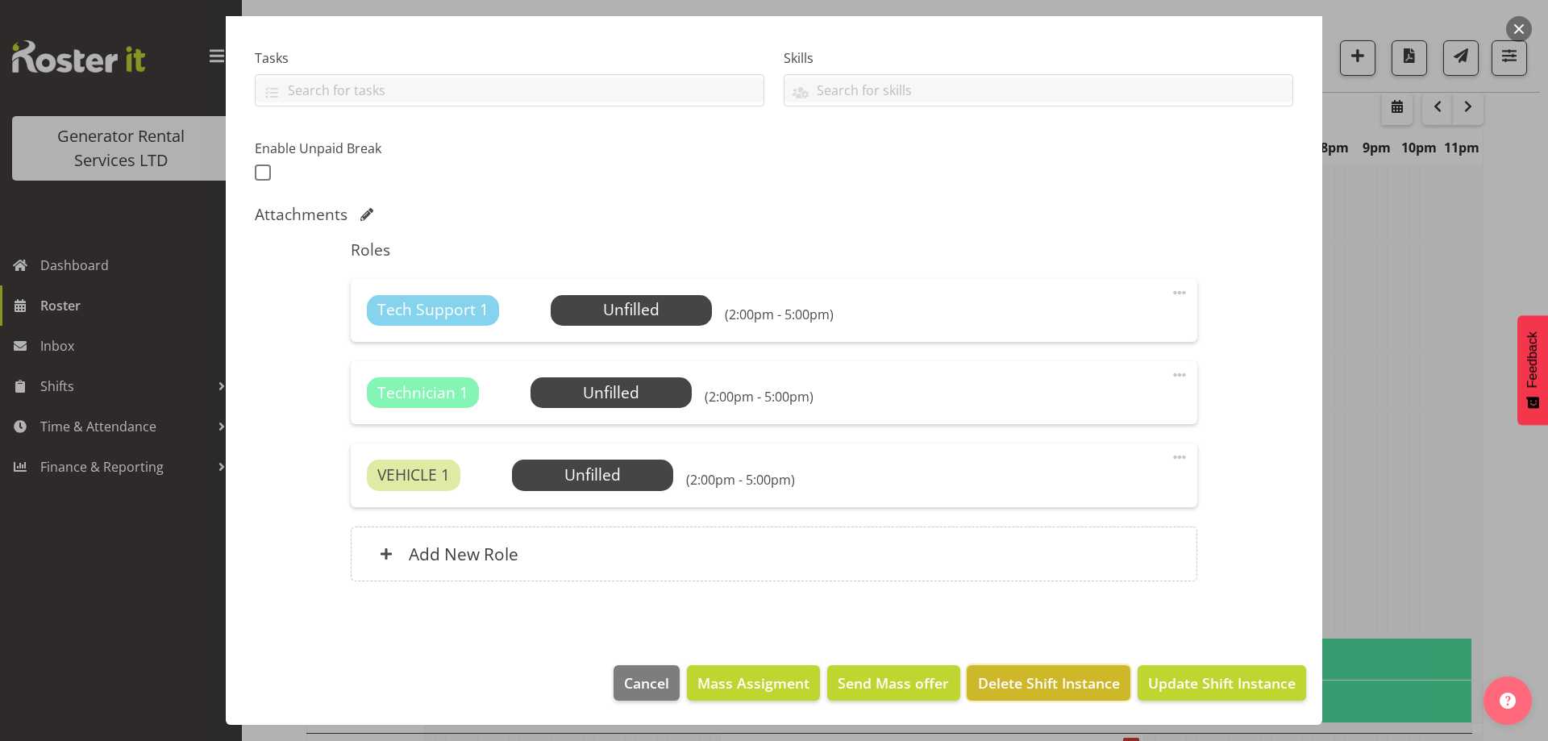
click at [1033, 681] on span "Delete Shift Instance" at bounding box center [1049, 682] width 142 height 21
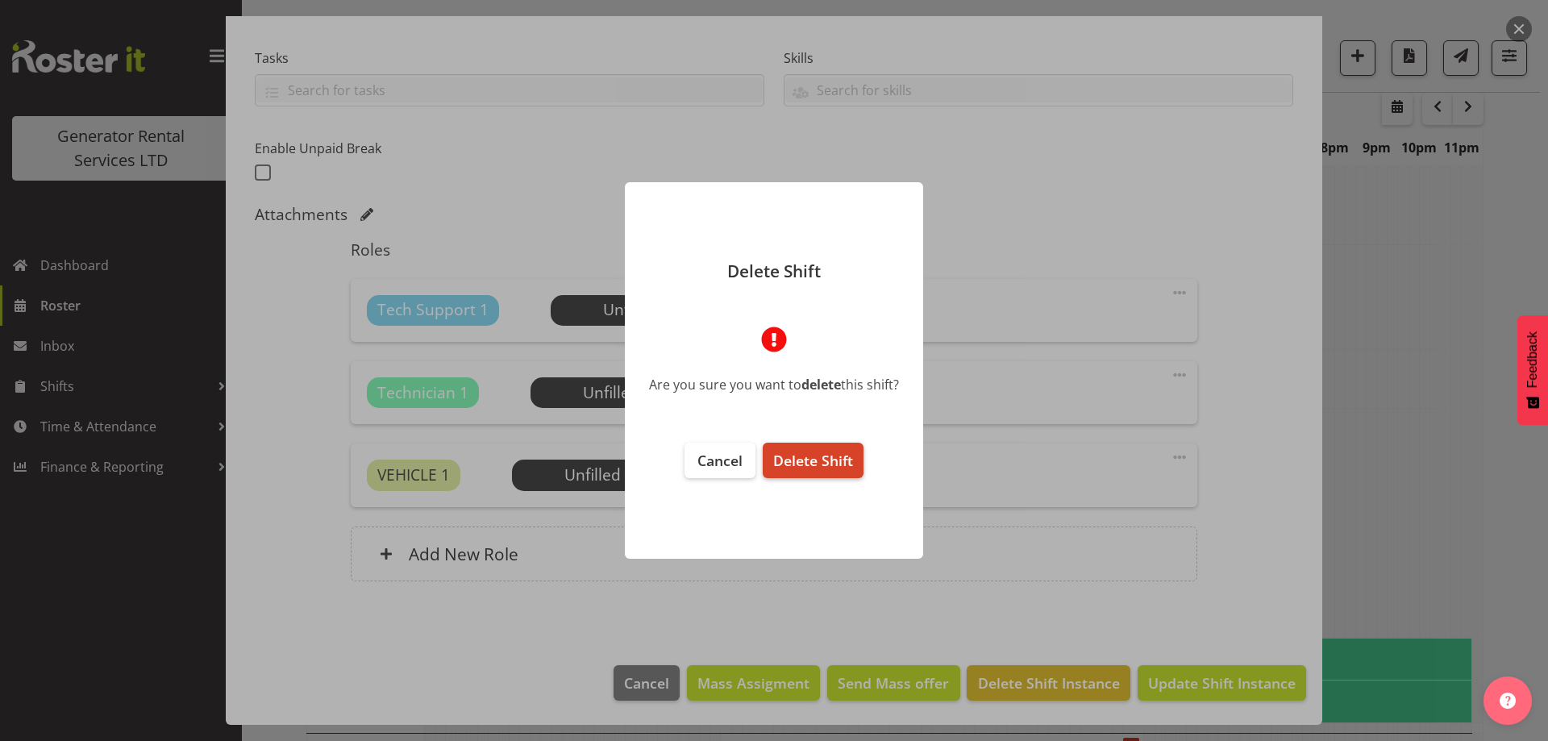
click at [841, 474] on button "Delete Shift" at bounding box center [813, 460] width 101 height 35
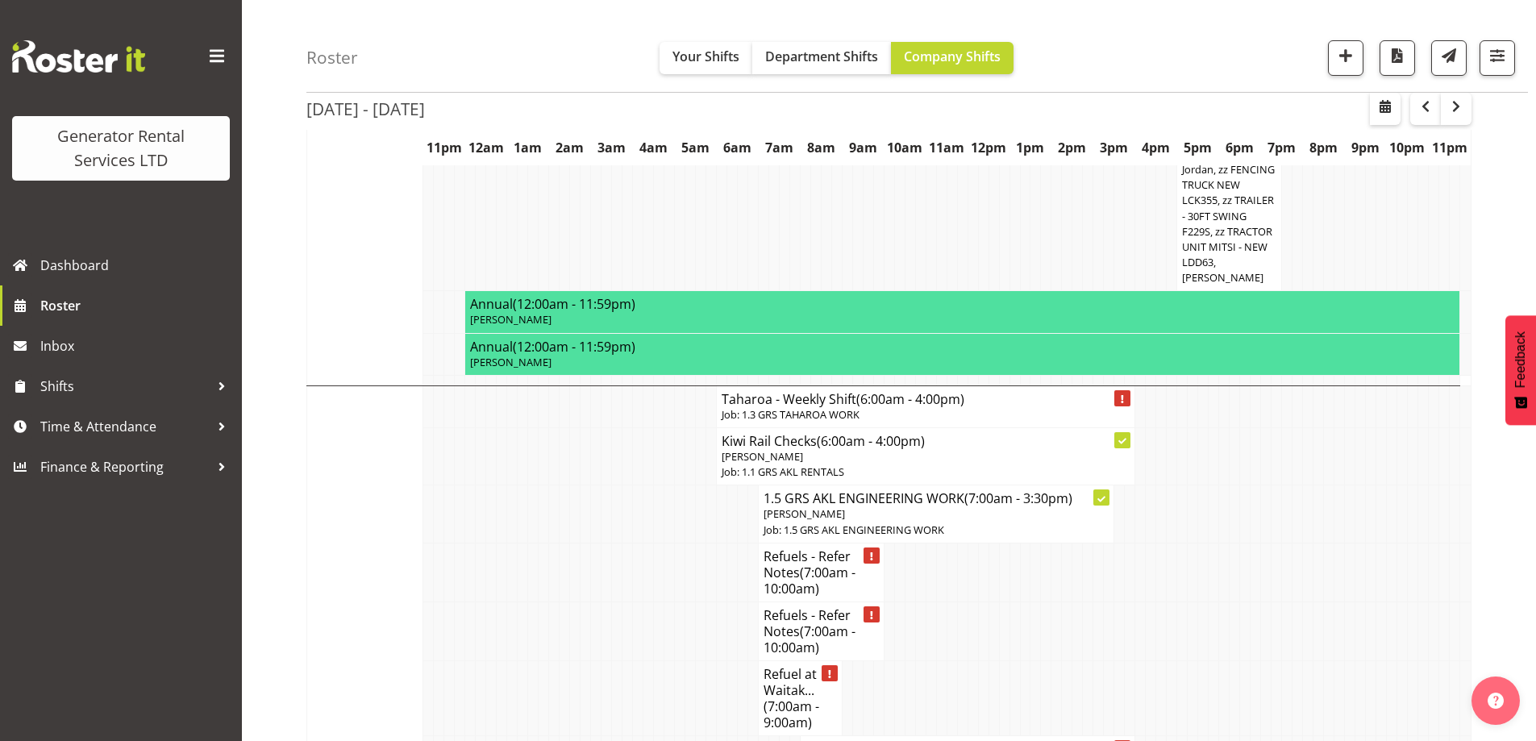
scroll to position [2955, 0]
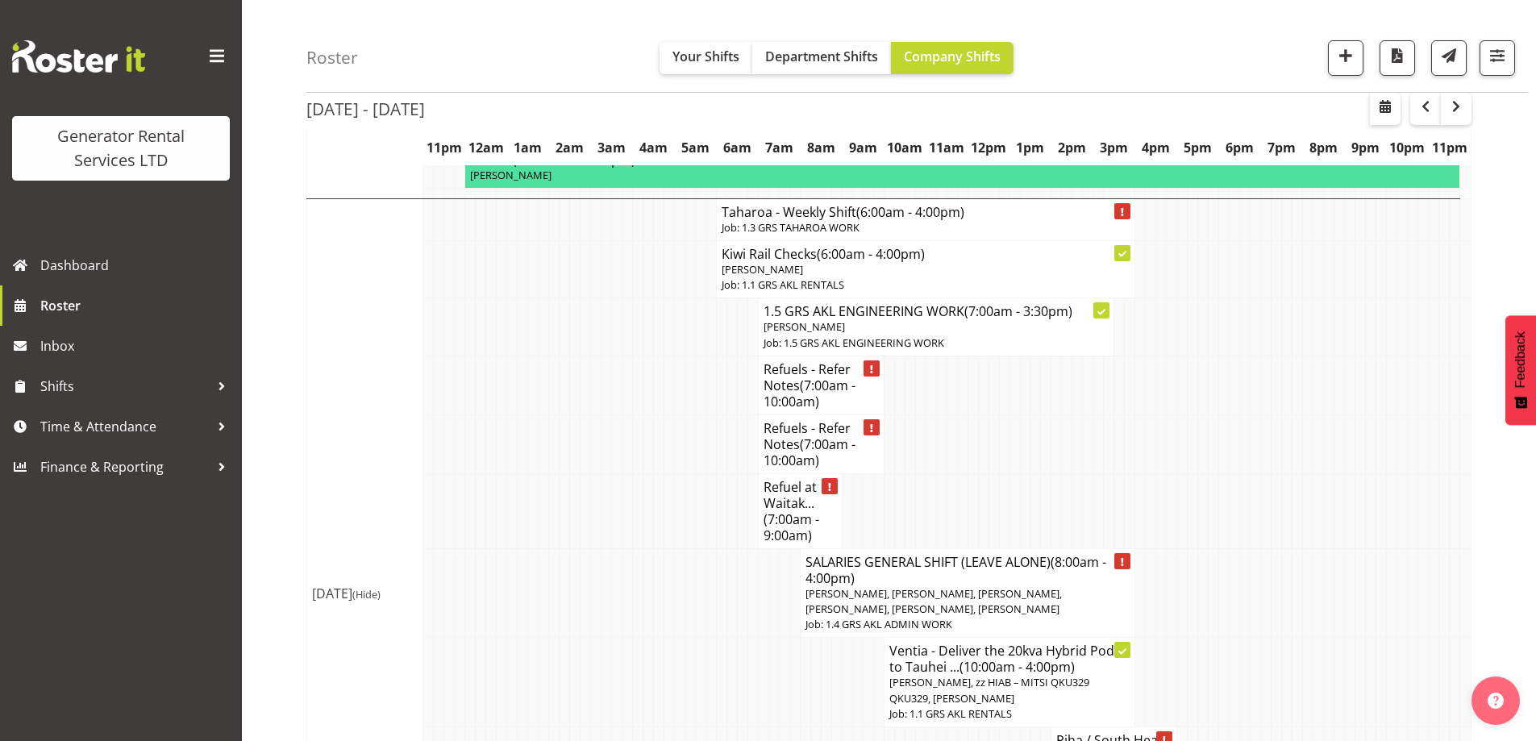
click at [675, 548] on td at bounding box center [680, 592] width 10 height 89
click at [543, 473] on td at bounding box center [544, 510] width 10 height 75
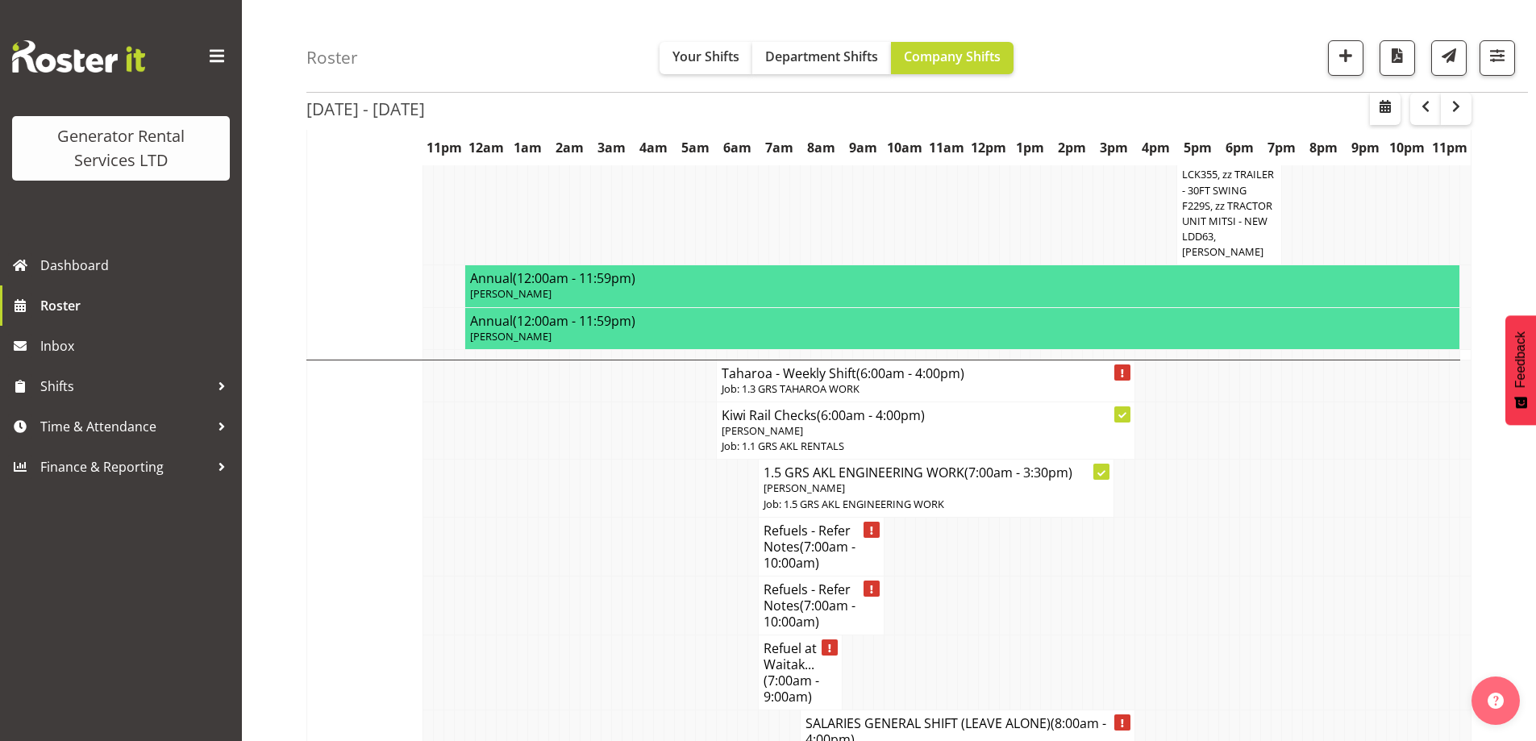
scroll to position [3277, 0]
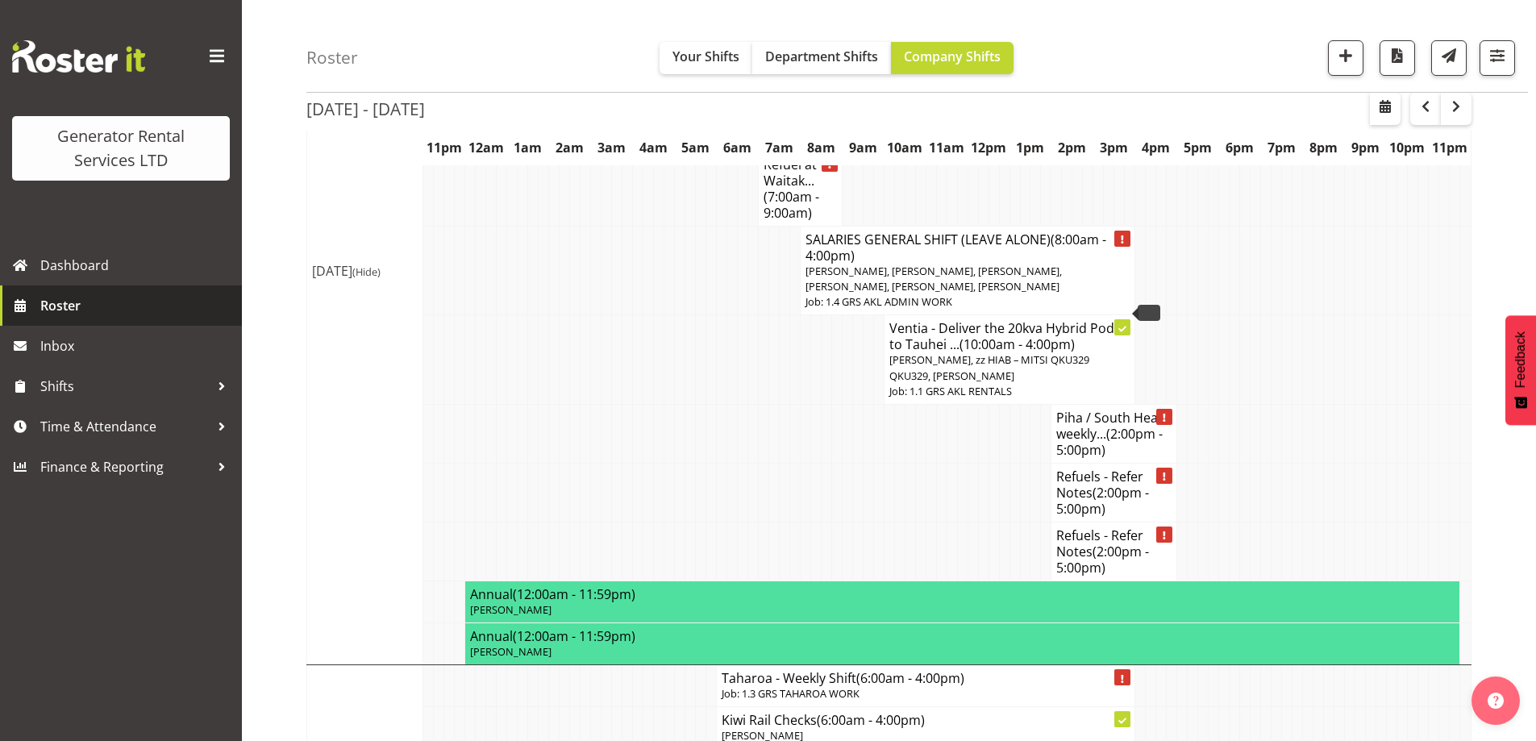
click at [135, 298] on span "Roster" at bounding box center [136, 305] width 193 height 24
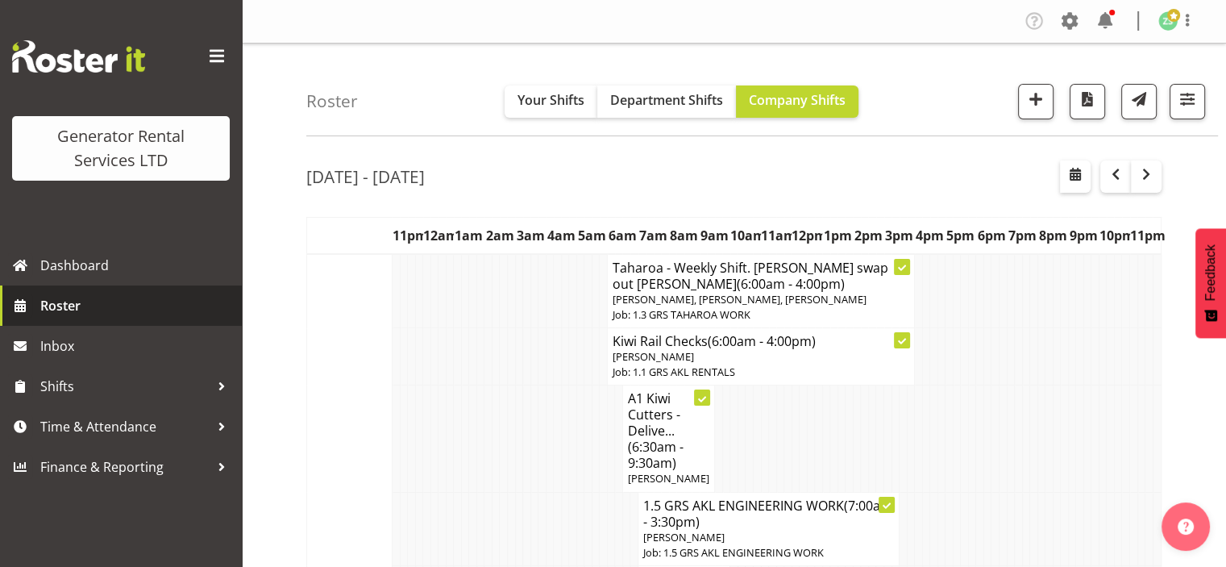
click at [93, 309] on span "Roster" at bounding box center [136, 305] width 193 height 24
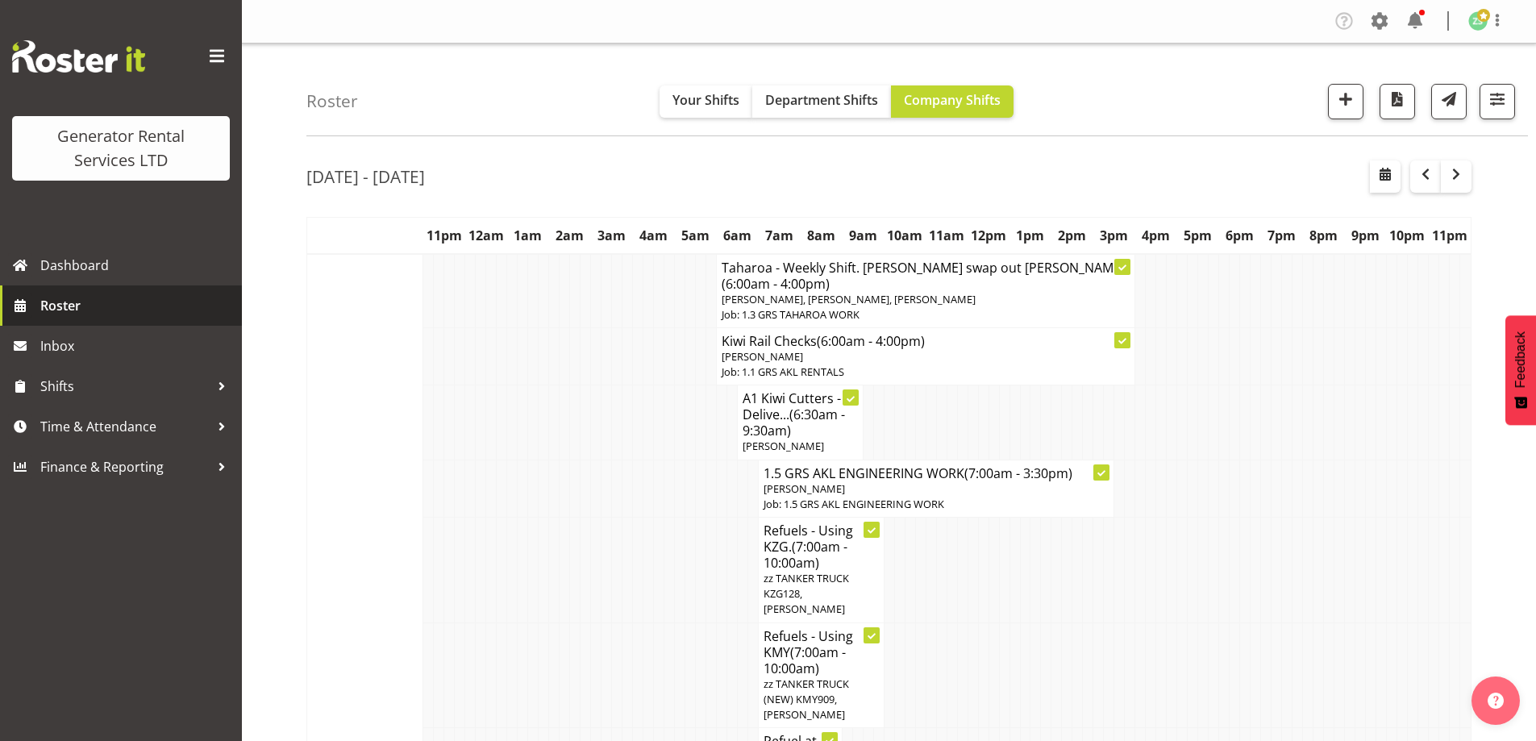
click at [139, 292] on link "Roster" at bounding box center [121, 305] width 242 height 40
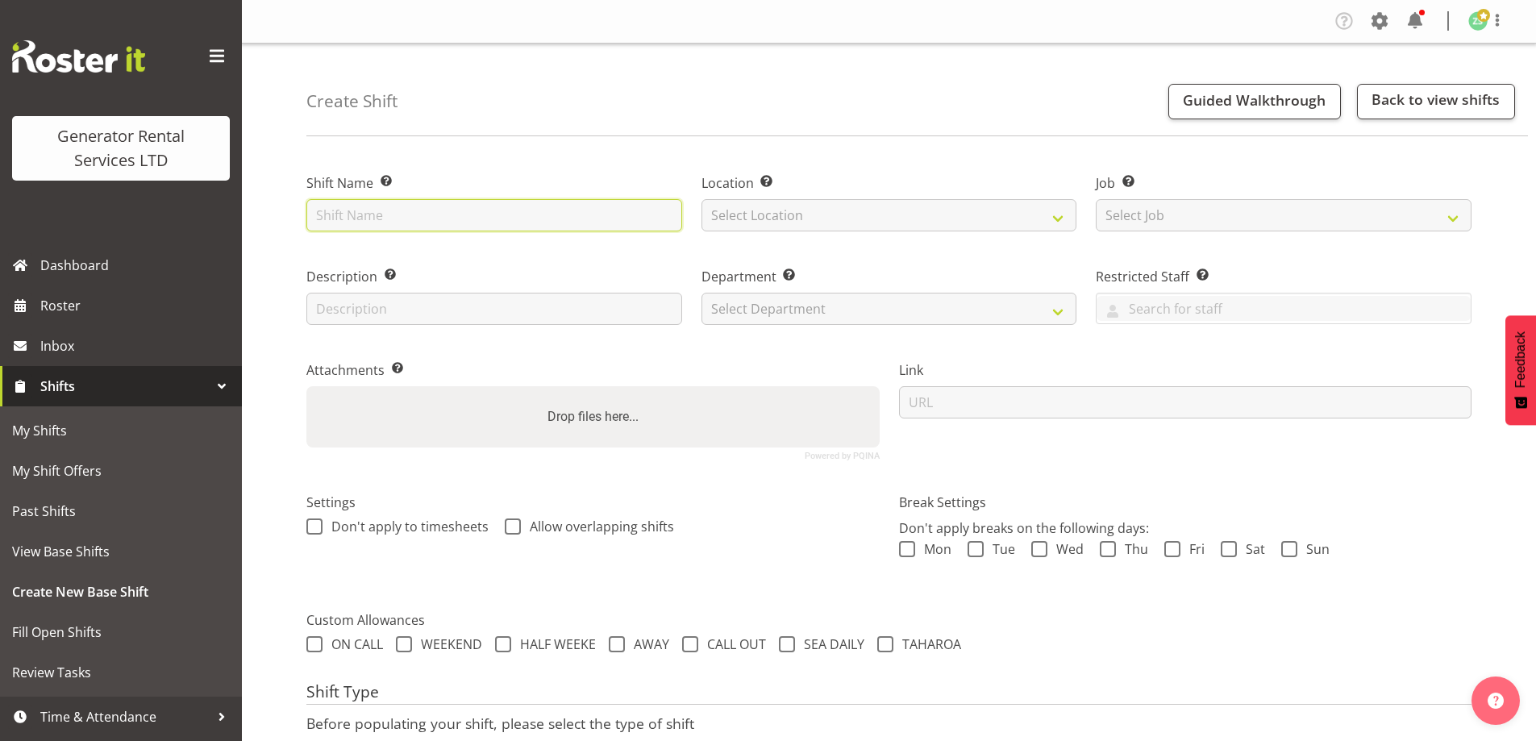
click at [395, 219] on input "text" at bounding box center [494, 215] width 376 height 32
type input "Ventia - Shutdown and collect the 200Kva @ [STREET_ADDRESS]. 5.30am onsite. [PE…"
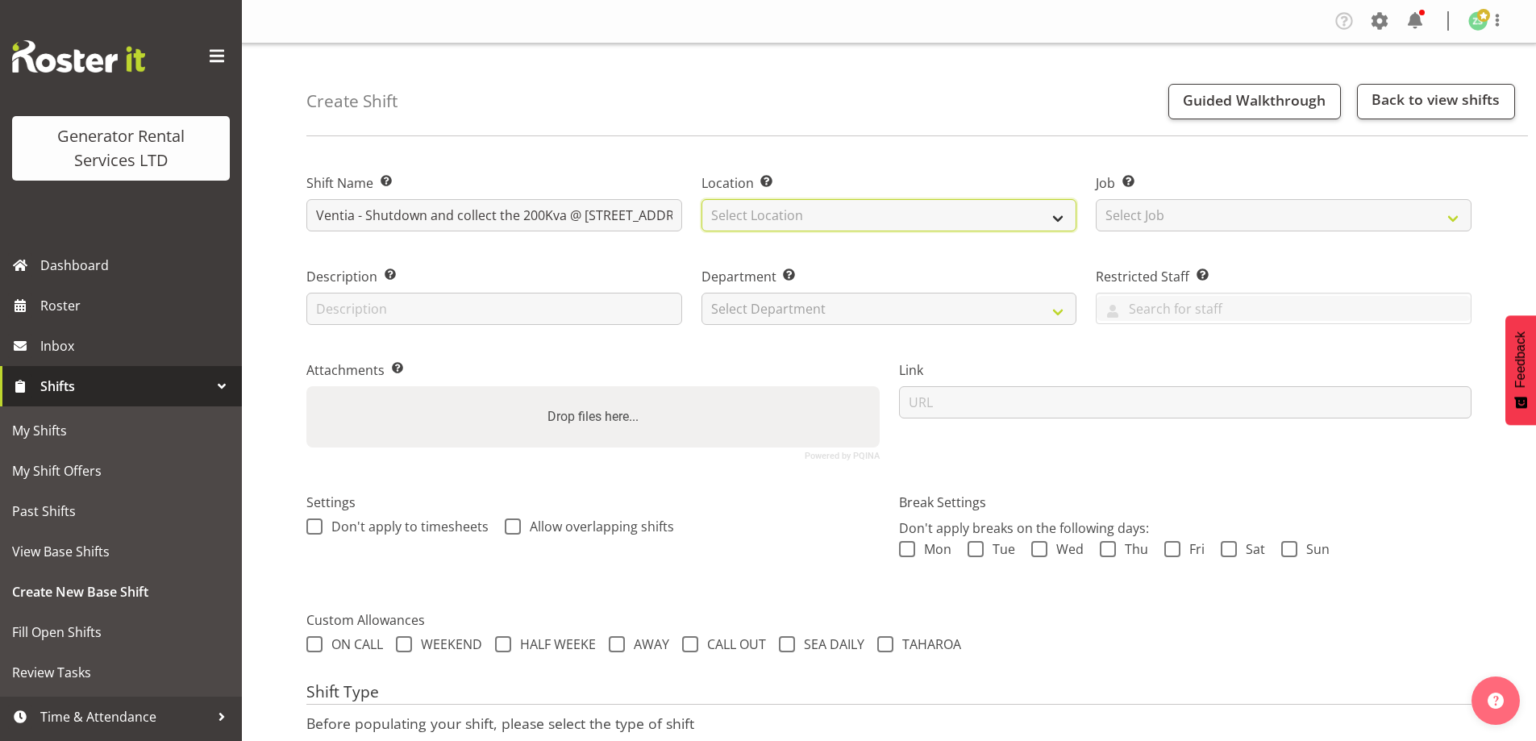
click at [822, 211] on select "Select Location [GEOGRAPHIC_DATA] [GEOGRAPHIC_DATA]" at bounding box center [889, 215] width 376 height 32
select select "28"
click at [701, 199] on select "Select Location [GEOGRAPHIC_DATA] [GEOGRAPHIC_DATA]" at bounding box center [889, 215] width 376 height 32
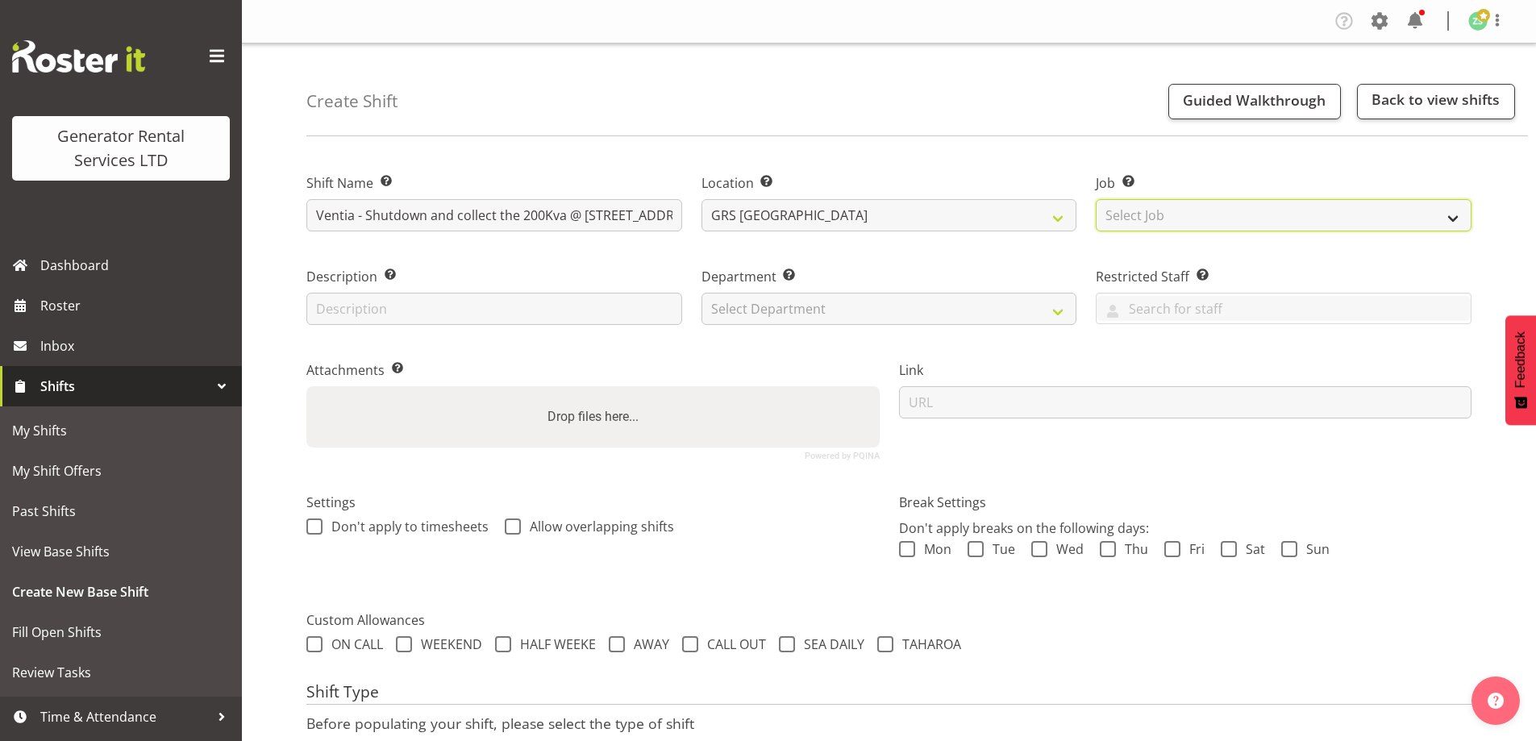
click at [1226, 224] on select "Select Job Create new job 1.1 GRS AKL RENTALS 1.1 GRS AKL RENTALS AC 1.1 GRS AK…" at bounding box center [1284, 215] width 376 height 32
select select "9"
click at [1096, 199] on select "Select Job Create new job 1.1 GRS AKL RENTALS 1.1 GRS AKL RENTALS AC 1.1 GRS AK…" at bounding box center [1284, 215] width 376 height 32
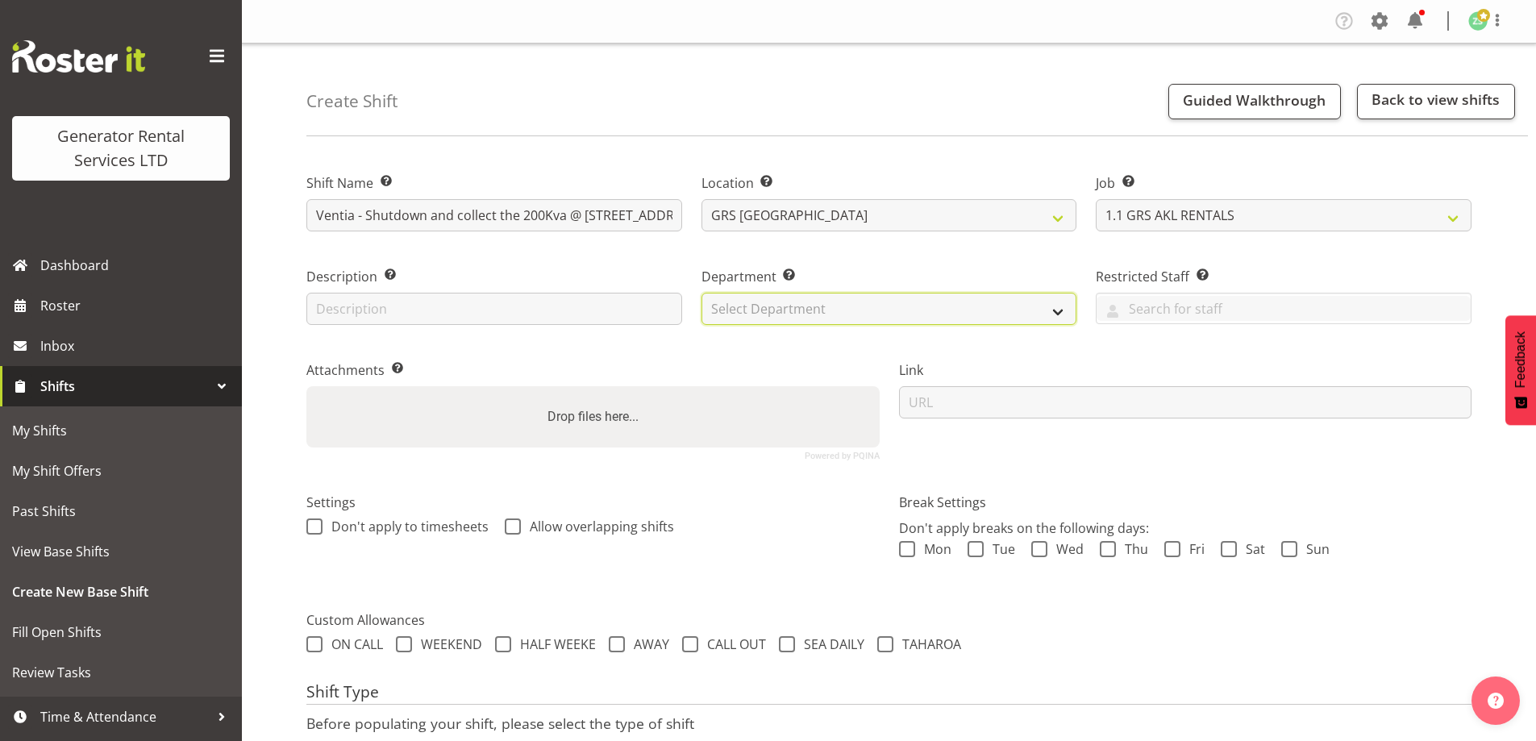
click at [965, 303] on select "Select Department GRS ADMIN AKL GRS HIRE AKL GRS HIRE TGA GRS HIRE HST GRS ENGI…" at bounding box center [889, 309] width 376 height 32
select select "20"
click at [701, 293] on select "Select Department GRS ADMIN AKL GRS HIRE AKL GRS HIRE TGA GRS HIRE HST GRS ENGI…" at bounding box center [889, 309] width 376 height 32
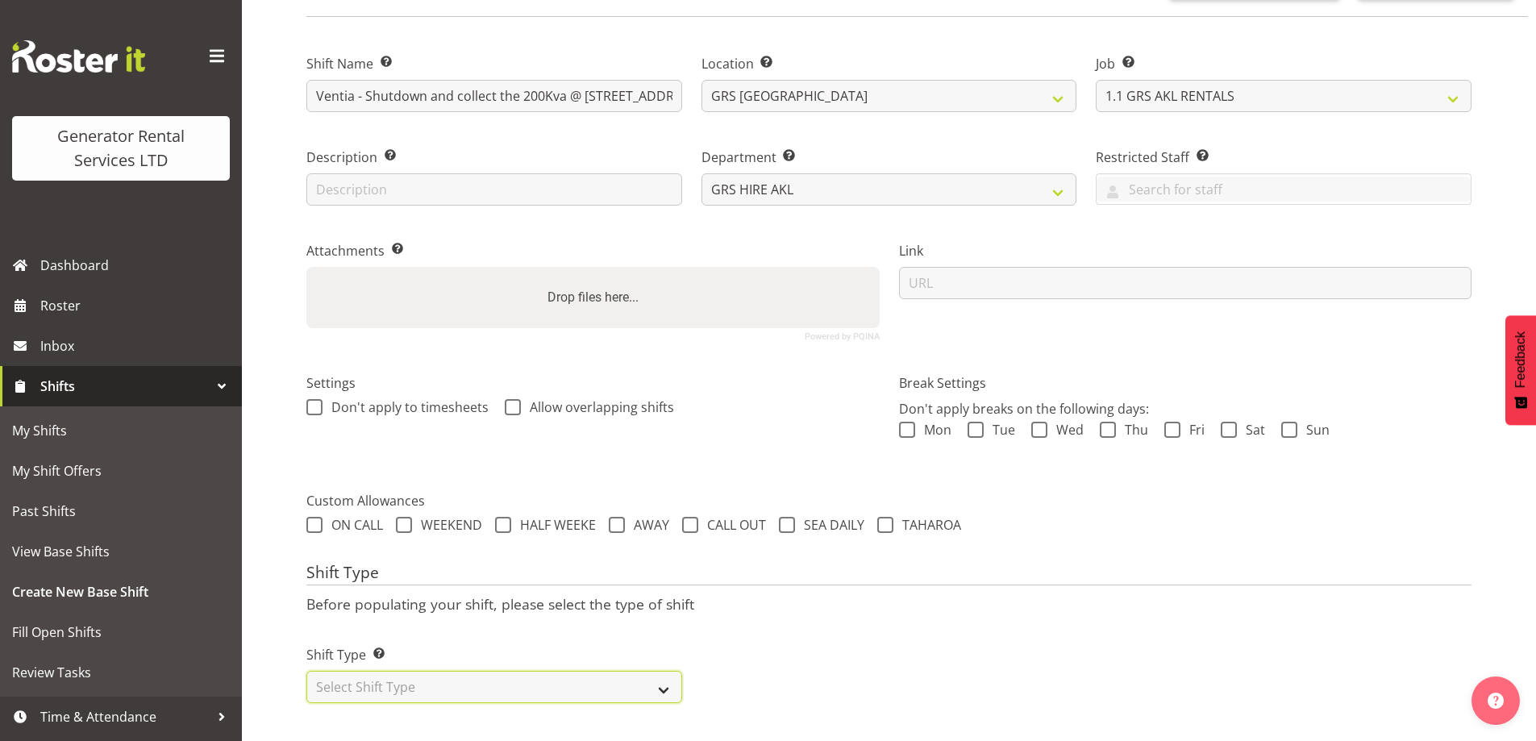
click at [458, 684] on select "Select Shift Type One Off Shift Recurring Shift Rotating Shift" at bounding box center [494, 687] width 376 height 32
select select "one_off"
click at [306, 671] on select "Select Shift Type One Off Shift Recurring Shift Rotating Shift" at bounding box center [494, 687] width 376 height 32
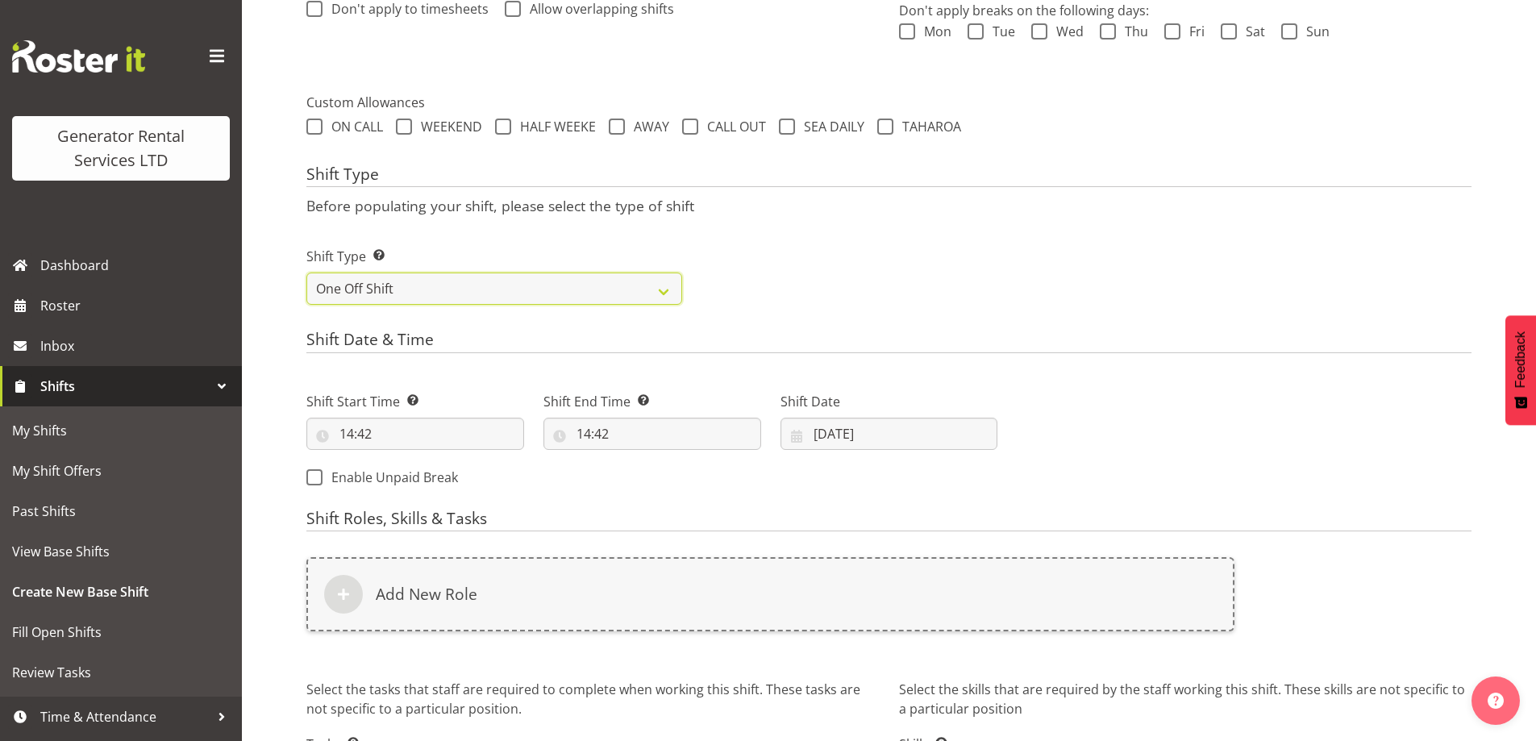
scroll to position [535, 0]
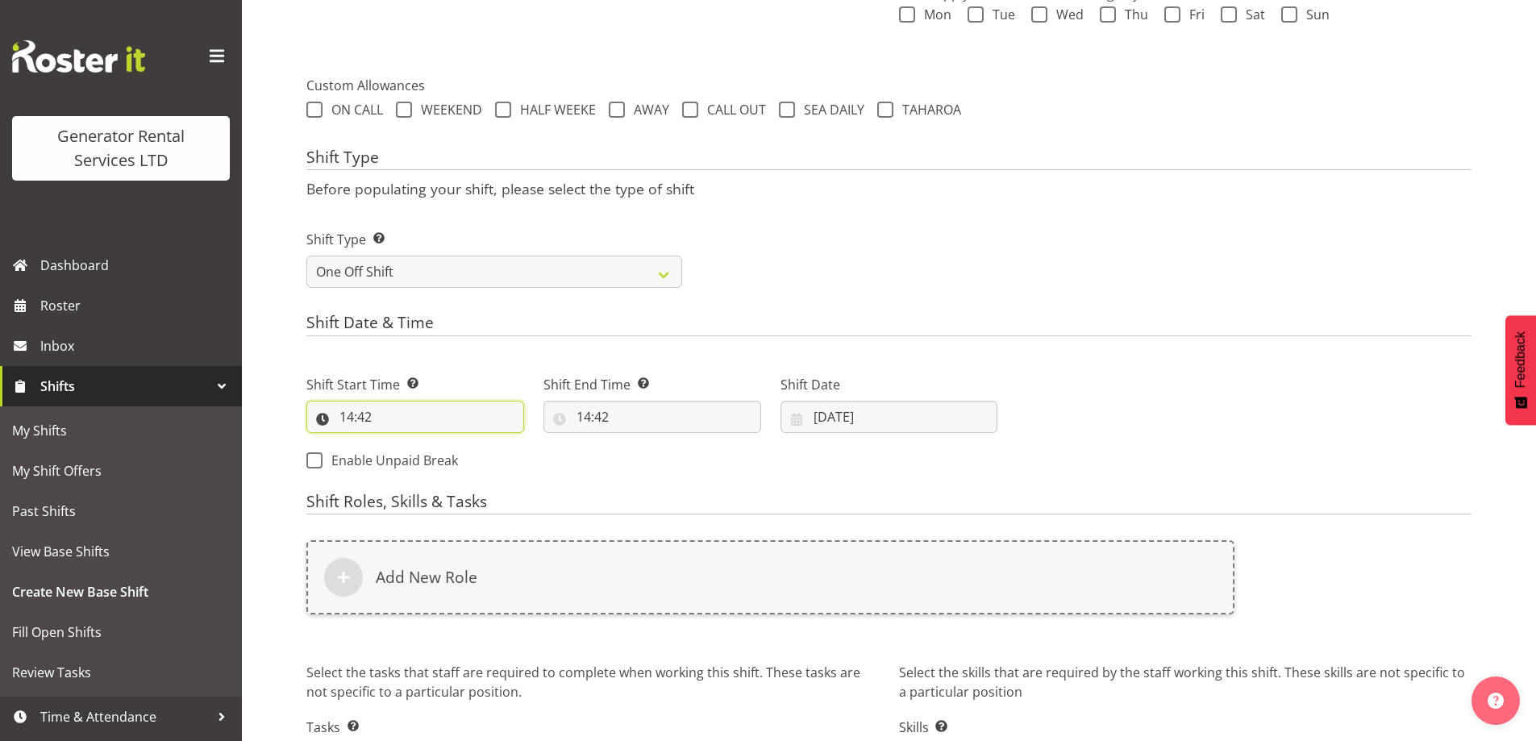
click at [390, 418] on input "14:42" at bounding box center [415, 417] width 218 height 32
click at [410, 449] on select "00 01 02 03 04 05 06 07 08 09 10 11 12 13 14 15 16 17 18 19 20 21 22 23" at bounding box center [416, 459] width 36 height 32
select select "6"
click at [398, 443] on select "00 01 02 03 04 05 06 07 08 09 10 11 12 13 14 15 16 17 18 19 20 21 22 23" at bounding box center [416, 459] width 36 height 32
type input "06:42"
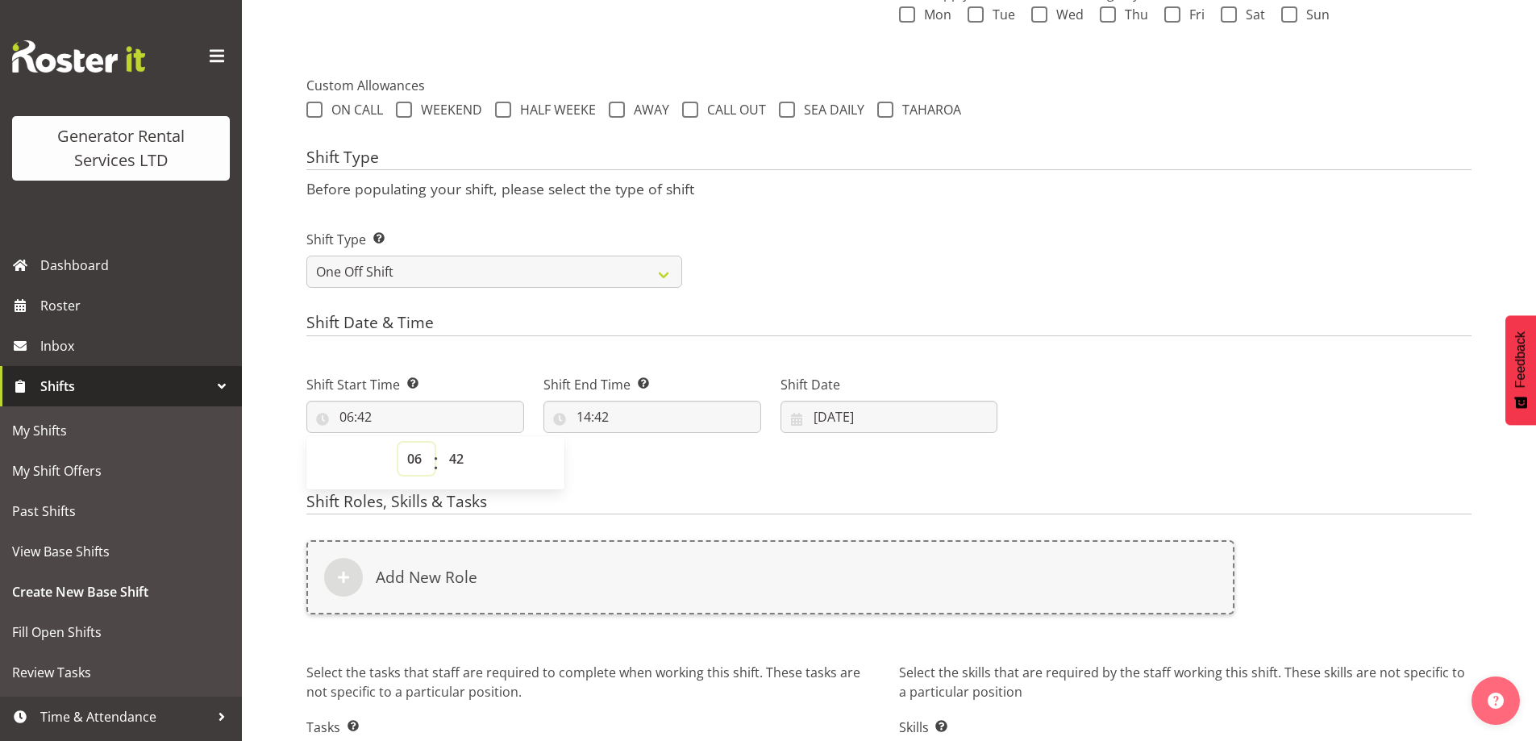
drag, startPoint x: 410, startPoint y: 464, endPoint x: 410, endPoint y: 445, distance: 19.4
click at [410, 460] on select "00 01 02 03 04 05 06 07 08 09 10 11 12 13 14 15 16 17 18 19 20 21 22 23" at bounding box center [416, 459] width 36 height 32
select select "5"
click at [398, 443] on select "00 01 02 03 04 05 06 07 08 09 10 11 12 13 14 15 16 17 18 19 20 21 22 23" at bounding box center [416, 459] width 36 height 32
type input "05:42"
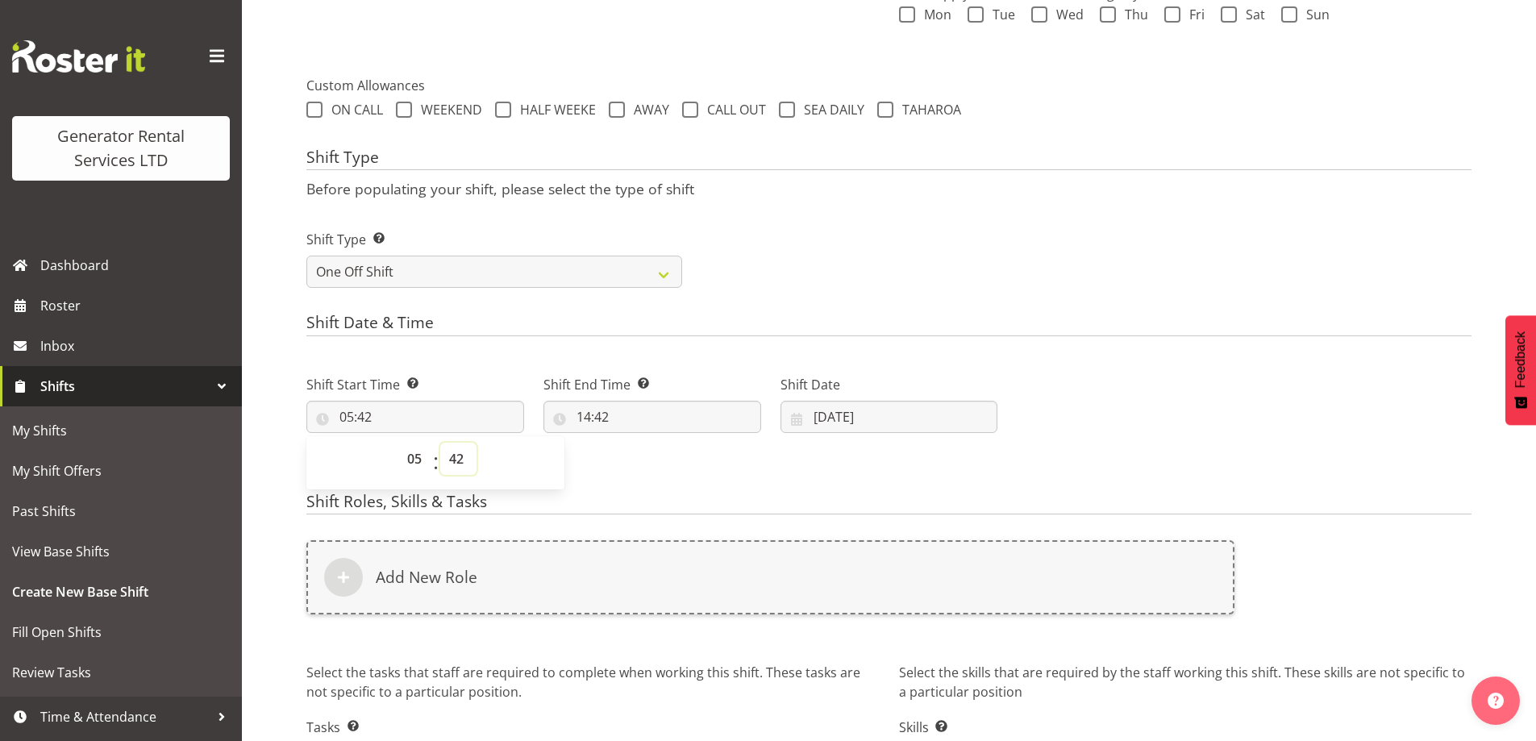
click at [451, 450] on select "00 01 02 03 04 05 06 07 08 09 10 11 12 13 14 15 16 17 18 19 20 21 22 23 24 25 2…" at bounding box center [458, 459] width 36 height 32
select select "0"
click at [440, 443] on select "00 01 02 03 04 05 06 07 08 09 10 11 12 13 14 15 16 17 18 19 20 21 22 23 24 25 2…" at bounding box center [458, 459] width 36 height 32
type input "05:00"
click at [699, 414] on input "14:42" at bounding box center [652, 417] width 218 height 32
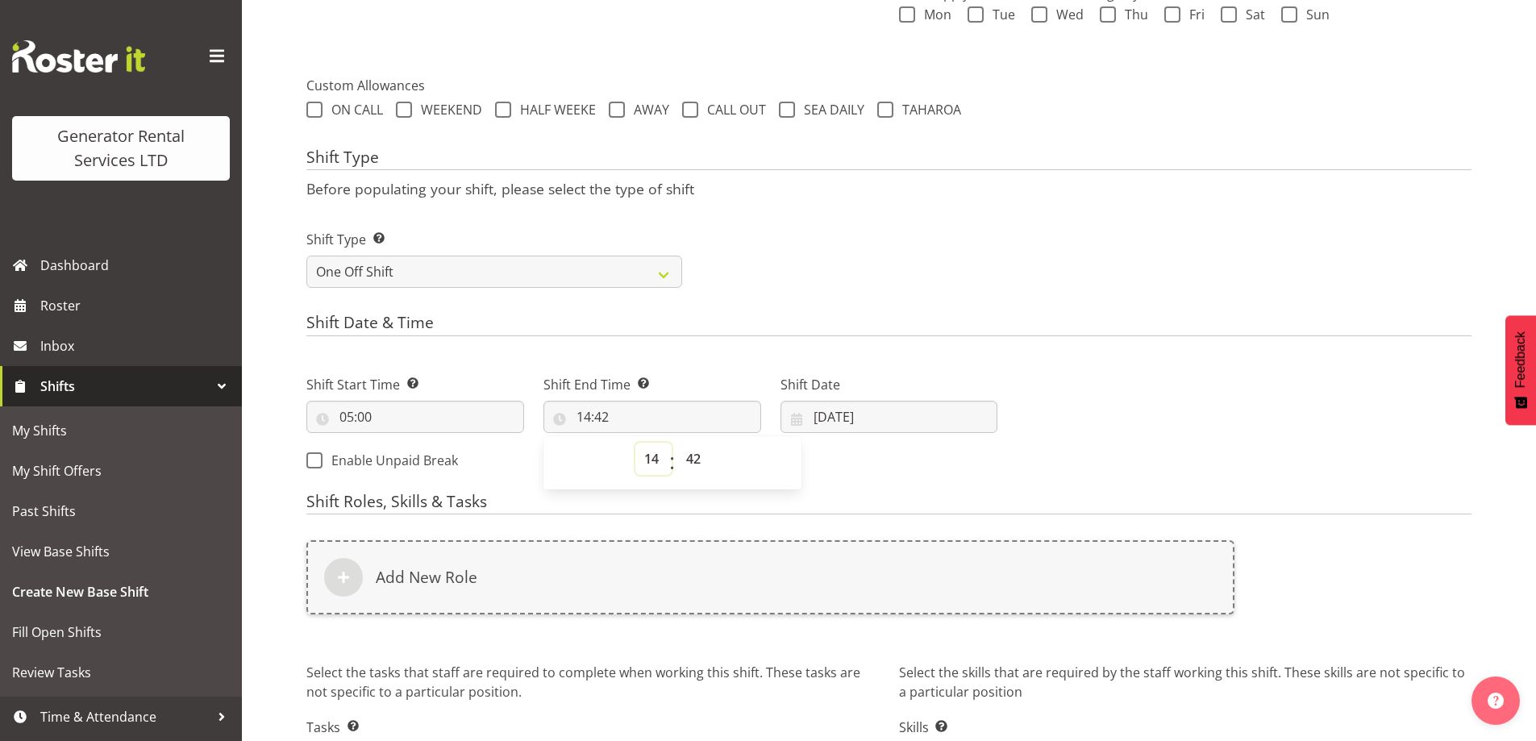
click at [654, 451] on select "00 01 02 03 04 05 06 07 08 09 10 11 12 13 14 15 16 17 18 19 20 21 22 23" at bounding box center [653, 459] width 36 height 32
select select "8"
click at [635, 443] on select "00 01 02 03 04 05 06 07 08 09 10 11 12 13 14 15 16 17 18 19 20 21 22 23" at bounding box center [653, 459] width 36 height 32
type input "08:42"
click at [692, 506] on h4 "Shift Roles, Skills & Tasks" at bounding box center [888, 504] width 1165 height 23
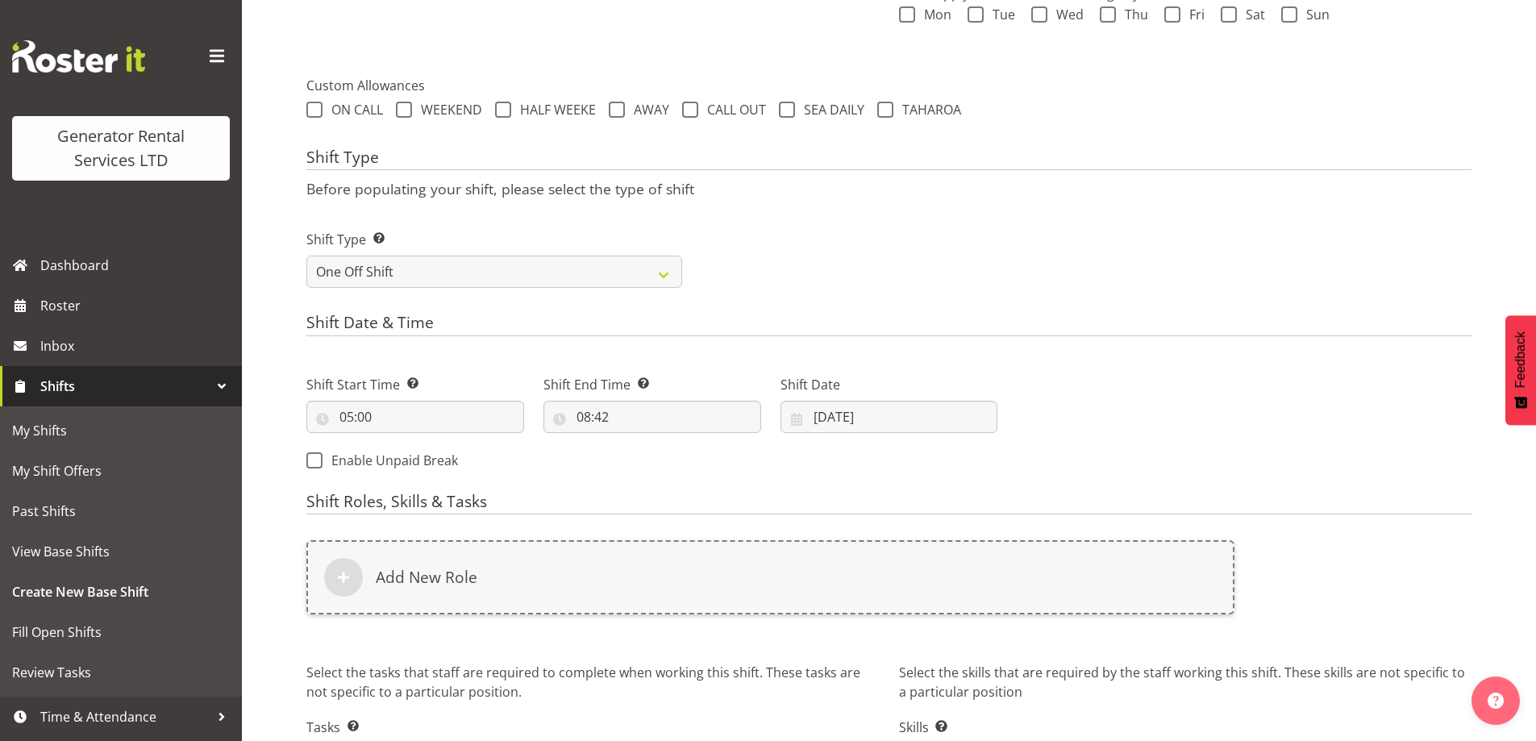
click at [699, 466] on div "Shift Start Time Set the time of the day you wish this shift to start 05:00 00 …" at bounding box center [652, 417] width 710 height 131
click at [701, 428] on input "08:42" at bounding box center [652, 417] width 218 height 32
click at [703, 456] on select "00 01 02 03 04 05 06 07 08 09 10 11 12 13 14 15 16 17 18 19 20 21 22 23 24 25 2…" at bounding box center [695, 459] width 36 height 32
select select "0"
click at [677, 443] on select "00 01 02 03 04 05 06 07 08 09 10 11 12 13 14 15 16 17 18 19 20 21 22 23 24 25 2…" at bounding box center [695, 459] width 36 height 32
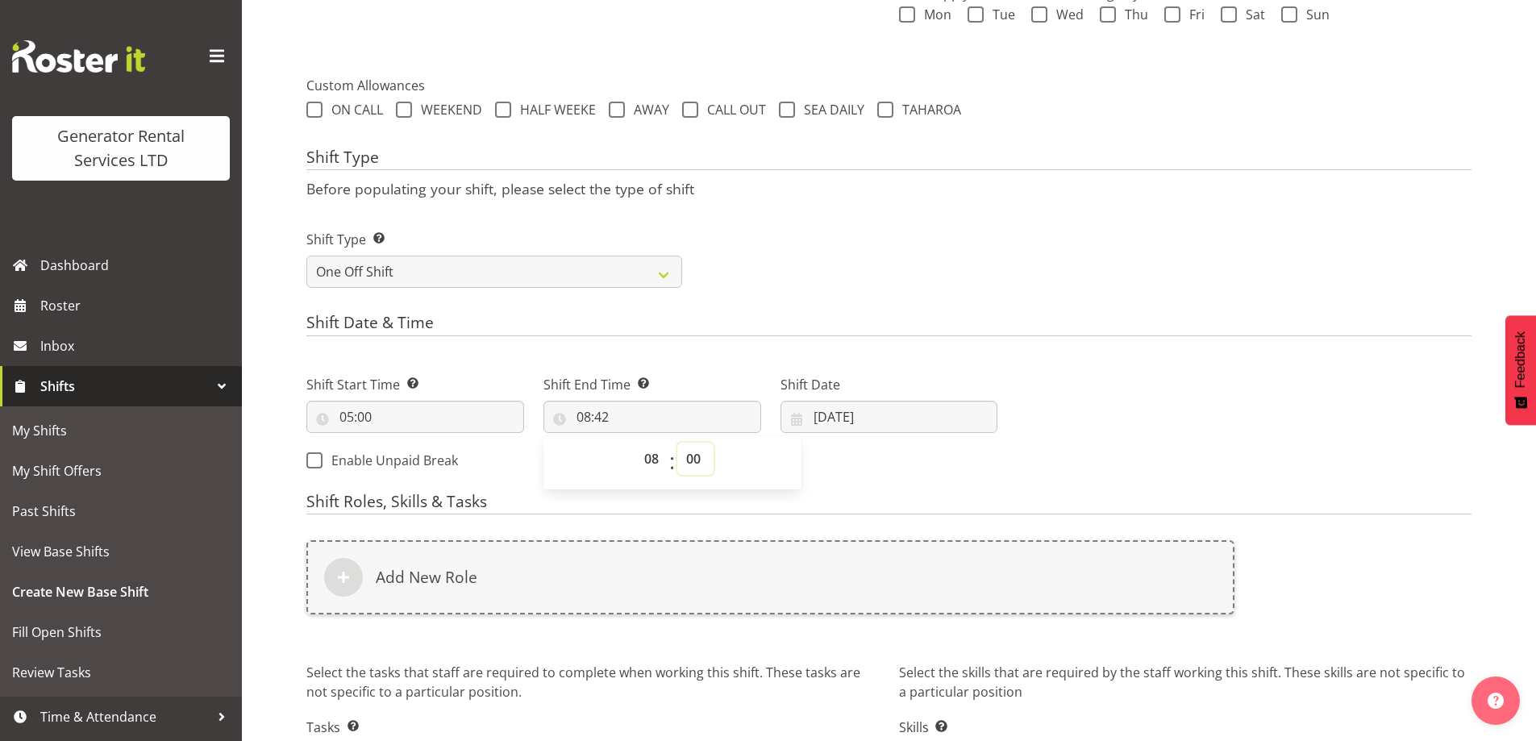
type input "08:00"
click at [867, 421] on input "18/08/2025" at bounding box center [889, 417] width 218 height 32
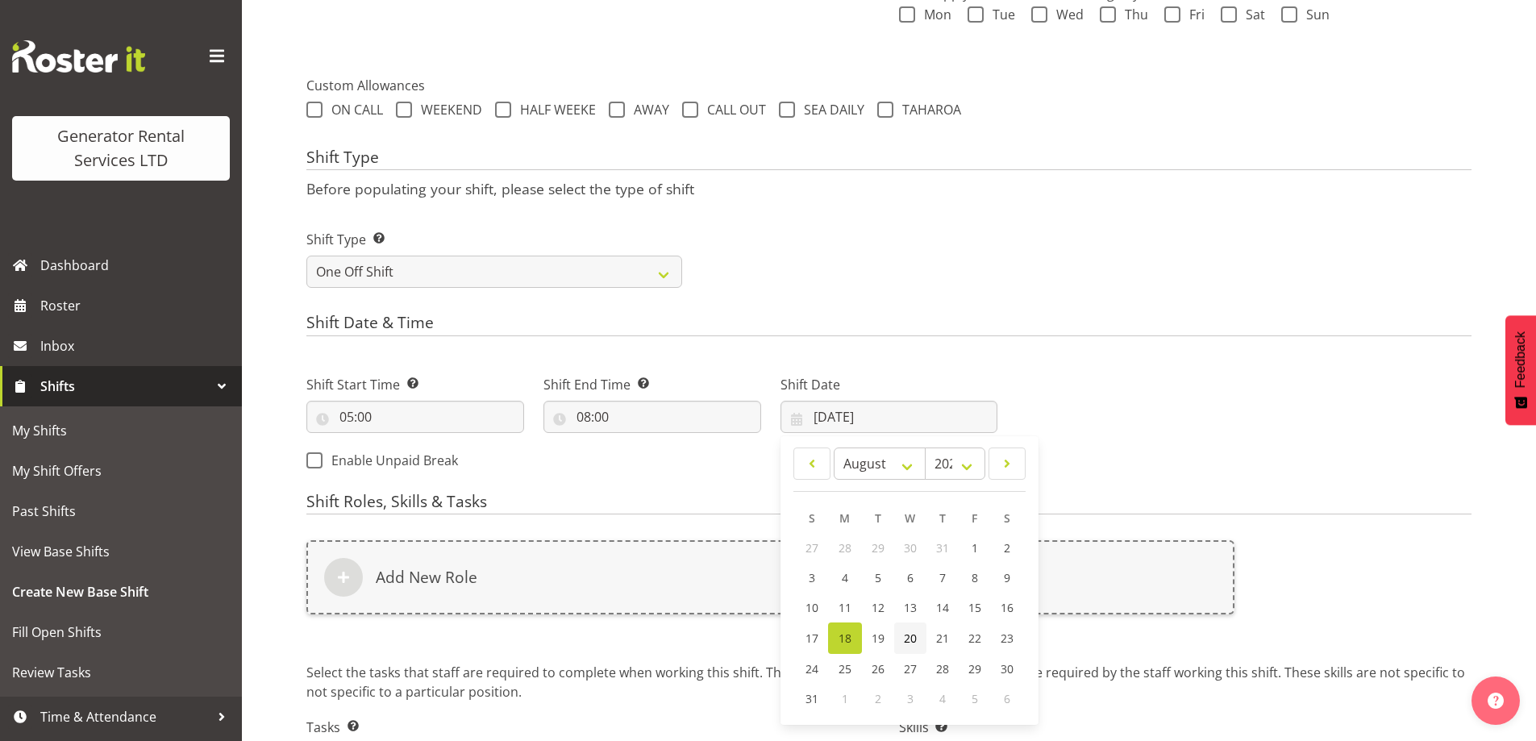
click at [897, 626] on link "20" at bounding box center [910, 637] width 32 height 31
type input "20/08/2025"
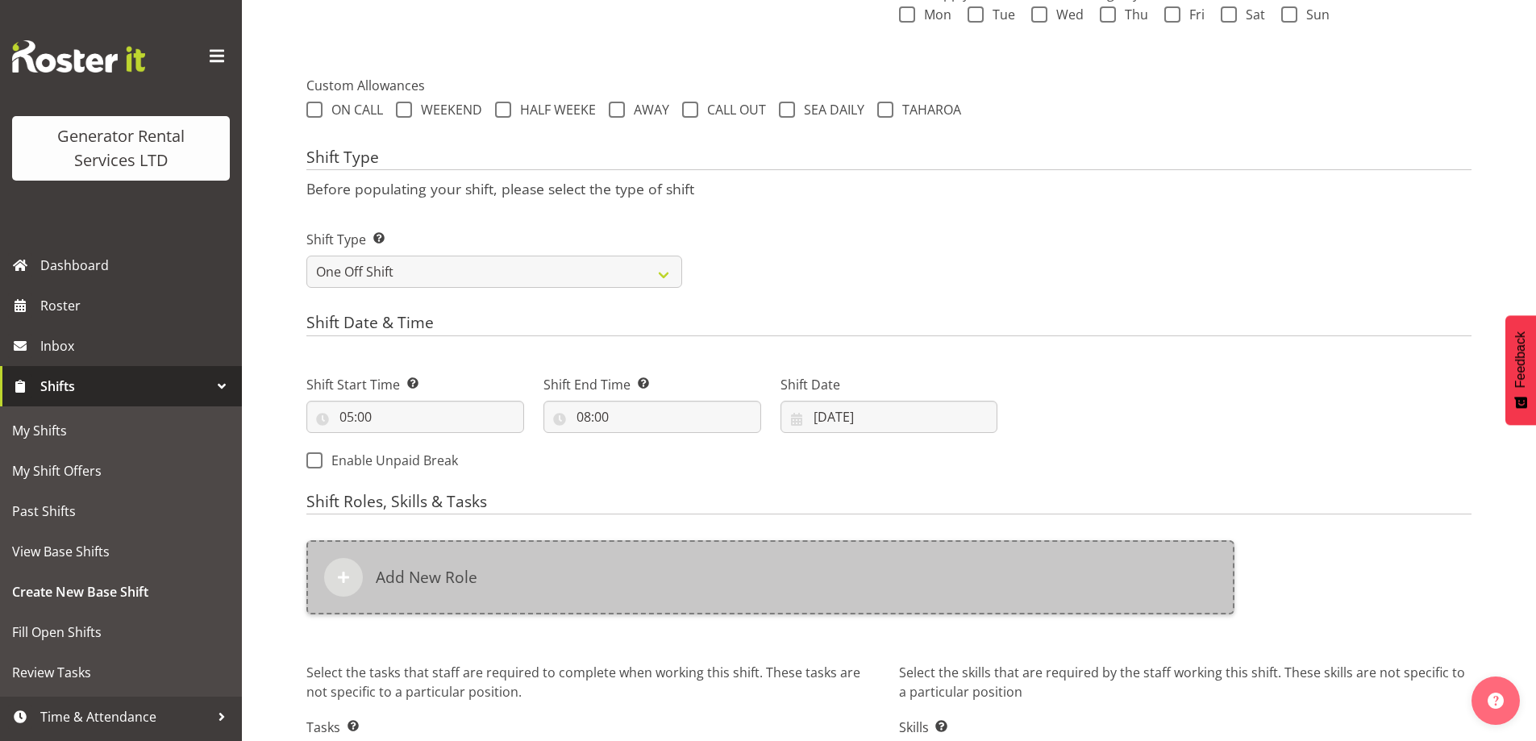
click at [787, 568] on div "Add New Role" at bounding box center [770, 577] width 928 height 74
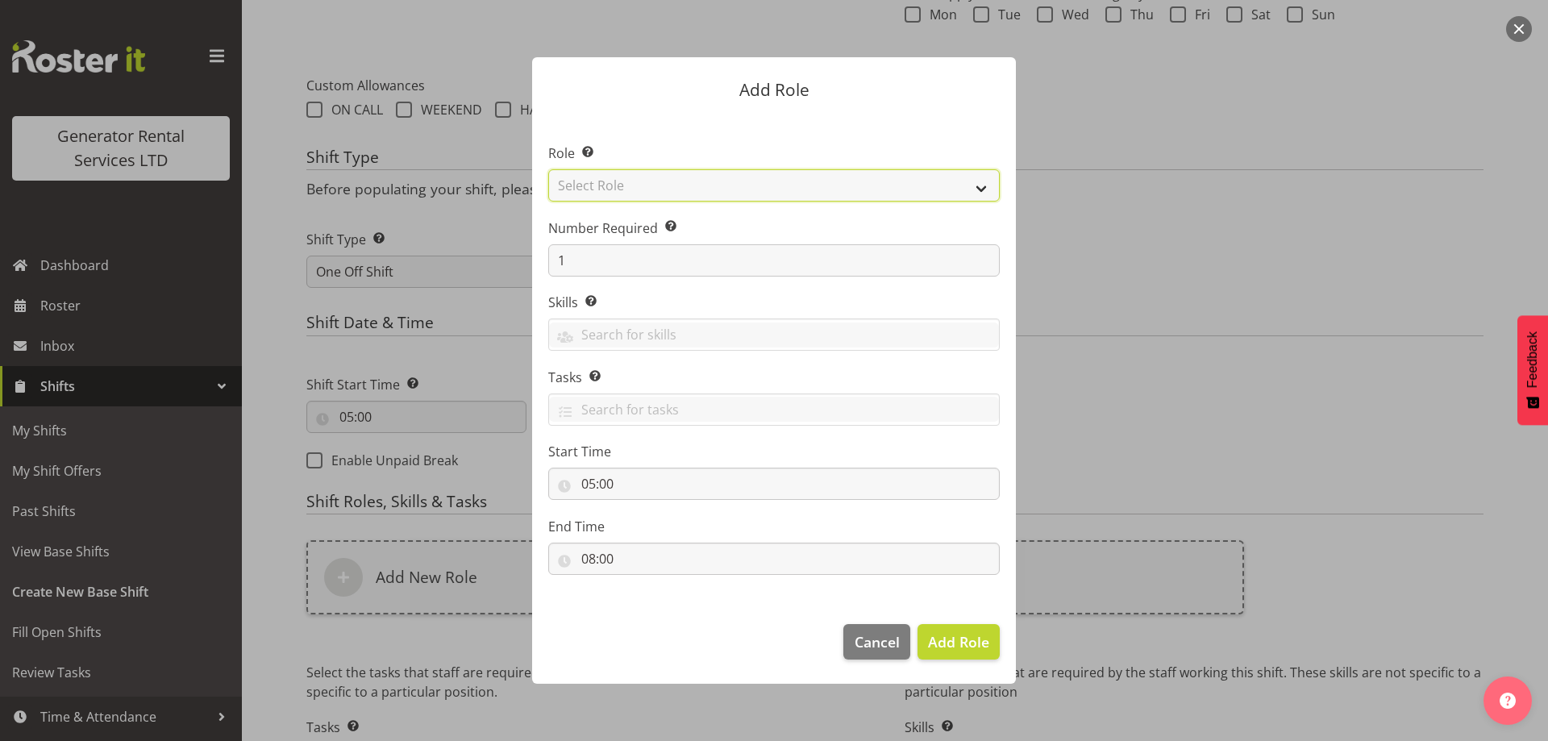
click at [625, 180] on select "Select Role Account Manager Electrician Engineering GM HSEQ manager MECH Mechan…" at bounding box center [773, 185] width 451 height 32
select select "20"
click at [548, 169] on select "Select Role Account Manager Electrician Engineering GM HSEQ manager MECH Mechan…" at bounding box center [773, 185] width 451 height 32
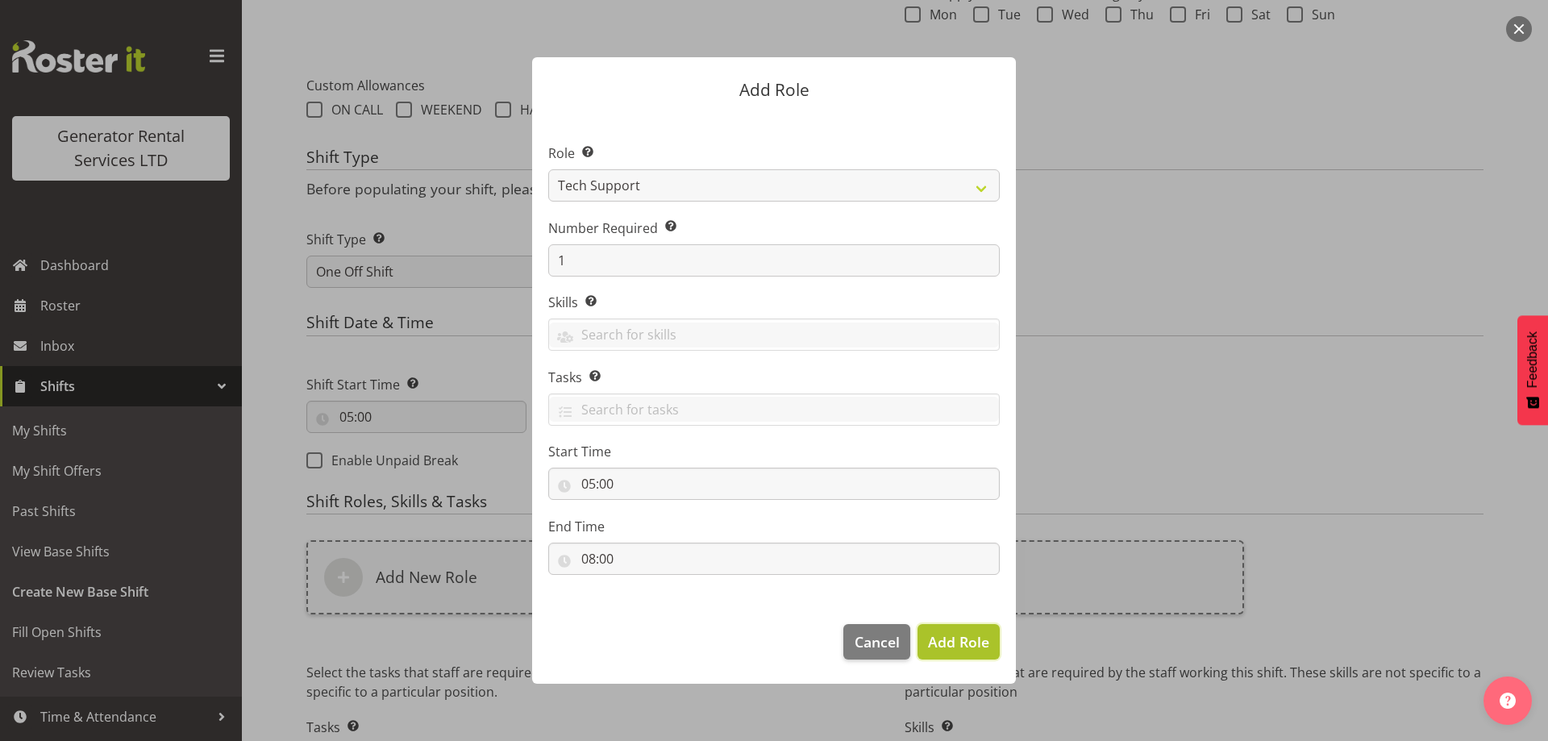
click at [923, 631] on button "Add Role" at bounding box center [959, 641] width 82 height 35
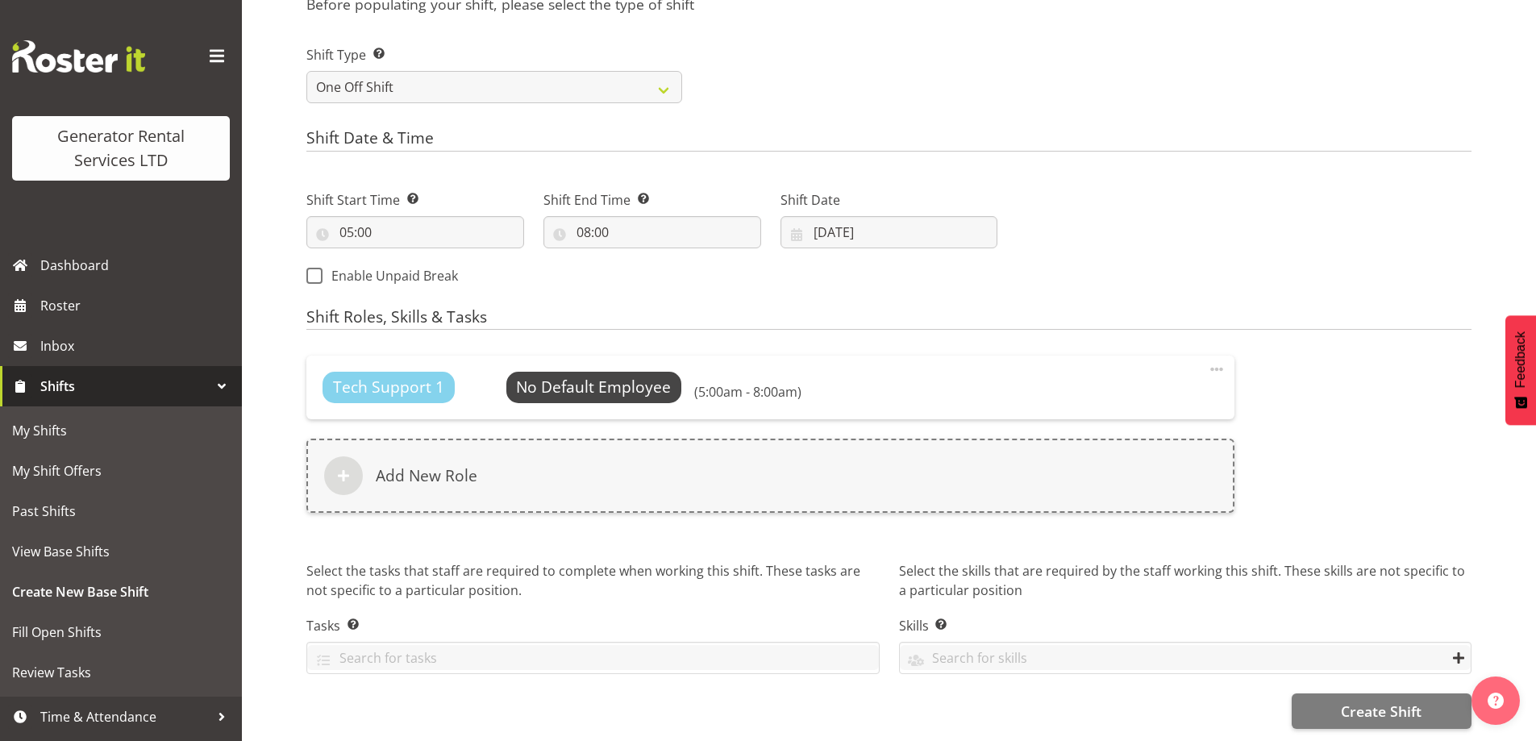
scroll to position [731, 0]
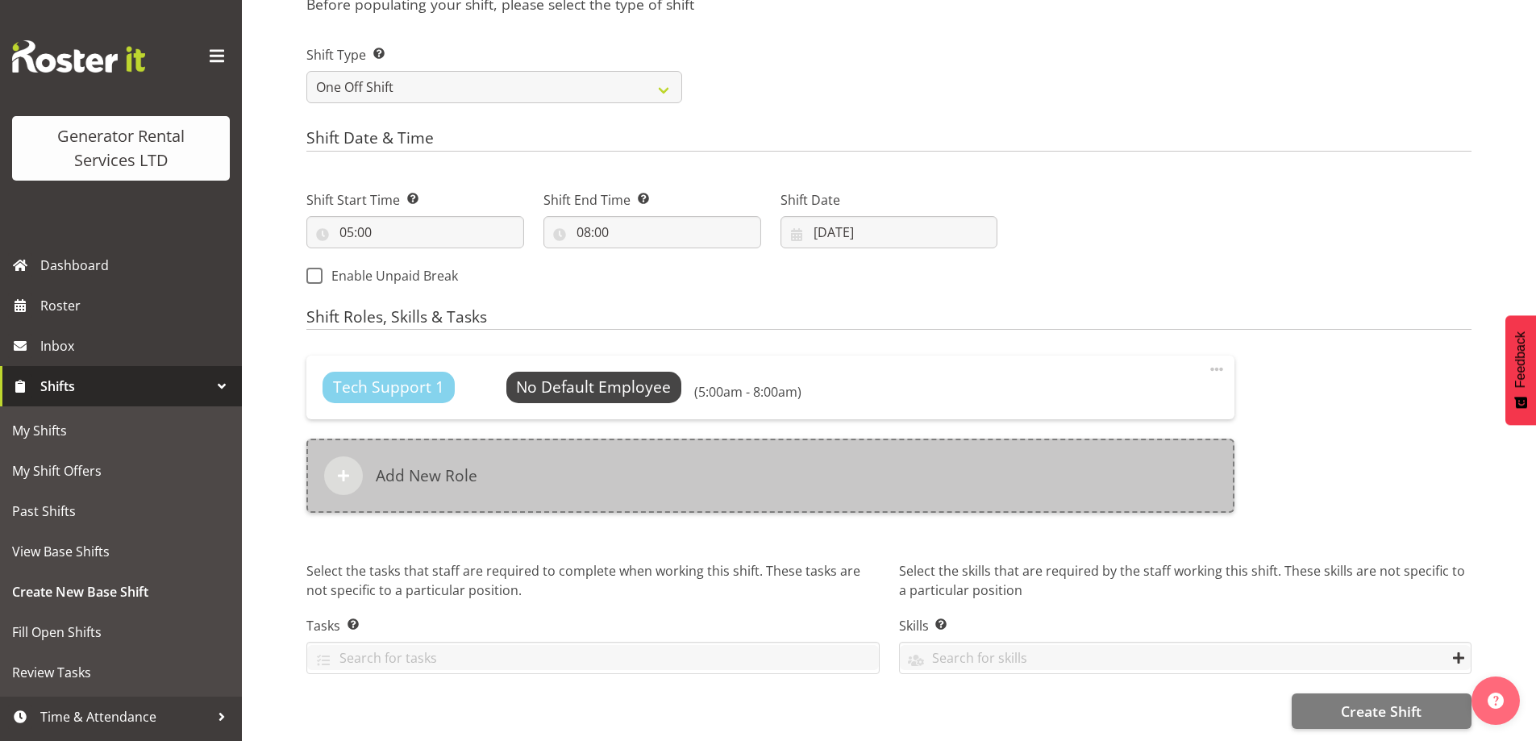
click at [686, 472] on div "Add New Role" at bounding box center [770, 476] width 928 height 74
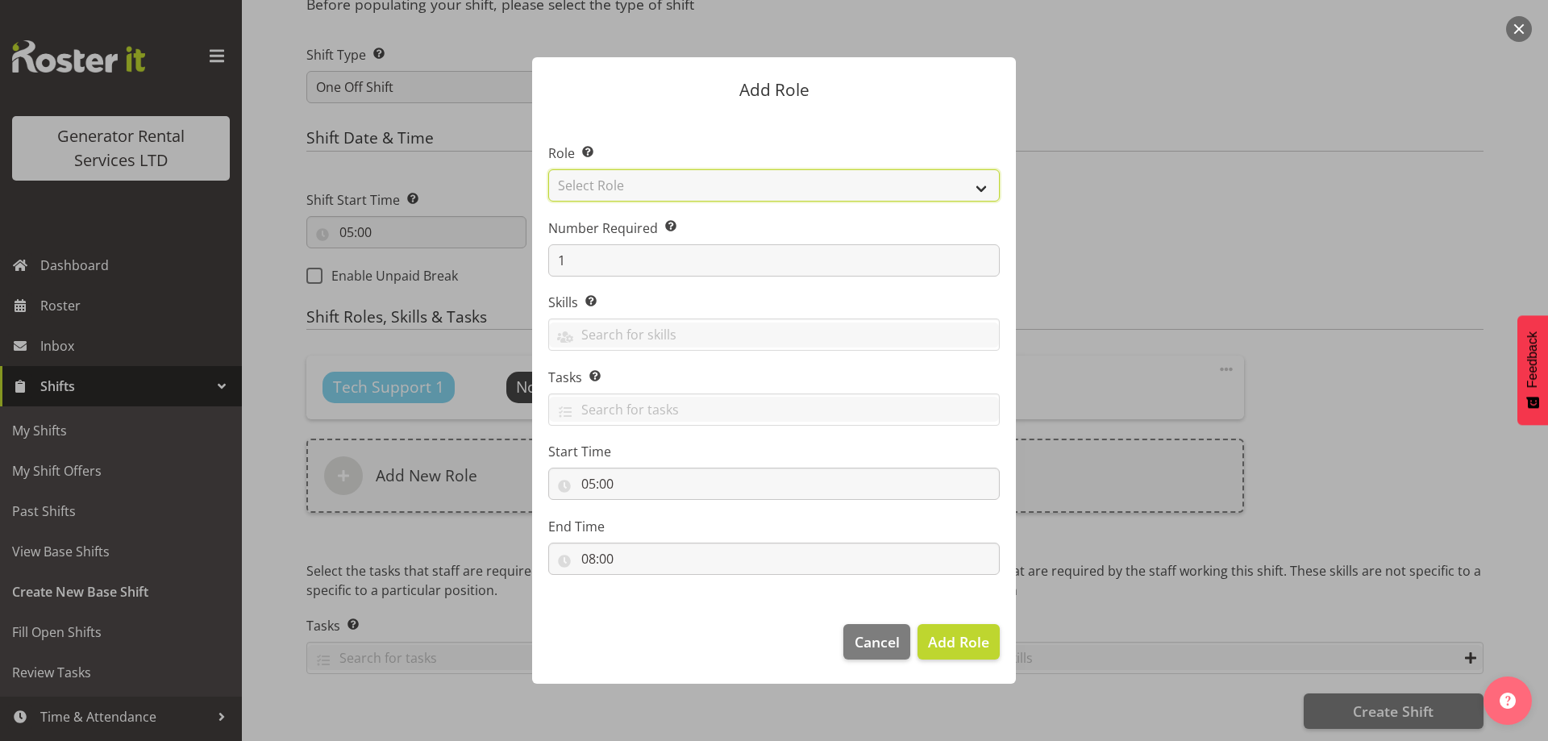
click at [643, 184] on select "Select Role Account Manager Electrician Engineering GM HSEQ manager MECH Mechan…" at bounding box center [773, 185] width 451 height 32
select select "27"
click at [548, 169] on select "Select Role Account Manager Electrician Engineering GM HSEQ manager MECH Mechan…" at bounding box center [773, 185] width 451 height 32
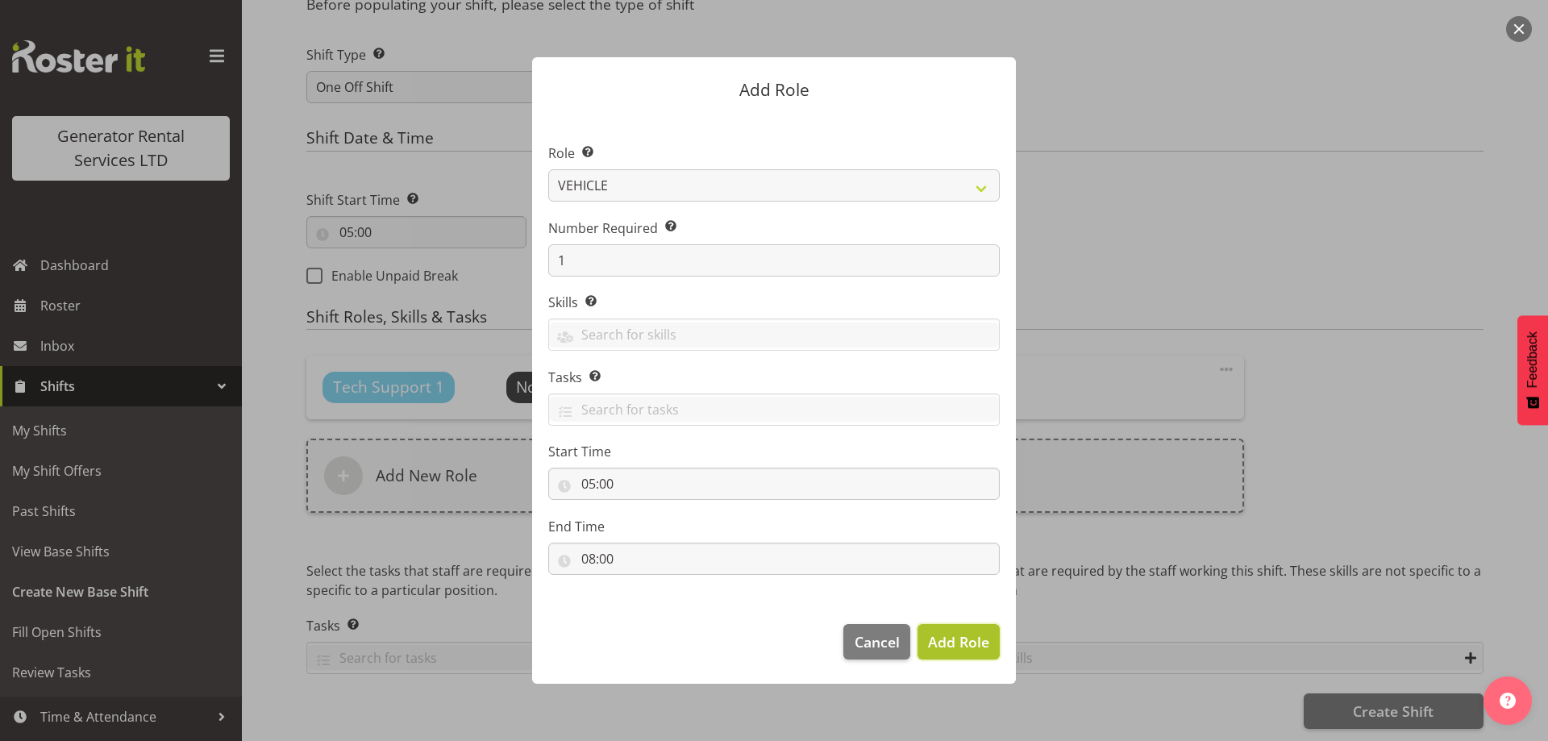
click at [959, 646] on span "Add Role" at bounding box center [958, 641] width 61 height 19
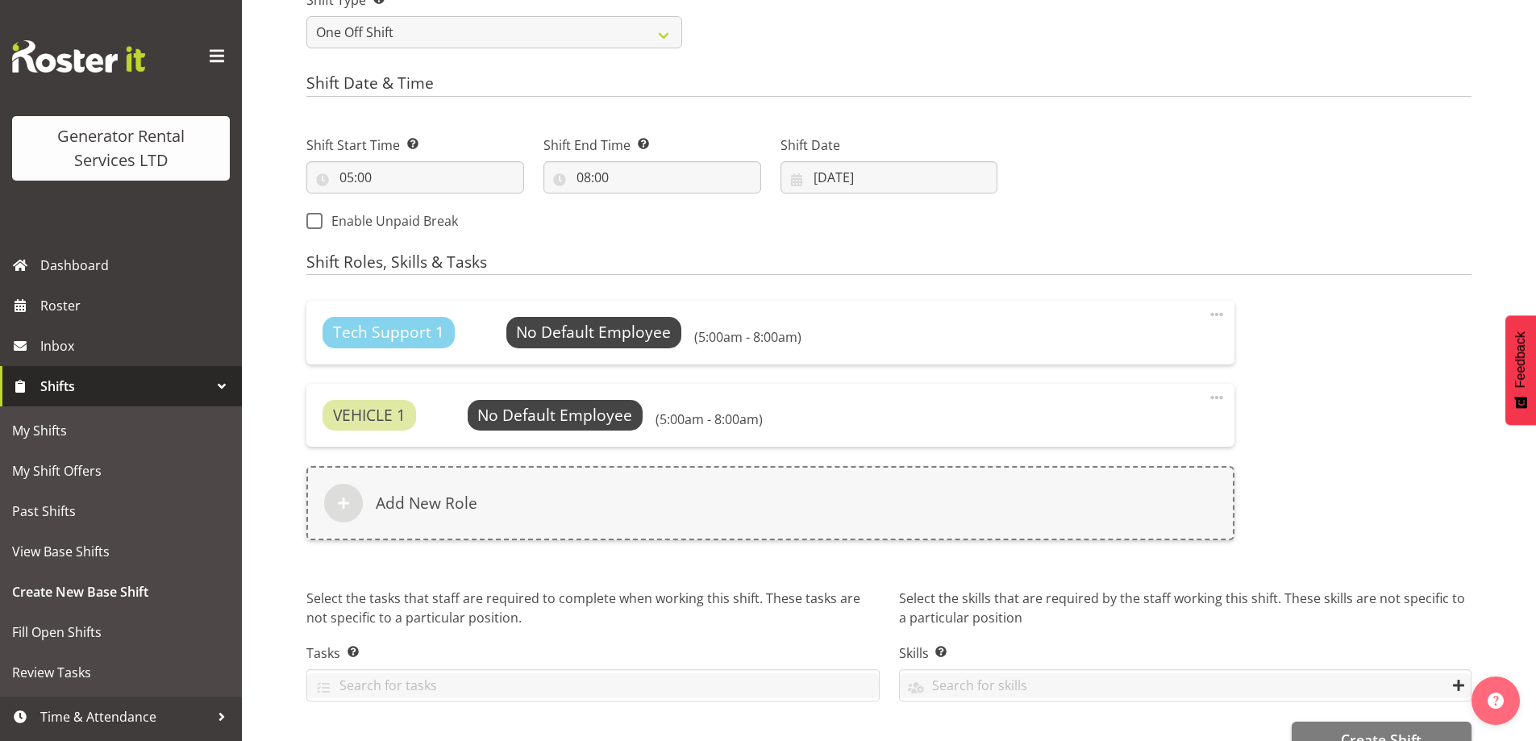
scroll to position [814, 0]
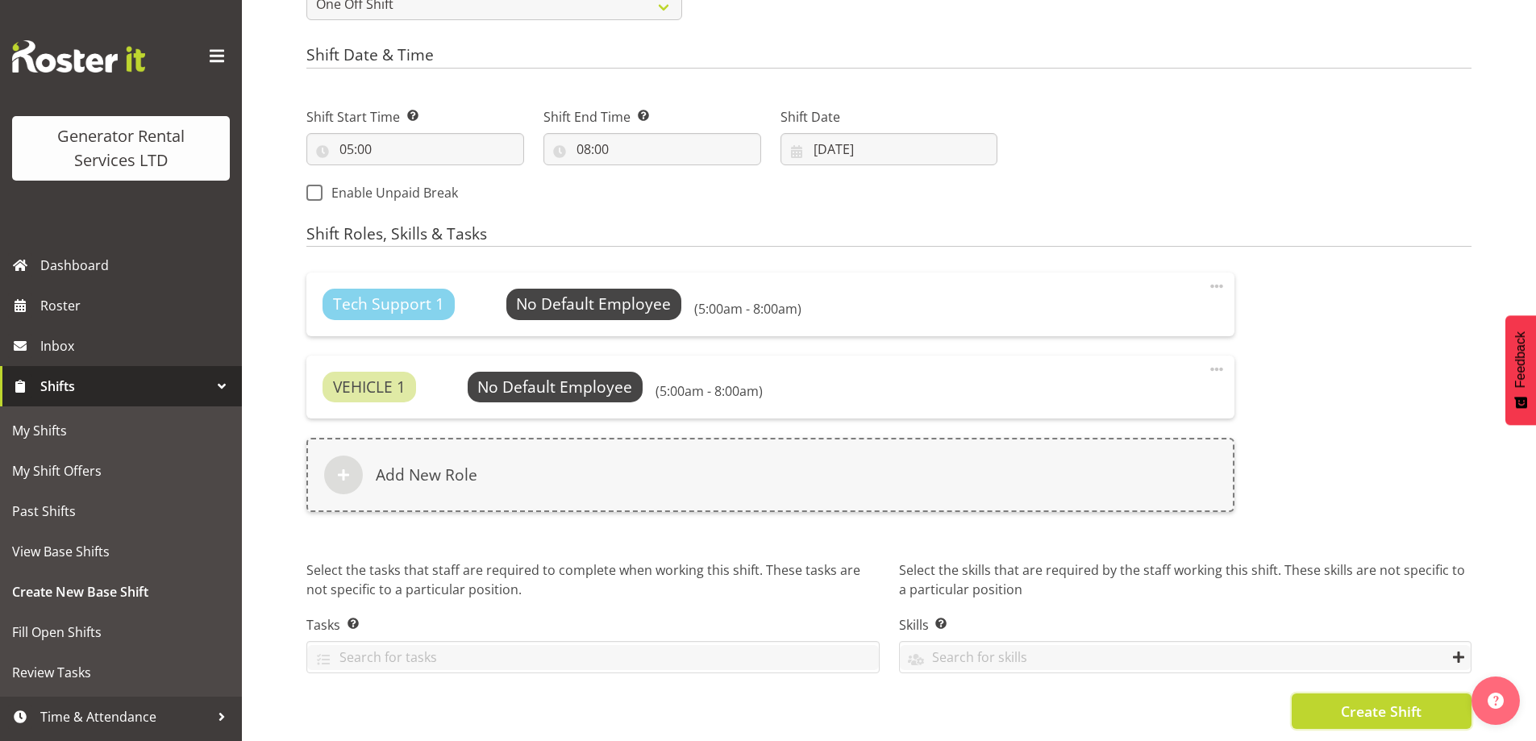
click at [1345, 701] on span "Create Shift" at bounding box center [1381, 711] width 81 height 21
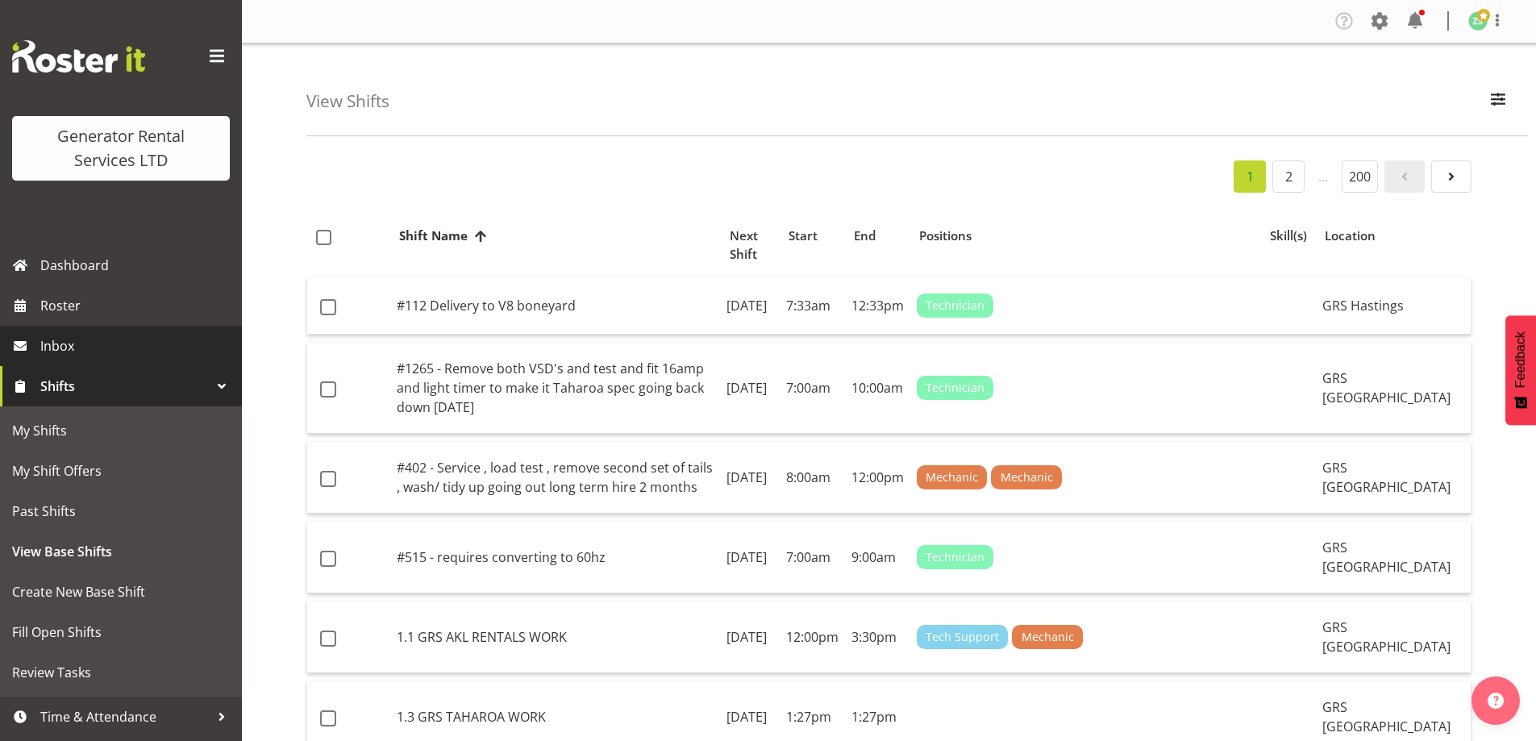
click at [94, 327] on link "Inbox" at bounding box center [121, 346] width 242 height 40
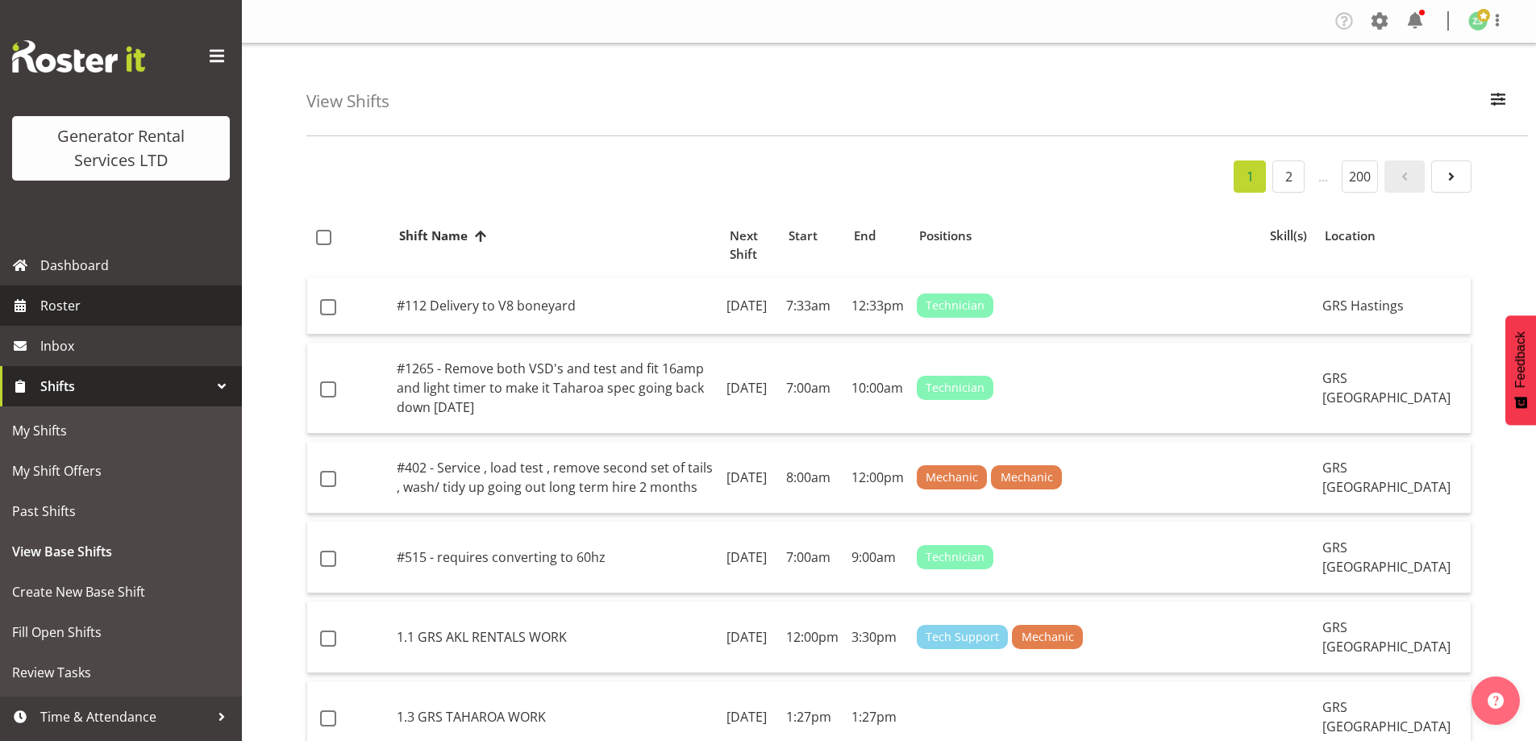
click at [94, 303] on span "Roster" at bounding box center [136, 305] width 193 height 24
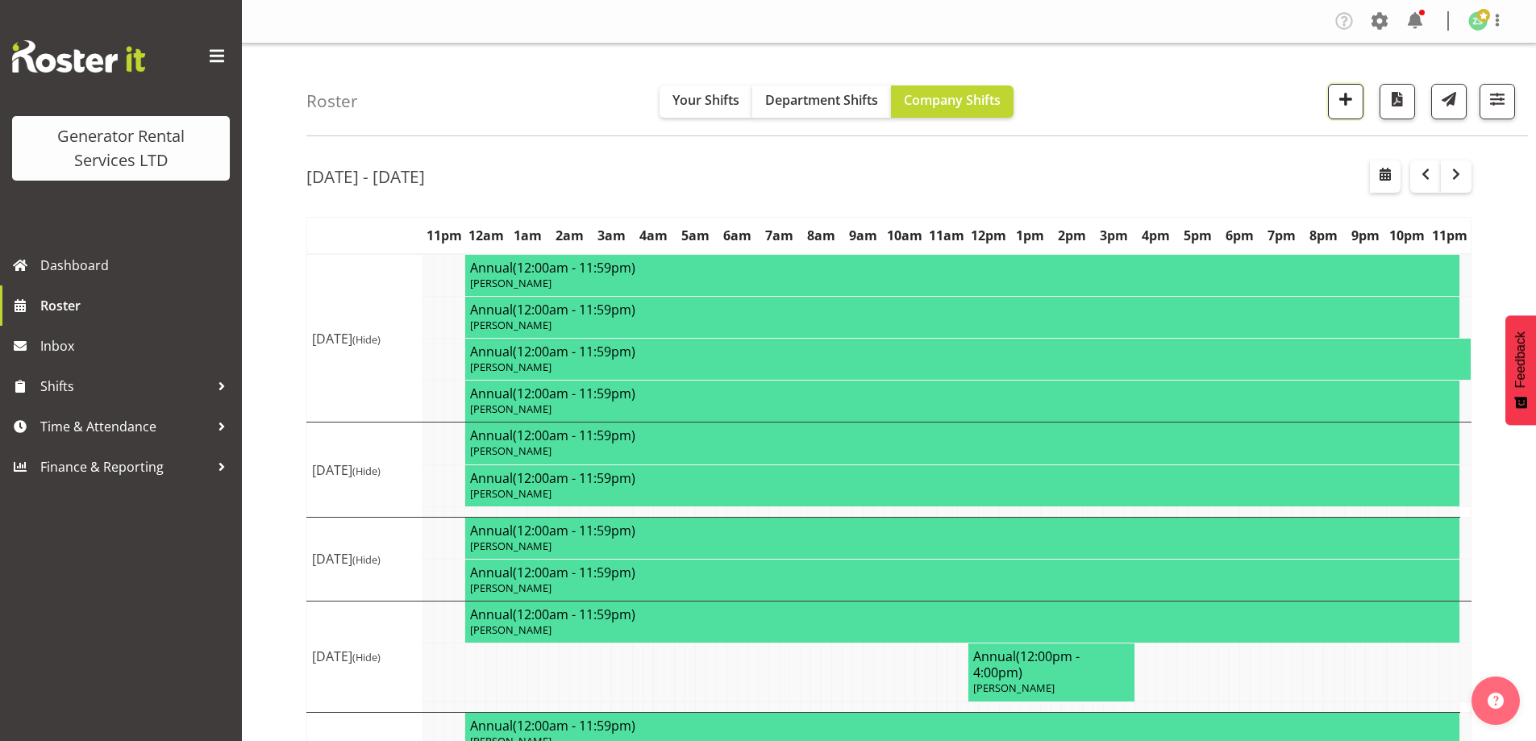
click at [1348, 101] on span "button" at bounding box center [1345, 99] width 21 height 21
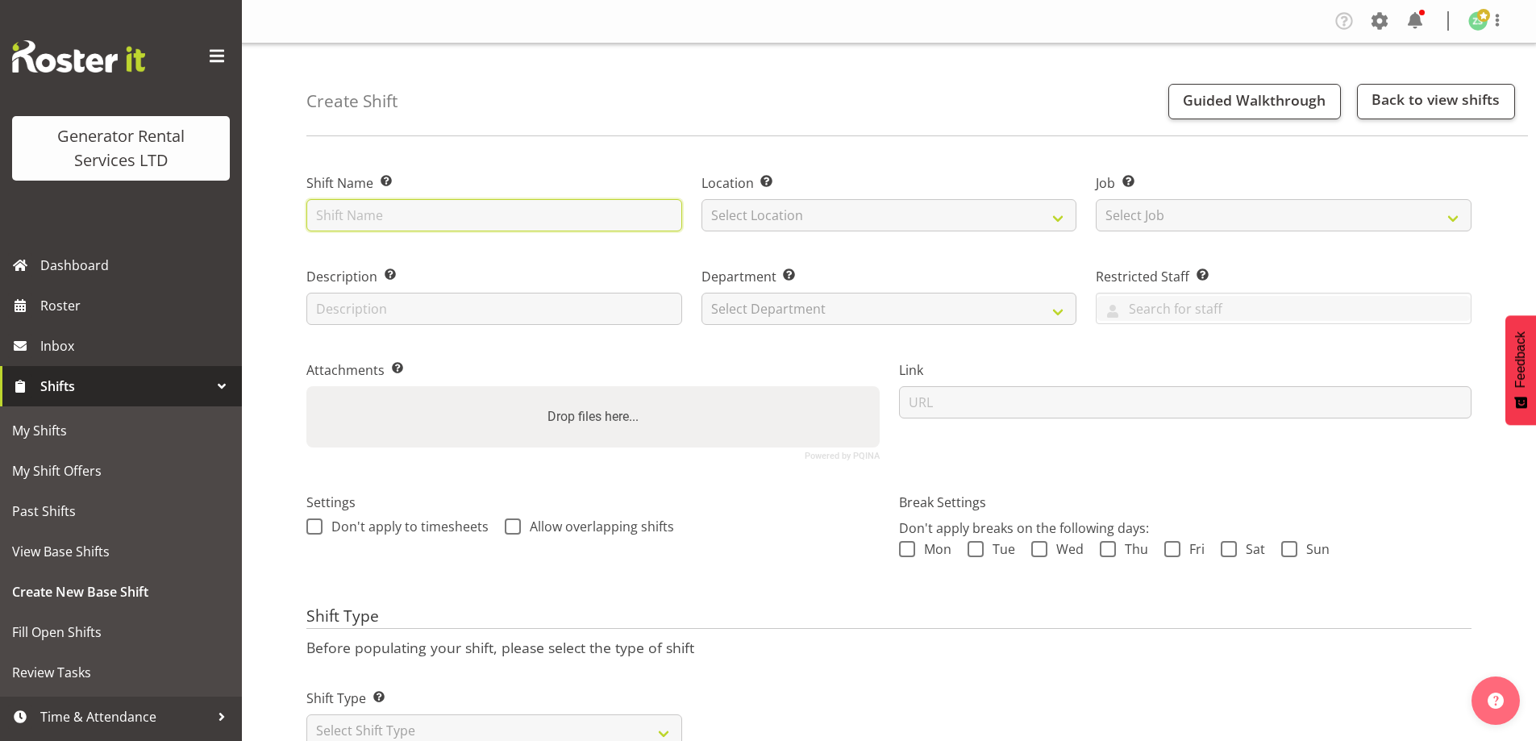
click at [535, 217] on input "text" at bounding box center [494, 215] width 376 height 32
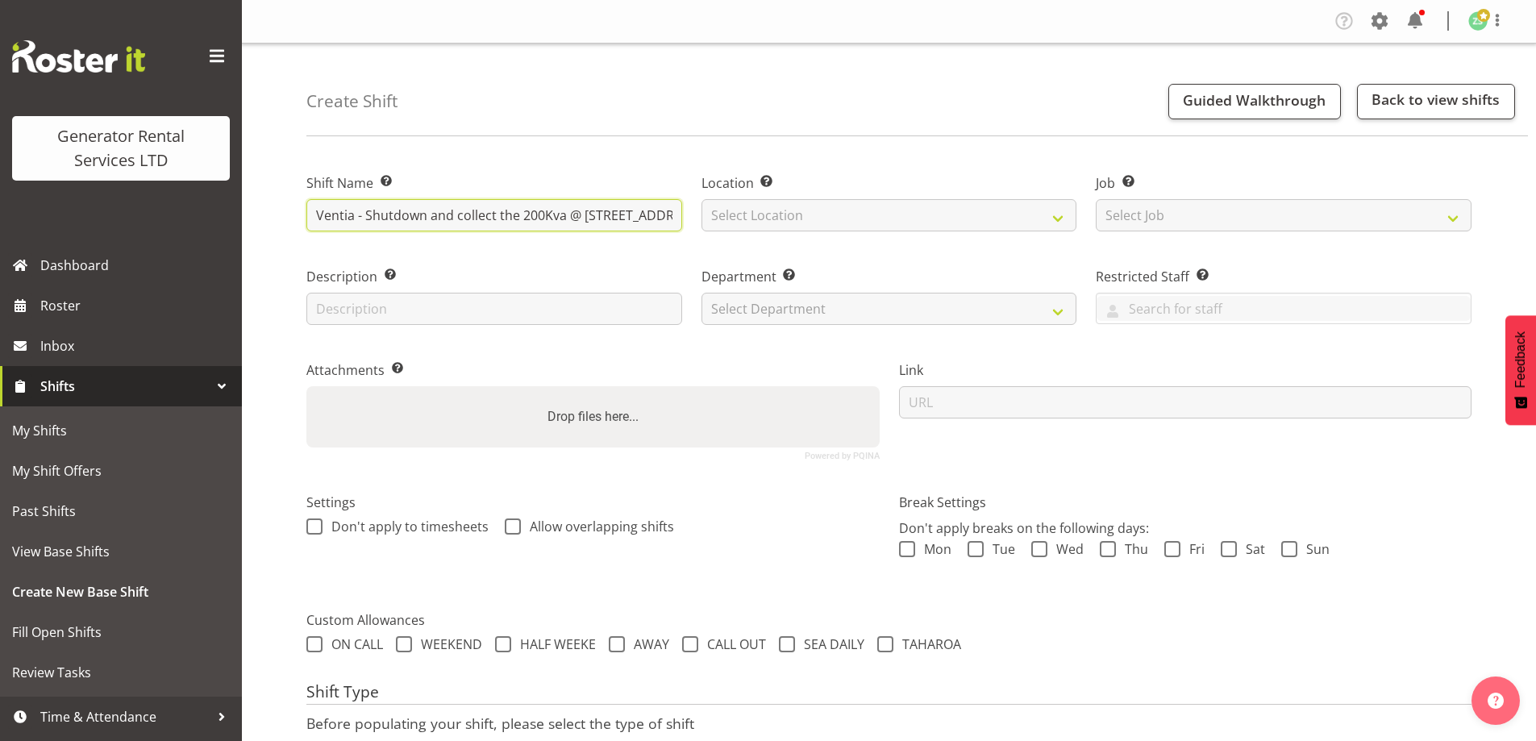
drag, startPoint x: 516, startPoint y: 217, endPoint x: 364, endPoint y: 219, distance: 151.6
click at [364, 219] on input "Ventia - Shutdown and collect the 200Kva @ 495 State Highway 16, Kumeu. 5.30am …" at bounding box center [494, 215] width 376 height 32
type input "Ventia - Deliver, fence and put online a 200Kva to [STREET_ADDRESS]. 5pm onsite…"
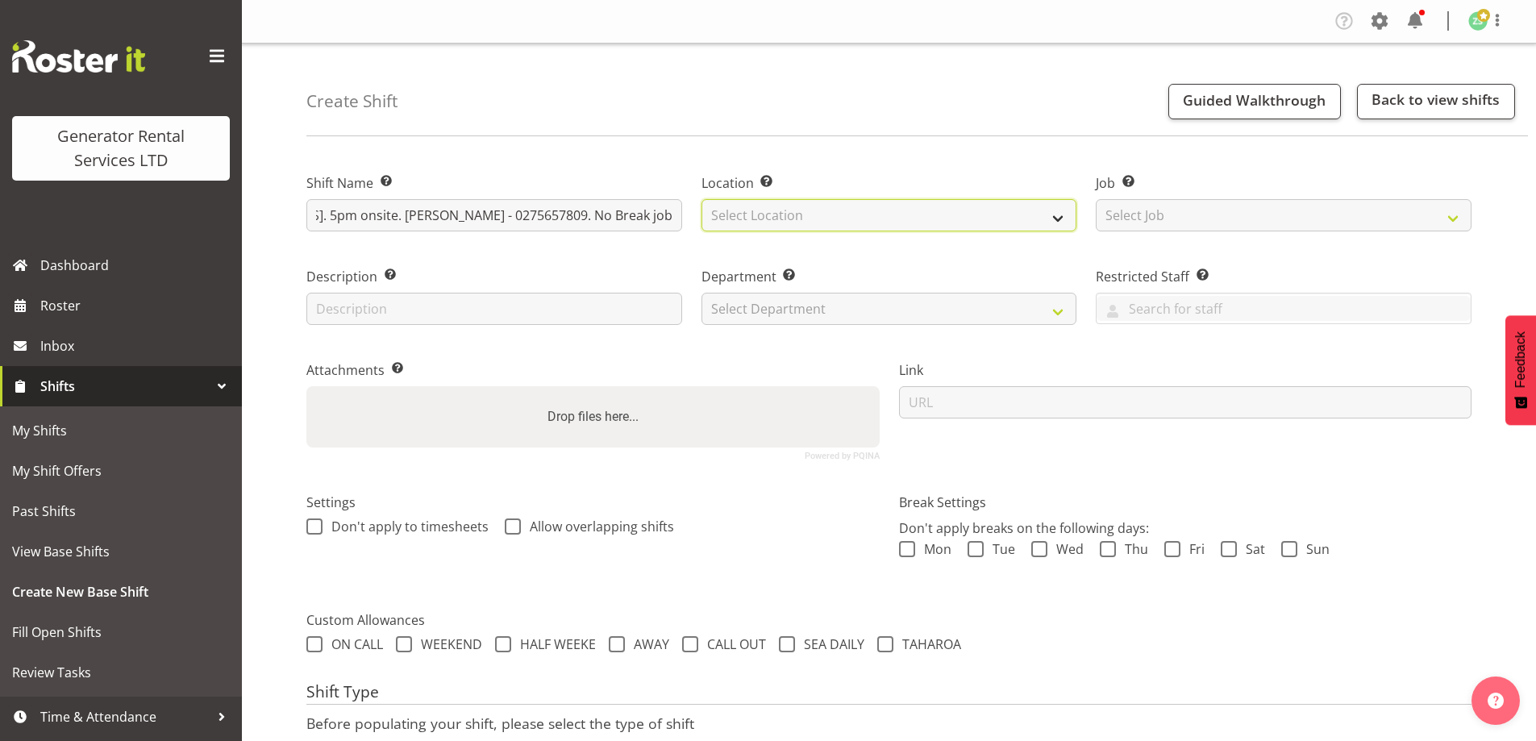
click at [839, 214] on select "Select Location GRS Auckland" at bounding box center [889, 215] width 376 height 32
select select "28"
click at [701, 199] on select "Select Location GRS Auckland" at bounding box center [889, 215] width 376 height 32
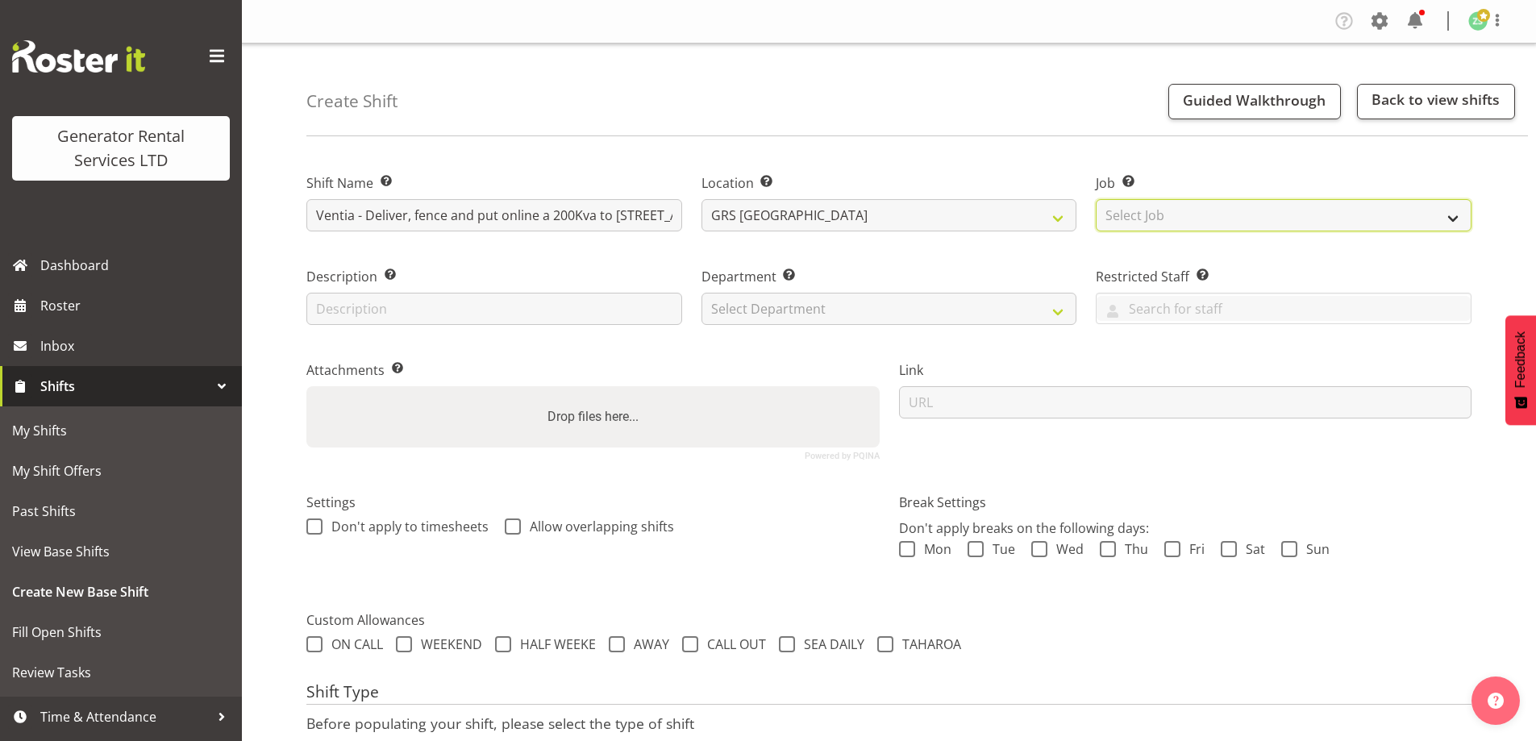
click at [1139, 212] on select "Select Job Create new job 1.1 GRS AKL RENTALS 1.1 GRS AKL RENTALS AC 1.1 GRS AK…" at bounding box center [1284, 215] width 376 height 32
select select "9"
click at [1096, 199] on select "Select Job Create new job 1.1 GRS AKL RENTALS 1.1 GRS AKL RENTALS AC 1.1 GRS AK…" at bounding box center [1284, 215] width 376 height 32
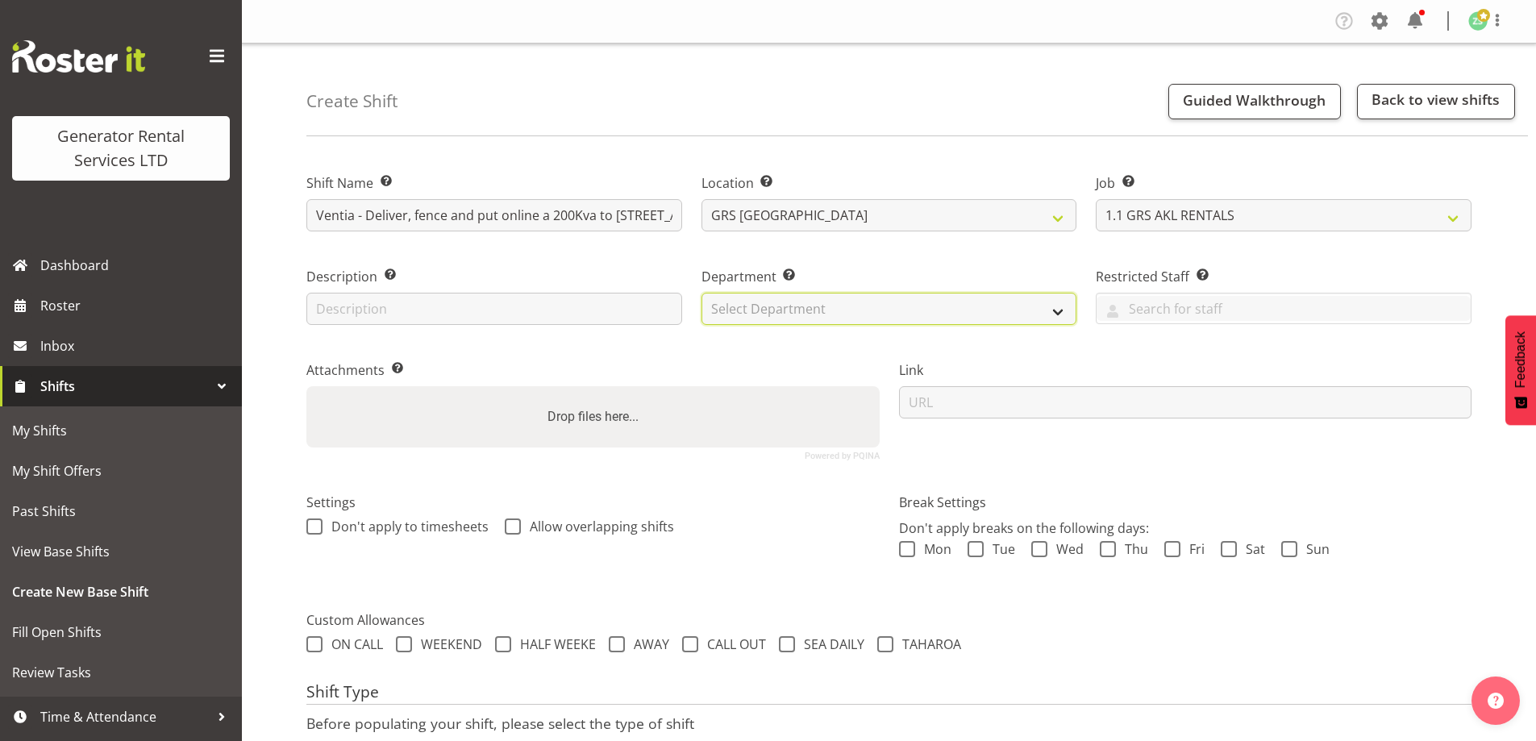
click at [976, 324] on select "Select Department GRS ADMIN AKL GRS HIRE AKL GRS HIRE TGA GRS HIRE HST GRS ENGI…" at bounding box center [889, 309] width 376 height 32
click at [701, 293] on select "Select Department GRS ADMIN AKL GRS HIRE AKL GRS HIRE TGA GRS HIRE HST GRS ENGI…" at bounding box center [889, 309] width 376 height 32
drag, startPoint x: 798, startPoint y: 307, endPoint x: 796, endPoint y: 323, distance: 16.3
click at [797, 315] on select "GRS ADMIN AKL GRS HIRE AKL GRS HIRE TGA GRS HIRE HST GRS ENGINEERING AKL GRS TA…" at bounding box center [889, 309] width 376 height 32
click at [701, 293] on select "GRS ADMIN AKL GRS HIRE AKL GRS HIRE TGA GRS HIRE HST GRS ENGINEERING AKL GRS TA…" at bounding box center [889, 309] width 376 height 32
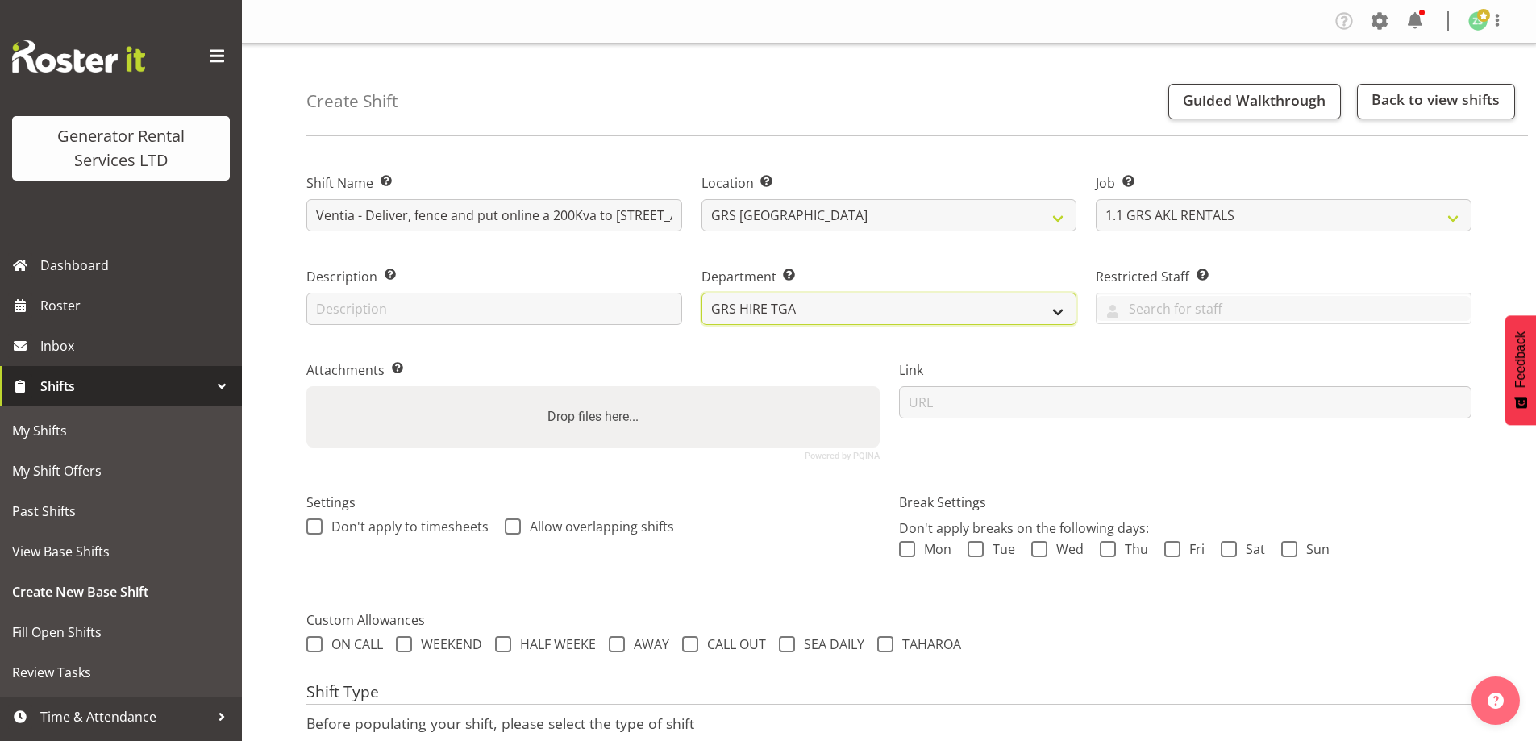
drag, startPoint x: 804, startPoint y: 298, endPoint x: 801, endPoint y: 322, distance: 23.6
click at [804, 304] on select "GRS ADMIN AKL GRS HIRE AKL GRS HIRE TGA GRS HIRE HST GRS ENGINEERING AKL GRS TA…" at bounding box center [889, 309] width 376 height 32
select select "20"
click at [701, 293] on select "GRS ADMIN AKL GRS HIRE AKL GRS HIRE TGA GRS HIRE HST GRS ENGINEERING AKL GRS TA…" at bounding box center [889, 309] width 376 height 32
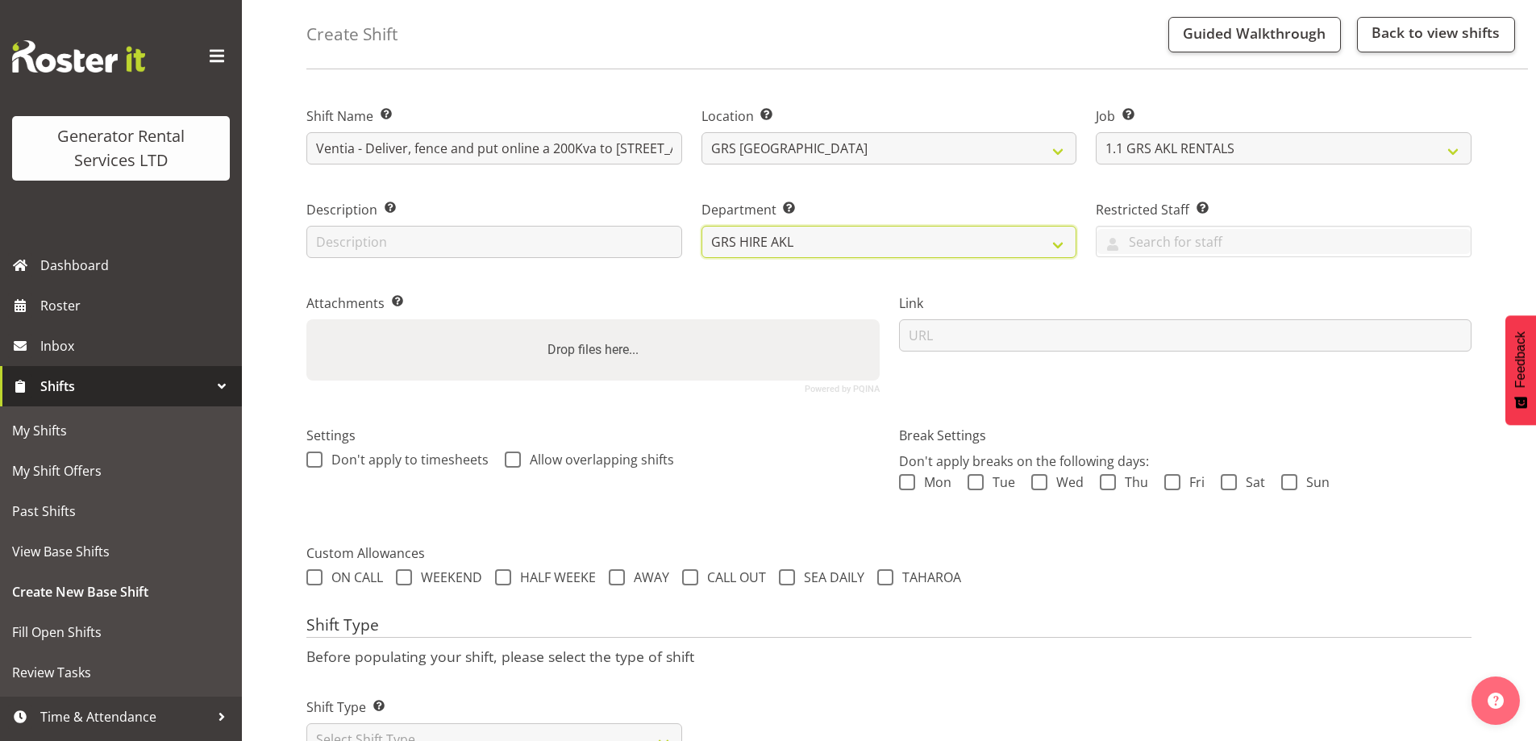
scroll to position [131, 0]
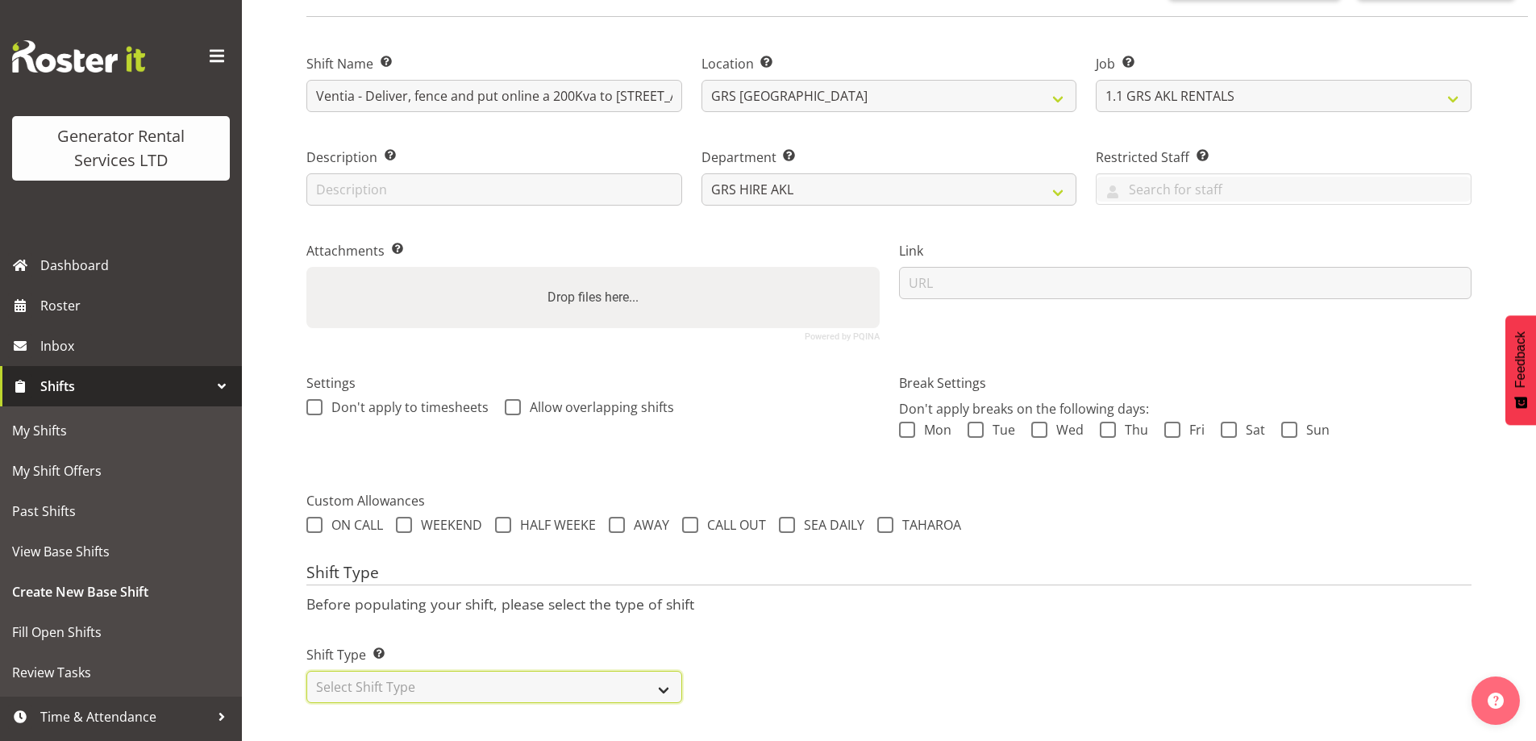
click at [493, 674] on select "Select Shift Type One Off Shift Recurring Shift Rotating Shift" at bounding box center [494, 687] width 376 height 32
select select "one_off"
click at [306, 671] on select "Select Shift Type One Off Shift Recurring Shift Rotating Shift" at bounding box center [494, 687] width 376 height 32
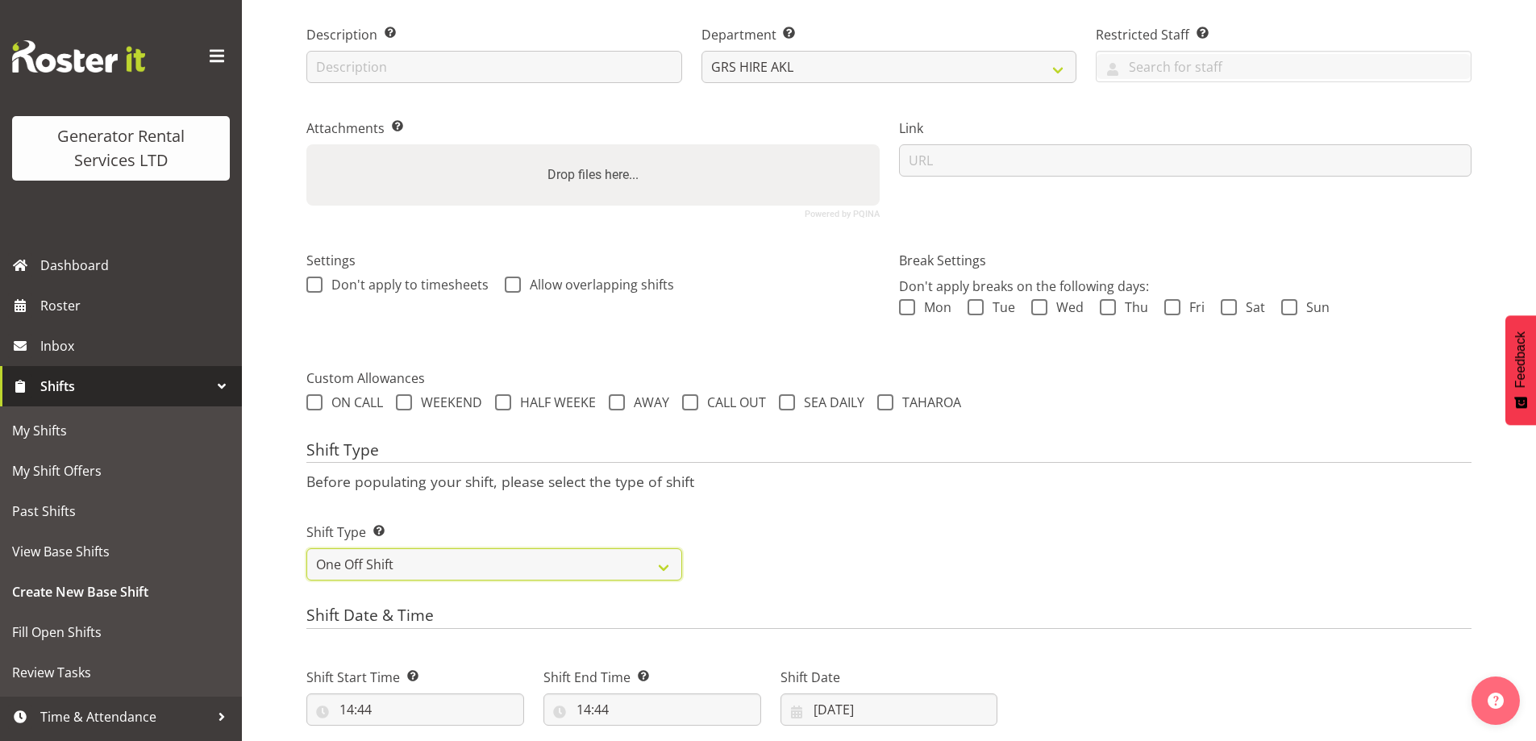
scroll to position [535, 0]
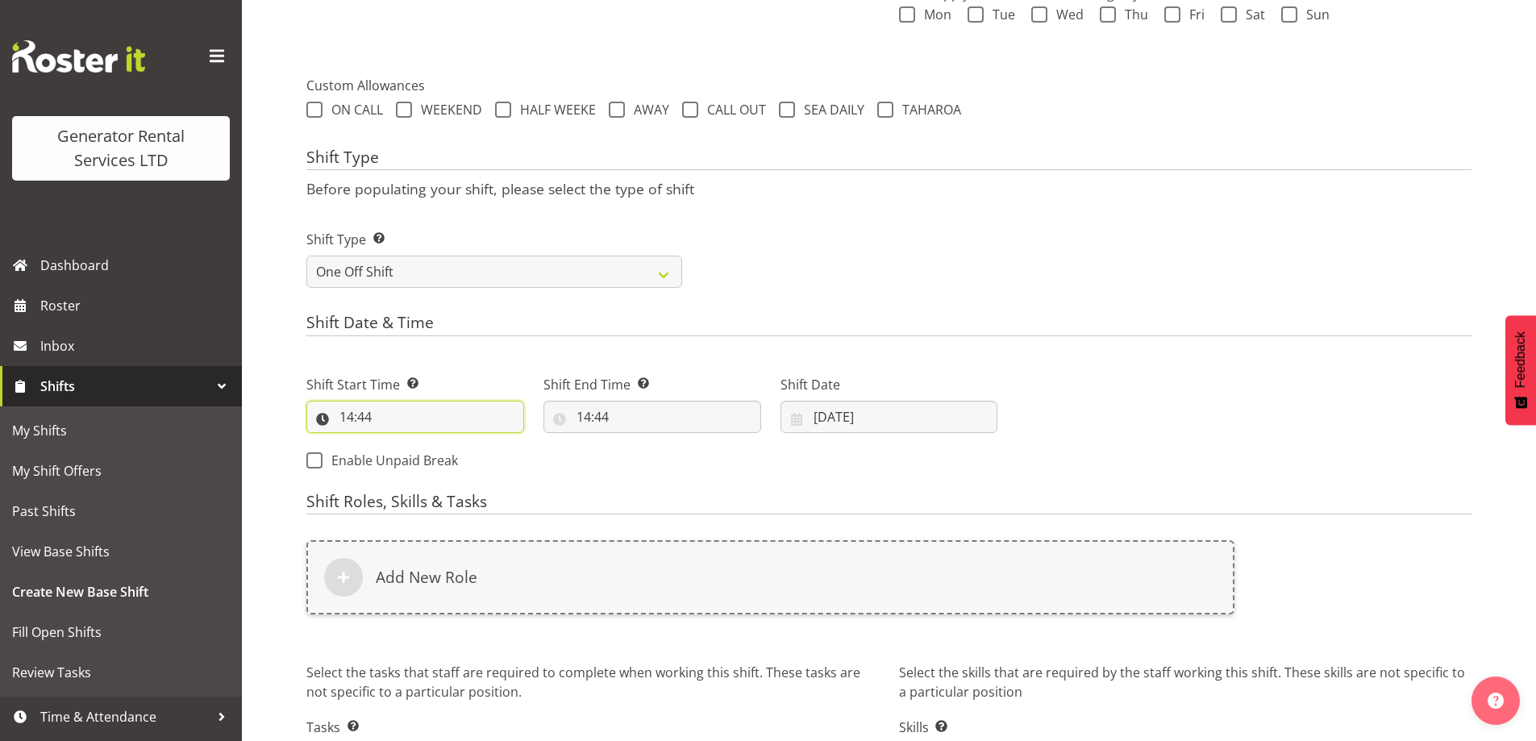
click at [443, 408] on input "14:44" at bounding box center [415, 417] width 218 height 32
click at [410, 455] on select "00 01 02 03 04 05 06 07 08 09 10 11 12 13 14 15 16 17 18 19 20 21 22 23" at bounding box center [416, 459] width 36 height 32
select select "16"
click at [398, 443] on select "00 01 02 03 04 05 06 07 08 09 10 11 12 13 14 15 16 17 18 19 20 21 22 23" at bounding box center [416, 459] width 36 height 32
type input "16:44"
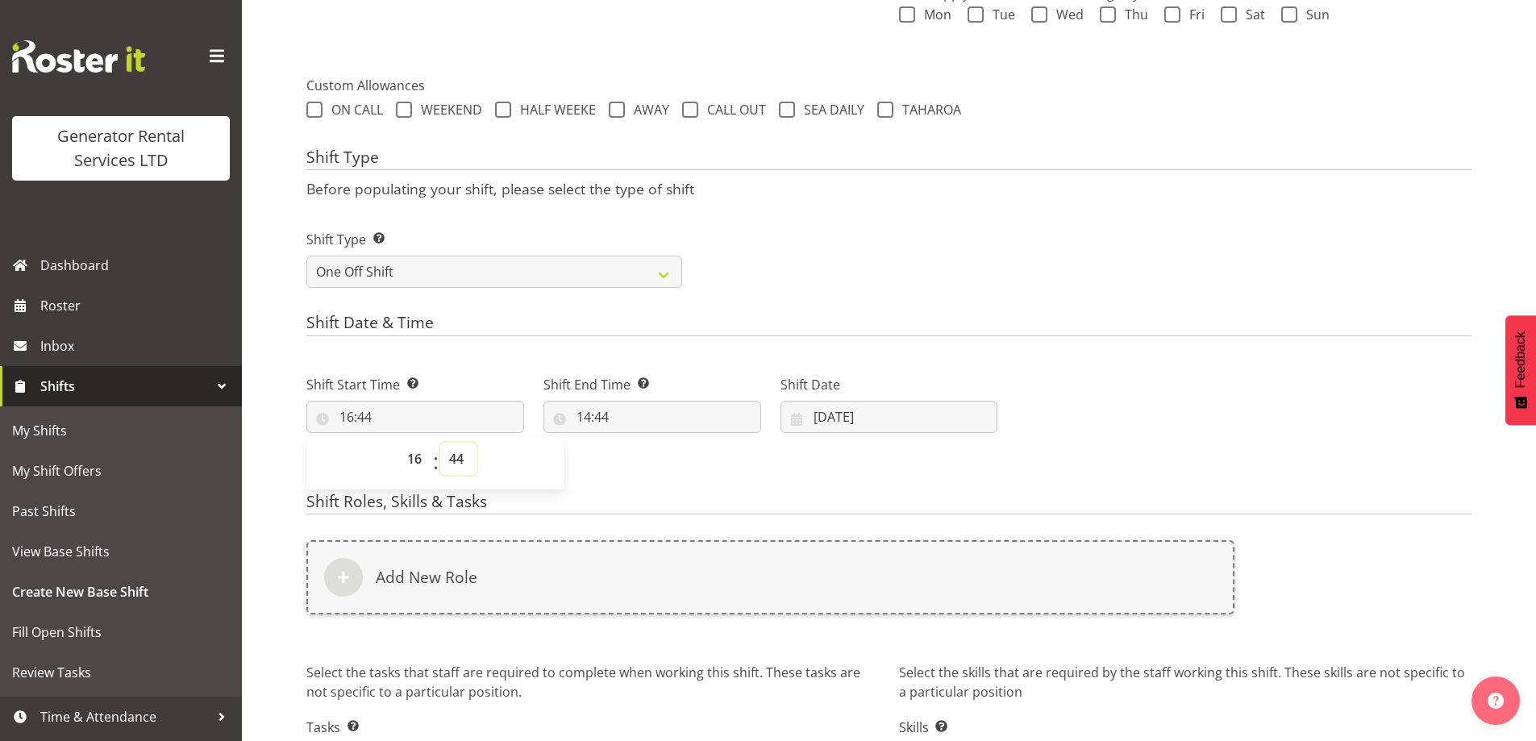
click at [464, 453] on select "00 01 02 03 04 05 06 07 08 09 10 11 12 13 14 15 16 17 18 19 20 21 22 23 24 25 2…" at bounding box center [458, 459] width 36 height 32
select select "30"
click at [440, 443] on select "00 01 02 03 04 05 06 07 08 09 10 11 12 13 14 15 16 17 18 19 20 21 22 23 24 25 2…" at bounding box center [458, 459] width 36 height 32
type input "16:30"
click at [663, 408] on input "14:44" at bounding box center [652, 417] width 218 height 32
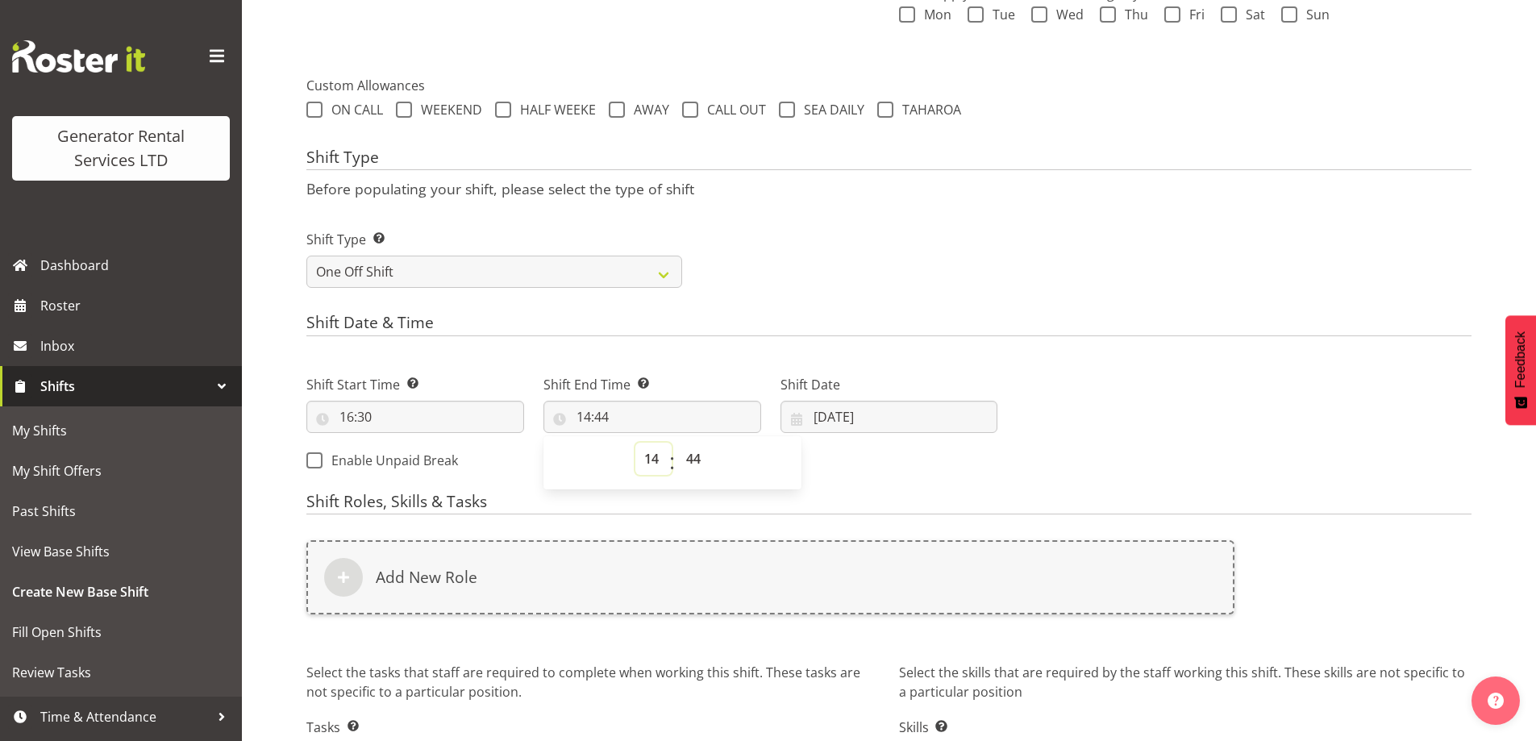
click at [647, 454] on select "00 01 02 03 04 05 06 07 08 09 10 11 12 13 14 15 16 17 18 19 20 21 22 23" at bounding box center [653, 459] width 36 height 32
select select "19"
click at [635, 443] on select "00 01 02 03 04 05 06 07 08 09 10 11 12 13 14 15 16 17 18 19 20 21 22 23" at bounding box center [653, 459] width 36 height 32
type input "19:44"
drag, startPoint x: 693, startPoint y: 463, endPoint x: 699, endPoint y: 443, distance: 20.4
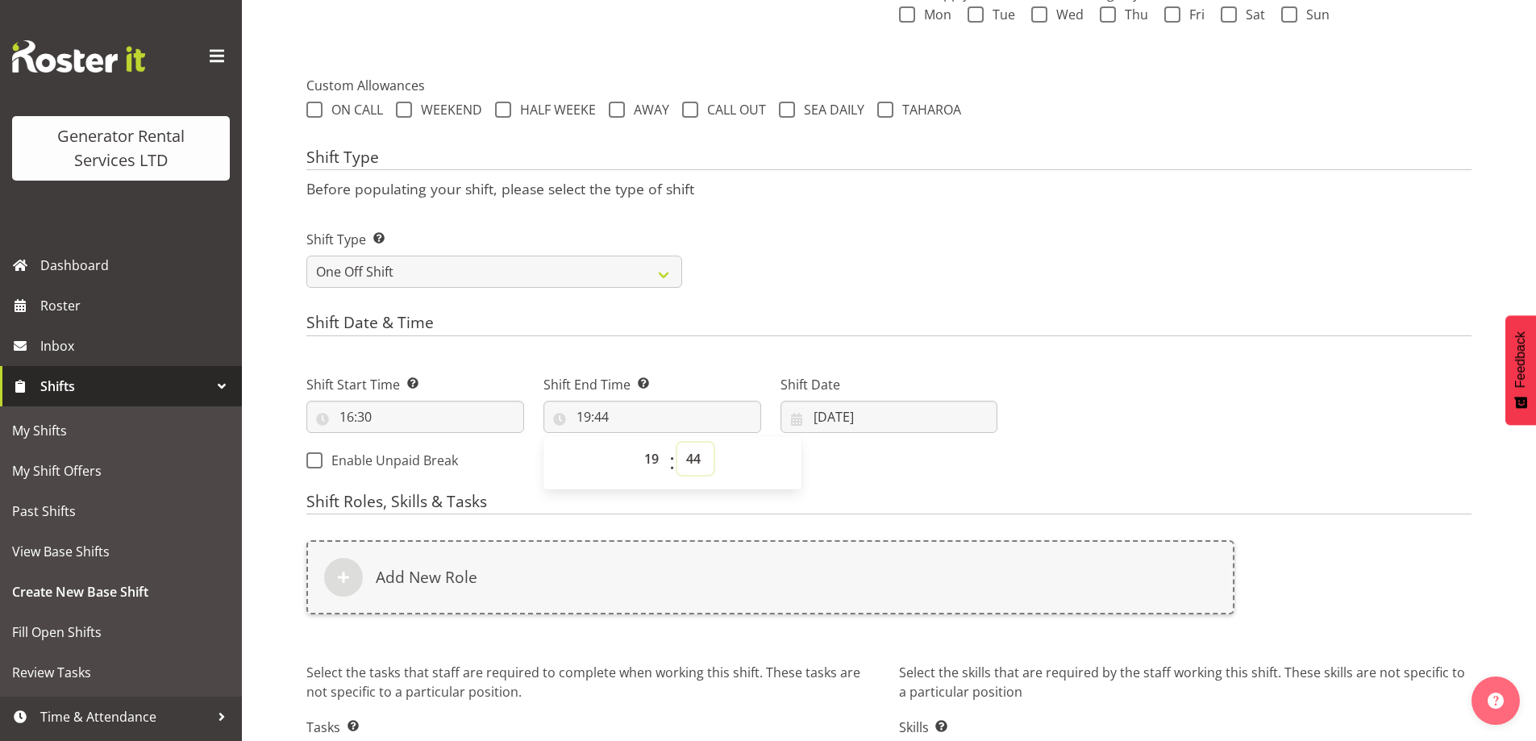
click at [693, 459] on select "00 01 02 03 04 05 06 07 08 09 10 11 12 13 14 15 16 17 18 19 20 21 22 23 24 25 2…" at bounding box center [695, 459] width 36 height 32
select select "30"
click at [677, 443] on select "00 01 02 03 04 05 06 07 08 09 10 11 12 13 14 15 16 17 18 19 20 21 22 23 24 25 2…" at bounding box center [695, 459] width 36 height 32
type input "19:30"
click at [933, 422] on input "18/08/2025" at bounding box center [889, 417] width 218 height 32
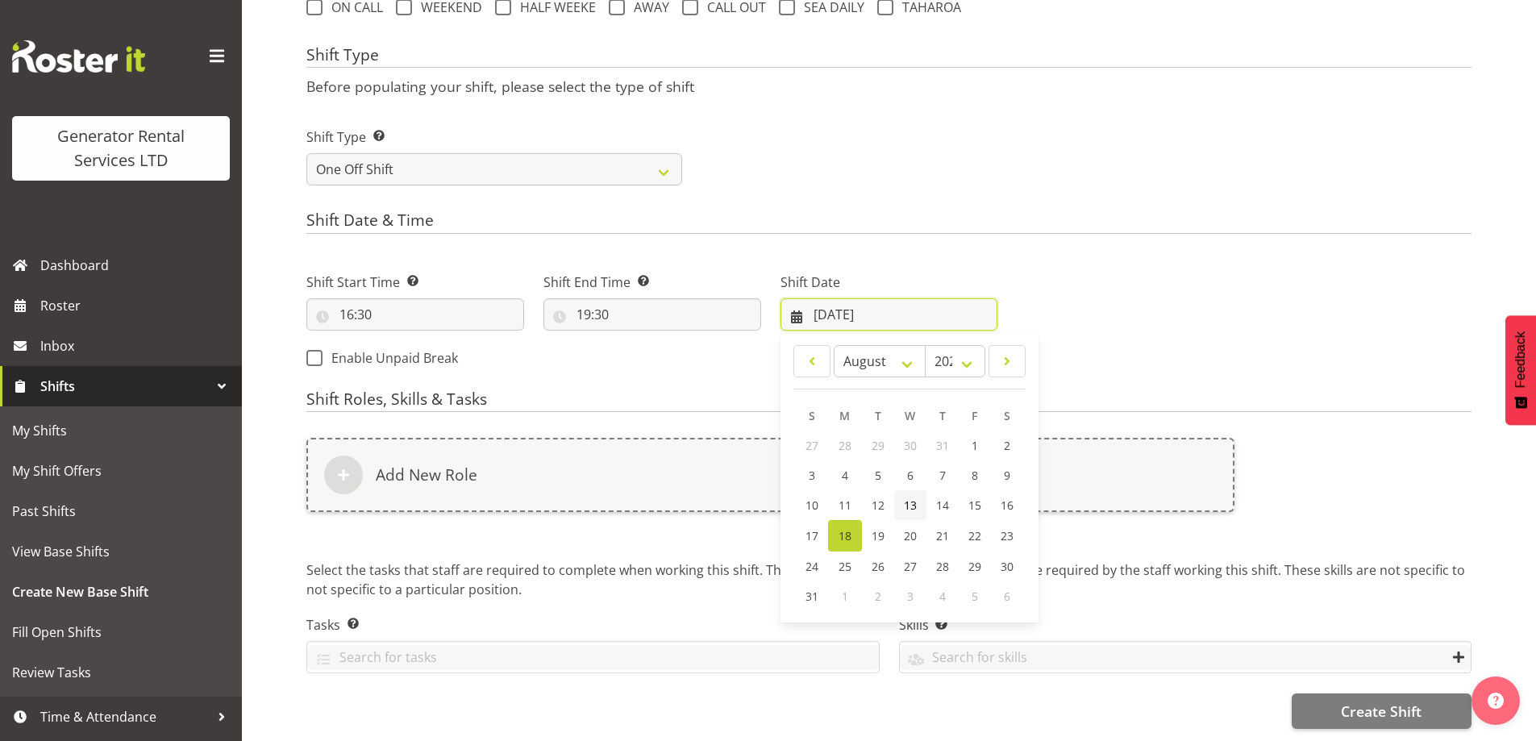
scroll to position [649, 0]
click at [876, 528] on span "19" at bounding box center [878, 535] width 13 height 15
type input "19/08/2025"
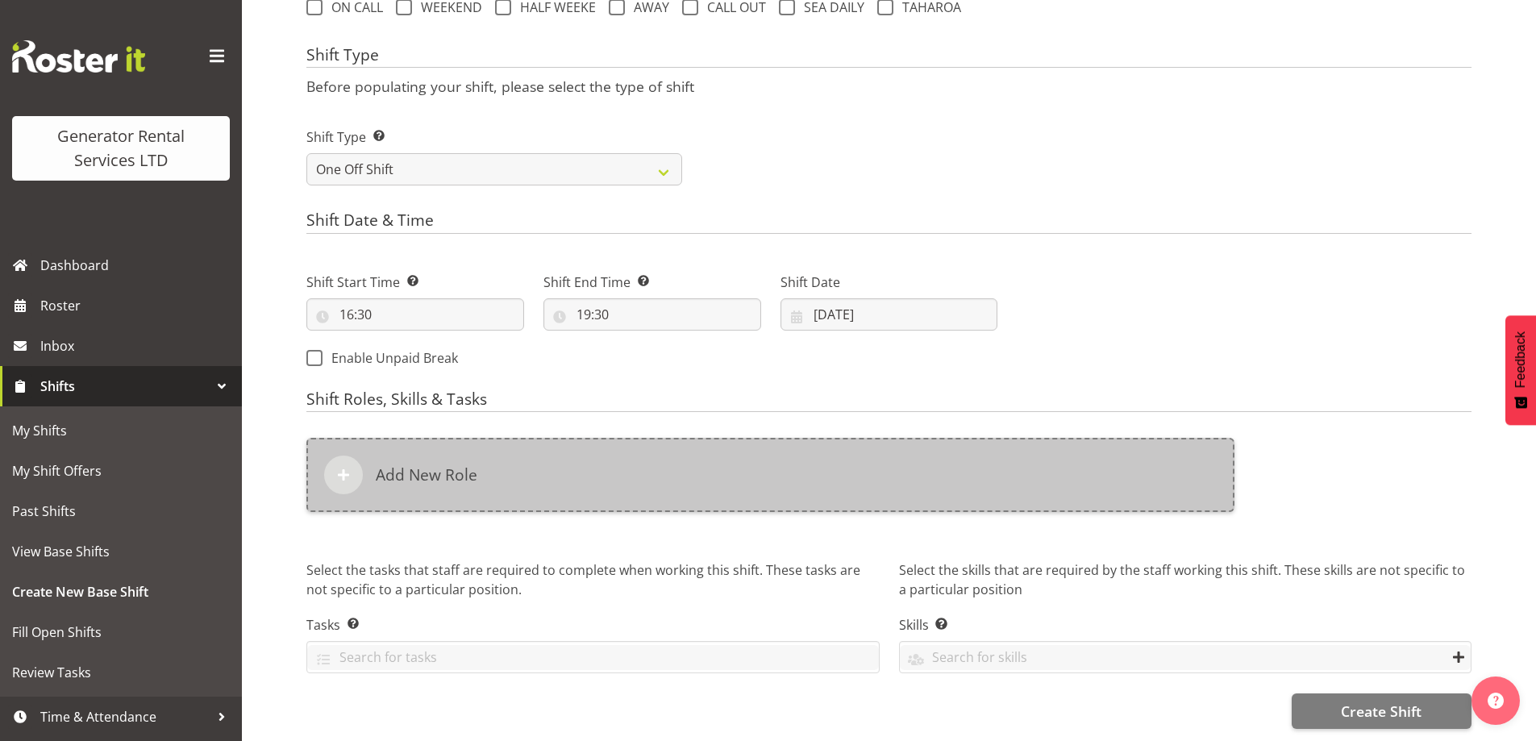
click at [817, 460] on div "Add New Role" at bounding box center [770, 475] width 928 height 74
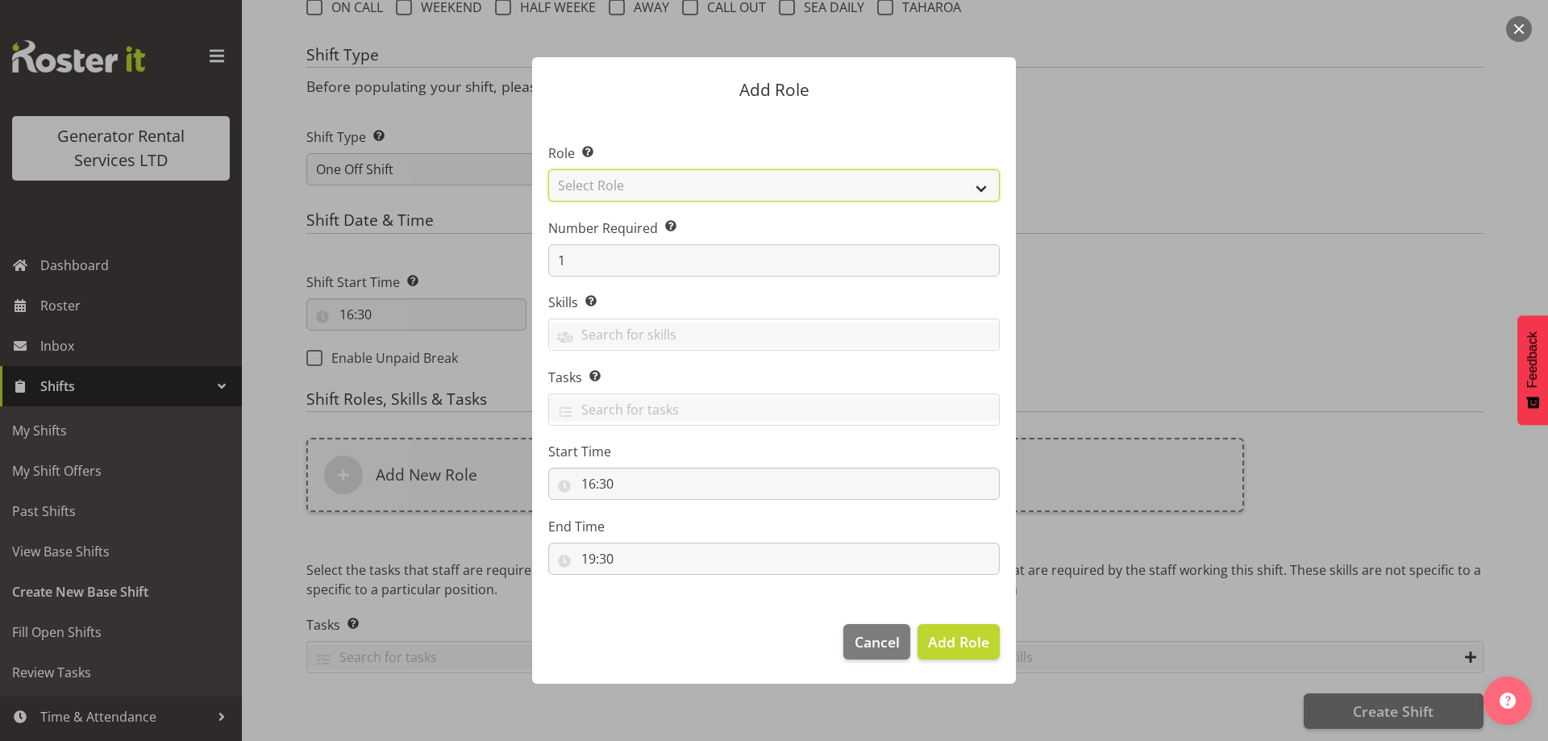
click at [607, 185] on select "Select Role Account Manager Electrician Engineering GM HSEQ manager MECH Mechan…" at bounding box center [773, 185] width 451 height 32
select select "20"
click at [548, 169] on select "Select Role Account Manager Electrician Engineering GM HSEQ manager MECH Mechan…" at bounding box center [773, 185] width 451 height 32
click at [599, 194] on select "Account Manager Electrician Engineering GM HSEQ manager MECH Mechanic Office Op…" at bounding box center [773, 185] width 451 height 32
click at [548, 169] on select "Account Manager Electrician Engineering GM HSEQ manager MECH Mechanic Office Op…" at bounding box center [773, 185] width 451 height 32
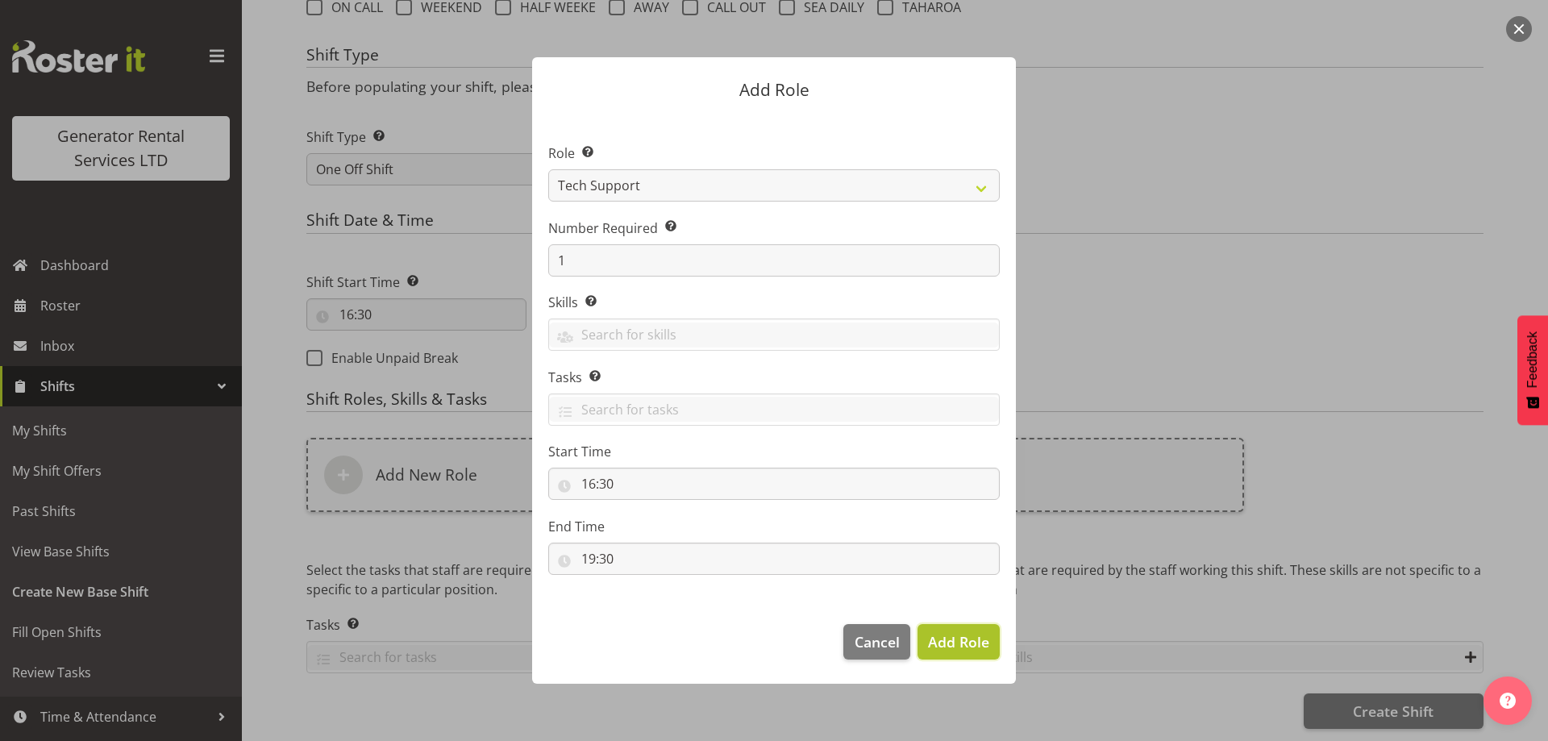
click at [943, 626] on button "Add Role" at bounding box center [959, 641] width 82 height 35
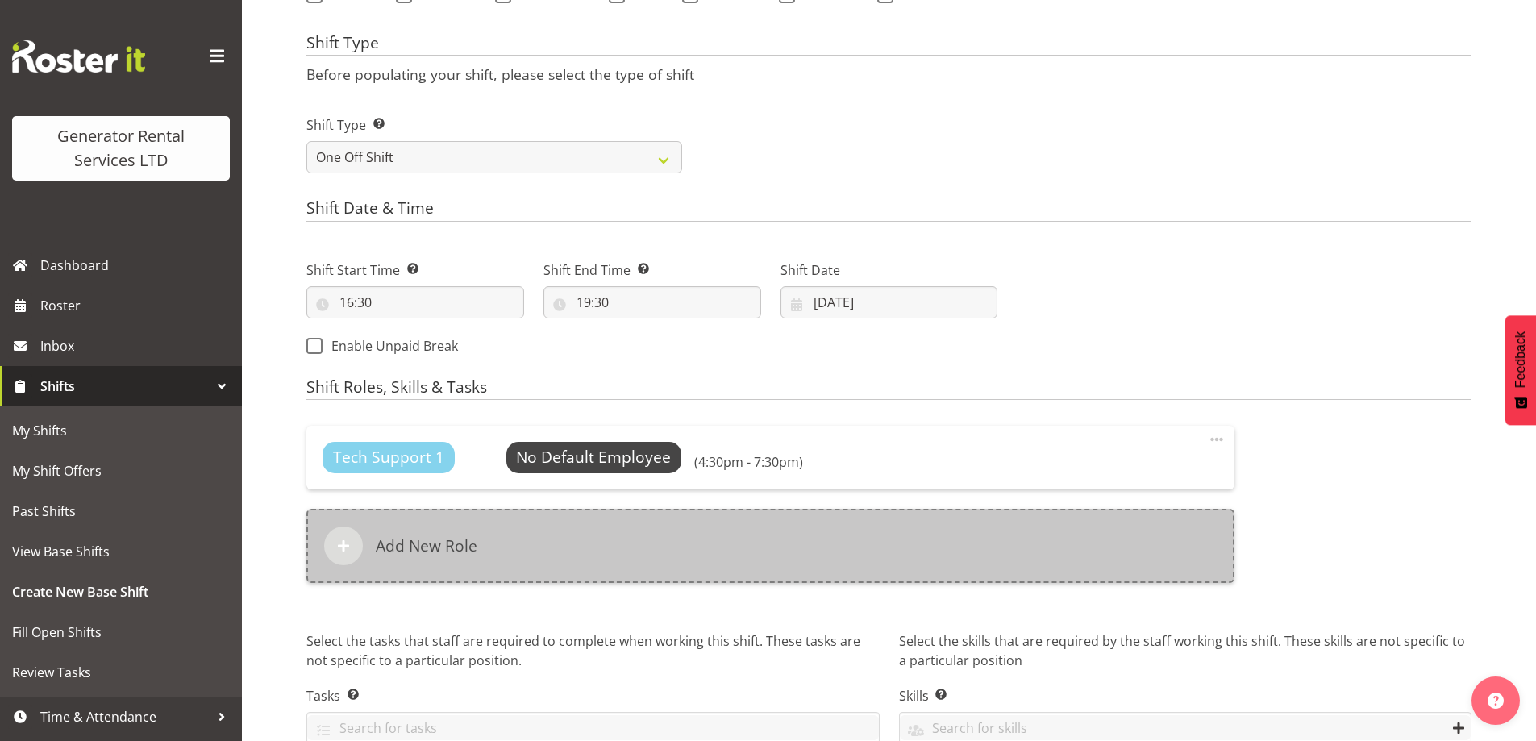
click at [652, 522] on div "Add New Role" at bounding box center [770, 546] width 928 height 74
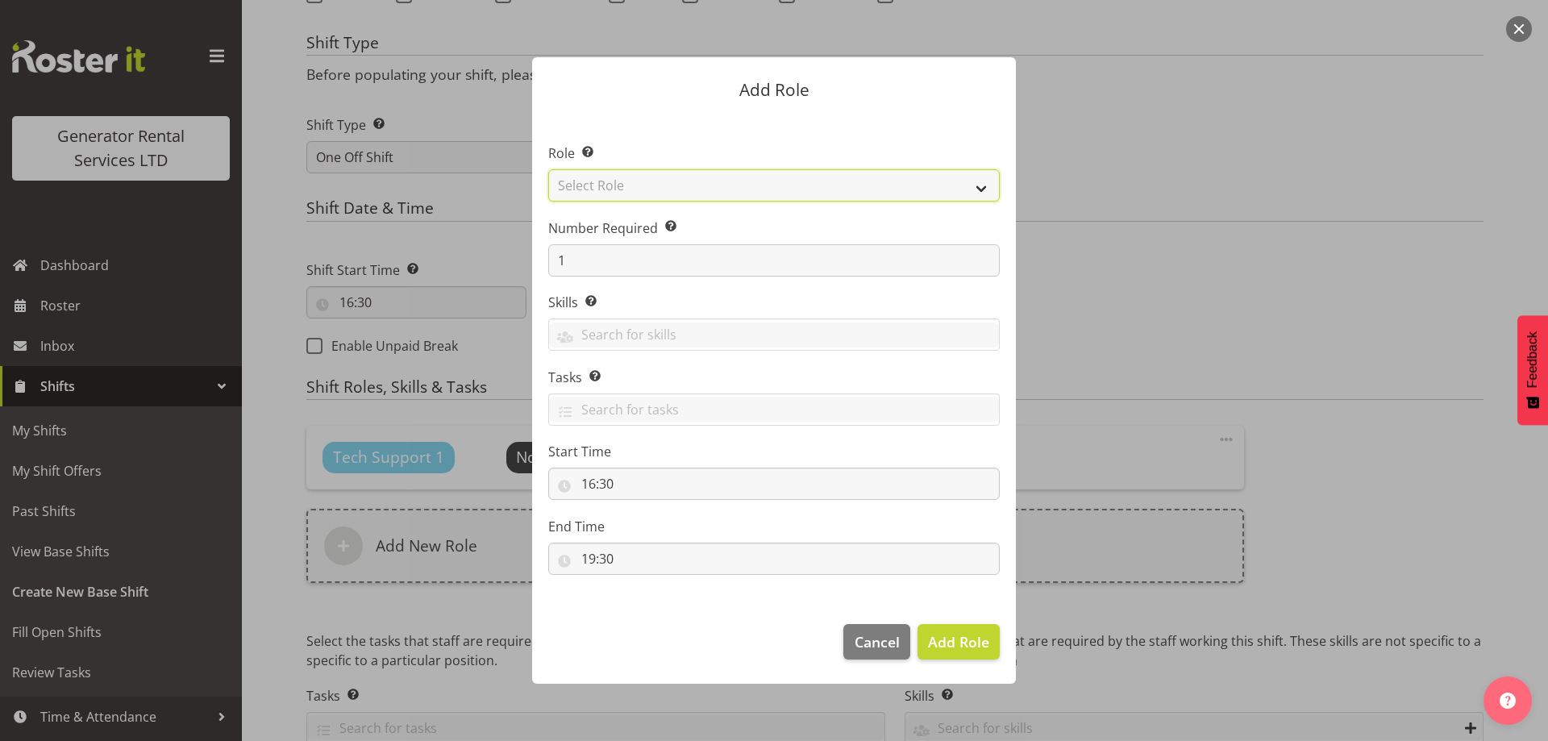
click at [652, 189] on select "Select Role Account Manager Electrician Engineering GM HSEQ manager MECH Mechan…" at bounding box center [773, 185] width 451 height 32
select select "21"
click at [548, 169] on select "Select Role Account Manager Electrician Engineering GM HSEQ manager MECH Mechan…" at bounding box center [773, 185] width 451 height 32
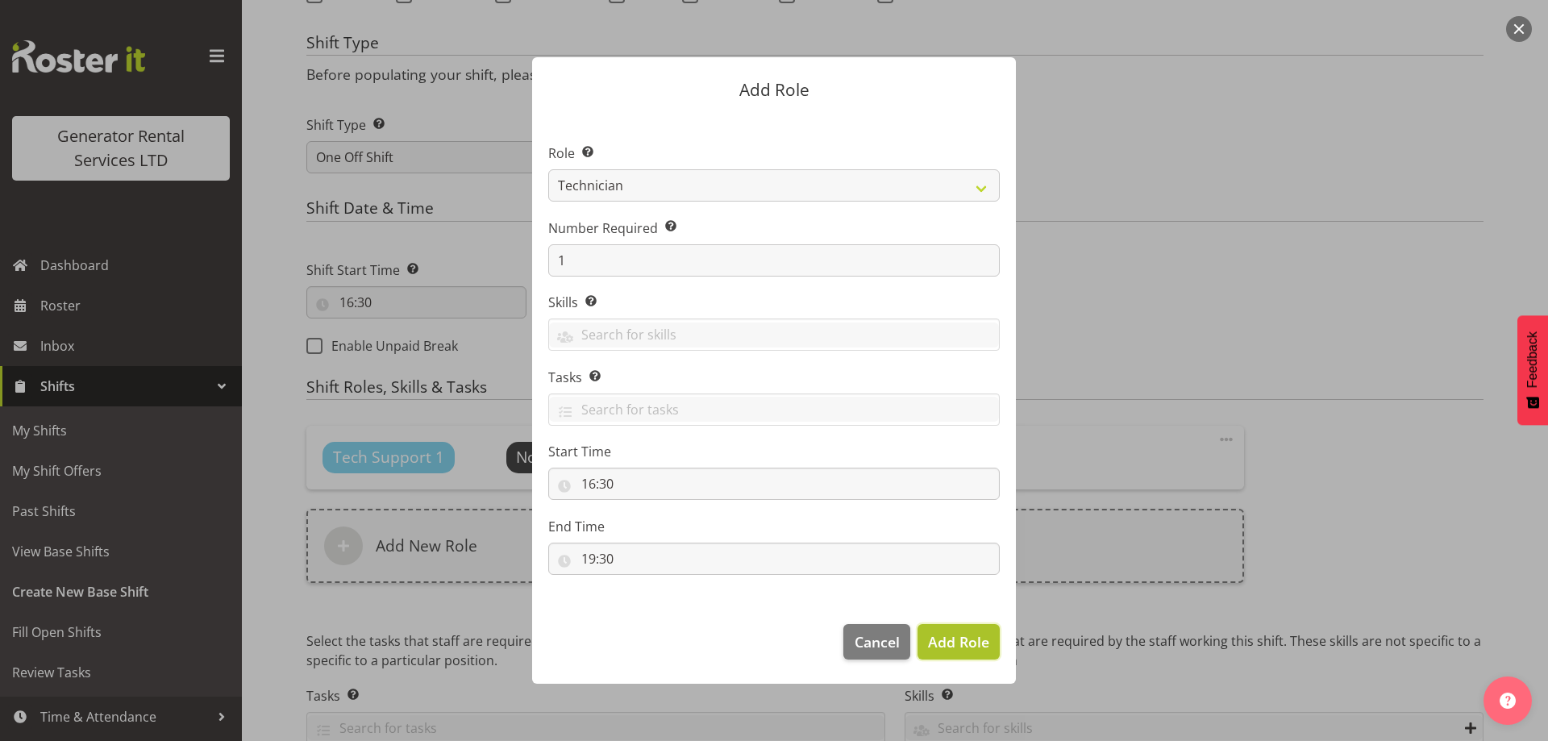
click at [964, 632] on span "Add Role" at bounding box center [958, 641] width 61 height 19
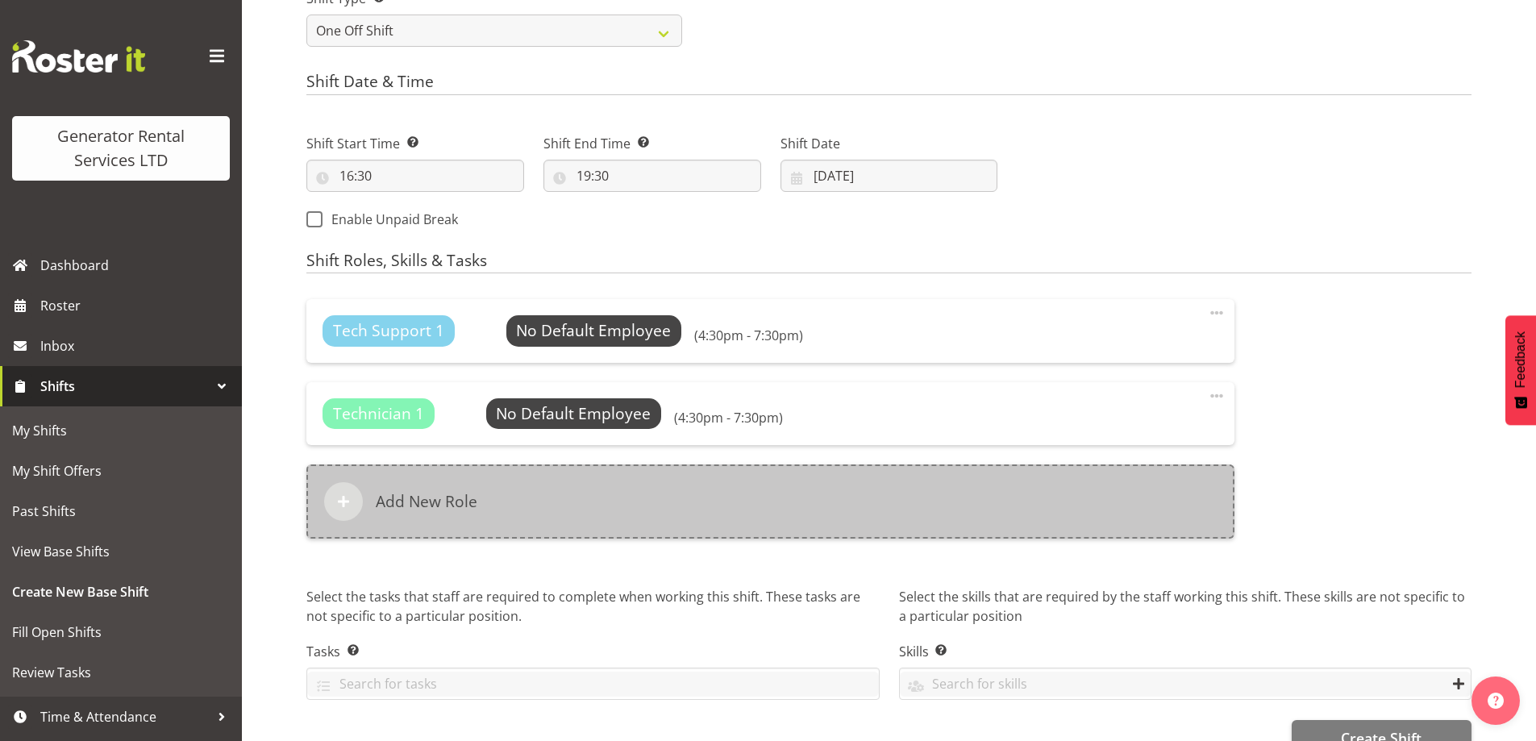
scroll to position [814, 0]
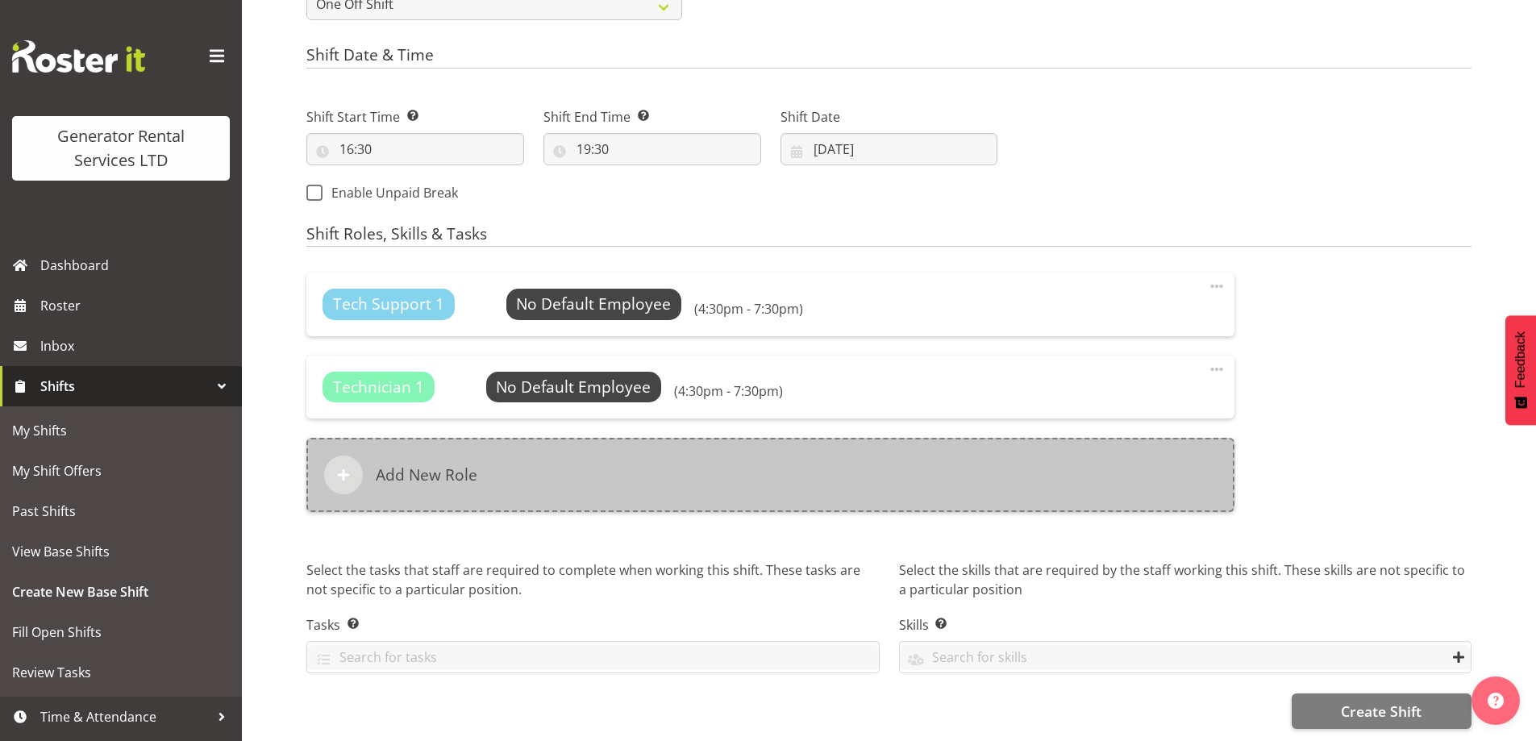
click at [682, 465] on div "Add New Role" at bounding box center [770, 475] width 928 height 74
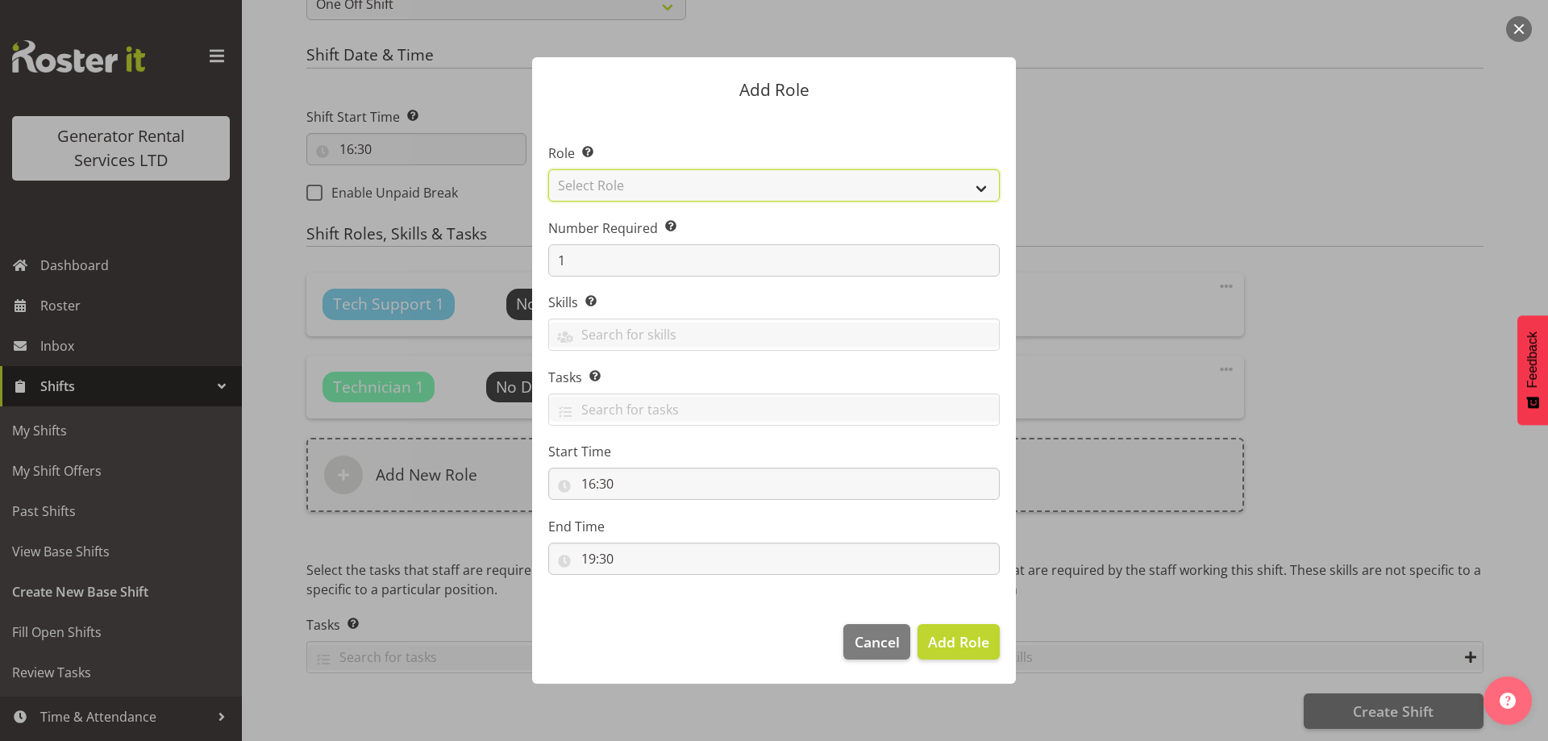
click at [632, 172] on select "Select Role Account Manager Electrician Engineering GM HSEQ manager MECH Mechan…" at bounding box center [773, 185] width 451 height 32
select select "27"
click at [548, 169] on select "Select Role Account Manager Electrician Engineering GM HSEQ manager MECH Mechan…" at bounding box center [773, 185] width 451 height 32
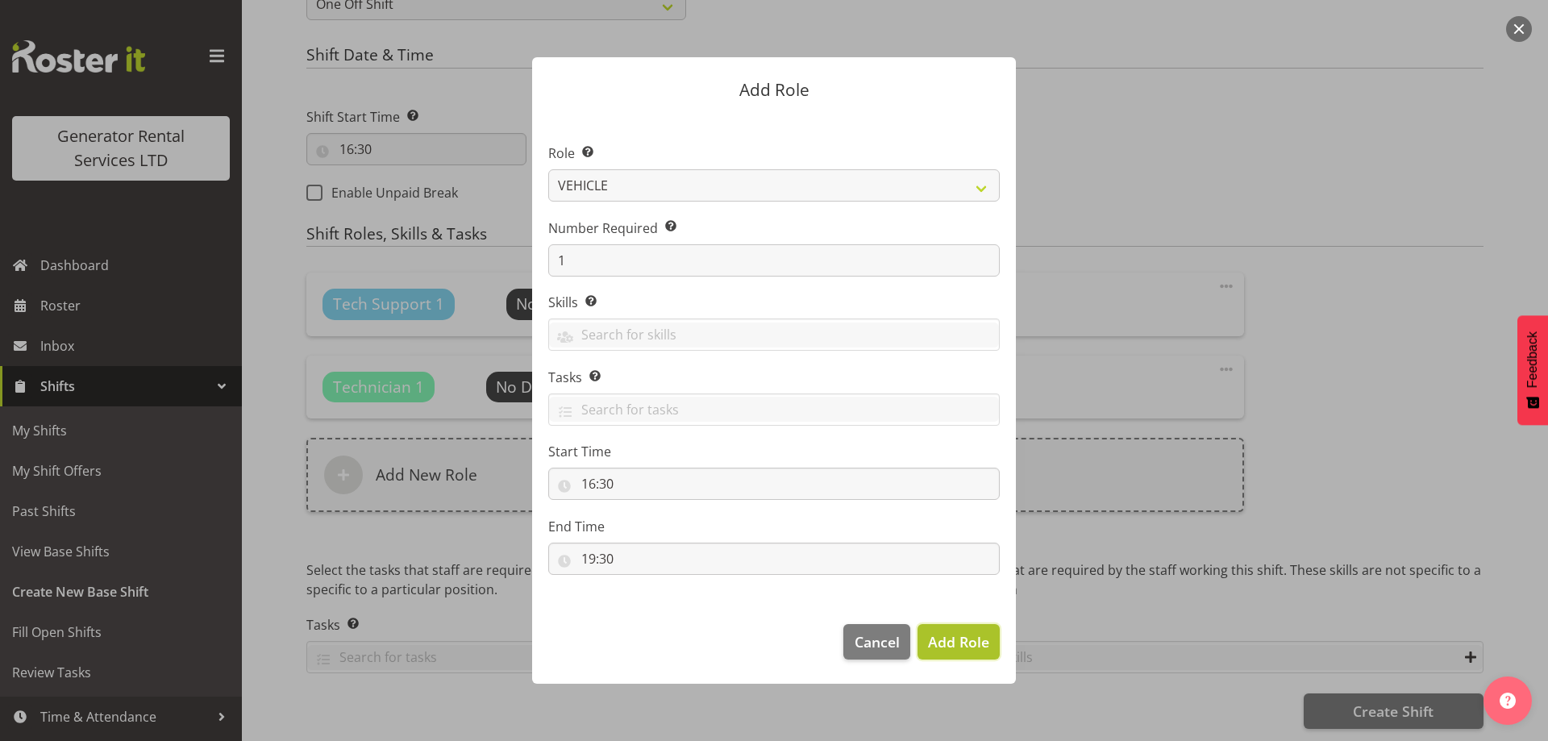
click at [976, 641] on span "Add Role" at bounding box center [958, 641] width 61 height 19
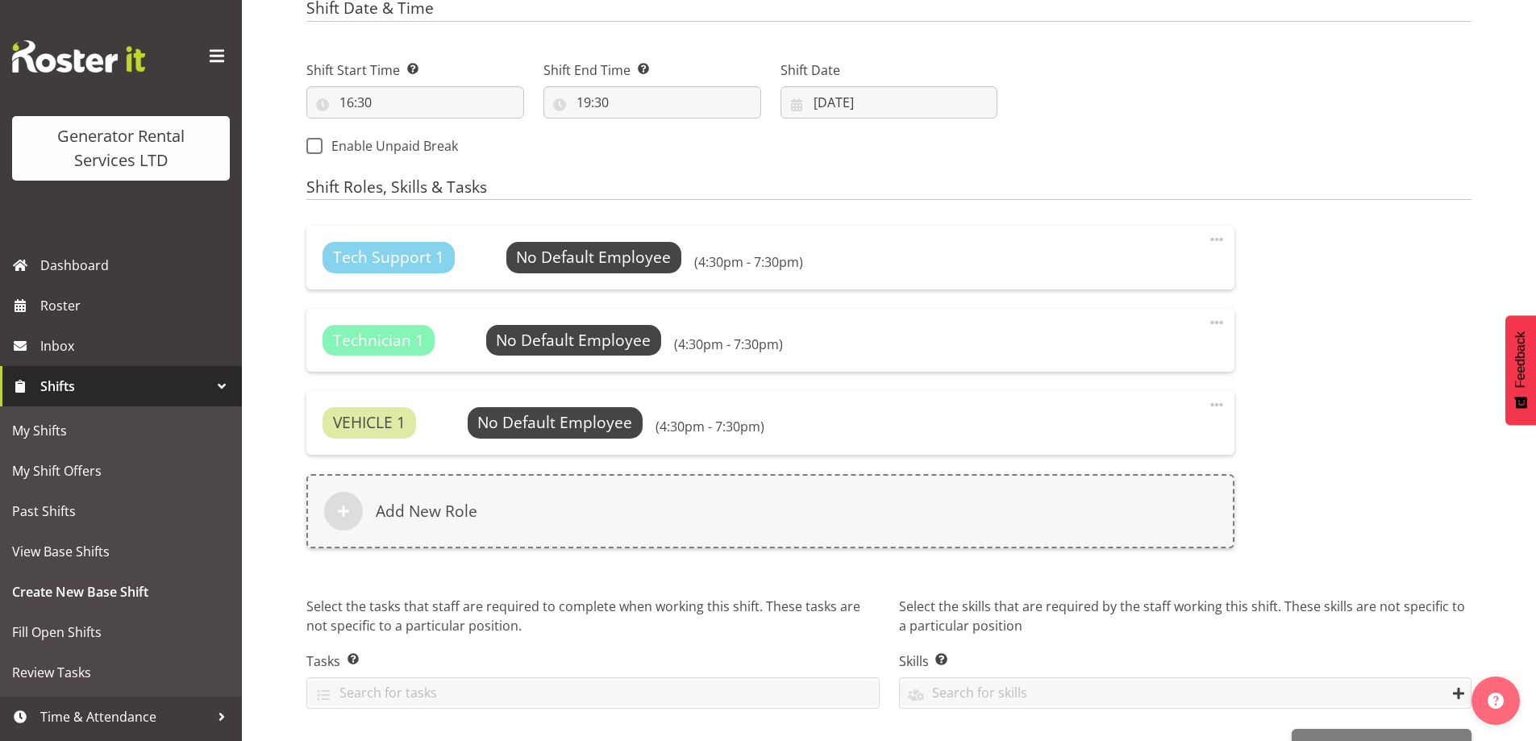
scroll to position [897, 0]
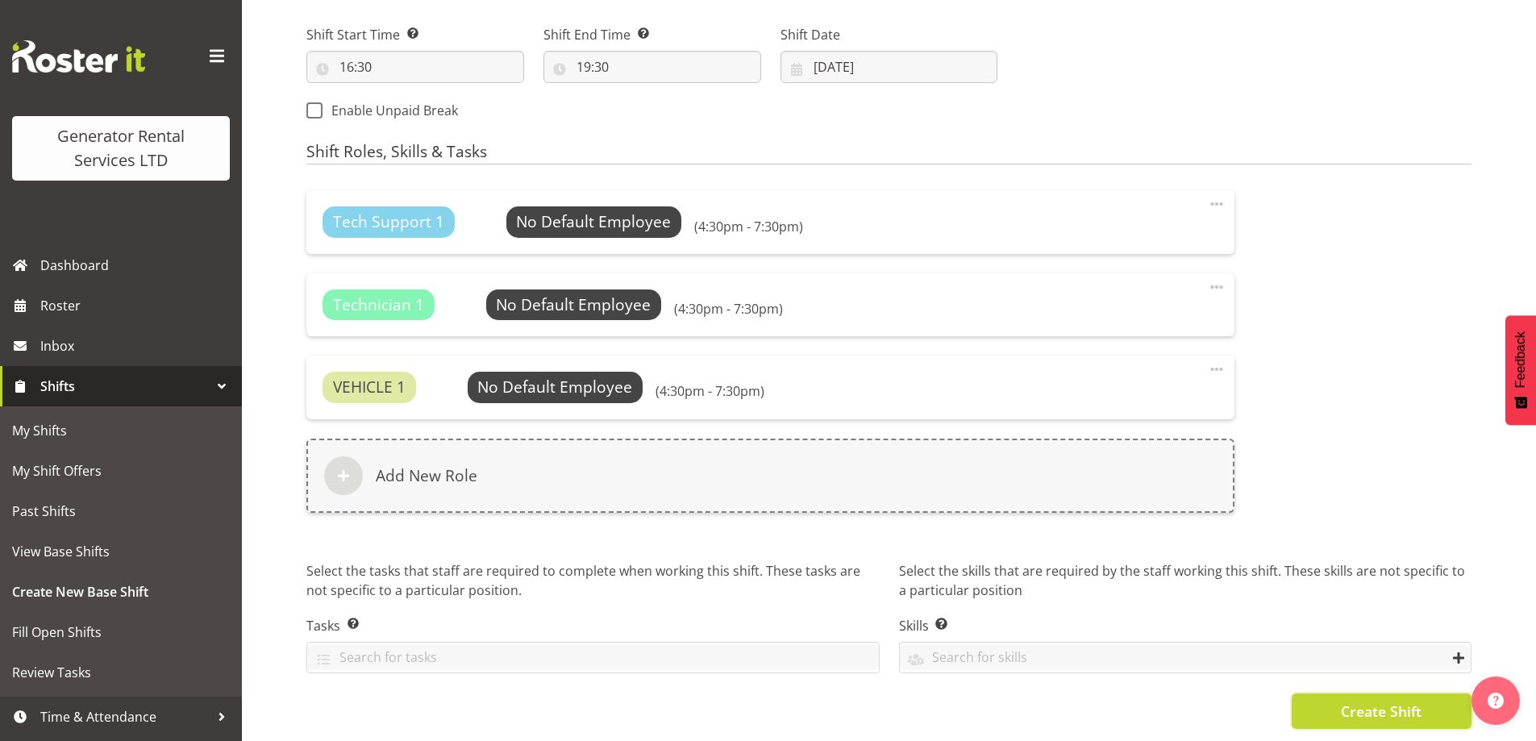
click at [1331, 699] on button "Create Shift" at bounding box center [1382, 710] width 180 height 35
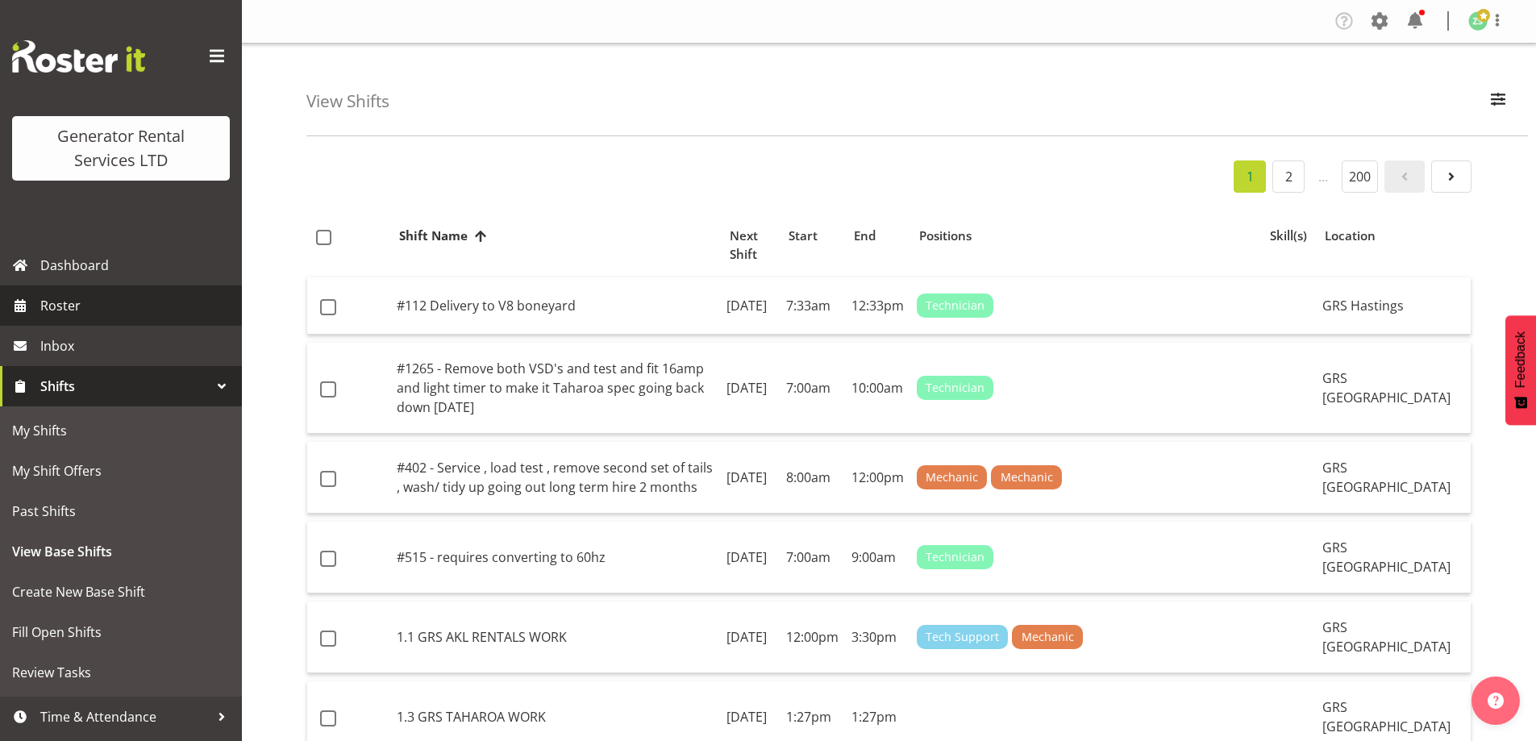
click at [106, 295] on span "Roster" at bounding box center [136, 305] width 193 height 24
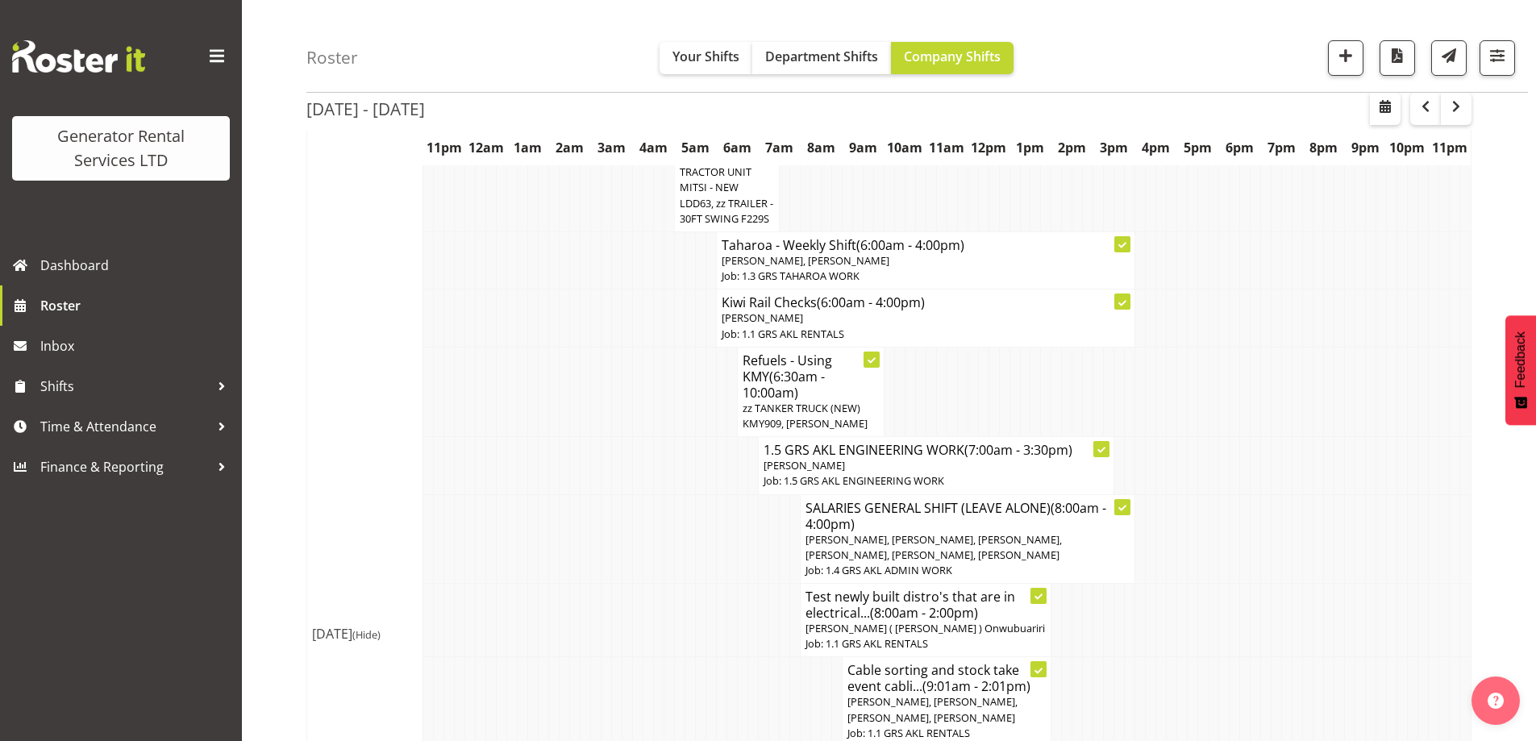
scroll to position [2257, 0]
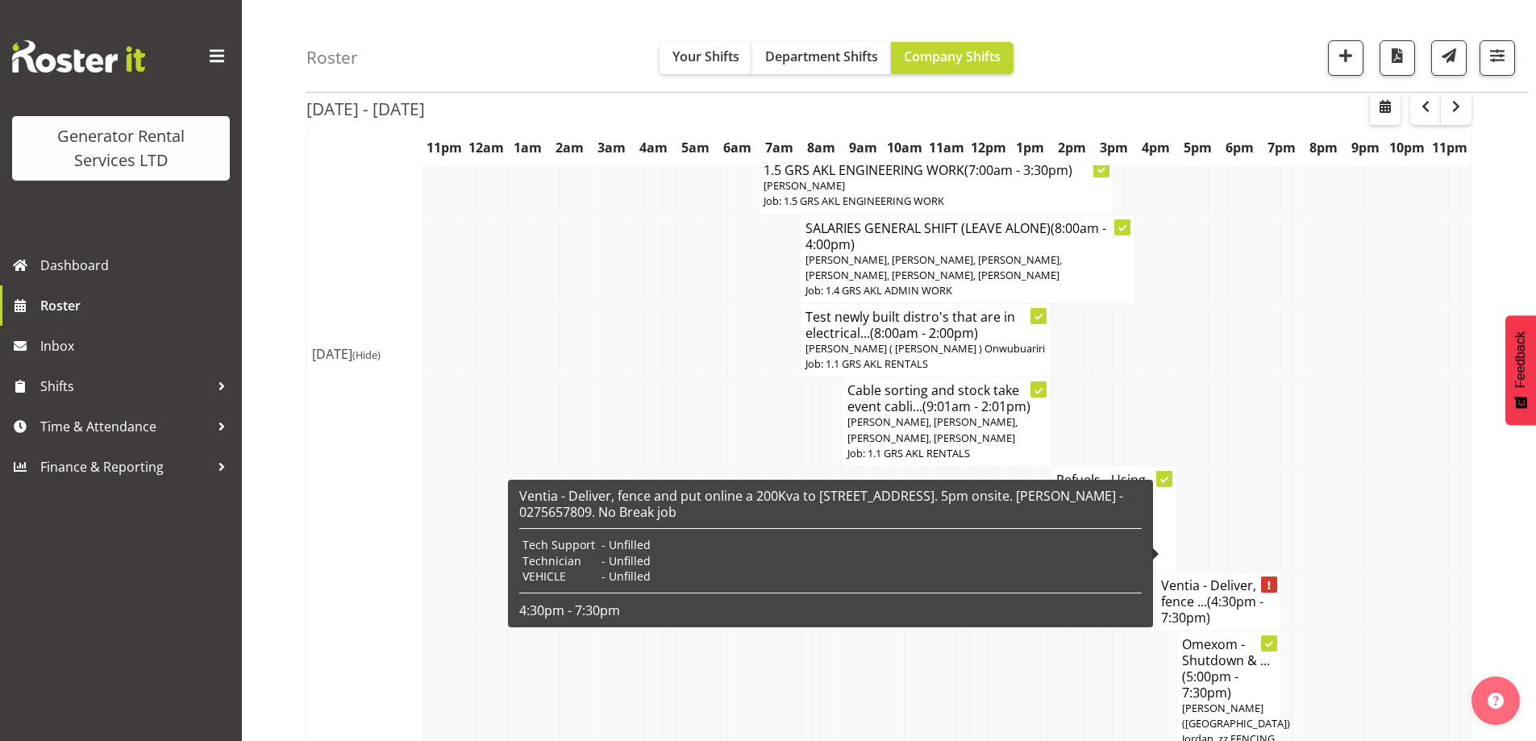
click at [1238, 593] on span "(4:30pm - 7:30pm)" at bounding box center [1212, 610] width 102 height 34
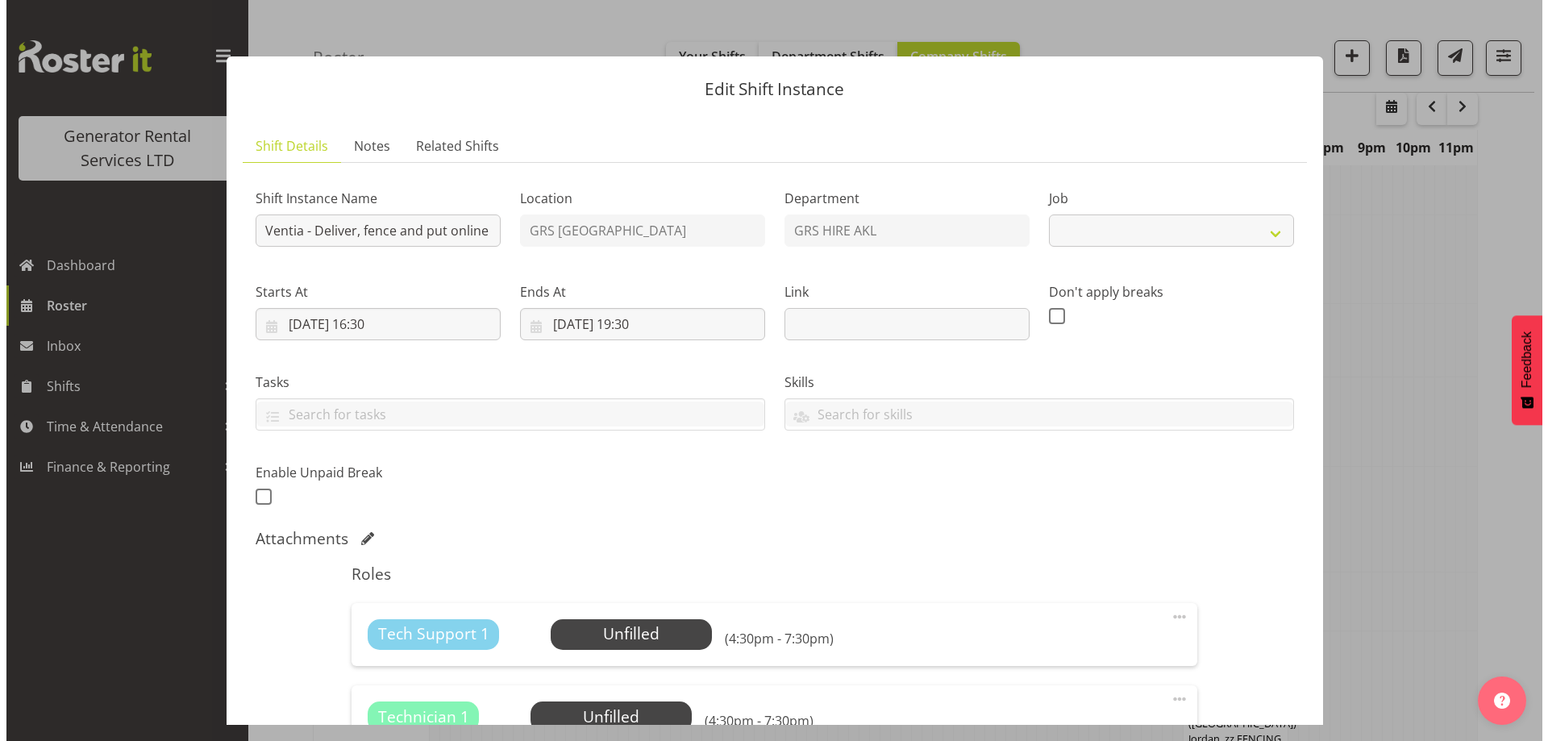
scroll to position [2234, 0]
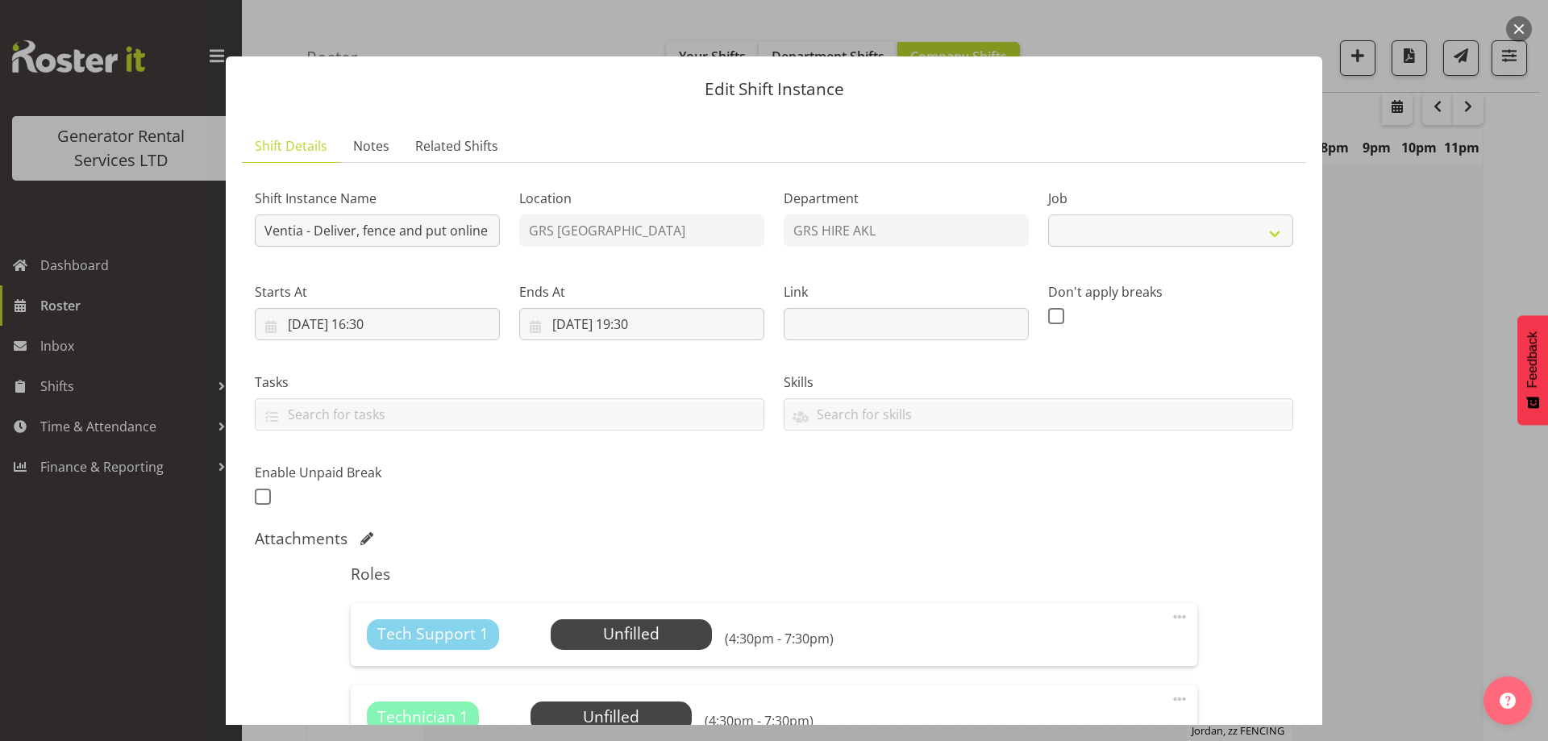
select select "9"
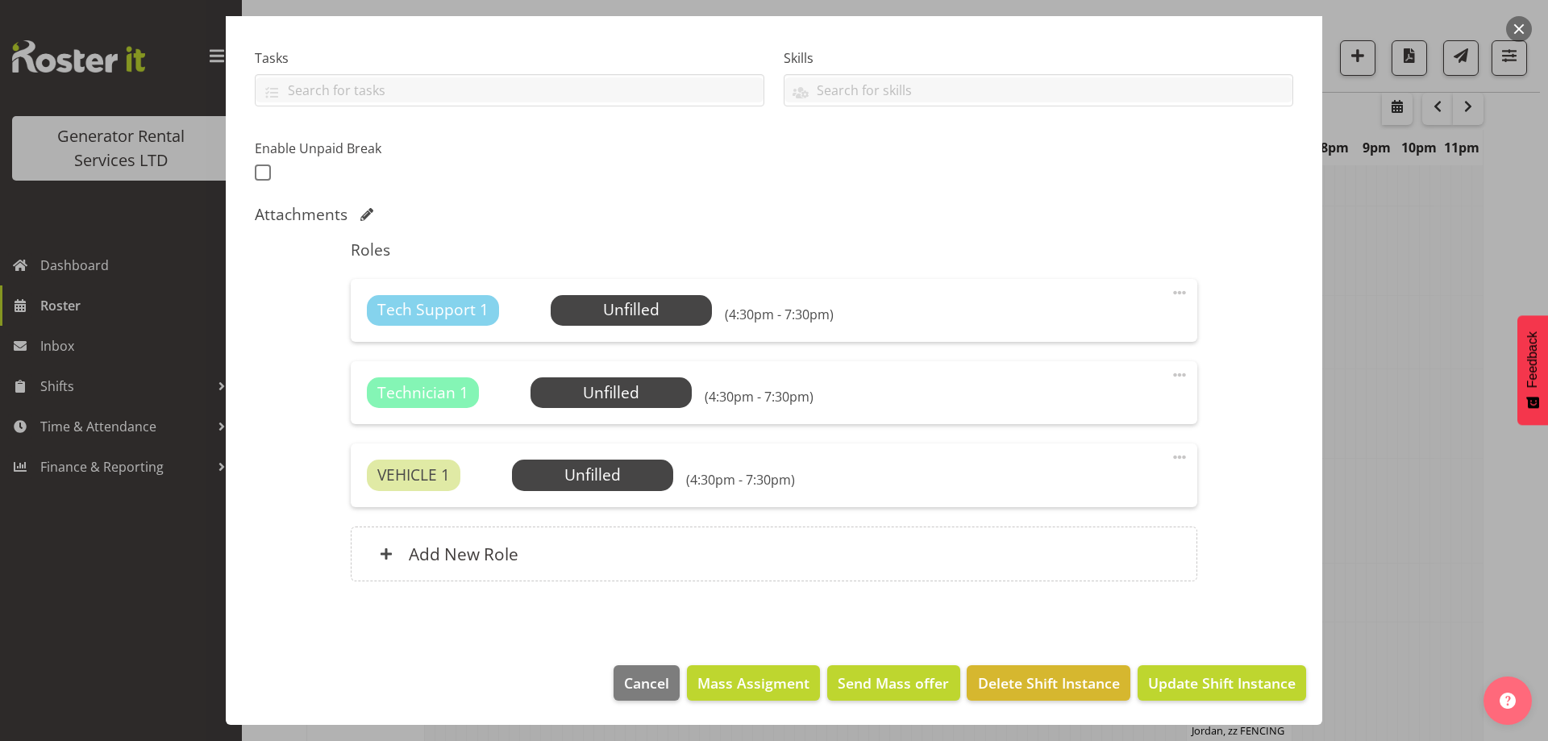
click at [635, 288] on div "Tech Support 1 Unfilled Select Employee (4:30pm - 7:30pm) Edit Cover Role Delete" at bounding box center [774, 310] width 846 height 63
click at [630, 302] on span "Select Employee" at bounding box center [631, 309] width 120 height 23
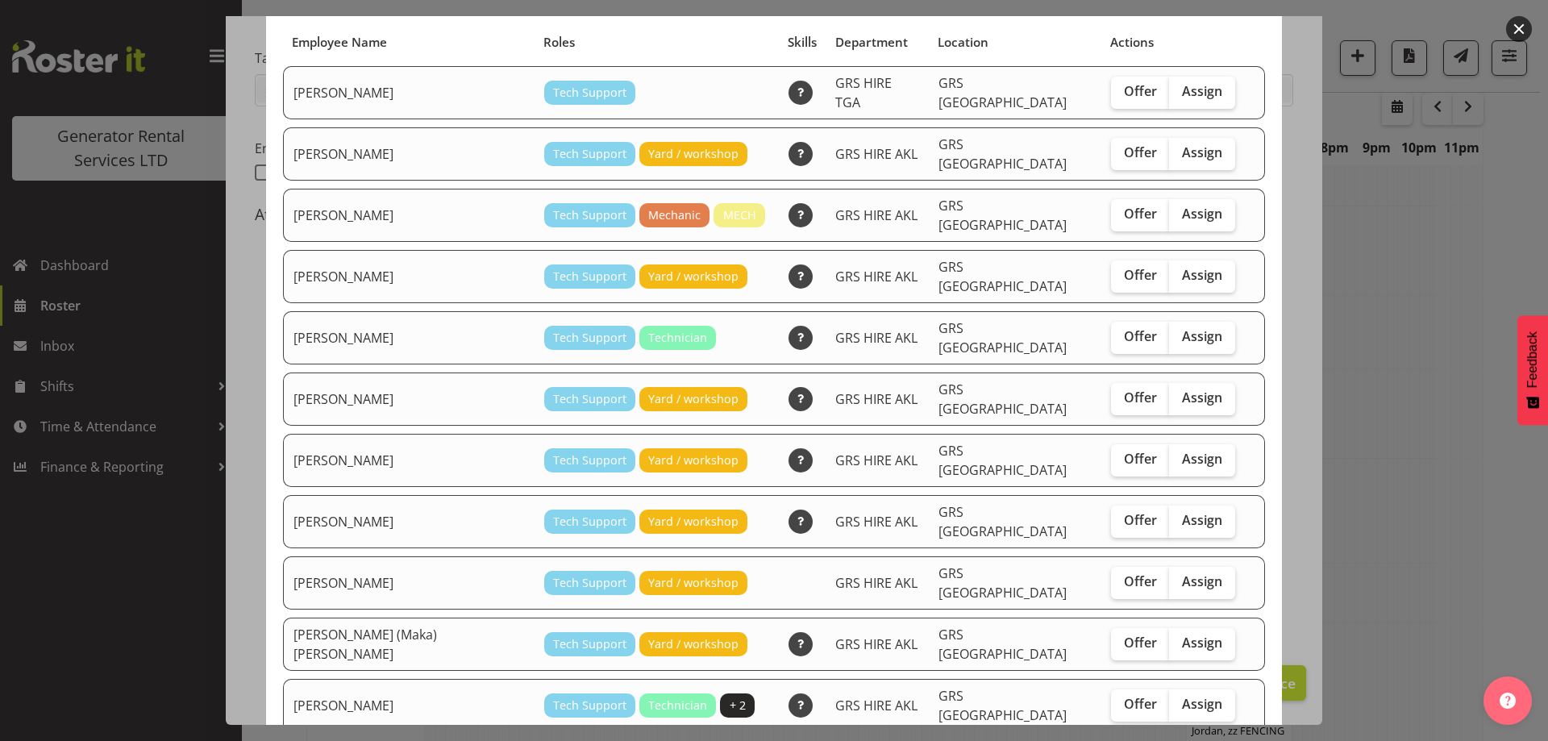
scroll to position [152, 0]
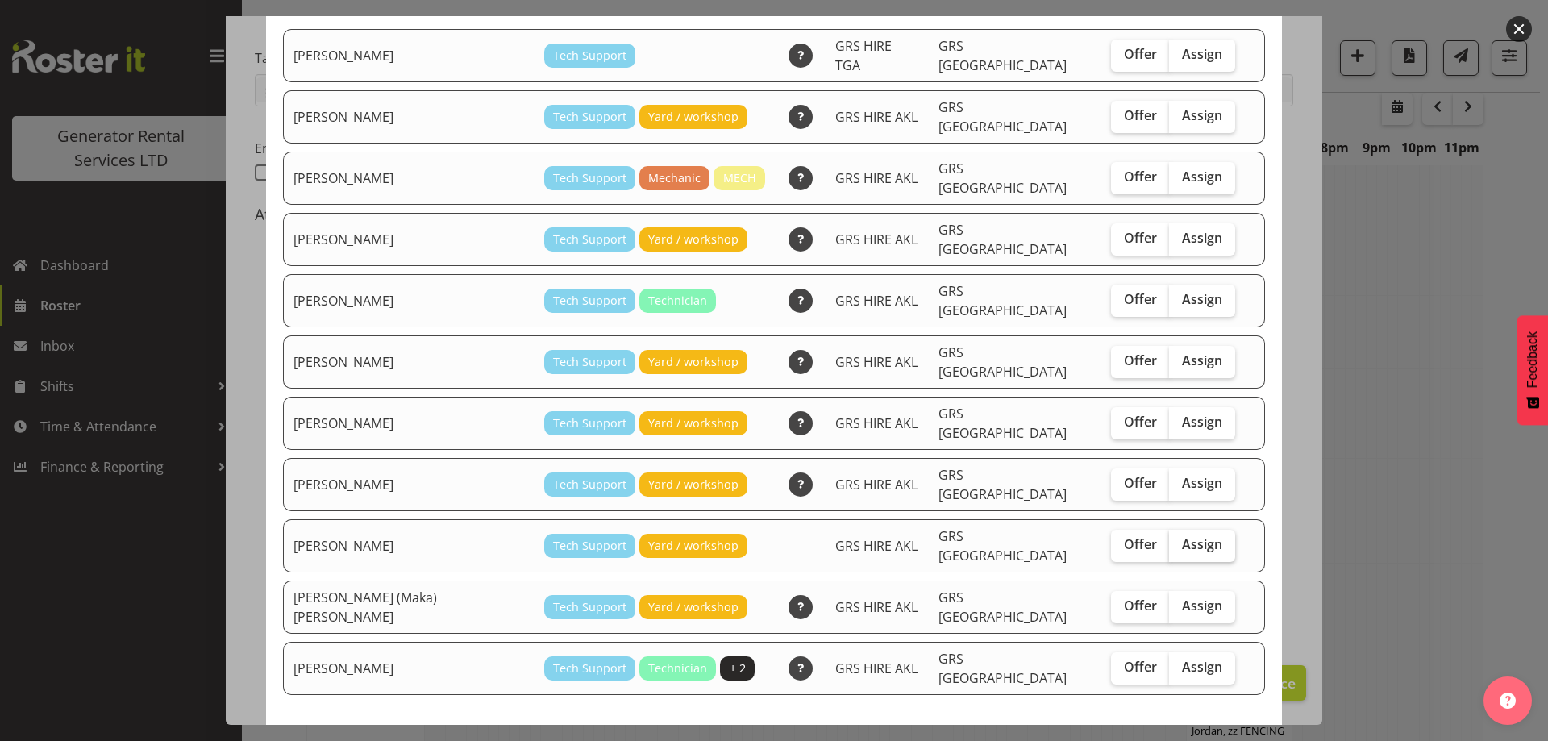
click at [1182, 536] on span "Assign" at bounding box center [1202, 544] width 40 height 16
click at [1169, 539] on input "Assign" at bounding box center [1174, 544] width 10 height 10
checkbox input "true"
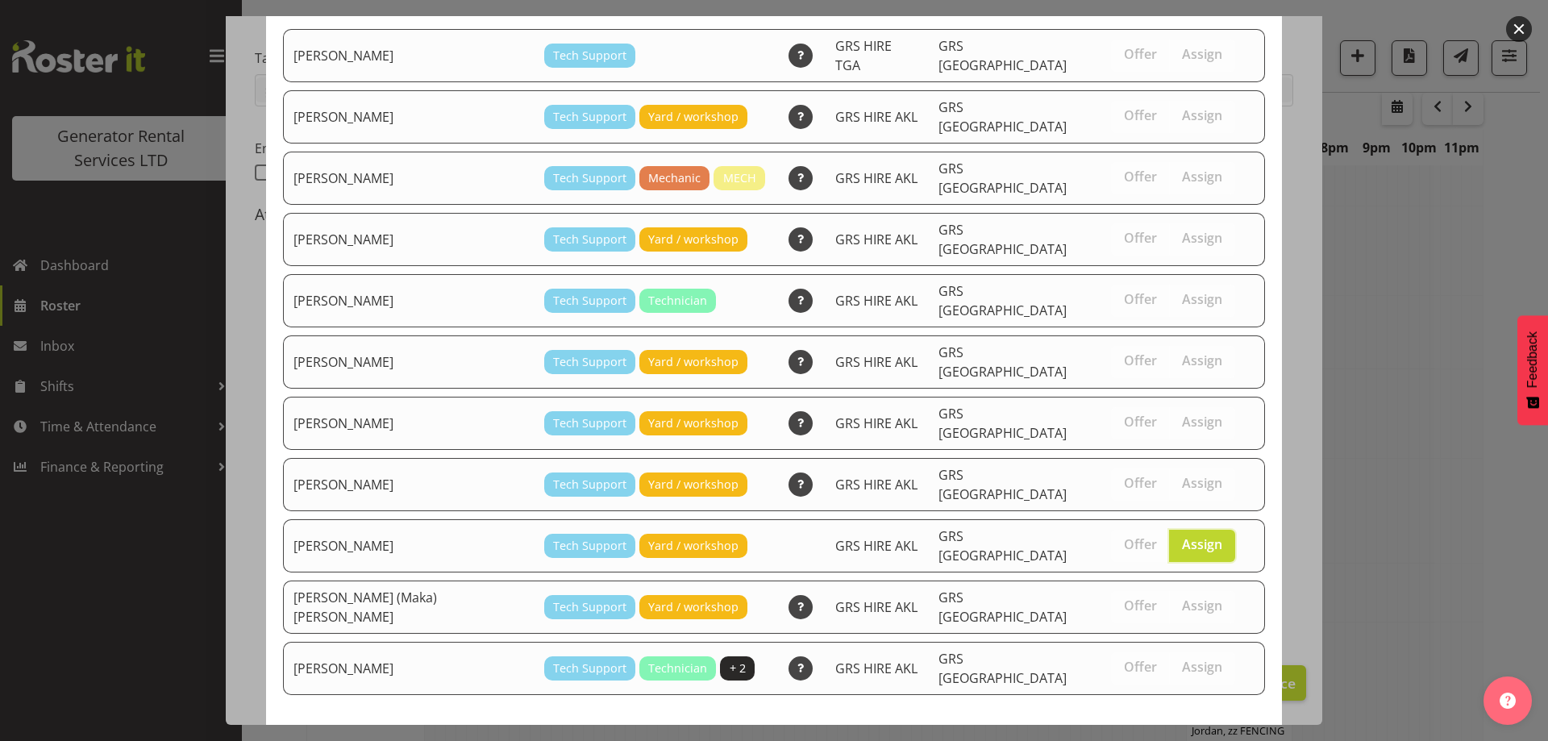
click at [1179, 740] on span "Assign Sean Moitra" at bounding box center [1173, 753] width 163 height 19
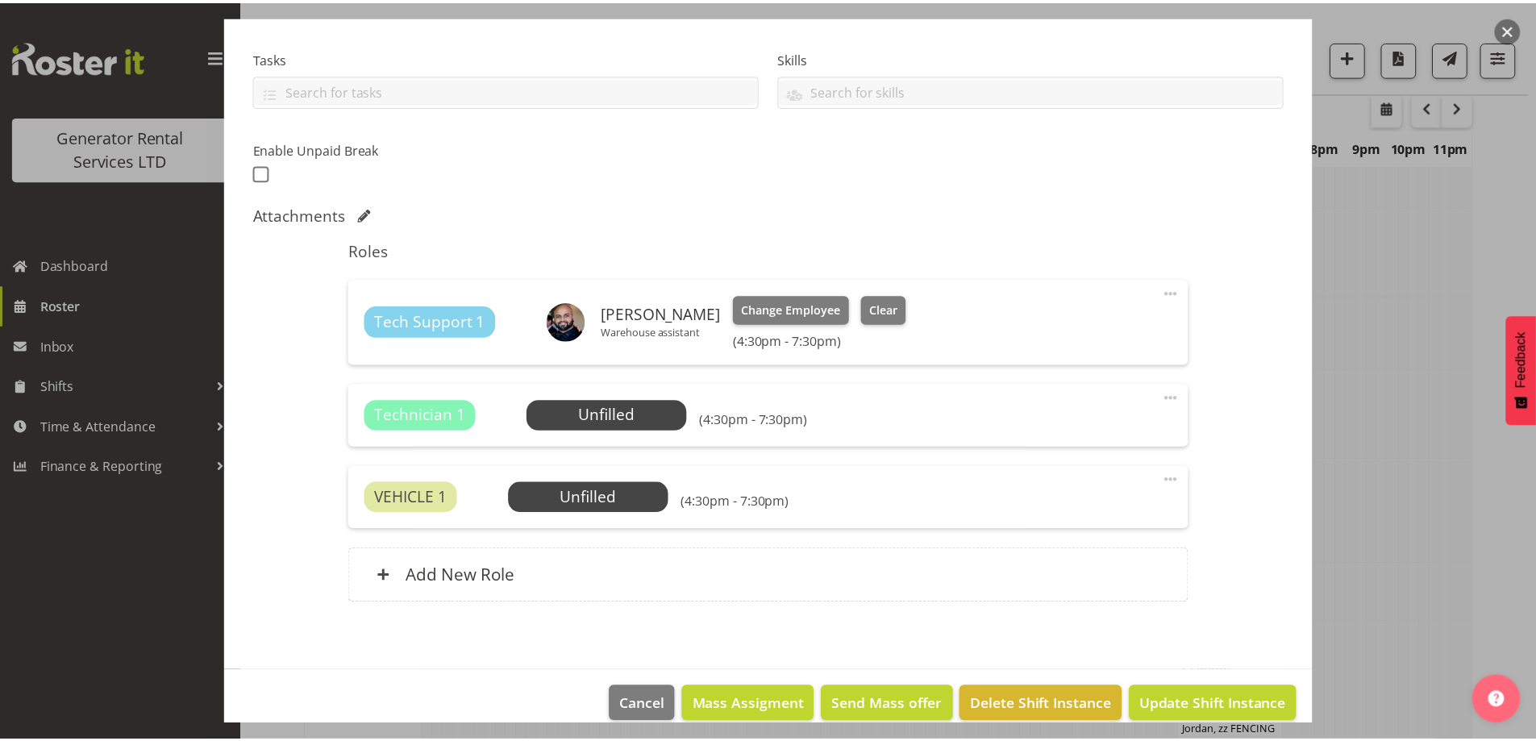
scroll to position [2257, 0]
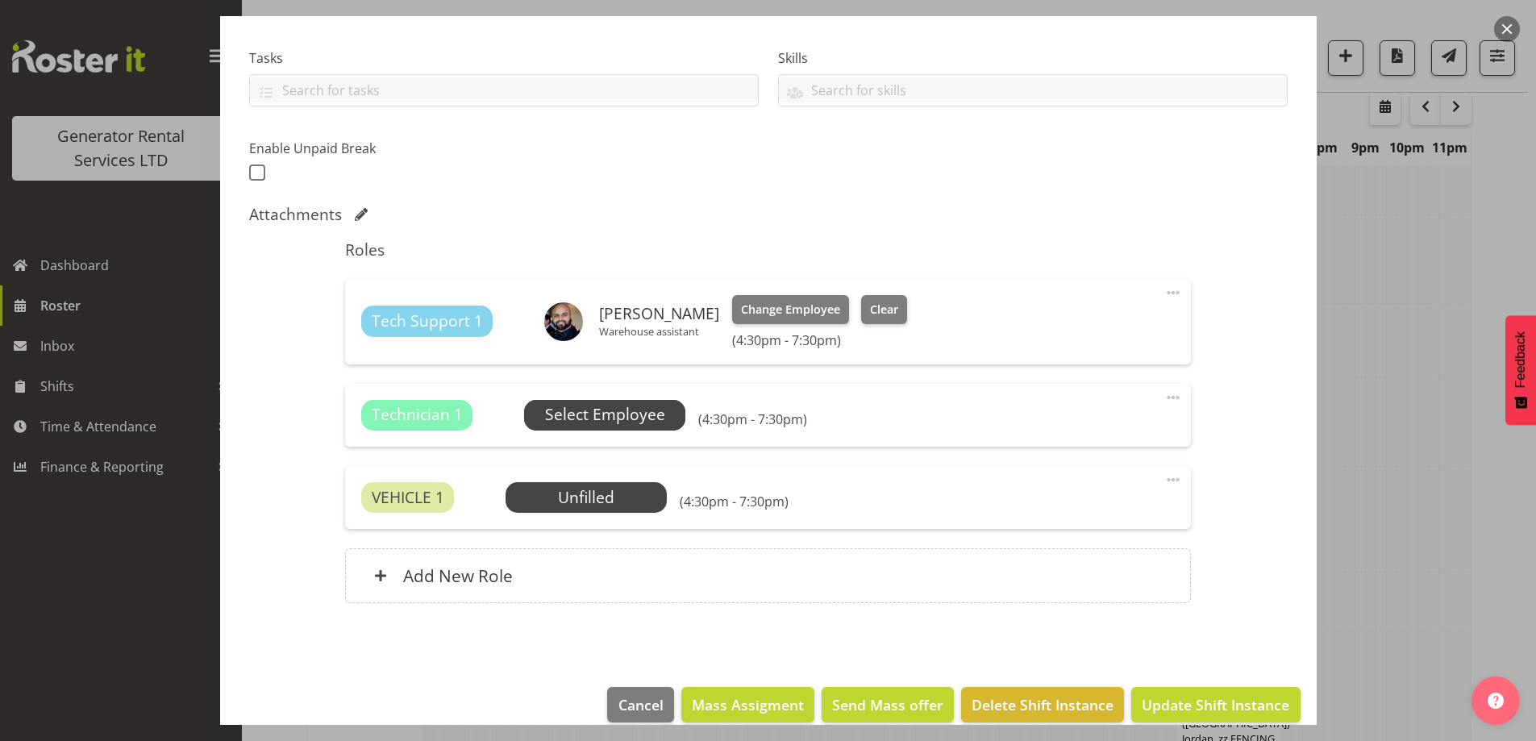
click at [585, 412] on span "Select Employee" at bounding box center [605, 414] width 120 height 23
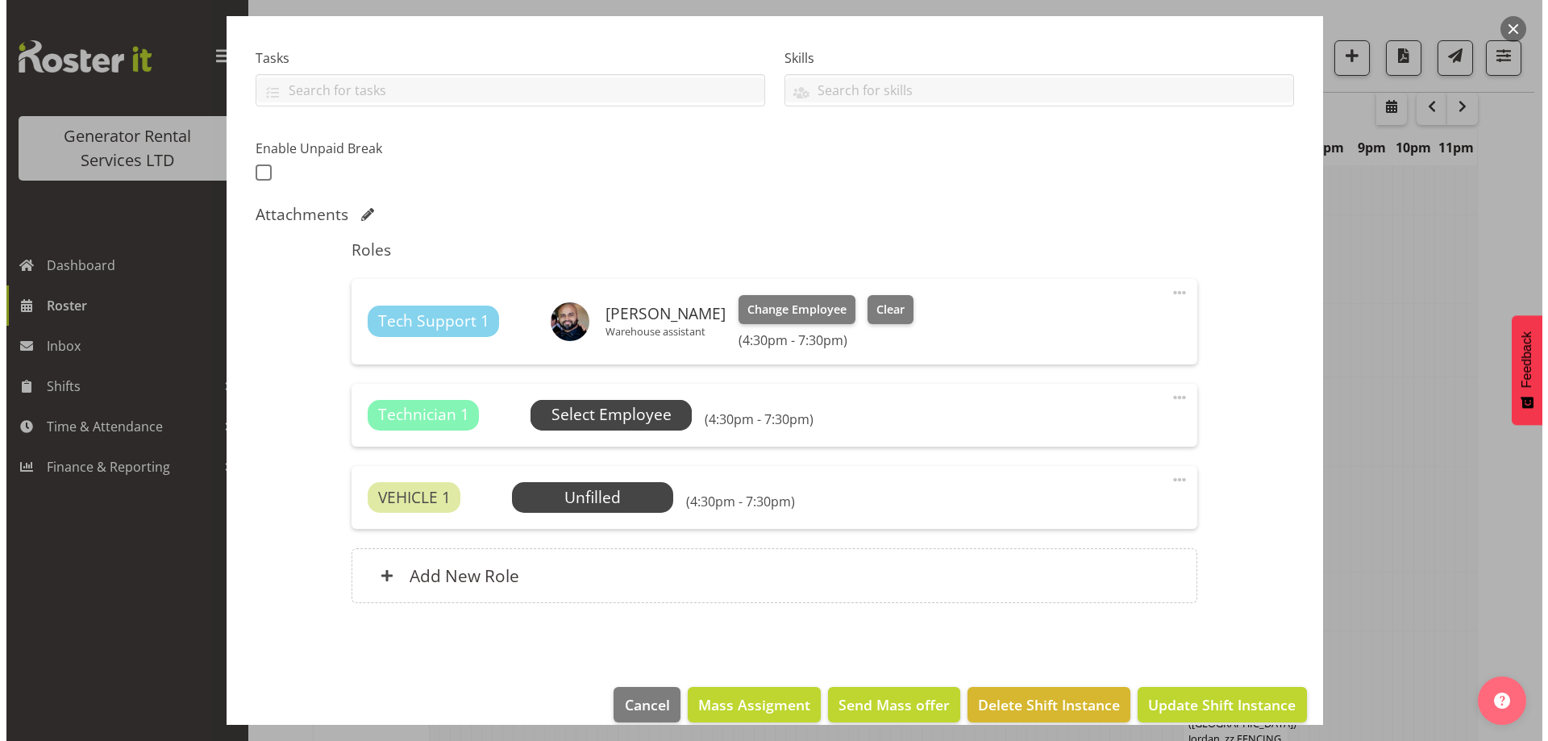
scroll to position [2234, 0]
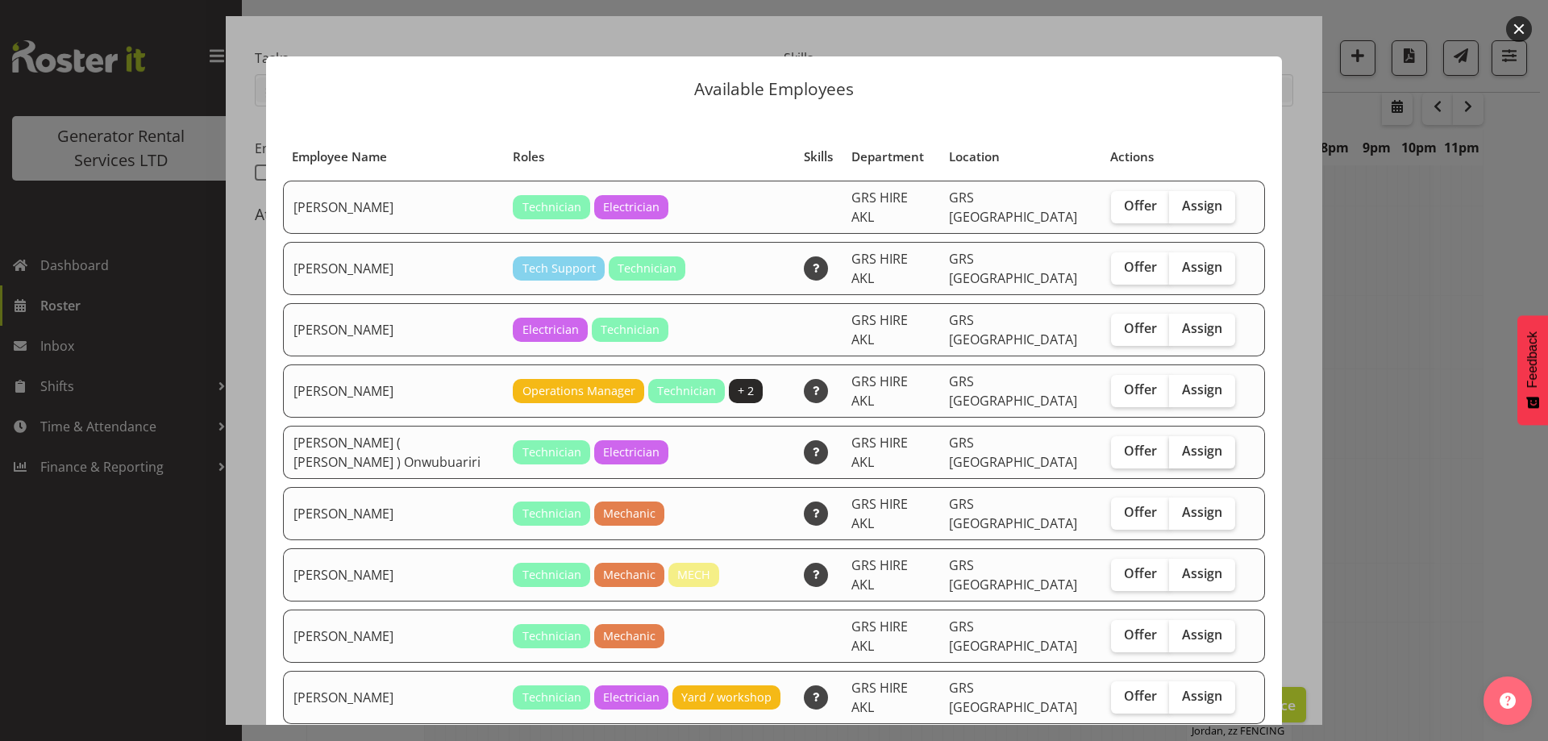
click at [1182, 443] on span "Assign" at bounding box center [1202, 451] width 40 height 16
click at [1170, 446] on input "Assign" at bounding box center [1174, 451] width 10 height 10
checkbox input "true"
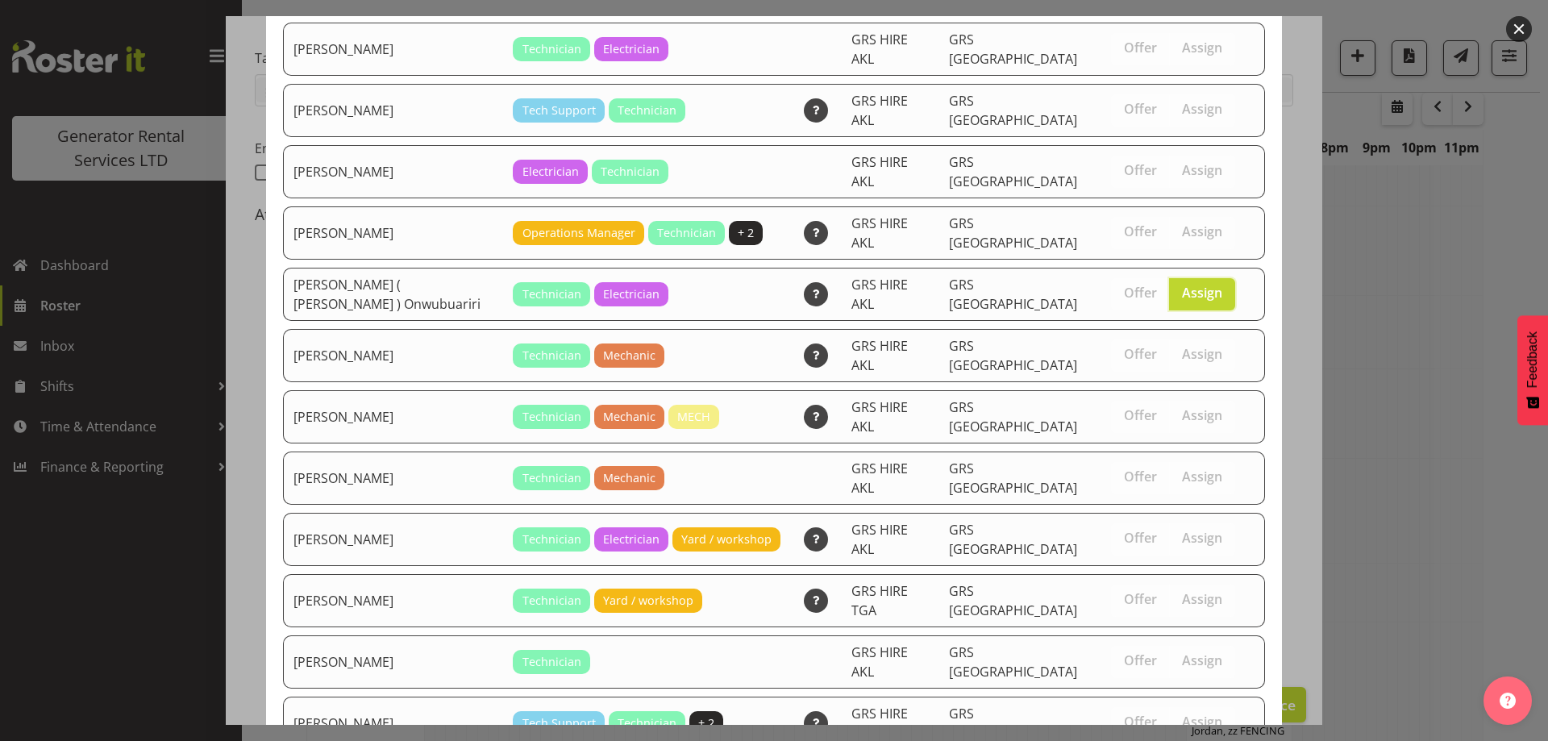
scroll to position [206, 0]
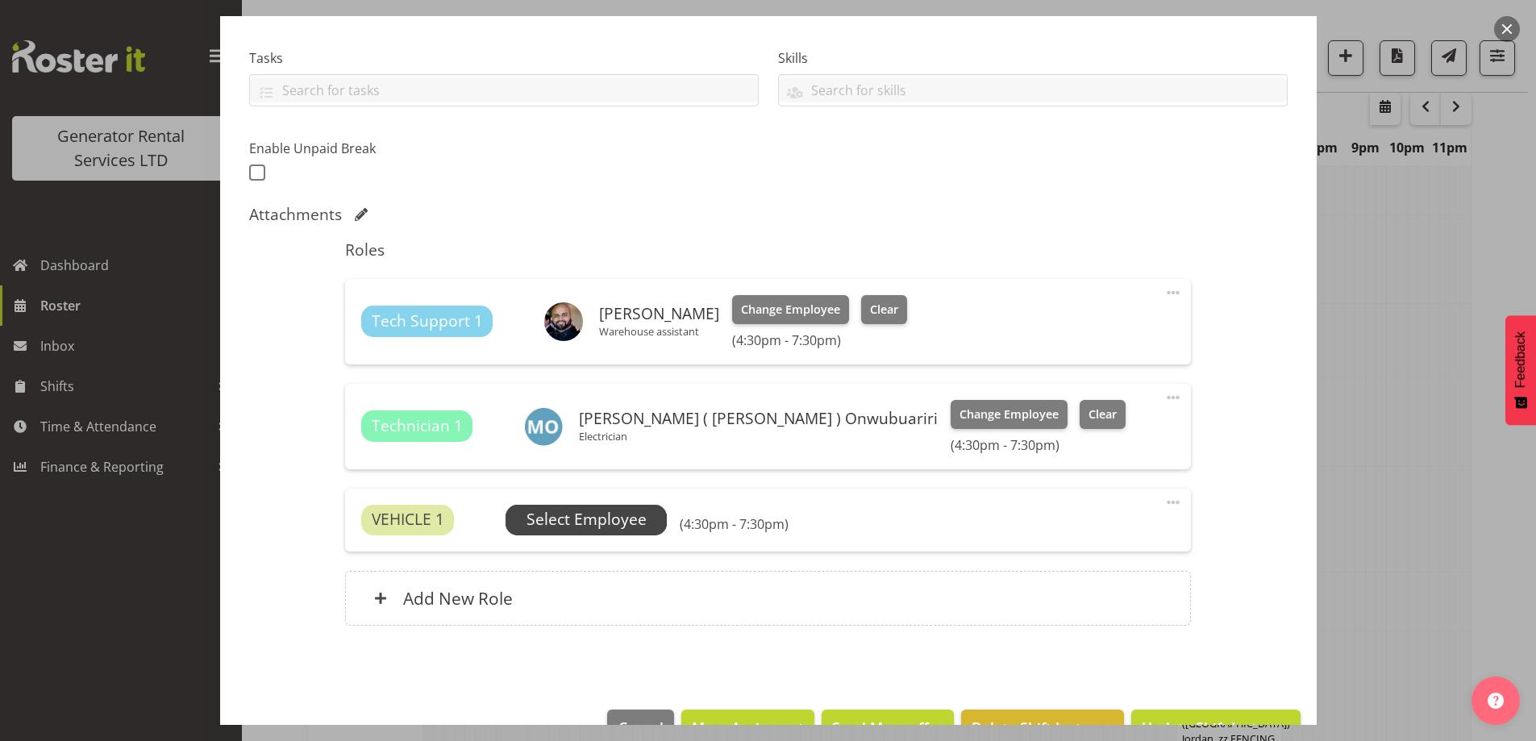
click at [618, 515] on span "Select Employee" at bounding box center [586, 519] width 120 height 23
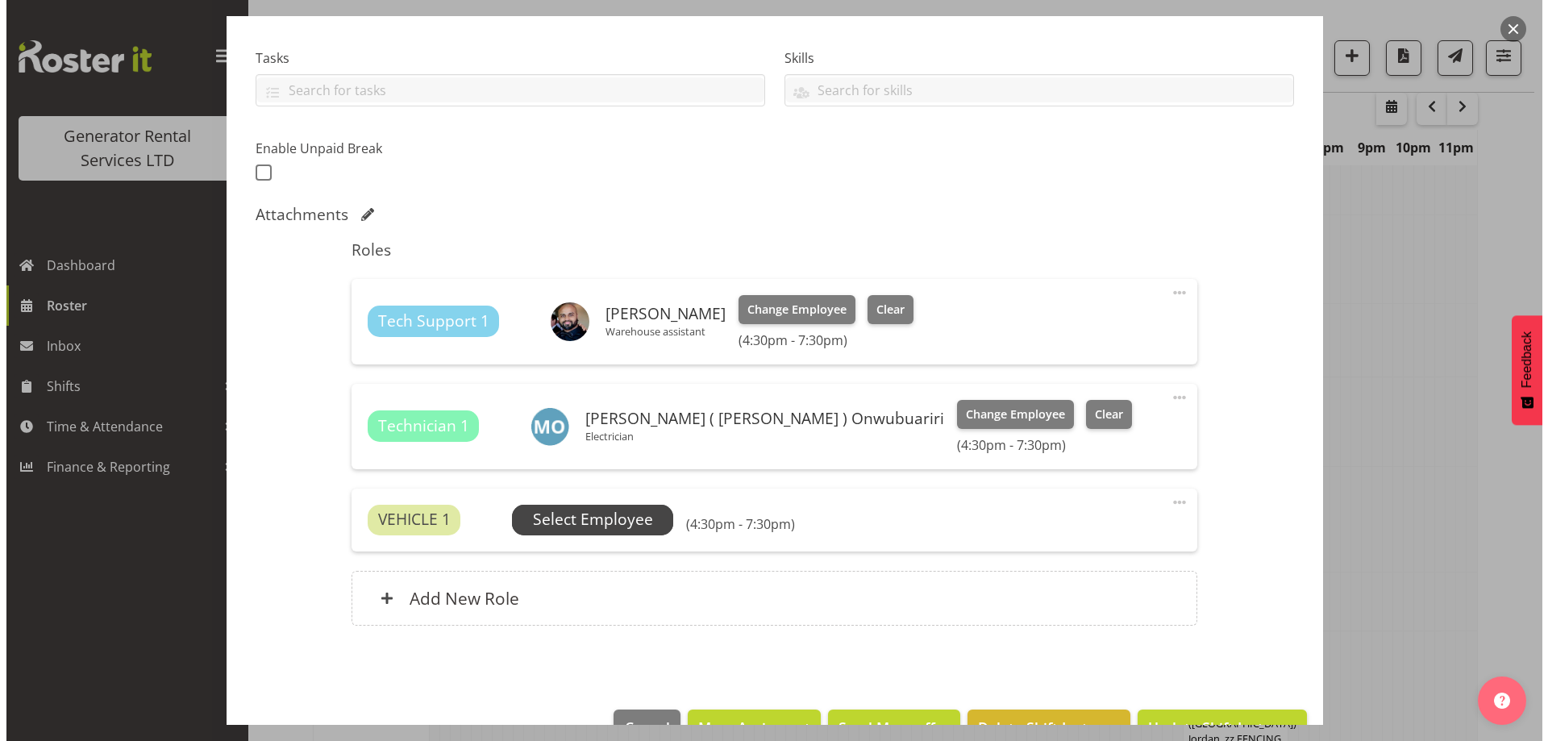
scroll to position [2234, 0]
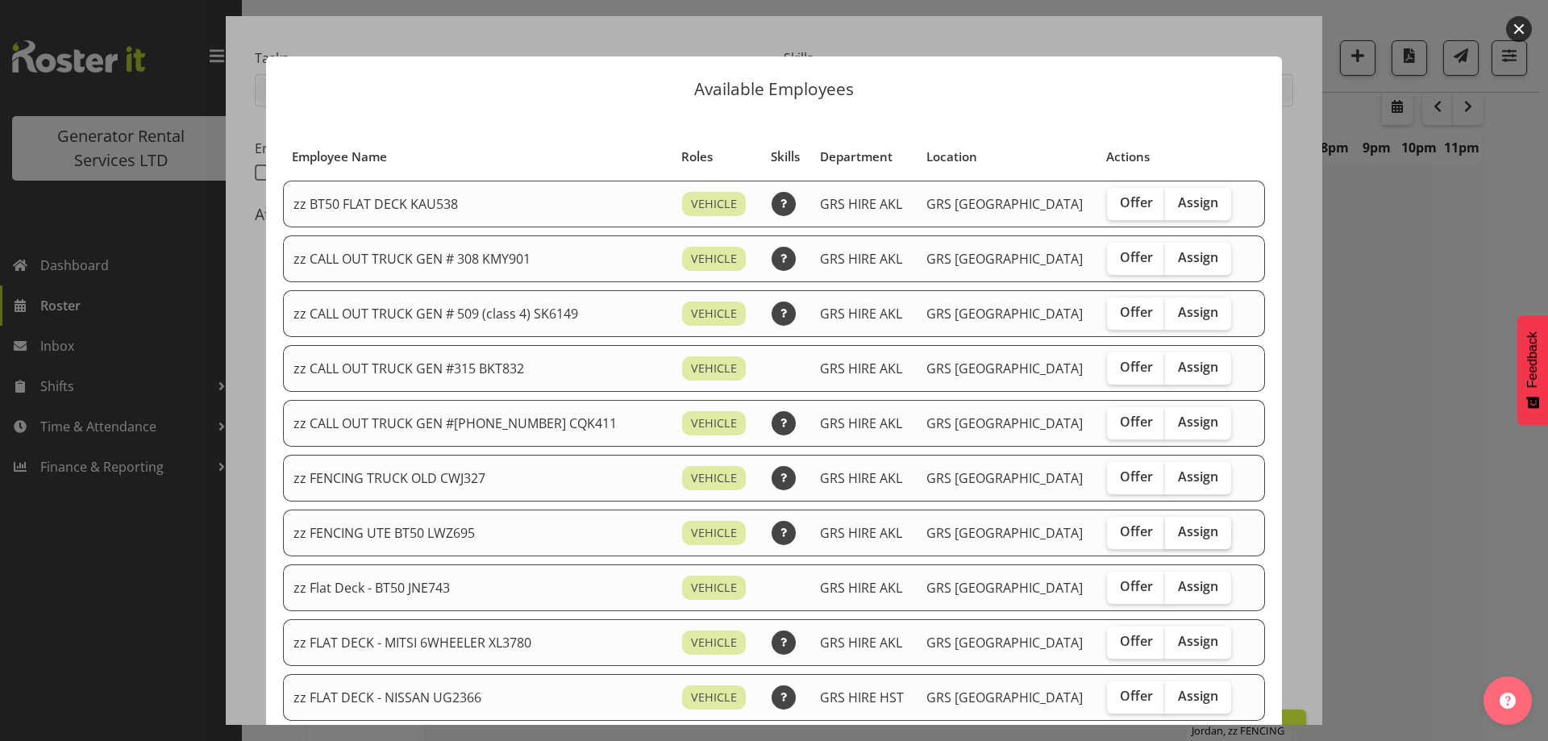
click at [1178, 526] on span "Assign" at bounding box center [1198, 531] width 40 height 16
click at [1165, 526] on input "Assign" at bounding box center [1170, 531] width 10 height 10
checkbox input "true"
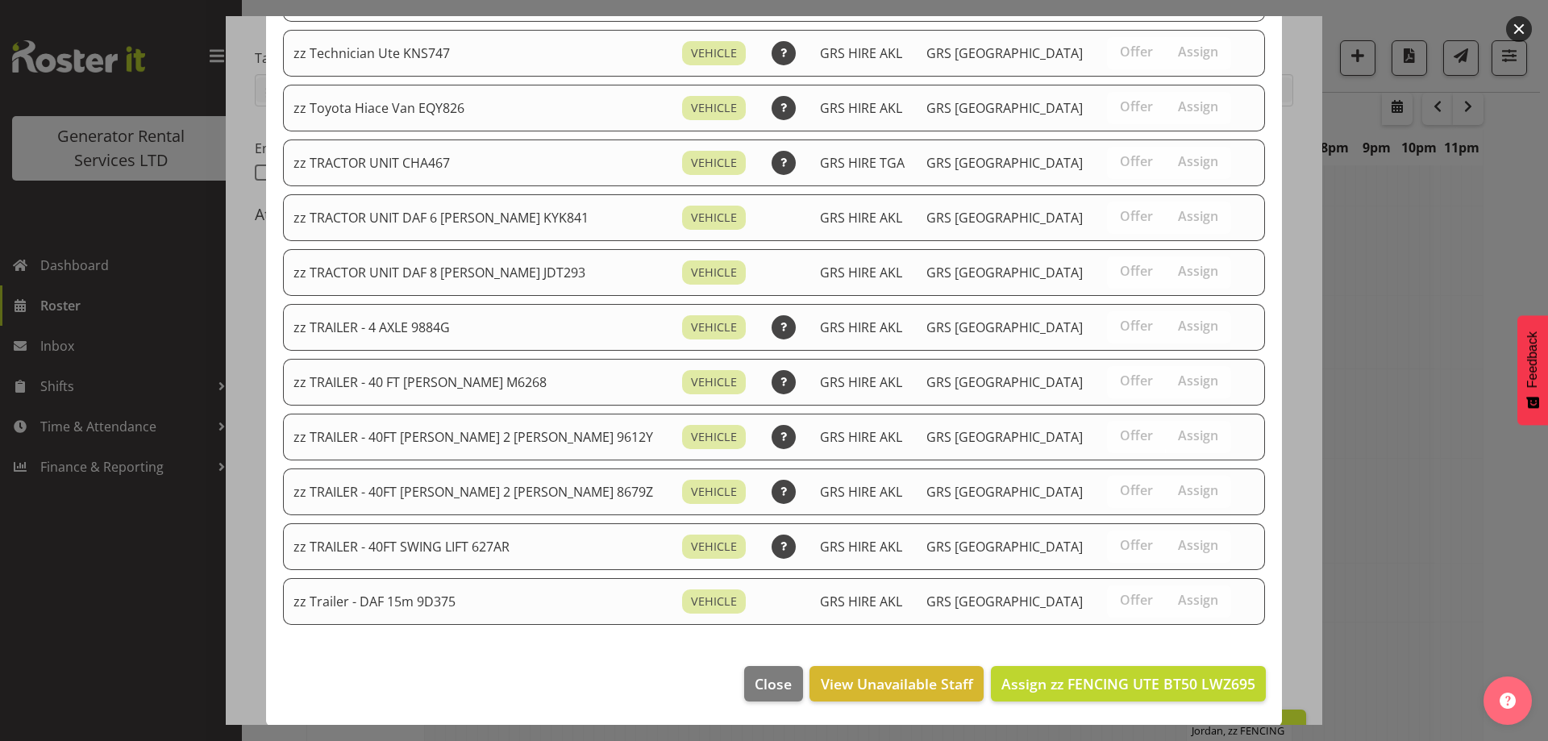
scroll to position [1796, 0]
click at [1108, 680] on span "Assign zz FENCING UTE BT50 LWZ695" at bounding box center [1128, 682] width 254 height 19
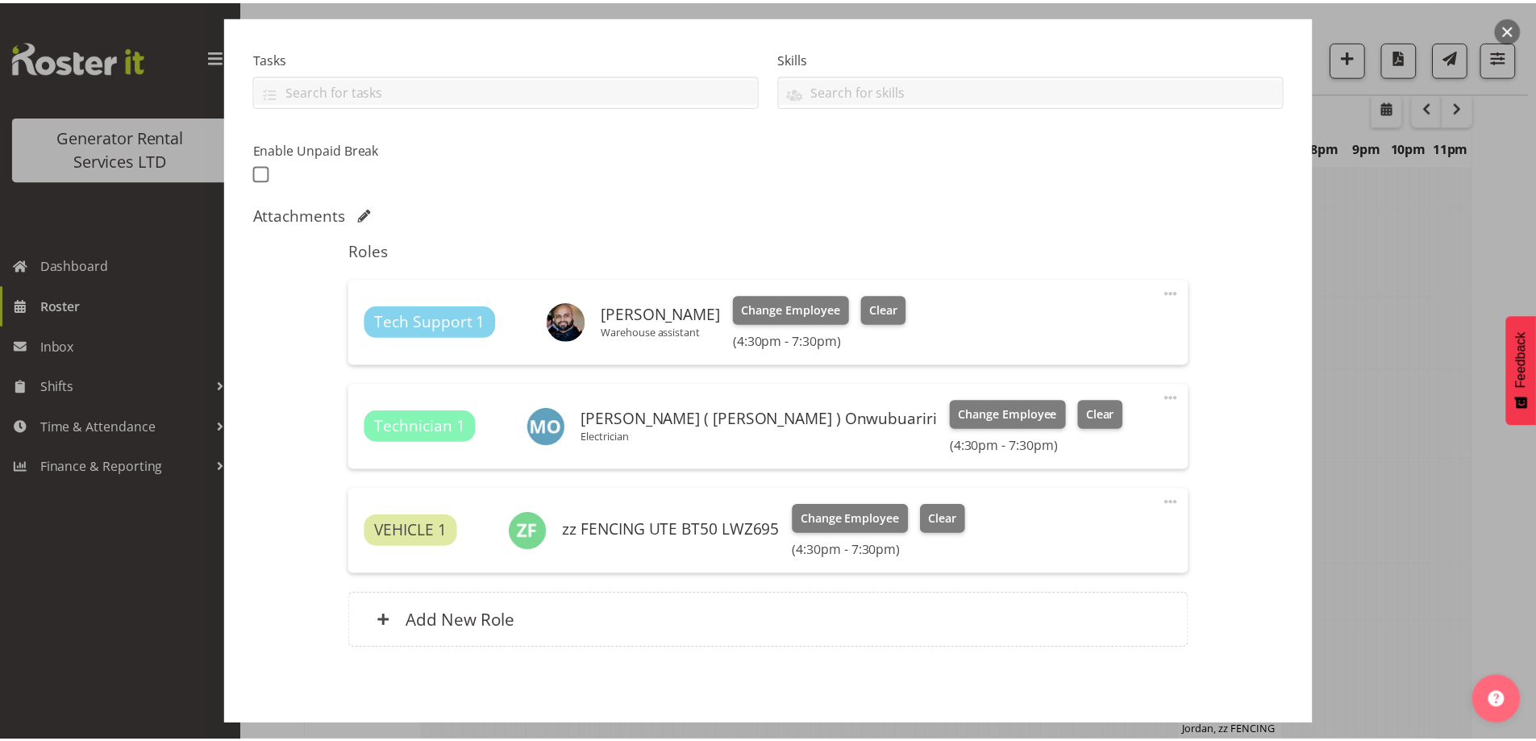
scroll to position [2257, 0]
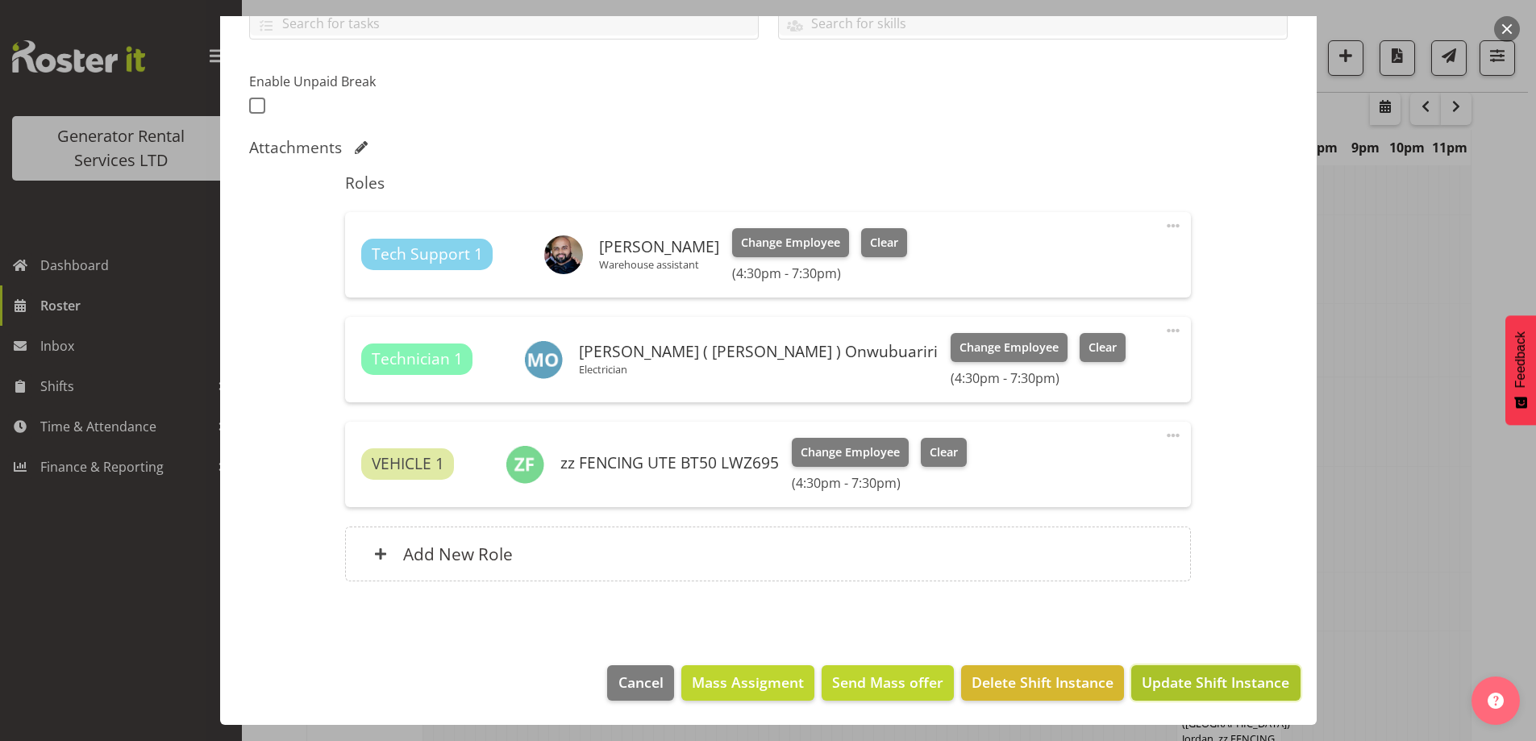
click at [1171, 696] on button "Update Shift Instance" at bounding box center [1215, 682] width 169 height 35
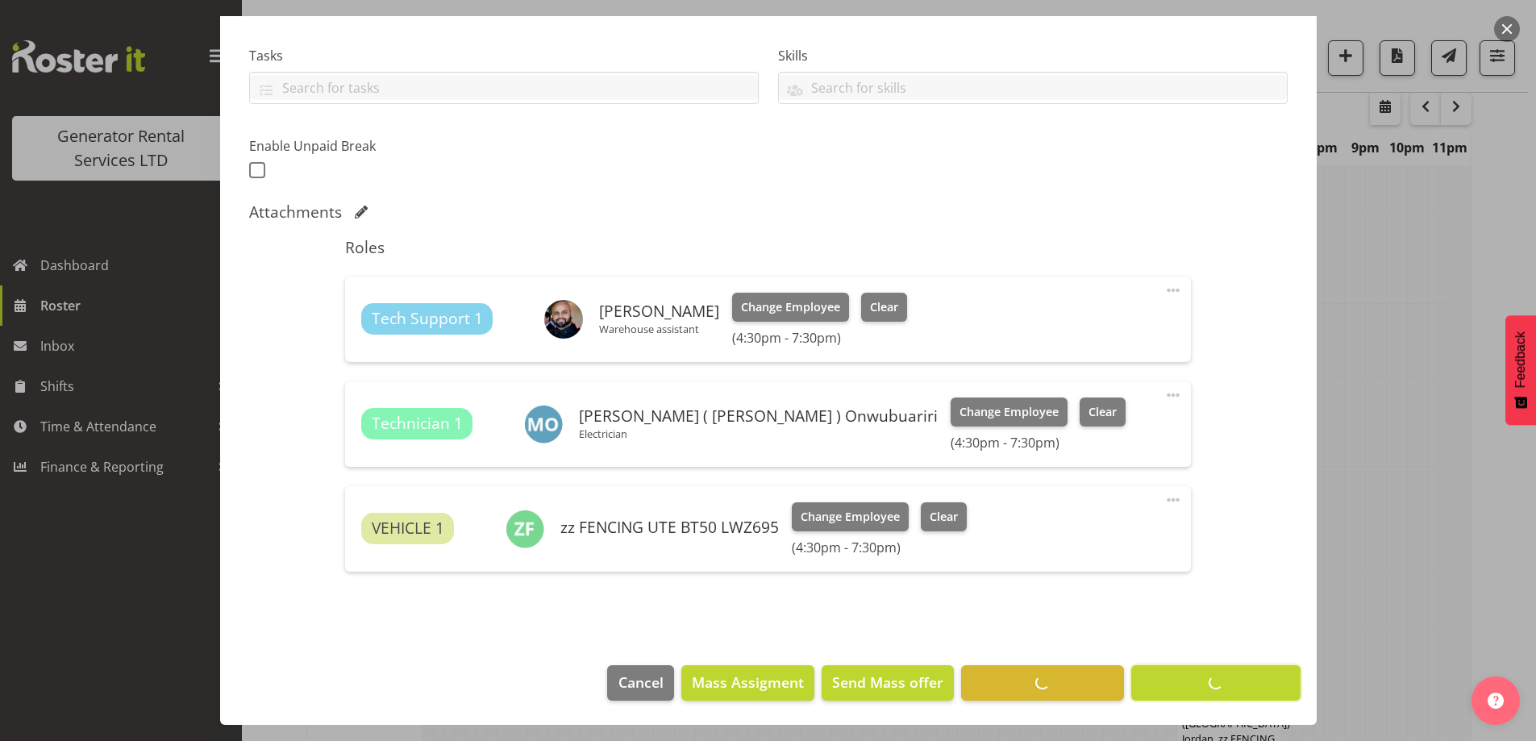
scroll to position [52, 0]
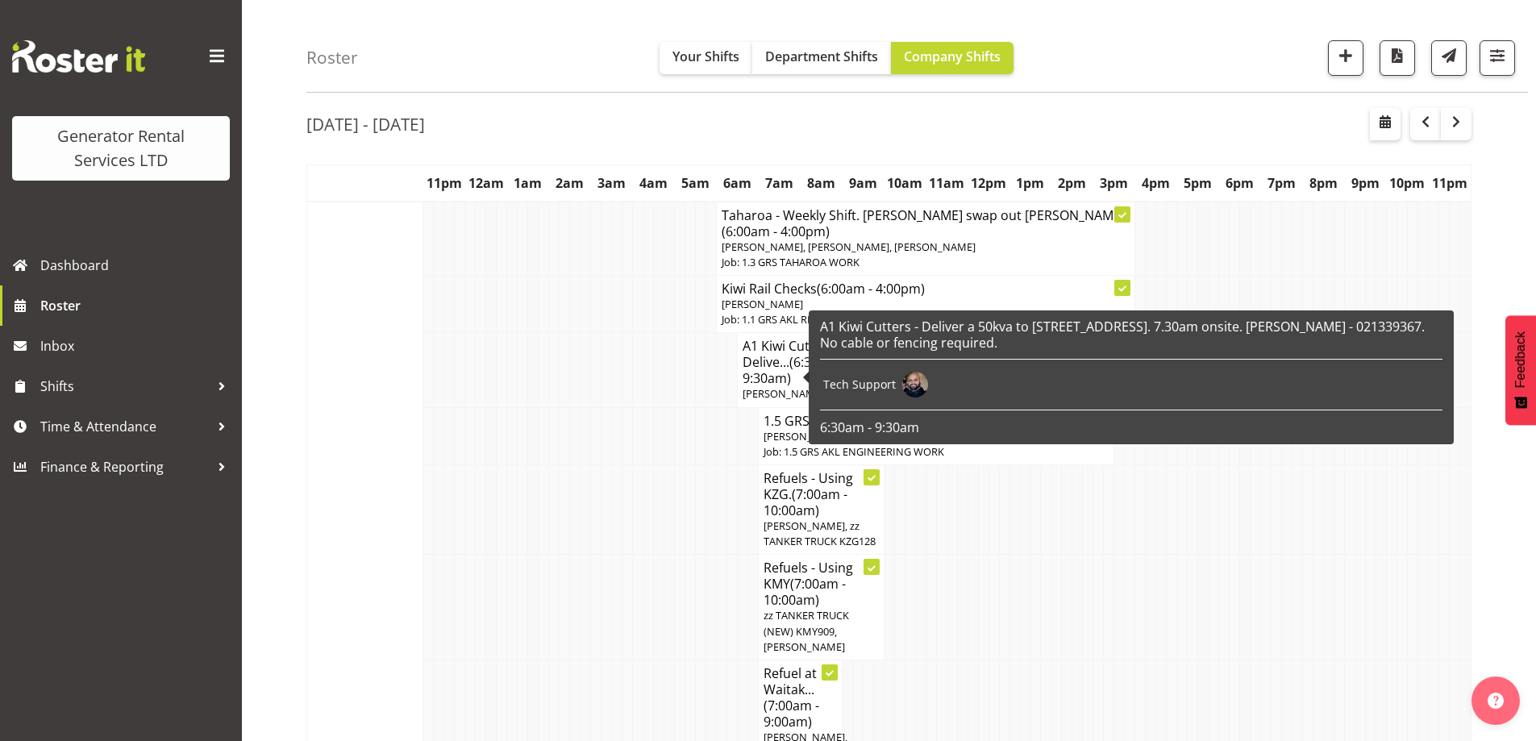
click at [578, 523] on td at bounding box center [575, 508] width 10 height 89
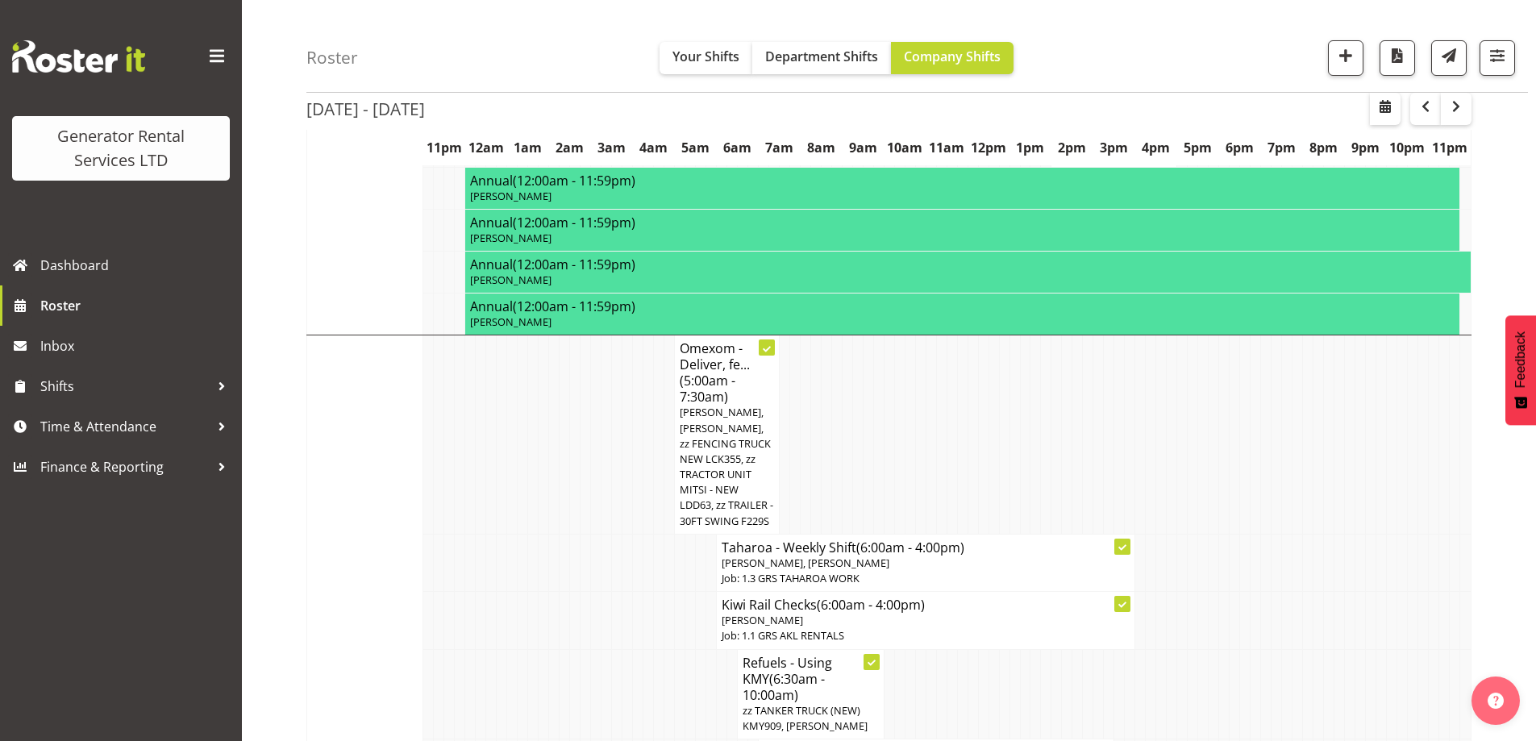
scroll to position [1504, 0]
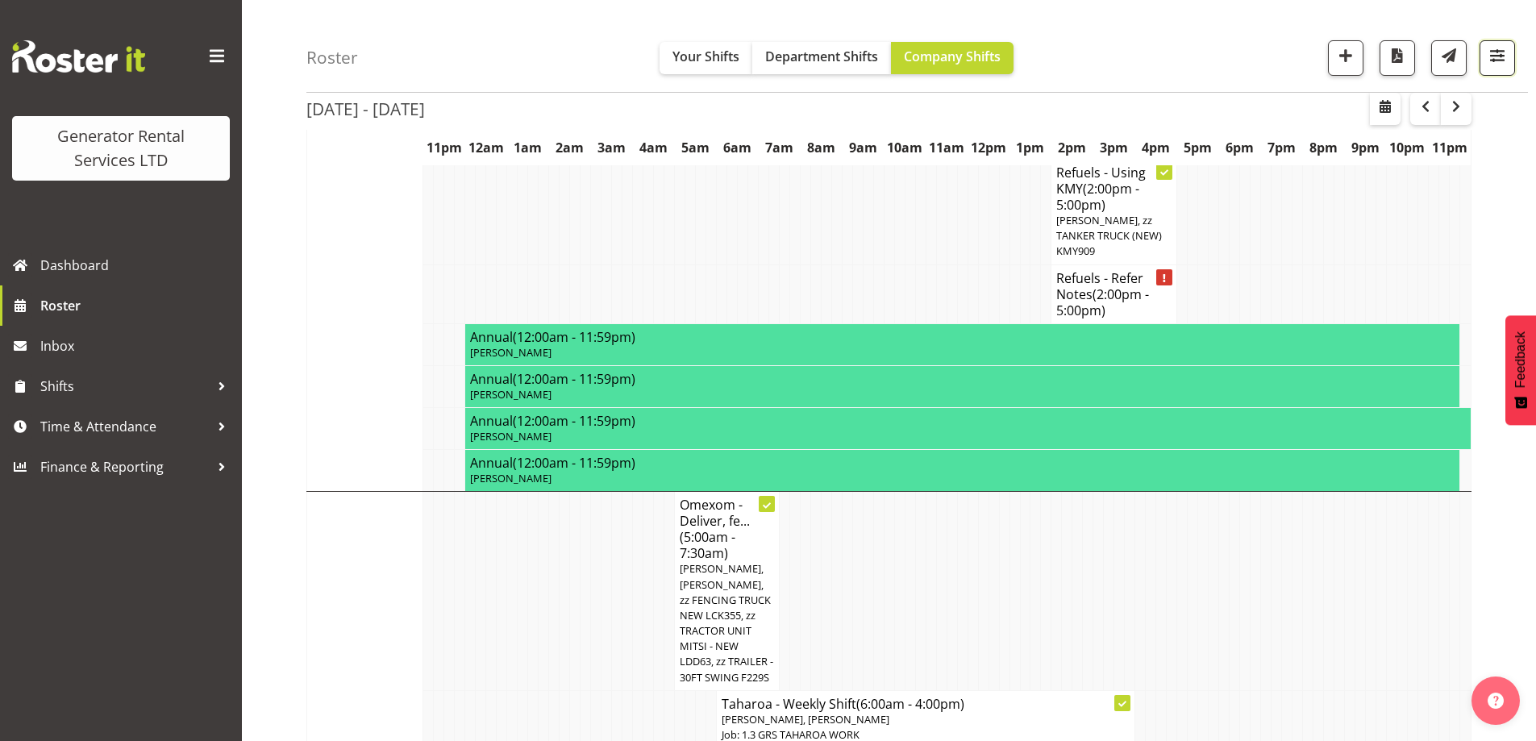
click at [1494, 52] on span "button" at bounding box center [1497, 55] width 21 height 21
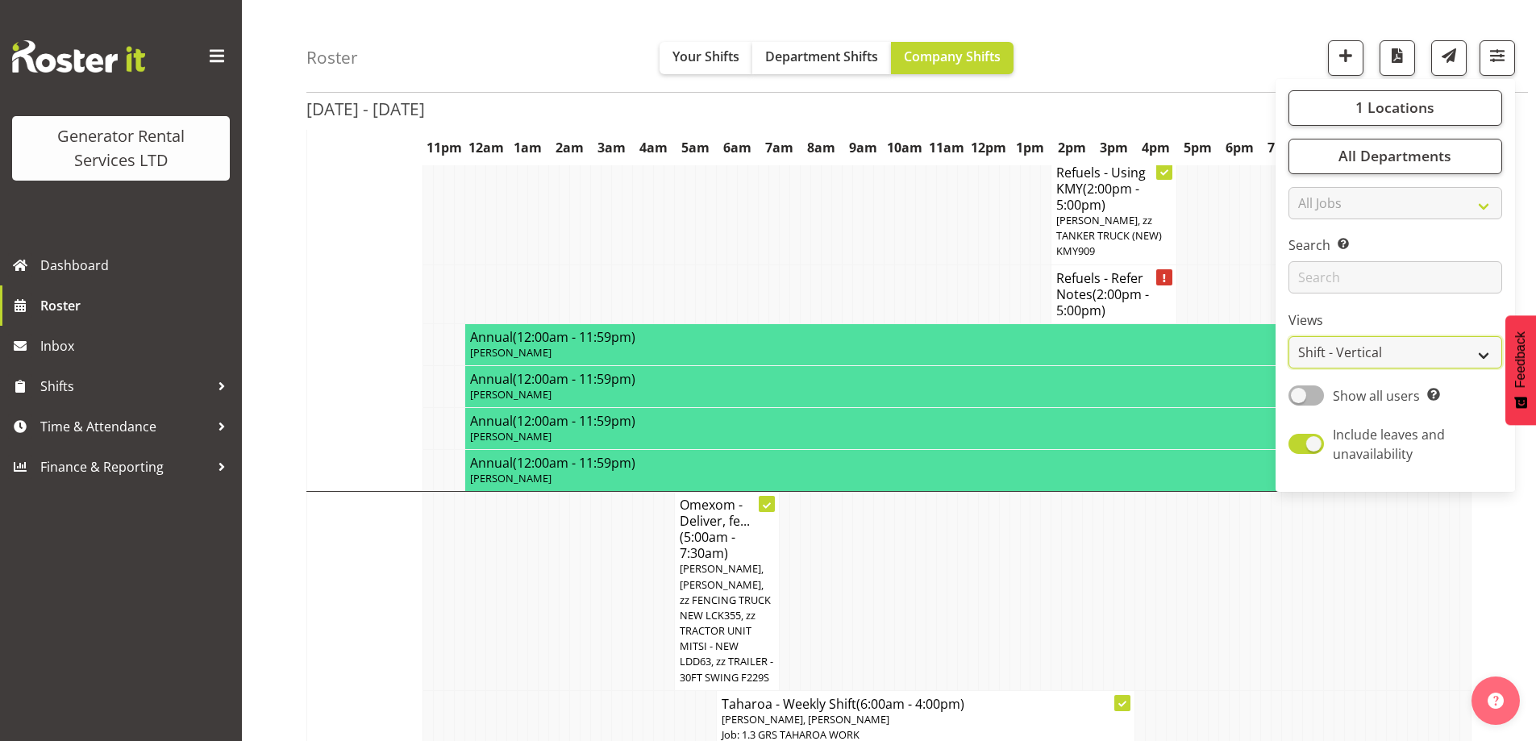
click at [1400, 350] on select "Staff Role Shift - Horizontal Shift - Vertical Staff - Location" at bounding box center [1395, 353] width 214 height 32
select select "role"
click at [1289, 337] on select "Staff Role Shift - Horizontal Shift - Vertical Staff - Location" at bounding box center [1395, 353] width 214 height 32
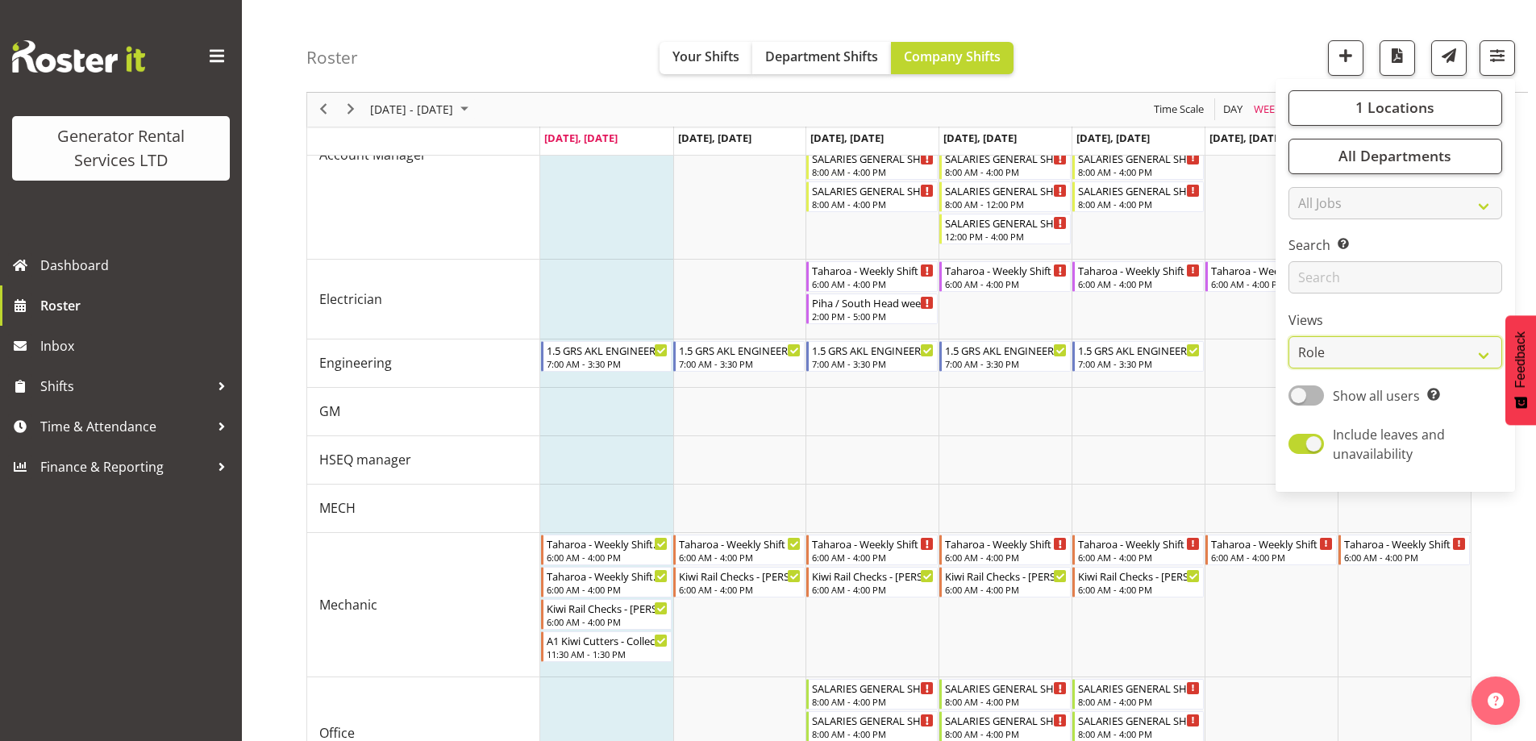
scroll to position [1363, 0]
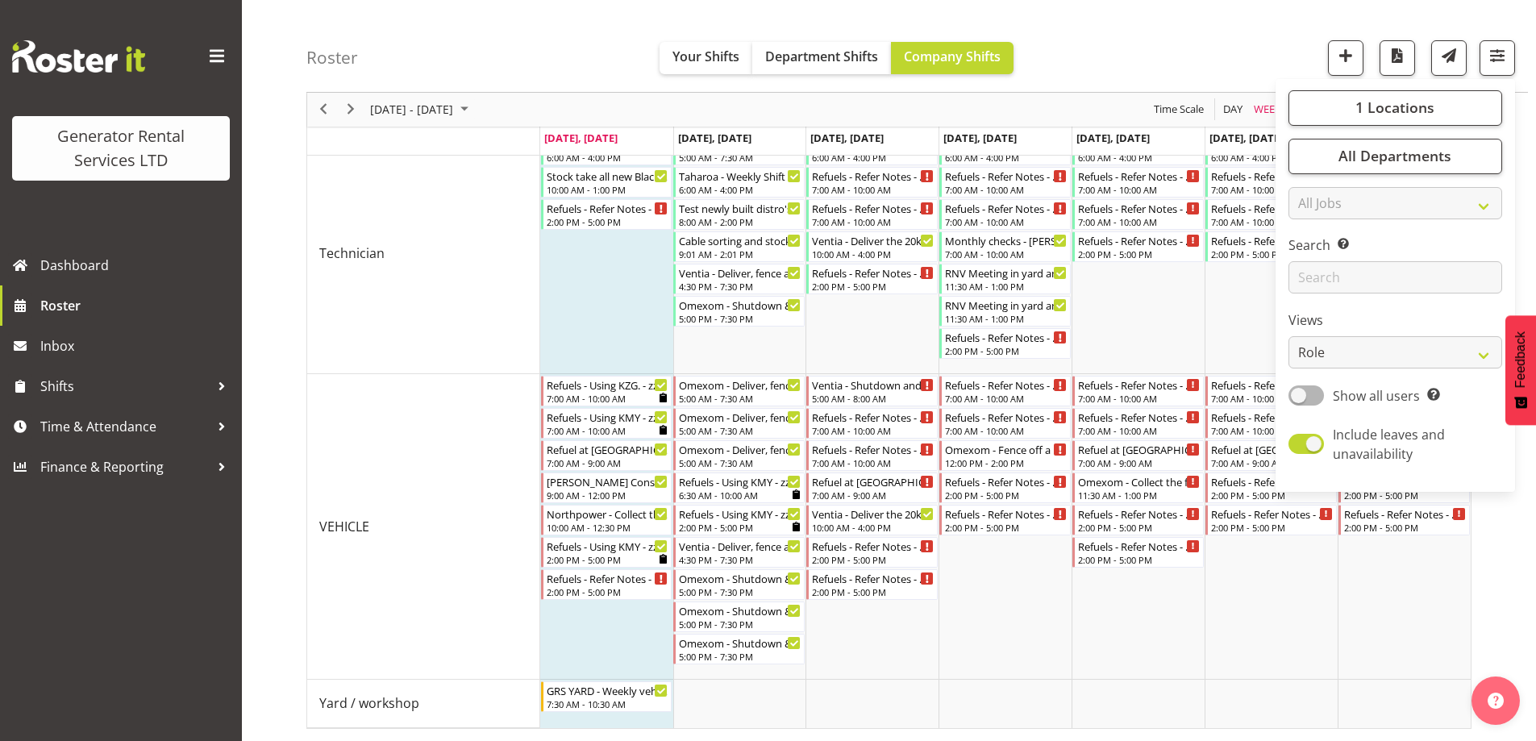
click at [1206, 60] on div "Roster Your Shifts Department Shifts Company Shifts 1 Locations Clear GRS Auckl…" at bounding box center [916, 46] width 1221 height 93
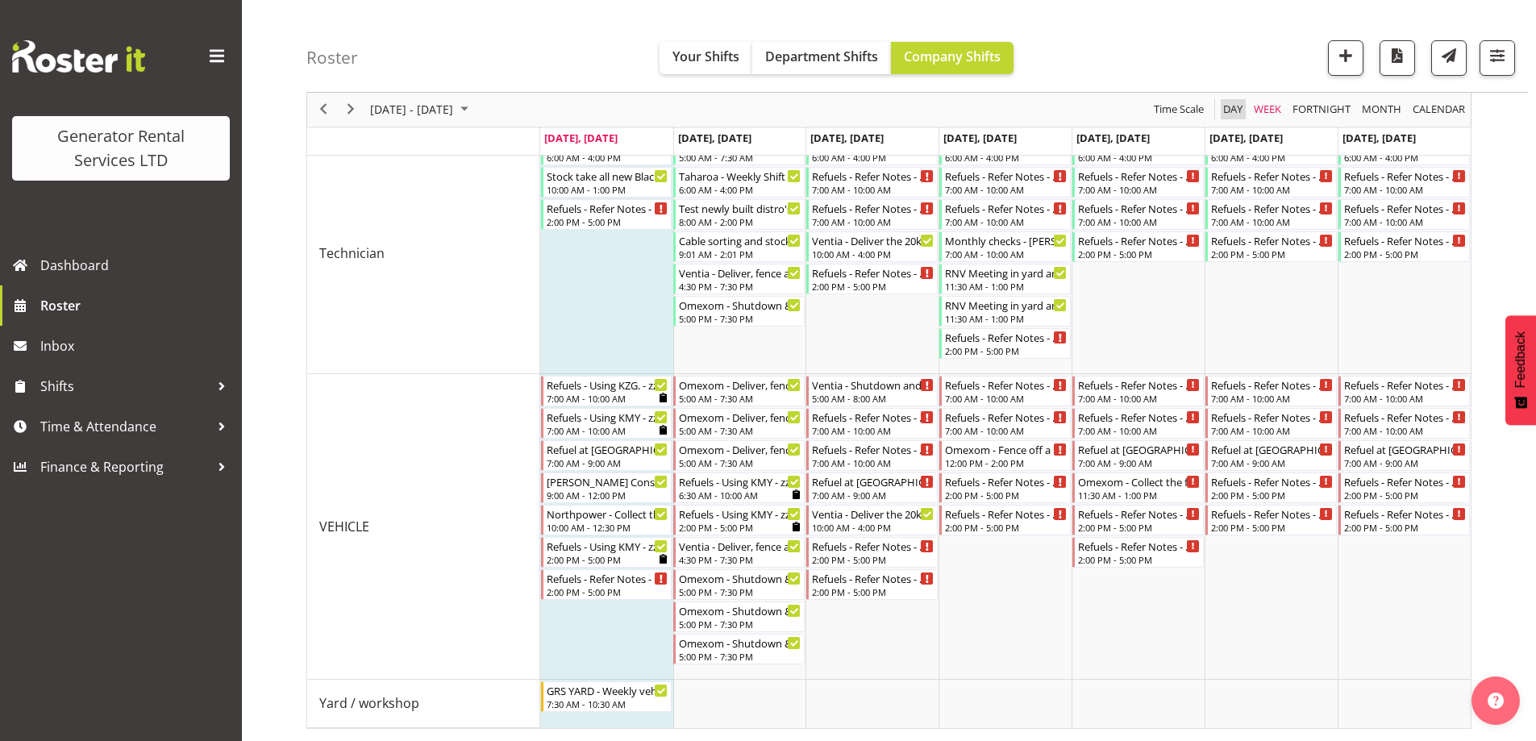
click at [1228, 108] on span "Day" at bounding box center [1232, 110] width 23 height 20
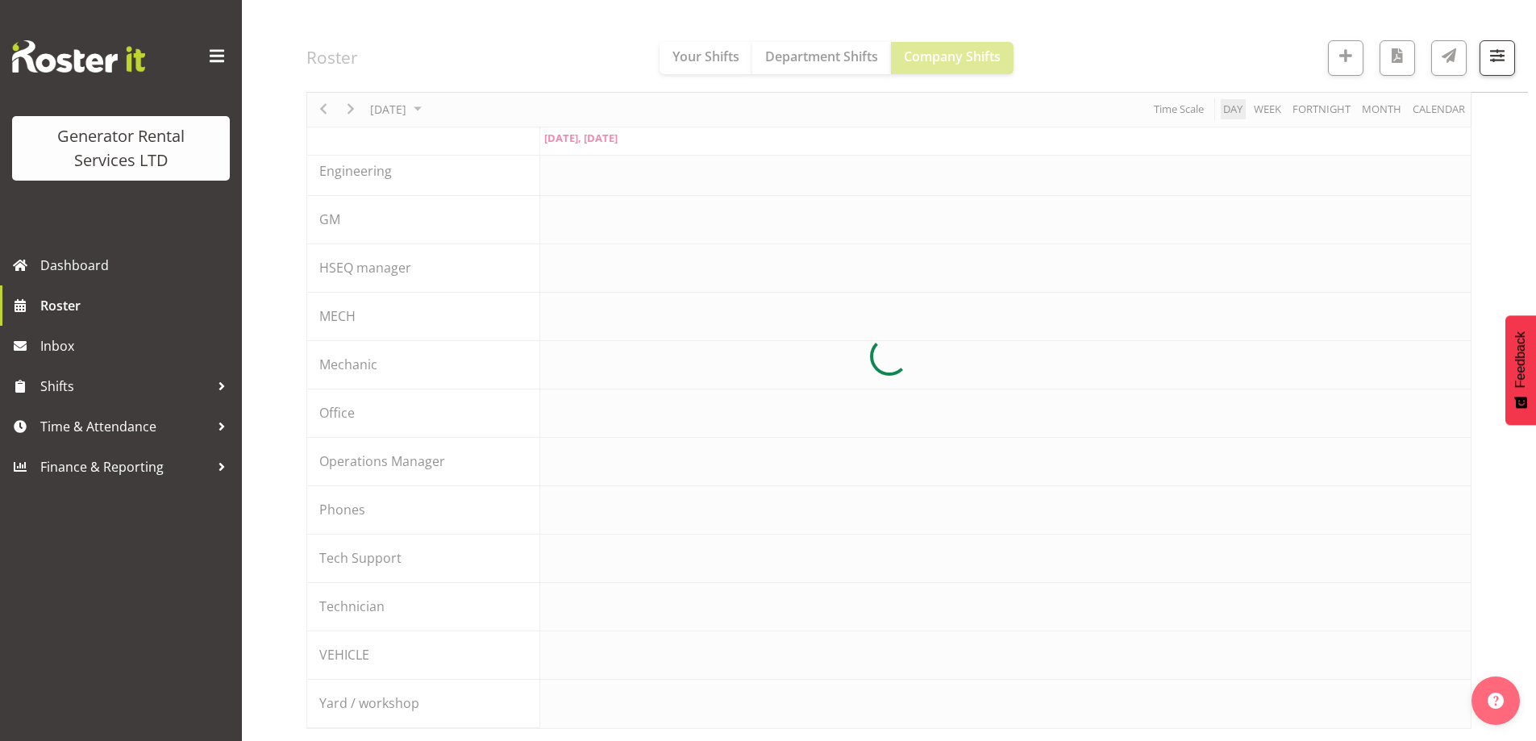
scroll to position [176, 0]
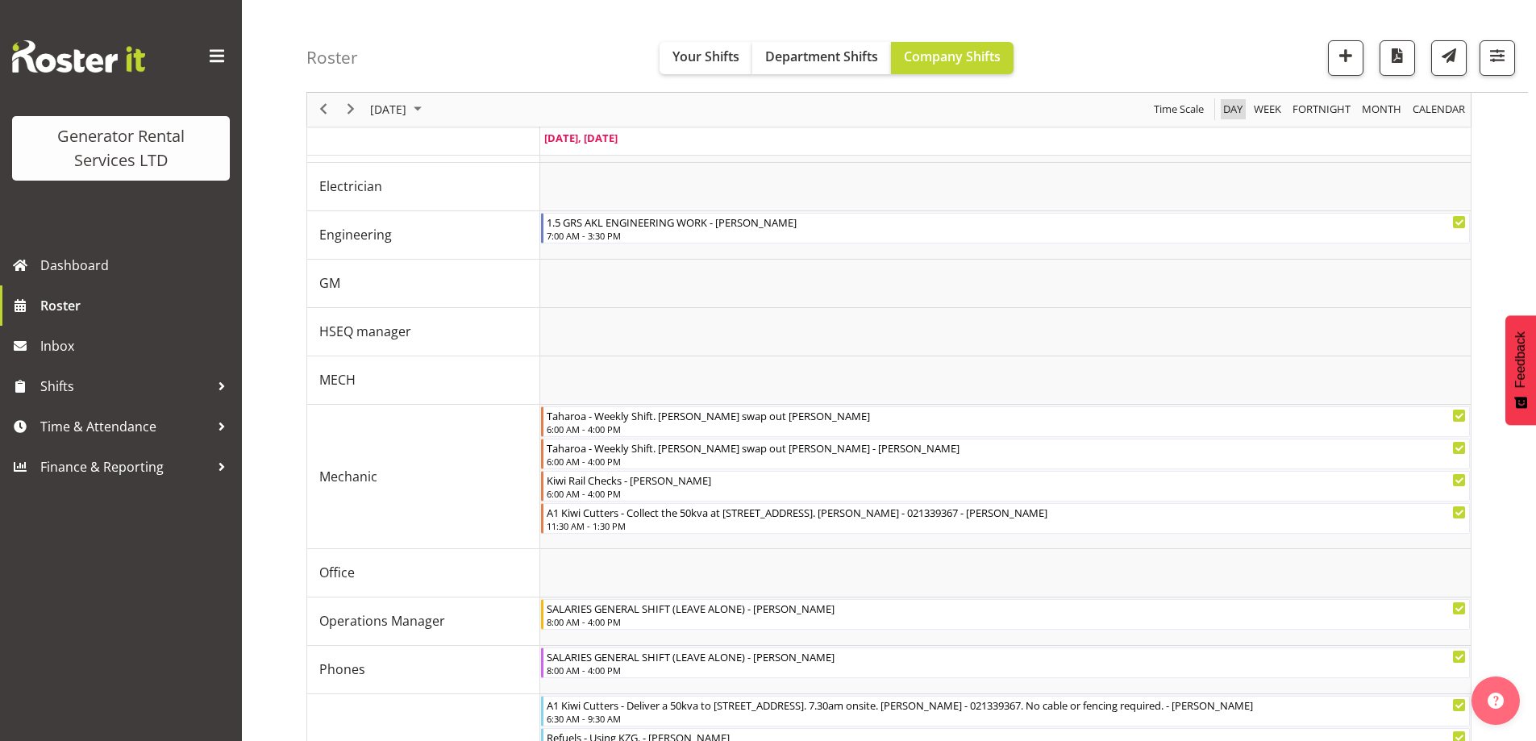
scroll to position [913, 0]
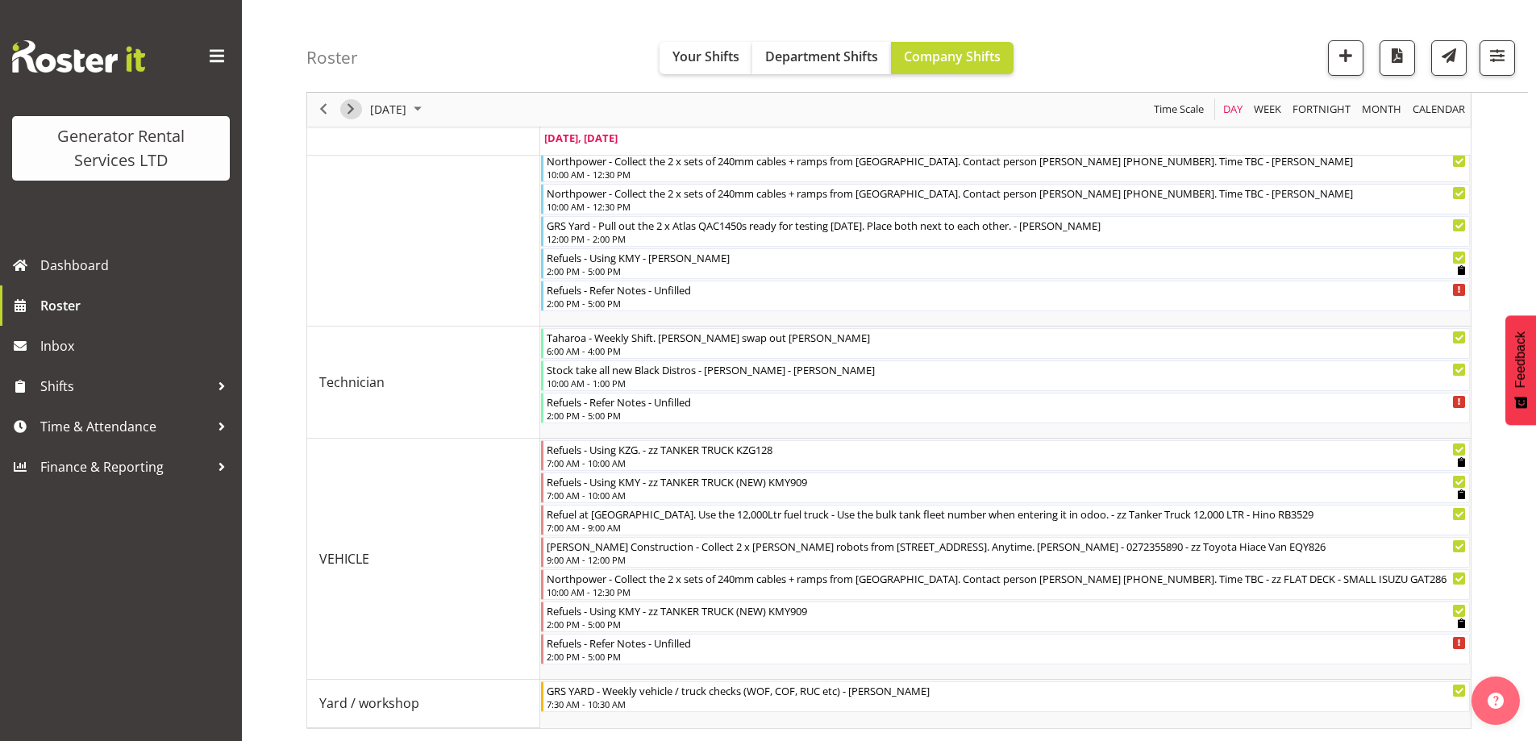
click at [352, 111] on span "Next" at bounding box center [350, 110] width 19 height 20
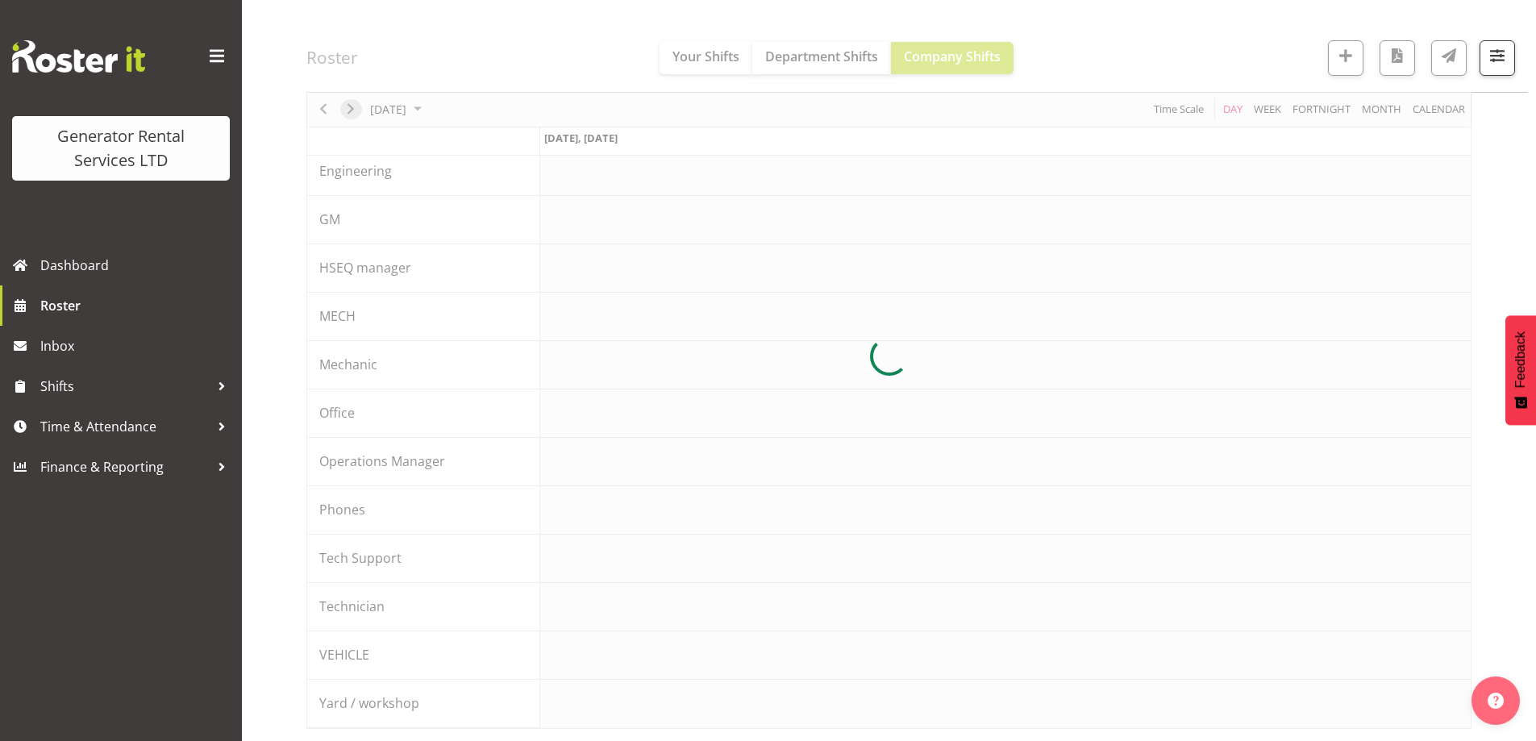
scroll to position [913, 0]
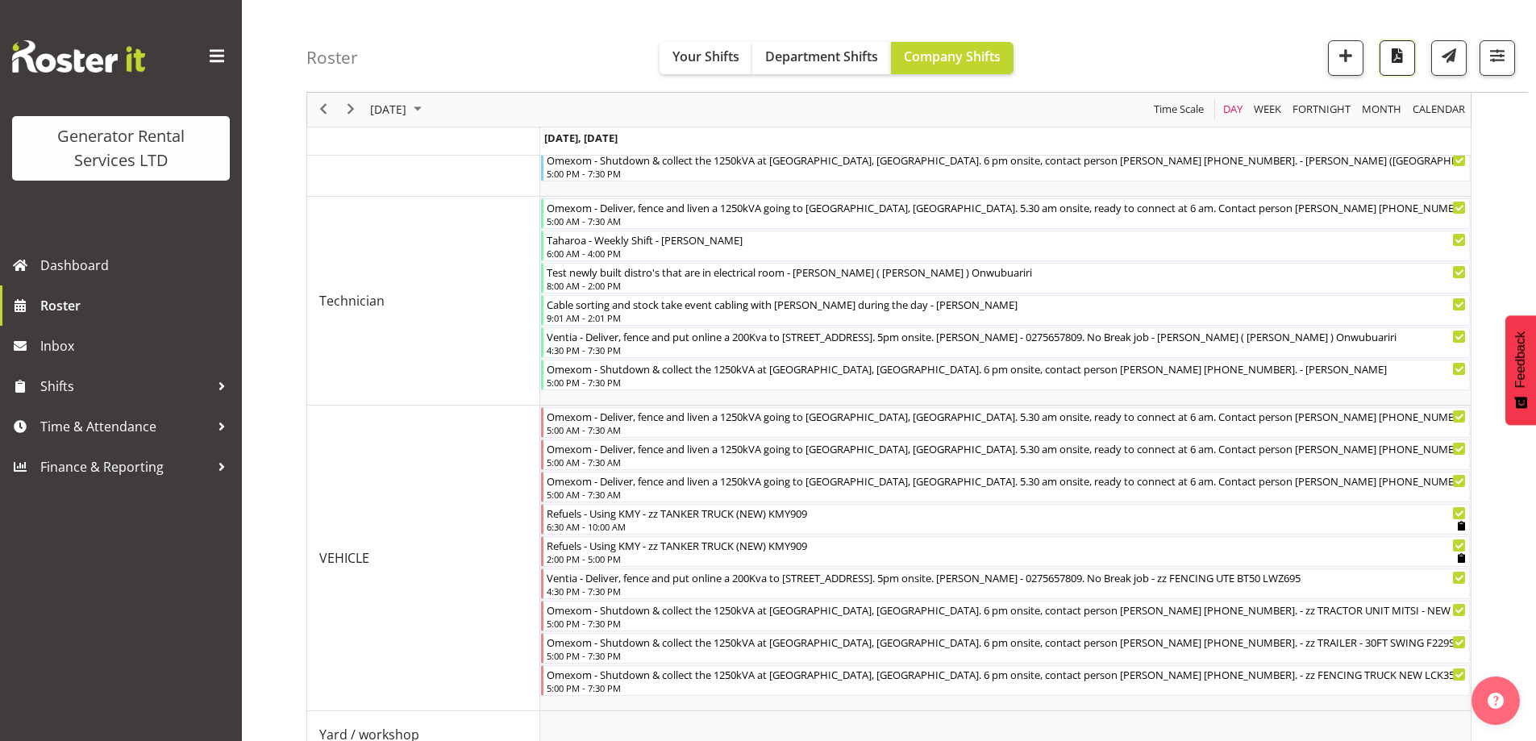
click at [1405, 60] on span "button" at bounding box center [1397, 55] width 21 height 21
click at [106, 300] on span "Roster" at bounding box center [136, 305] width 193 height 24
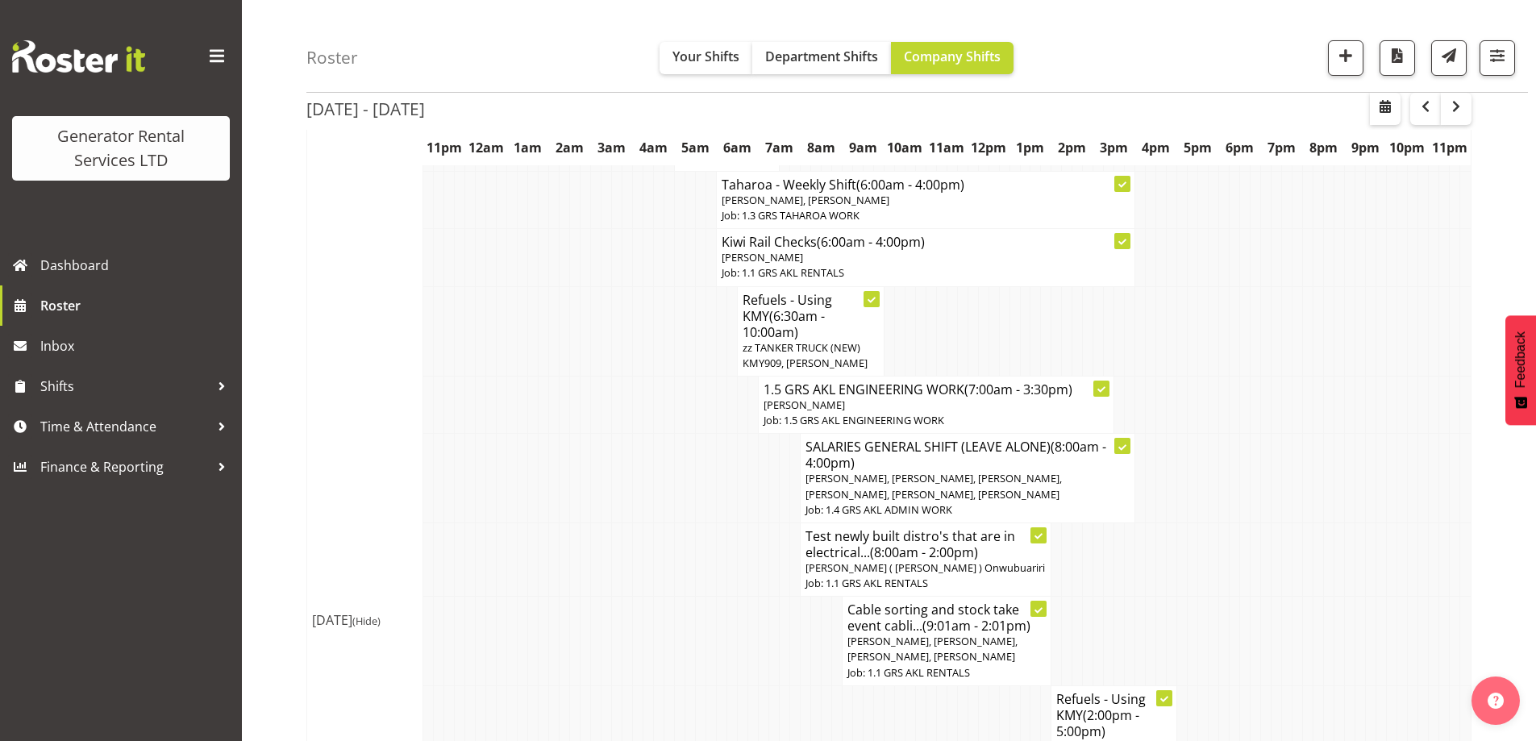
scroll to position [1854, 0]
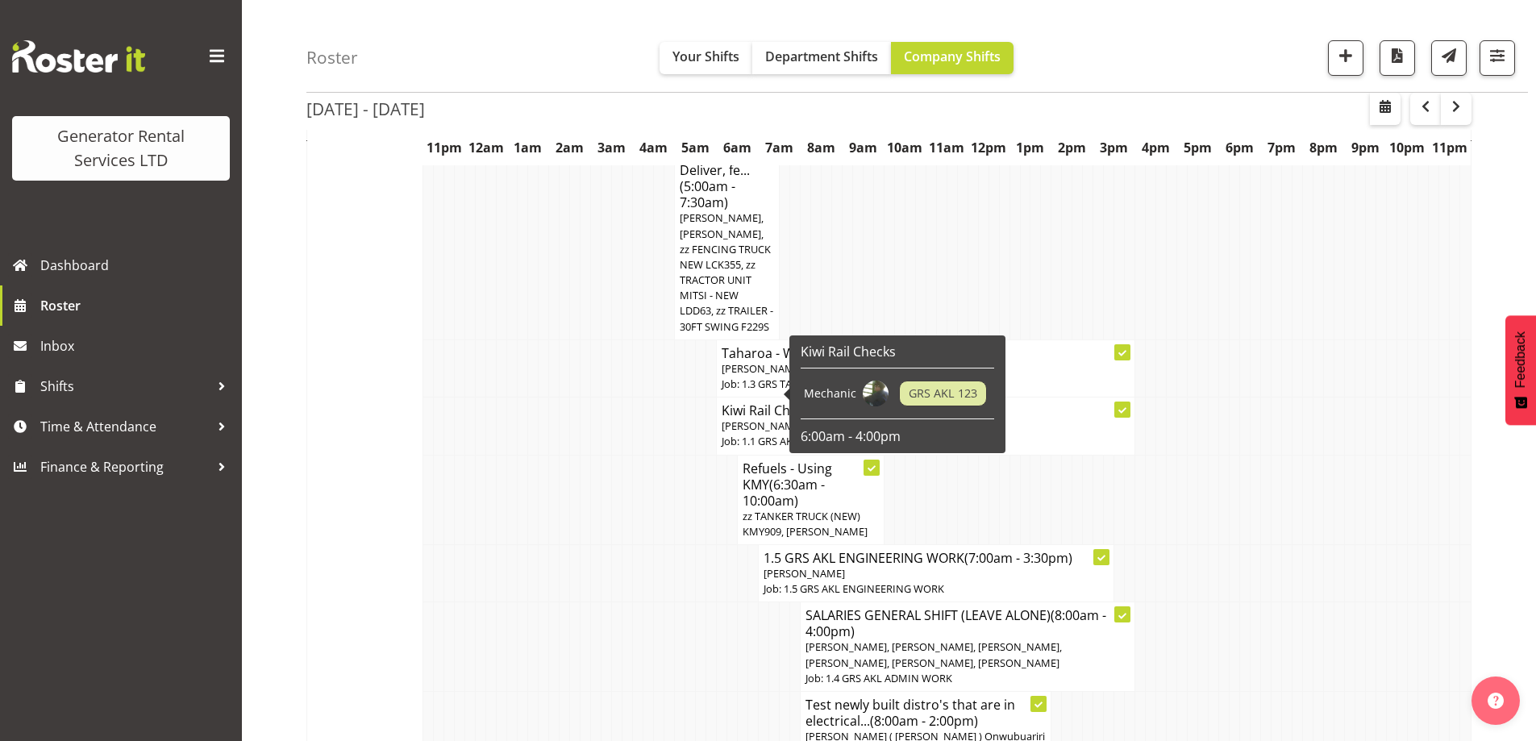
click at [531, 544] on td at bounding box center [533, 572] width 10 height 57
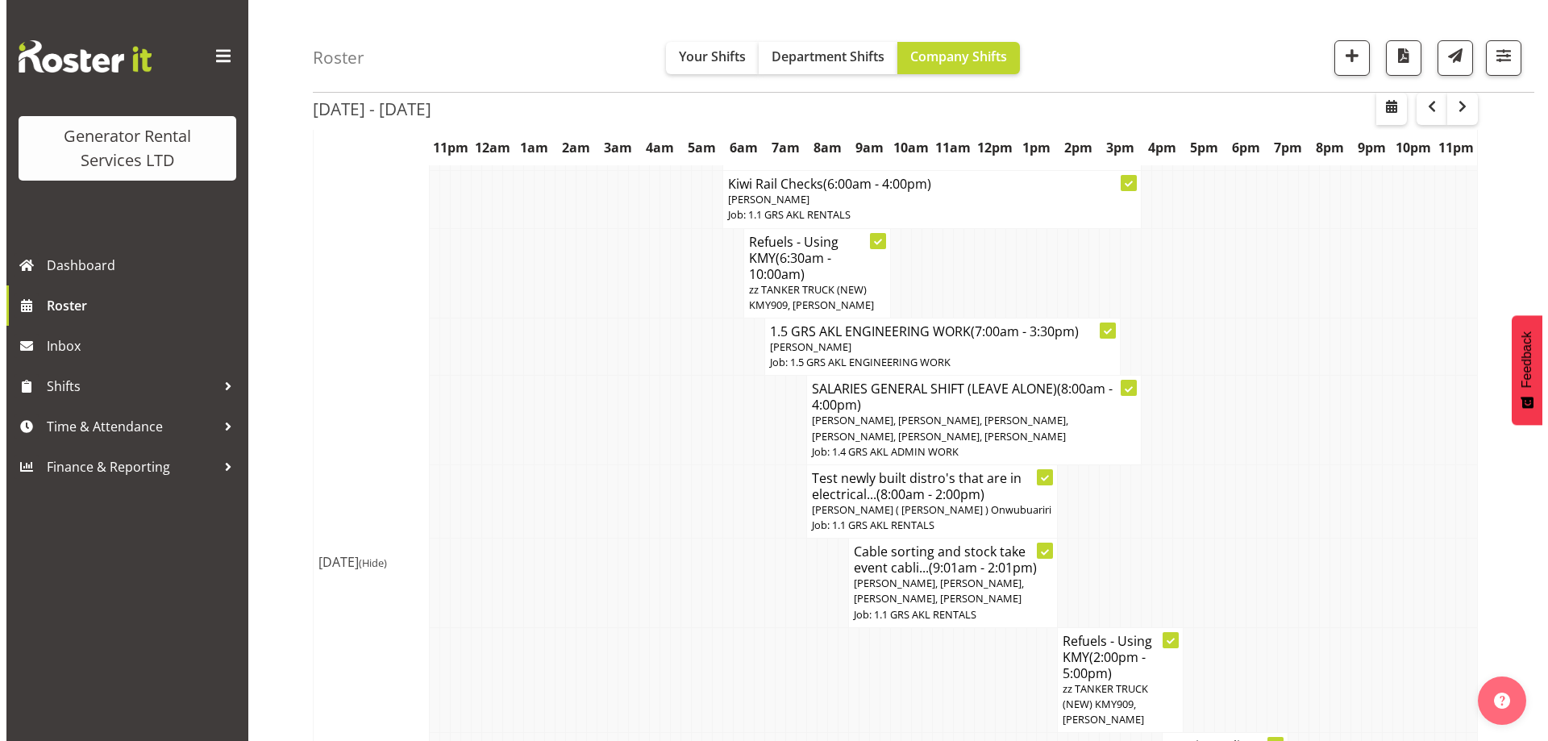
scroll to position [1935, 0]
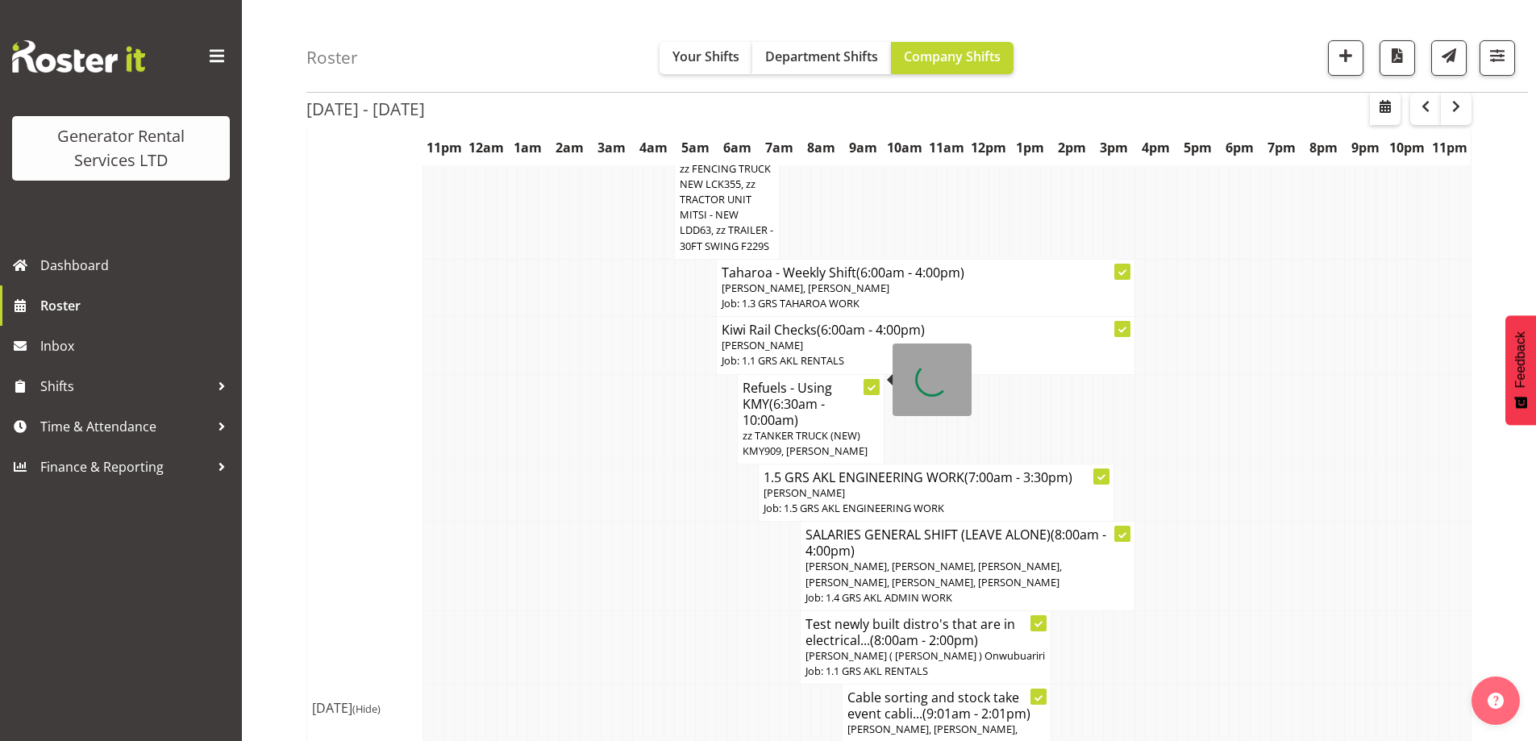
click at [768, 428] on span "zz TANKER TRUCK (NEW) KMY909, [PERSON_NAME]" at bounding box center [805, 443] width 125 height 30
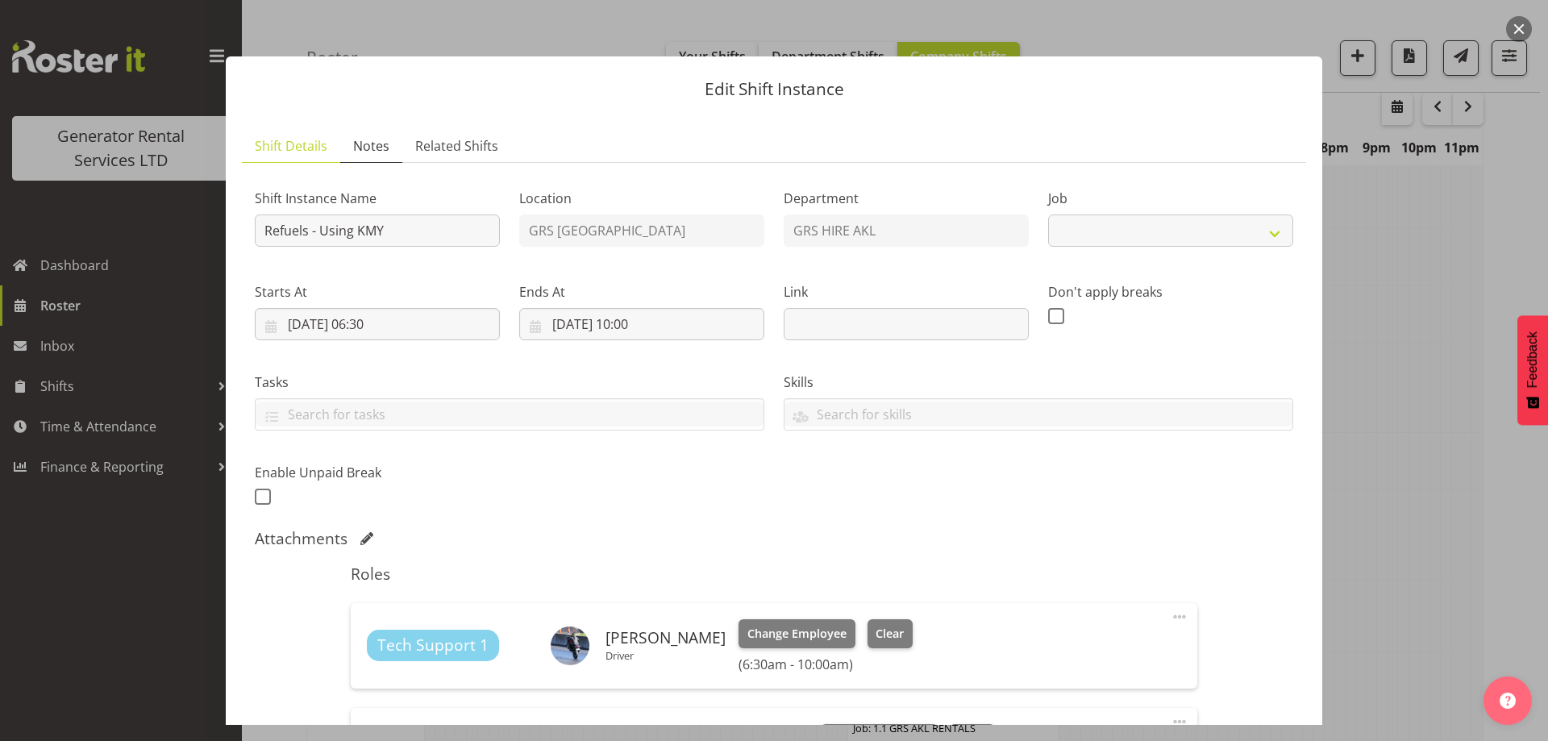
select select "9"
click at [358, 137] on span "Notes" at bounding box center [371, 145] width 36 height 19
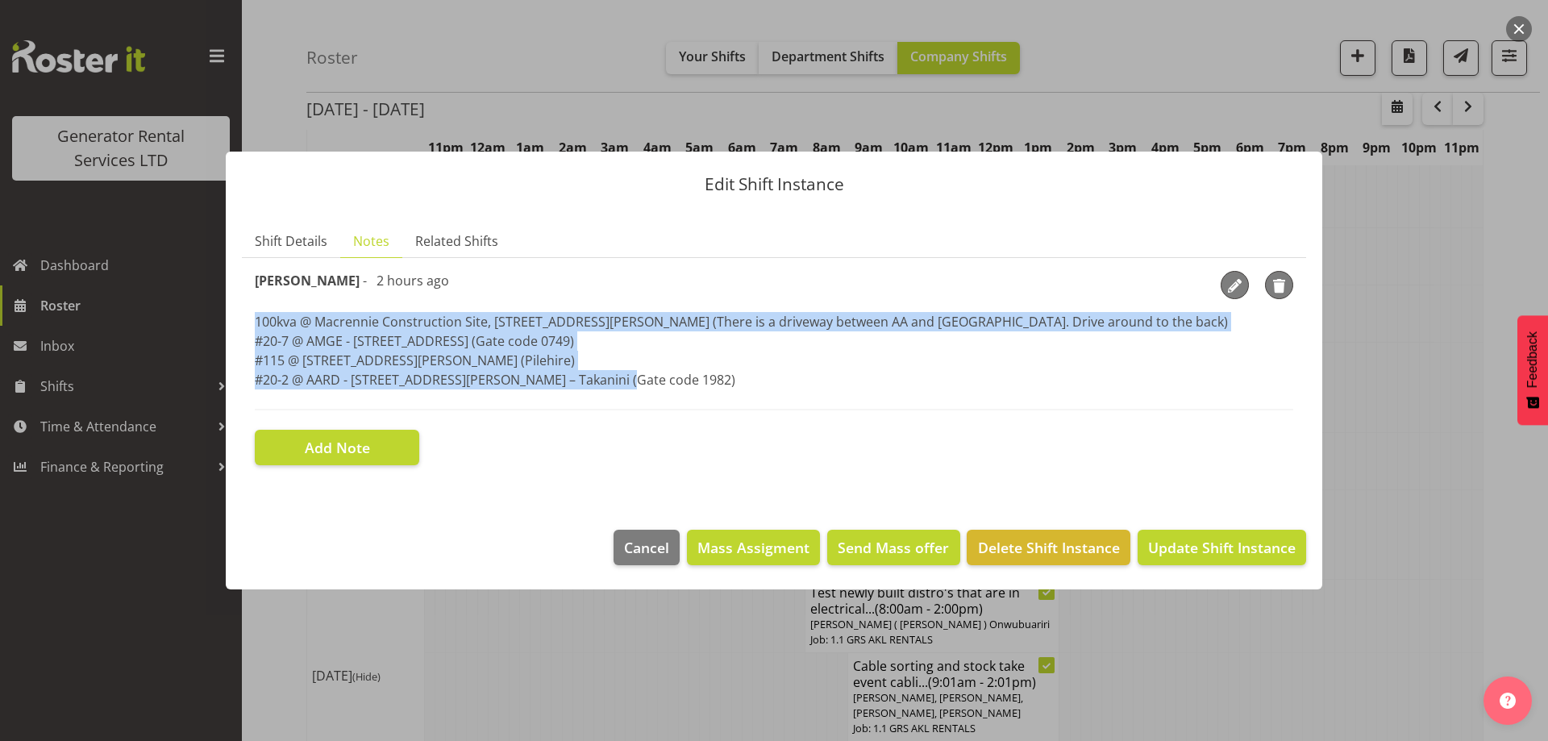
drag, startPoint x: 650, startPoint y: 389, endPoint x: 252, endPoint y: 327, distance: 403.0
click at [252, 327] on section "Shift Instance Name Refuels - Using KMY Location GRS Auckland Department GRS HI…" at bounding box center [774, 368] width 1064 height 220
copy p "100kva @ Macrennie Construction Site, [STREET_ADDRESS][PERSON_NAME] (There is a…"
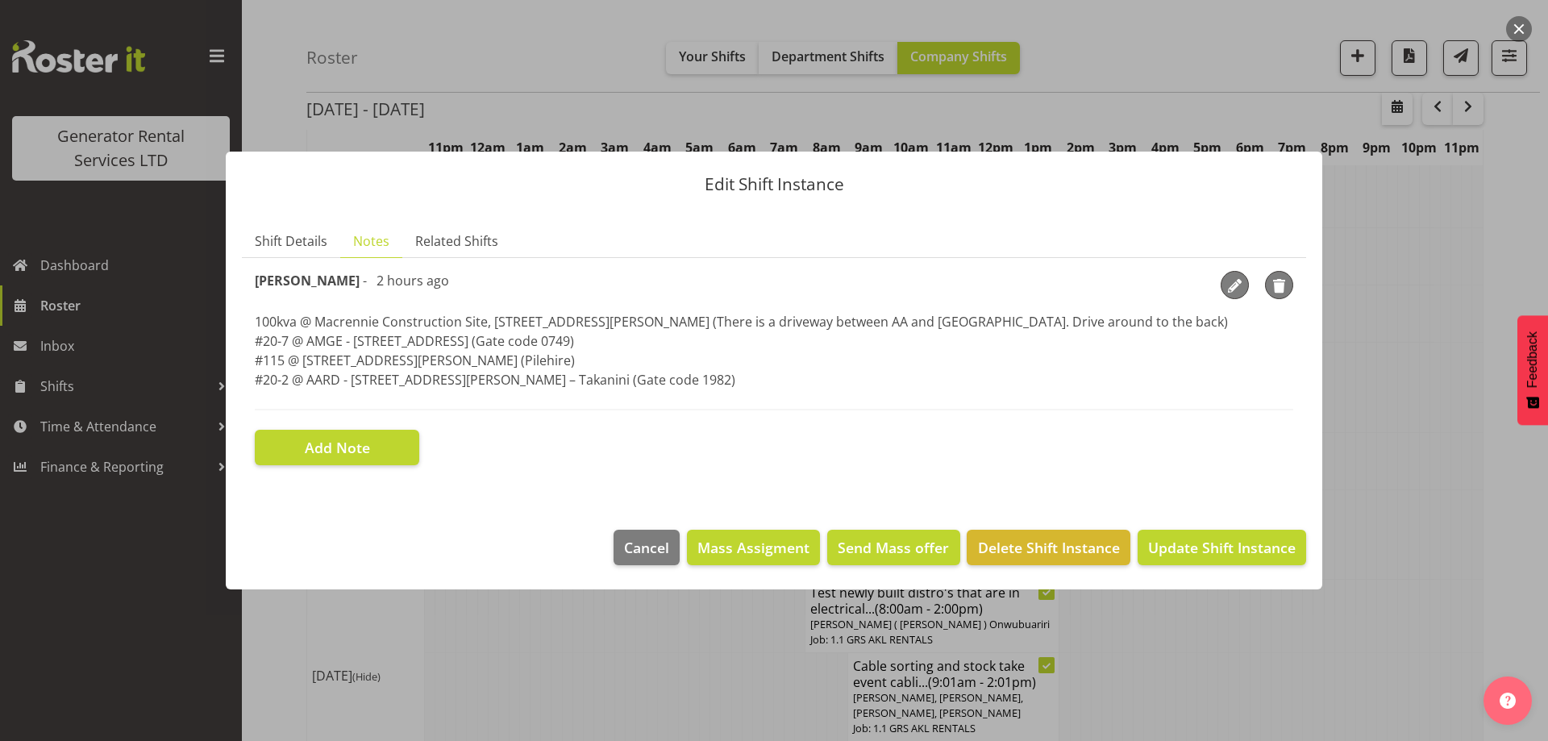
click at [559, 684] on div at bounding box center [774, 370] width 1548 height 741
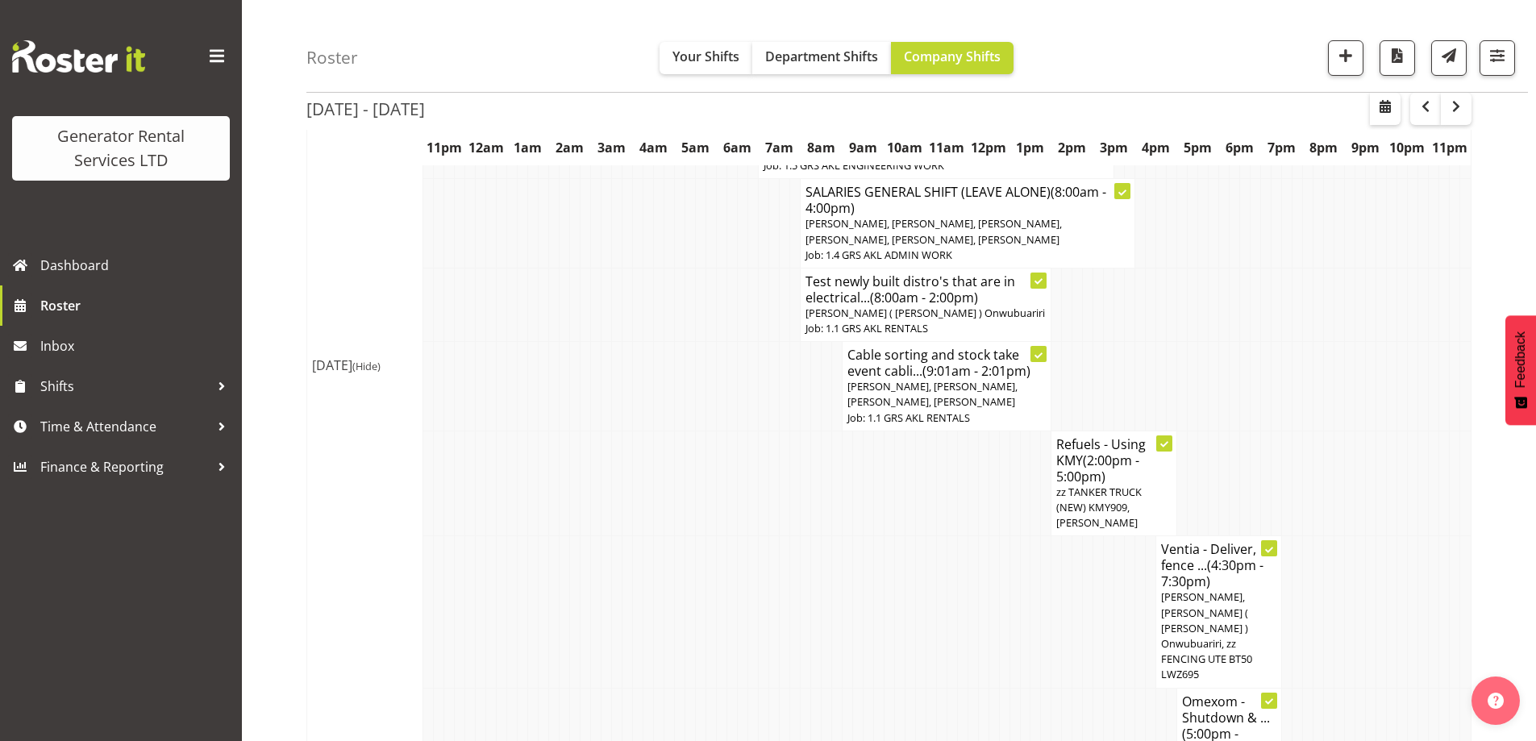
scroll to position [2281, 0]
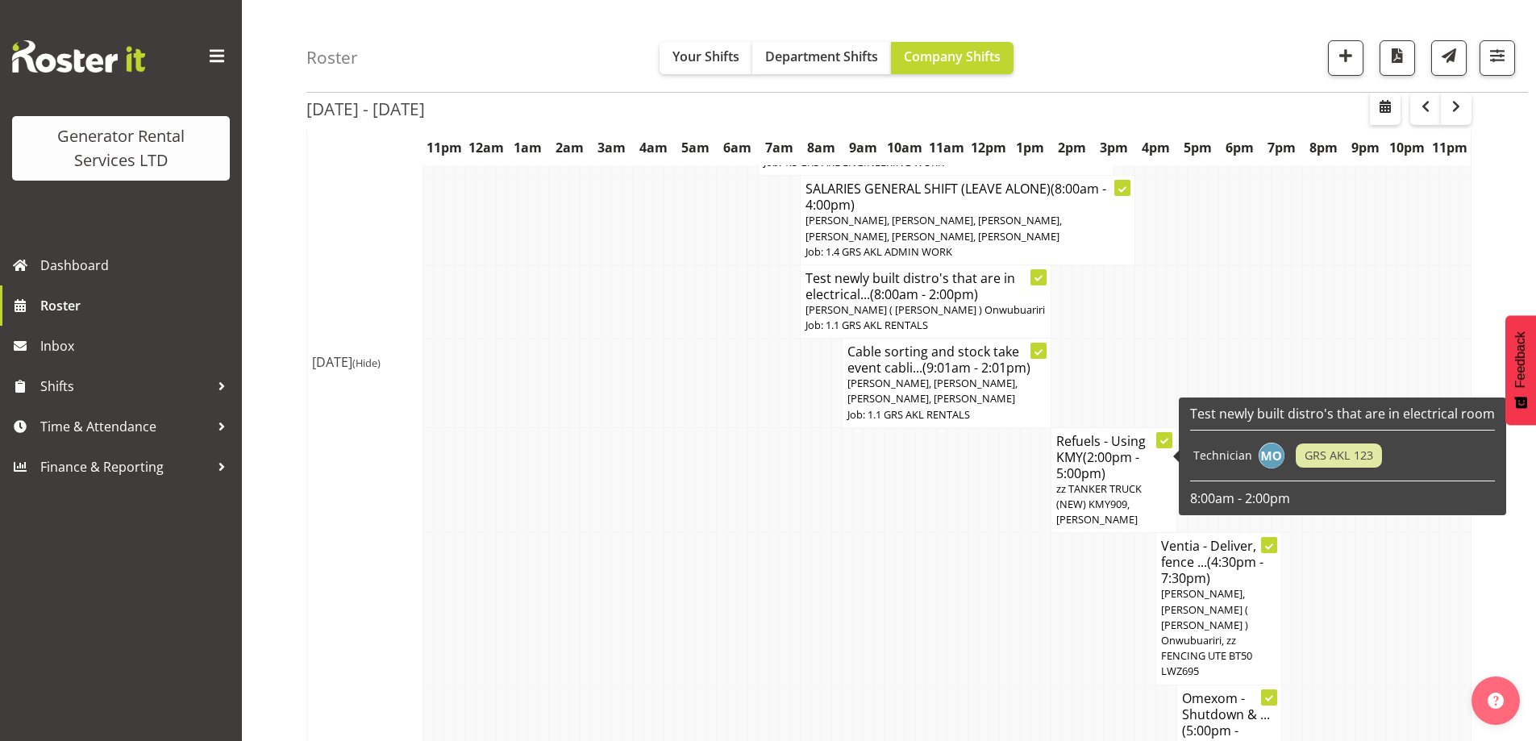
click at [1104, 448] on span "(2:00pm - 5:00pm)" at bounding box center [1097, 465] width 83 height 34
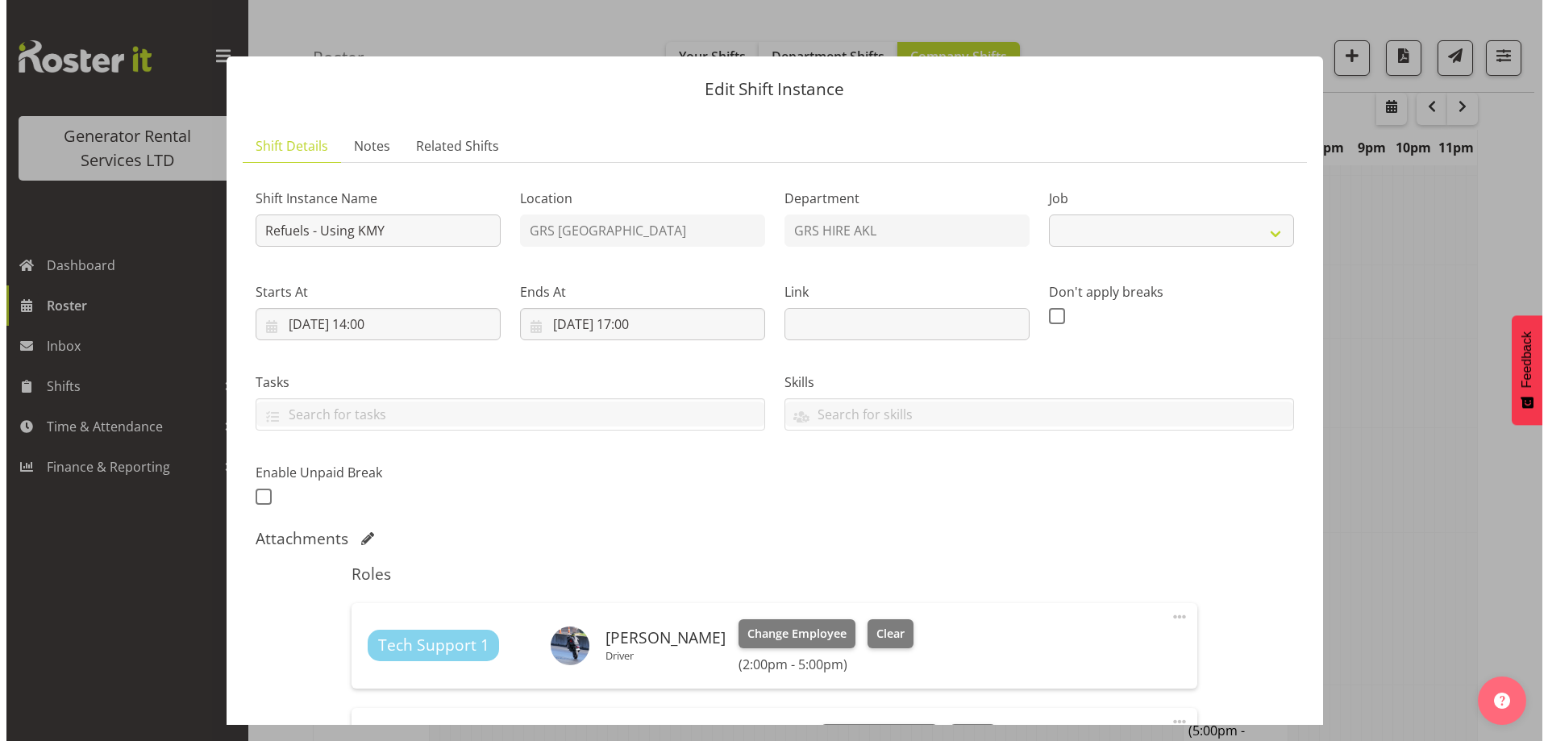
scroll to position [2257, 0]
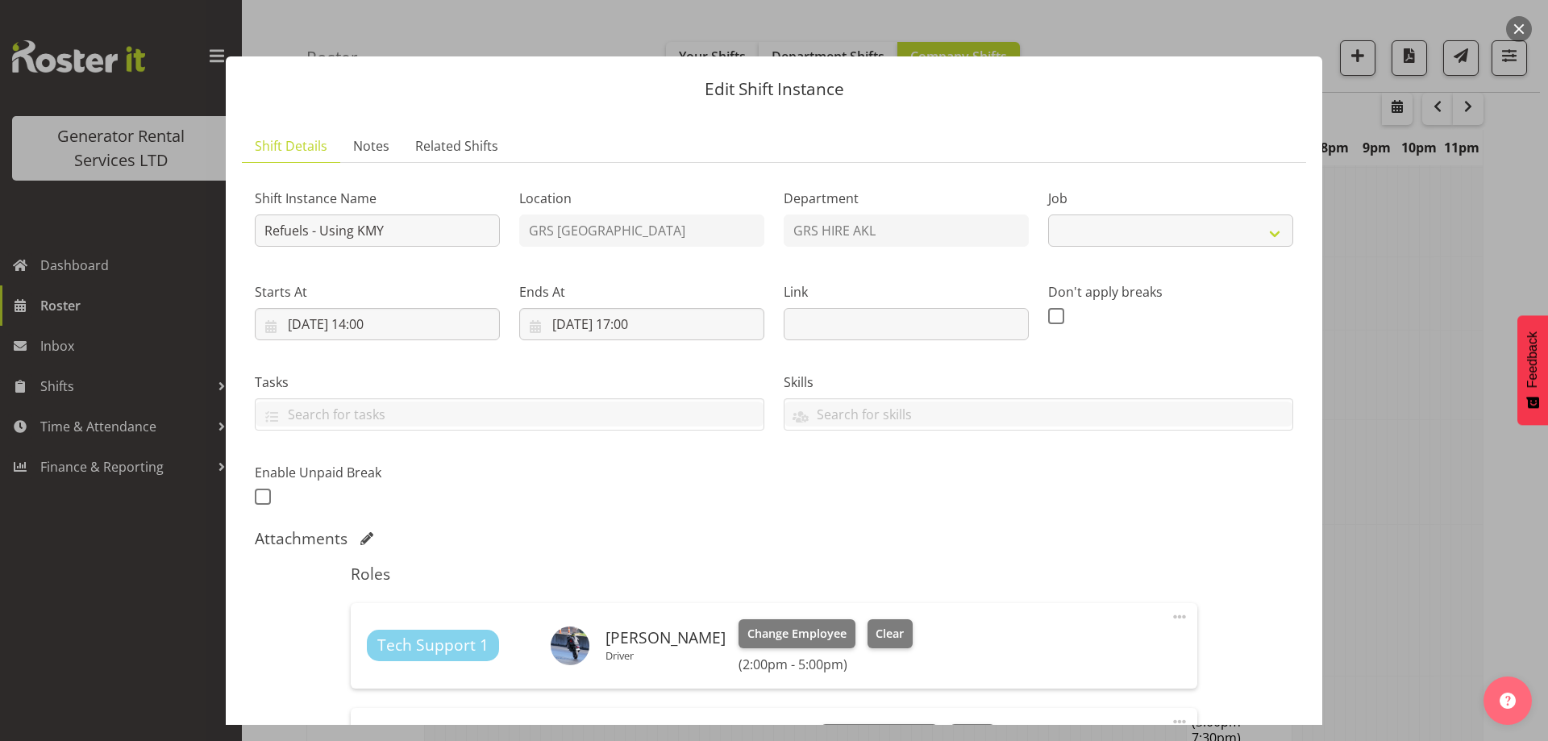
select select "9"
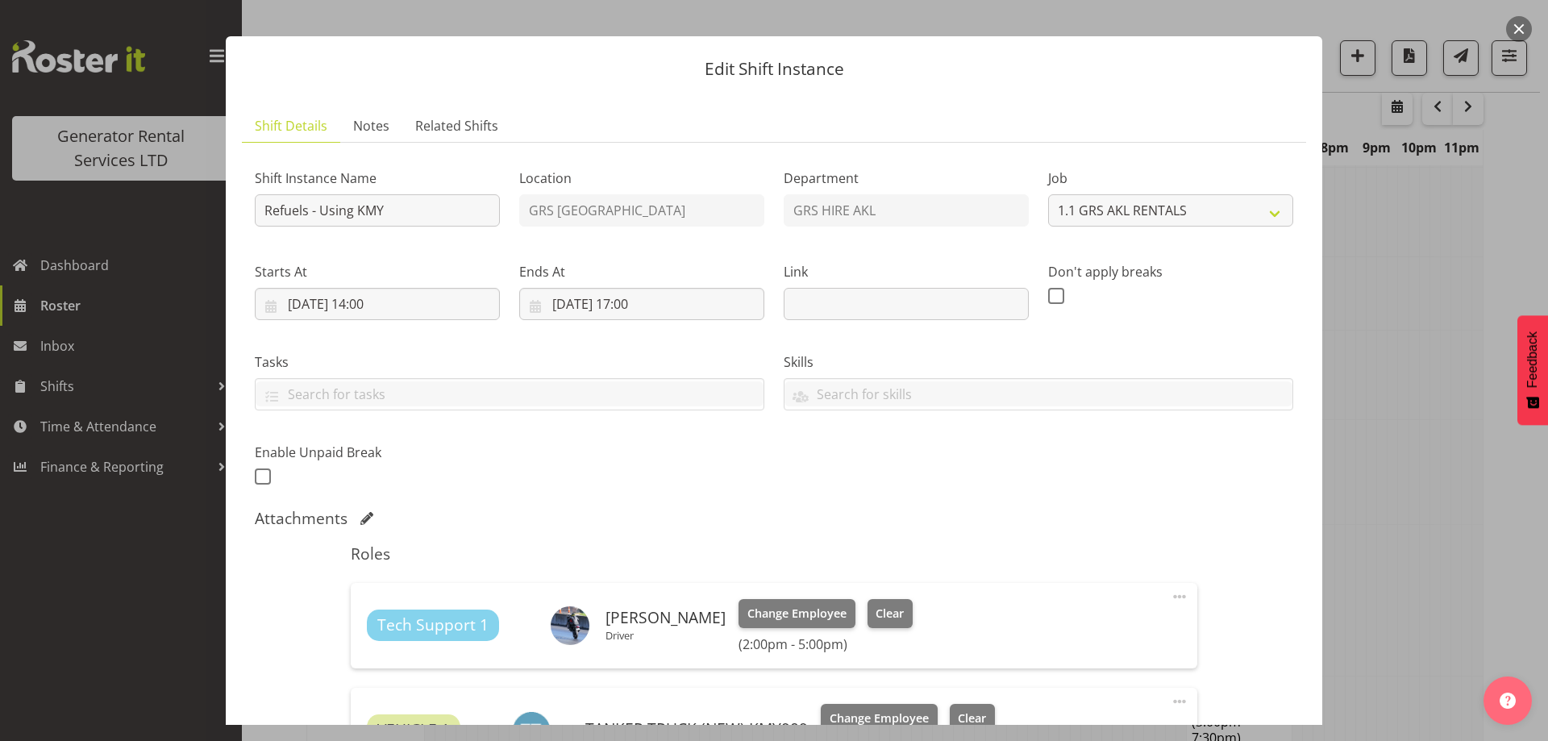
scroll to position [81, 0]
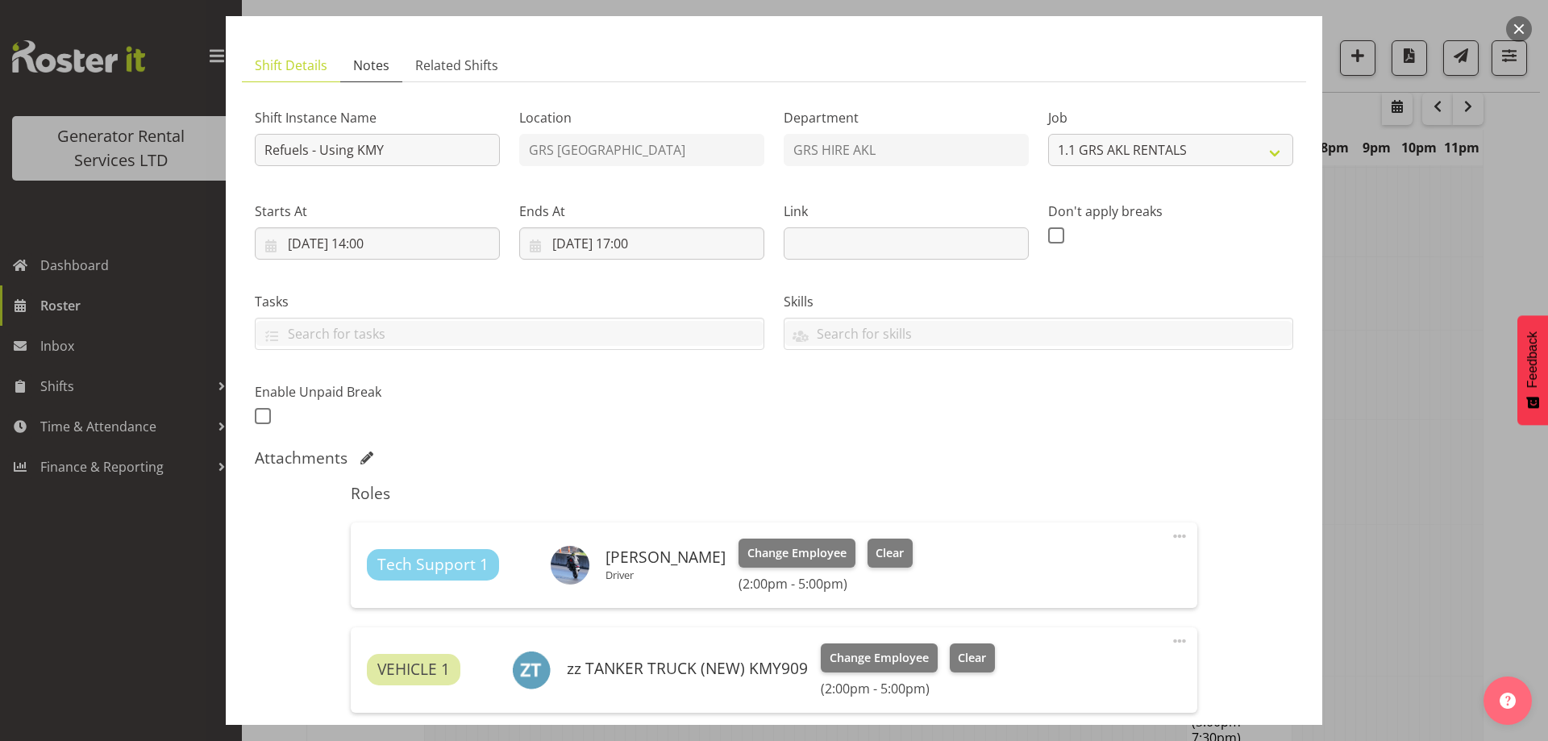
click at [380, 75] on link "Notes" at bounding box center [371, 65] width 62 height 33
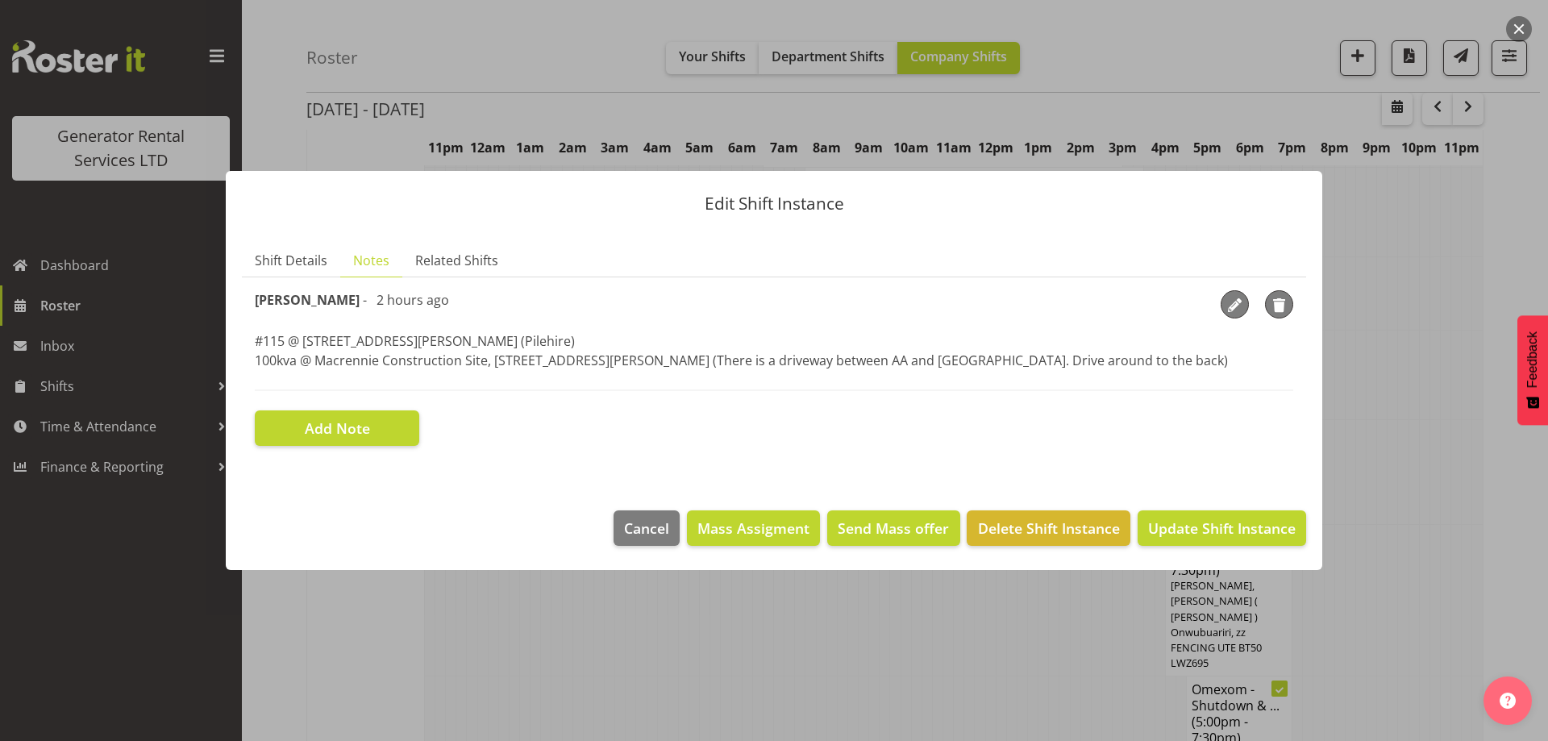
scroll to position [0, 0]
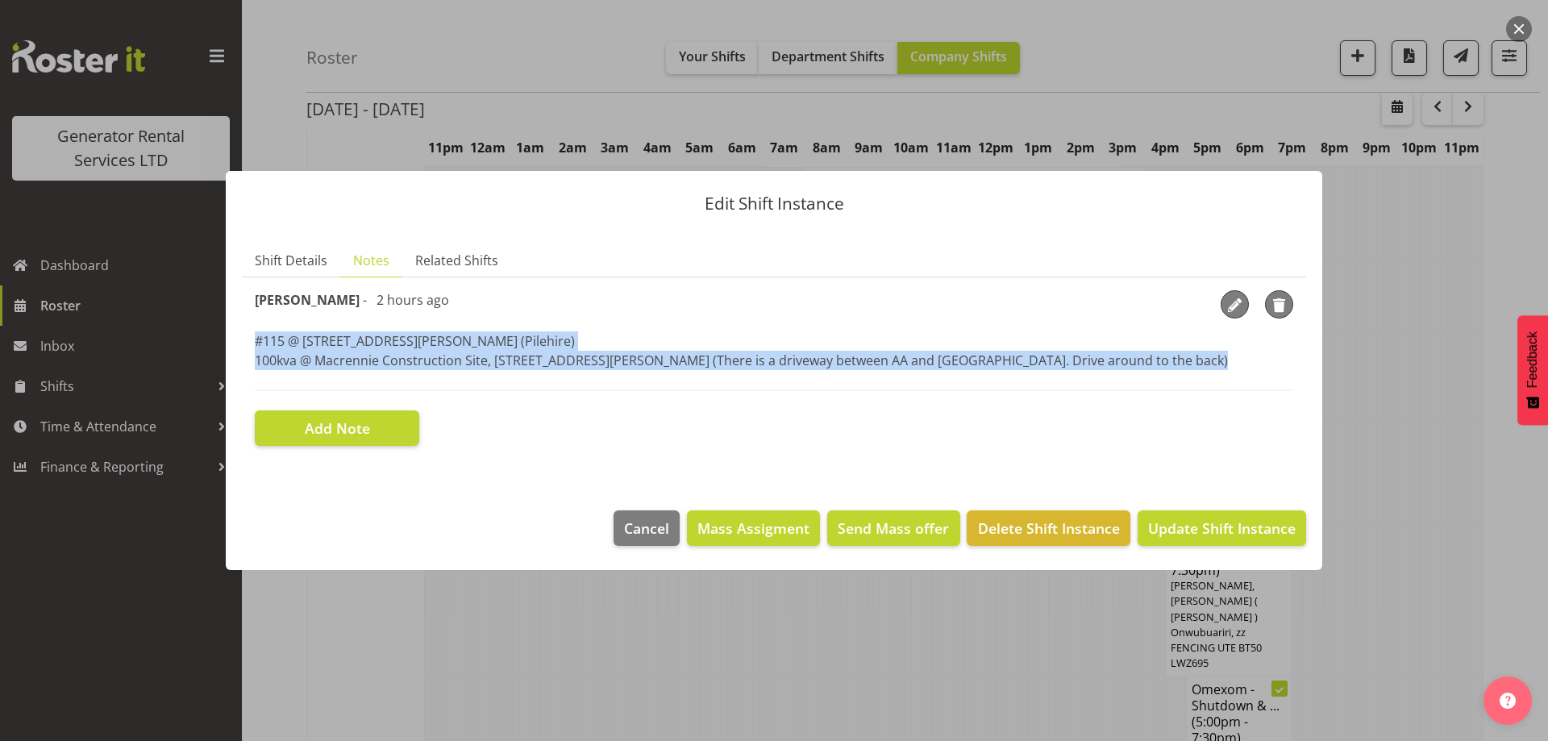
drag, startPoint x: 256, startPoint y: 344, endPoint x: 264, endPoint y: 372, distance: 29.1
click at [264, 372] on div "[PERSON_NAME] - 2 hours ago #115 @ [STREET_ADDRESS][PERSON_NAME] (Pilehire) 100…" at bounding box center [774, 340] width 1038 height 101
copy p "#115 @ [STREET_ADDRESS][PERSON_NAME] (Pilehire) 100kva @ Macrennie Construction…"
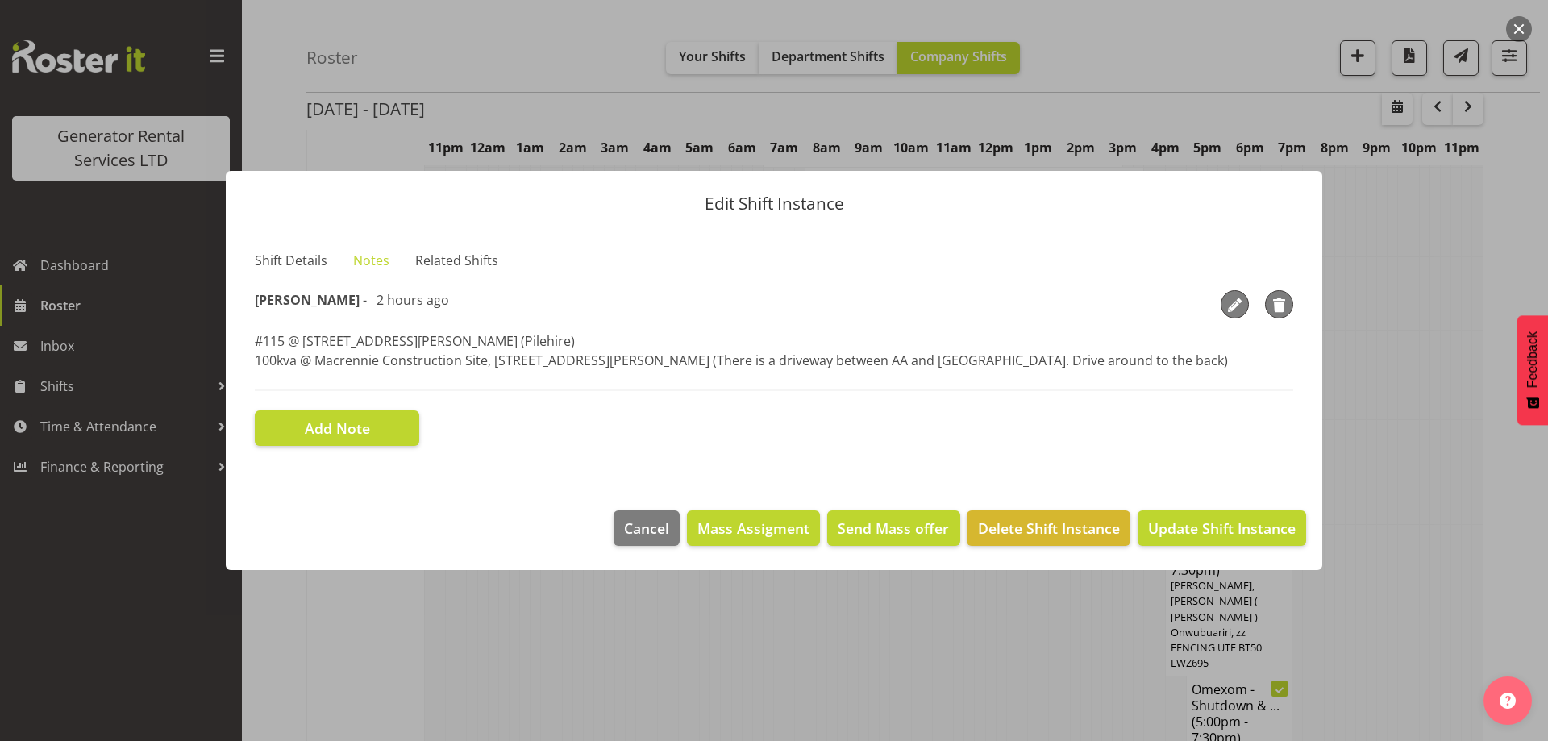
click at [631, 639] on div at bounding box center [774, 370] width 1548 height 741
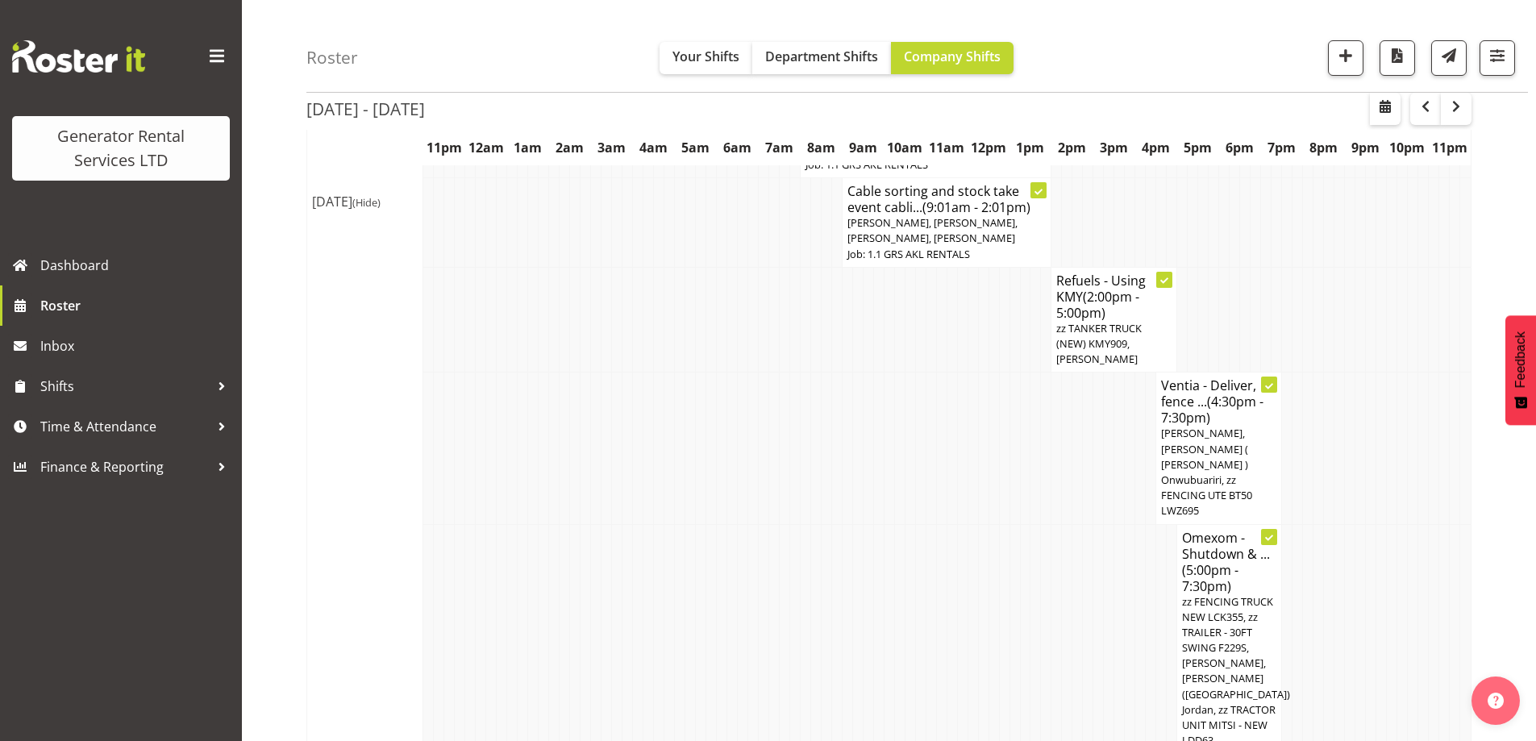
scroll to position [2442, 0]
click at [42, 355] on span "Inbox" at bounding box center [136, 346] width 193 height 24
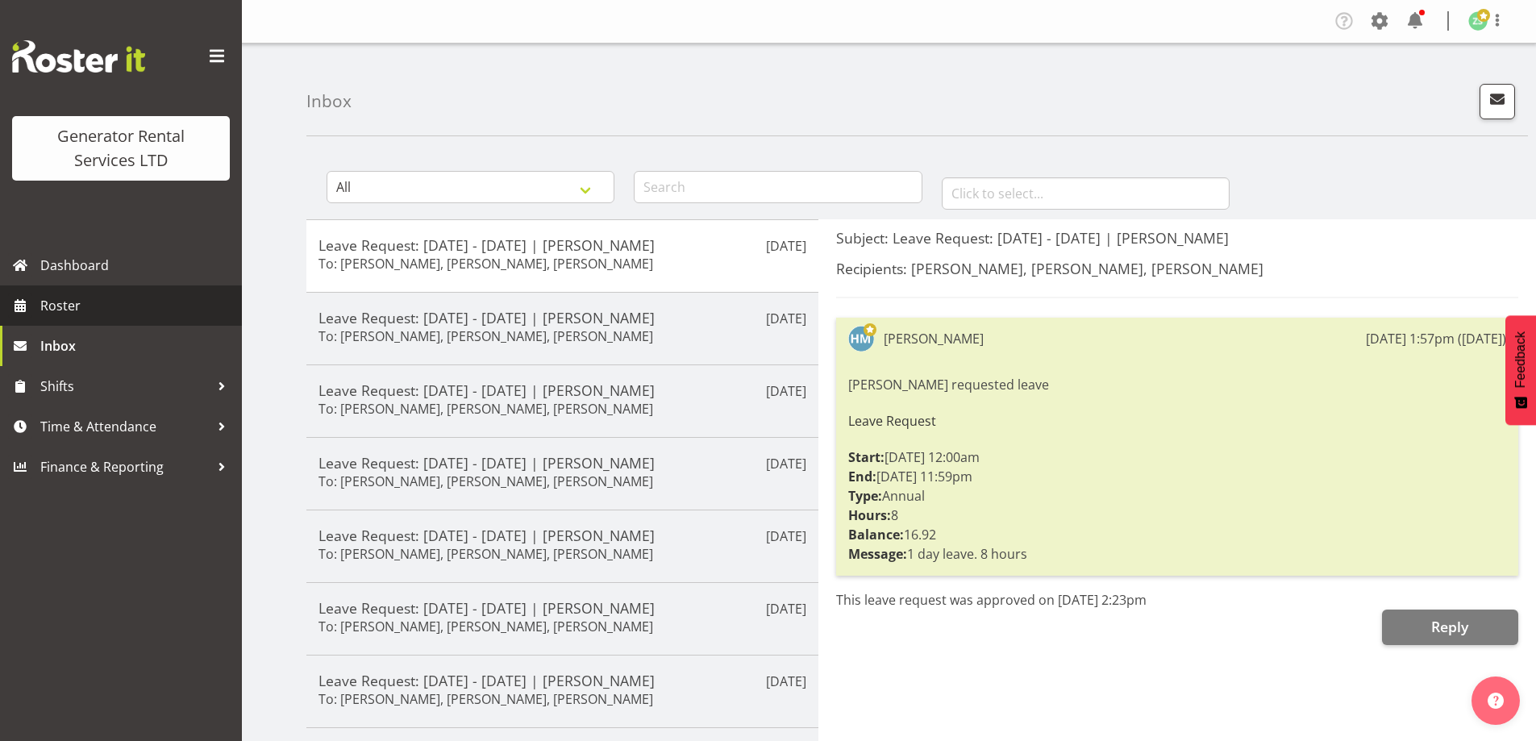
click at [169, 312] on span "Roster" at bounding box center [136, 305] width 193 height 24
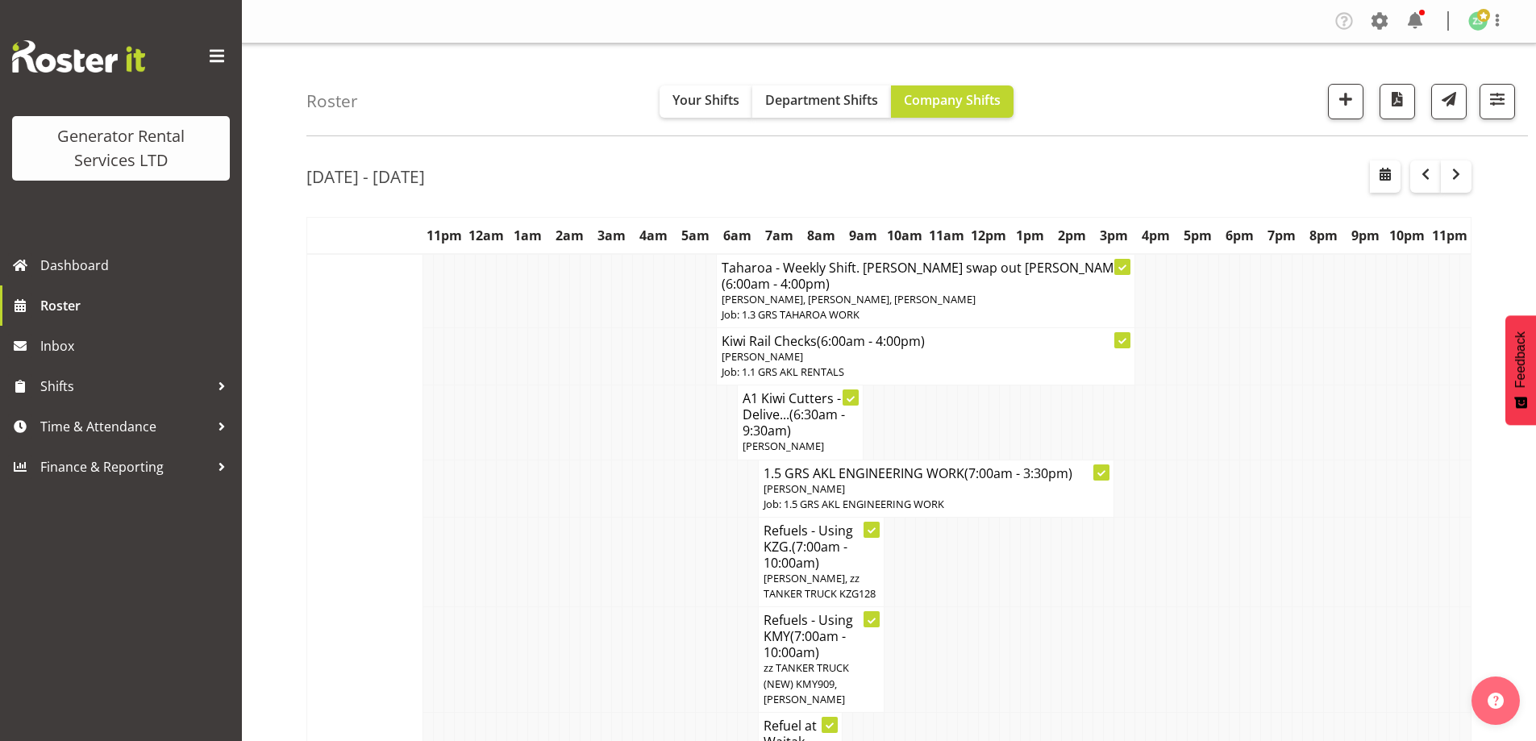
click at [544, 385] on td at bounding box center [544, 422] width 10 height 74
click at [604, 580] on td at bounding box center [606, 561] width 10 height 89
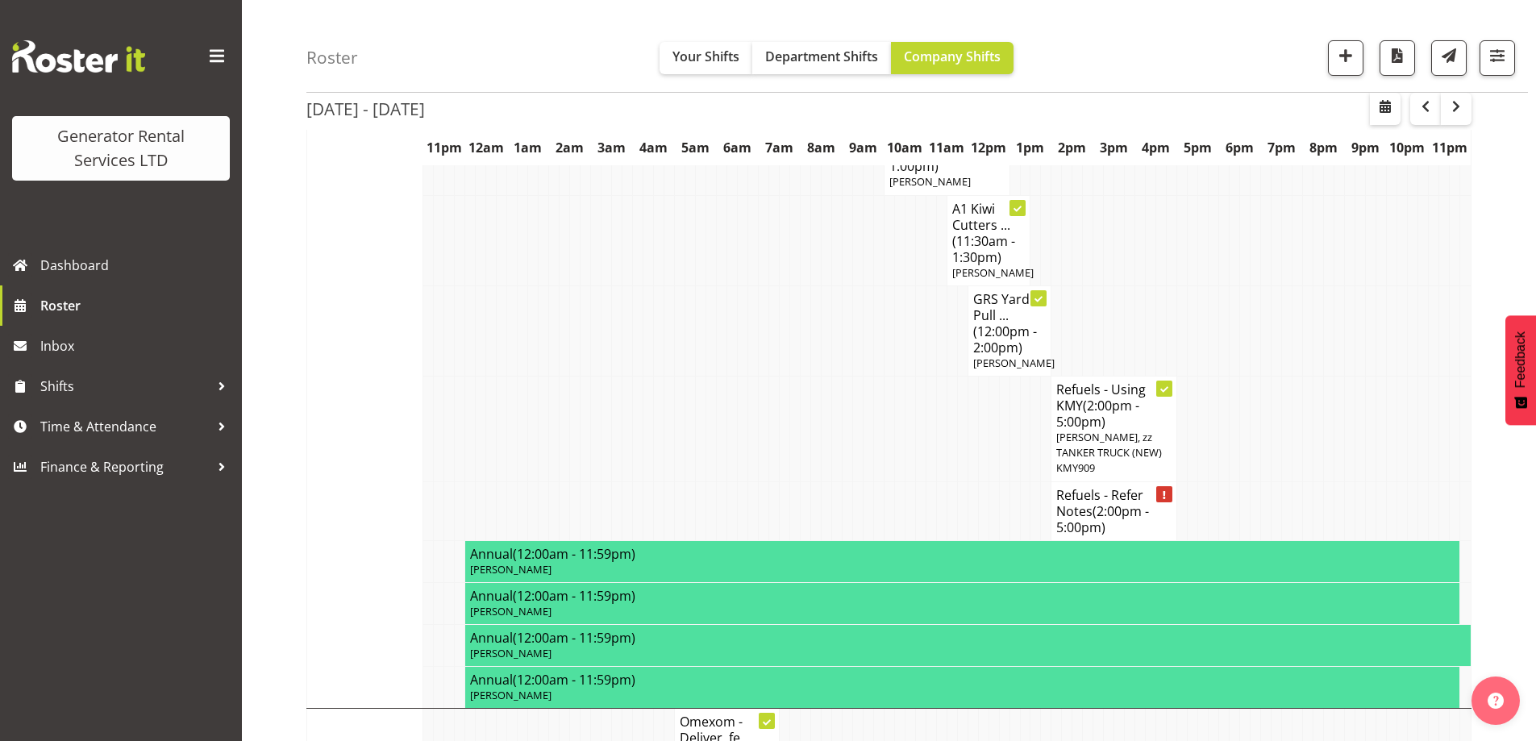
scroll to position [1290, 0]
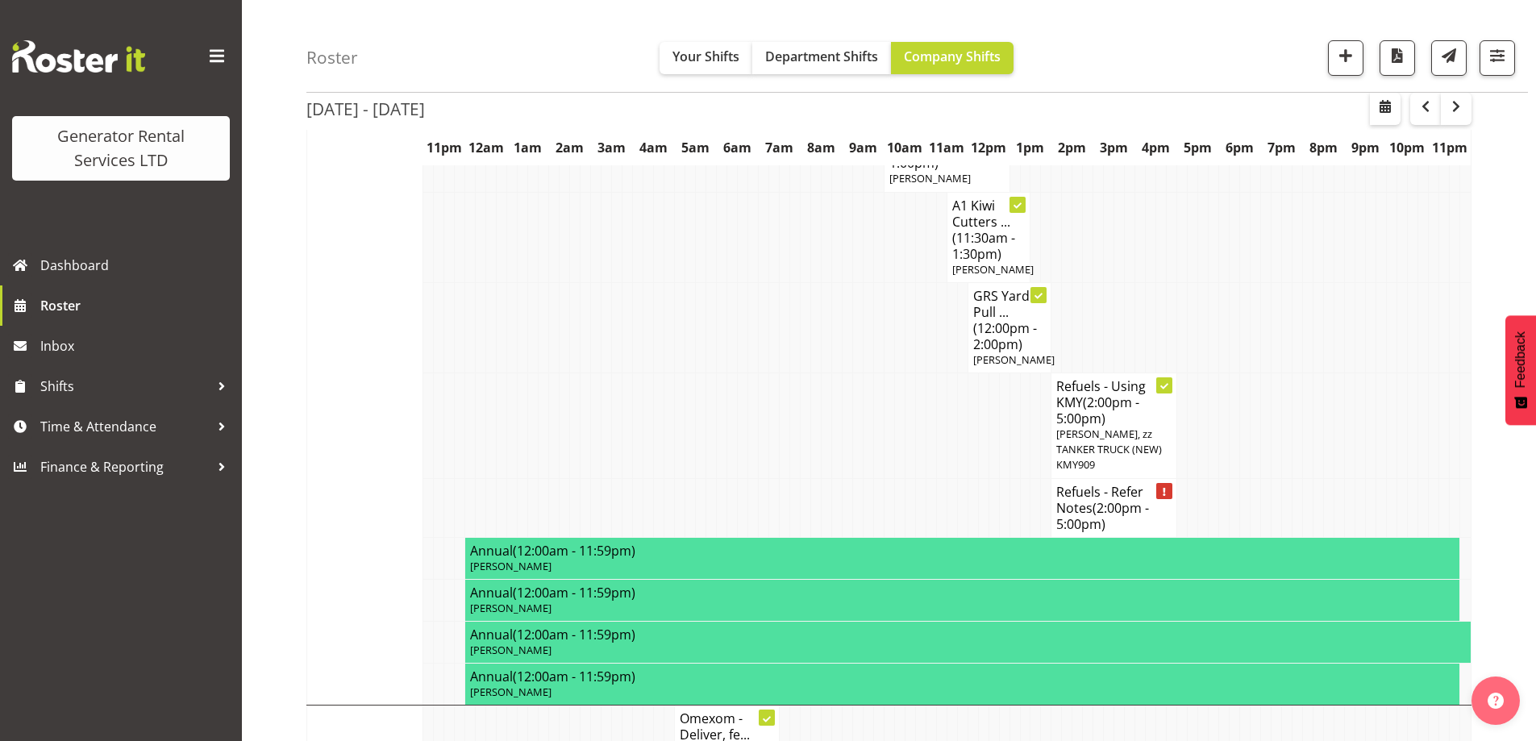
click at [698, 407] on td at bounding box center [700, 426] width 10 height 106
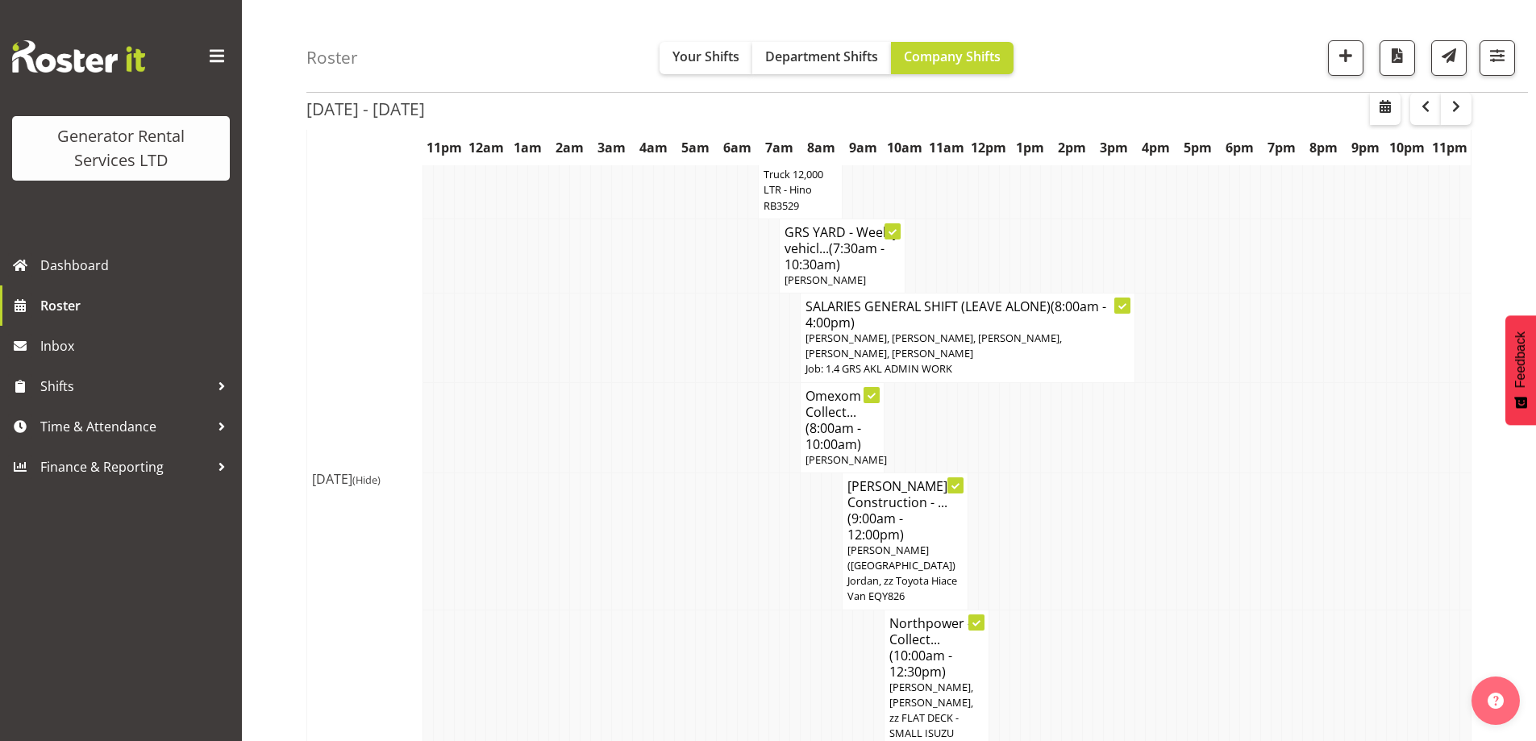
scroll to position [484, 0]
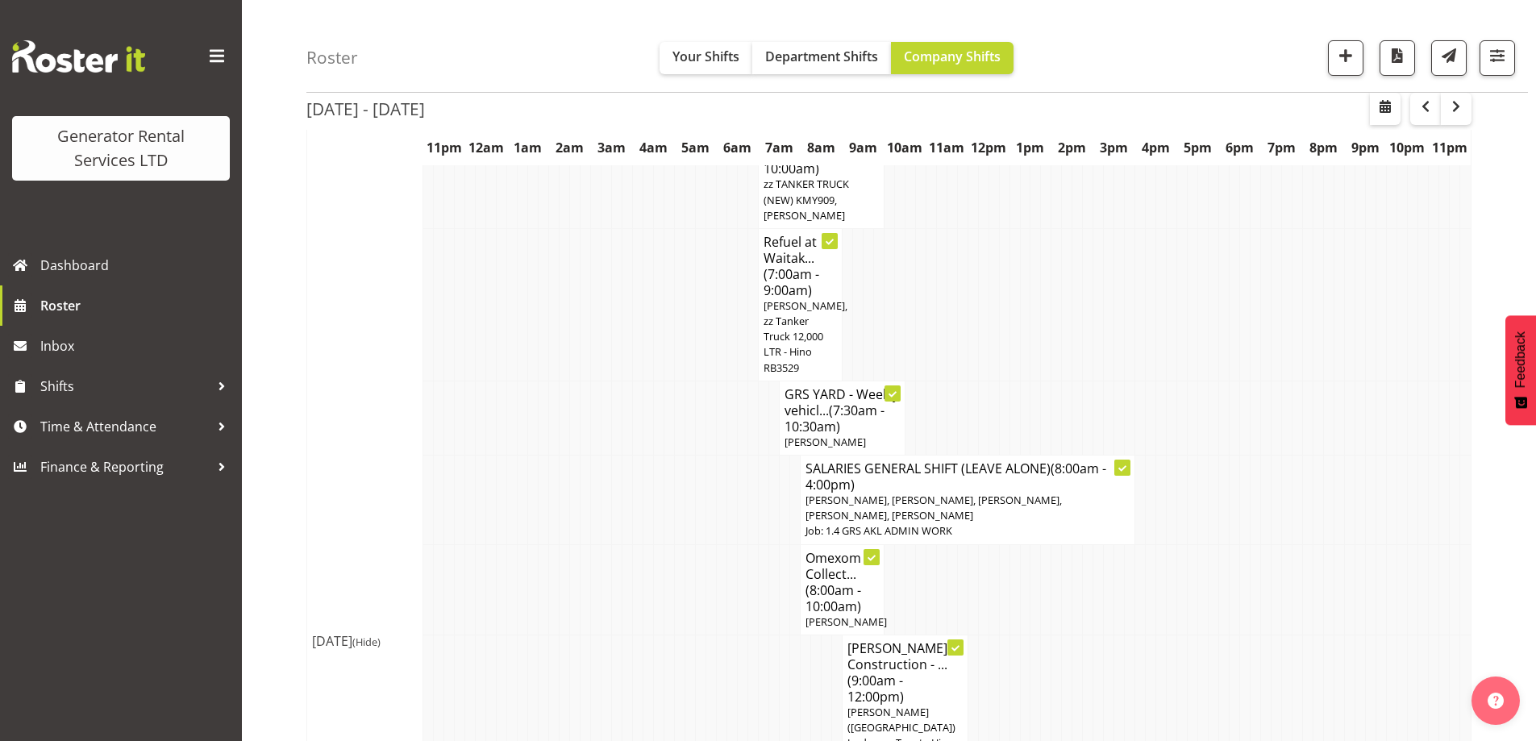
click at [751, 606] on td at bounding box center [752, 589] width 10 height 90
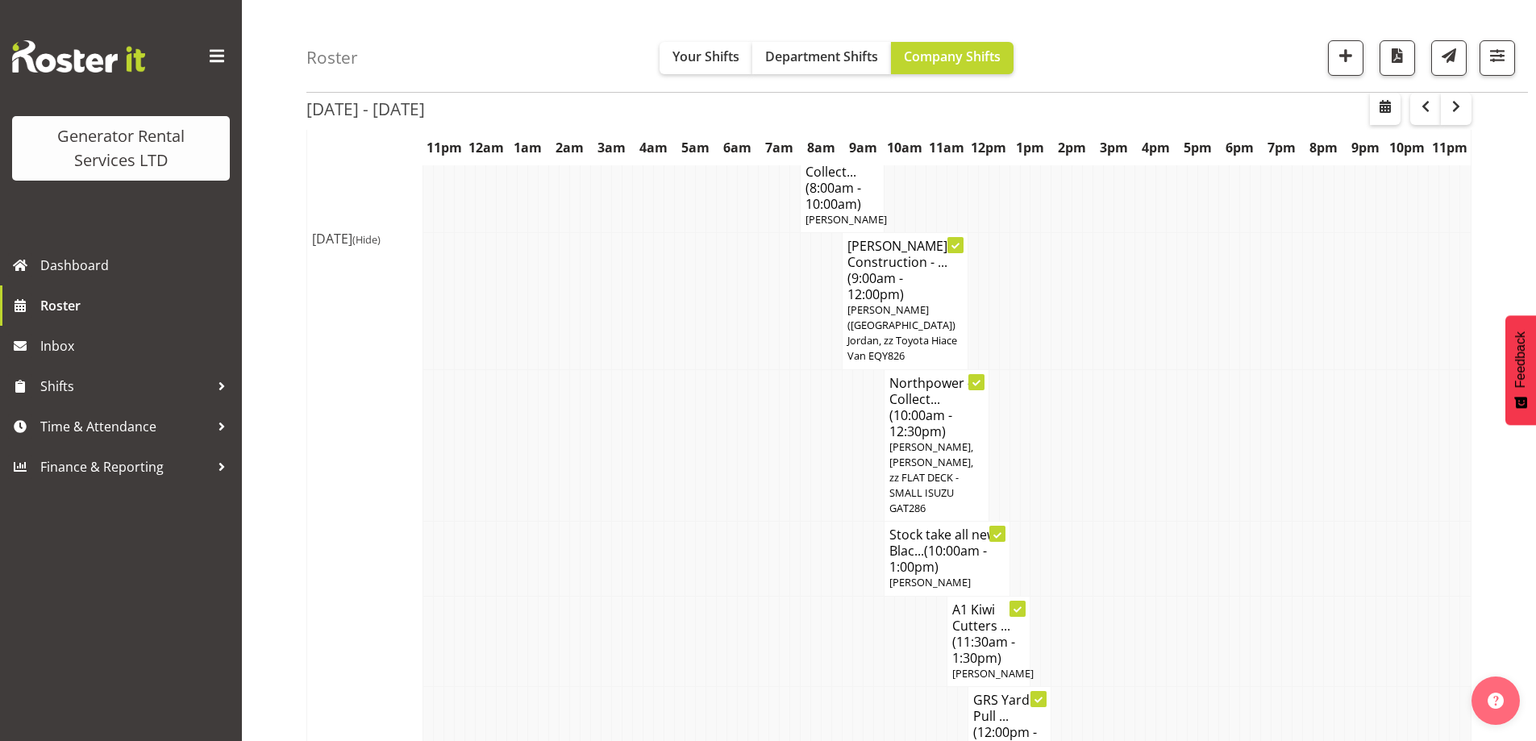
scroll to position [887, 0]
